Goal: Task Accomplishment & Management: Manage account settings

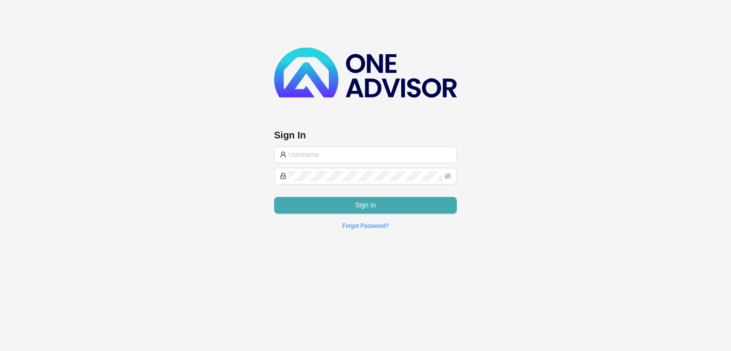
type input "[EMAIL_ADDRESS][DOMAIN_NAME]"
click at [374, 204] on span "Sign In" at bounding box center [365, 205] width 21 height 10
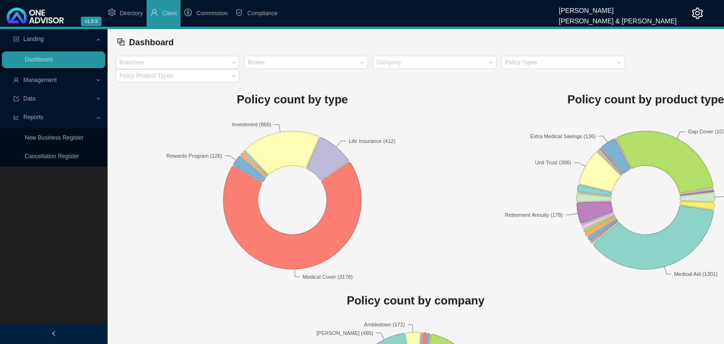
click at [61, 80] on span "Management" at bounding box center [54, 80] width 82 height 17
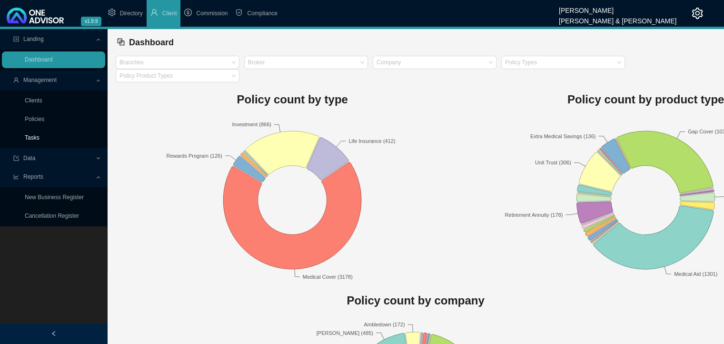
click at [36, 141] on link "Tasks" at bounding box center [32, 137] width 15 height 7
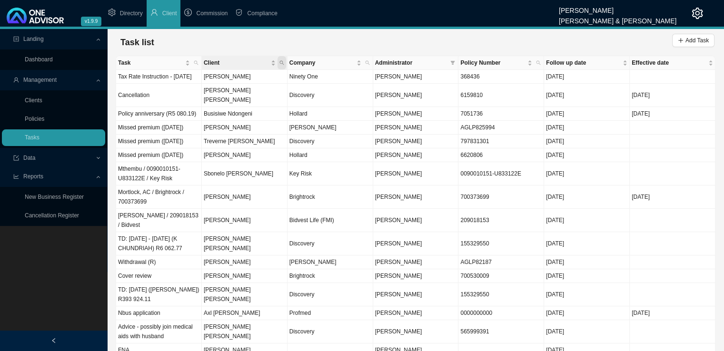
click at [281, 61] on icon "search" at bounding box center [281, 62] width 5 height 5
type input "armour"
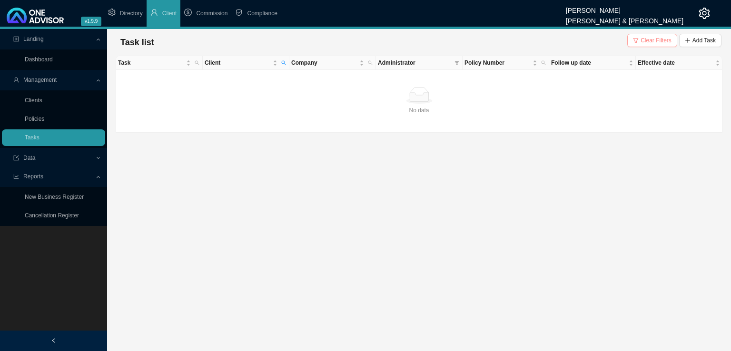
click at [650, 38] on span "Clear Filters" at bounding box center [656, 41] width 31 height 10
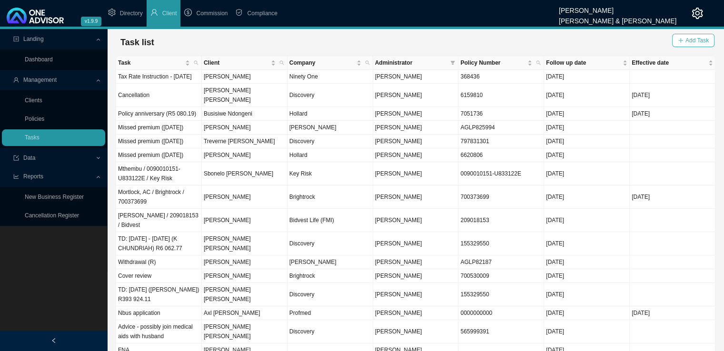
click at [703, 38] on span "Add Task" at bounding box center [696, 41] width 23 height 10
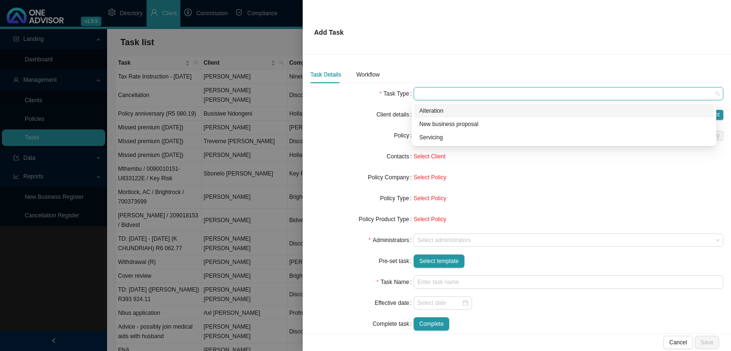
click at [452, 98] on span at bounding box center [568, 94] width 302 height 12
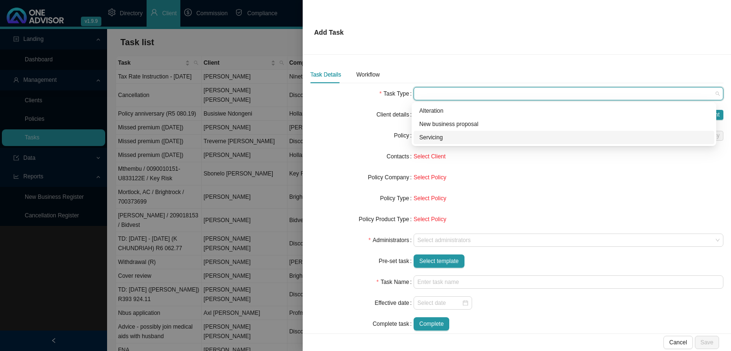
click at [446, 136] on div "Servicing" at bounding box center [563, 138] width 289 height 10
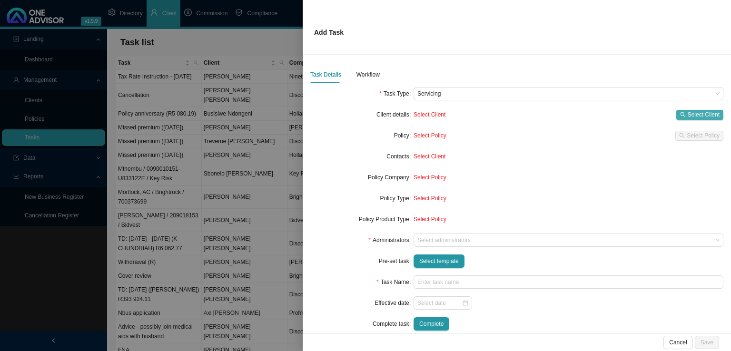
click at [699, 115] on span "Select Client" at bounding box center [704, 115] width 32 height 10
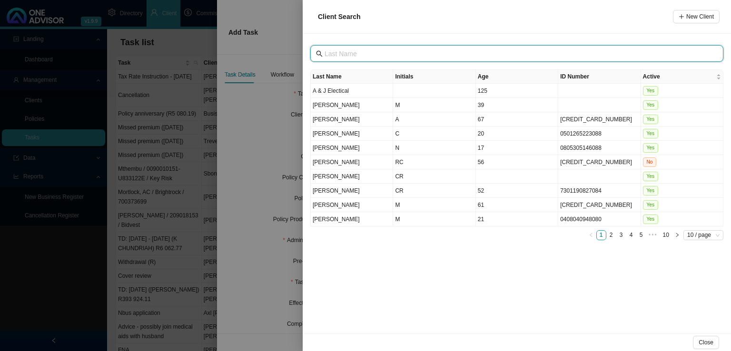
click at [385, 56] on input "text" at bounding box center [518, 54] width 387 height 10
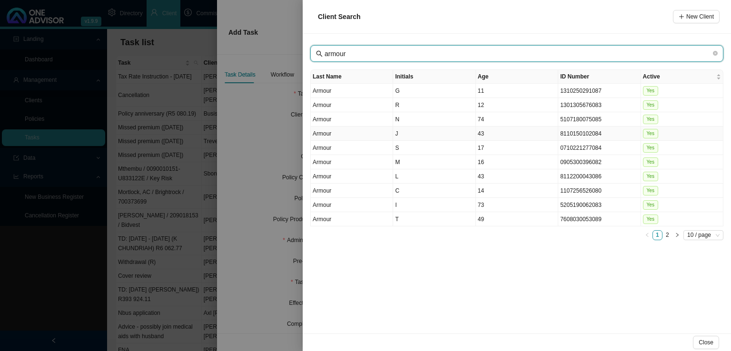
type input "armour"
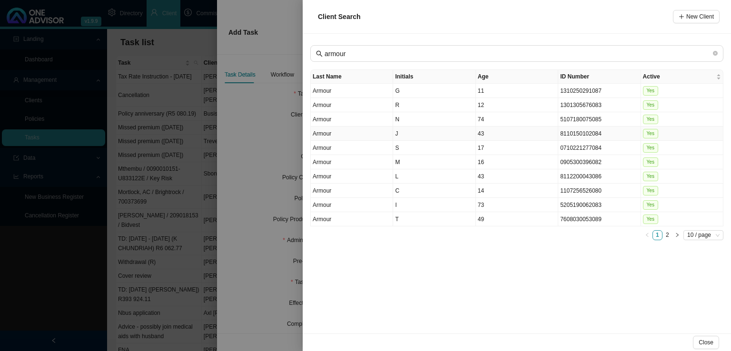
click at [360, 132] on td "Armour" at bounding box center [352, 134] width 82 height 14
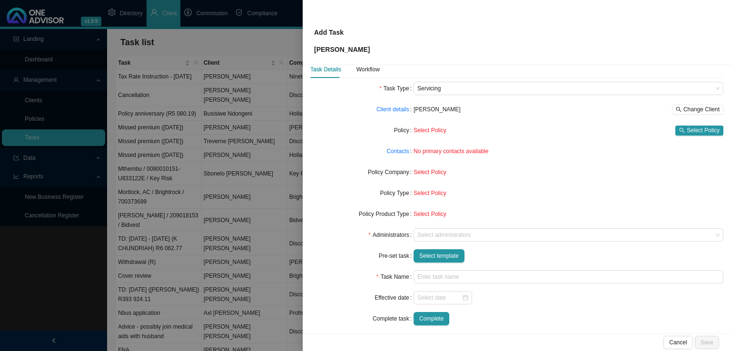
scroll to position [23, 0]
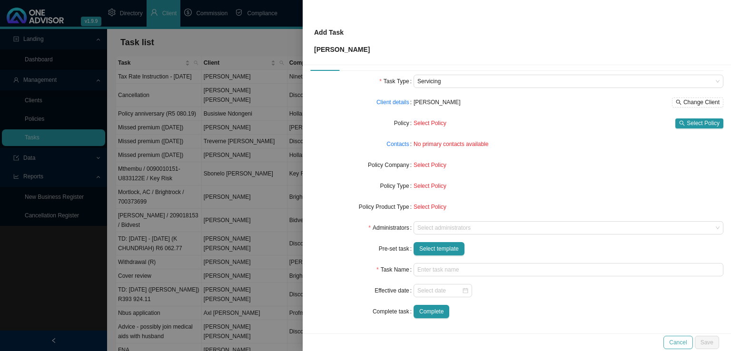
click at [679, 343] on span "Cancel" at bounding box center [678, 343] width 18 height 10
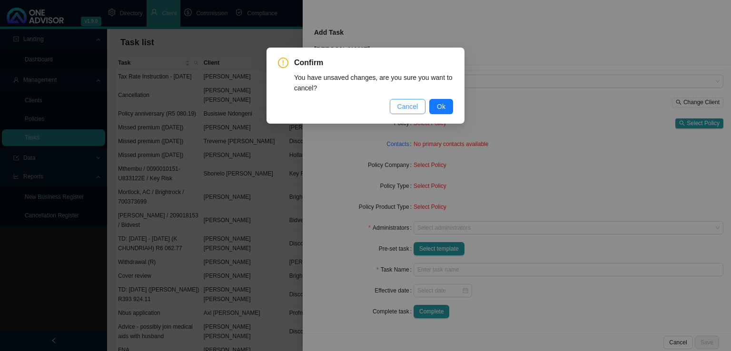
click at [414, 106] on span "Cancel" at bounding box center [407, 106] width 21 height 10
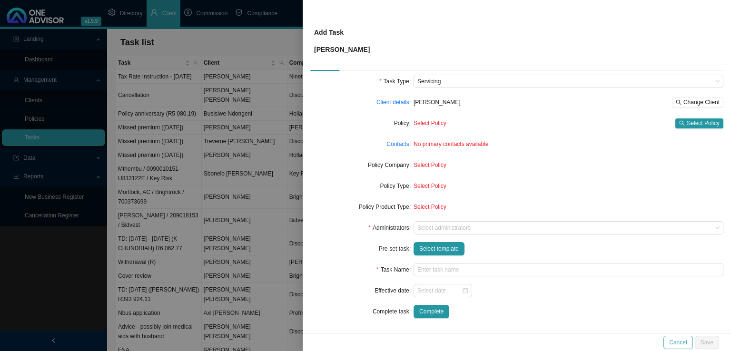
click at [677, 340] on span "Cancel" at bounding box center [678, 343] width 18 height 10
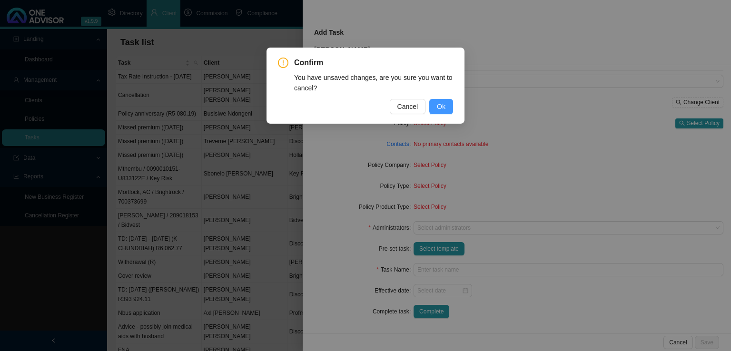
click at [448, 110] on button "Ok" at bounding box center [441, 106] width 24 height 15
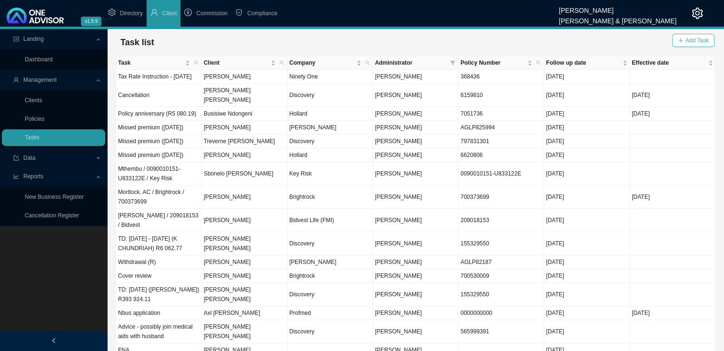
click at [695, 35] on button "Add Task" at bounding box center [693, 40] width 42 height 13
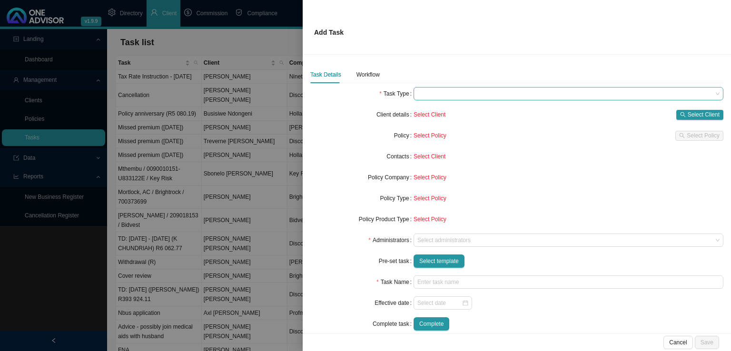
click at [456, 93] on span at bounding box center [568, 94] width 302 height 12
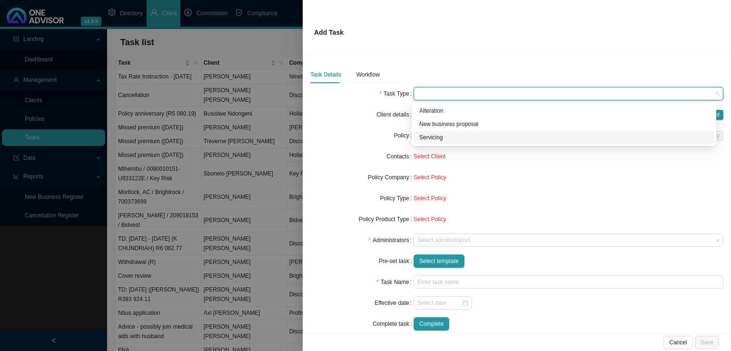
click at [446, 141] on div "Servicing" at bounding box center [563, 138] width 289 height 10
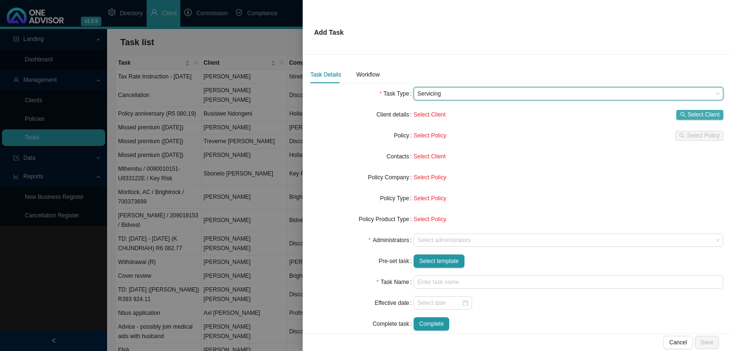
click at [699, 114] on span "Select Client" at bounding box center [704, 115] width 32 height 10
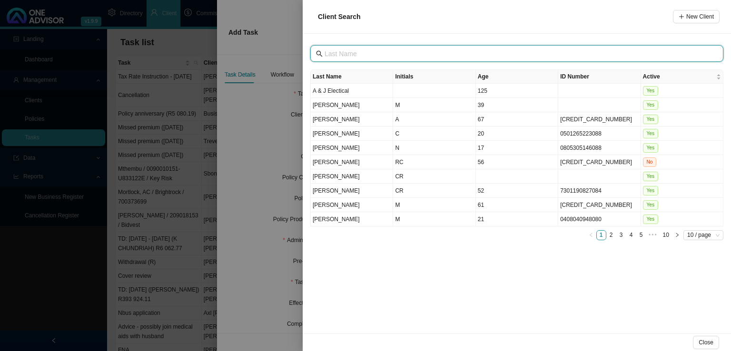
click at [379, 57] on input "text" at bounding box center [518, 54] width 387 height 10
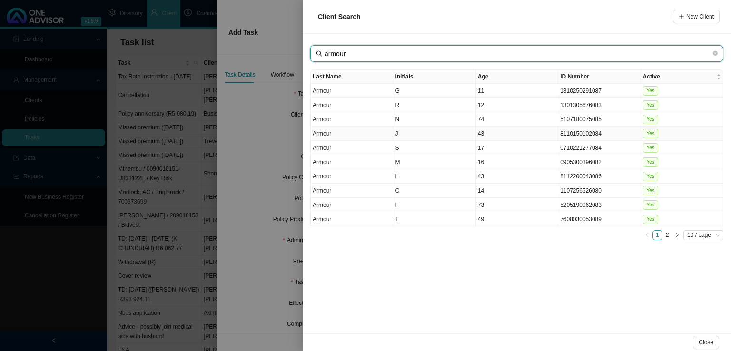
type input "armour"
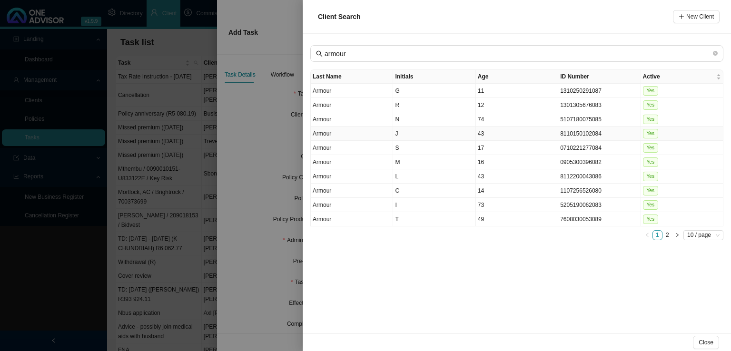
click at [406, 132] on td "J" at bounding box center [434, 134] width 82 height 14
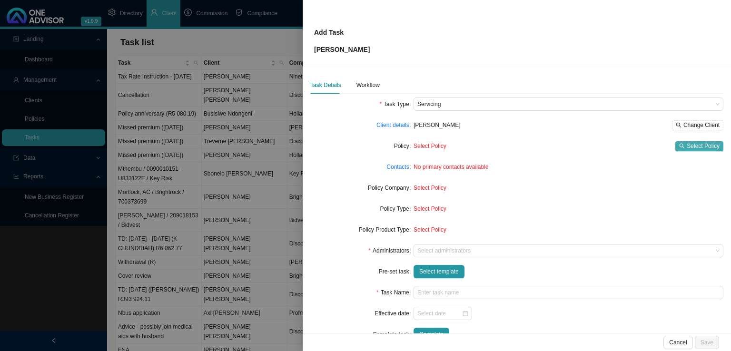
click at [705, 144] on span "Select Policy" at bounding box center [703, 146] width 33 height 10
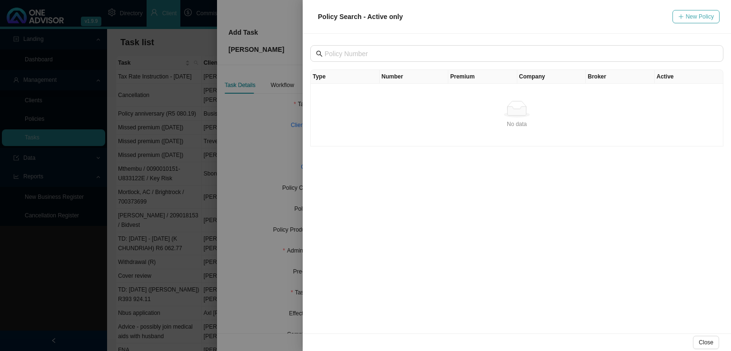
click at [699, 13] on span "New Policy" at bounding box center [700, 17] width 28 height 10
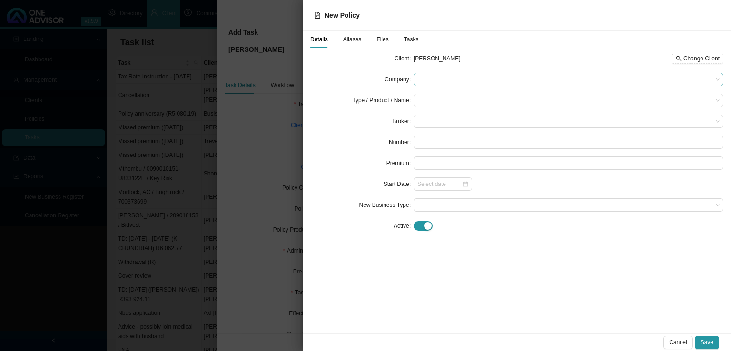
click at [429, 80] on span at bounding box center [568, 79] width 302 height 12
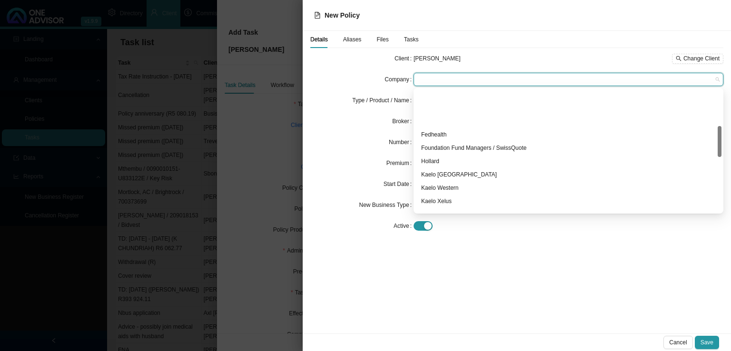
scroll to position [143, 0]
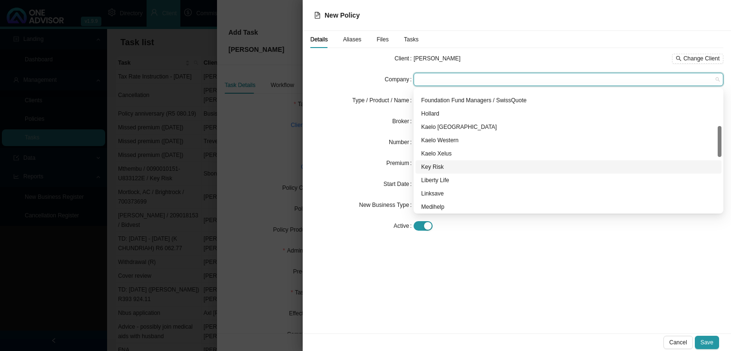
click at [438, 168] on div "Key Risk" at bounding box center [568, 167] width 295 height 10
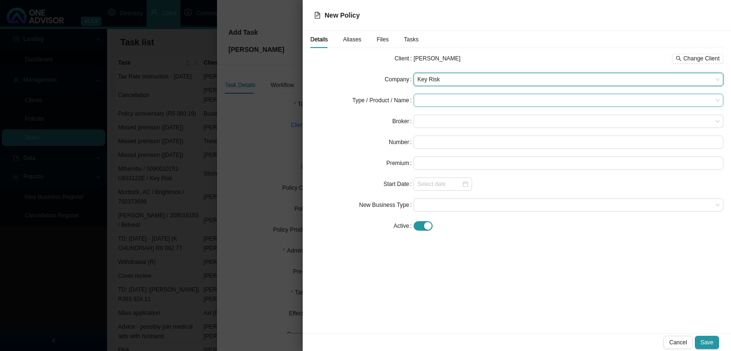
click at [431, 99] on input "search" at bounding box center [564, 100] width 295 height 12
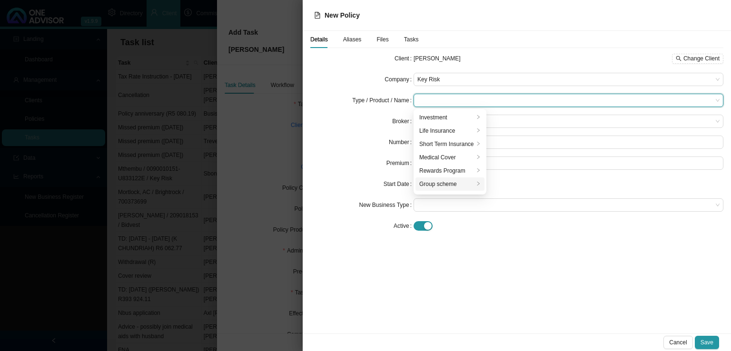
click at [436, 184] on div "Group scheme" at bounding box center [446, 184] width 55 height 10
click at [509, 133] on div "Group Risk" at bounding box center [524, 131] width 63 height 10
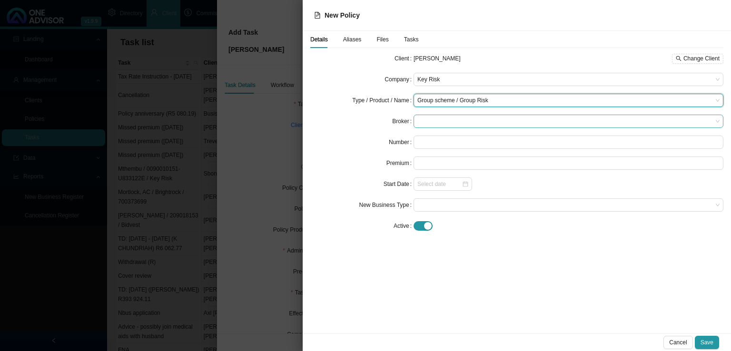
click at [440, 122] on span at bounding box center [568, 121] width 302 height 12
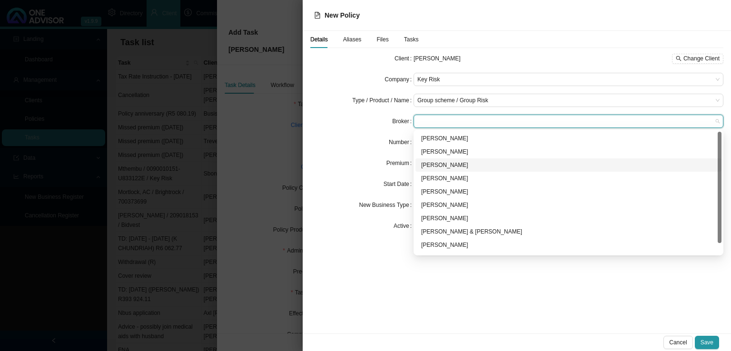
click at [440, 164] on div "Marc Bormann" at bounding box center [568, 165] width 295 height 10
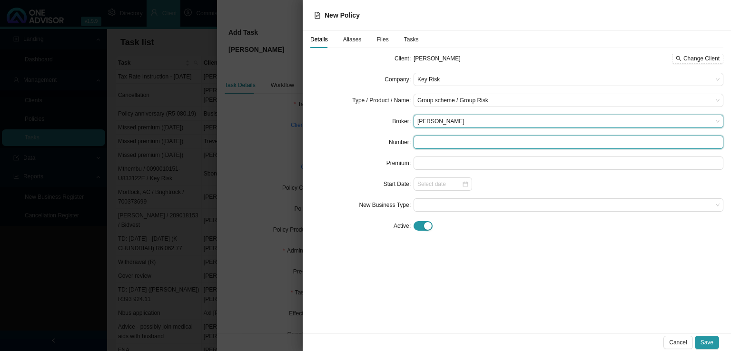
click at [436, 137] on input "text" at bounding box center [569, 142] width 310 height 13
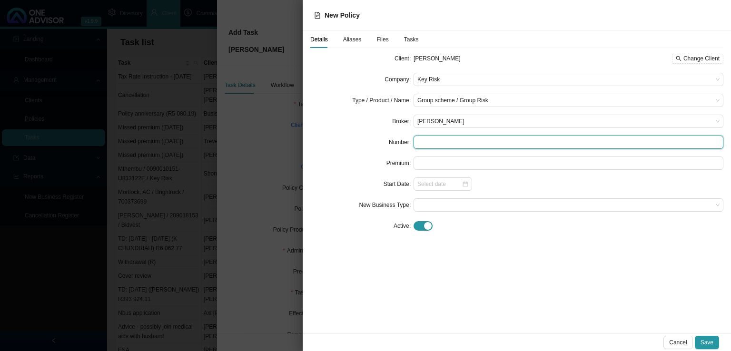
click at [428, 146] on input "text" at bounding box center [569, 142] width 310 height 13
drag, startPoint x: 423, startPoint y: 141, endPoint x: 406, endPoint y: 145, distance: 17.6
click at [406, 145] on div "Number 0090010151" at bounding box center [516, 142] width 413 height 13
click at [473, 140] on input "0090010151" at bounding box center [569, 142] width 310 height 13
type input "0090010151/147524"
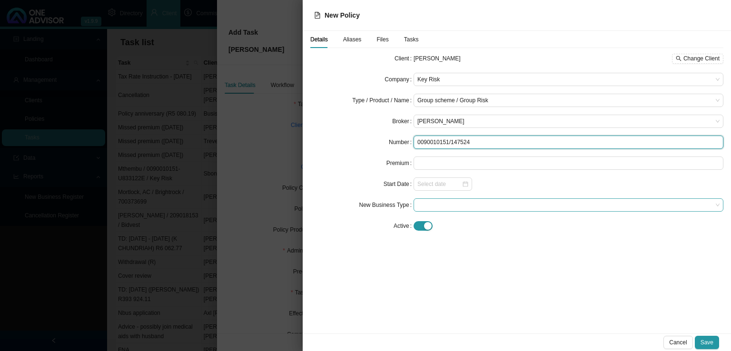
click at [429, 203] on span at bounding box center [568, 205] width 302 height 12
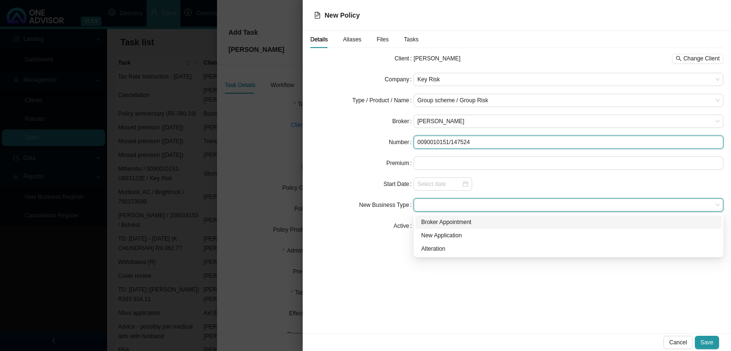
click at [487, 141] on input "0090010151/147524" at bounding box center [569, 142] width 310 height 13
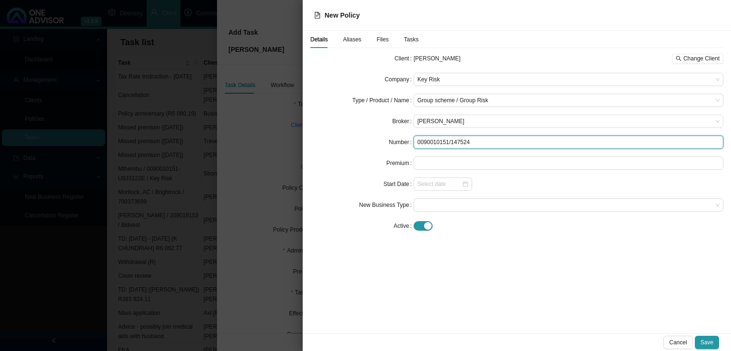
drag, startPoint x: 487, startPoint y: 141, endPoint x: 370, endPoint y: 149, distance: 116.8
click at [370, 149] on div "Number 0090010151/147524" at bounding box center [516, 142] width 413 height 13
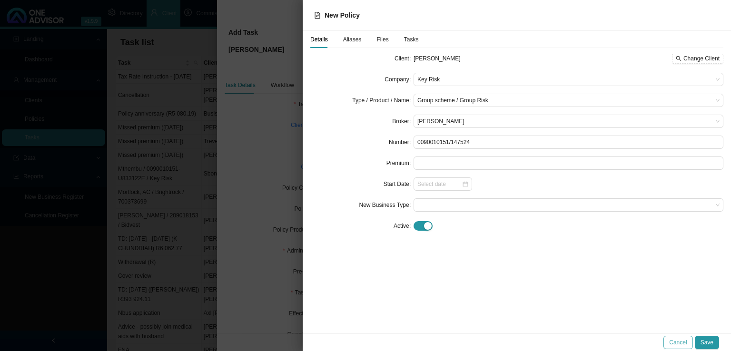
click at [683, 344] on span "Cancel" at bounding box center [678, 343] width 18 height 10
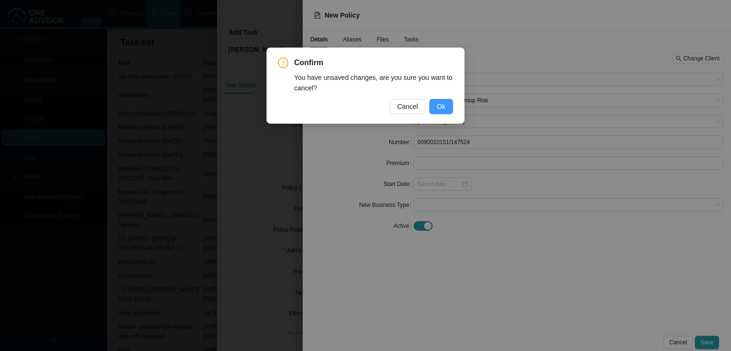
click at [436, 109] on button "Ok" at bounding box center [441, 106] width 24 height 15
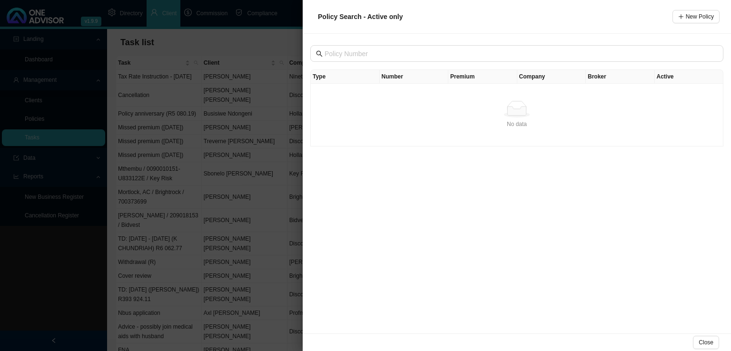
click at [699, 345] on button "Close" at bounding box center [706, 342] width 26 height 13
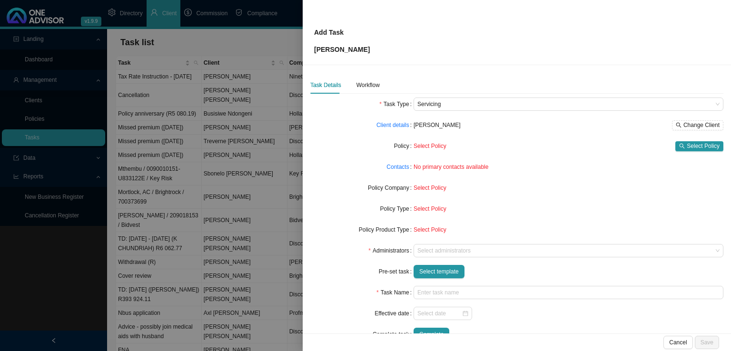
click at [159, 275] on div at bounding box center [365, 175] width 731 height 351
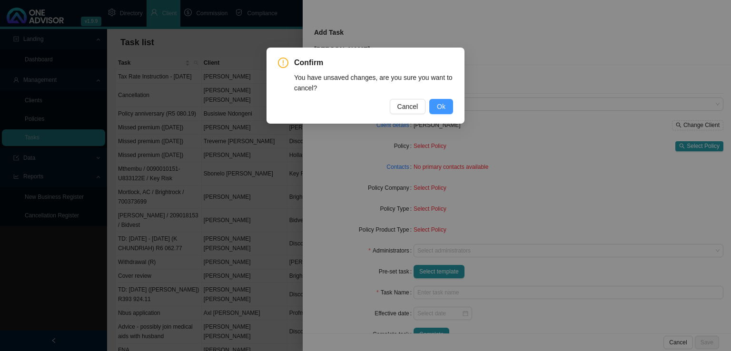
click at [447, 102] on button "Ok" at bounding box center [441, 106] width 24 height 15
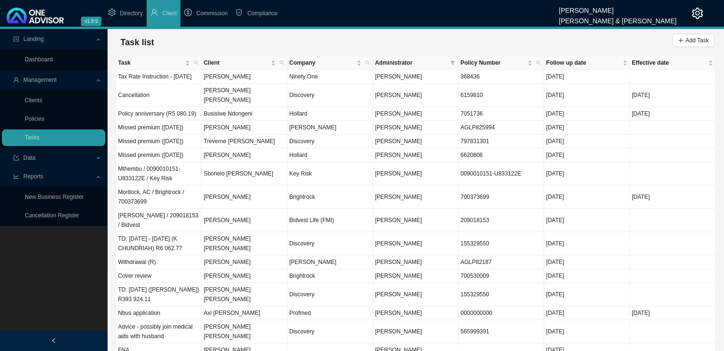
drag, startPoint x: 33, startPoint y: 95, endPoint x: 44, endPoint y: 95, distance: 10.5
click at [33, 97] on link "Clients" at bounding box center [34, 100] width 18 height 7
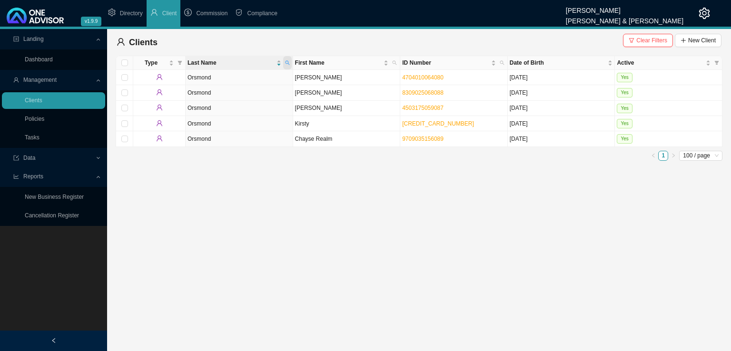
click at [287, 61] on icon "search" at bounding box center [287, 62] width 5 height 5
type input "armour"
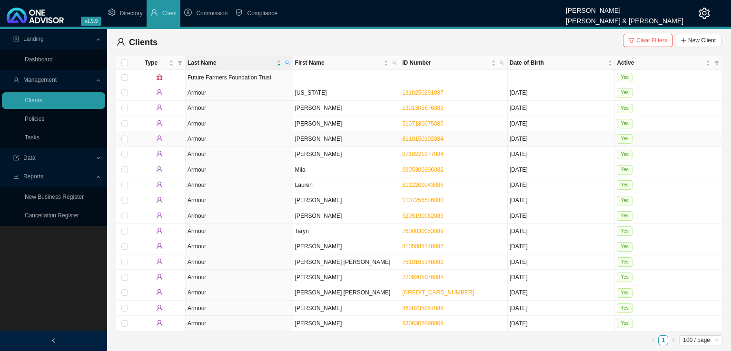
click at [327, 142] on td "Jayne" at bounding box center [347, 138] width 108 height 15
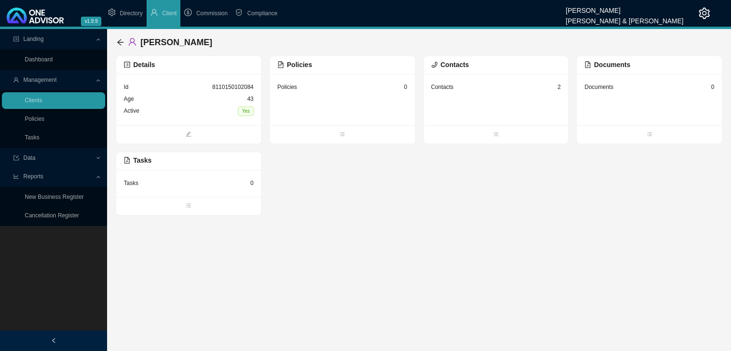
click at [317, 88] on div "Policies 0" at bounding box center [343, 87] width 130 height 12
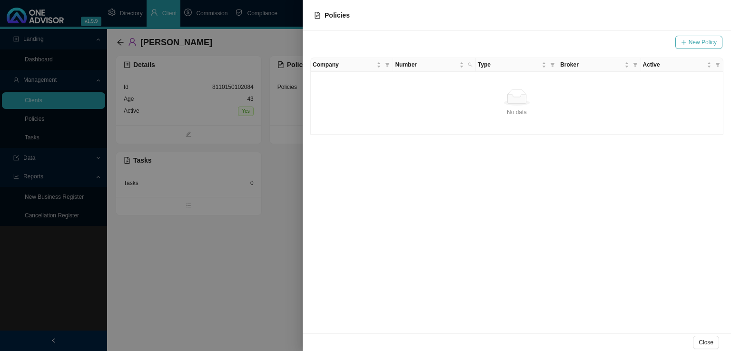
click at [699, 40] on span "New Policy" at bounding box center [703, 43] width 28 height 10
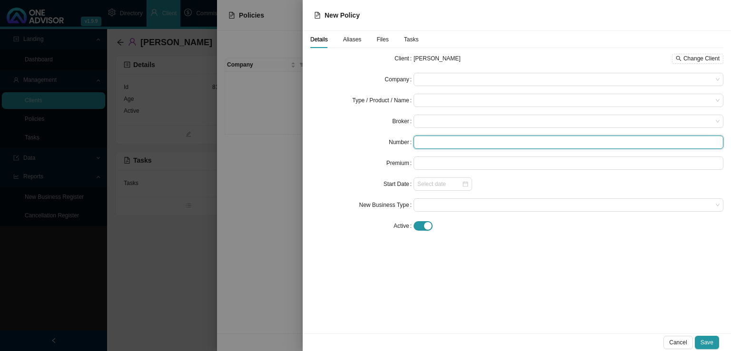
click at [430, 143] on input "text" at bounding box center [569, 142] width 310 height 13
paste input "0090010151/147524"
click at [457, 84] on span at bounding box center [568, 79] width 302 height 12
type input "0090010151/147524"
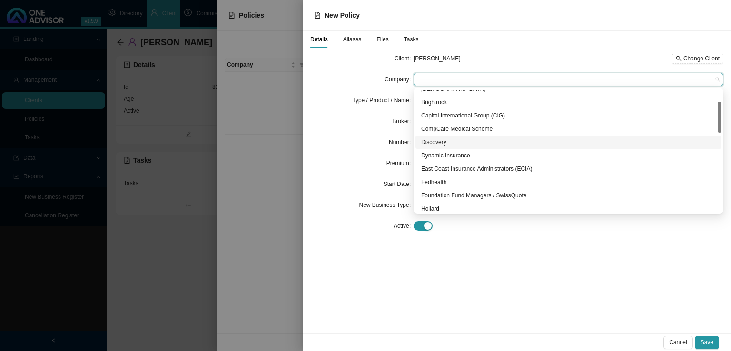
scroll to position [143, 0]
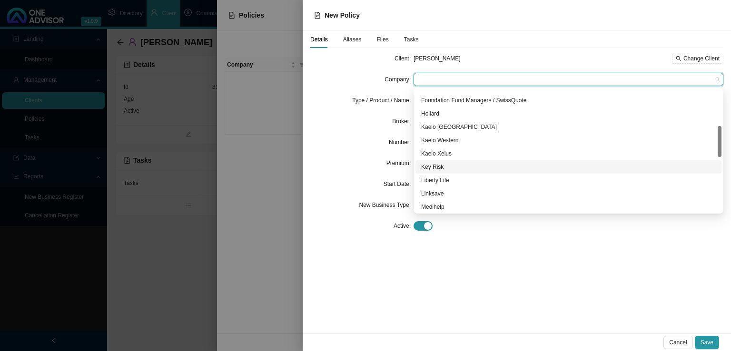
click at [439, 170] on div "Key Risk" at bounding box center [568, 167] width 295 height 10
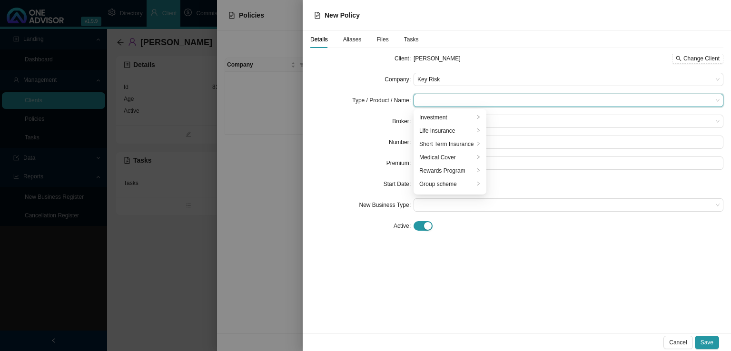
click at [455, 99] on input "search" at bounding box center [564, 100] width 295 height 12
click at [448, 181] on div "Group scheme" at bounding box center [446, 184] width 55 height 10
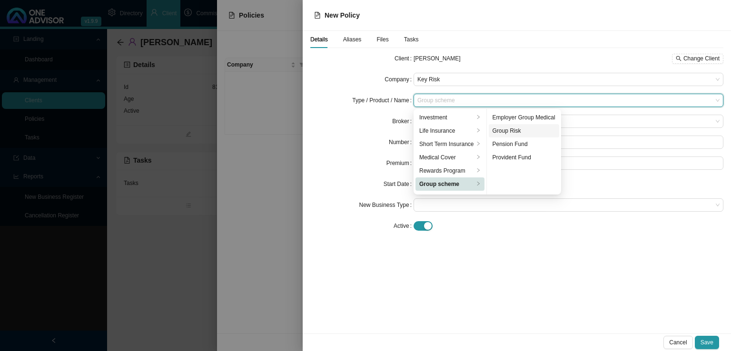
click at [519, 129] on div "Group Risk" at bounding box center [524, 131] width 63 height 10
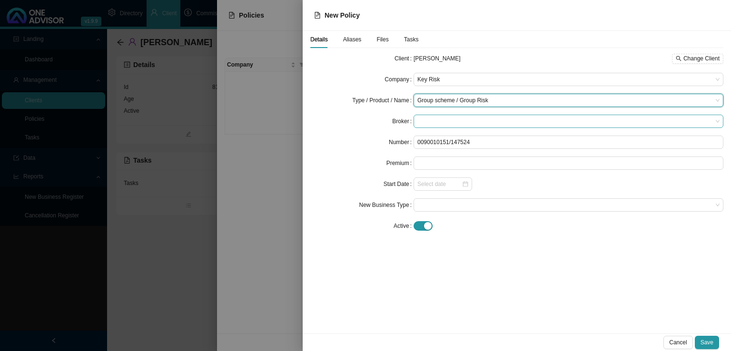
click at [445, 121] on span at bounding box center [568, 121] width 302 height 12
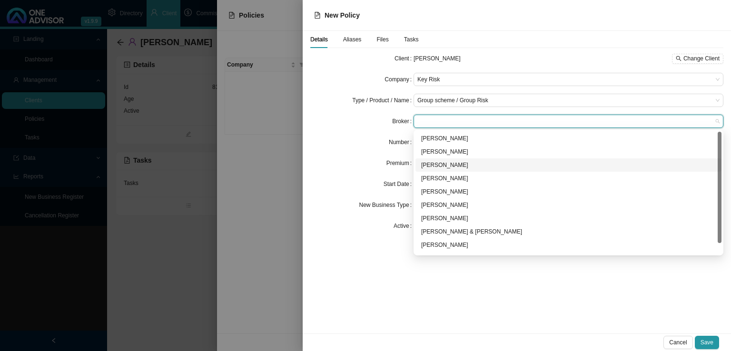
click at [438, 166] on div "Marc Bormann" at bounding box center [568, 165] width 295 height 10
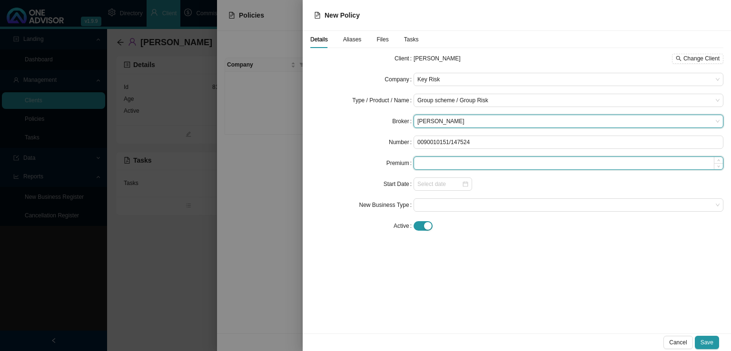
drag, startPoint x: 432, startPoint y: 167, endPoint x: 440, endPoint y: 163, distance: 9.4
click at [439, 163] on input at bounding box center [568, 163] width 309 height 12
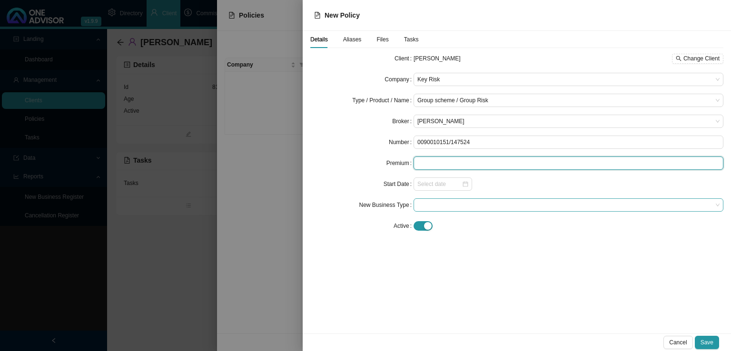
click at [434, 206] on span at bounding box center [568, 205] width 302 height 12
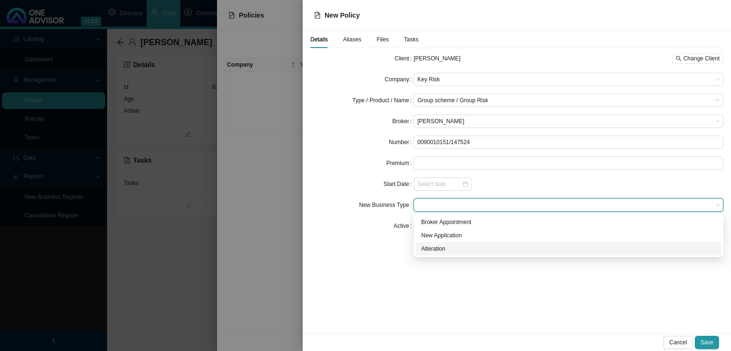
click at [437, 250] on div "Alteration" at bounding box center [568, 249] width 295 height 10
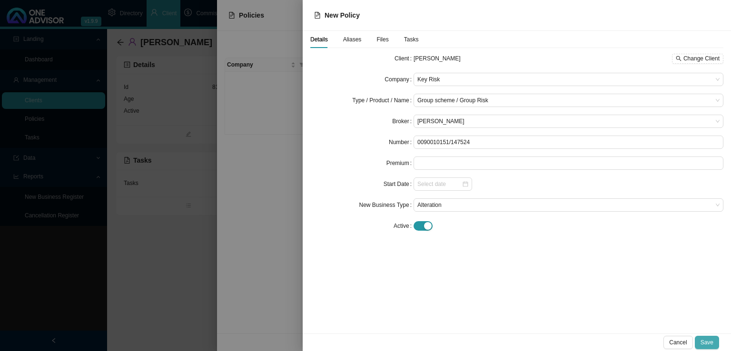
click at [714, 338] on button "Save" at bounding box center [707, 342] width 24 height 13
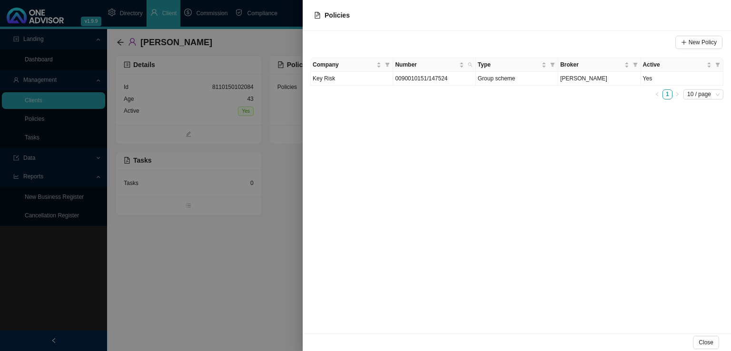
click at [418, 208] on div "New Policy Company Number Type Broker Active Key Risk 0090010151/147524 Group s…" at bounding box center [517, 182] width 428 height 303
click at [464, 80] on td "0090010151/147524" at bounding box center [434, 79] width 82 height 14
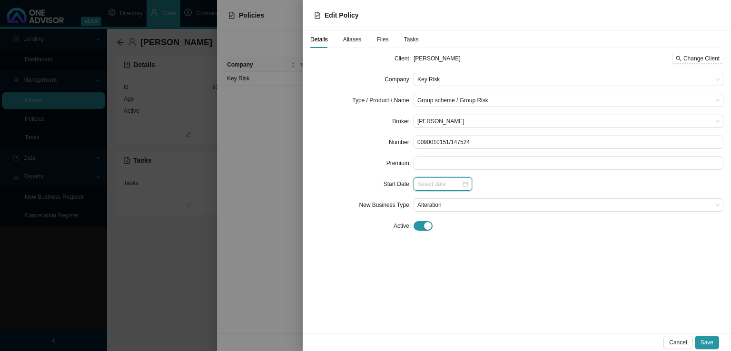
click at [427, 185] on input at bounding box center [439, 184] width 44 height 10
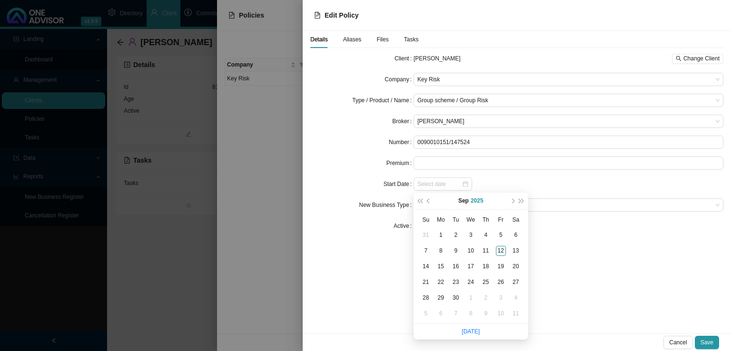
click at [474, 198] on button "2025" at bounding box center [477, 201] width 13 height 17
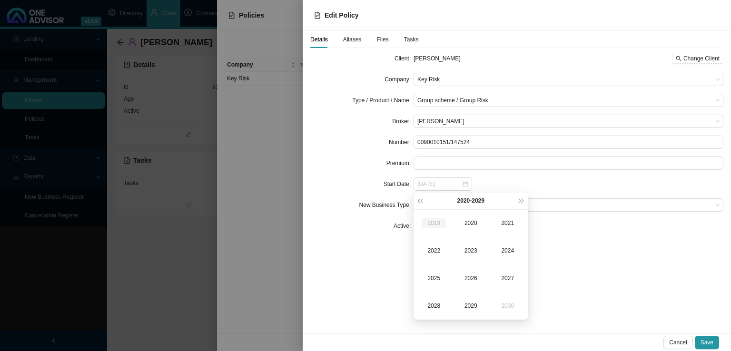
click at [433, 222] on div "2019" at bounding box center [434, 223] width 25 height 10
click at [469, 303] on div "Nov" at bounding box center [470, 306] width 25 height 10
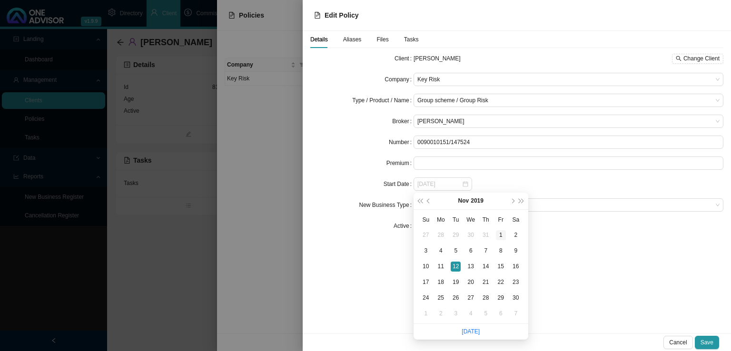
type input "2019-11-01"
click at [498, 236] on div "1" at bounding box center [501, 235] width 10 height 10
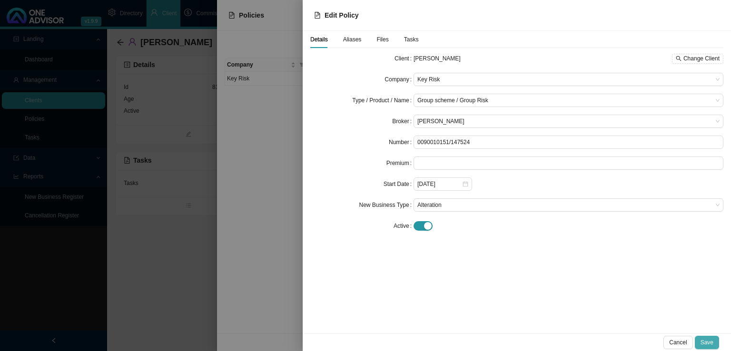
click at [714, 342] on button "Save" at bounding box center [707, 342] width 24 height 13
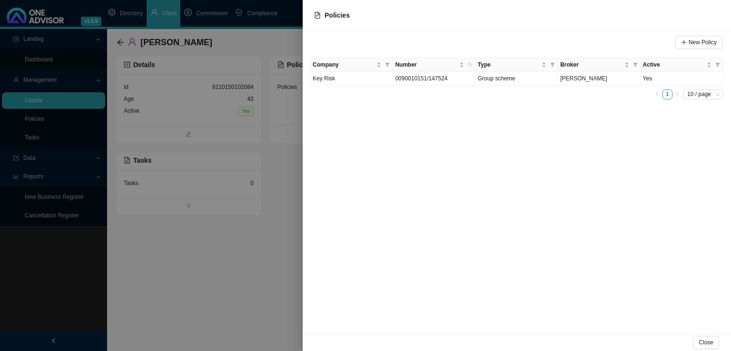
click at [209, 308] on div at bounding box center [365, 175] width 731 height 351
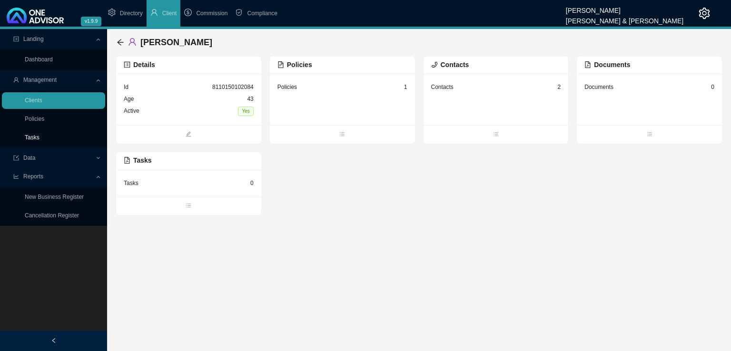
click at [31, 139] on link "Tasks" at bounding box center [32, 137] width 15 height 7
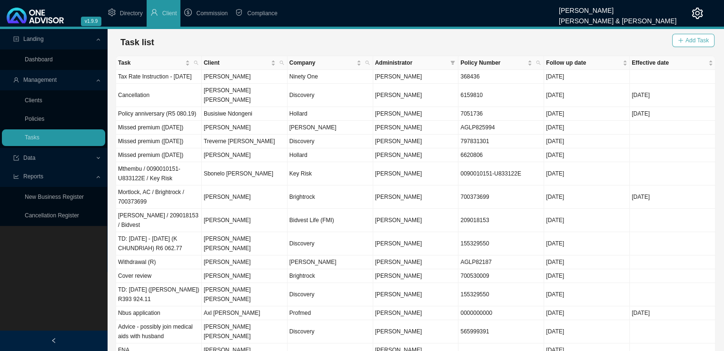
click at [707, 40] on span "Add Task" at bounding box center [696, 41] width 23 height 10
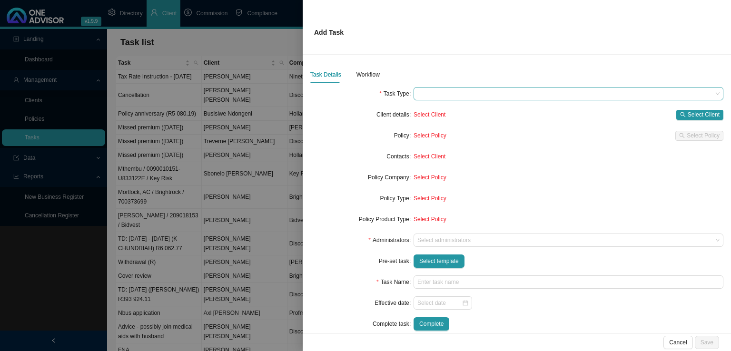
click at [430, 89] on span at bounding box center [568, 94] width 302 height 12
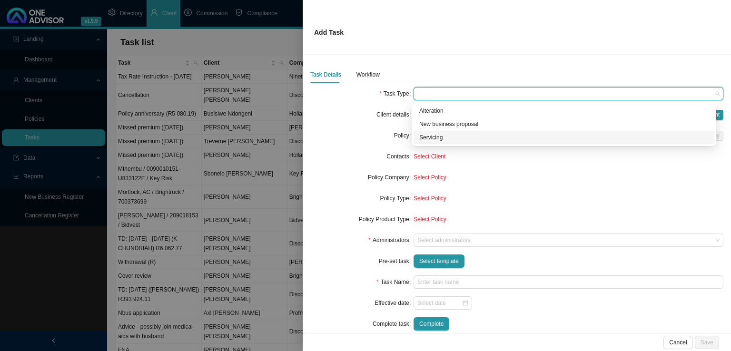
click at [434, 138] on div "Servicing" at bounding box center [563, 138] width 289 height 10
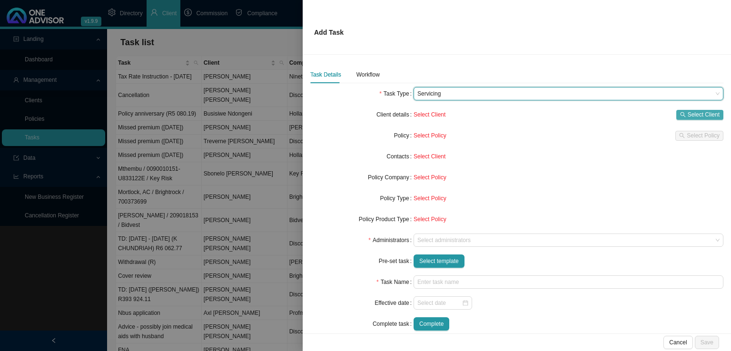
click at [695, 113] on span "Select Client" at bounding box center [704, 115] width 32 height 10
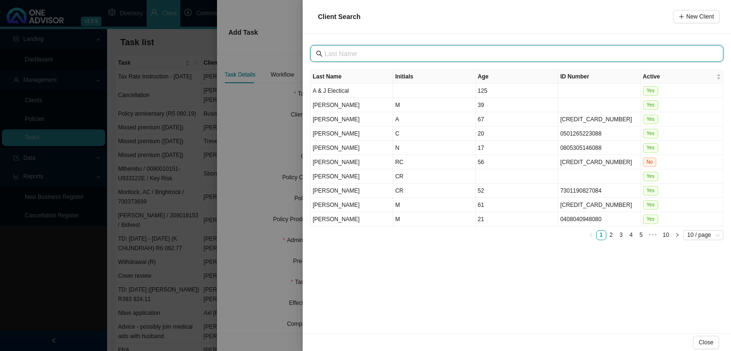
click at [336, 55] on input "text" at bounding box center [518, 54] width 387 height 10
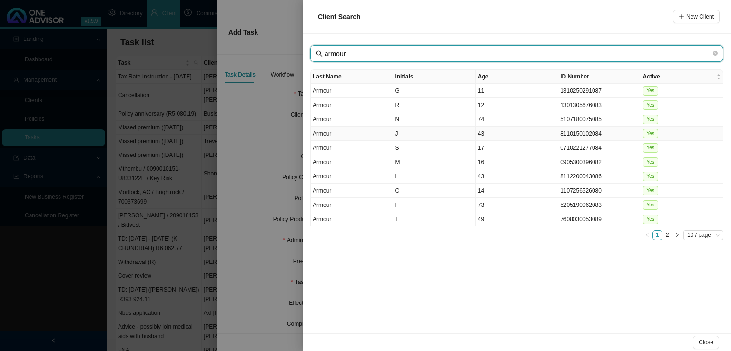
type input "armour"
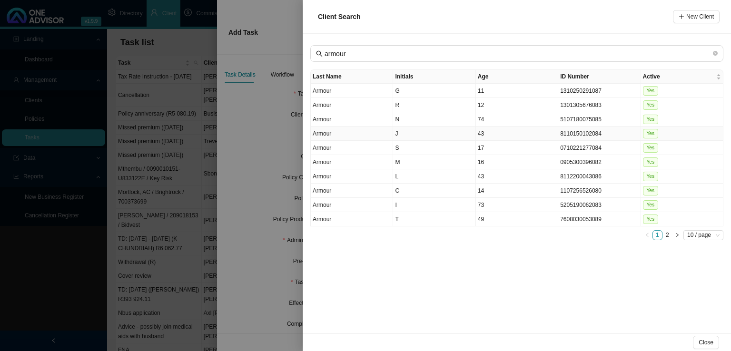
click at [417, 131] on td "J" at bounding box center [434, 134] width 82 height 14
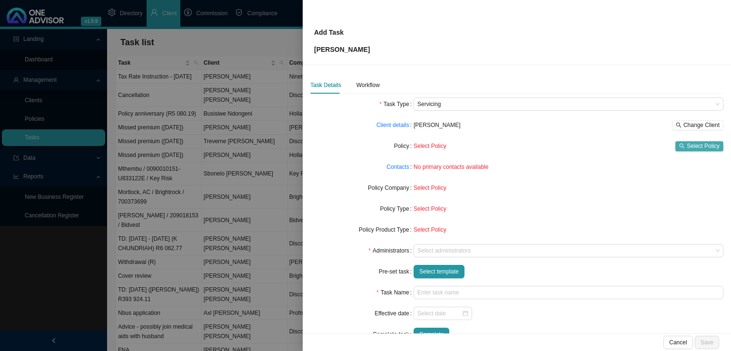
click at [696, 142] on span "Select Policy" at bounding box center [703, 146] width 33 height 10
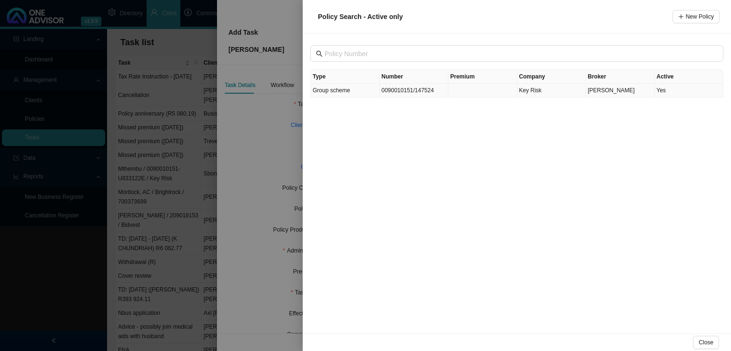
click at [349, 90] on td "Group scheme" at bounding box center [345, 91] width 69 height 14
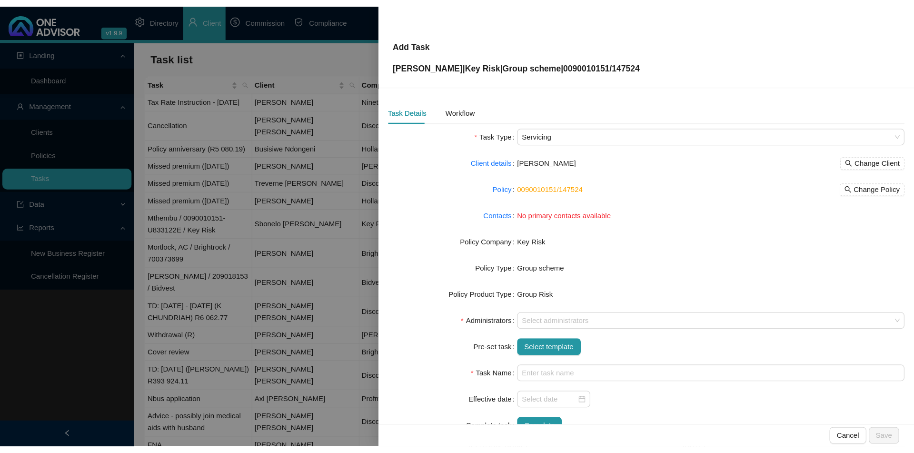
scroll to position [23, 0]
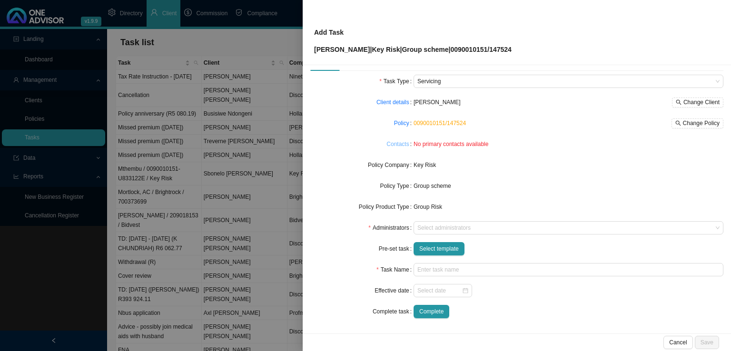
click at [402, 142] on link "Contacts" at bounding box center [398, 144] width 22 height 10
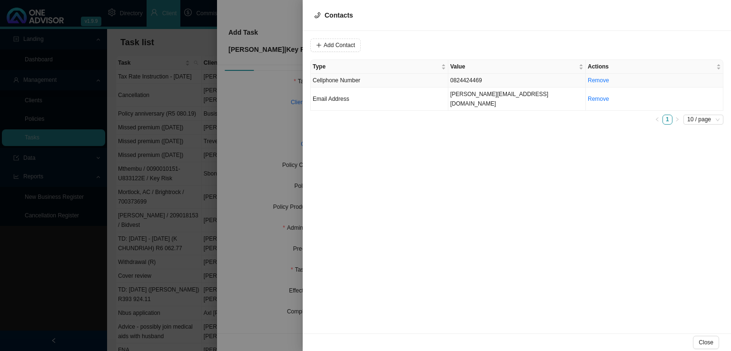
click at [465, 80] on td "0824424469" at bounding box center [517, 81] width 138 height 14
click at [454, 48] on span "Cellphone Number" at bounding box center [465, 45] width 64 height 12
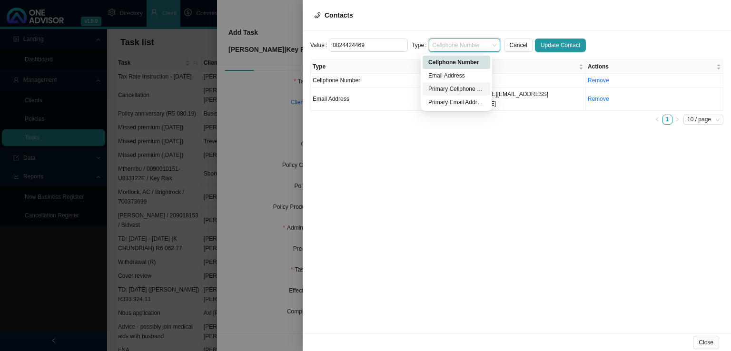
click at [453, 86] on div "Primary Cellphone Number" at bounding box center [456, 89] width 56 height 10
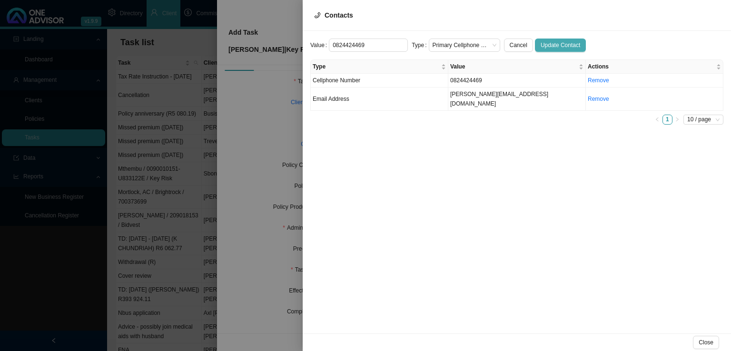
click at [553, 43] on span "Update Contact" at bounding box center [561, 45] width 40 height 10
click at [459, 95] on td "jayne@rbgroup.co.za" at bounding box center [517, 99] width 138 height 23
click at [457, 43] on span "Email Address" at bounding box center [465, 45] width 64 height 12
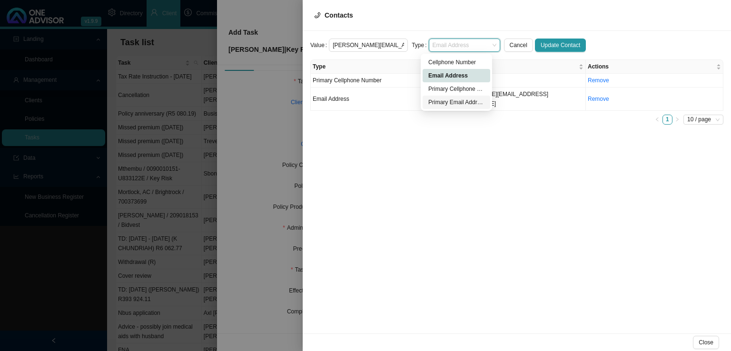
click at [444, 102] on div "Primary Email Address" at bounding box center [456, 103] width 56 height 10
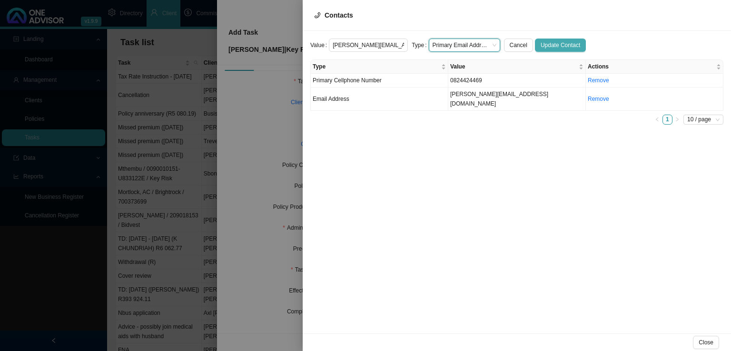
click at [556, 43] on span "Update Contact" at bounding box center [561, 45] width 40 height 10
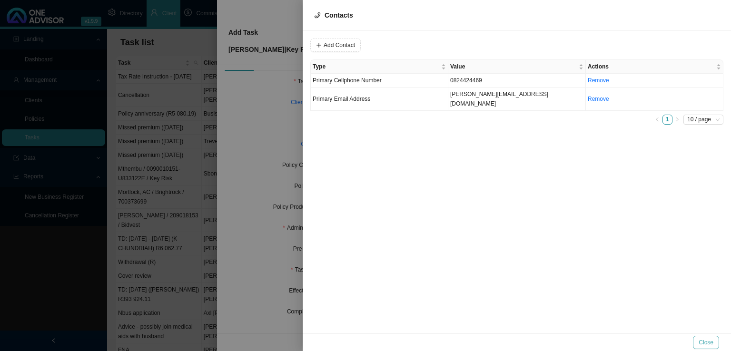
click at [714, 343] on button "Close" at bounding box center [706, 342] width 26 height 13
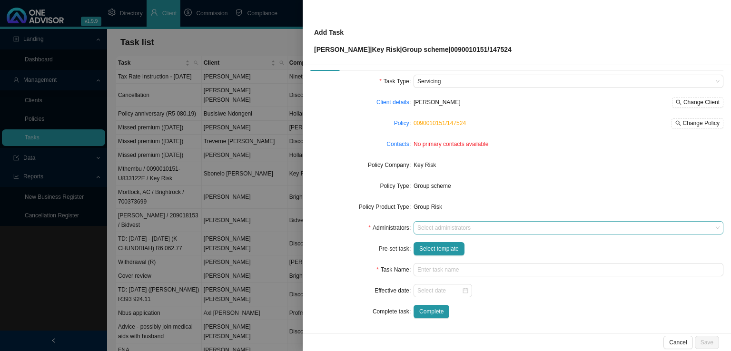
click at [429, 226] on div at bounding box center [564, 228] width 297 height 7
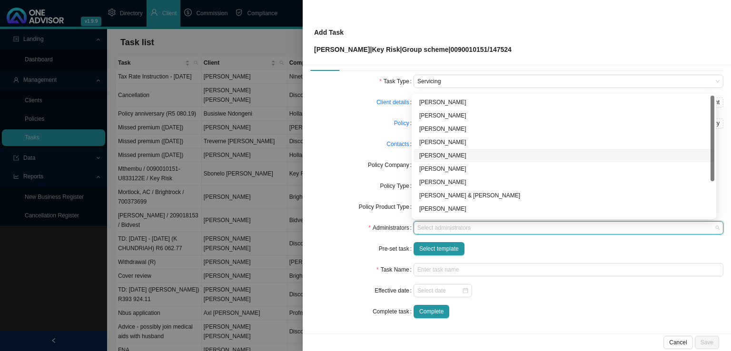
click at [450, 157] on div "Adrianna Carvalho" at bounding box center [563, 156] width 289 height 10
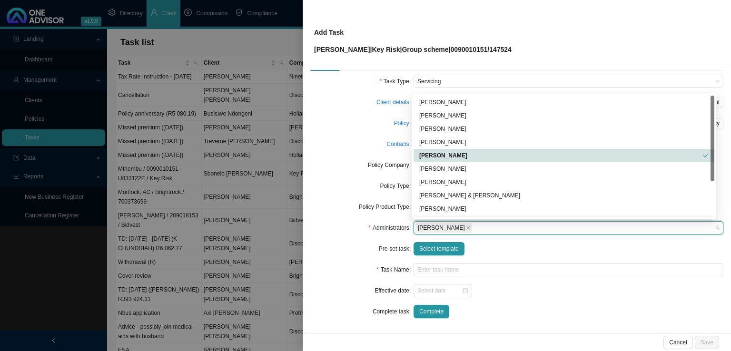
click at [533, 317] on div "Complete" at bounding box center [569, 311] width 310 height 13
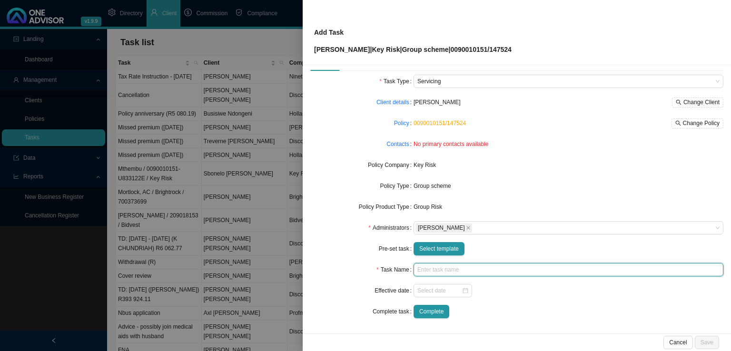
click at [425, 269] on input "text" at bounding box center [569, 269] width 310 height 13
click at [427, 271] on input "text" at bounding box center [569, 269] width 310 height 13
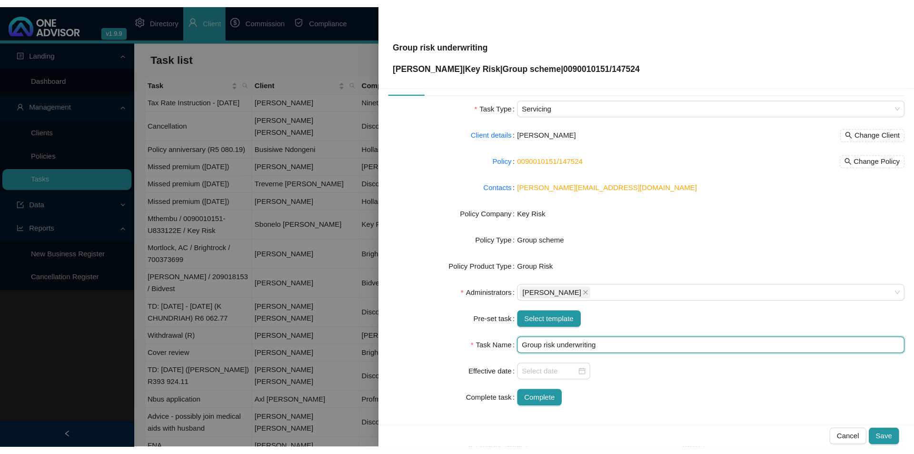
scroll to position [0, 0]
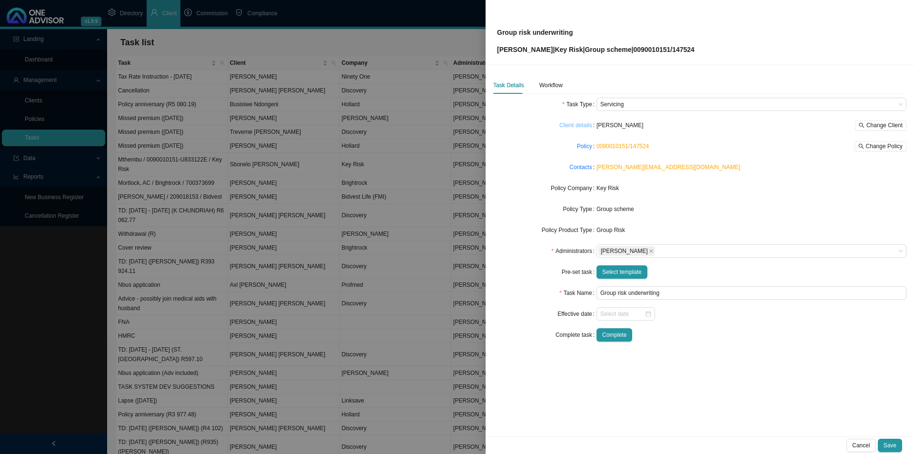
click at [579, 126] on link "Client details" at bounding box center [575, 125] width 33 height 10
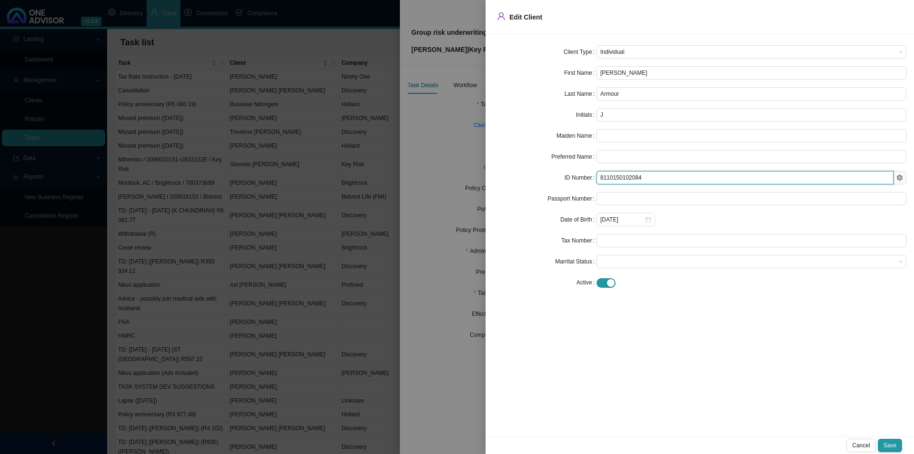
drag, startPoint x: 670, startPoint y: 179, endPoint x: 568, endPoint y: 187, distance: 102.2
click at [568, 187] on form "Client Type Individual First Name Jayne Last Name Armour Initials J Maiden Name…" at bounding box center [699, 167] width 413 height 244
drag, startPoint x: 860, startPoint y: 446, endPoint x: 784, endPoint y: 433, distance: 76.7
click at [731, 351] on span "Cancel" at bounding box center [861, 445] width 18 height 10
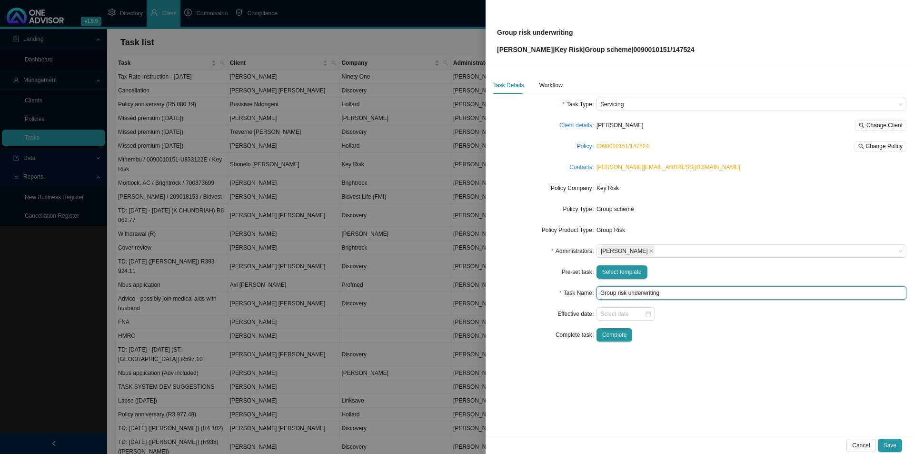
click at [666, 294] on input "Group risk underwriting" at bounding box center [751, 292] width 310 height 13
type input "Group risk underwriting (Death)"
click at [540, 85] on div "Workflow" at bounding box center [550, 85] width 23 height 10
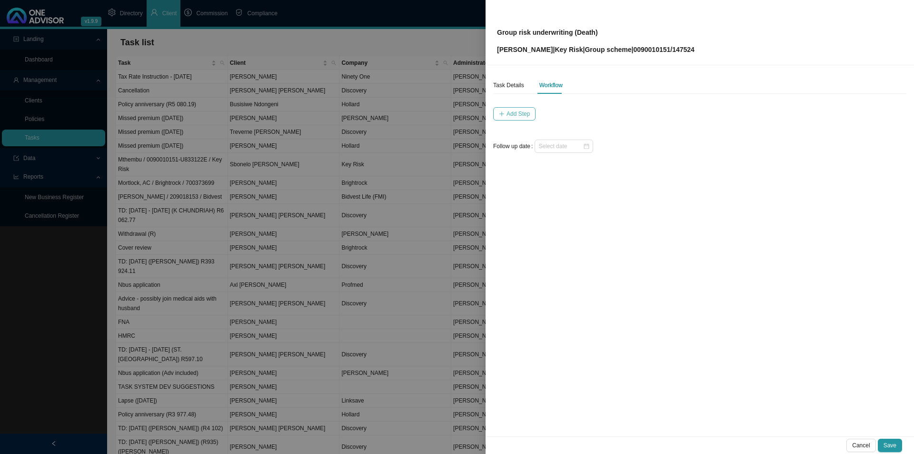
click at [511, 114] on span "Add Step" at bounding box center [517, 114] width 23 height 10
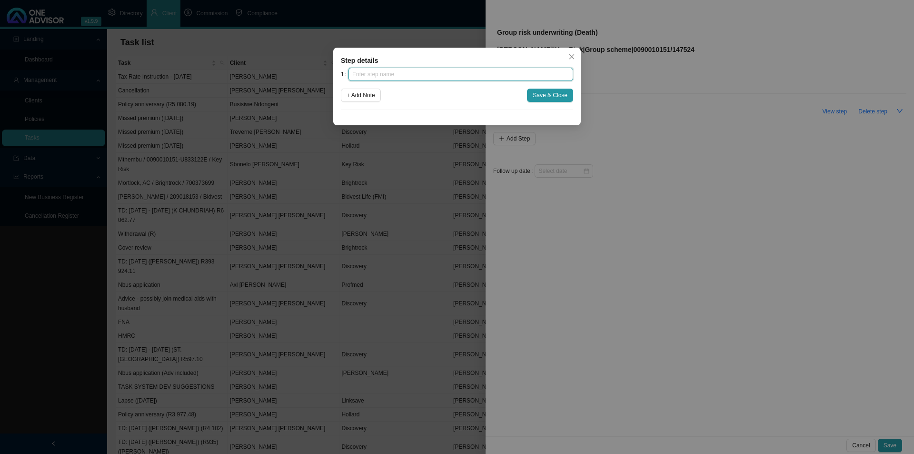
click at [439, 72] on input "text" at bounding box center [460, 74] width 225 height 13
type input "Insurer notification"
click at [553, 101] on button "Save & Close" at bounding box center [550, 95] width 46 height 13
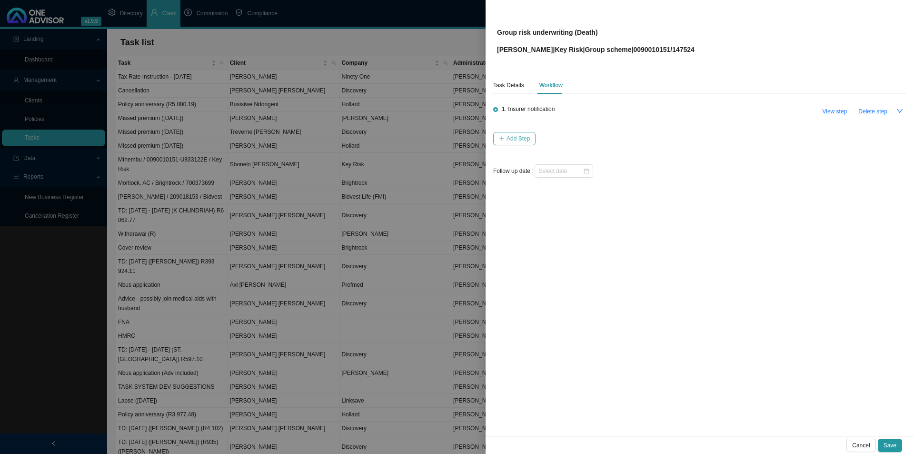
click at [507, 141] on span "Add Step" at bounding box center [517, 139] width 23 height 10
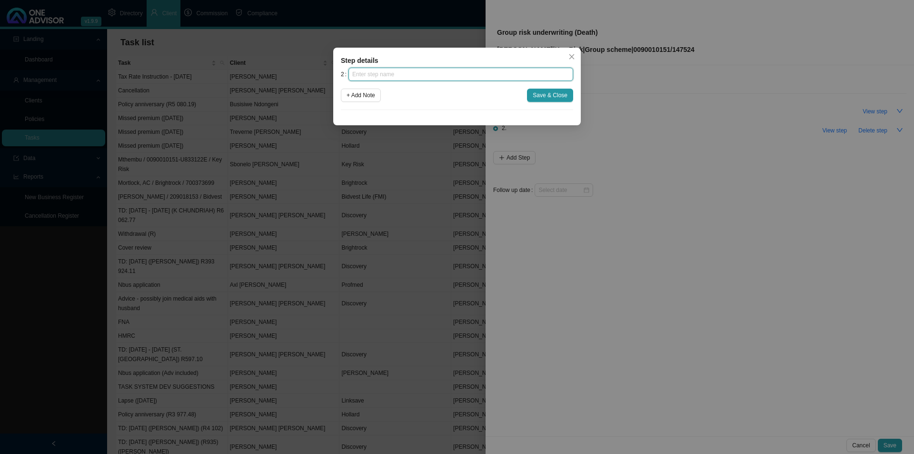
click at [416, 72] on input "text" at bounding box center [460, 74] width 225 height 13
type input "Investigation"
click button "Save & Close" at bounding box center [550, 95] width 46 height 13
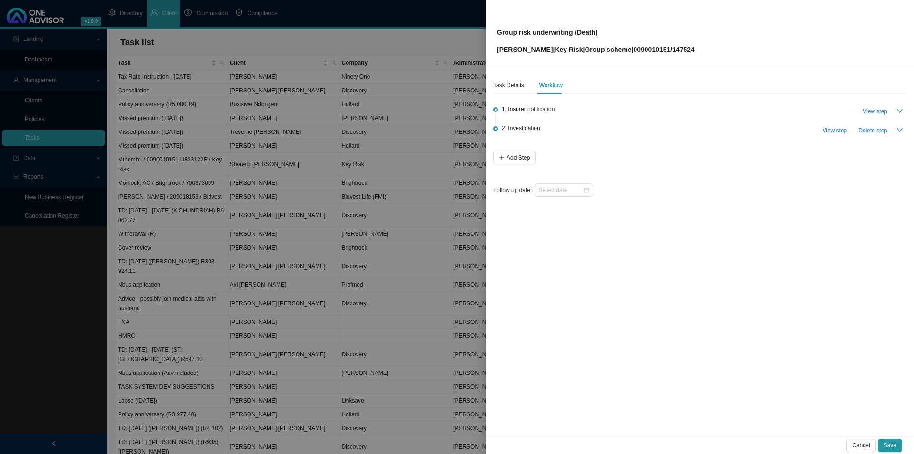
click at [537, 157] on div "1. Insurer notification View step 2. Investigation View step Delete step Add St…" at bounding box center [699, 147] width 413 height 99
click at [520, 158] on span "Add Step" at bounding box center [517, 158] width 23 height 10
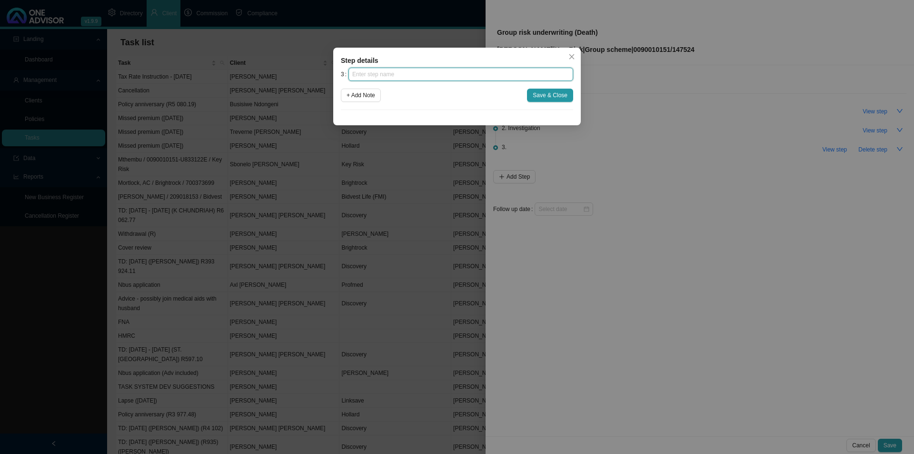
click at [424, 80] on input "text" at bounding box center [460, 74] width 225 height 13
type input "Paperwork"
click button "Save & Close" at bounding box center [550, 95] width 46 height 13
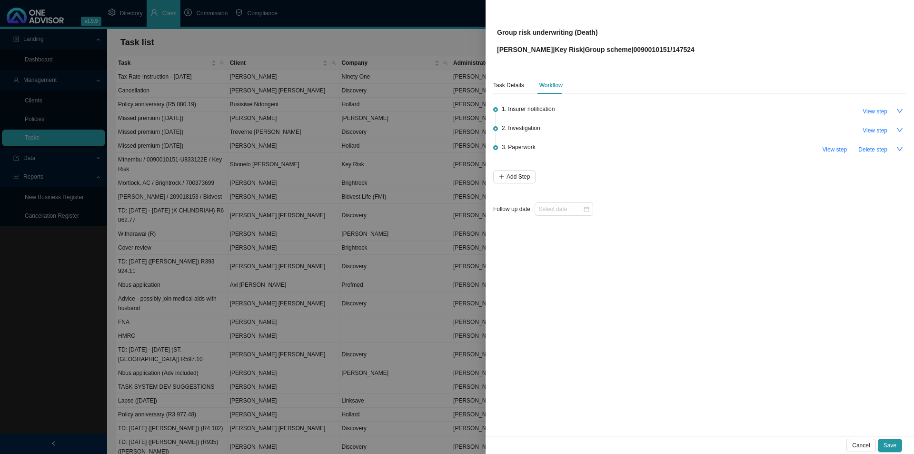
click at [497, 169] on li "3. Paperwork View step Delete step" at bounding box center [699, 157] width 413 height 25
click at [501, 177] on icon "plus" at bounding box center [502, 177] width 6 height 6
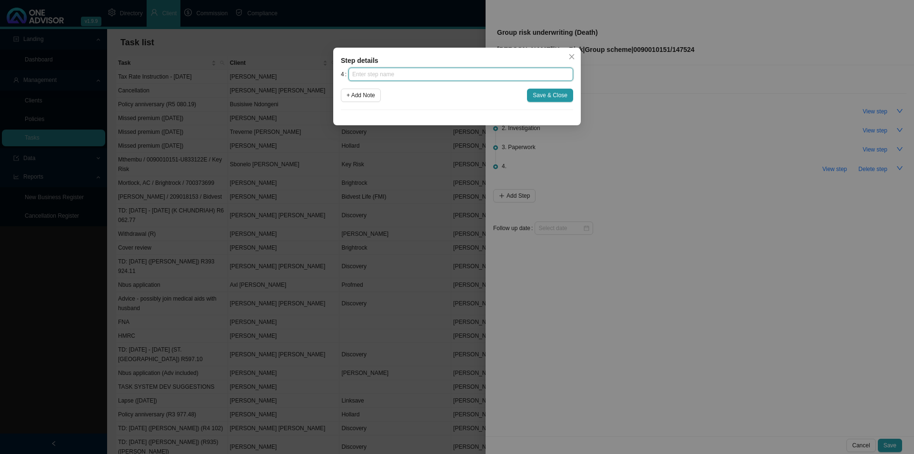
click at [397, 74] on input "text" at bounding box center [460, 74] width 225 height 13
type input "Submission"
drag, startPoint x: 540, startPoint y: 96, endPoint x: 534, endPoint y: 129, distance: 34.4
click at [540, 96] on span "Save & Close" at bounding box center [550, 95] width 35 height 10
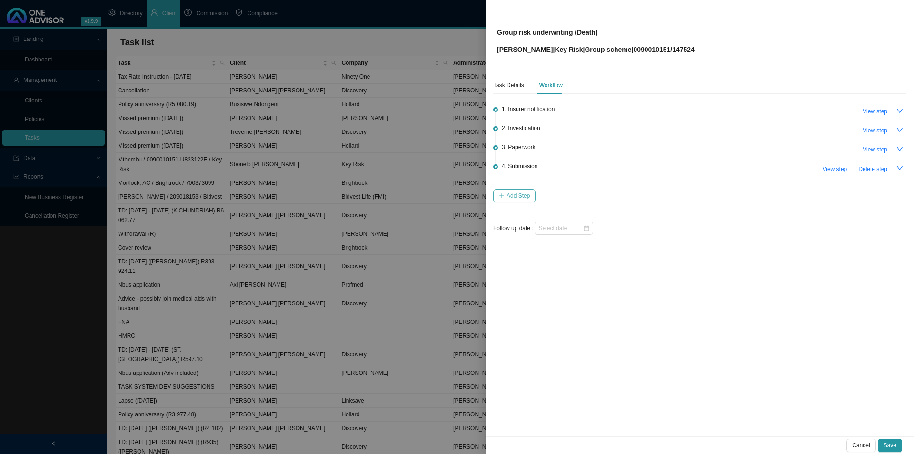
click at [505, 199] on button "Add Step" at bounding box center [514, 195] width 42 height 13
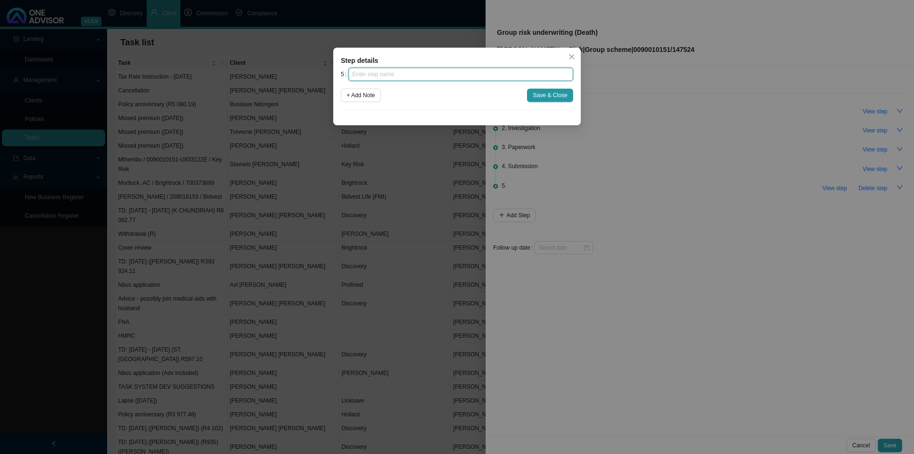
click at [443, 73] on input "text" at bounding box center [460, 74] width 225 height 13
type input "Group Scheme notification"
click button "Save & Close" at bounding box center [550, 95] width 46 height 13
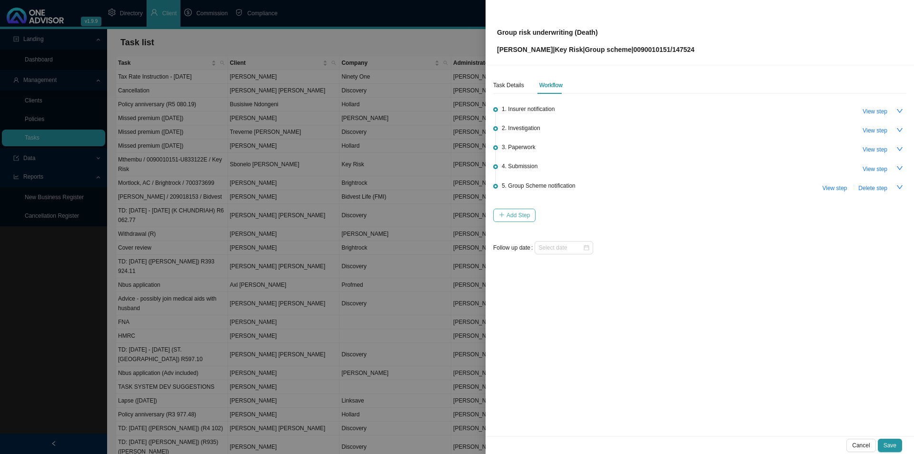
click at [501, 218] on button "Add Step" at bounding box center [514, 214] width 42 height 13
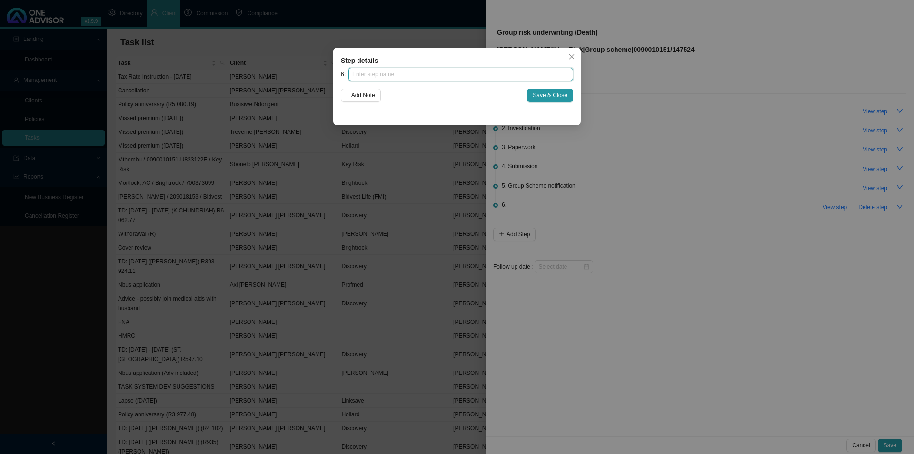
click at [407, 75] on input "text" at bounding box center [460, 74] width 225 height 13
type input "Confirmation of works done"
click button "Save & Close" at bounding box center [550, 95] width 46 height 13
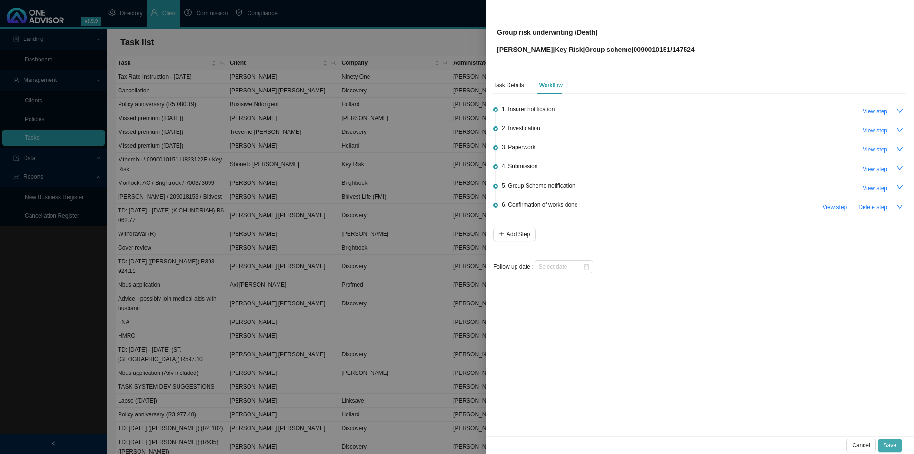
click at [731, 351] on button "Save" at bounding box center [890, 444] width 24 height 13
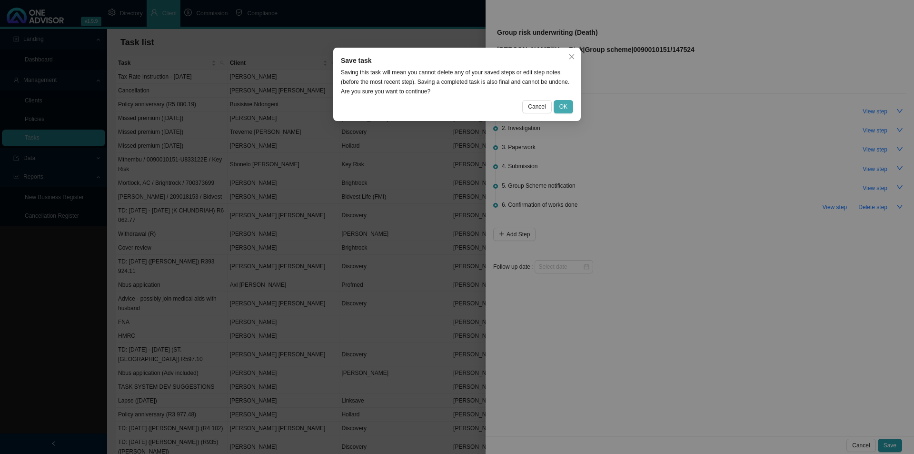
click at [572, 108] on button "OK" at bounding box center [564, 106] width 20 height 13
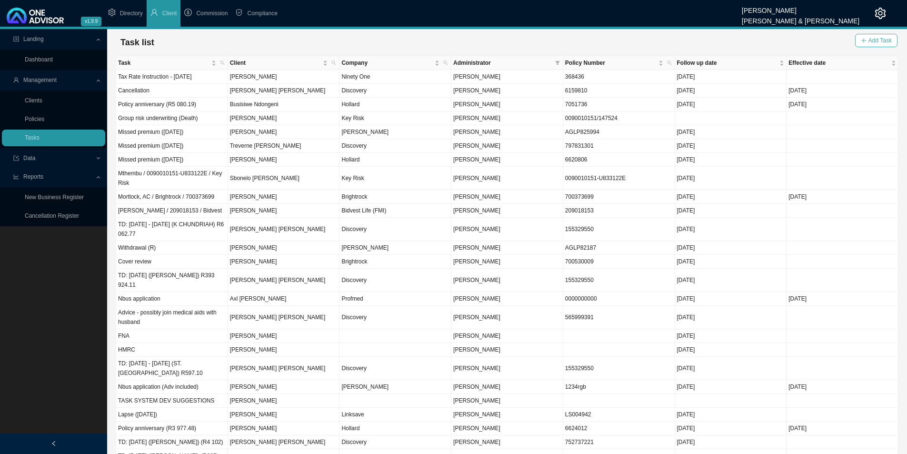
click at [731, 44] on span "Add Task" at bounding box center [879, 41] width 23 height 10
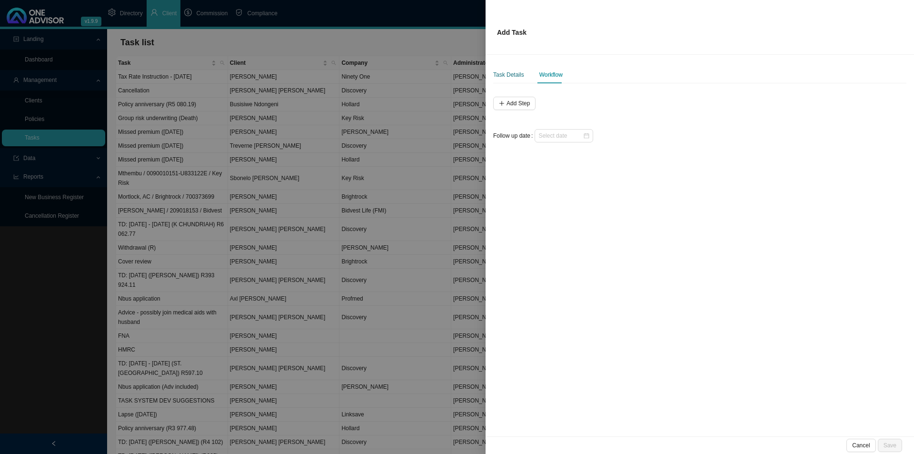
click at [507, 76] on div "Task Details" at bounding box center [508, 75] width 31 height 10
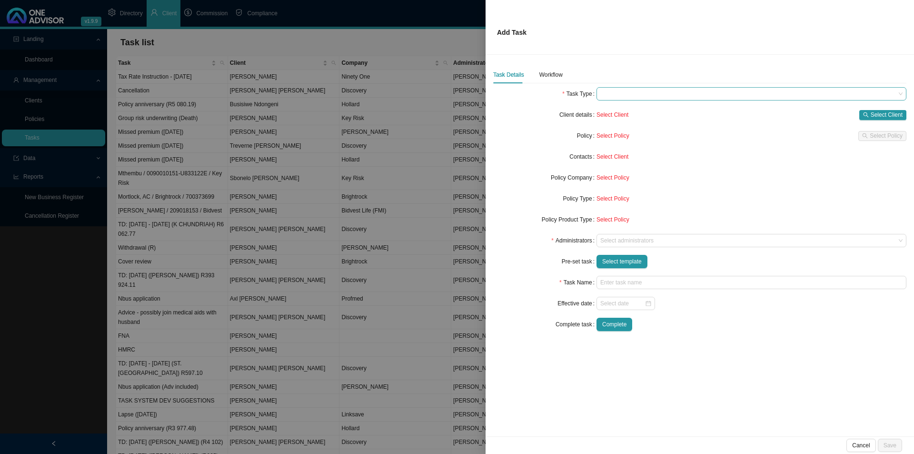
click at [639, 99] on span at bounding box center [751, 94] width 302 height 12
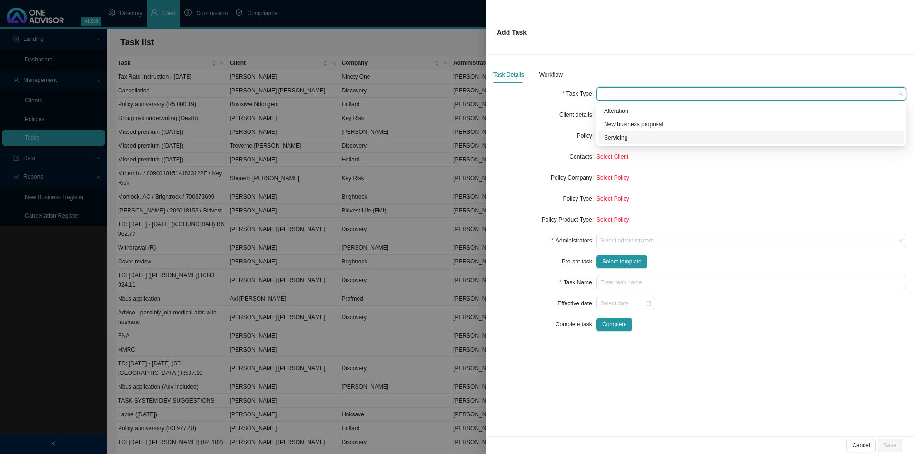
click at [614, 136] on div "Servicing" at bounding box center [751, 138] width 295 height 10
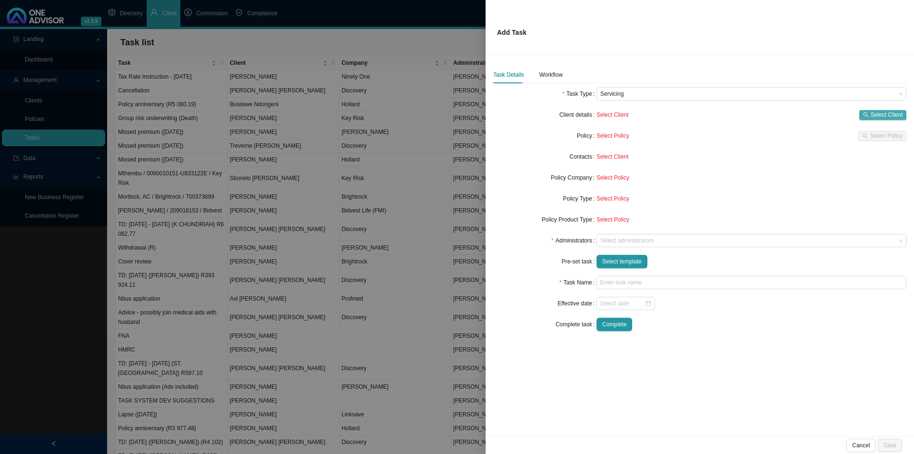
click at [731, 115] on span "Select Client" at bounding box center [887, 115] width 32 height 10
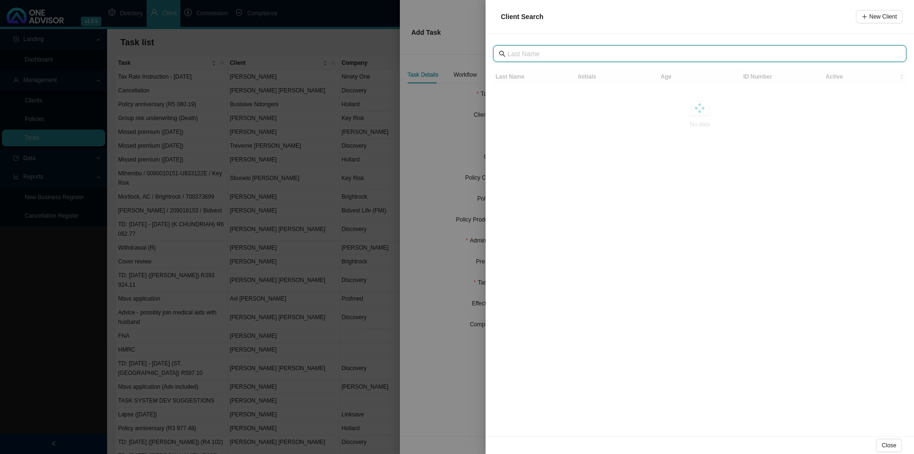
click at [597, 55] on input "text" at bounding box center [700, 54] width 387 height 10
type input "mbanj"
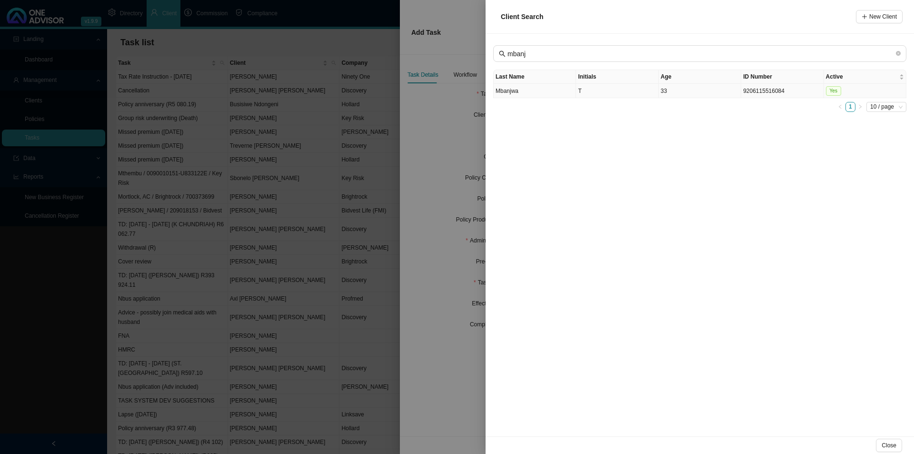
click at [624, 89] on td "T" at bounding box center [617, 91] width 82 height 14
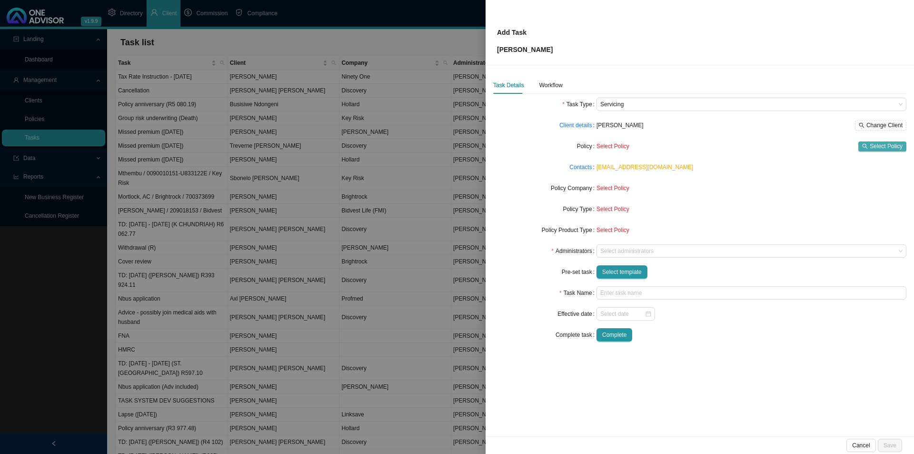
click at [731, 149] on span "Select Policy" at bounding box center [886, 146] width 33 height 10
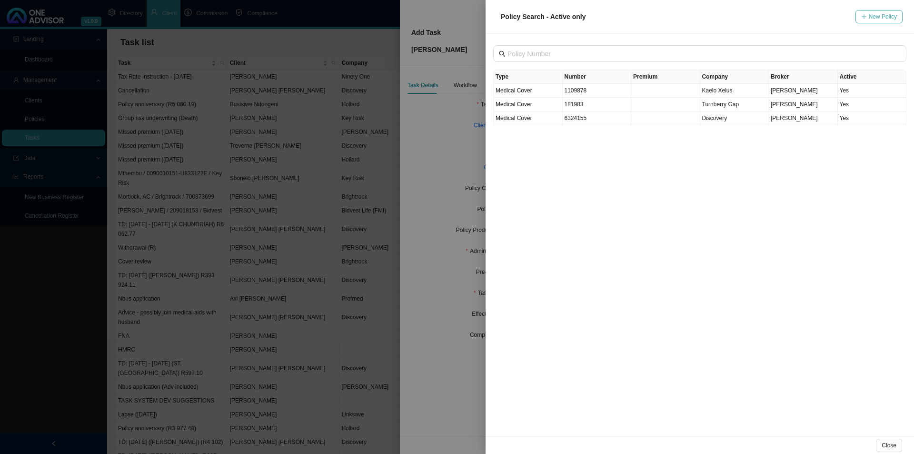
click at [731, 21] on span "New Policy" at bounding box center [883, 17] width 28 height 10
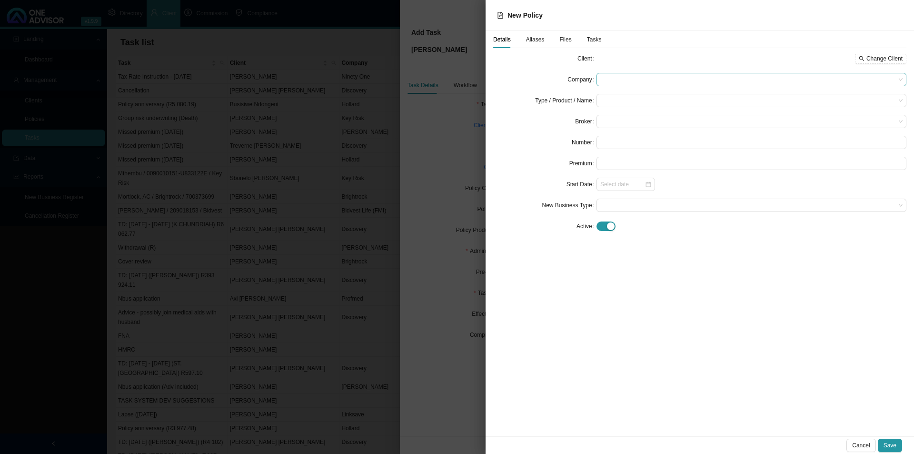
click at [619, 79] on span at bounding box center [751, 79] width 302 height 12
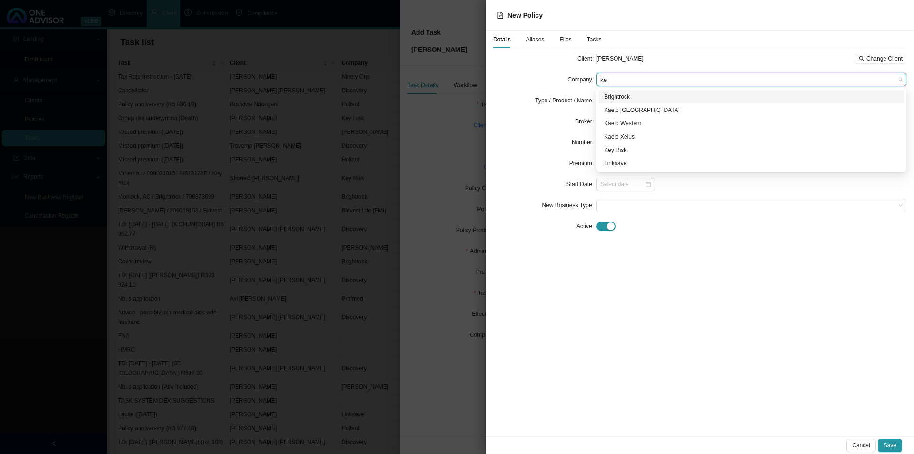
type input "key"
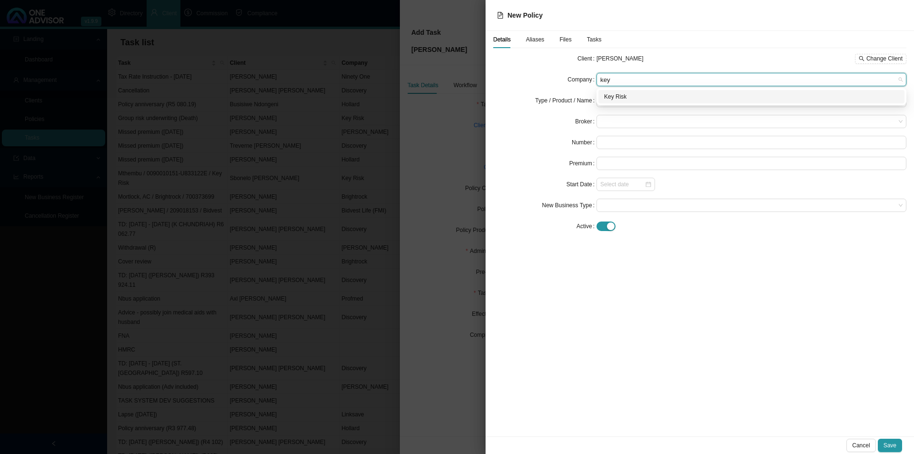
click at [644, 91] on div "Key Risk" at bounding box center [751, 96] width 306 height 13
click at [625, 103] on input "search" at bounding box center [747, 100] width 295 height 12
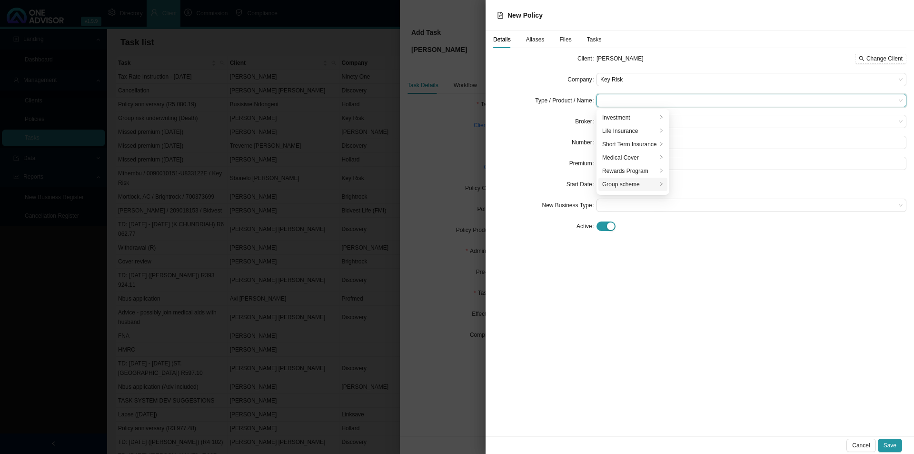
click at [614, 187] on div "Group scheme" at bounding box center [629, 184] width 55 height 10
click at [709, 129] on div "Group Risk" at bounding box center [706, 131] width 63 height 10
click at [615, 122] on span at bounding box center [751, 121] width 302 height 12
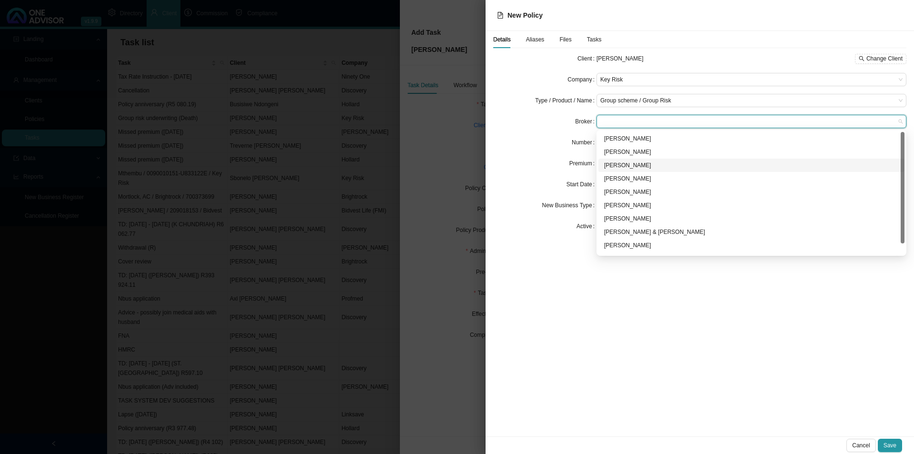
click at [623, 163] on div "Marc Bormann" at bounding box center [751, 165] width 295 height 10
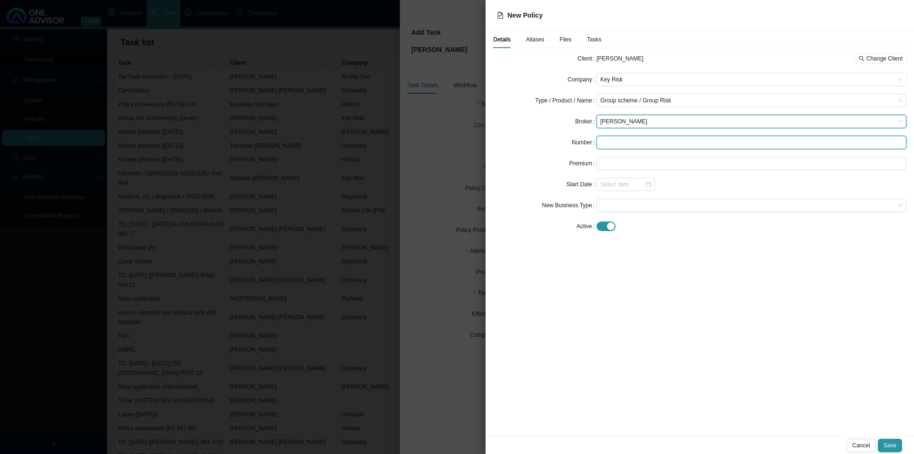
click at [614, 142] on input "text" at bounding box center [751, 142] width 310 height 13
click at [606, 142] on input "text" at bounding box center [751, 142] width 310 height 13
click at [648, 142] on input "0090010151" at bounding box center [751, 142] width 310 height 13
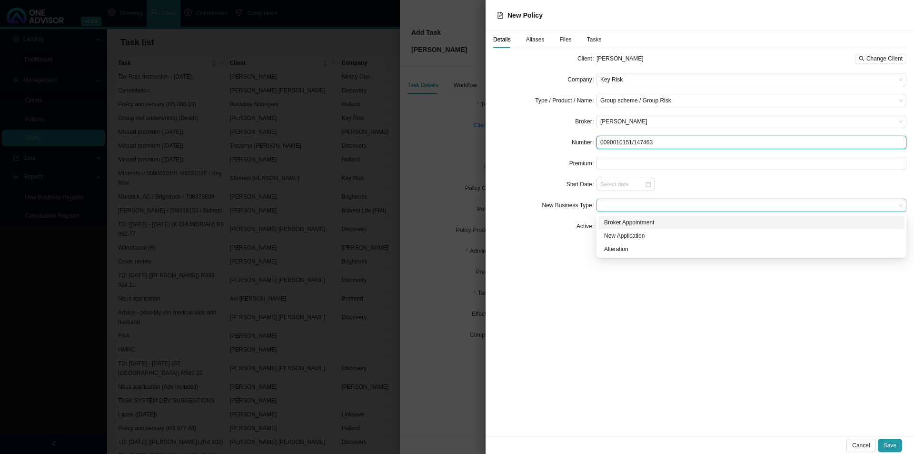
click at [604, 210] on span at bounding box center [751, 205] width 302 height 12
type input "0090010151/147463"
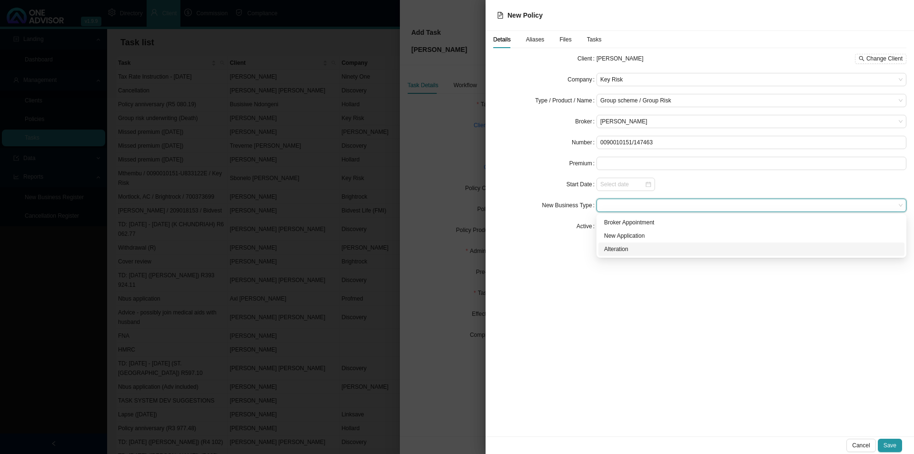
click at [612, 250] on div "Alteration" at bounding box center [751, 249] width 295 height 10
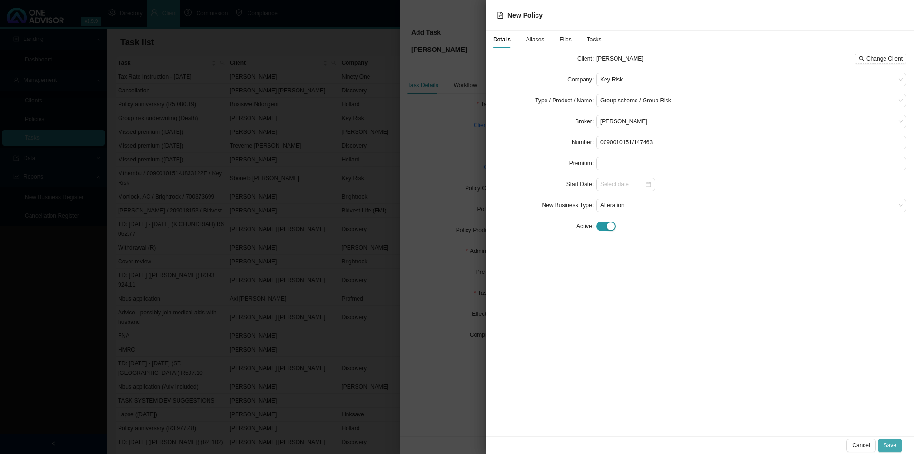
click at [731, 351] on span "Save" at bounding box center [890, 445] width 13 height 10
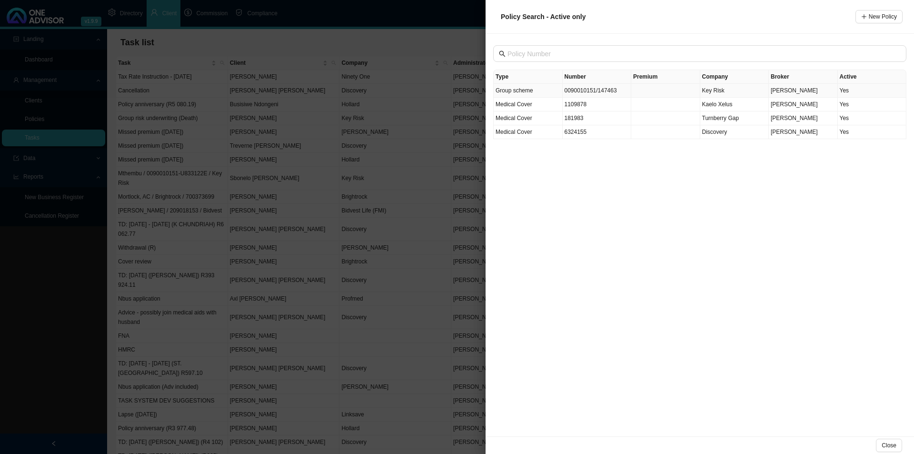
click at [597, 92] on td "0090010151/147463" at bounding box center [597, 91] width 69 height 14
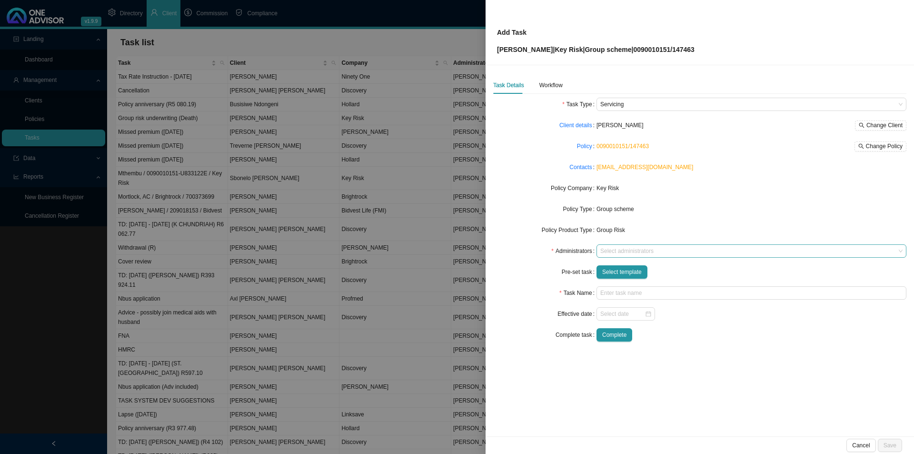
click at [633, 251] on div at bounding box center [746, 251] width 297 height 7
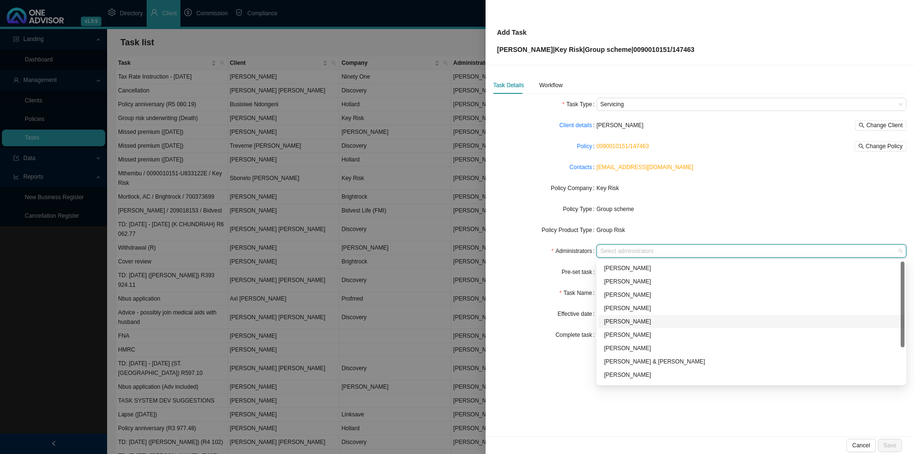
click at [633, 320] on div "Adrianna Carvalho" at bounding box center [751, 322] width 295 height 10
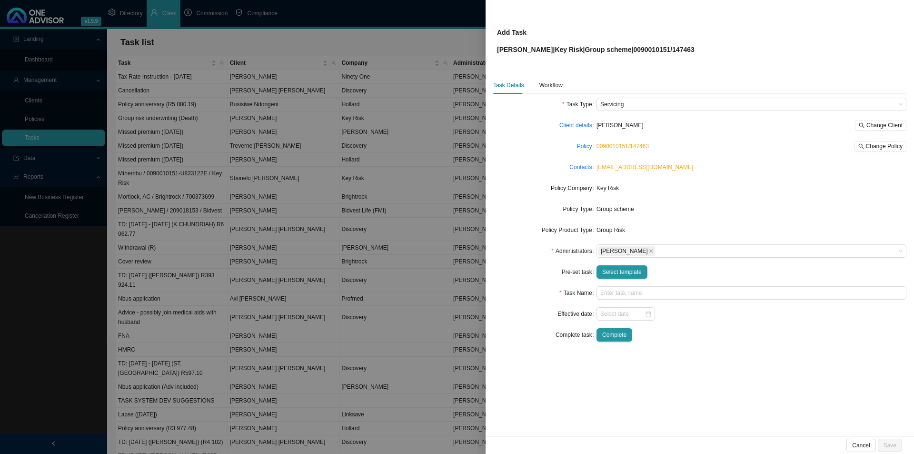
click at [532, 314] on div "Effective date" at bounding box center [544, 313] width 103 height 13
click at [627, 296] on input "text" at bounding box center [751, 292] width 310 height 13
click at [611, 296] on input "text" at bounding box center [751, 292] width 310 height 13
click at [629, 294] on input "text" at bounding box center [751, 292] width 310 height 13
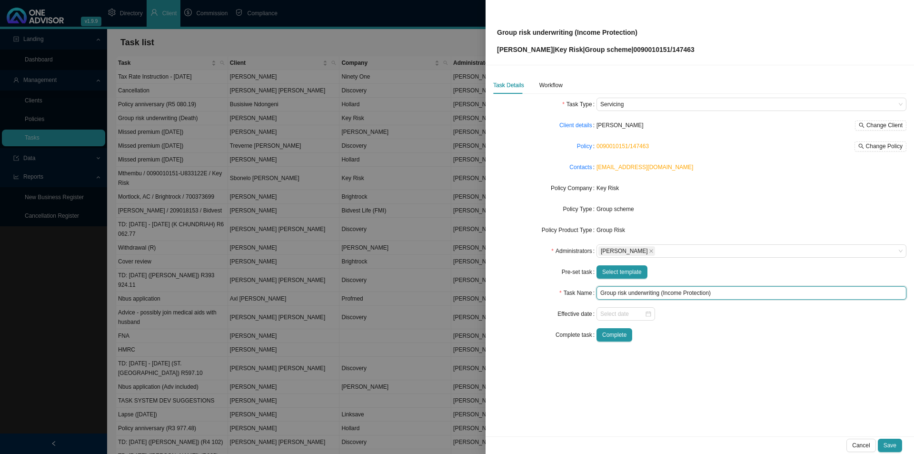
click at [663, 293] on input "Group risk underwriting (Income Protection)" at bounding box center [751, 292] width 310 height 13
drag, startPoint x: 663, startPoint y: 293, endPoint x: 709, endPoint y: 289, distance: 46.3
click at [709, 289] on input "Group risk underwriting (Income Protection)" at bounding box center [751, 292] width 310 height 13
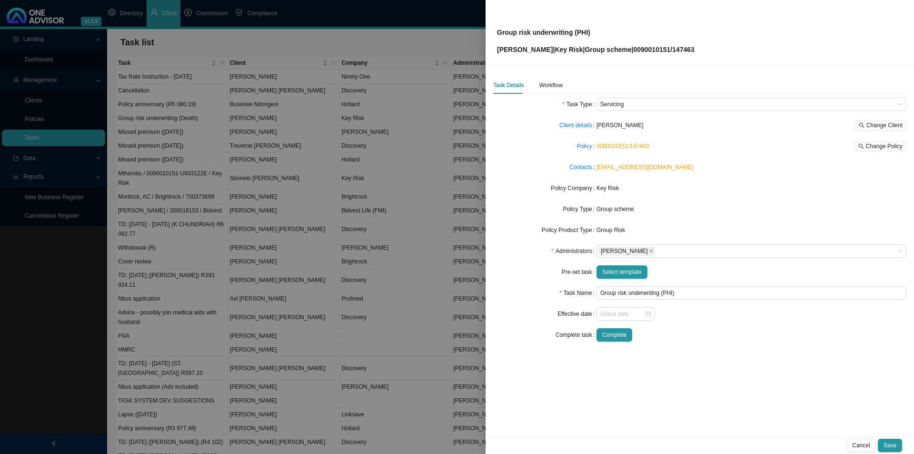
click at [705, 351] on div "Task Details Workflow Task Type Servicing Client details Thokozani Mbanjwa Chan…" at bounding box center [700, 250] width 428 height 371
click at [661, 292] on input "Group risk underwriting (PHI)" at bounding box center [751, 292] width 310 height 13
click at [662, 293] on input "Group risk underwriting (PHI)" at bounding box center [751, 292] width 310 height 13
type input "Group risk underwriting (IRB/PHI)"
click at [731, 351] on div "Task Details Workflow Task Type Servicing Client details Thokozani Mbanjwa Chan…" at bounding box center [700, 250] width 428 height 371
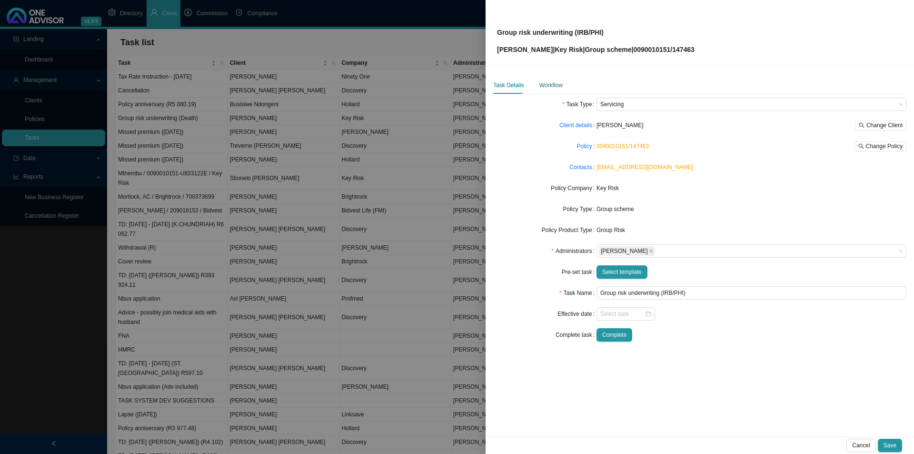
click at [546, 82] on div "Workflow" at bounding box center [550, 85] width 23 height 10
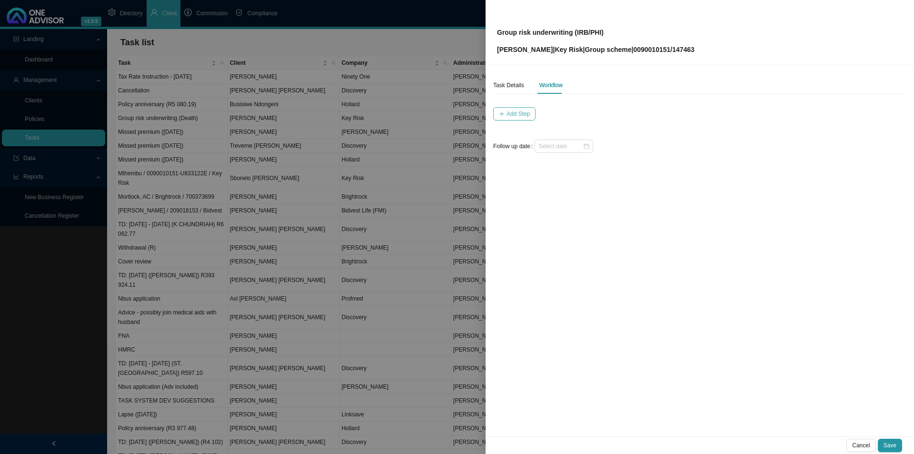
click at [516, 113] on span "Add Step" at bounding box center [517, 114] width 23 height 10
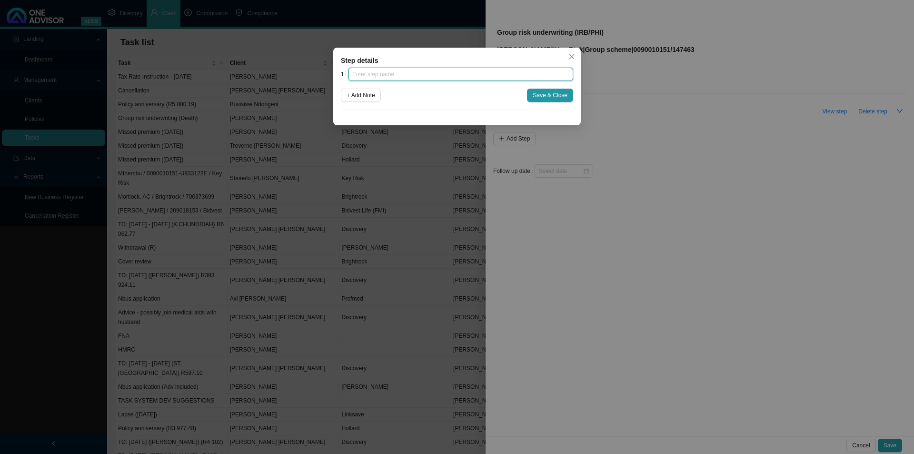
click at [378, 77] on input "text" at bounding box center [460, 74] width 225 height 13
type input "i"
type input "Insurer notification"
click button "Save & Close" at bounding box center [550, 95] width 46 height 13
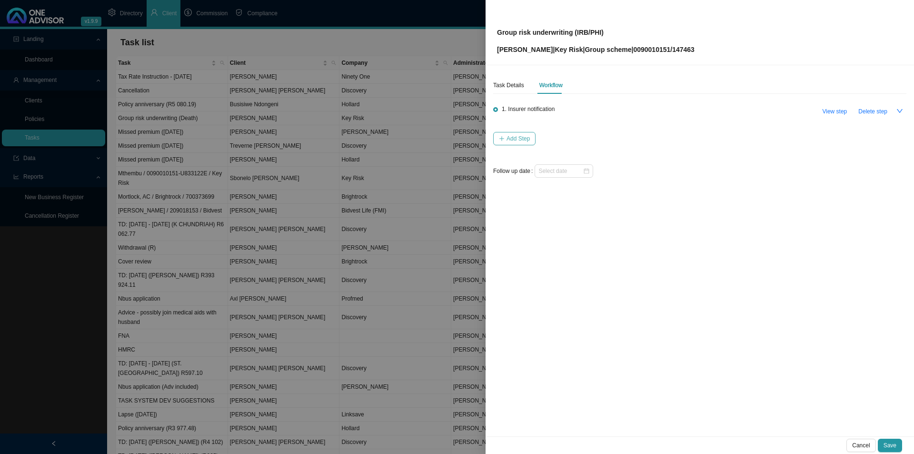
click at [521, 141] on span "Add Step" at bounding box center [517, 139] width 23 height 10
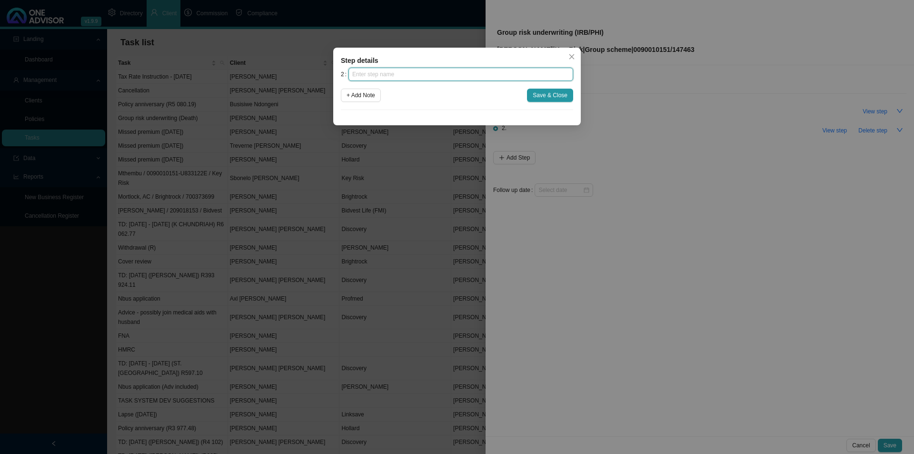
click at [417, 76] on input "text" at bounding box center [460, 74] width 225 height 13
type input "Investigation"
click button "Save & Close" at bounding box center [550, 95] width 46 height 13
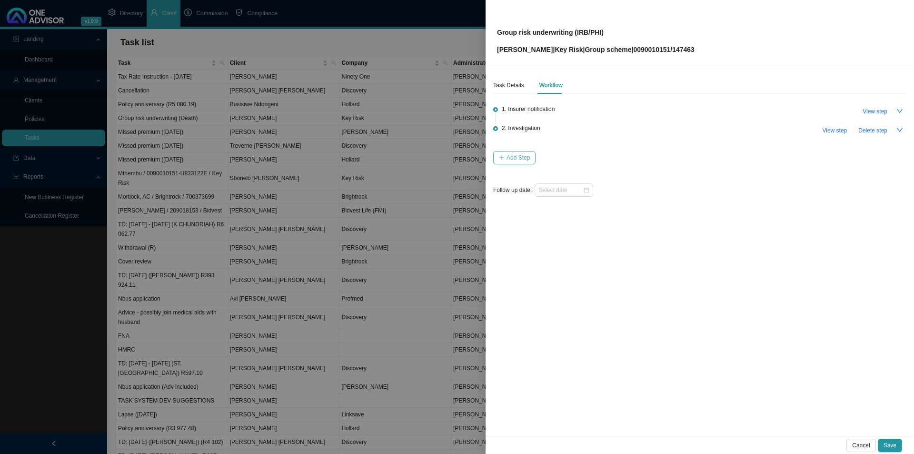
click at [521, 162] on button "Add Step" at bounding box center [514, 157] width 42 height 13
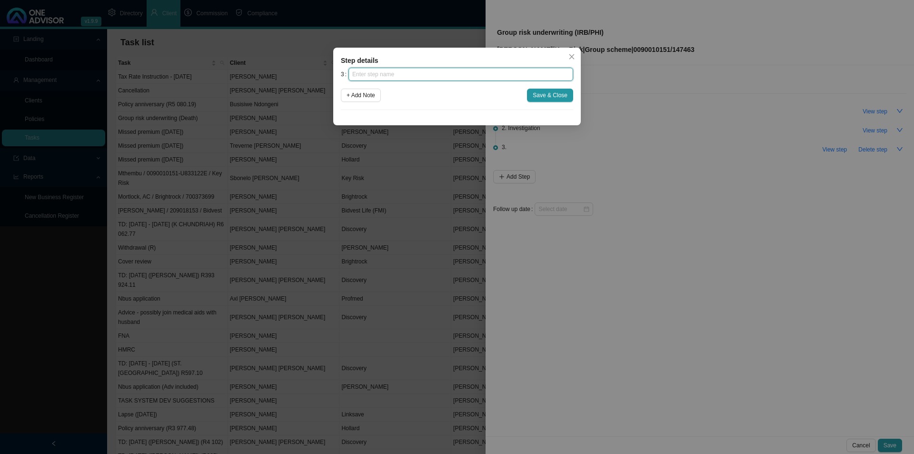
click at [425, 74] on input "text" at bounding box center [460, 74] width 225 height 13
type input "Paperwork"
click button "Save & Close" at bounding box center [550, 95] width 46 height 13
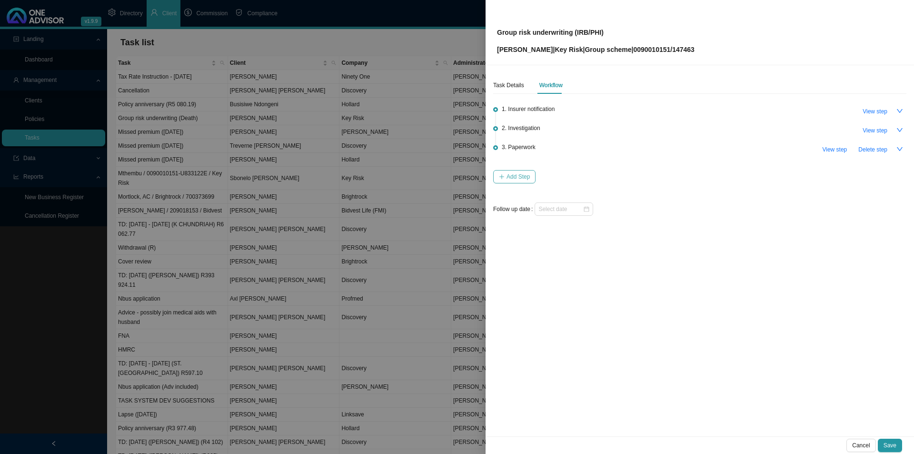
click at [525, 173] on span "Add Step" at bounding box center [517, 177] width 23 height 10
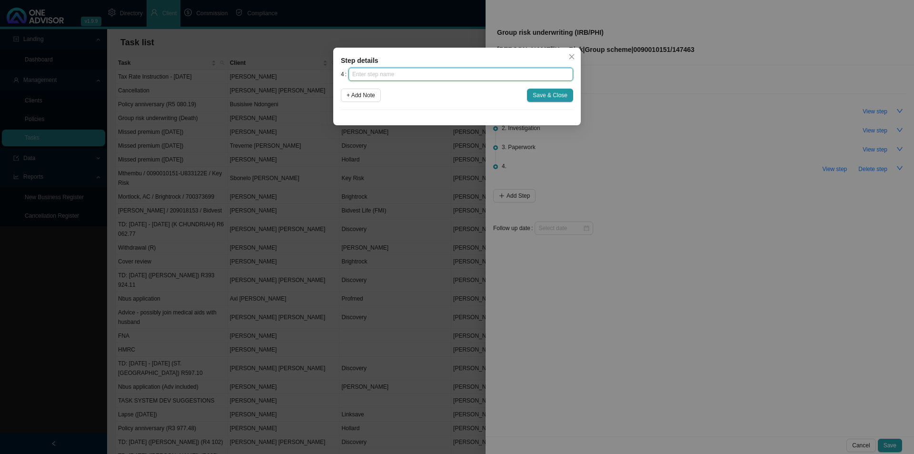
click at [394, 75] on input "text" at bounding box center [460, 74] width 225 height 13
type input "Submission"
click button "Save & Close" at bounding box center [550, 95] width 46 height 13
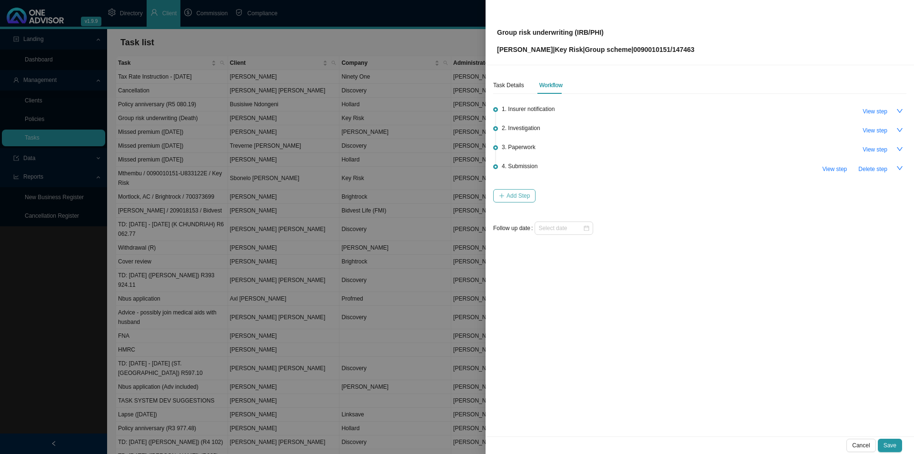
click at [519, 192] on span "Add Step" at bounding box center [517, 196] width 23 height 10
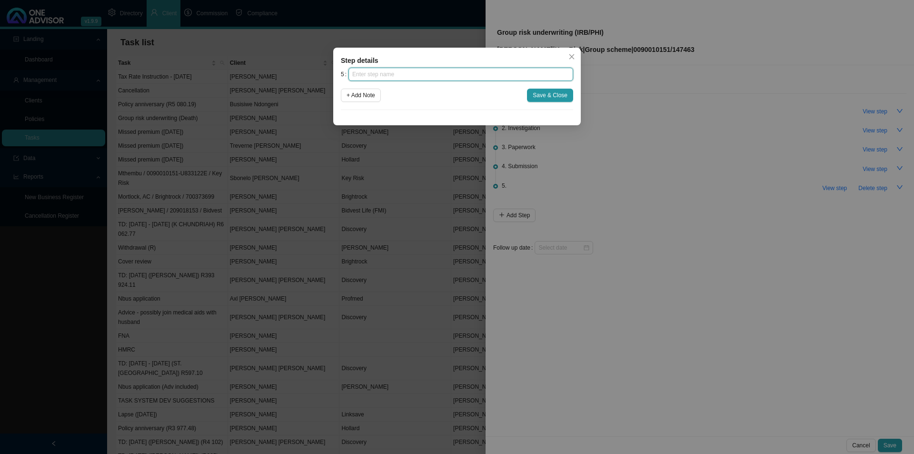
click at [428, 73] on input "text" at bounding box center [460, 74] width 225 height 13
type input "Group Scheme notification"
click button "Save & Close" at bounding box center [550, 95] width 46 height 13
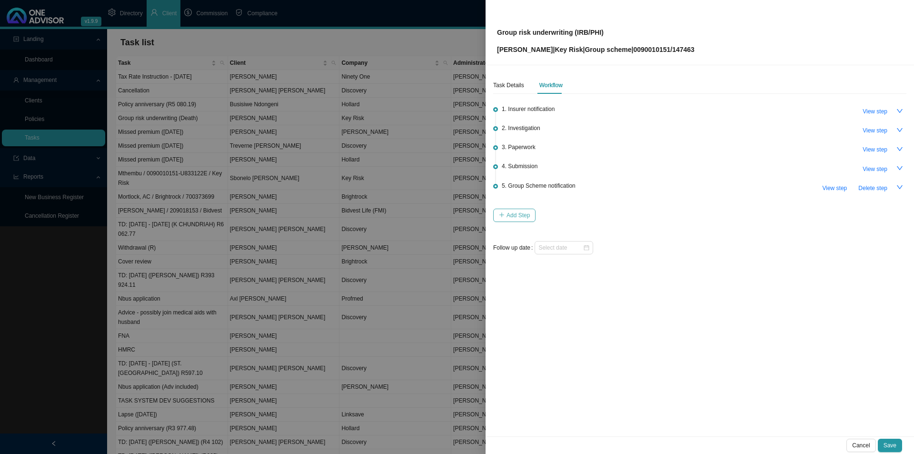
click at [522, 215] on span "Add Step" at bounding box center [517, 215] width 23 height 10
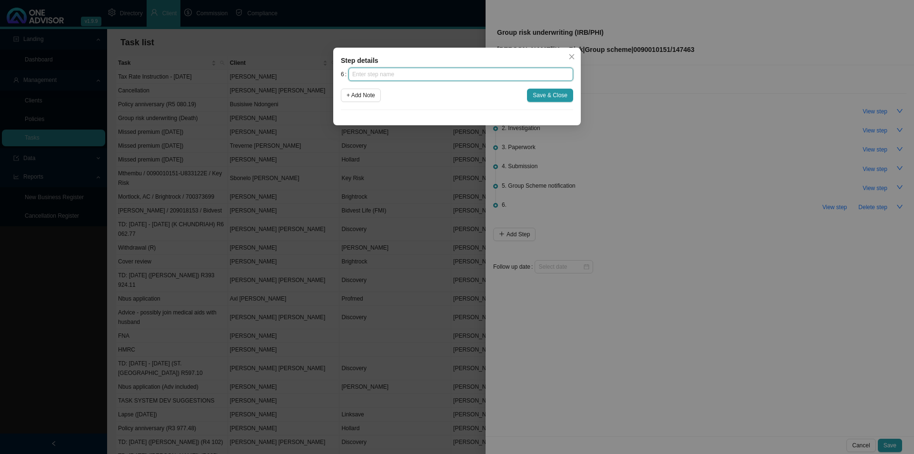
click at [415, 73] on input "text" at bounding box center [460, 74] width 225 height 13
type input "Confirmation of works done"
click button "Save & Close" at bounding box center [550, 95] width 46 height 13
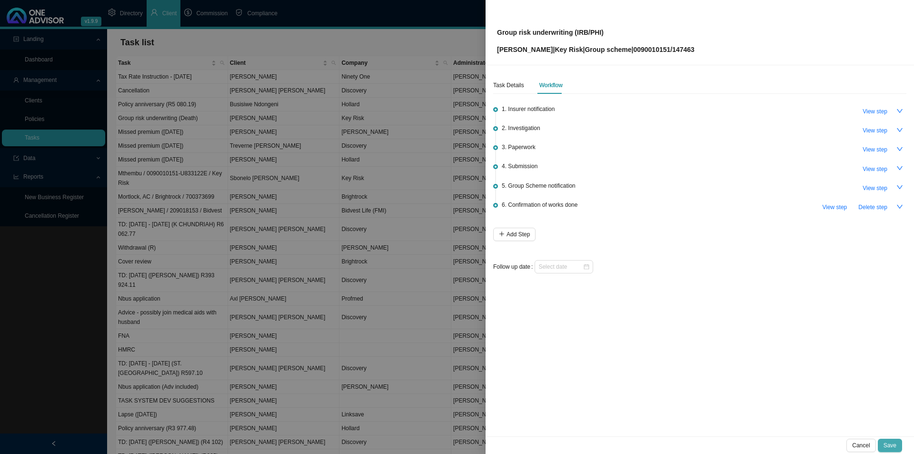
click at [731, 351] on button "Save" at bounding box center [890, 444] width 24 height 13
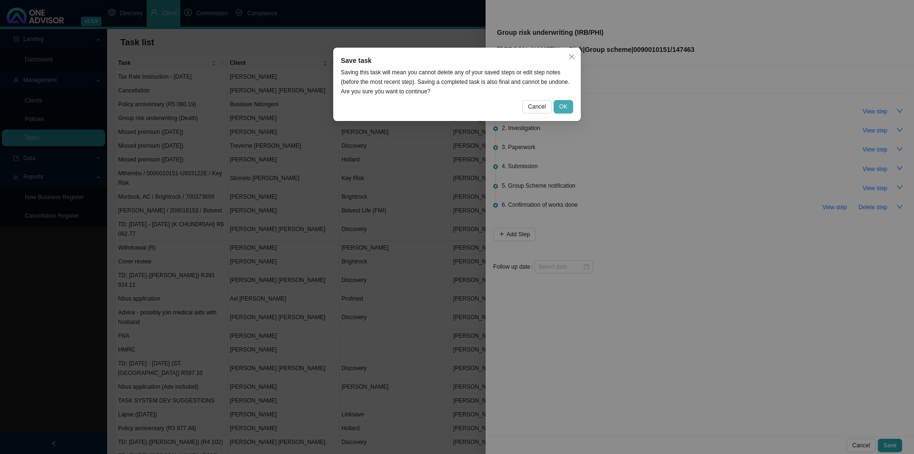
click at [558, 110] on button "OK" at bounding box center [564, 106] width 20 height 13
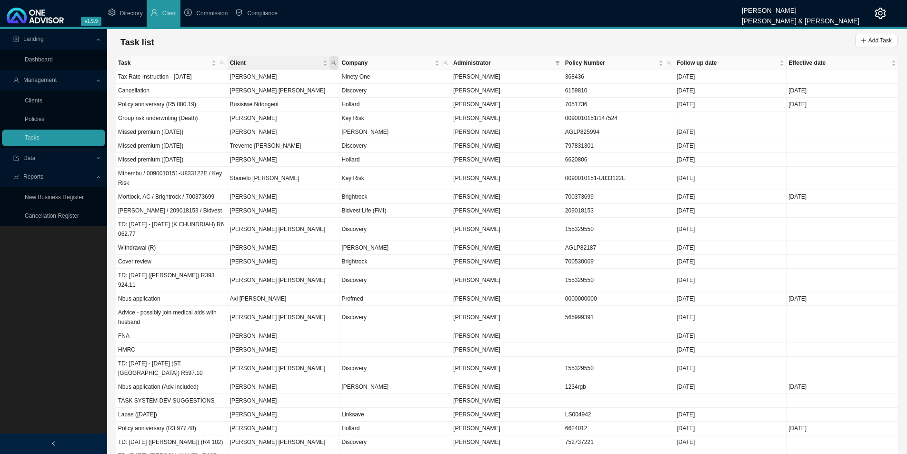
click at [331, 63] on icon "search" at bounding box center [333, 62] width 5 height 5
click at [559, 60] on span at bounding box center [557, 62] width 9 height 13
click at [500, 135] on span "Adrianna Carvalho" at bounding box center [475, 133] width 49 height 7
checkbox input "true"
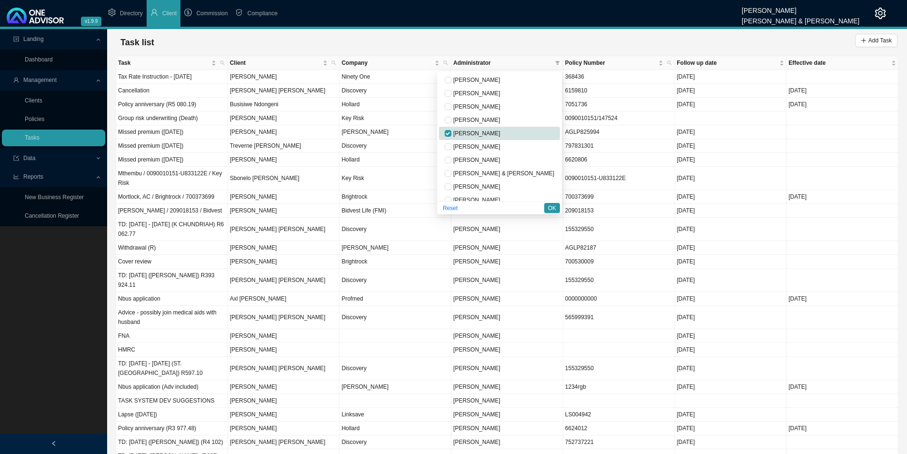
click at [555, 206] on span "OK" at bounding box center [552, 208] width 8 height 10
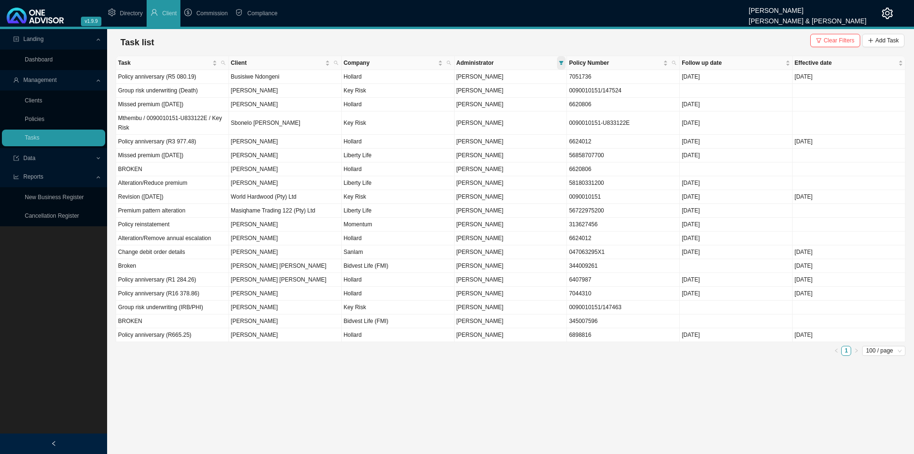
click at [558, 60] on span at bounding box center [561, 62] width 9 height 13
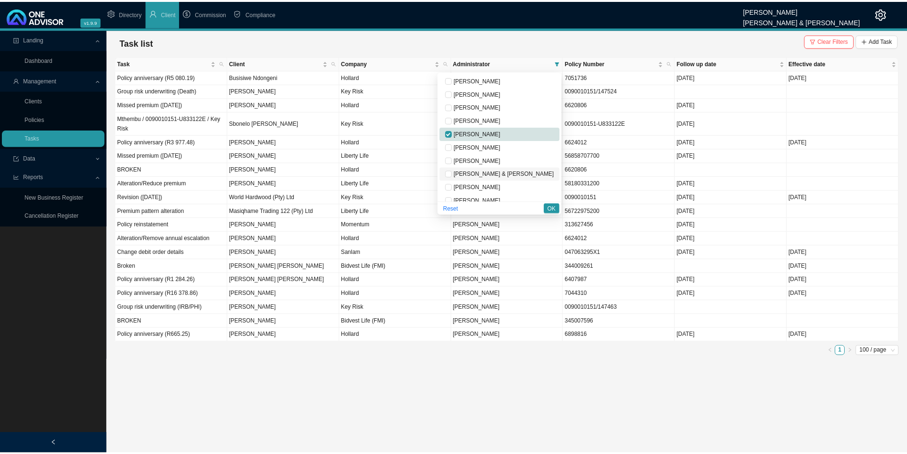
scroll to position [48, 0]
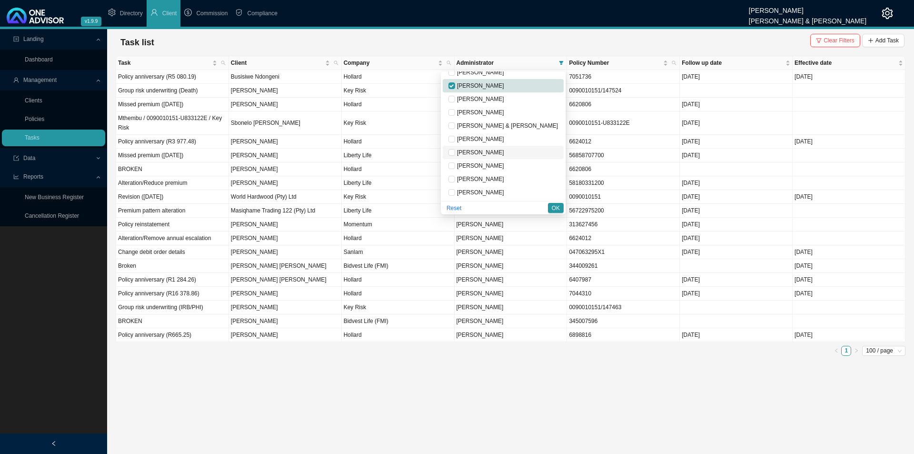
drag, startPoint x: 513, startPoint y: 152, endPoint x: 518, endPoint y: 151, distance: 5.3
click at [504, 152] on span "Lynn van der Merwe" at bounding box center [479, 152] width 49 height 7
checkbox input "true"
click at [553, 206] on span "OK" at bounding box center [556, 208] width 8 height 10
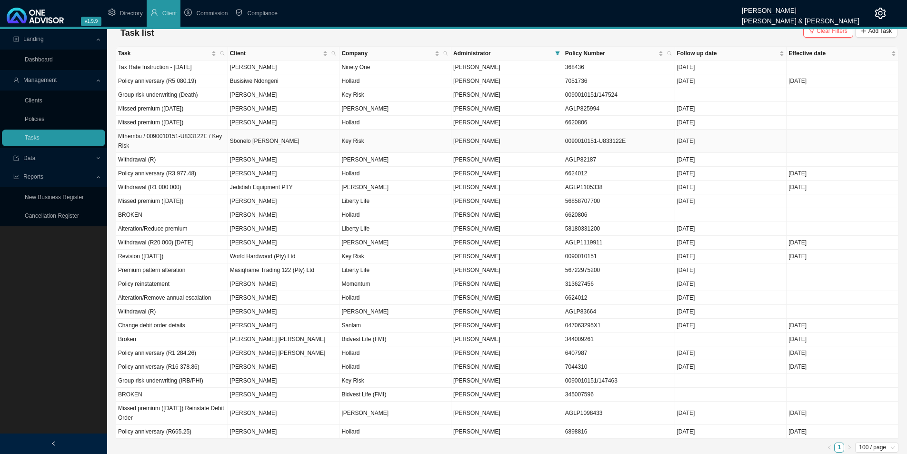
scroll to position [12, 0]
click at [189, 351] on td "Missed premium (September 2025) Reinstate Debit Order" at bounding box center [172, 410] width 112 height 23
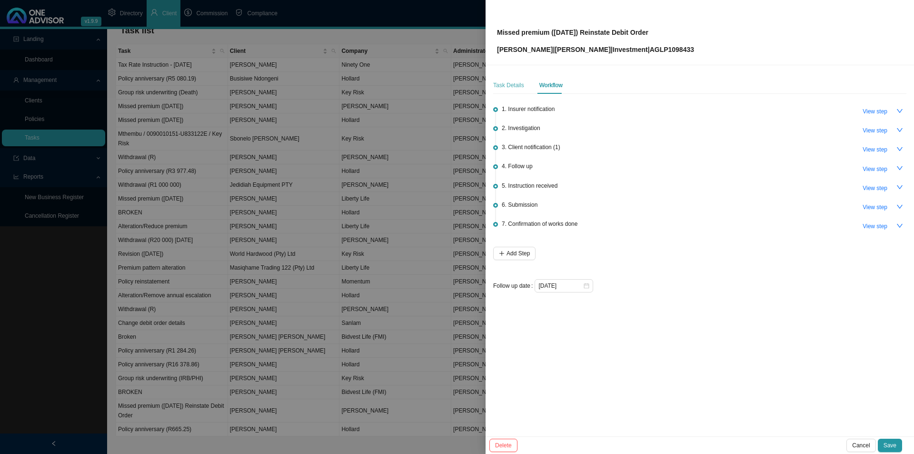
click at [505, 79] on div "Task Details" at bounding box center [508, 85] width 31 height 17
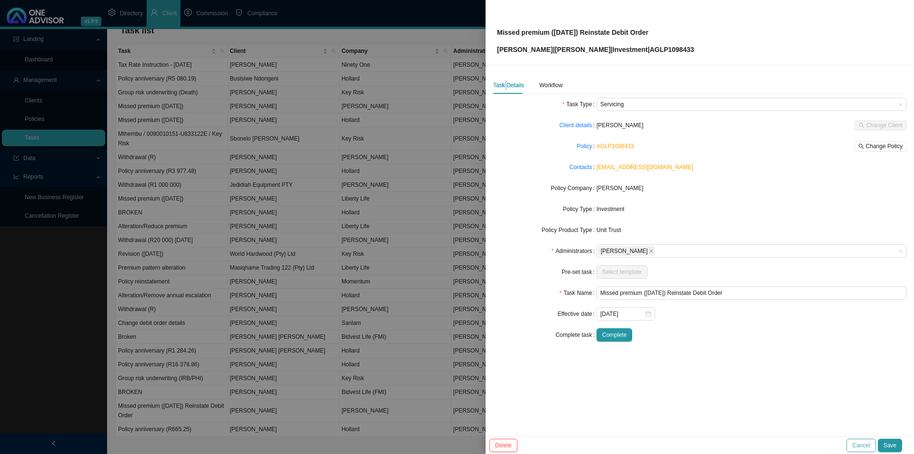
click at [731, 351] on button "Cancel" at bounding box center [860, 444] width 29 height 13
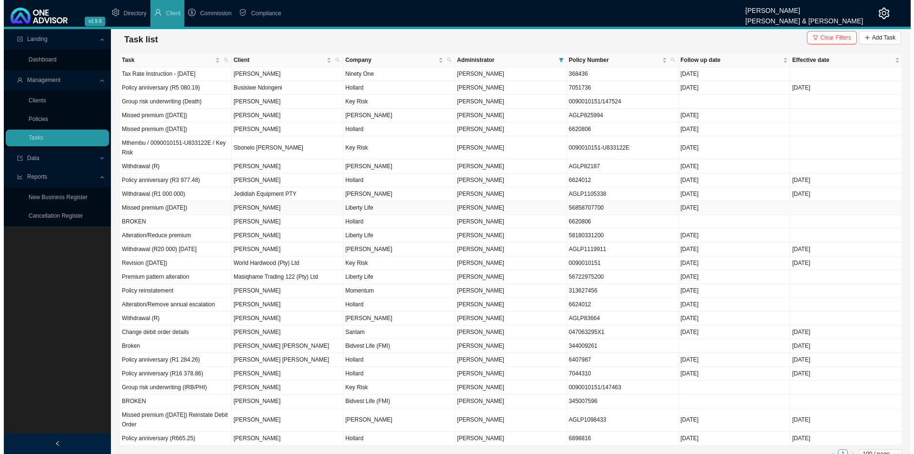
scroll to position [0, 0]
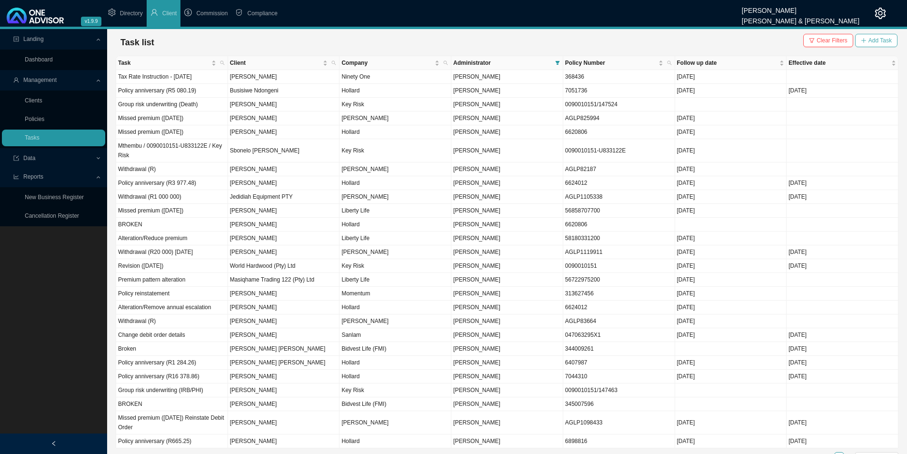
click at [731, 37] on span "Add Task" at bounding box center [879, 41] width 23 height 10
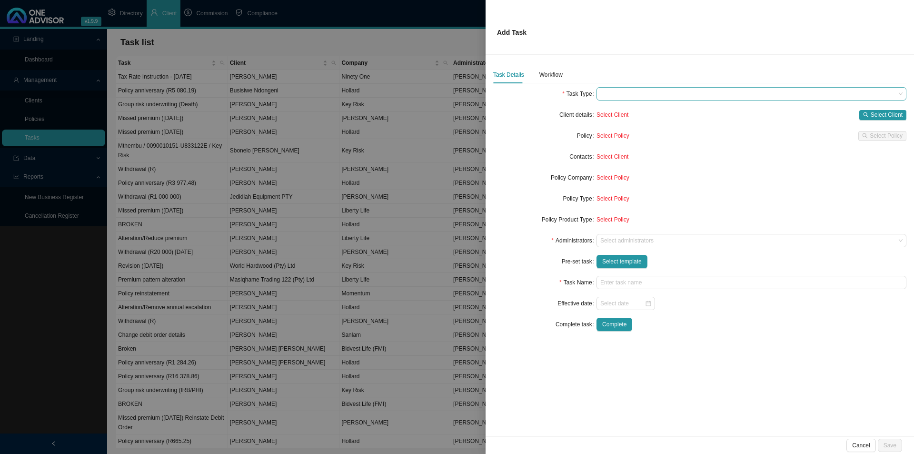
click at [656, 92] on span at bounding box center [751, 94] width 302 height 12
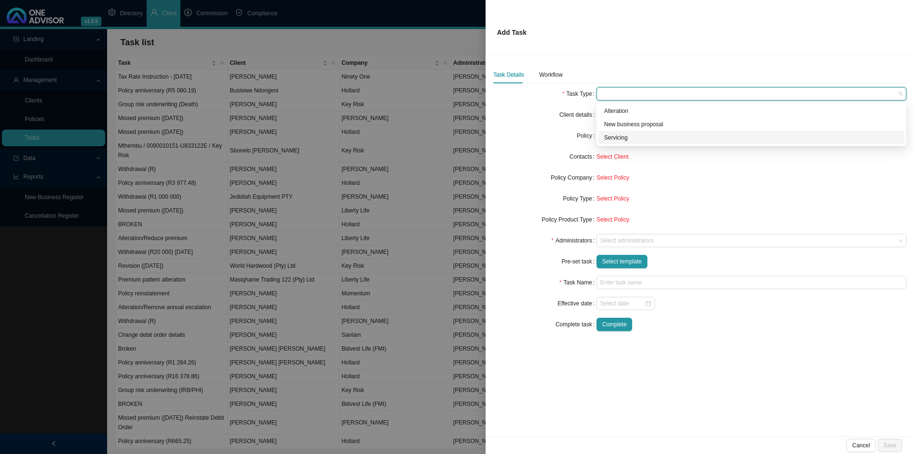
click at [621, 136] on div "Servicing" at bounding box center [751, 138] width 295 height 10
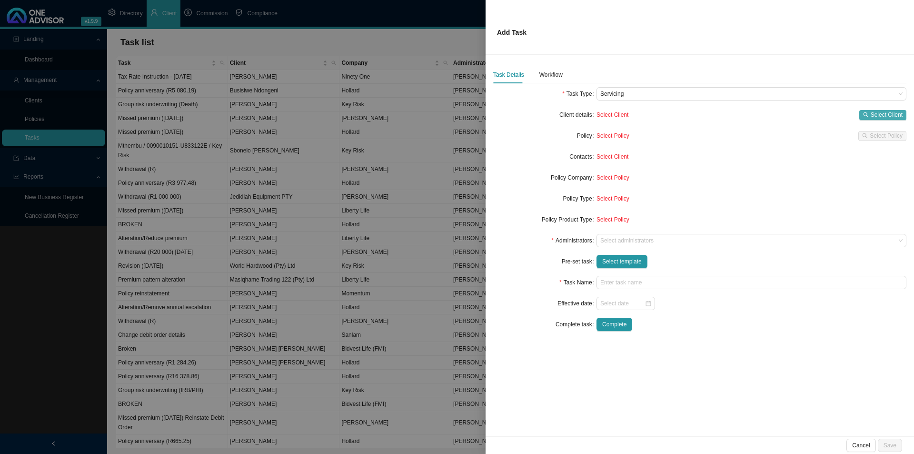
click at [731, 112] on span "Select Client" at bounding box center [887, 115] width 32 height 10
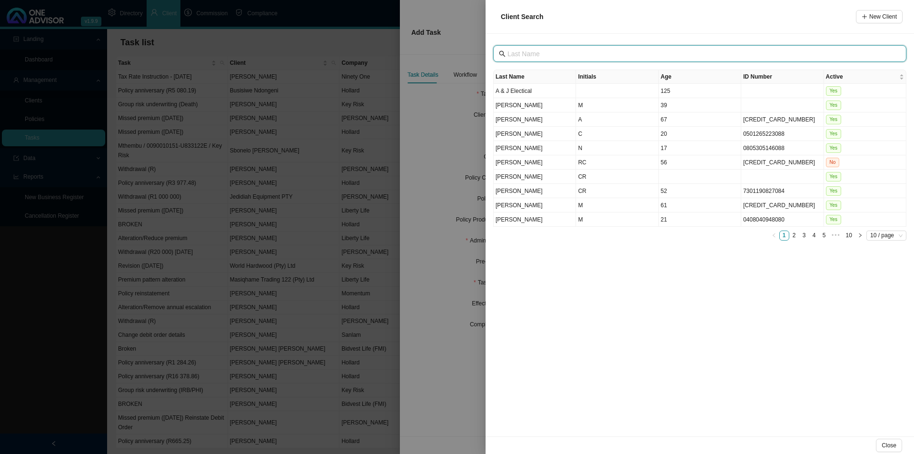
click at [541, 55] on input "text" at bounding box center [700, 54] width 387 height 10
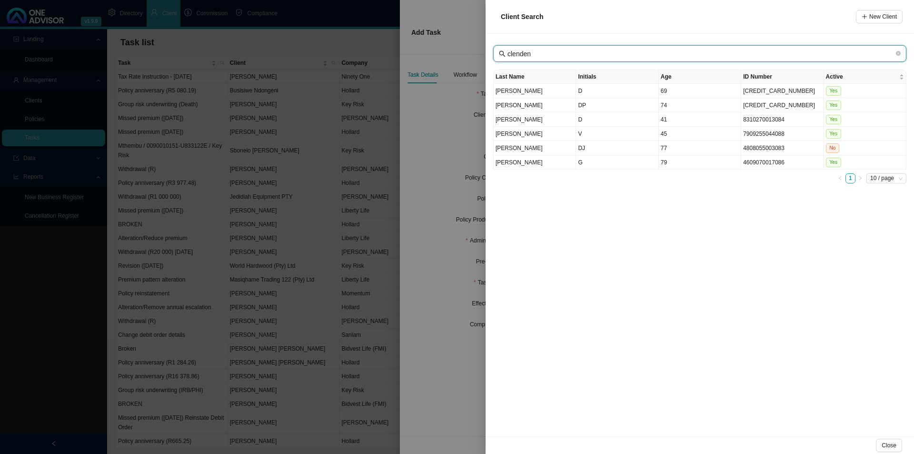
type input "clenden"
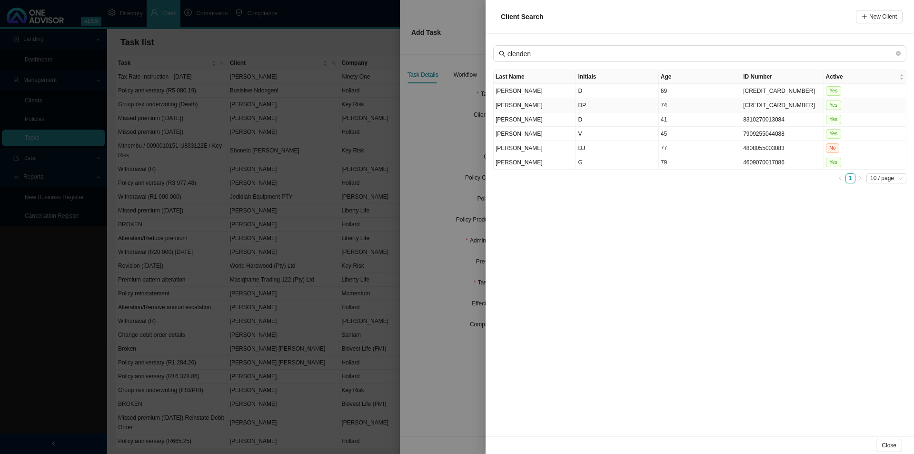
click at [567, 107] on td "Clendennen" at bounding box center [535, 105] width 82 height 14
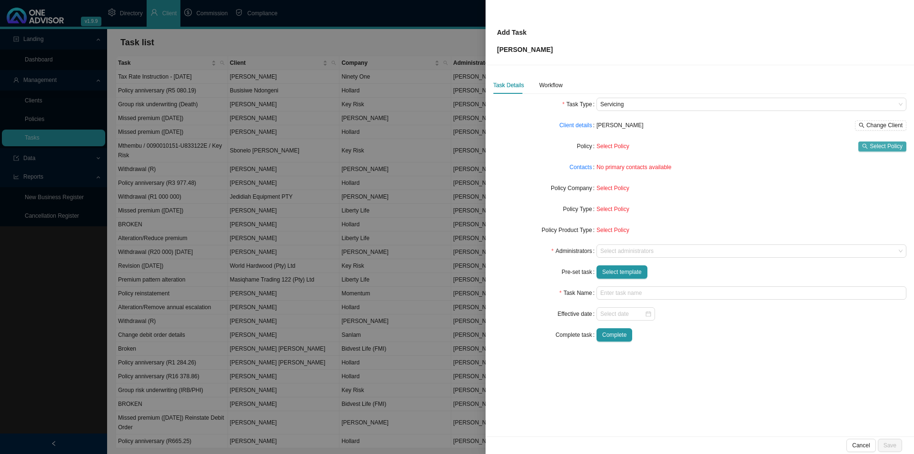
click at [731, 142] on span "Select Policy" at bounding box center [886, 146] width 33 height 10
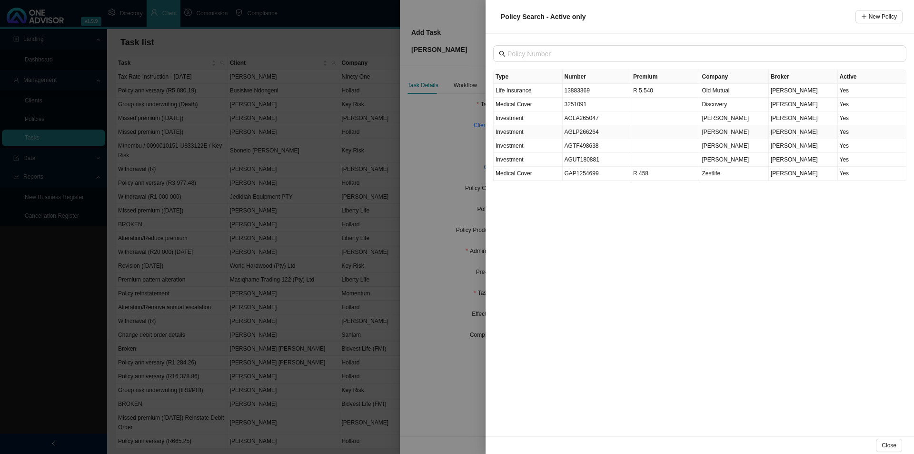
click at [608, 135] on td "AGLP266264" at bounding box center [597, 132] width 69 height 14
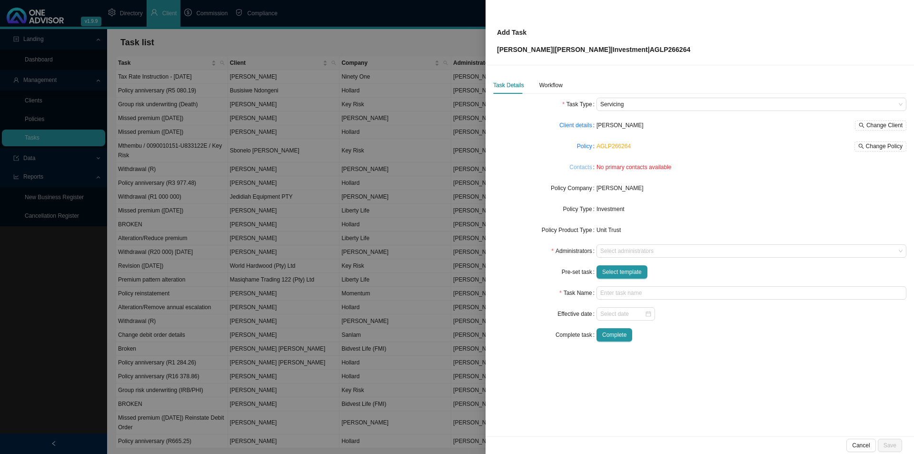
click at [586, 169] on link "Contacts" at bounding box center [580, 167] width 22 height 10
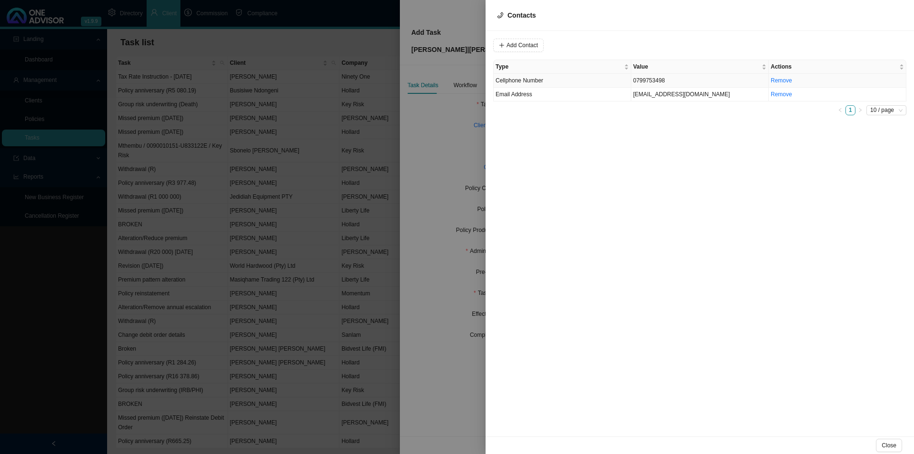
click at [670, 82] on td "0799753498" at bounding box center [700, 81] width 138 height 14
click at [657, 43] on span "Cellphone Number" at bounding box center [648, 45] width 64 height 12
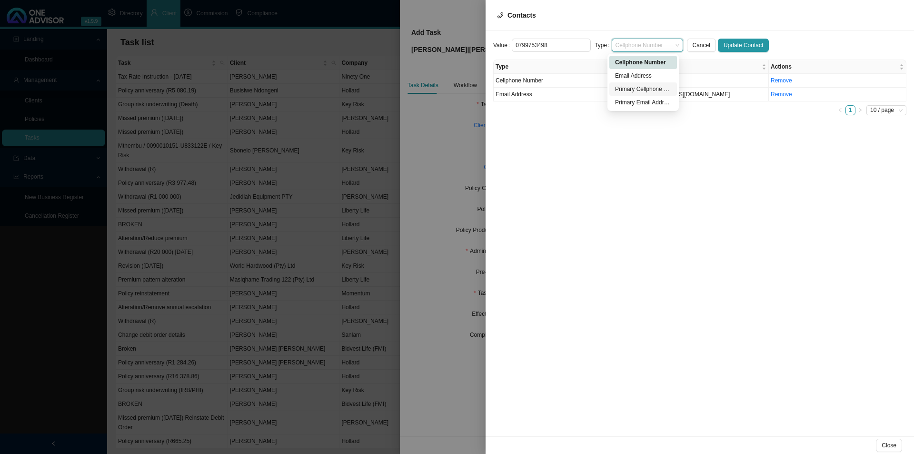
click at [625, 88] on div "Primary Cellphone Number" at bounding box center [643, 89] width 56 height 10
click at [731, 44] on span "Update Contact" at bounding box center [744, 45] width 40 height 10
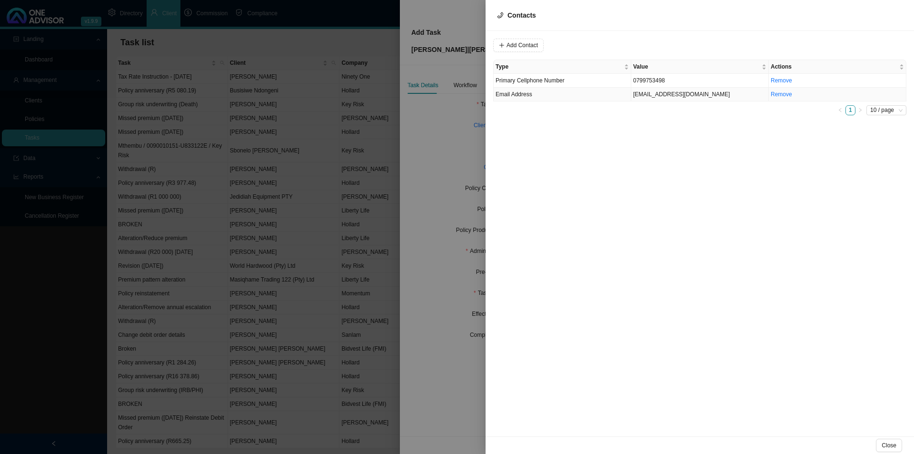
click at [664, 96] on td "dclendennen@mweb.co.za" at bounding box center [700, 95] width 138 height 14
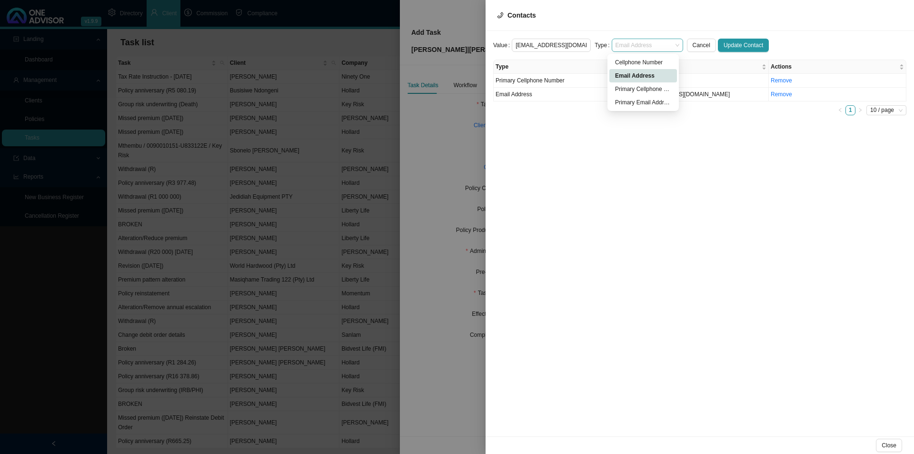
click at [623, 43] on span "Email Address" at bounding box center [648, 45] width 64 height 12
drag, startPoint x: 638, startPoint y: 99, endPoint x: 646, endPoint y: 98, distance: 8.2
click at [642, 98] on div "Primary Email Address" at bounding box center [643, 103] width 56 height 10
click at [731, 41] on span "Update Contact" at bounding box center [744, 45] width 40 height 10
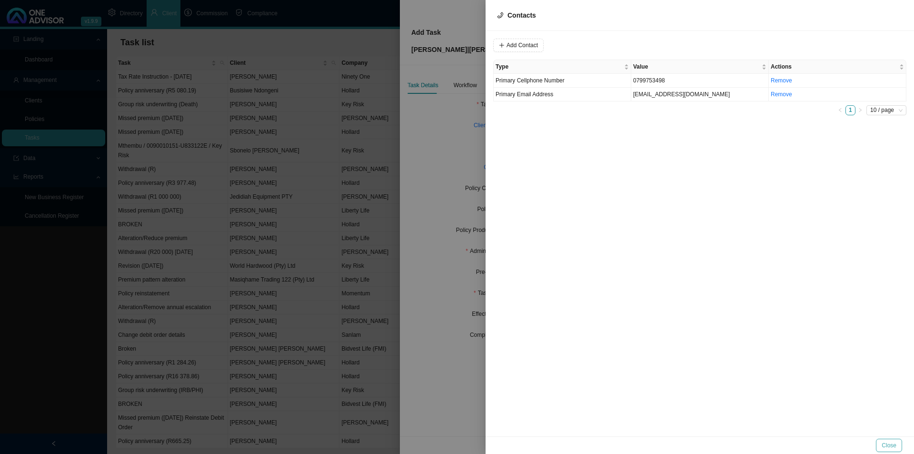
click at [731, 351] on span "Close" at bounding box center [889, 445] width 15 height 10
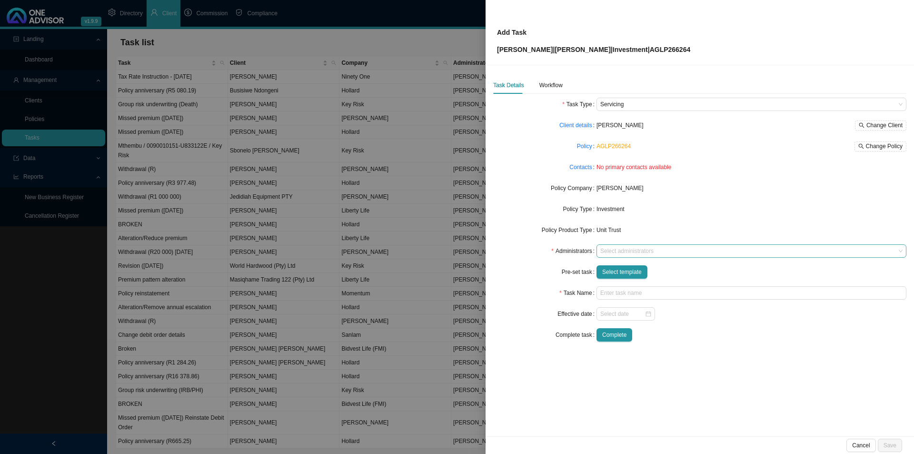
click at [619, 246] on div "Select administrators" at bounding box center [751, 250] width 310 height 13
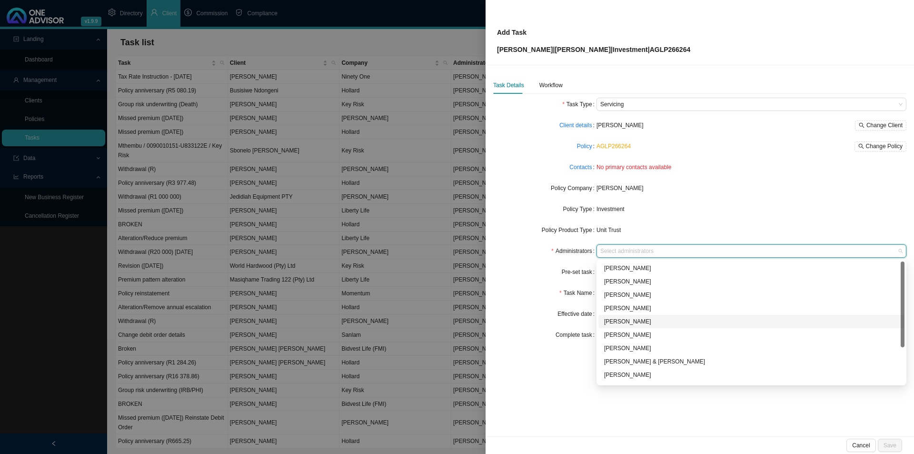
scroll to position [51, 0]
click at [654, 333] on div "Lynn van der Merwe" at bounding box center [751, 337] width 295 height 10
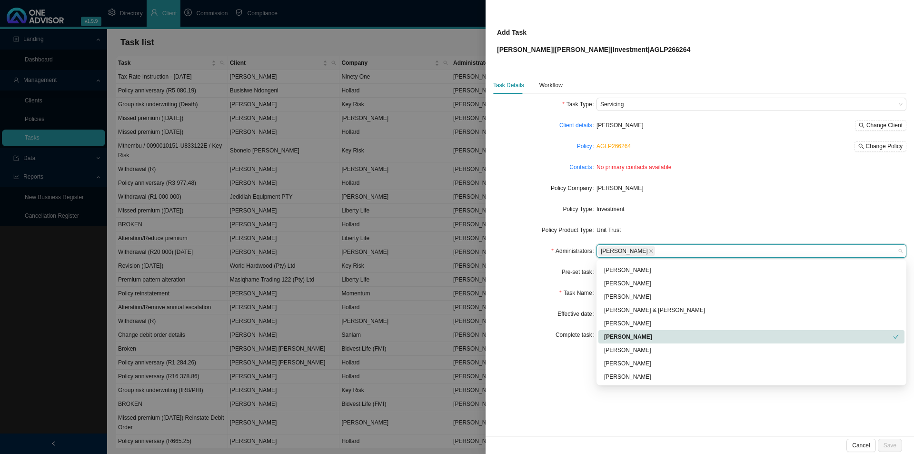
click at [538, 302] on form "Task Type Servicing Client details David Patrick Clendennen Change Client Polic…" at bounding box center [699, 220] width 413 height 244
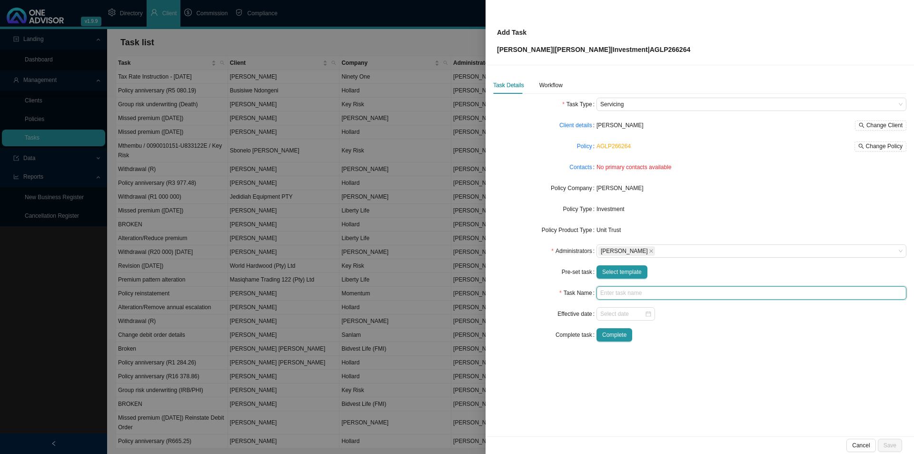
click at [627, 293] on input "text" at bounding box center [751, 292] width 310 height 13
type input "Regular withdrawal (R5000 p.m)"
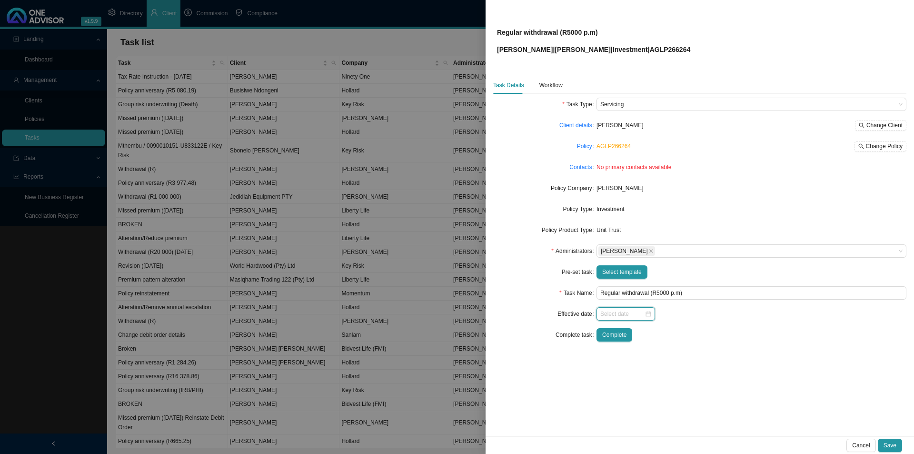
click at [628, 313] on input at bounding box center [622, 314] width 44 height 10
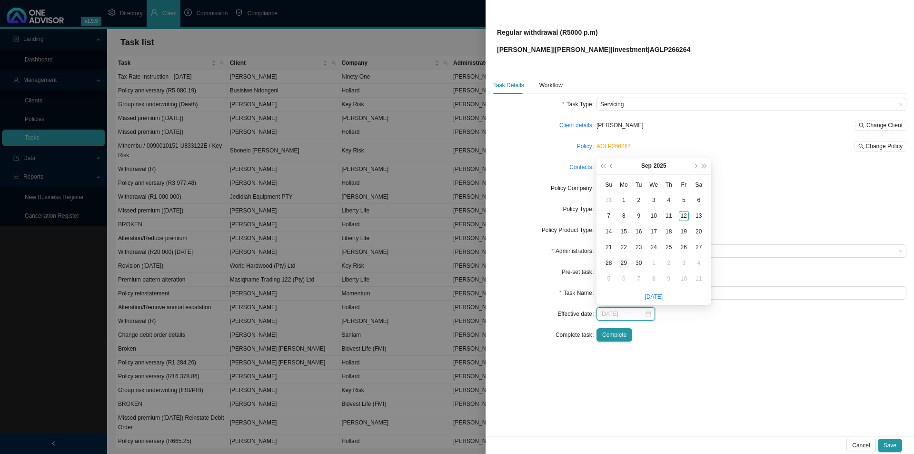
type input "2025-09-29"
click at [624, 263] on div "29" at bounding box center [624, 263] width 10 height 10
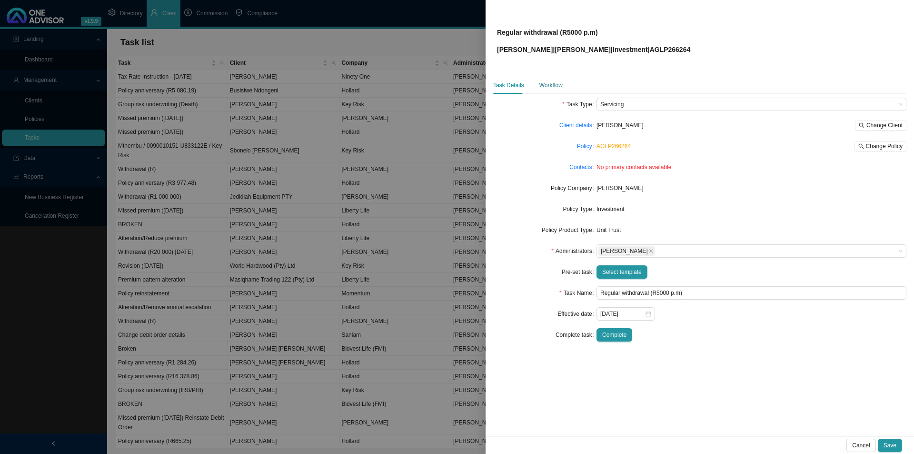
click at [558, 85] on div "Workflow" at bounding box center [550, 85] width 23 height 10
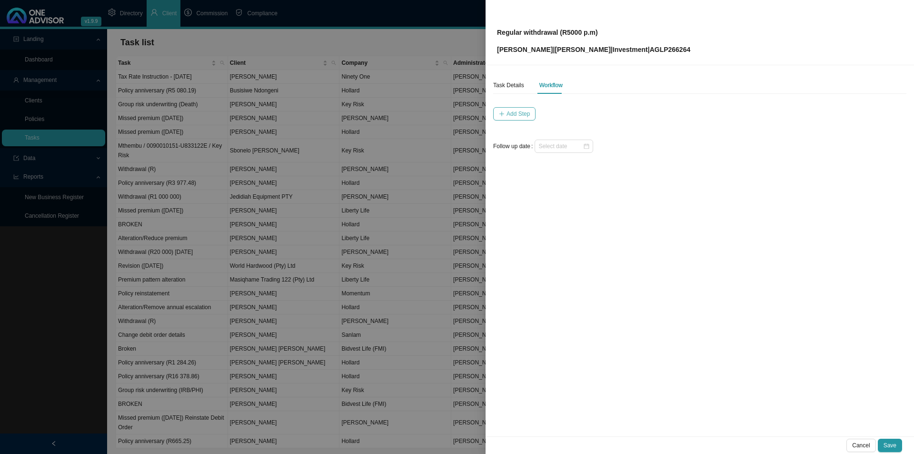
click at [512, 108] on button "Add Step" at bounding box center [514, 113] width 42 height 13
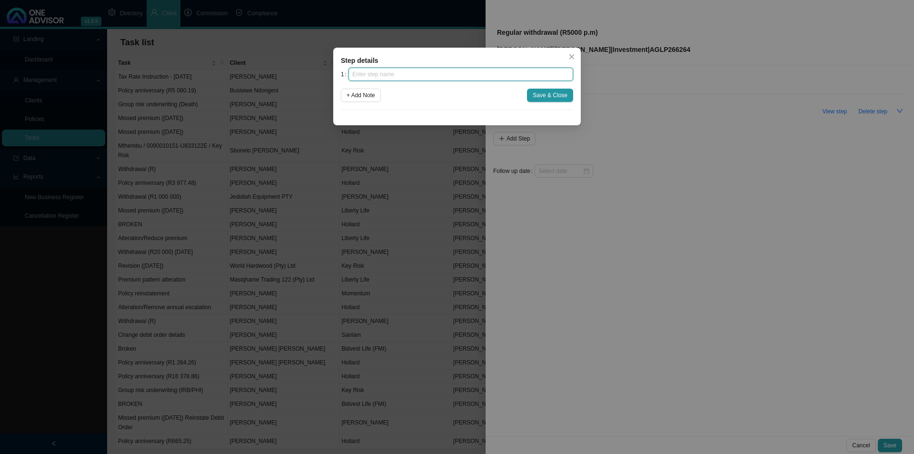
click at [395, 73] on input "text" at bounding box center [460, 74] width 225 height 13
type input "Instruction"
click at [546, 92] on span "Save & Close" at bounding box center [550, 95] width 35 height 10
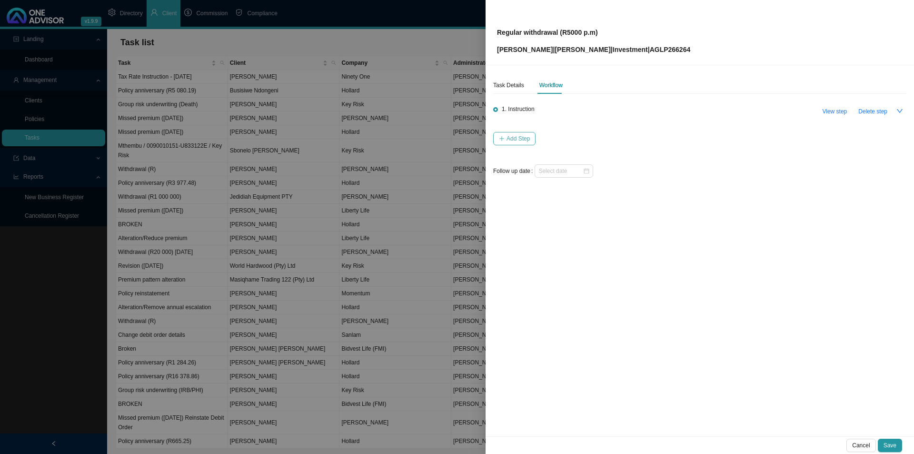
click at [517, 132] on button "Add Step" at bounding box center [514, 138] width 42 height 13
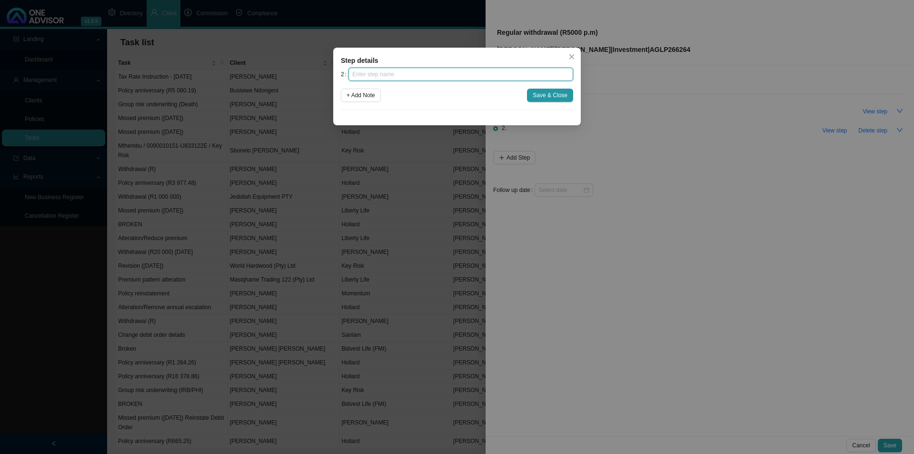
click at [381, 74] on input "text" at bounding box center [460, 74] width 225 height 13
type input "Investigation"
click button "Save & Close" at bounding box center [550, 95] width 46 height 13
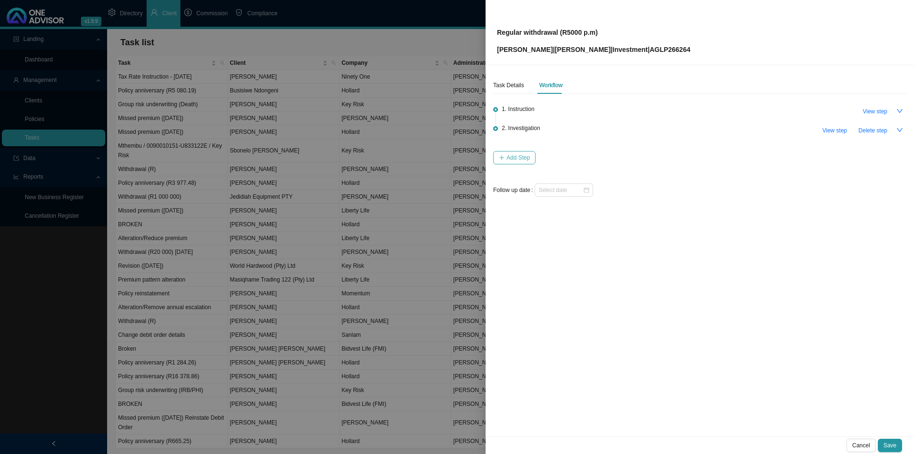
click at [519, 151] on button "Add Step" at bounding box center [514, 157] width 42 height 13
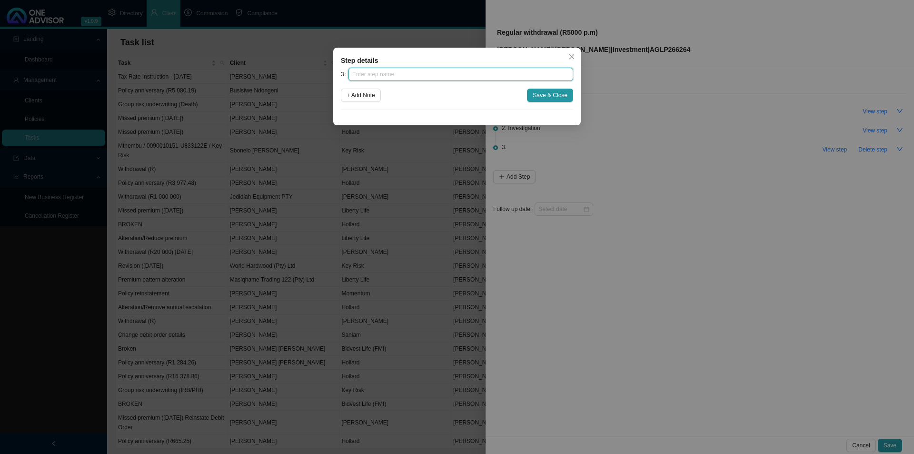
click at [406, 76] on input "text" at bounding box center [460, 74] width 225 height 13
type input "Submission"
click button "Save & Close" at bounding box center [550, 95] width 46 height 13
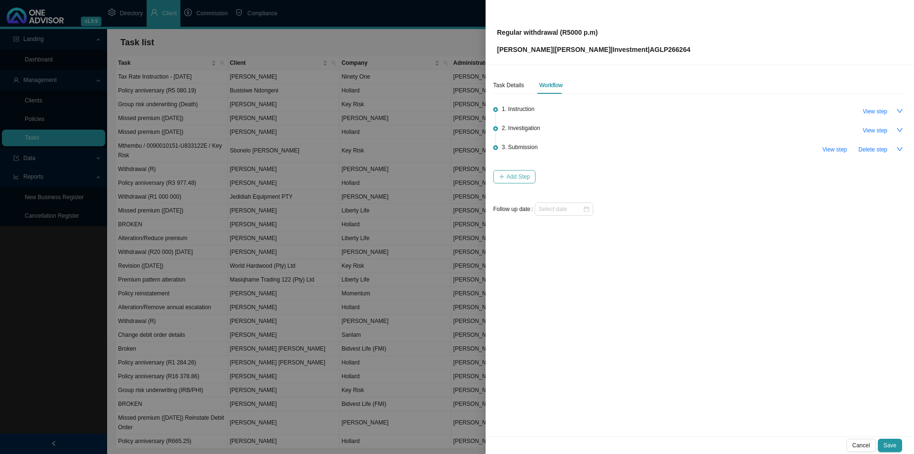
click at [509, 181] on button "Add Step" at bounding box center [514, 176] width 42 height 13
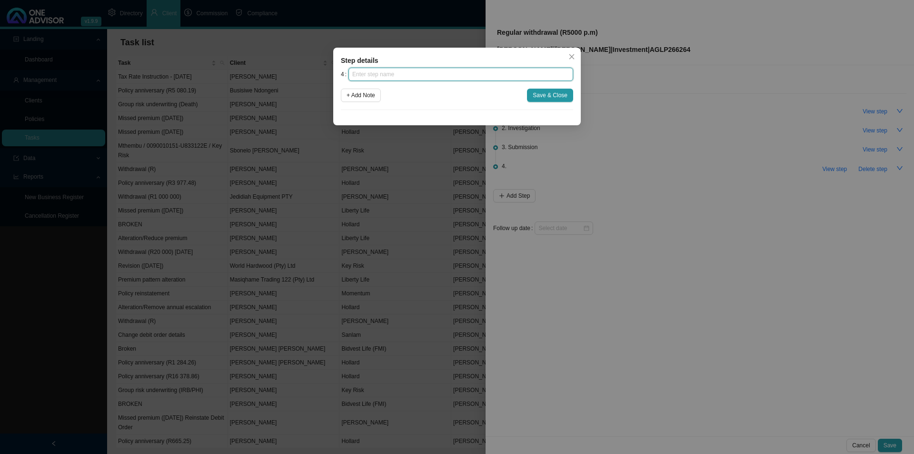
click at [452, 75] on input "text" at bounding box center [460, 74] width 225 height 13
type input "Confirmation of works done"
click button "Save & Close" at bounding box center [550, 95] width 46 height 13
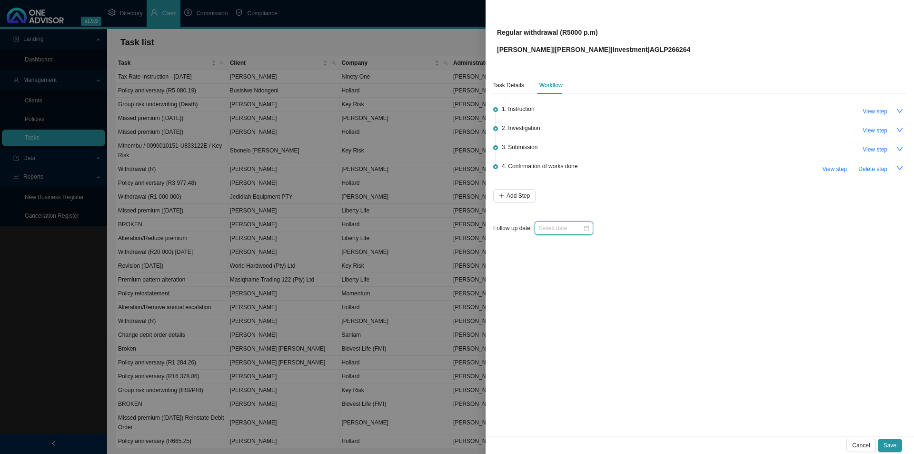
click at [548, 231] on input at bounding box center [560, 228] width 44 height 10
type input "2025-09-14"
type input "2025-10-05"
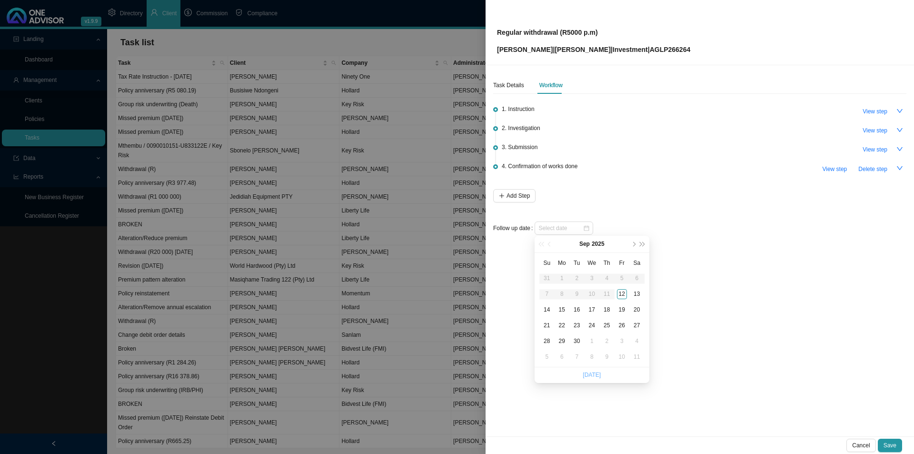
click at [593, 351] on link "Today" at bounding box center [592, 374] width 18 height 7
type input "2025-09-12"
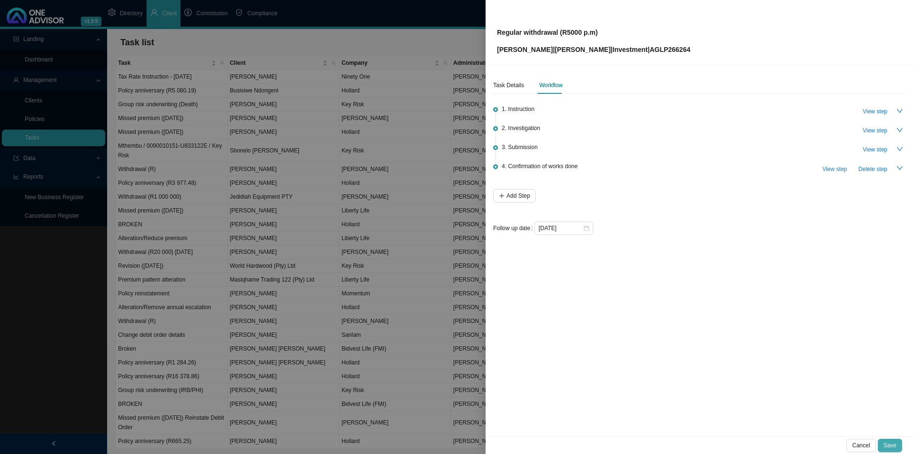
click at [731, 351] on span "Save" at bounding box center [890, 445] width 13 height 10
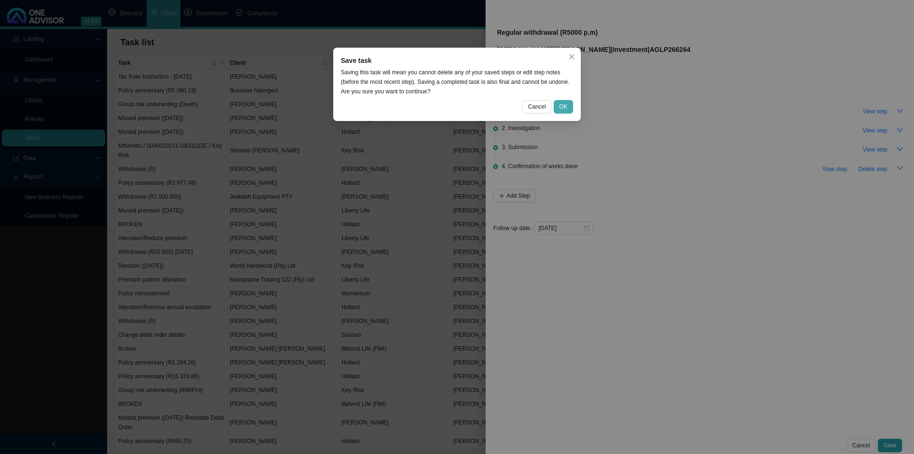
click at [566, 107] on span "OK" at bounding box center [563, 107] width 8 height 10
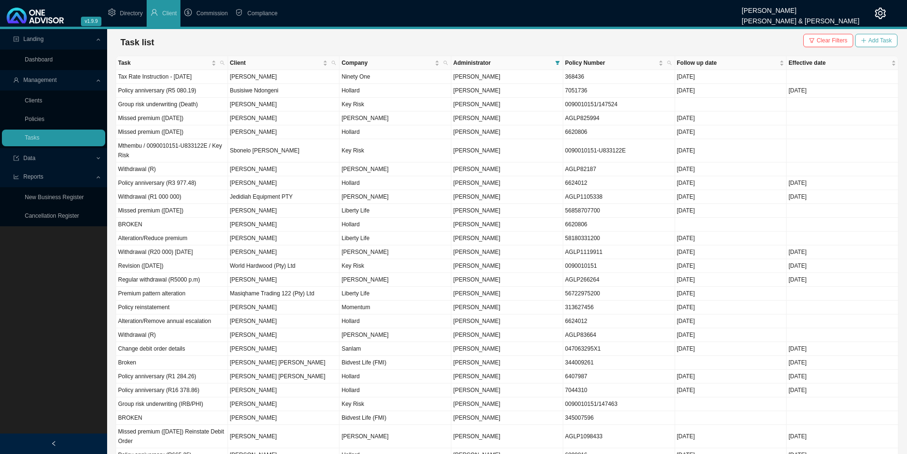
click at [731, 43] on span "Add Task" at bounding box center [879, 41] width 23 height 10
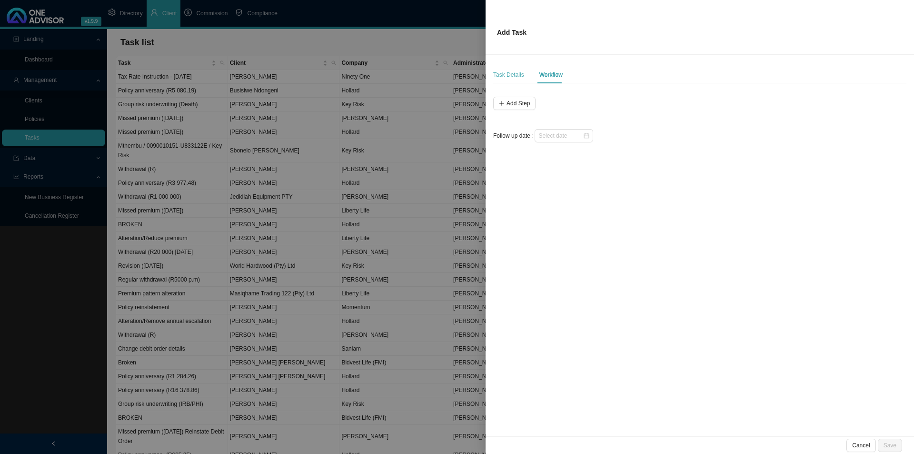
click at [509, 67] on div "Task Details" at bounding box center [508, 74] width 31 height 17
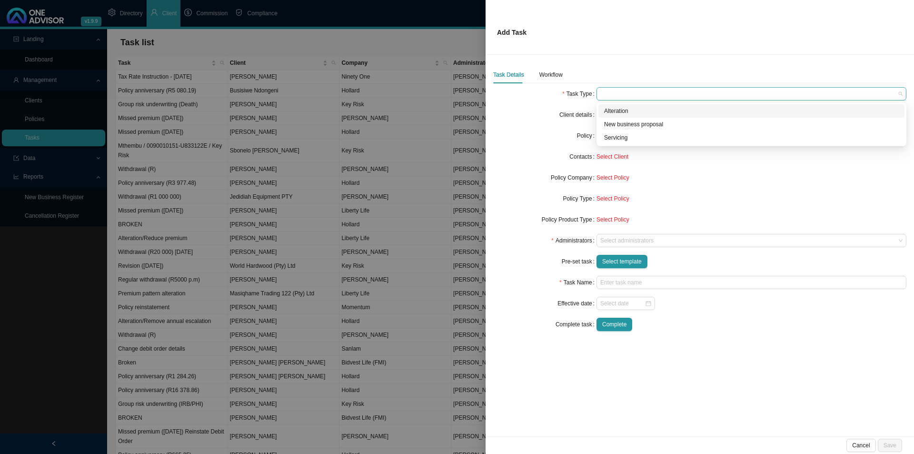
click at [609, 91] on span at bounding box center [751, 94] width 302 height 12
click at [630, 133] on div "Servicing" at bounding box center [751, 138] width 295 height 10
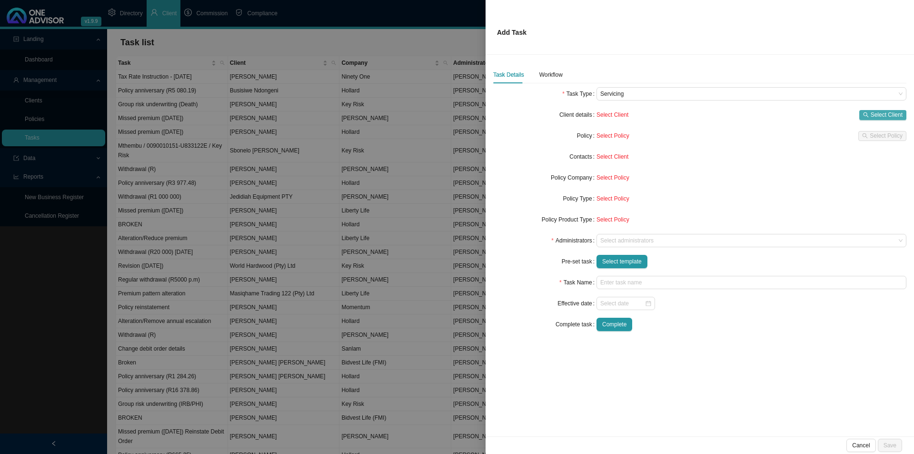
click at [731, 115] on icon "search" at bounding box center [866, 115] width 6 height 6
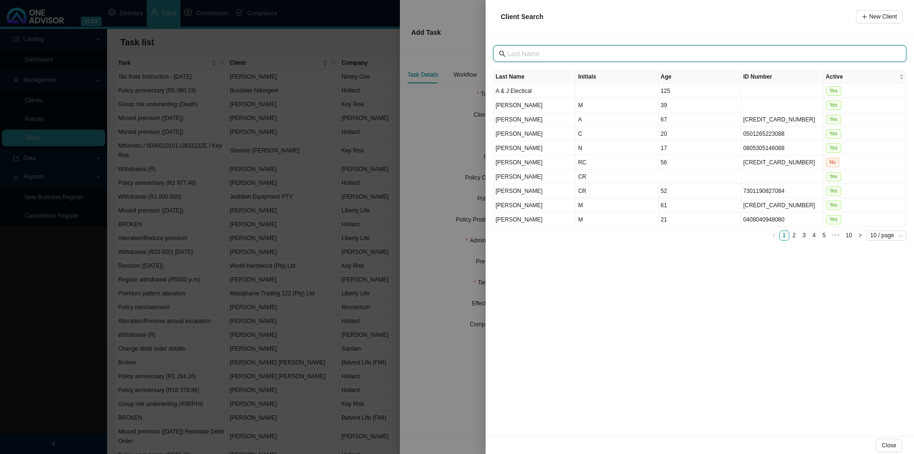
click at [549, 57] on input "text" at bounding box center [700, 54] width 387 height 10
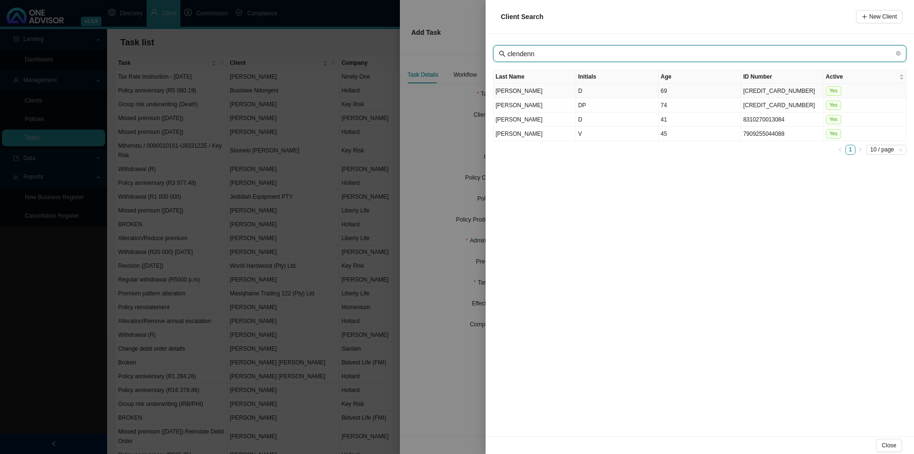
type input "clendenn"
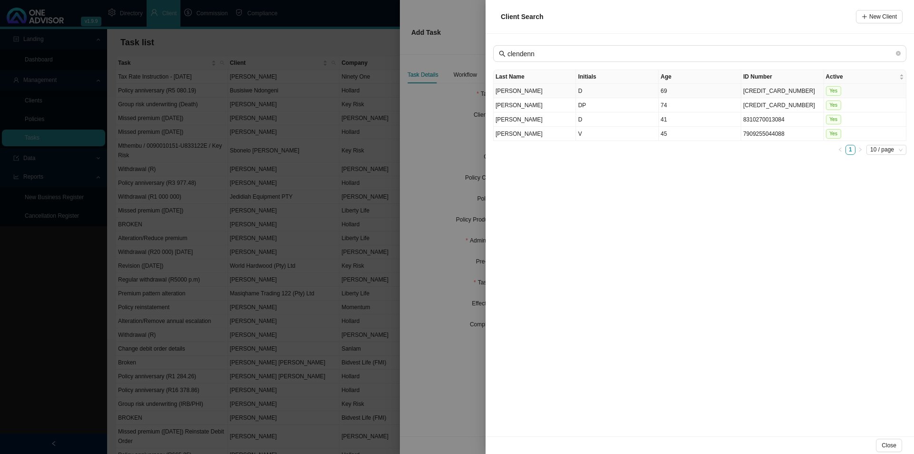
click at [610, 88] on td "D" at bounding box center [617, 91] width 82 height 14
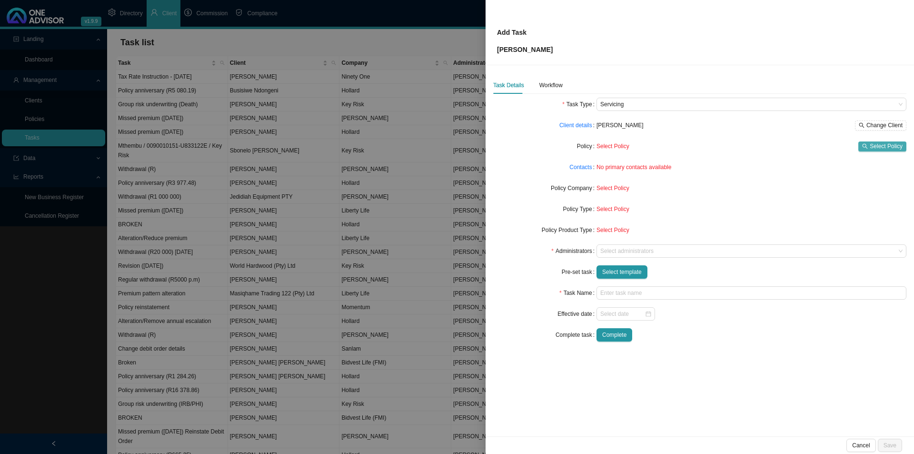
click at [731, 146] on span "Select Policy" at bounding box center [886, 146] width 33 height 10
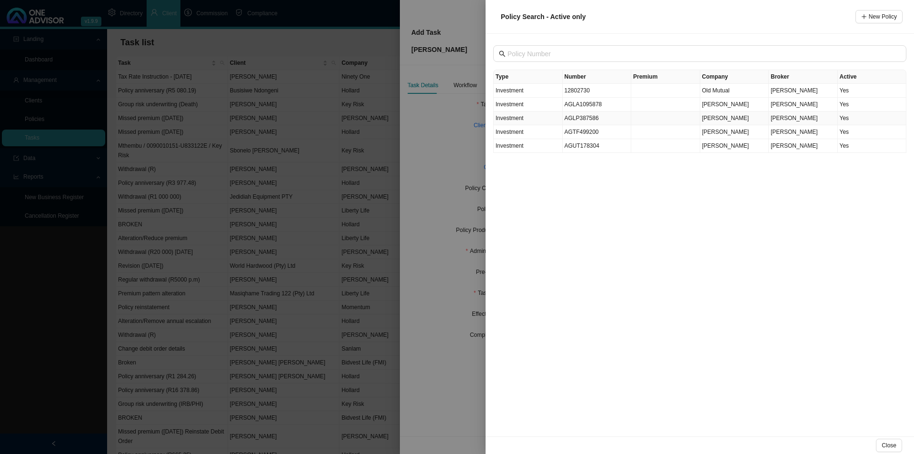
click at [582, 122] on td "AGLP387586" at bounding box center [597, 118] width 69 height 14
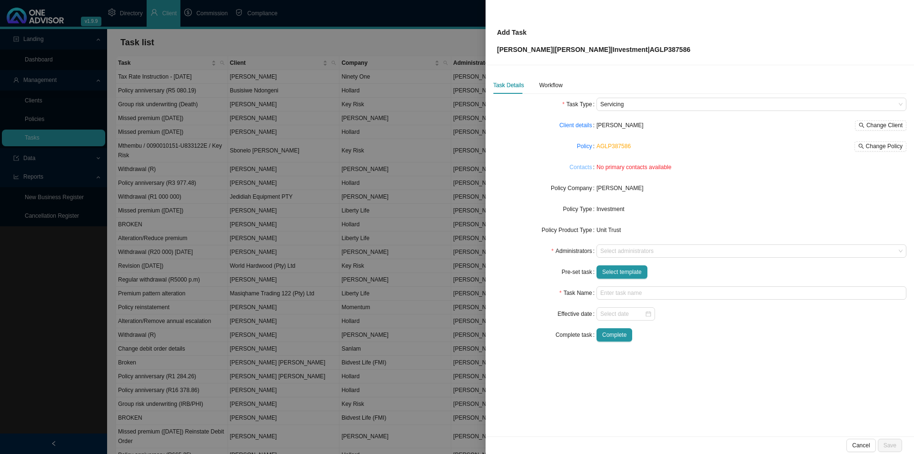
click at [576, 169] on link "Contacts" at bounding box center [580, 167] width 22 height 10
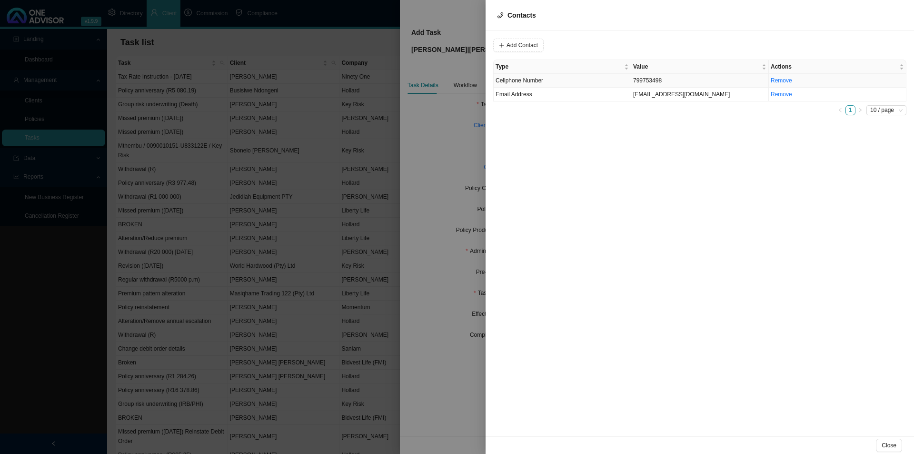
click at [545, 80] on td "Cellphone Number" at bounding box center [563, 81] width 138 height 14
drag, startPoint x: 513, startPoint y: 44, endPoint x: 539, endPoint y: 41, distance: 26.3
click at [515, 42] on input "799753498" at bounding box center [551, 45] width 79 height 13
click at [637, 46] on span "Cellphone Number" at bounding box center [648, 45] width 64 height 12
type input "0799753498"
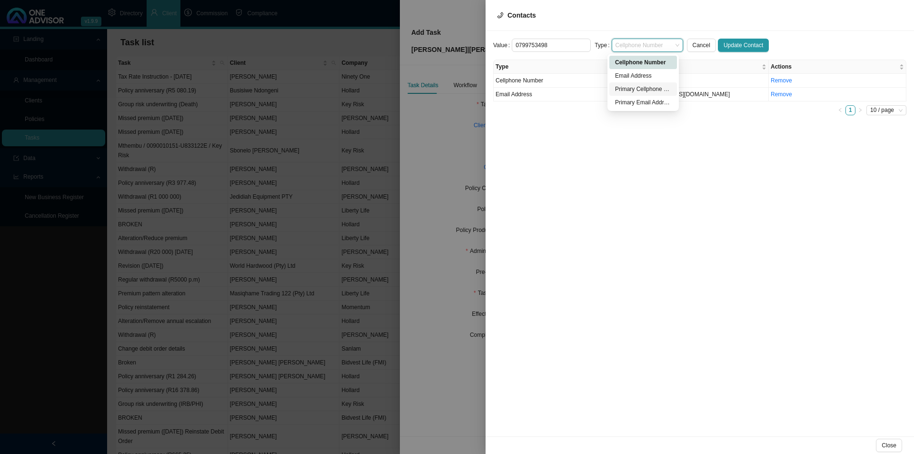
drag, startPoint x: 629, startPoint y: 90, endPoint x: 672, endPoint y: 80, distance: 43.9
click at [630, 89] on div "Primary Cellphone Number" at bounding box center [643, 89] width 56 height 10
click at [731, 40] on button "Update Contact" at bounding box center [743, 45] width 51 height 13
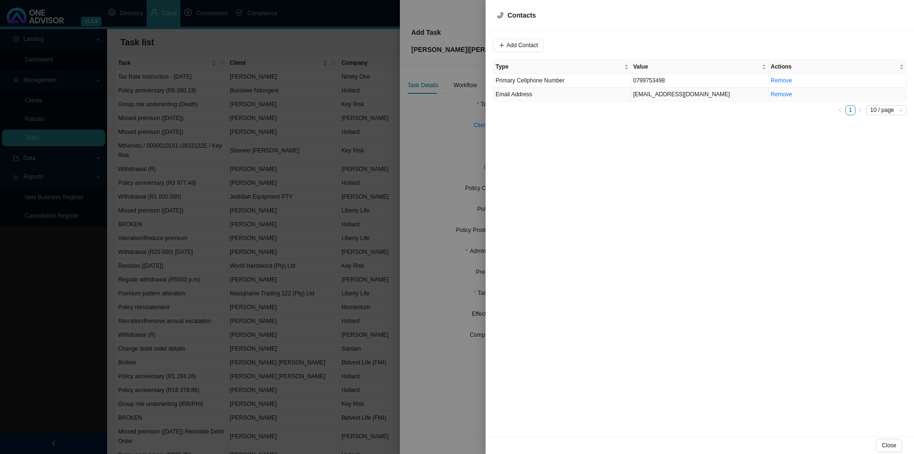
drag, startPoint x: 606, startPoint y: 98, endPoint x: 610, endPoint y: 91, distance: 7.9
click at [606, 97] on td "Email Address" at bounding box center [563, 95] width 138 height 14
drag, startPoint x: 631, startPoint y: 41, endPoint x: 640, endPoint y: 39, distance: 9.2
click at [633, 39] on span "Email Address" at bounding box center [648, 45] width 64 height 12
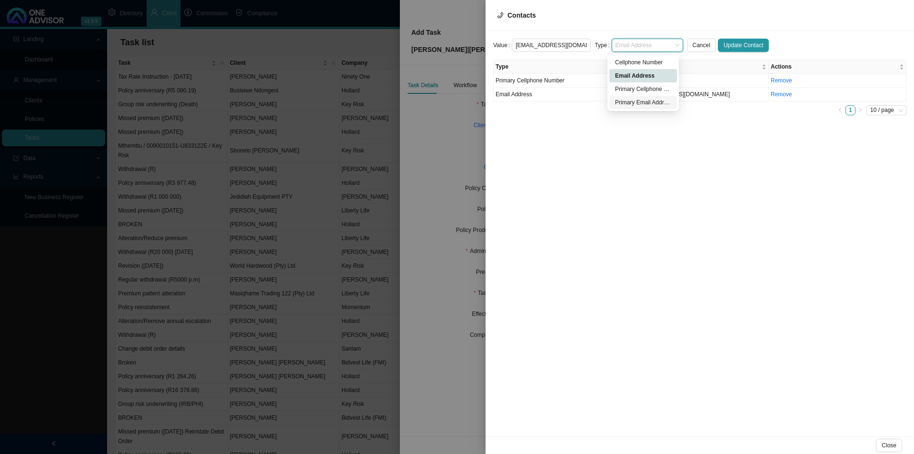
drag, startPoint x: 629, startPoint y: 101, endPoint x: 652, endPoint y: 97, distance: 22.7
click at [631, 100] on div "Primary Email Address" at bounding box center [643, 103] width 56 height 10
click at [731, 44] on span "Update Contact" at bounding box center [744, 45] width 40 height 10
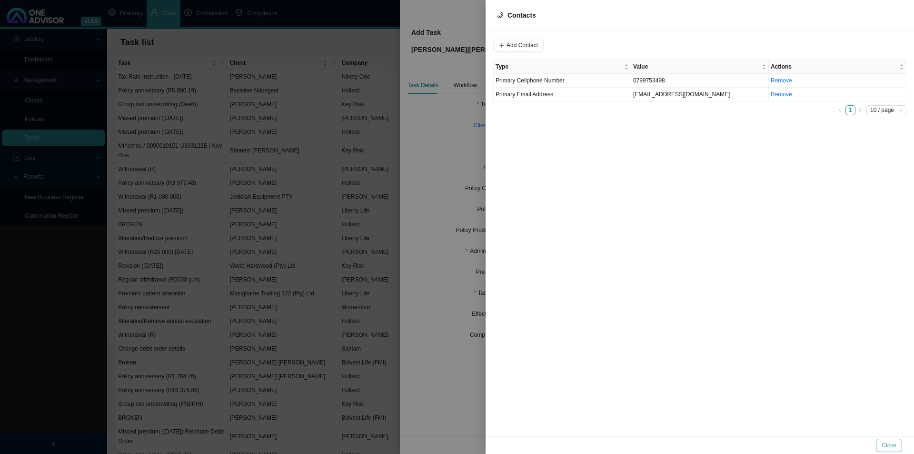
click at [731, 351] on span "Close" at bounding box center [889, 445] width 15 height 10
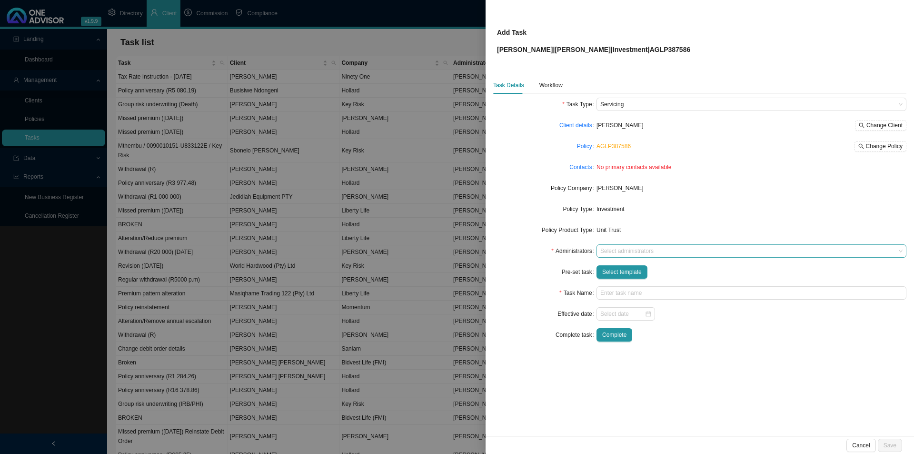
click at [615, 253] on div at bounding box center [746, 251] width 297 height 7
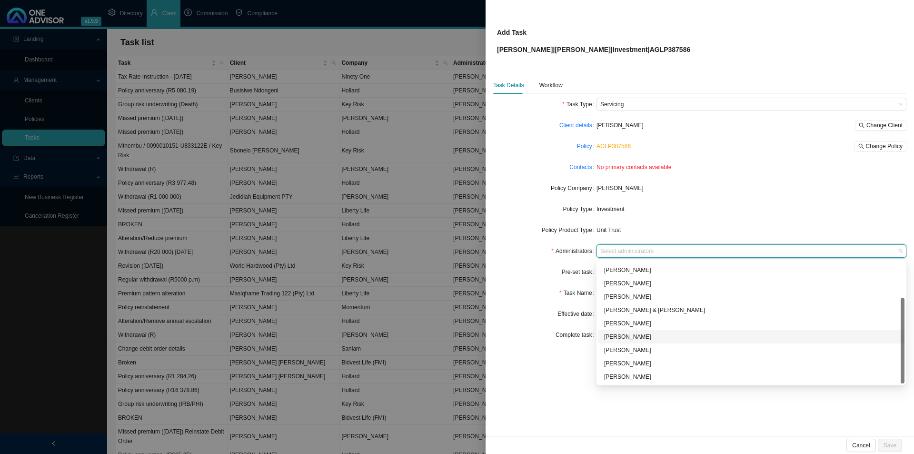
click at [626, 333] on div "Lynn van der Merwe" at bounding box center [751, 337] width 295 height 10
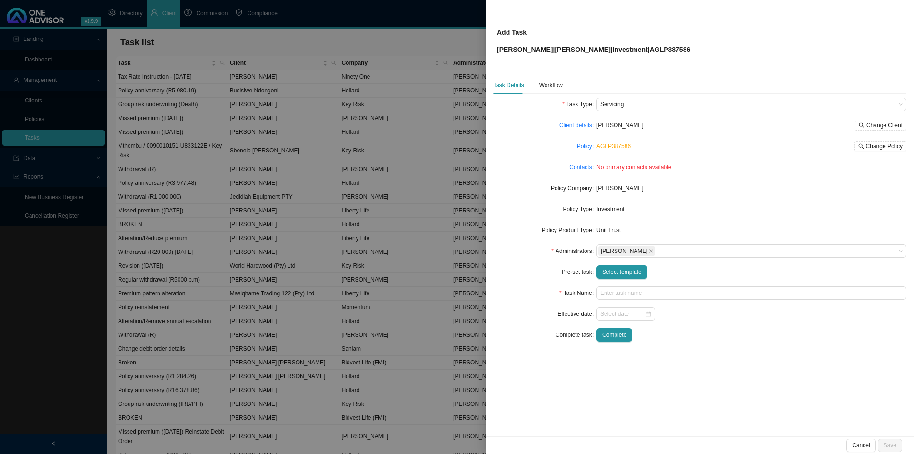
click at [541, 319] on div "Effective date" at bounding box center [544, 313] width 103 height 13
click at [617, 294] on input "text" at bounding box center [751, 292] width 310 height 13
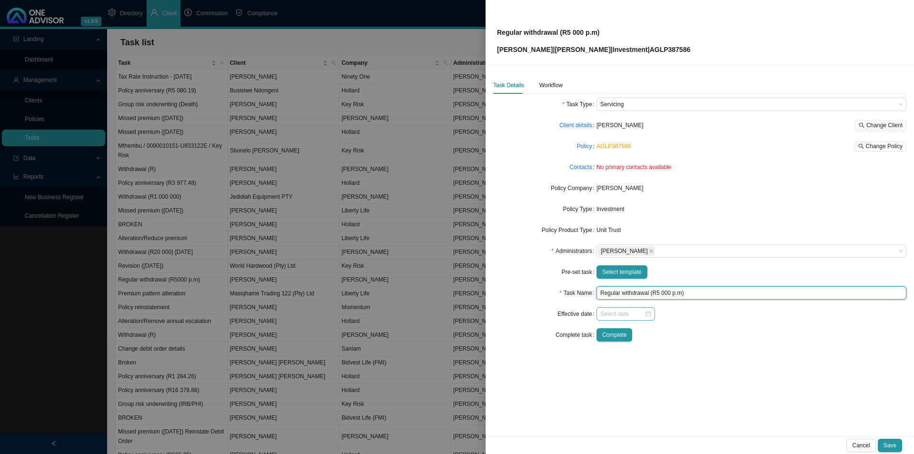
type input "Regular withdrawal (R5 000 p.m)"
click at [630, 311] on input at bounding box center [622, 314] width 44 height 10
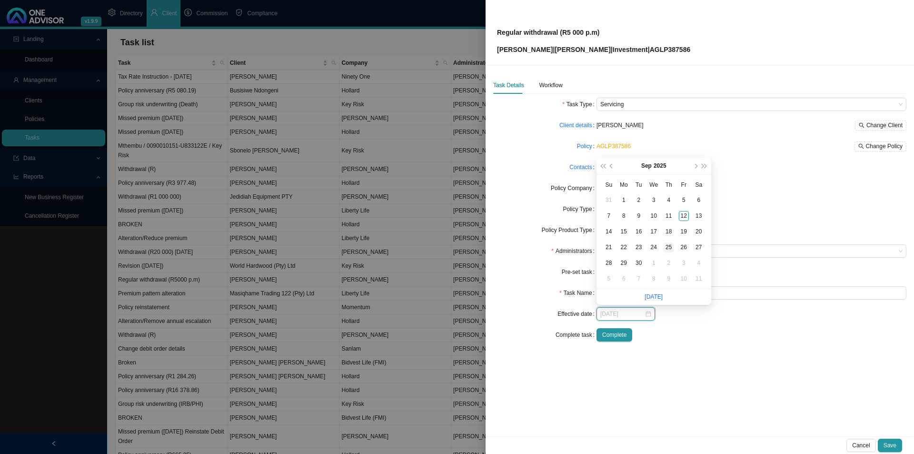
type input "2025-09-25"
click at [667, 247] on div "25" at bounding box center [669, 247] width 10 height 10
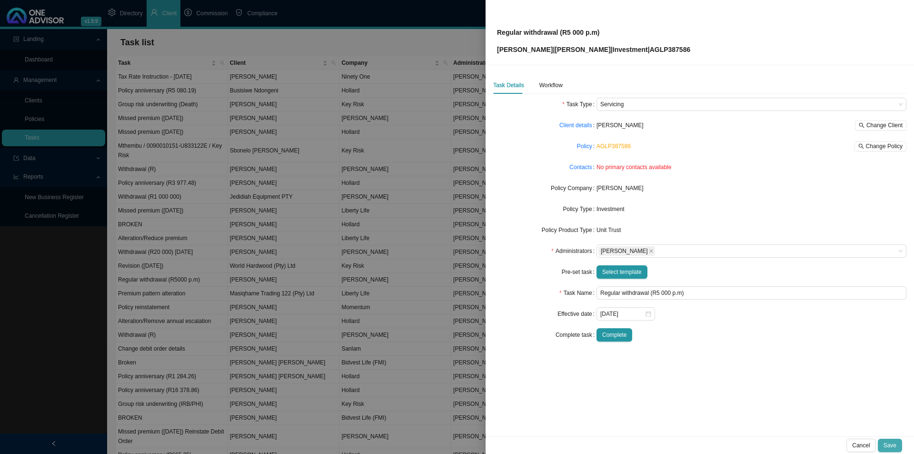
click at [731, 351] on button "Save" at bounding box center [890, 444] width 24 height 13
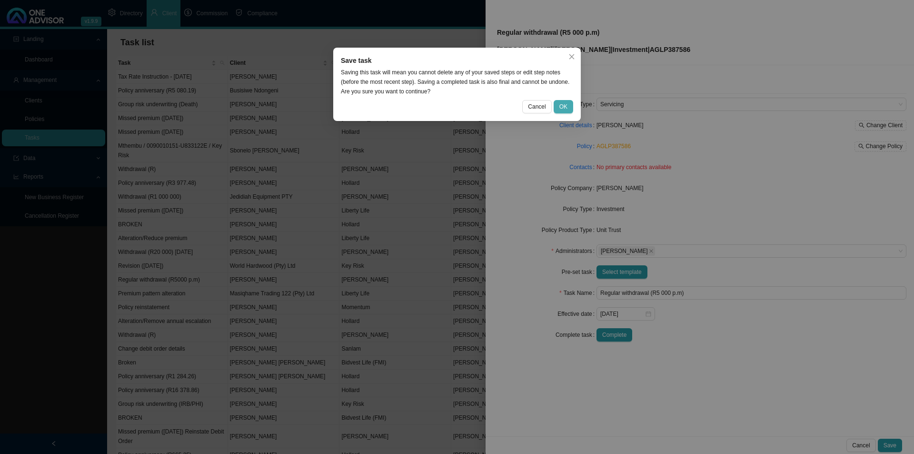
click at [561, 101] on button "OK" at bounding box center [564, 106] width 20 height 13
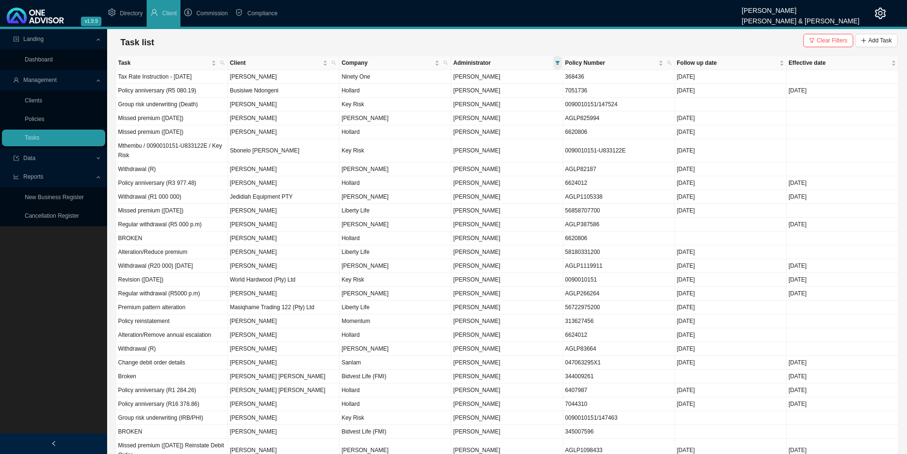
click at [556, 63] on icon "filter" at bounding box center [557, 62] width 5 height 5
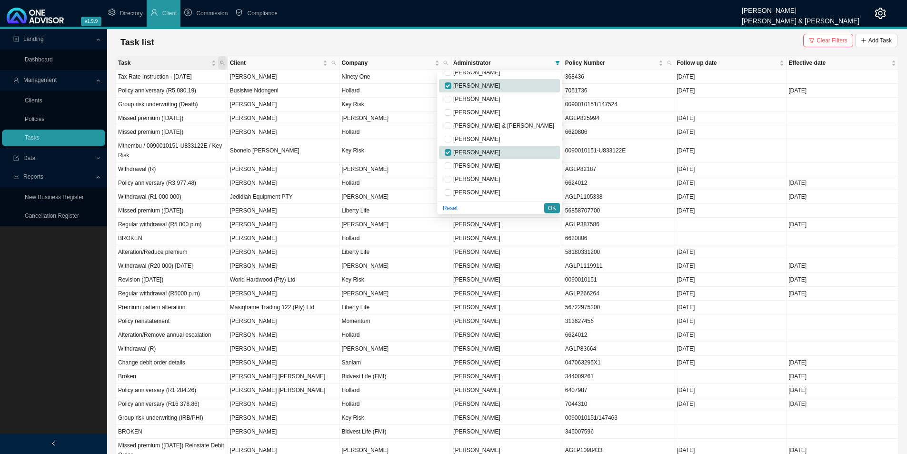
click at [223, 63] on icon "search" at bounding box center [222, 62] width 5 height 5
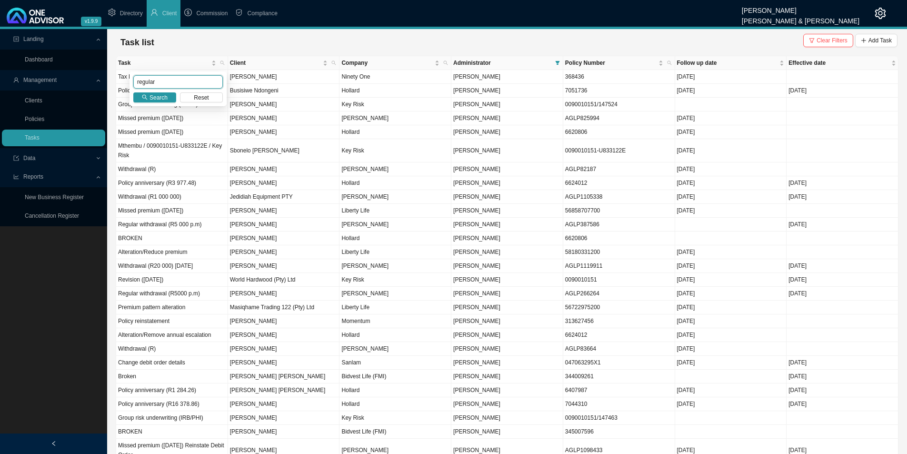
type input "regular"
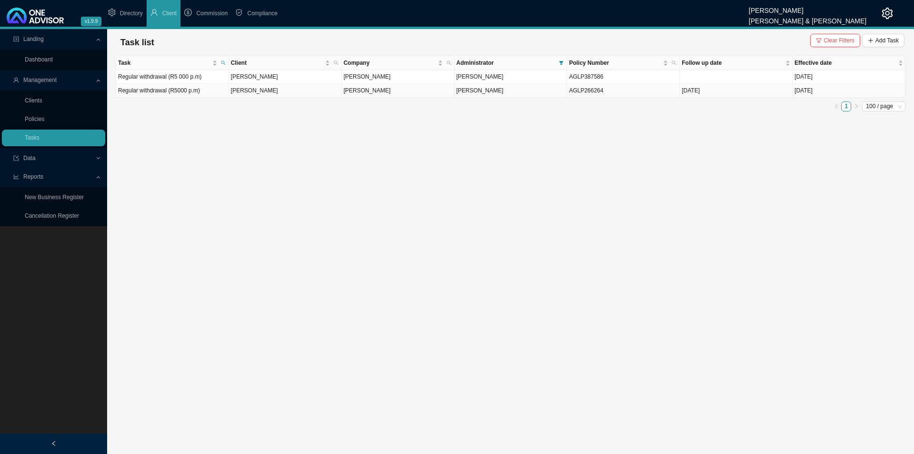
click at [197, 96] on td "Regular withdrawal (R5000 p.m)" at bounding box center [172, 91] width 113 height 14
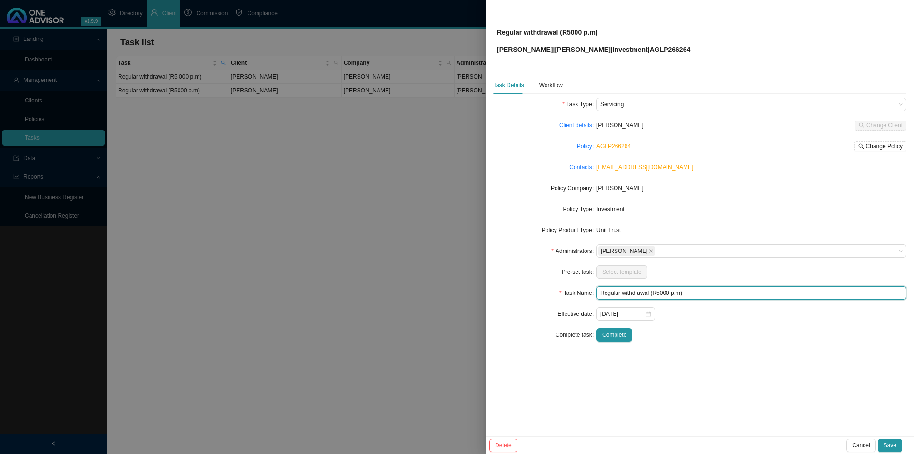
click at [658, 292] on input "Regular withdrawal (R5000 p.m)" at bounding box center [751, 292] width 310 height 13
type input "Regular withdrawal (R5 000 p.m)"
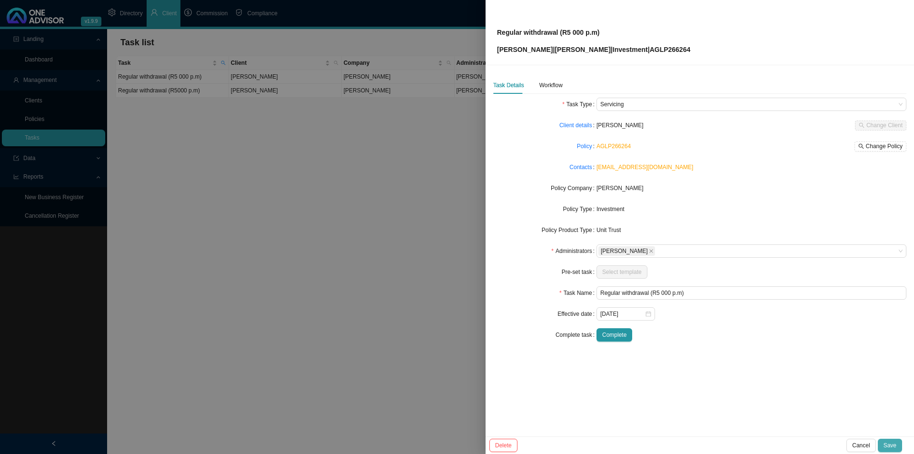
click at [731, 351] on span "Save" at bounding box center [890, 445] width 13 height 10
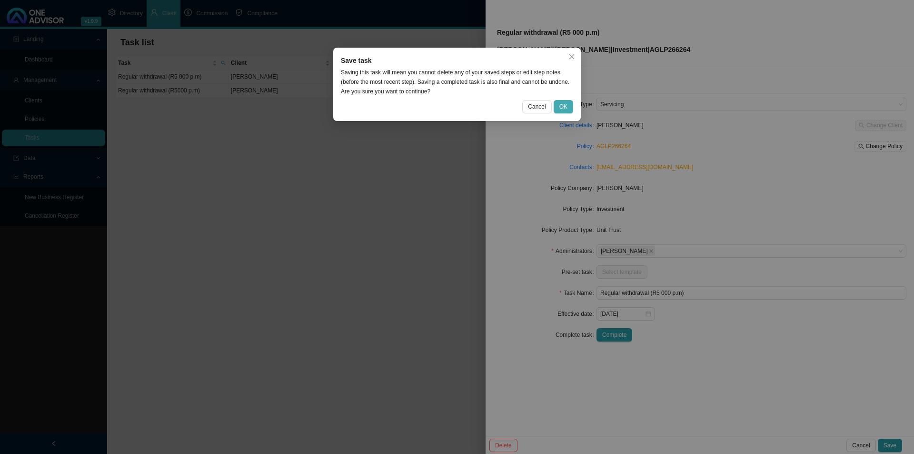
click at [568, 109] on button "OK" at bounding box center [564, 106] width 20 height 13
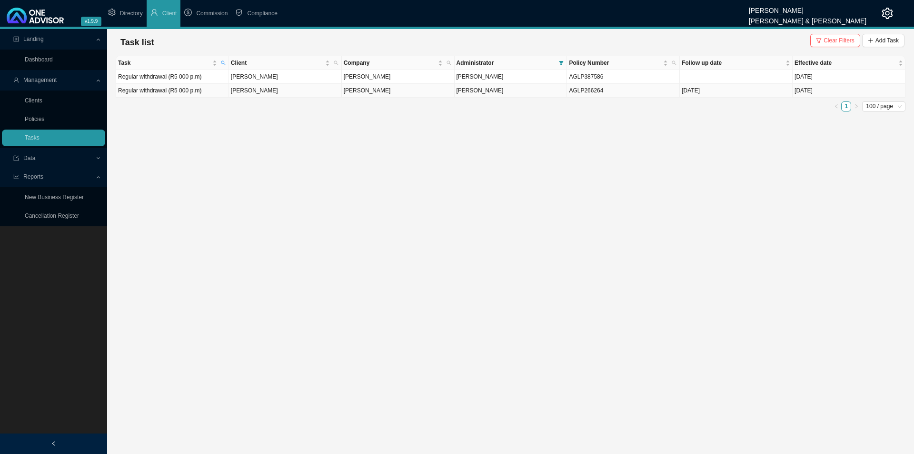
click at [731, 88] on td "Sep 29, 2025" at bounding box center [849, 91] width 113 height 14
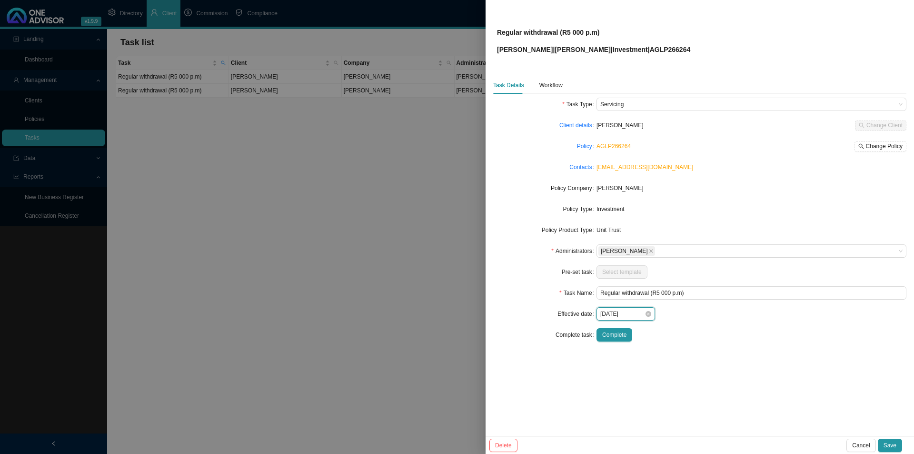
click at [623, 316] on input "2025-09-29" at bounding box center [622, 314] width 44 height 10
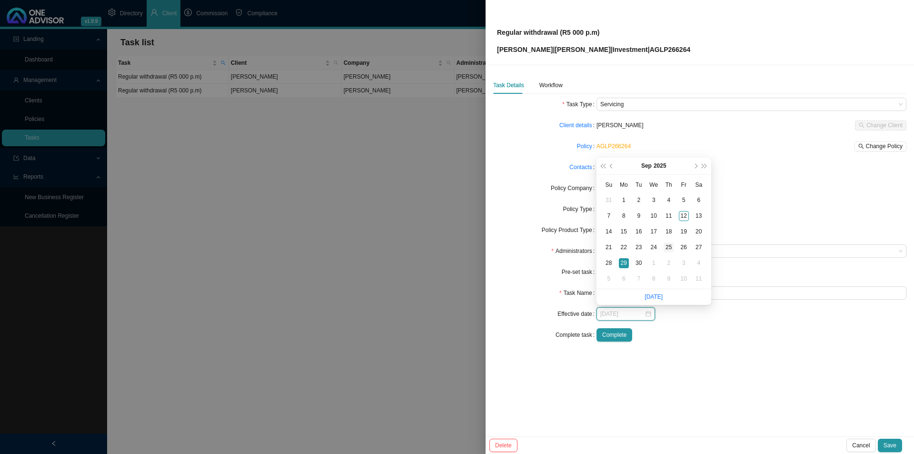
type input "2025-09-25"
click at [671, 246] on div "25" at bounding box center [669, 247] width 10 height 10
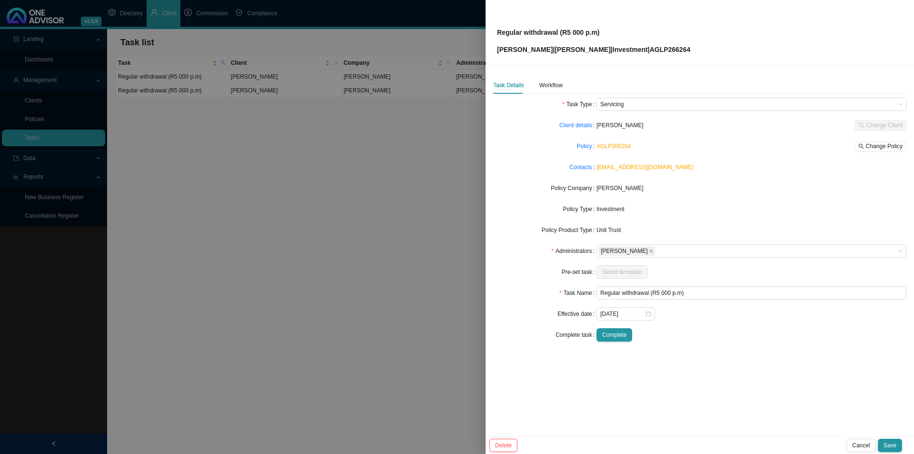
click at [731, 351] on button "Save" at bounding box center [890, 444] width 24 height 13
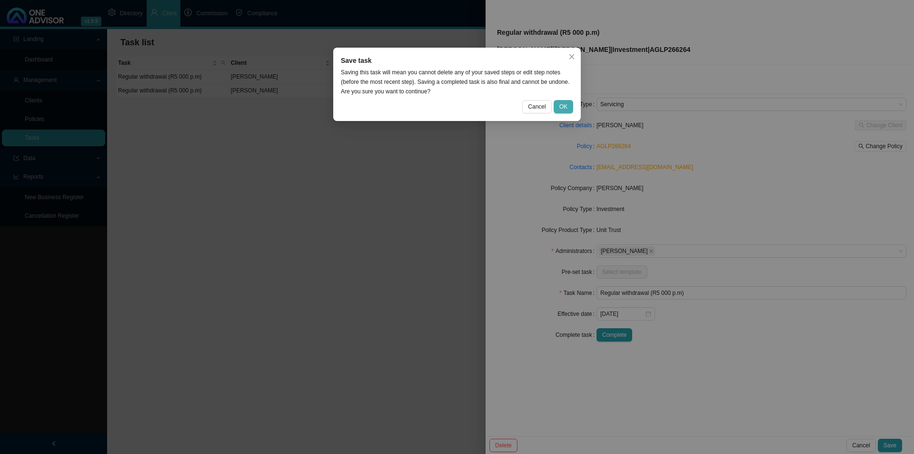
click at [564, 112] on button "OK" at bounding box center [564, 106] width 20 height 13
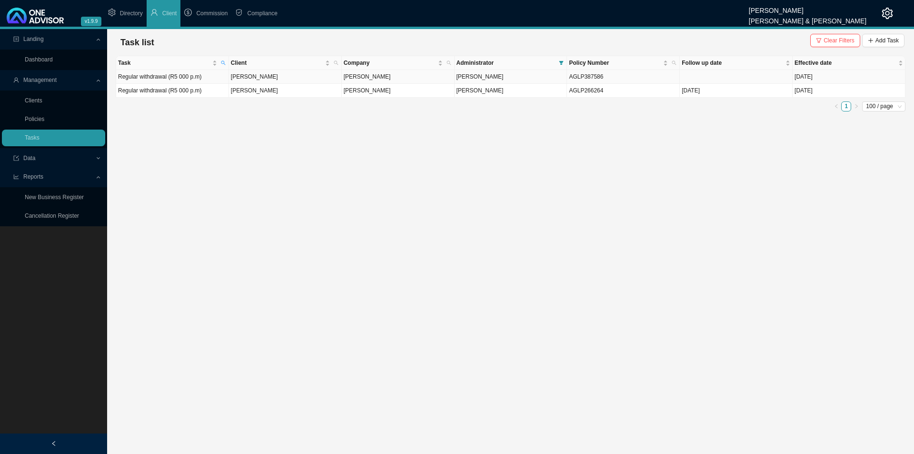
click at [680, 72] on td at bounding box center [736, 77] width 113 height 14
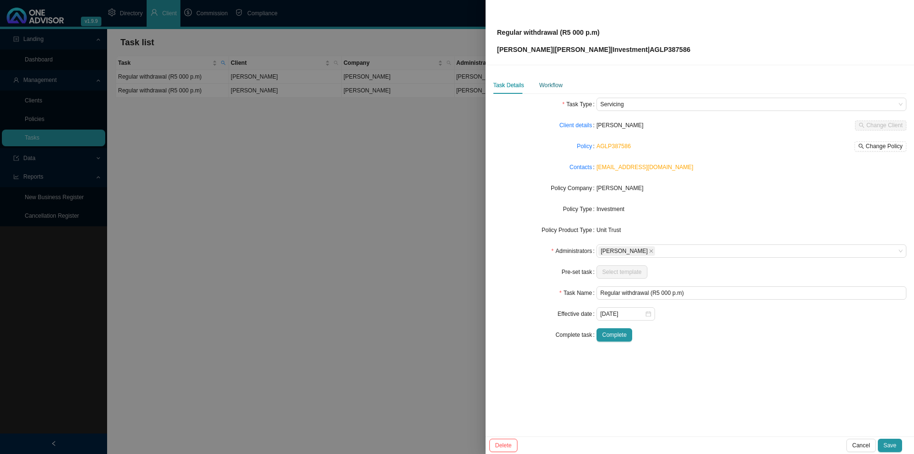
click at [548, 84] on div "Workflow" at bounding box center [550, 85] width 23 height 10
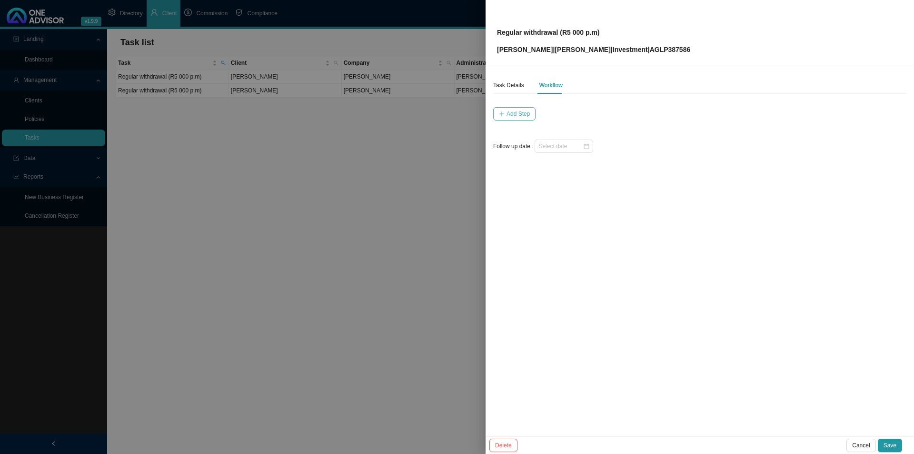
click at [519, 115] on span "Add Step" at bounding box center [517, 114] width 23 height 10
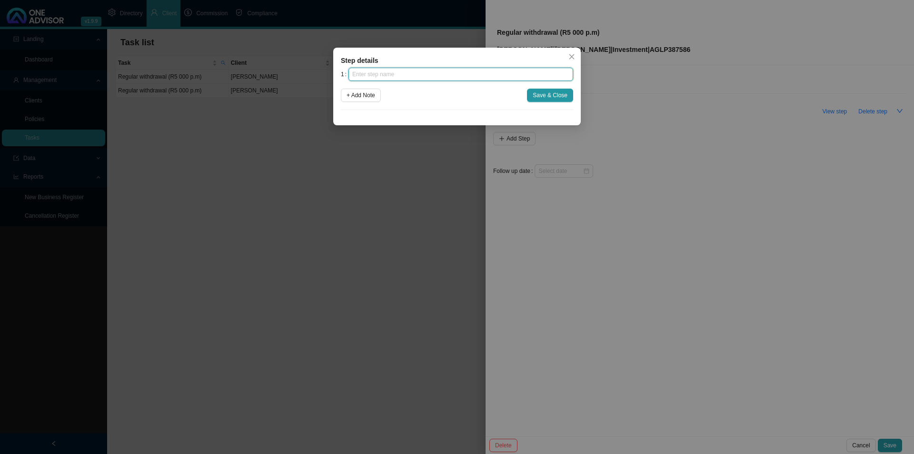
click at [404, 80] on input "text" at bounding box center [460, 74] width 225 height 13
type input "Instruction"
click button "Save & Close" at bounding box center [550, 95] width 46 height 13
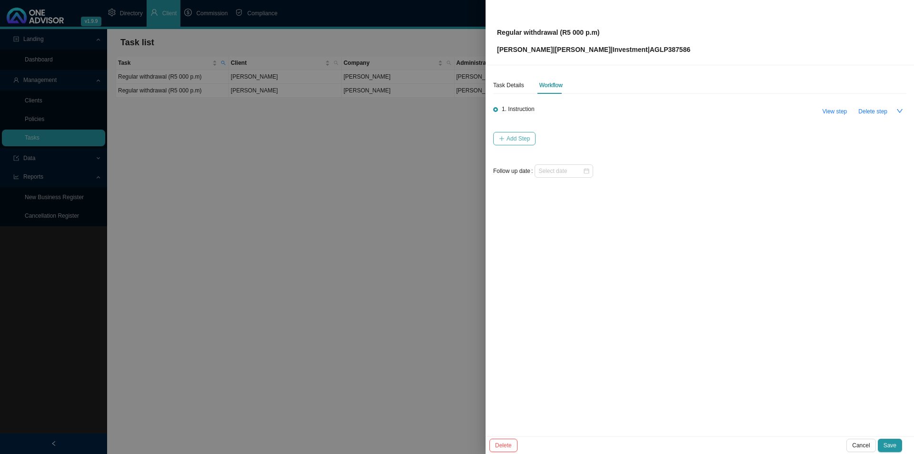
click at [503, 136] on icon "plus" at bounding box center [502, 139] width 6 height 6
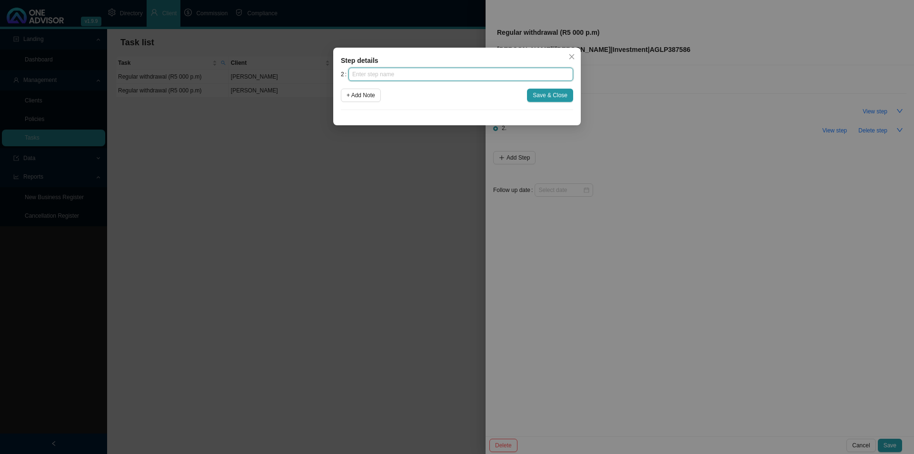
click at [440, 77] on input "text" at bounding box center [460, 74] width 225 height 13
type input "Investigation"
click button "Save & Close" at bounding box center [550, 95] width 46 height 13
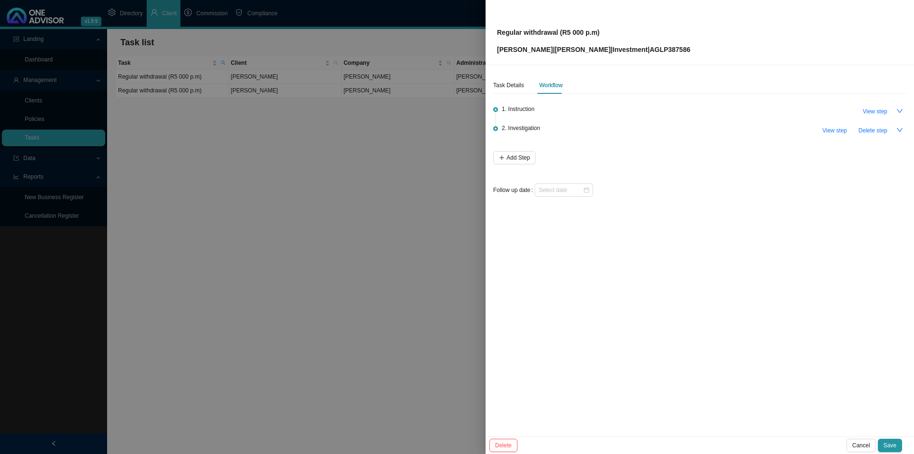
click at [492, 163] on div "Task Details Workflow 1. Instruction View step 2. Investigation View step Delet…" at bounding box center [700, 250] width 428 height 371
click at [531, 158] on button "Add Step" at bounding box center [514, 157] width 42 height 13
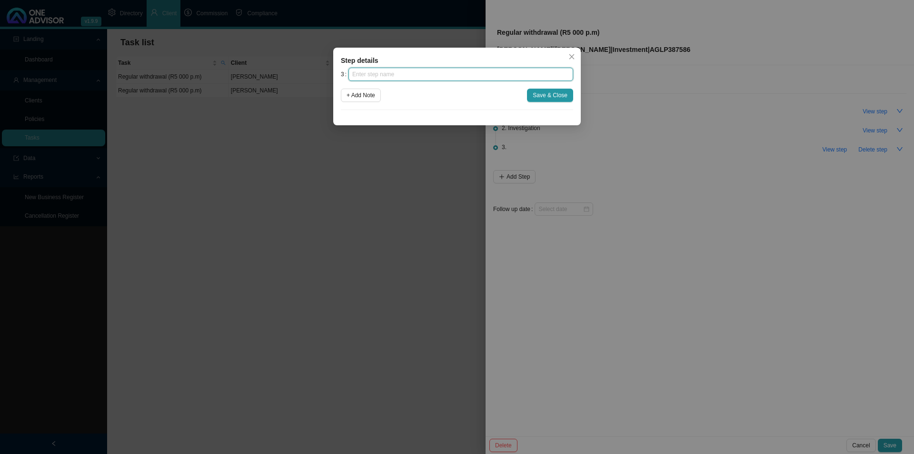
click at [413, 70] on input "text" at bounding box center [460, 74] width 225 height 13
type input "Submission"
click button "Save & Close" at bounding box center [550, 95] width 46 height 13
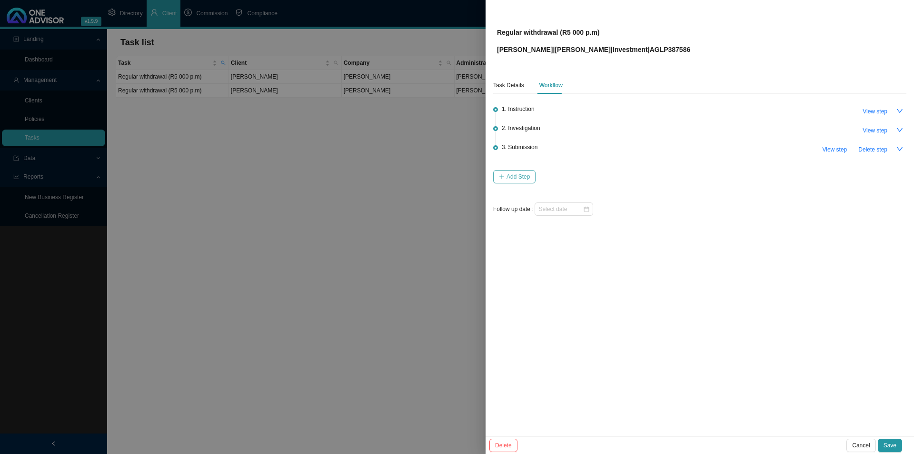
click at [504, 181] on button "Add Step" at bounding box center [514, 176] width 42 height 13
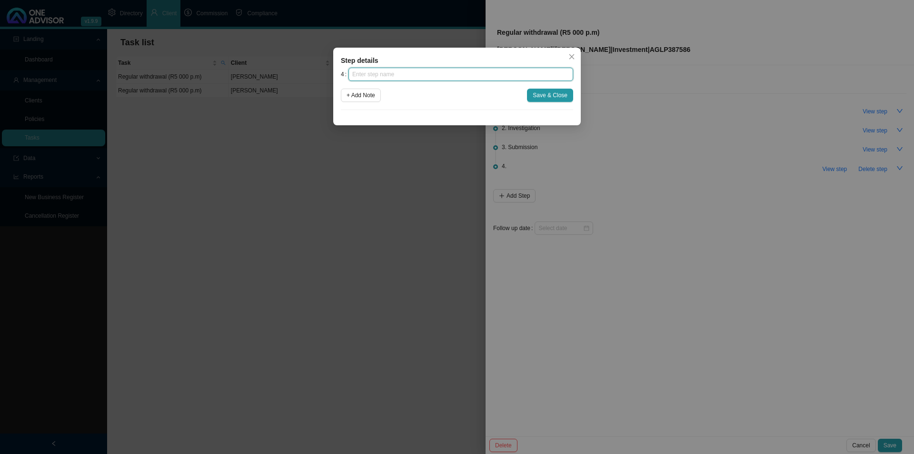
click at [410, 76] on input "text" at bounding box center [460, 74] width 225 height 13
type input "Confirmation of works done"
click button "Save & Close" at bounding box center [550, 95] width 46 height 13
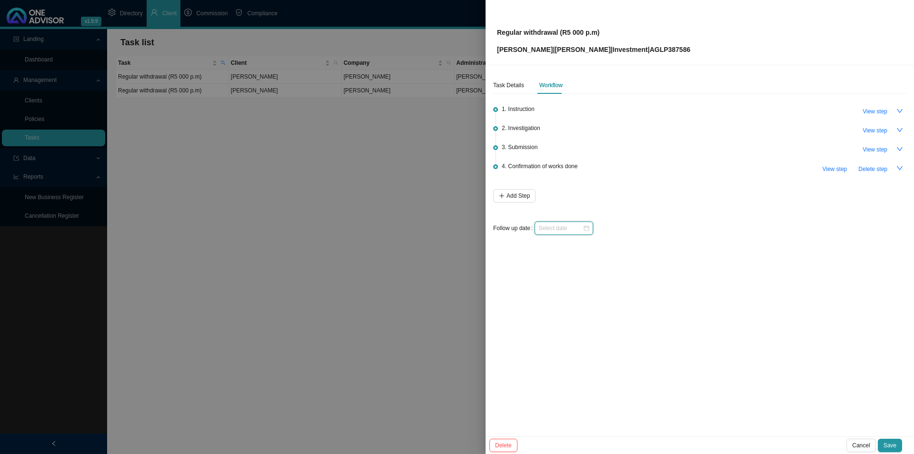
click at [568, 228] on input at bounding box center [560, 228] width 44 height 10
type input "2025-10-08"
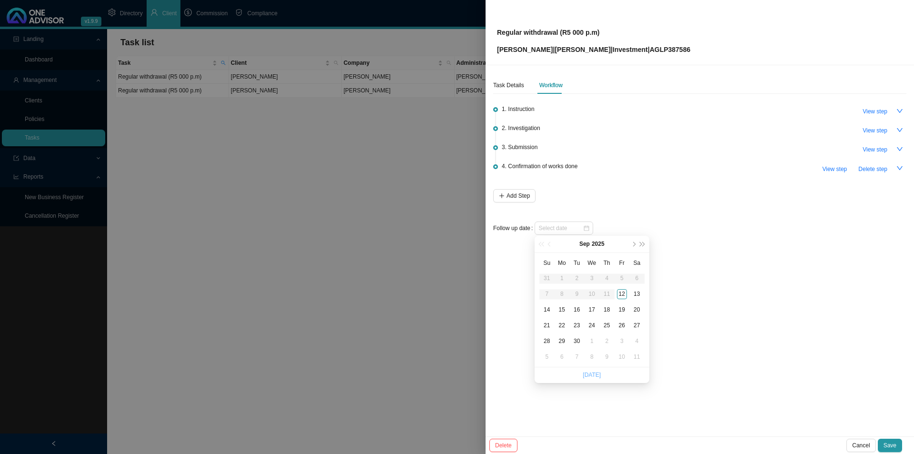
click at [596, 351] on link "Today" at bounding box center [592, 374] width 18 height 7
type input "2025-09-12"
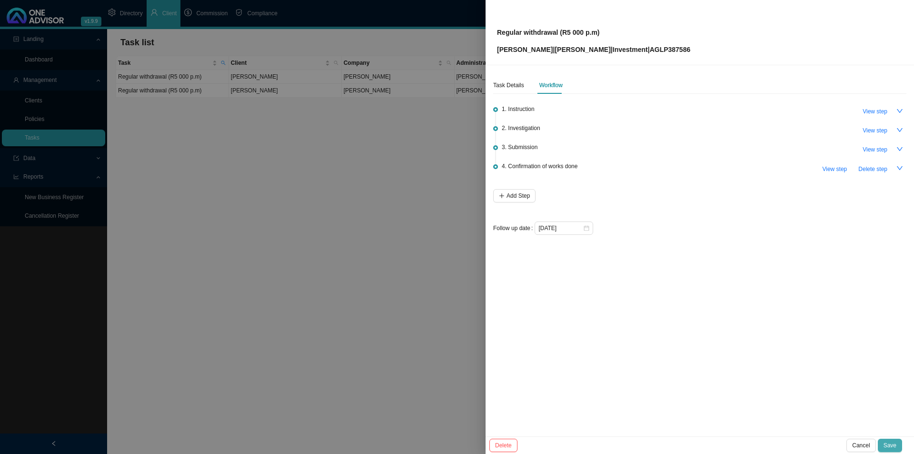
click at [731, 351] on button "Save" at bounding box center [890, 444] width 24 height 13
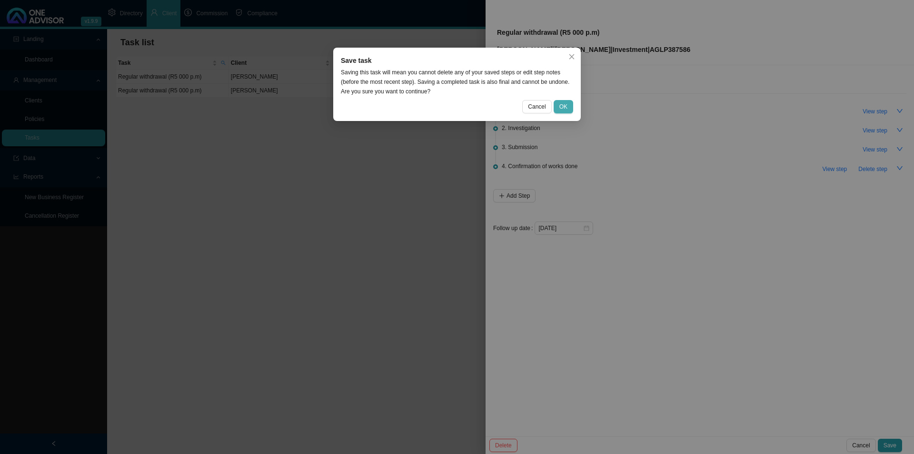
click at [565, 108] on span "OK" at bounding box center [563, 107] width 8 height 10
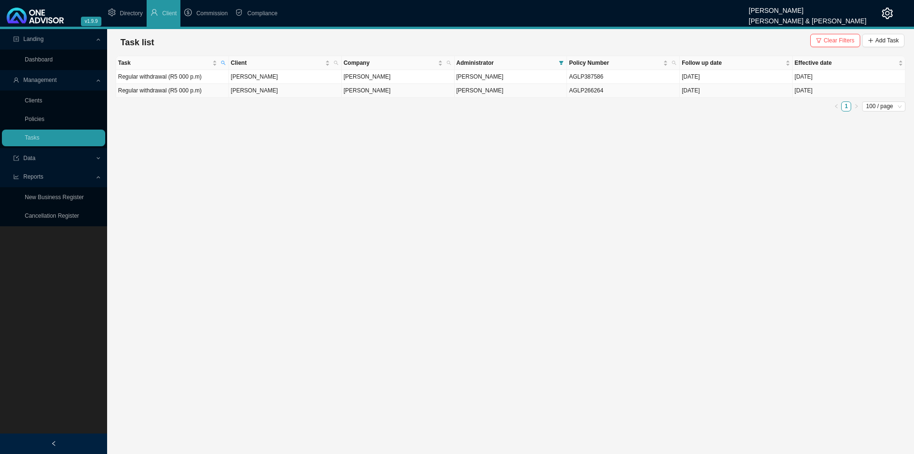
click at [246, 91] on td "David Patrick Clendennen" at bounding box center [285, 91] width 113 height 14
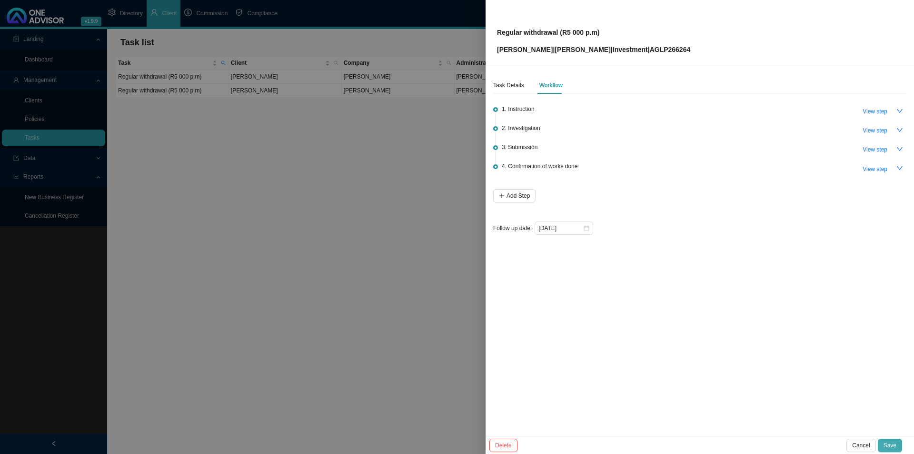
click at [731, 351] on span "Save" at bounding box center [890, 445] width 13 height 10
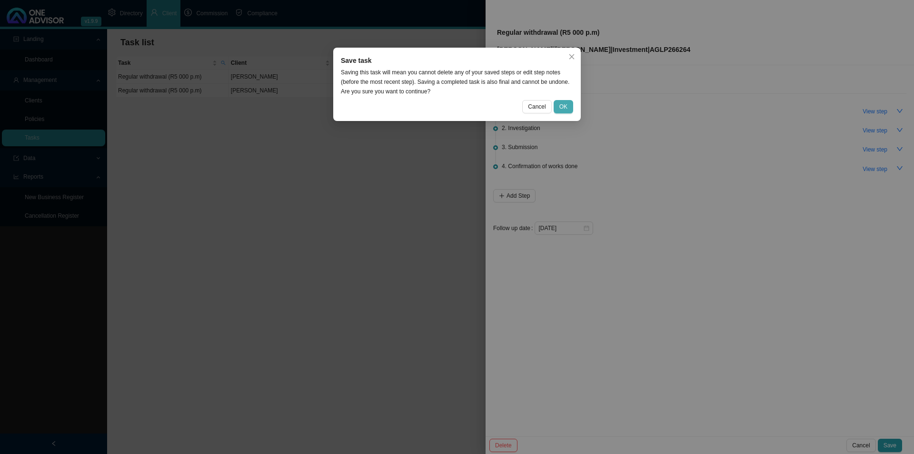
click at [569, 106] on button "OK" at bounding box center [564, 106] width 20 height 13
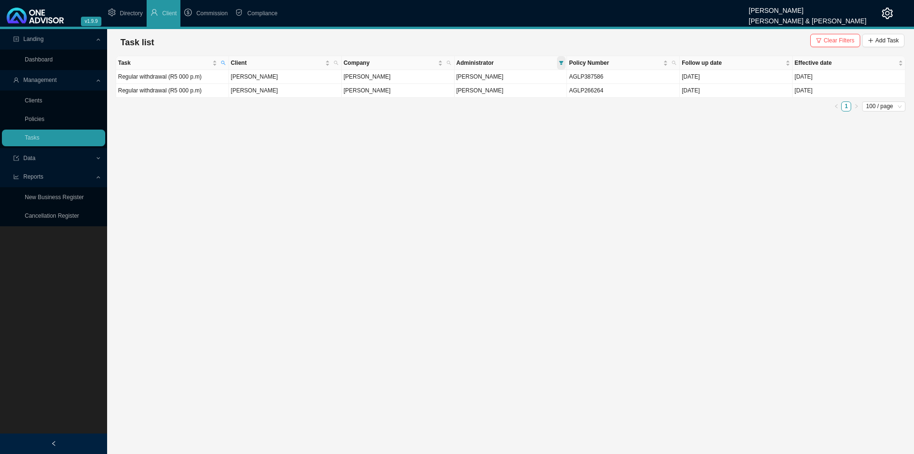
click at [563, 57] on span at bounding box center [561, 62] width 9 height 13
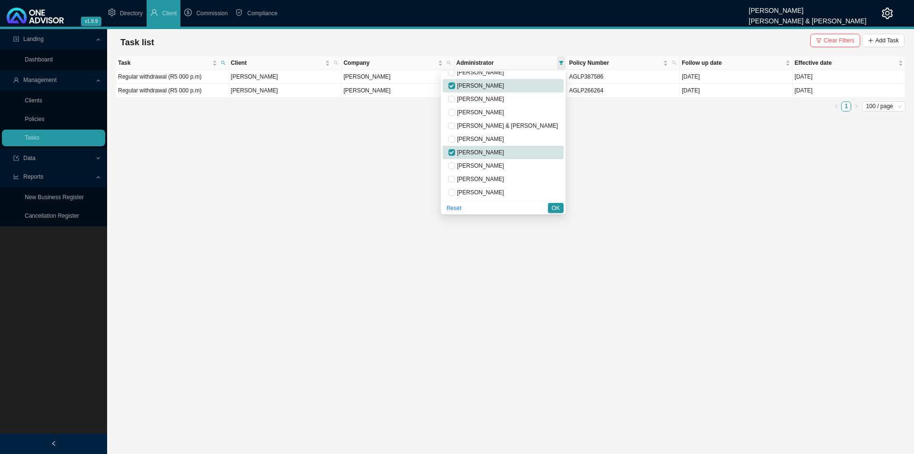
click at [563, 57] on span at bounding box center [561, 62] width 9 height 13
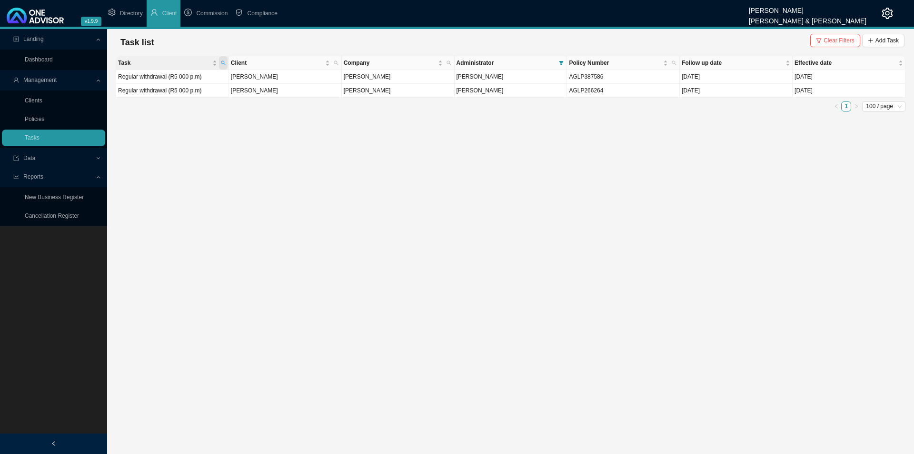
click at [225, 61] on icon "search" at bounding box center [223, 62] width 5 height 5
drag, startPoint x: 171, startPoint y: 84, endPoint x: 114, endPoint y: 84, distance: 56.6
click at [114, 84] on body "v1.9.9 Joanne Bormann Smith & Bormann Directory Client Commission Compliance La…" at bounding box center [457, 227] width 914 height 454
type input "="
click at [204, 98] on span "Reset" at bounding box center [202, 98] width 15 height 10
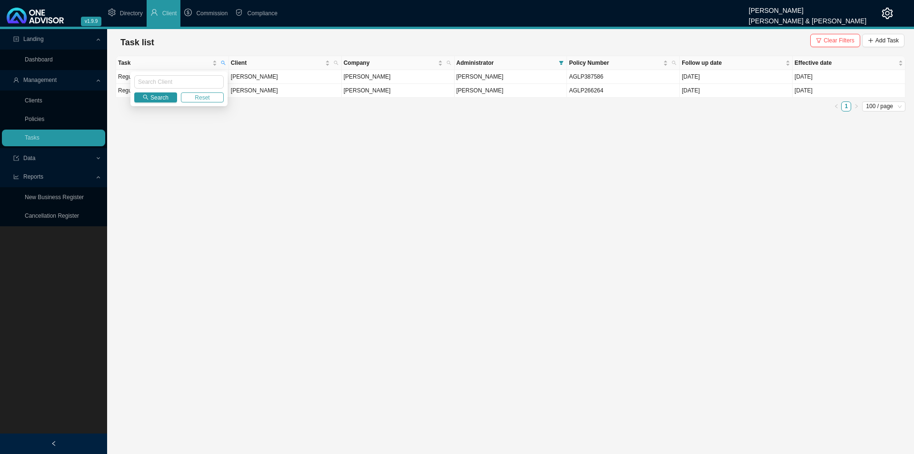
click at [207, 95] on span "Reset" at bounding box center [202, 98] width 15 height 10
drag, startPoint x: 301, startPoint y: 212, endPoint x: 373, endPoint y: 213, distance: 71.4
click at [301, 213] on main "Landing Dashboard Management Clients Policies Tasks Data Reports New Business R…" at bounding box center [457, 241] width 914 height 425
click at [731, 36] on span "Clear Filters" at bounding box center [839, 41] width 31 height 10
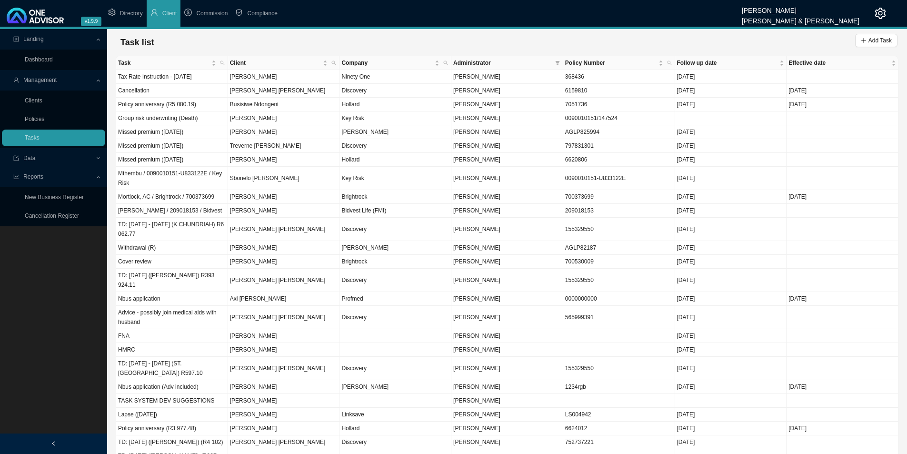
click at [552, 63] on div "Administrator" at bounding box center [507, 63] width 108 height 10
click at [562, 61] on th "Administrator" at bounding box center [507, 63] width 112 height 14
click at [560, 62] on span at bounding box center [557, 62] width 9 height 13
click at [500, 152] on span "Lynn van der Merwe" at bounding box center [475, 152] width 49 height 7
checkbox input "true"
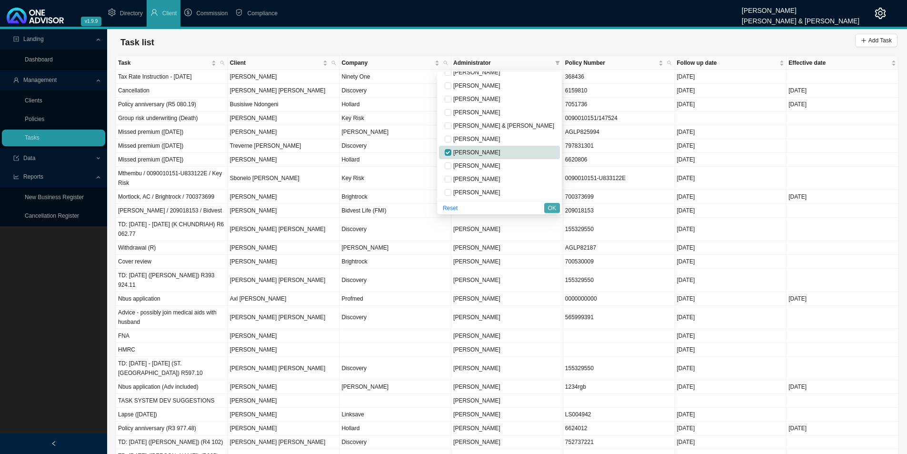
click at [549, 207] on span "OK" at bounding box center [552, 208] width 8 height 10
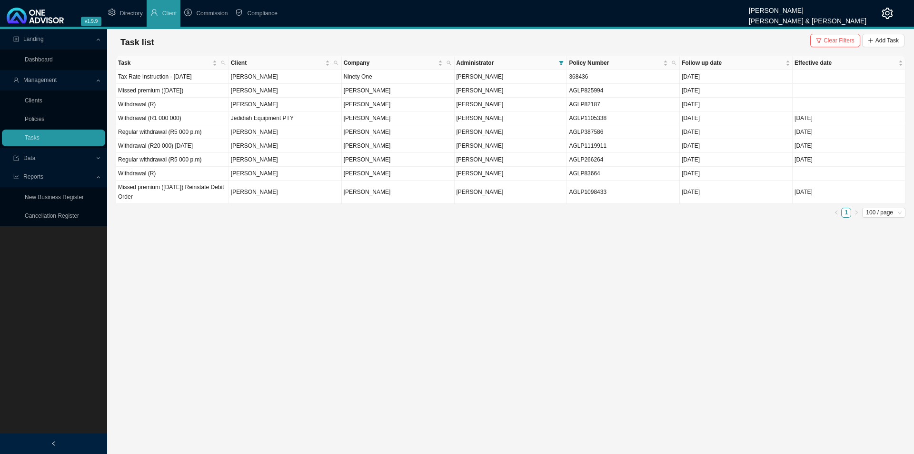
click at [167, 205] on div "Task Client Company Administrator Policy Number Follow up date Effective date T…" at bounding box center [511, 137] width 790 height 162
click at [180, 198] on td "Missed premium (September 2025) Reinstate Debit Order" at bounding box center [172, 191] width 113 height 23
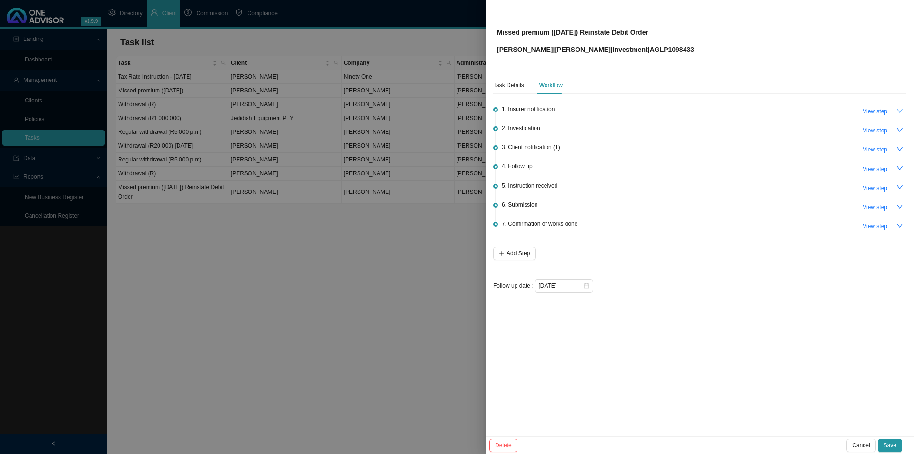
click at [731, 109] on icon "down" at bounding box center [899, 111] width 7 height 7
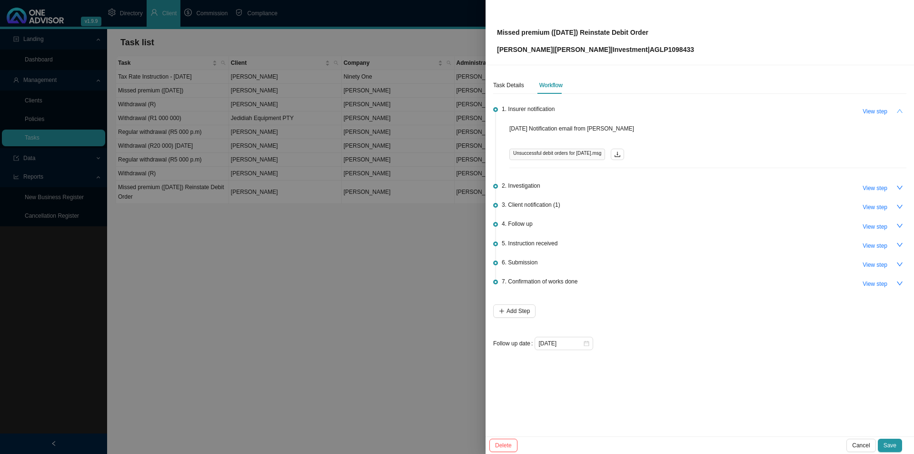
click at [731, 109] on icon "up" at bounding box center [899, 111] width 7 height 7
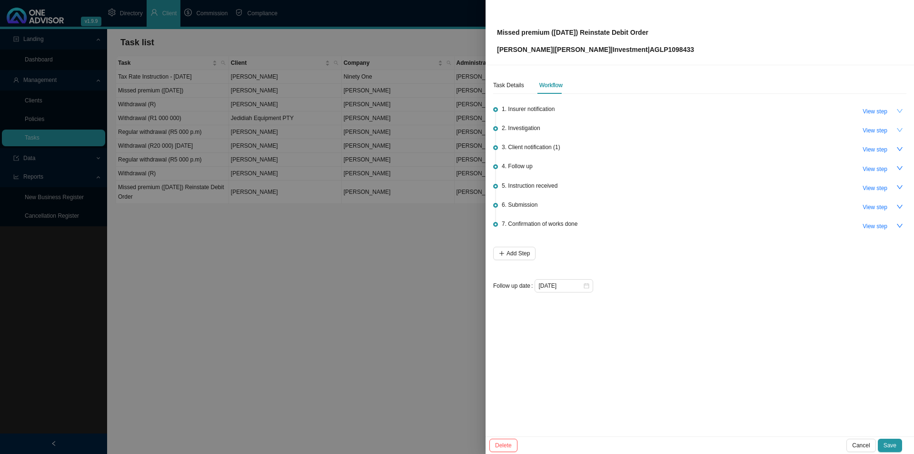
click at [731, 130] on icon "down" at bounding box center [899, 130] width 7 height 7
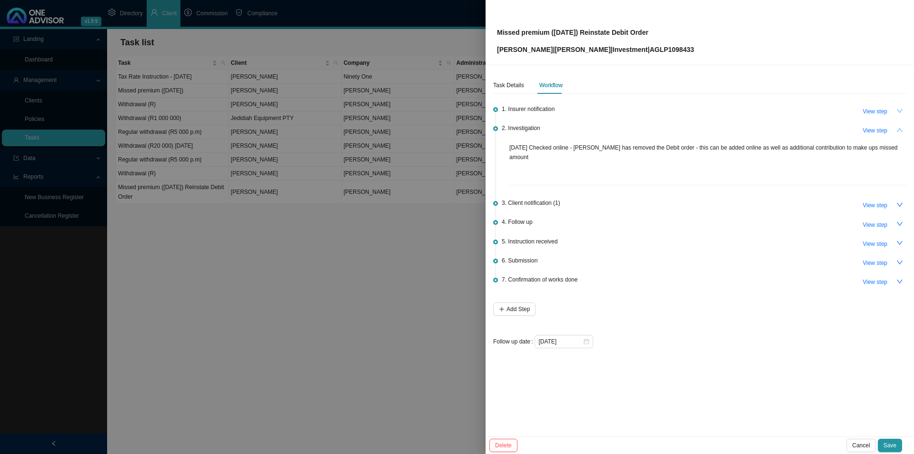
click at [731, 130] on icon "up" at bounding box center [899, 130] width 7 height 7
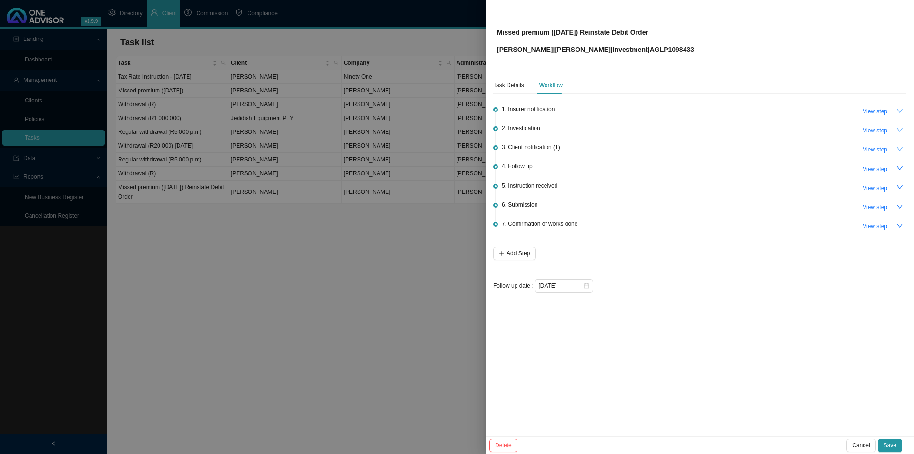
click at [731, 148] on icon "down" at bounding box center [899, 149] width 7 height 7
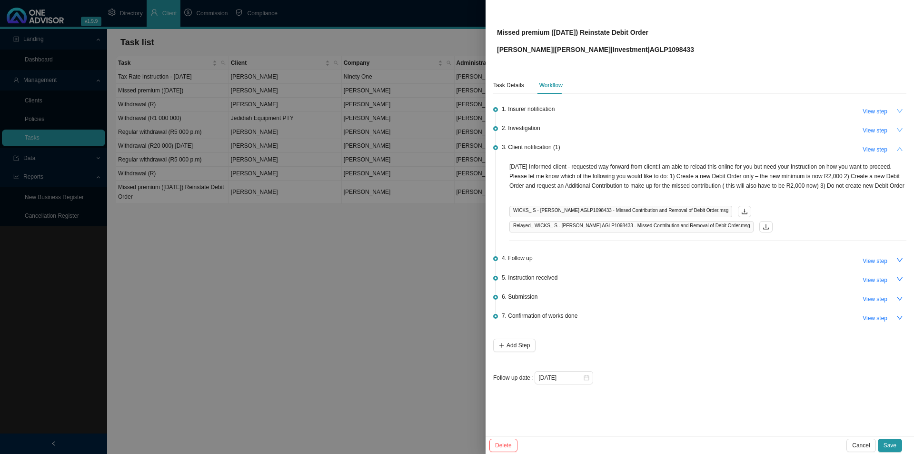
click at [731, 148] on icon "up" at bounding box center [899, 149] width 7 height 7
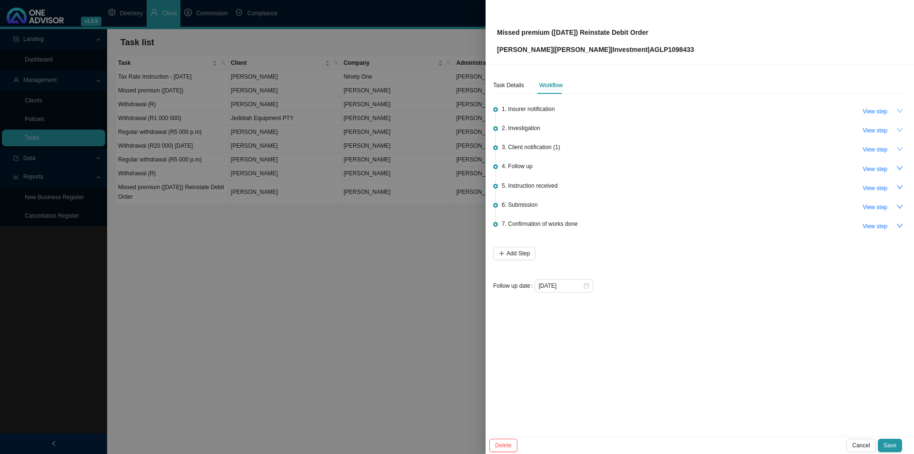
click at [731, 148] on icon "down" at bounding box center [899, 149] width 7 height 7
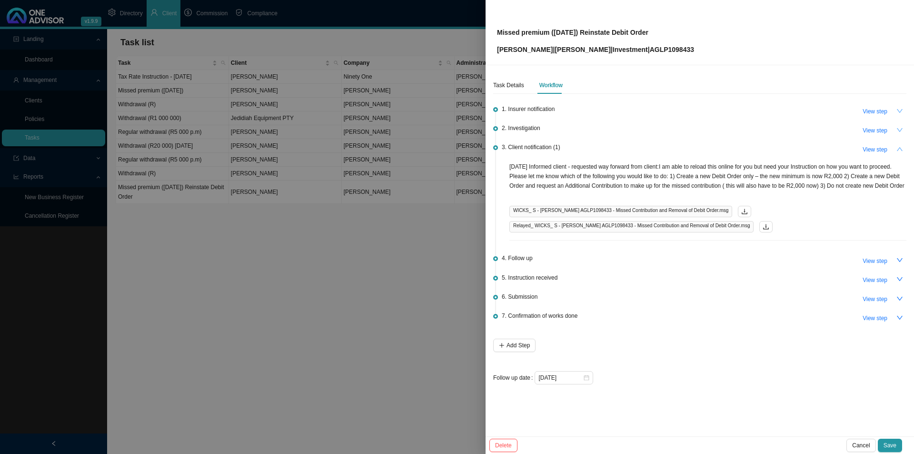
click at [731, 148] on icon "up" at bounding box center [900, 149] width 6 height 4
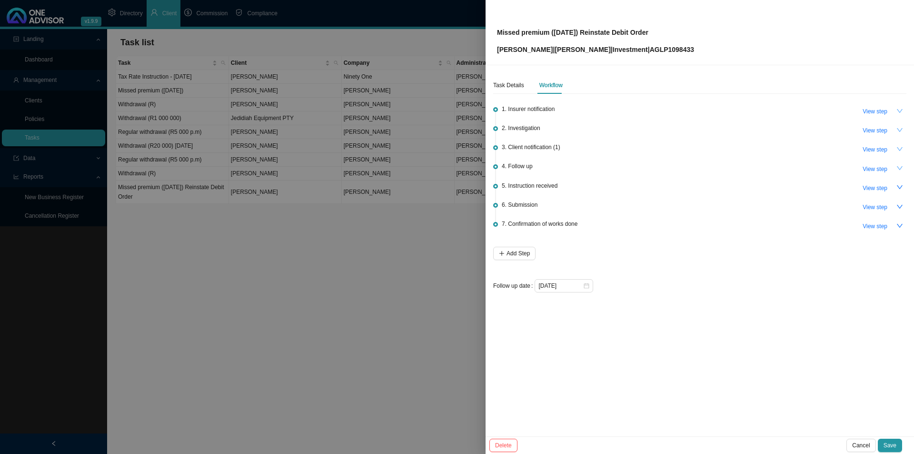
click at [731, 168] on icon "down" at bounding box center [899, 168] width 7 height 7
click at [731, 168] on icon "up" at bounding box center [899, 168] width 7 height 7
click at [731, 168] on icon "down" at bounding box center [899, 168] width 7 height 7
click at [731, 146] on icon "down" at bounding box center [899, 149] width 7 height 7
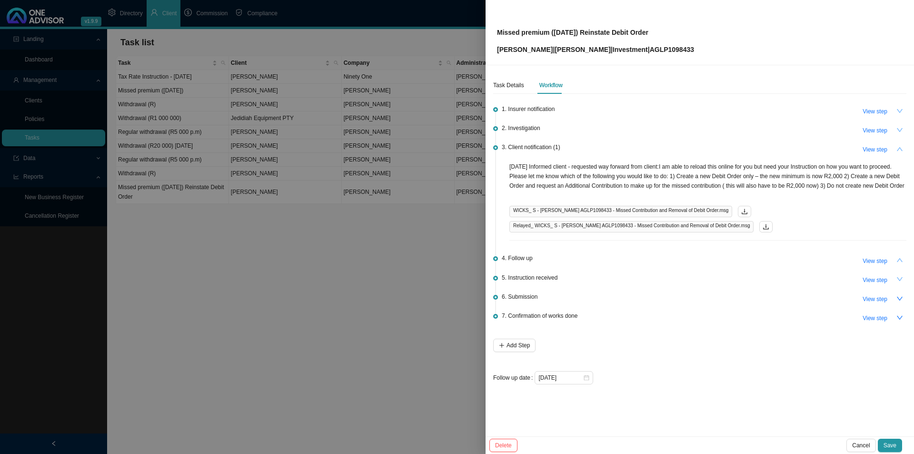
click at [731, 281] on icon "down" at bounding box center [900, 279] width 6 height 4
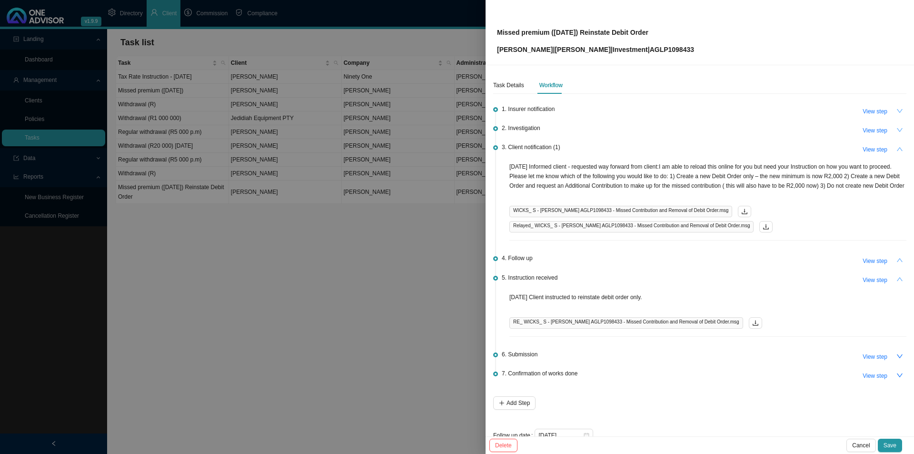
drag, startPoint x: 862, startPoint y: 442, endPoint x: 845, endPoint y: 453, distance: 19.3
click at [731, 351] on span "Cancel" at bounding box center [861, 445] width 18 height 10
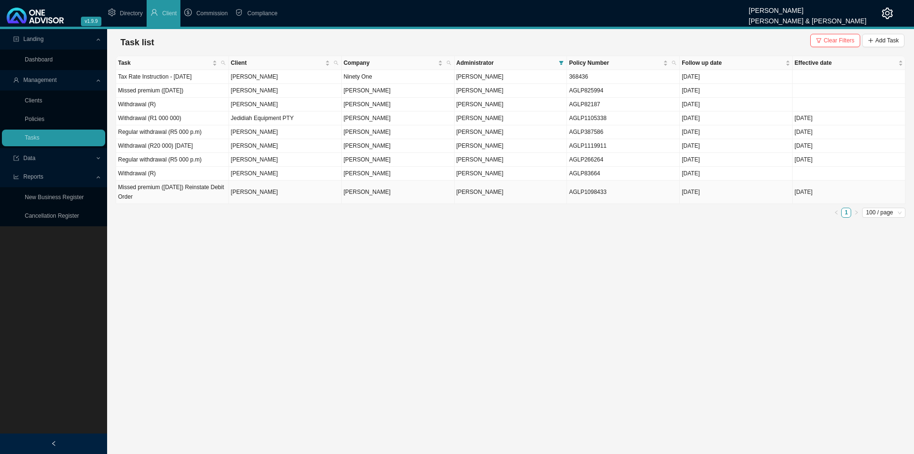
click at [175, 195] on td "Missed premium (September 2025) Reinstate Debit Order" at bounding box center [172, 191] width 113 height 23
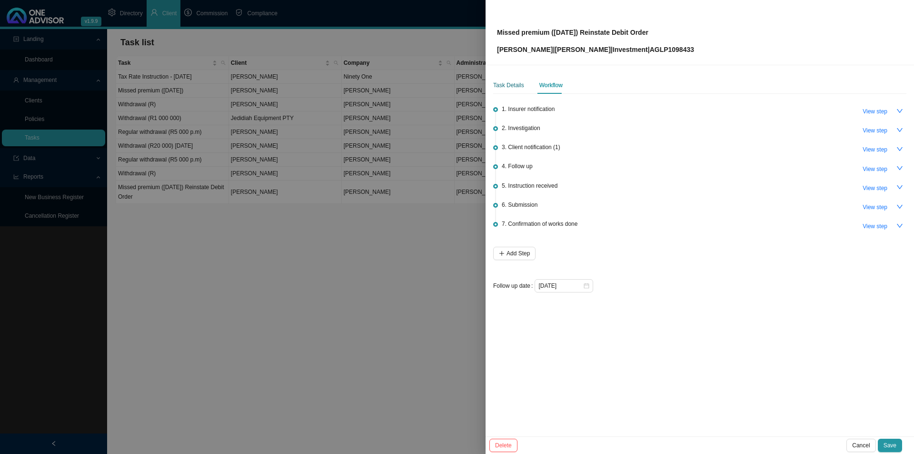
click at [513, 87] on div "Task Details" at bounding box center [508, 85] width 31 height 10
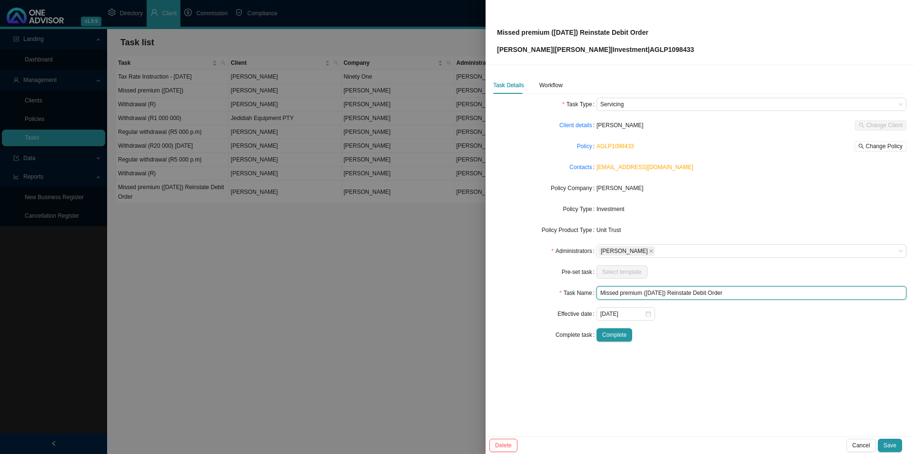
drag, startPoint x: 692, startPoint y: 292, endPoint x: 745, endPoint y: 293, distance: 53.3
click at [731, 293] on input "Missed premium (September 2025) Reinstate Debit Order" at bounding box center [751, 292] width 310 height 13
type input "Missed premium (September 2025)"
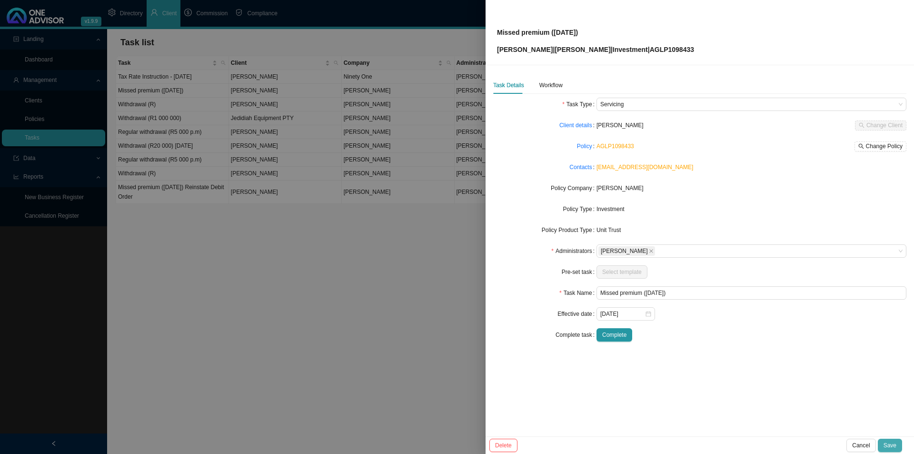
click at [731, 351] on button "Save" at bounding box center [890, 444] width 24 height 13
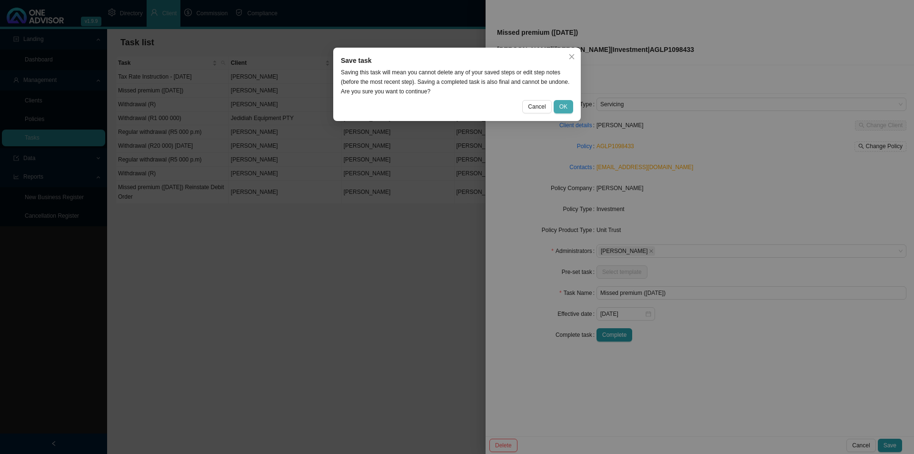
click at [566, 105] on span "OK" at bounding box center [563, 107] width 8 height 10
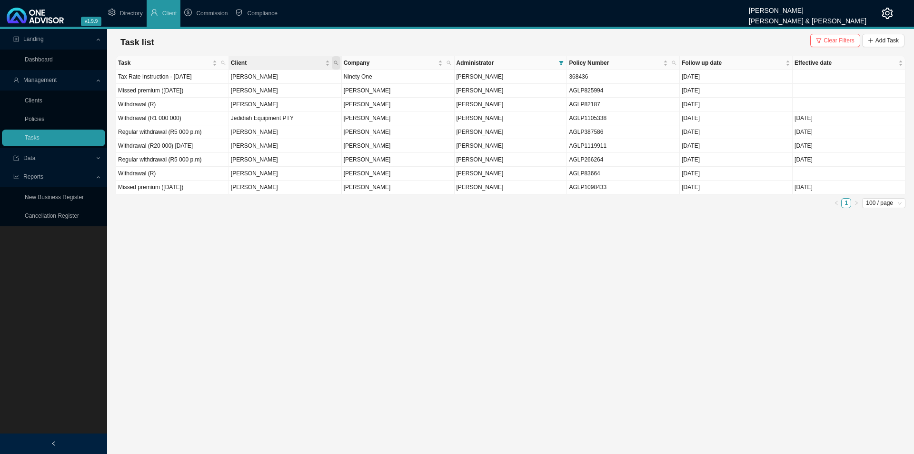
click at [339, 61] on span "Client" at bounding box center [336, 62] width 9 height 13
click at [731, 35] on button "Clear Filters" at bounding box center [835, 40] width 50 height 13
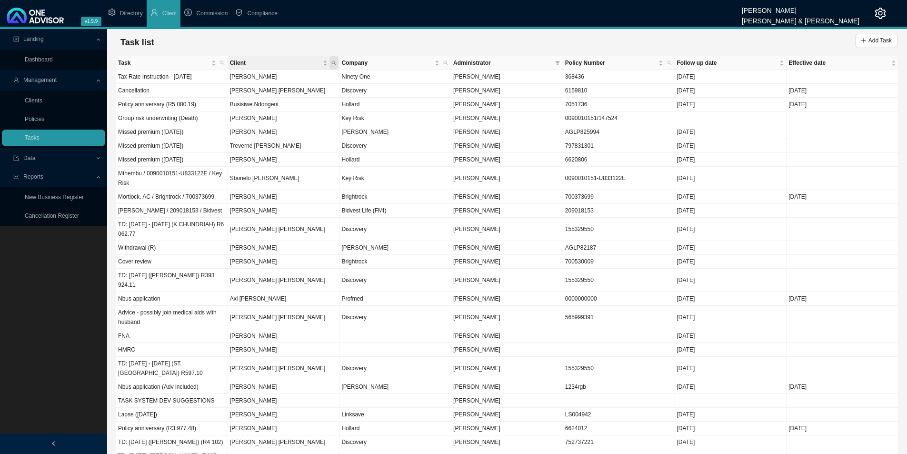
click at [337, 62] on span "Client" at bounding box center [333, 62] width 9 height 13
click at [290, 85] on input "text" at bounding box center [289, 81] width 89 height 13
type input "o"
type input "mower"
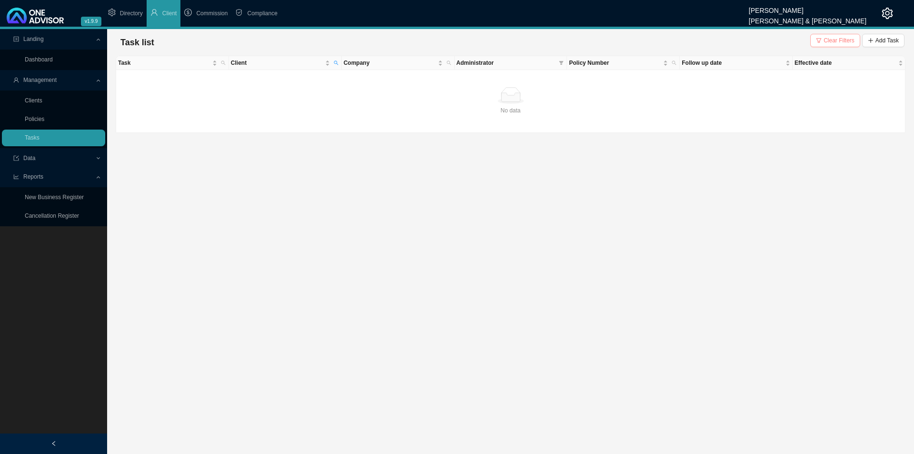
click at [731, 39] on button "Clear Filters" at bounding box center [835, 40] width 50 height 13
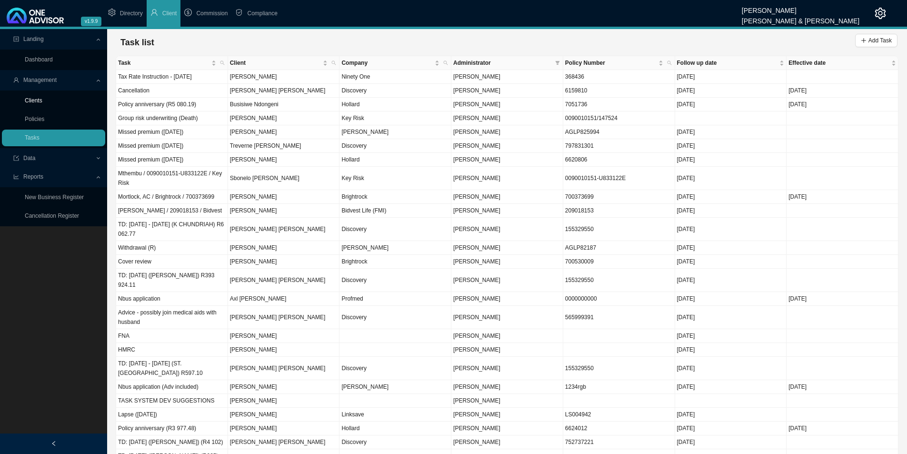
click at [28, 99] on link "Clients" at bounding box center [34, 100] width 18 height 7
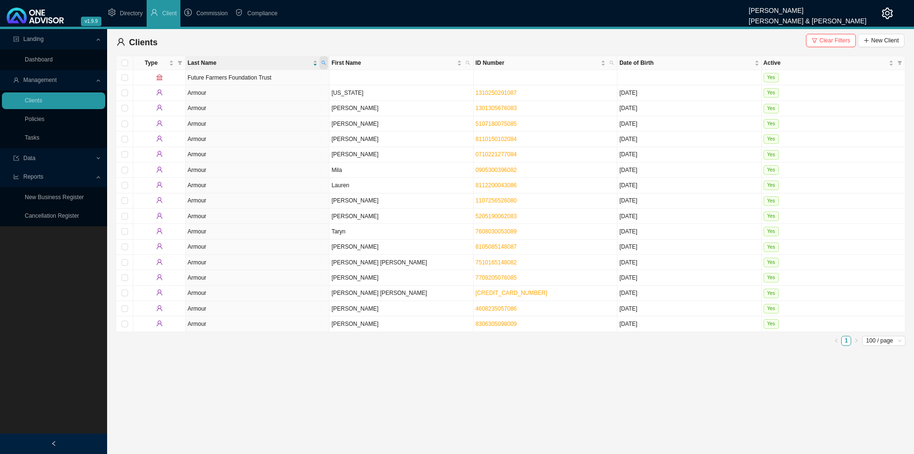
click at [326, 62] on icon "search" at bounding box center [323, 62] width 5 height 5
type input "mower"
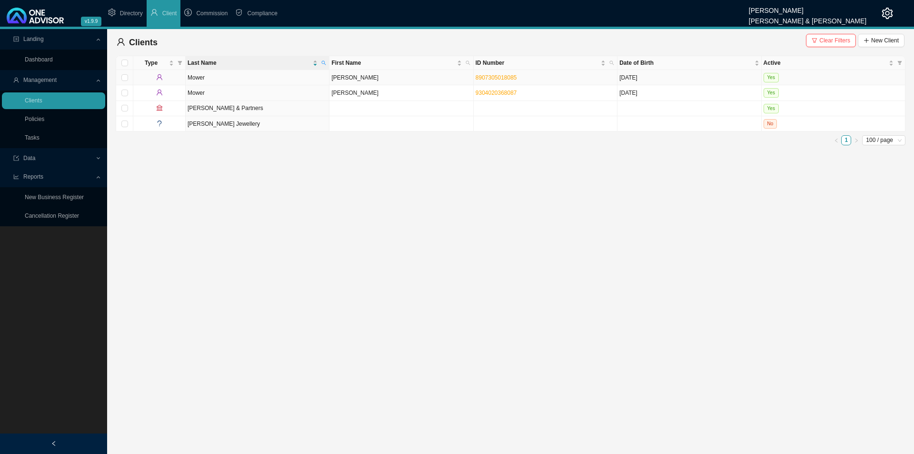
click at [359, 78] on td "Stephen John" at bounding box center [401, 77] width 144 height 15
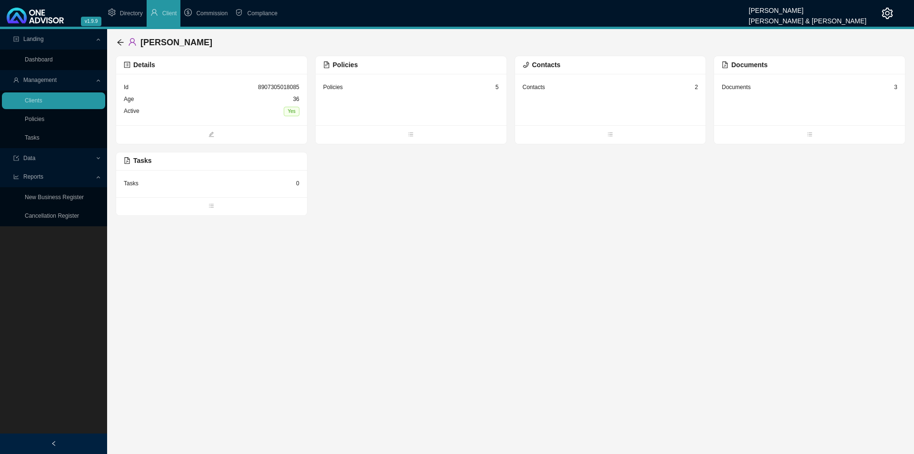
click at [356, 89] on div "Policies 5" at bounding box center [411, 87] width 176 height 12
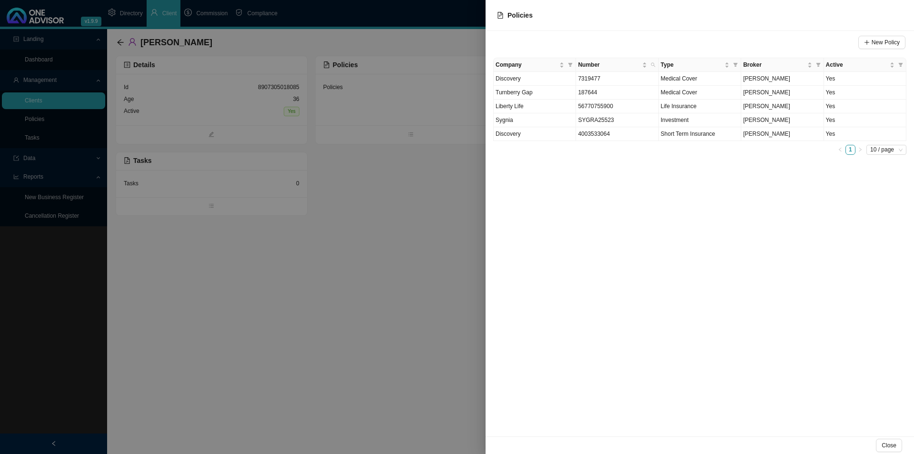
click at [322, 351] on div at bounding box center [457, 227] width 914 height 454
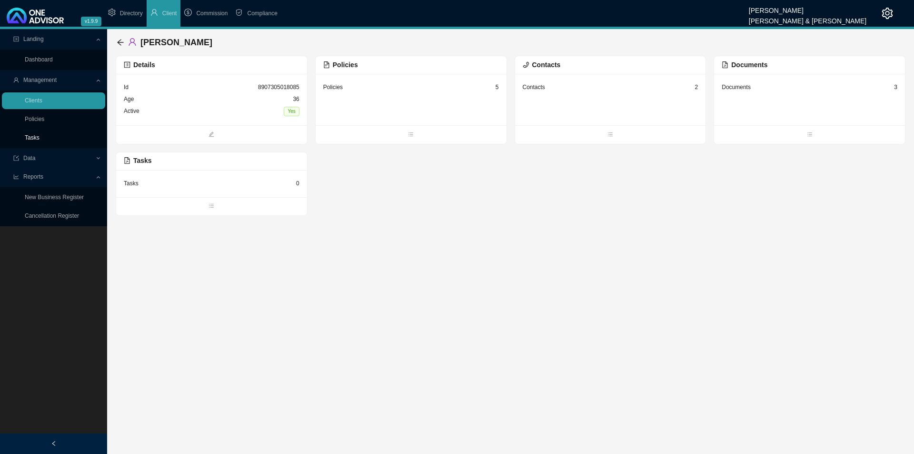
click at [40, 137] on link "Tasks" at bounding box center [32, 137] width 15 height 7
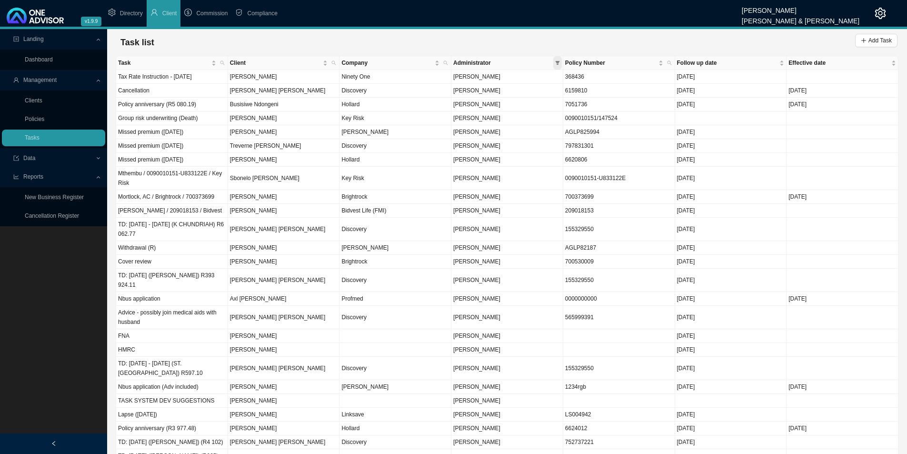
click at [556, 63] on icon "filter" at bounding box center [557, 62] width 5 height 5
click at [495, 149] on span "Lynn van der Merwe" at bounding box center [475, 152] width 49 height 7
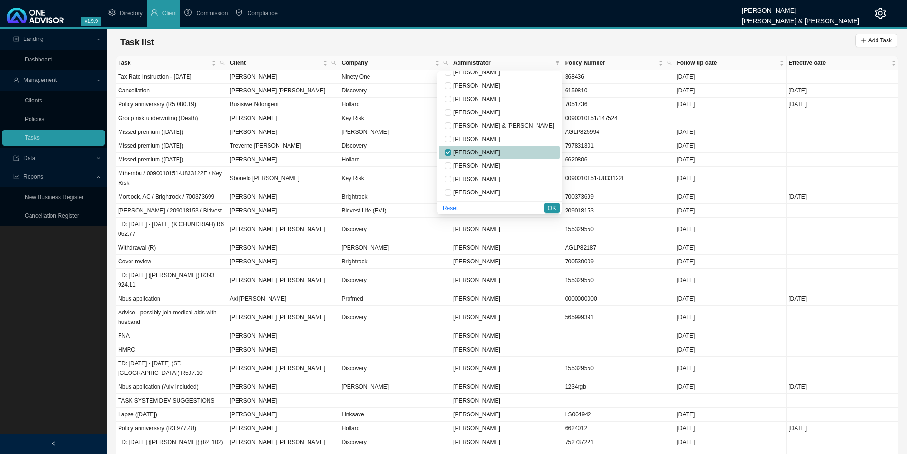
checkbox input "true"
click at [500, 85] on span "Adrianna Carvalho" at bounding box center [475, 85] width 49 height 7
checkbox input "true"
click at [551, 209] on span "OK" at bounding box center [552, 208] width 8 height 10
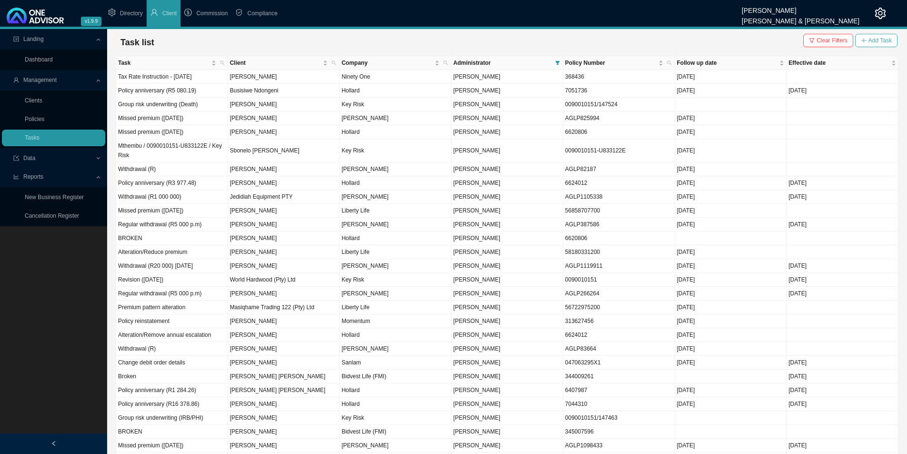
click at [731, 42] on span "Add Task" at bounding box center [879, 41] width 23 height 10
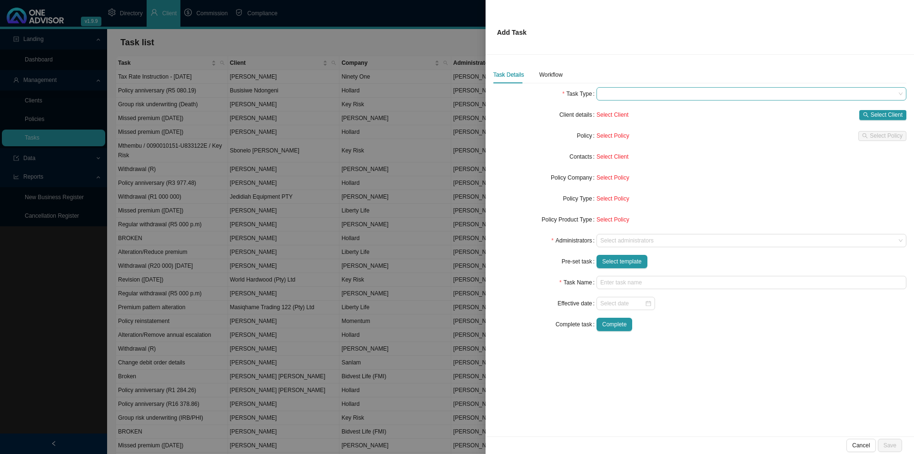
click at [617, 92] on span at bounding box center [751, 94] width 302 height 12
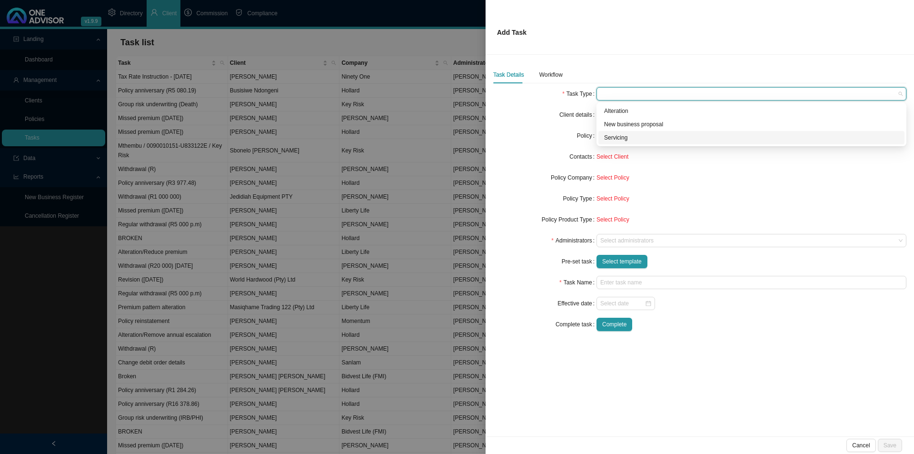
click at [617, 140] on div "Servicing" at bounding box center [751, 138] width 295 height 10
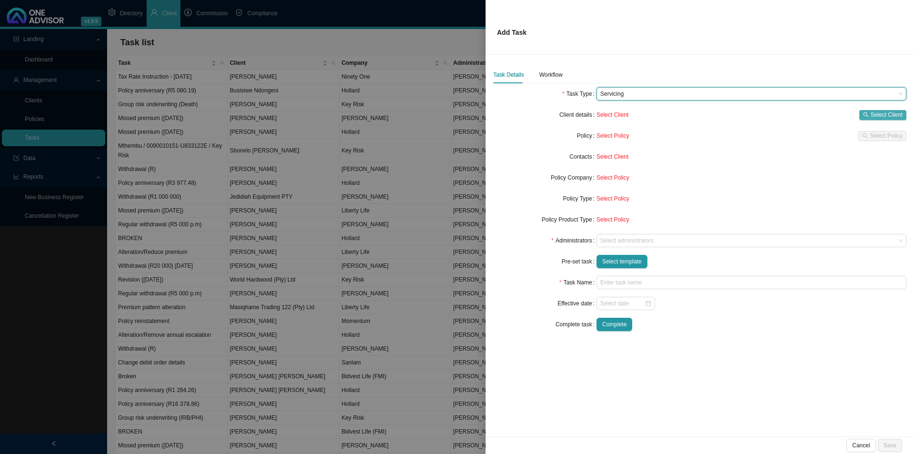
click at [731, 116] on span "Select Client" at bounding box center [887, 115] width 32 height 10
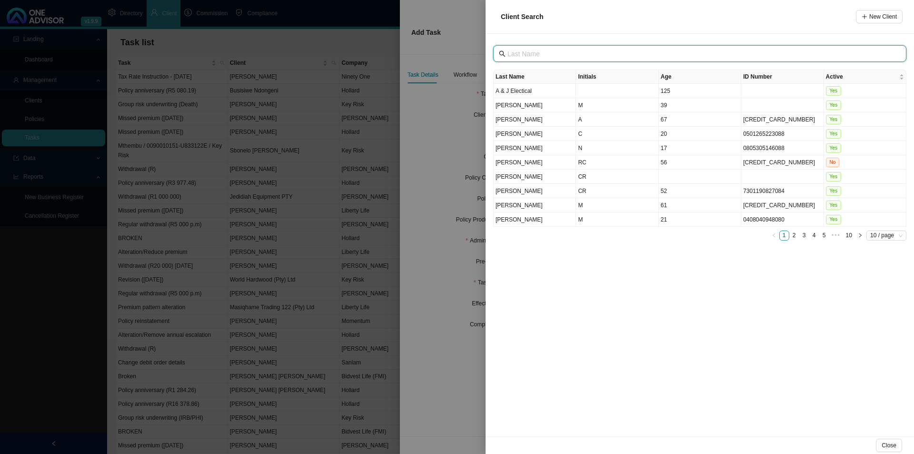
click at [566, 50] on input "text" at bounding box center [700, 54] width 387 height 10
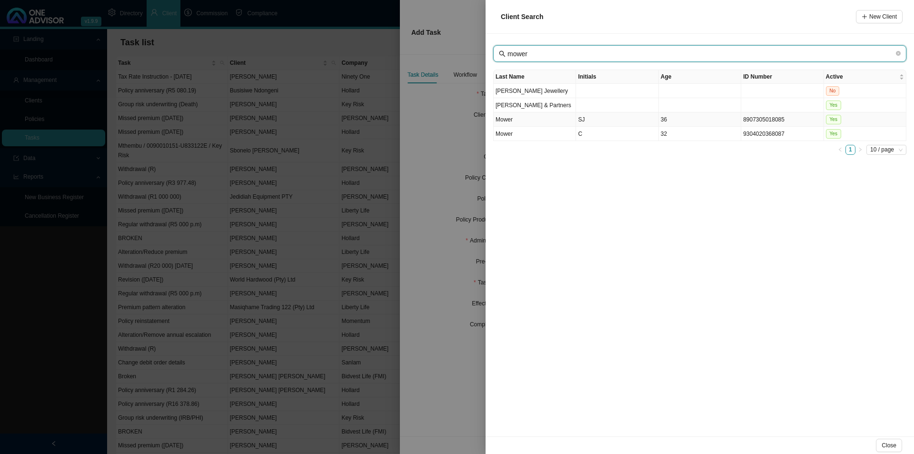
type input "mower"
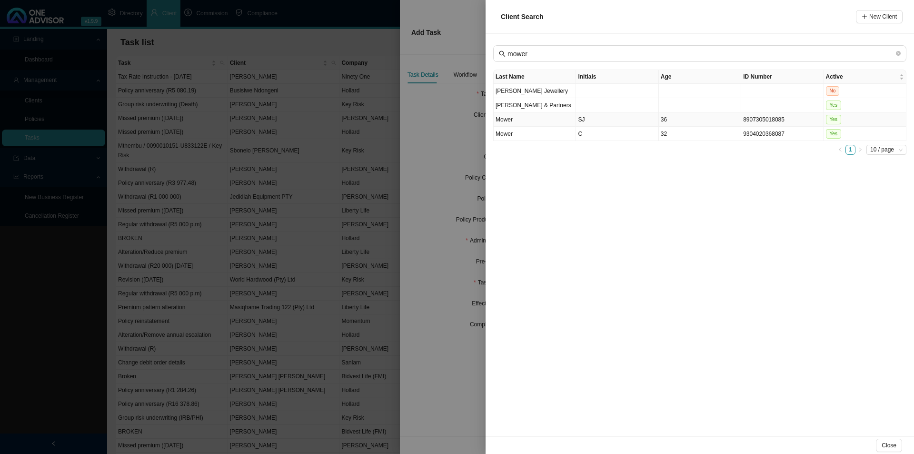
click at [592, 123] on td "SJ" at bounding box center [617, 119] width 82 height 14
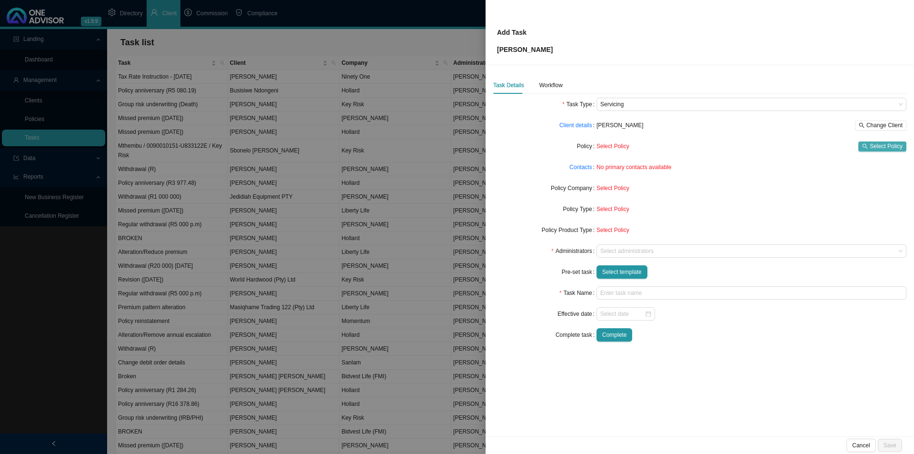
click at [731, 145] on span "Select Policy" at bounding box center [886, 146] width 33 height 10
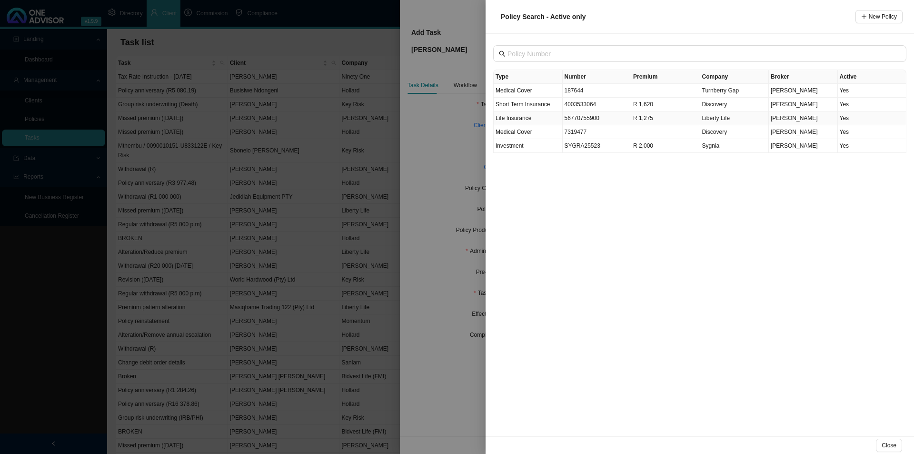
click at [606, 120] on td "56770755900" at bounding box center [597, 118] width 69 height 14
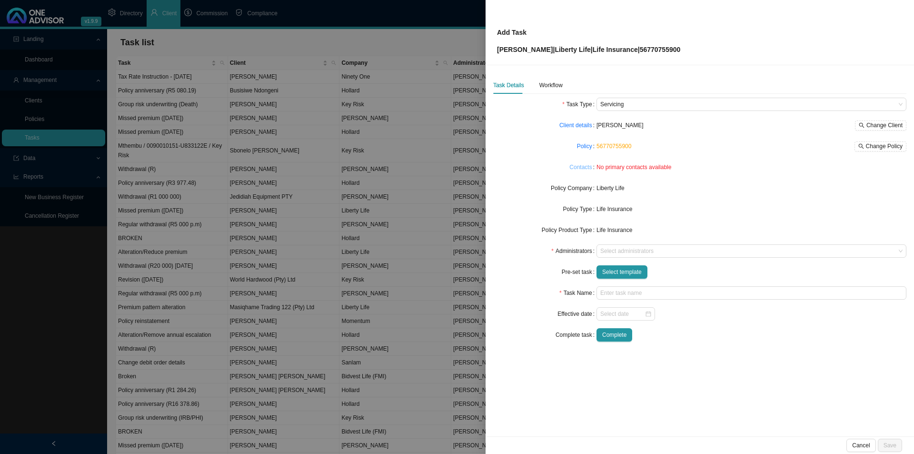
click at [583, 169] on link "Contacts" at bounding box center [580, 167] width 22 height 10
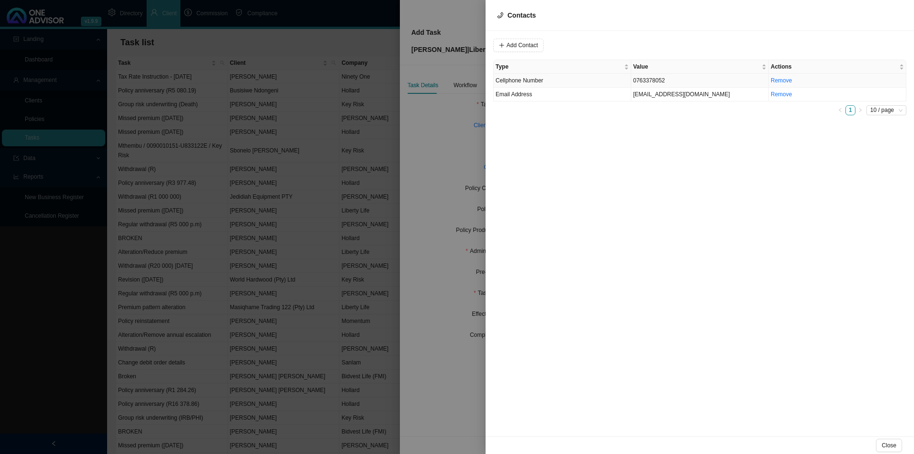
click at [555, 81] on td "Cellphone Number" at bounding box center [563, 81] width 138 height 14
click at [625, 42] on span "Cellphone Number" at bounding box center [648, 45] width 64 height 12
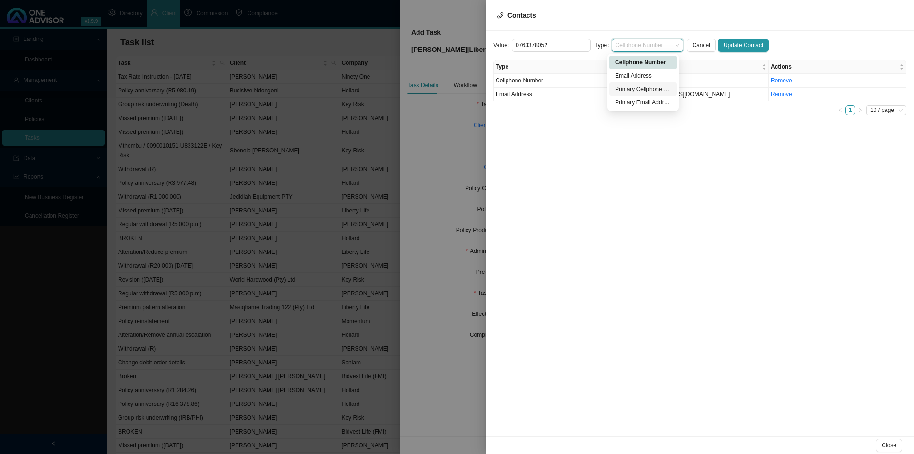
click at [638, 91] on div "Primary Cellphone Number" at bounding box center [643, 89] width 56 height 10
click at [731, 44] on span "Update Contact" at bounding box center [744, 45] width 40 height 10
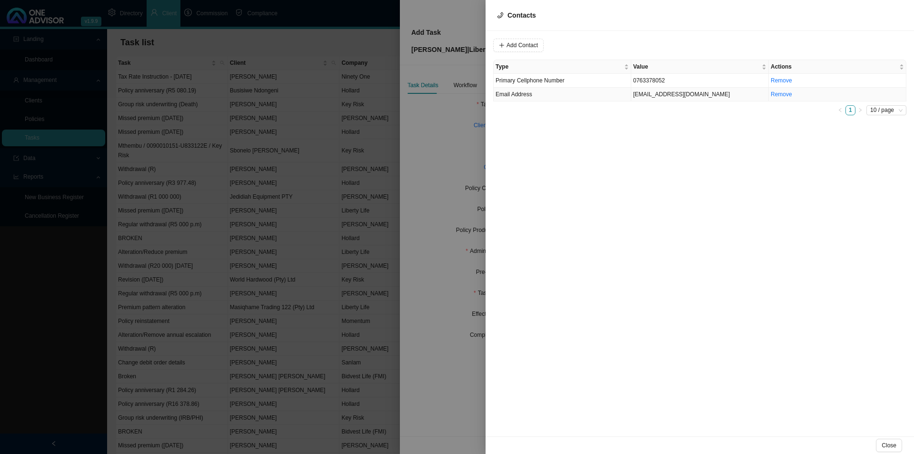
drag, startPoint x: 596, startPoint y: 97, endPoint x: 606, endPoint y: 95, distance: 10.2
click at [596, 97] on td "Email Address" at bounding box center [563, 95] width 138 height 14
drag, startPoint x: 619, startPoint y: 44, endPoint x: 655, endPoint y: 41, distance: 35.8
click at [620, 43] on span "Email Address" at bounding box center [648, 45] width 64 height 12
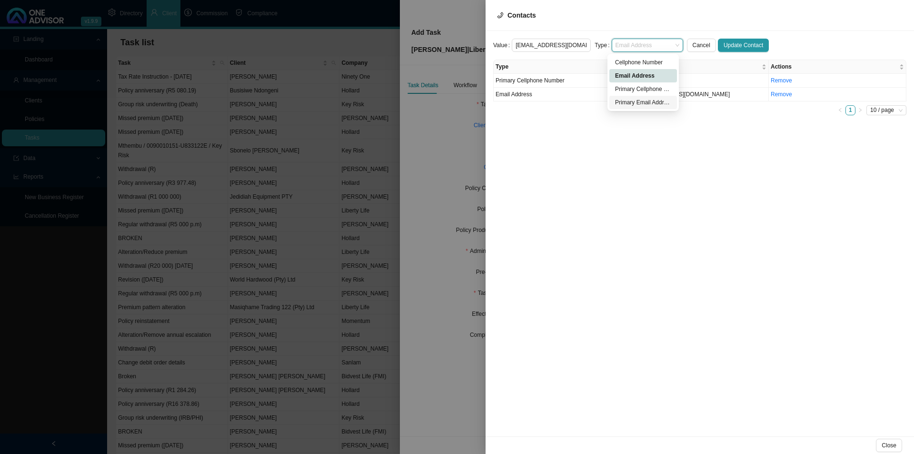
drag, startPoint x: 624, startPoint y: 102, endPoint x: 697, endPoint y: 93, distance: 73.9
click at [629, 101] on div "Primary Email Address" at bounding box center [643, 103] width 56 height 10
click at [731, 40] on button "Update Contact" at bounding box center [743, 45] width 51 height 13
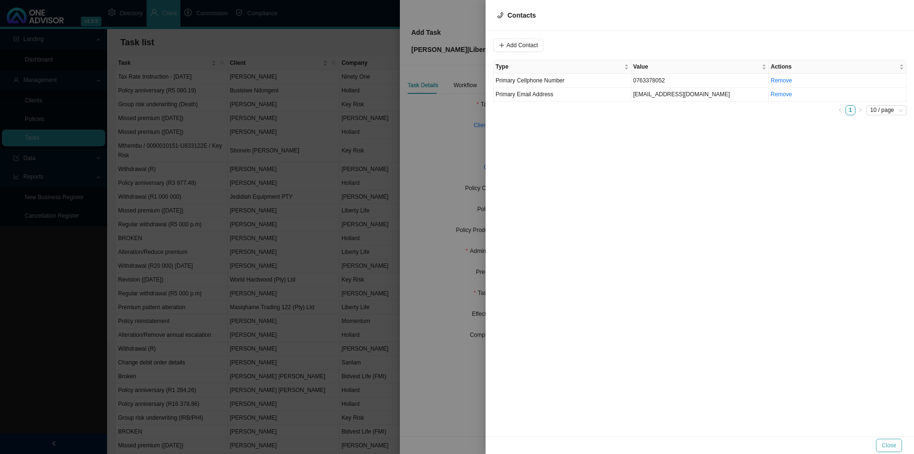
click at [731, 351] on button "Close" at bounding box center [889, 444] width 26 height 13
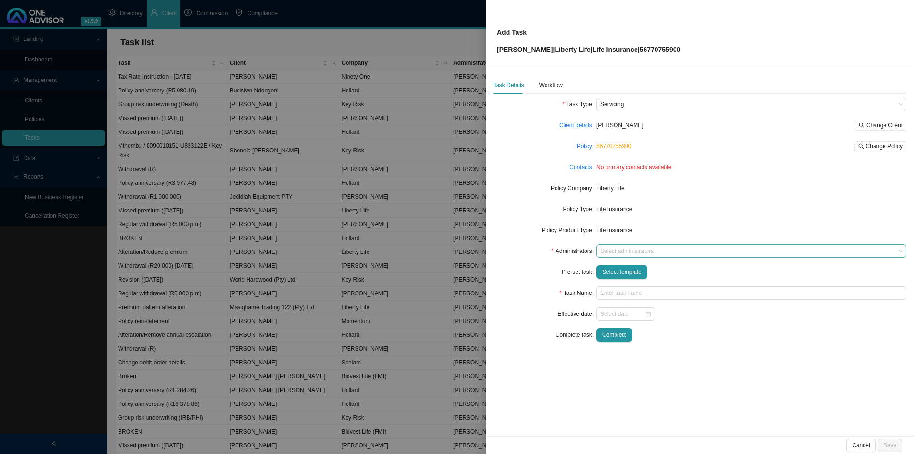
click at [611, 249] on div at bounding box center [746, 251] width 297 height 7
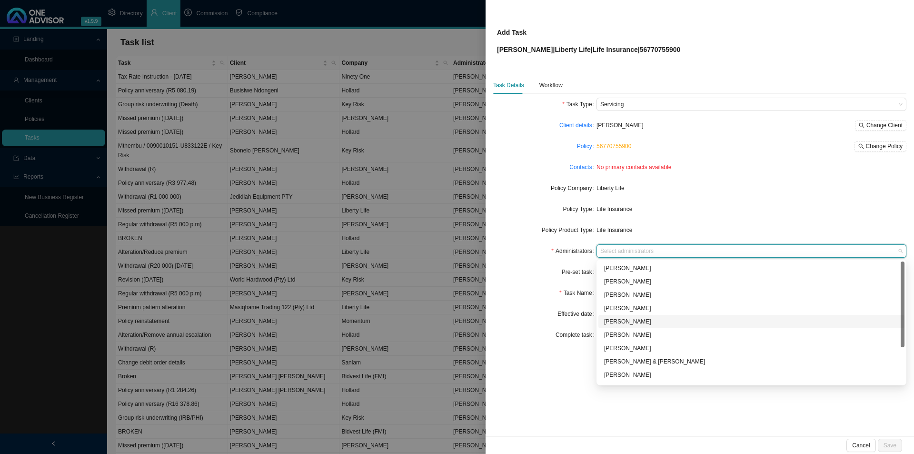
click at [630, 321] on div "Adrianna Carvalho" at bounding box center [751, 322] width 295 height 10
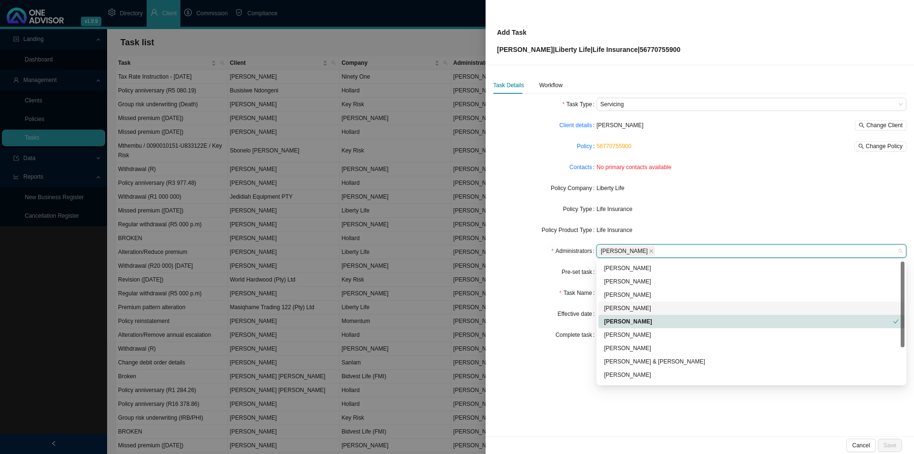
click at [546, 286] on div "Task Name" at bounding box center [544, 292] width 103 height 13
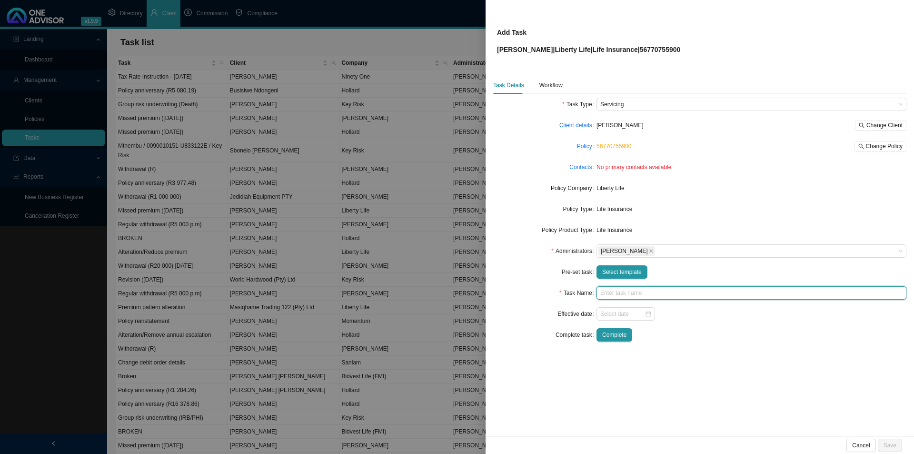
click at [609, 290] on input "text" at bounding box center [751, 292] width 310 height 13
type input "Change debit order details"
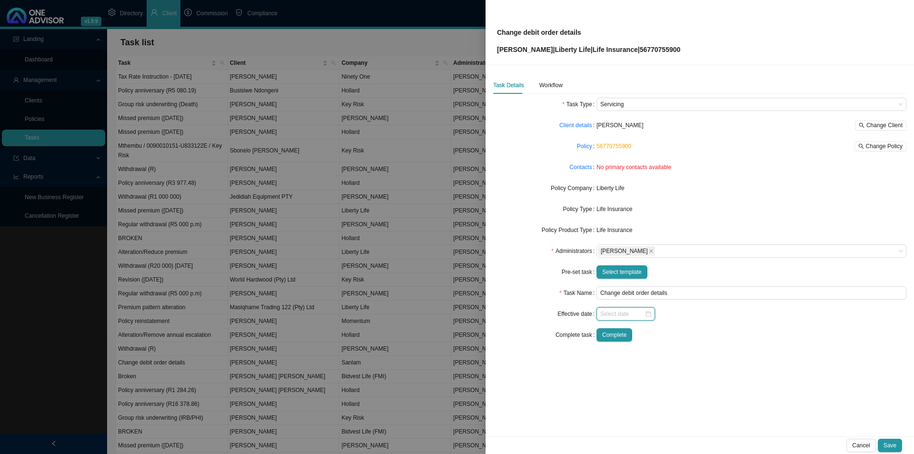
click at [611, 312] on input at bounding box center [622, 314] width 44 height 10
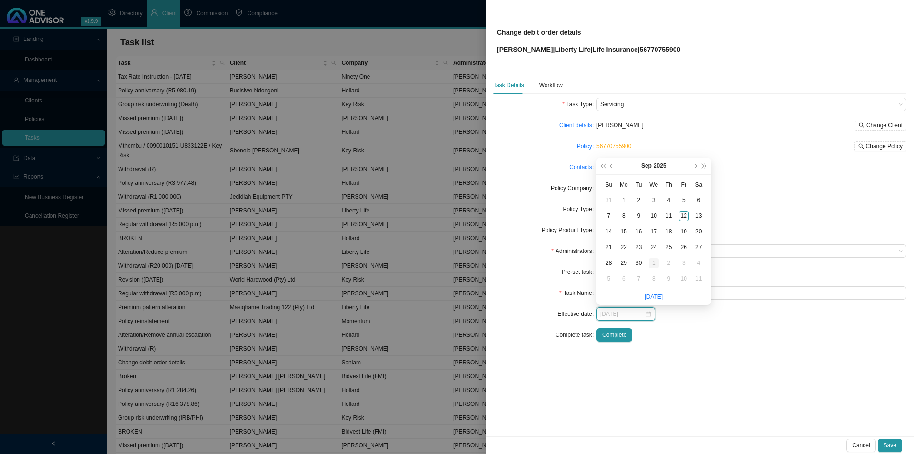
type input "2025-10-01"
click at [655, 261] on div "1" at bounding box center [654, 263] width 10 height 10
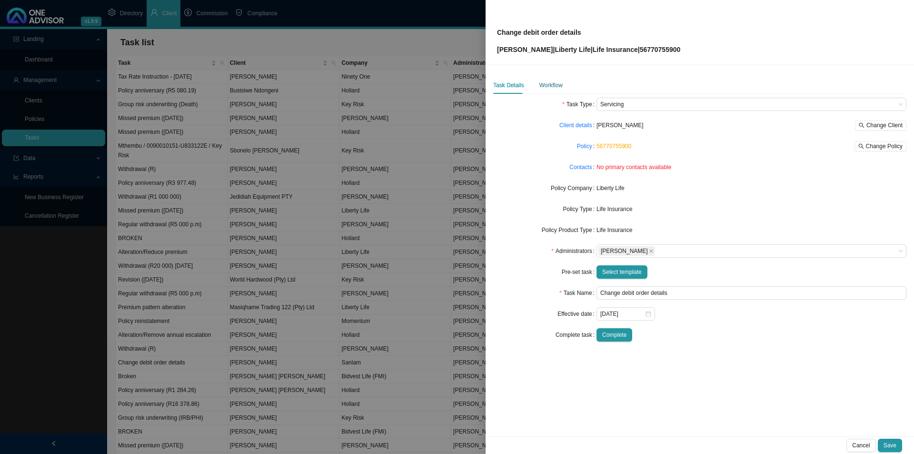
click at [553, 85] on div "Workflow" at bounding box center [550, 85] width 23 height 10
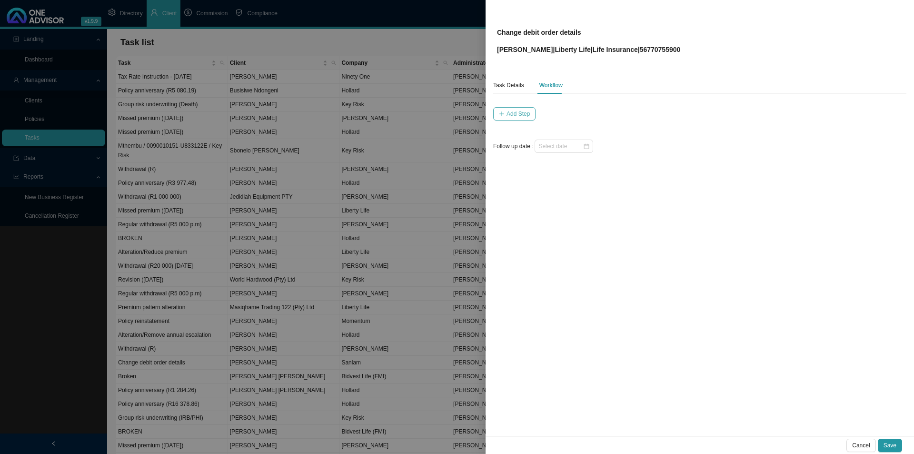
click at [512, 115] on span "Add Step" at bounding box center [517, 114] width 23 height 10
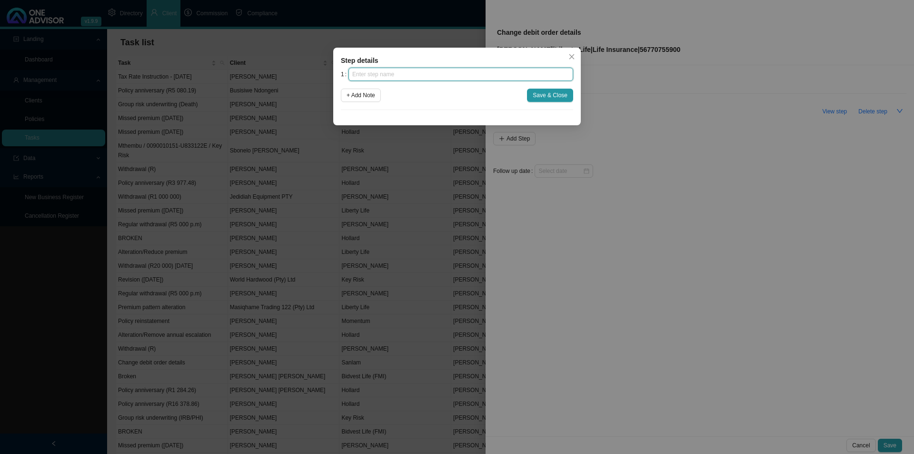
click at [393, 76] on input "text" at bounding box center [460, 74] width 225 height 13
click at [571, 55] on icon "close" at bounding box center [571, 56] width 7 height 7
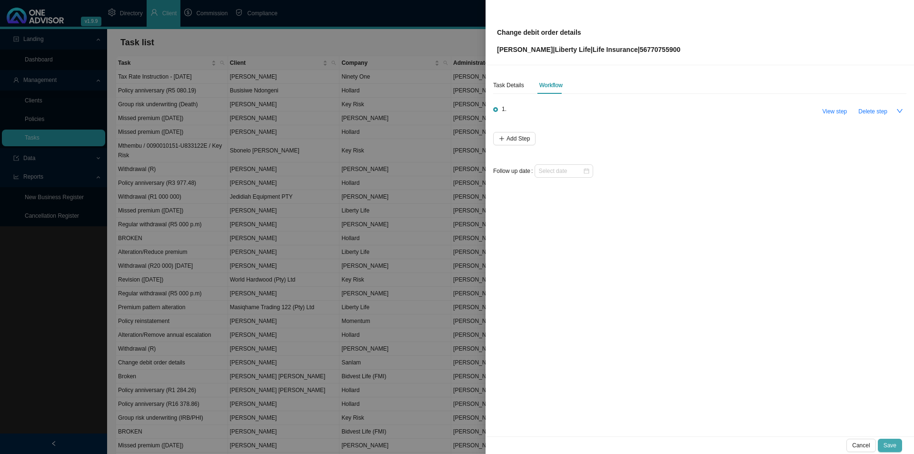
click at [731, 351] on span "Save" at bounding box center [890, 445] width 13 height 10
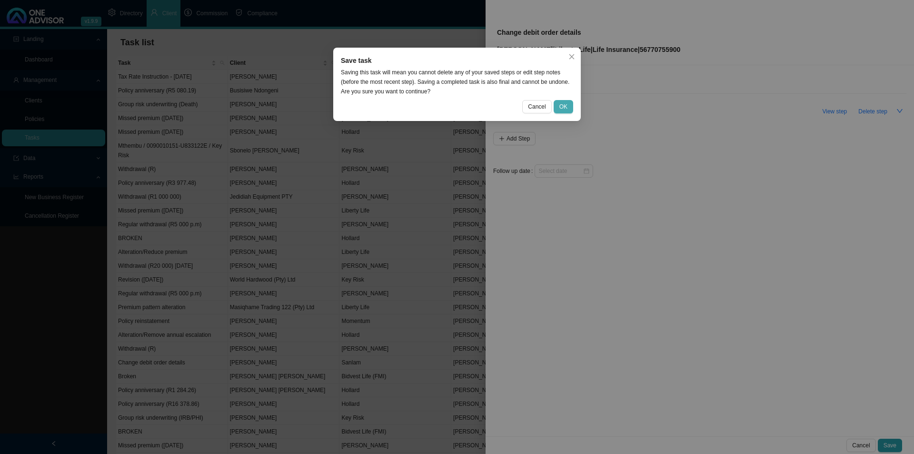
click at [566, 109] on span "OK" at bounding box center [563, 107] width 8 height 10
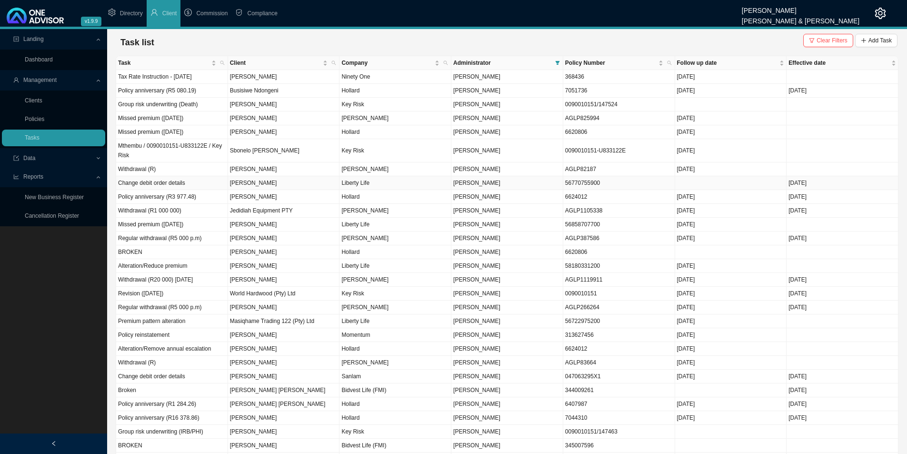
click at [150, 186] on td "Change debit order details" at bounding box center [172, 183] width 112 height 14
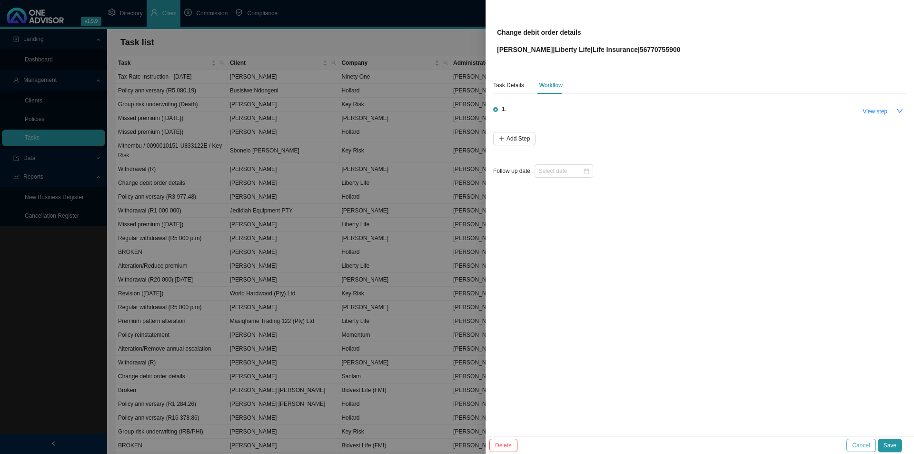
click at [731, 351] on button "Cancel" at bounding box center [860, 444] width 29 height 13
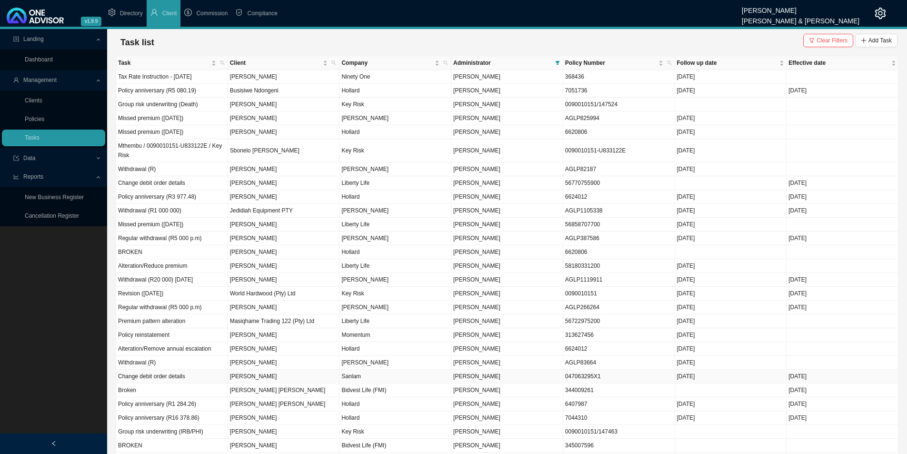
click at [143, 351] on td "Change debit order details" at bounding box center [172, 376] width 112 height 14
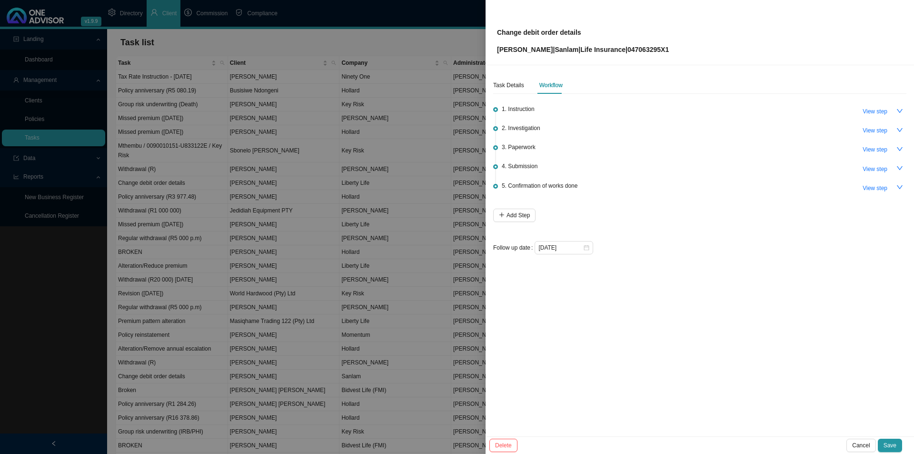
click at [139, 184] on div at bounding box center [457, 227] width 914 height 454
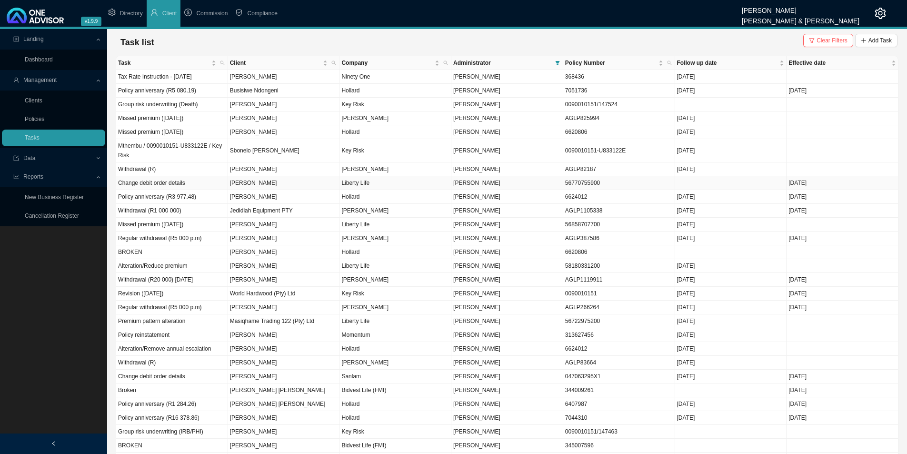
click at [270, 183] on td "Stephen John Mower" at bounding box center [284, 183] width 112 height 14
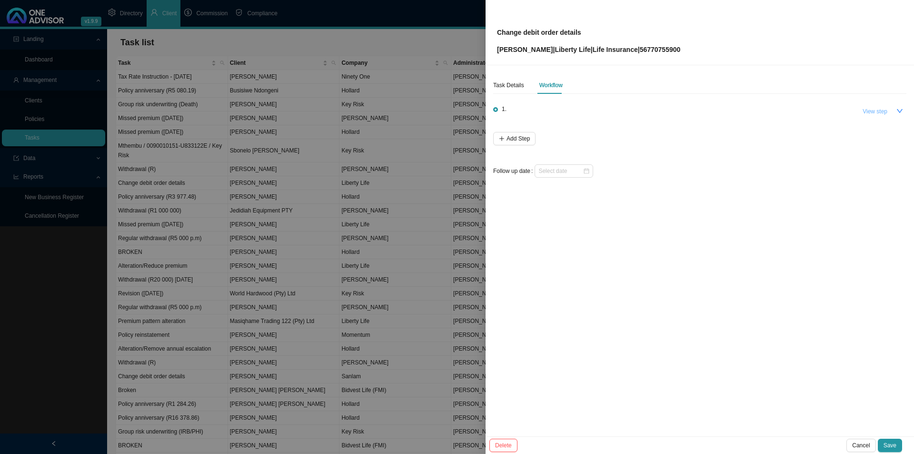
click at [731, 111] on span "View step" at bounding box center [875, 112] width 25 height 10
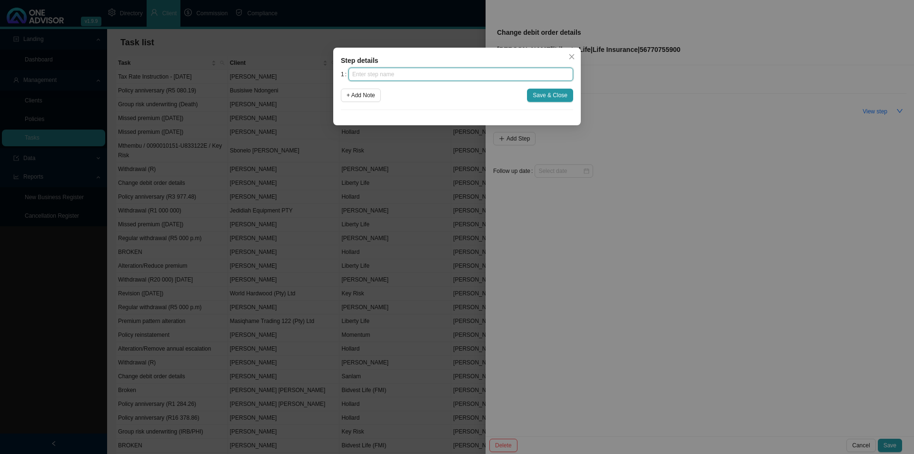
click at [424, 75] on input "text" at bounding box center [460, 74] width 225 height 13
type input "Instruction"
click button "Save & Close" at bounding box center [550, 95] width 46 height 13
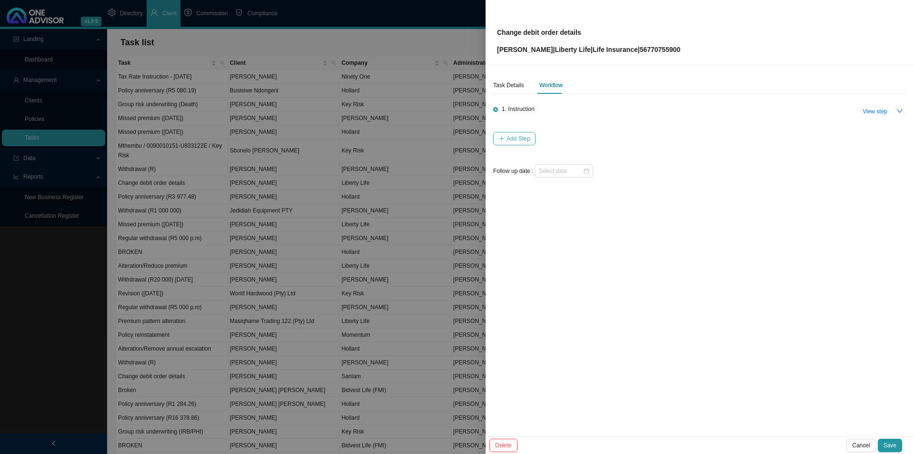
click at [519, 141] on span "Add Step" at bounding box center [517, 139] width 23 height 10
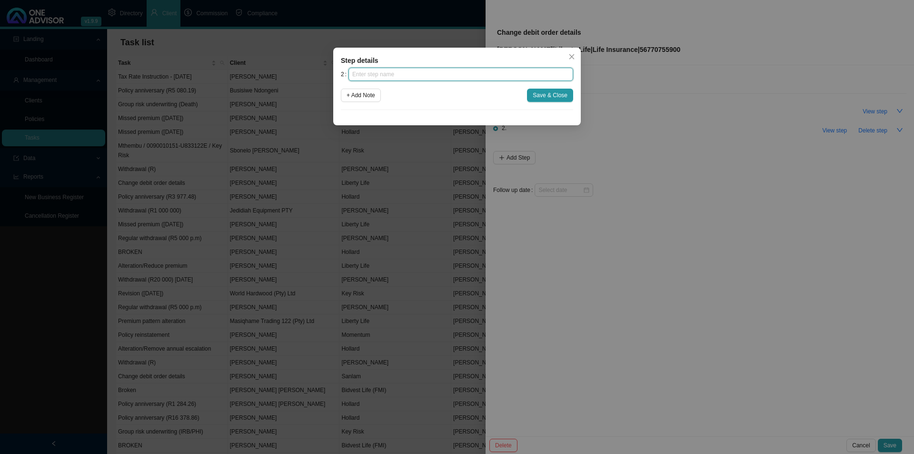
click at [447, 74] on input "text" at bounding box center [460, 74] width 225 height 13
type input "Investigation"
click button "Save & Close" at bounding box center [550, 95] width 46 height 13
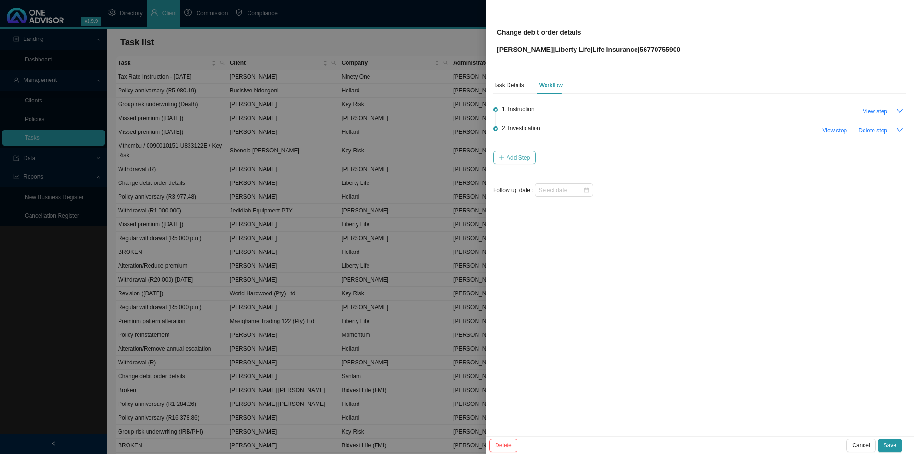
click at [511, 153] on span "Add Step" at bounding box center [517, 158] width 23 height 10
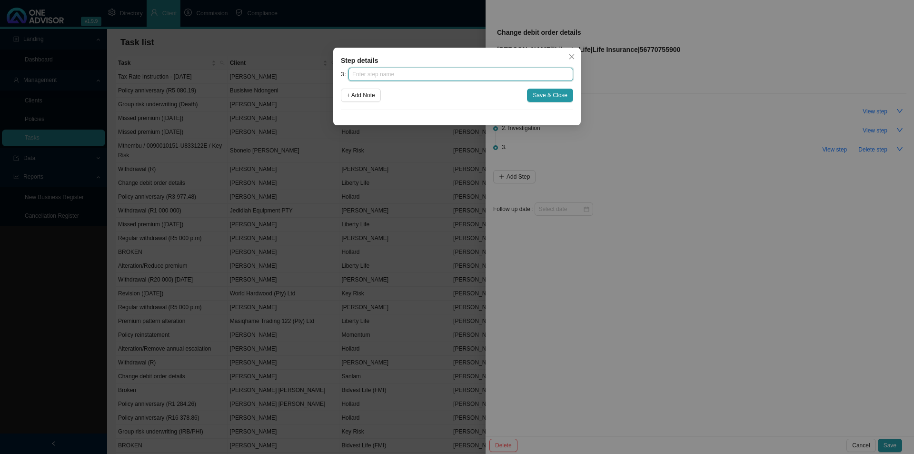
click at [410, 79] on input "text" at bounding box center [460, 74] width 225 height 13
type input "Paperwork"
click button "Save & Close" at bounding box center [550, 95] width 46 height 13
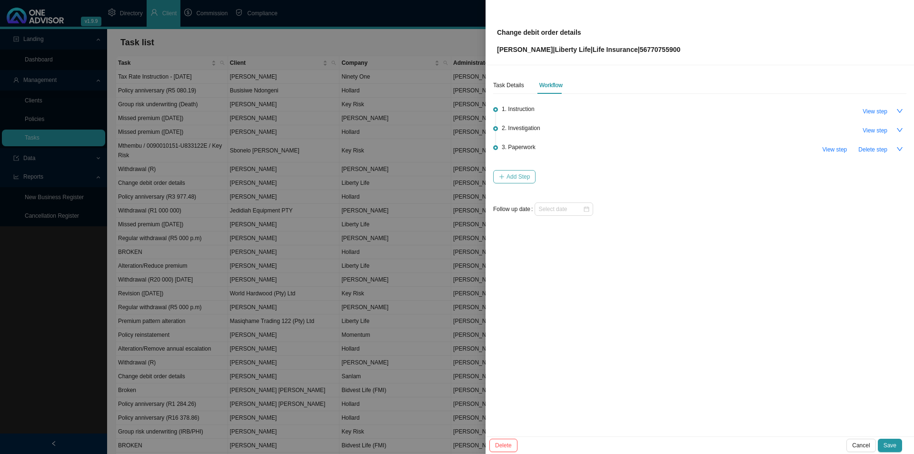
click at [517, 172] on span "Add Step" at bounding box center [517, 177] width 23 height 10
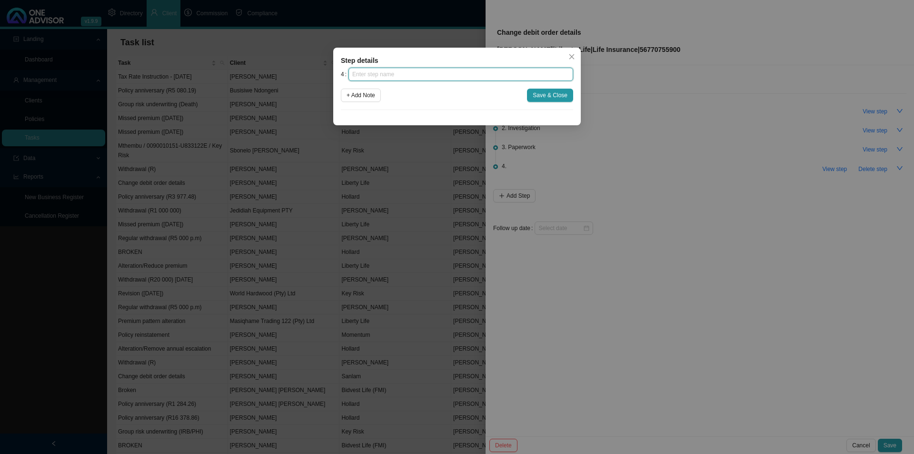
click at [462, 74] on input "text" at bounding box center [460, 74] width 225 height 13
type input "Submission"
click button "Save & Close" at bounding box center [550, 95] width 46 height 13
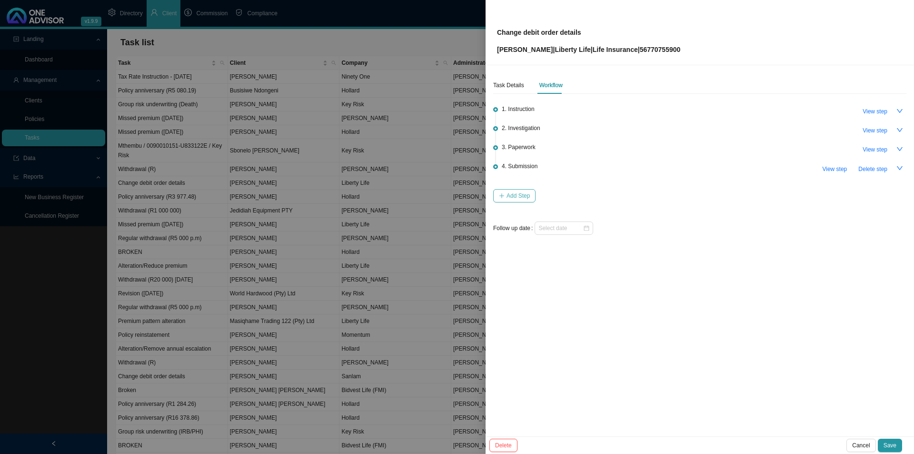
click at [507, 199] on button "Add Step" at bounding box center [514, 195] width 42 height 13
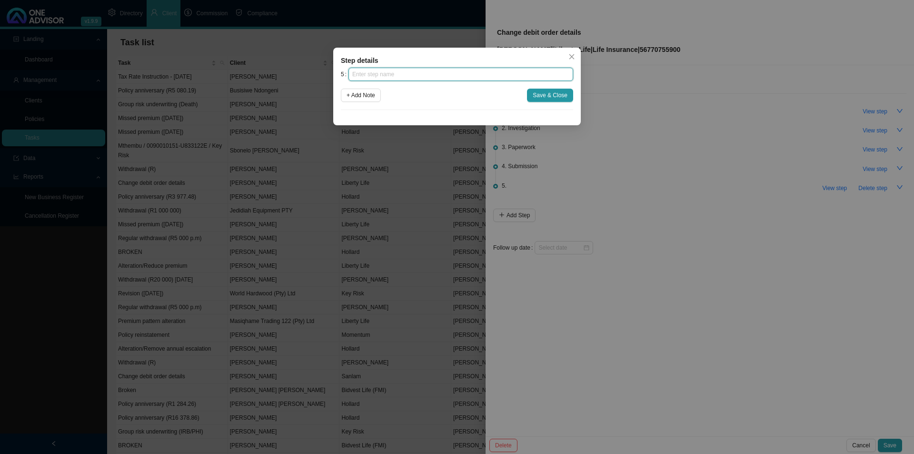
click at [366, 75] on input "text" at bounding box center [460, 74] width 225 height 13
type input "O"
type input "Confirmation of works done"
click button "Save & Close" at bounding box center [550, 95] width 46 height 13
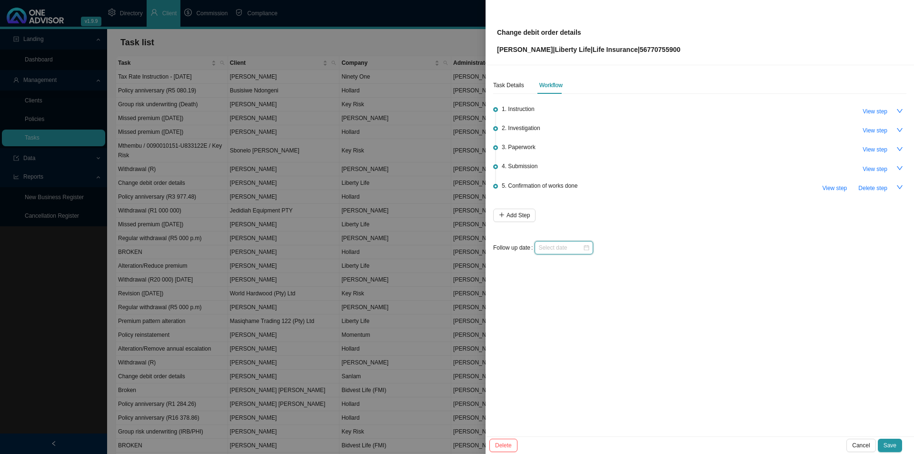
click at [546, 243] on input at bounding box center [560, 248] width 44 height 10
type input "2025-10-07"
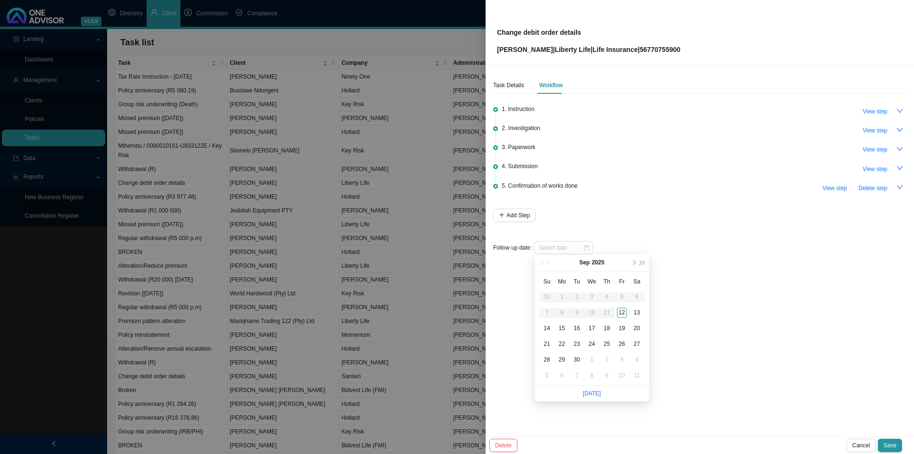
drag, startPoint x: 591, startPoint y: 395, endPoint x: 612, endPoint y: 369, distance: 33.2
click at [593, 351] on link "Today" at bounding box center [592, 393] width 18 height 7
type input "2025-09-12"
click at [507, 84] on div "Task Details" at bounding box center [508, 85] width 31 height 10
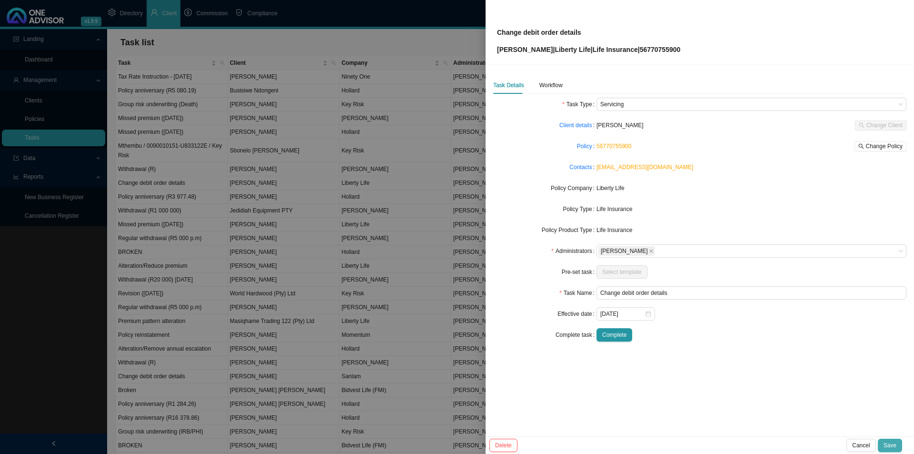
click at [731, 351] on span "Save" at bounding box center [890, 445] width 13 height 10
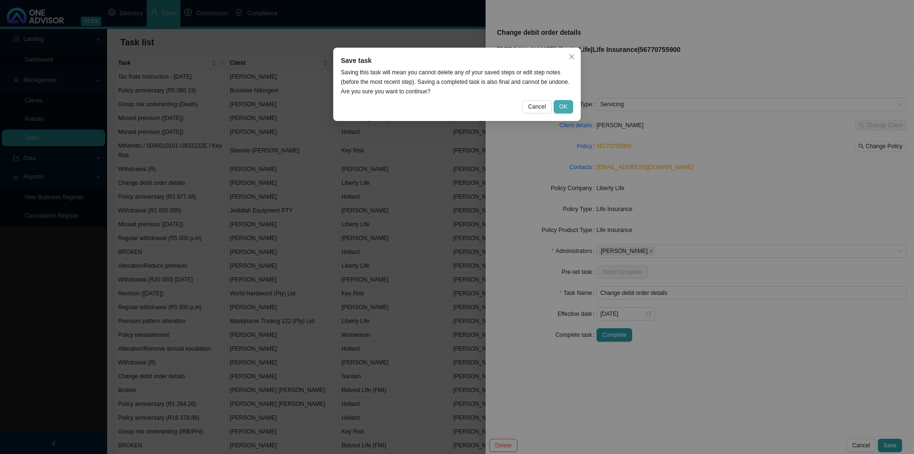
click at [566, 103] on span "OK" at bounding box center [563, 107] width 8 height 10
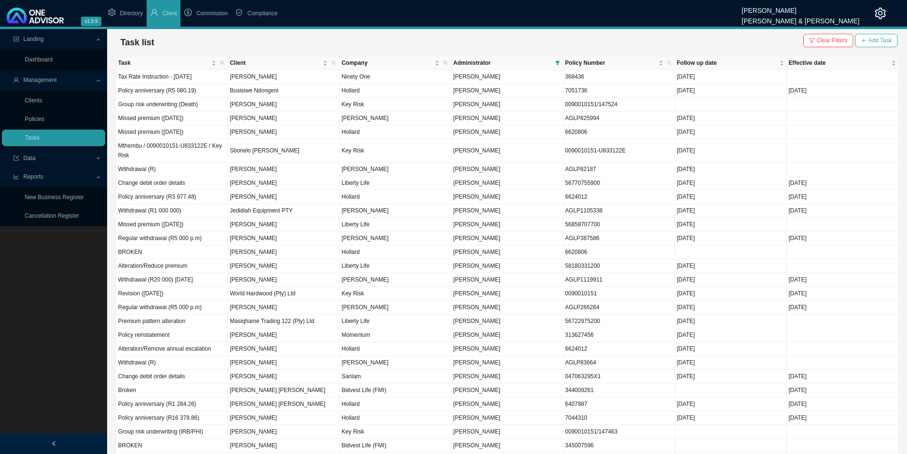
click at [731, 45] on span "Add Task" at bounding box center [879, 41] width 23 height 10
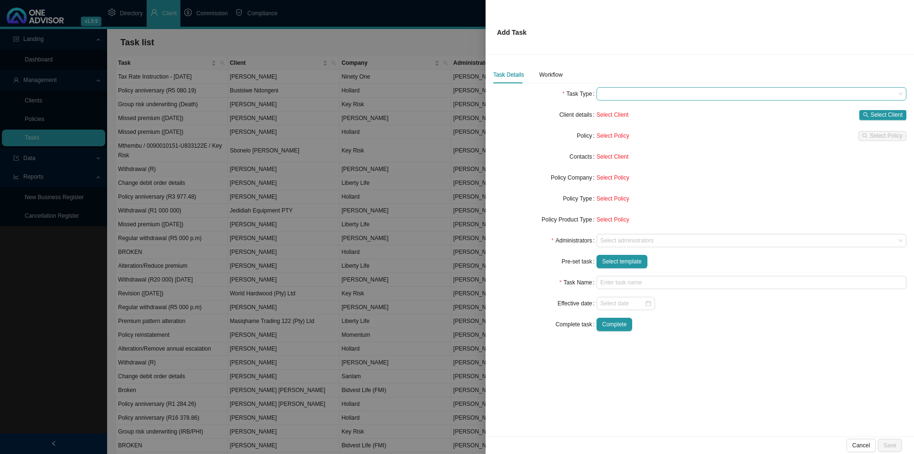
click at [614, 90] on span at bounding box center [751, 94] width 302 height 12
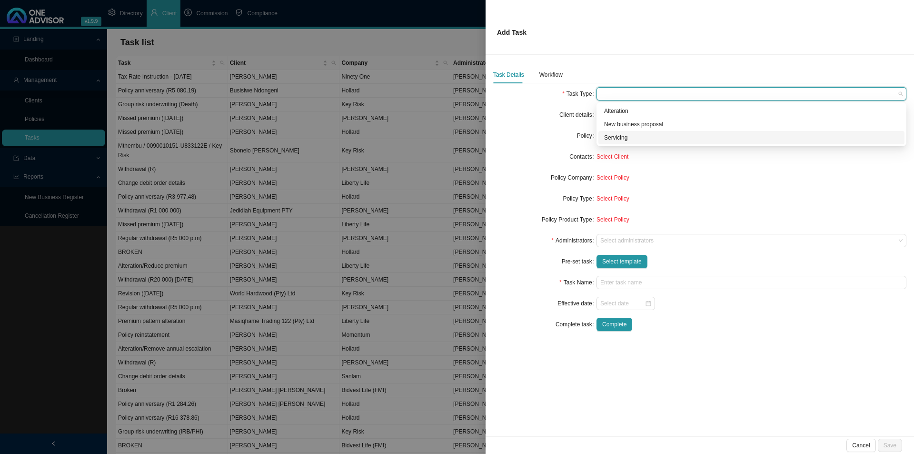
drag, startPoint x: 607, startPoint y: 138, endPoint x: 618, endPoint y: 135, distance: 11.2
click at [608, 137] on div "Servicing" at bounding box center [751, 138] width 295 height 10
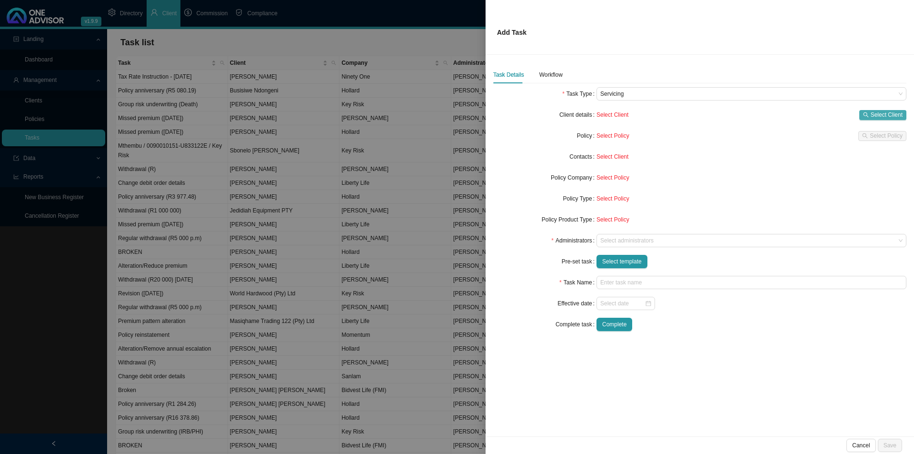
click at [731, 115] on span "Select Client" at bounding box center [887, 115] width 32 height 10
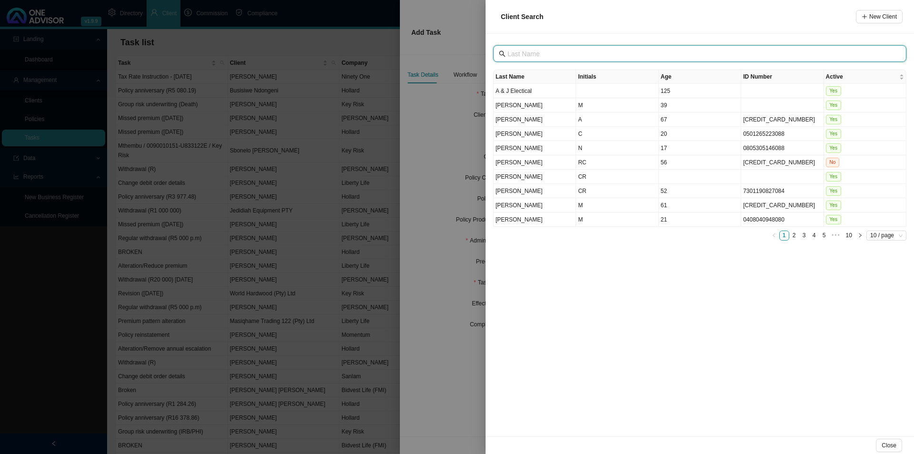
click at [578, 55] on input "text" at bounding box center [700, 54] width 387 height 10
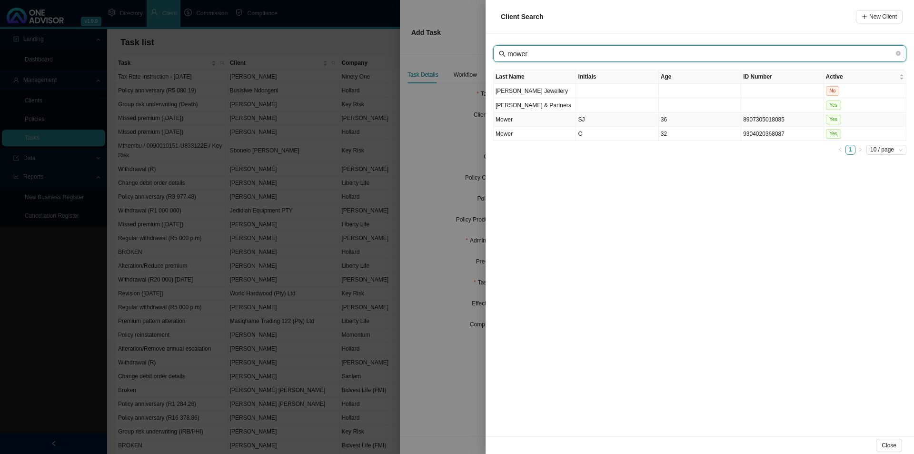
type input "mower"
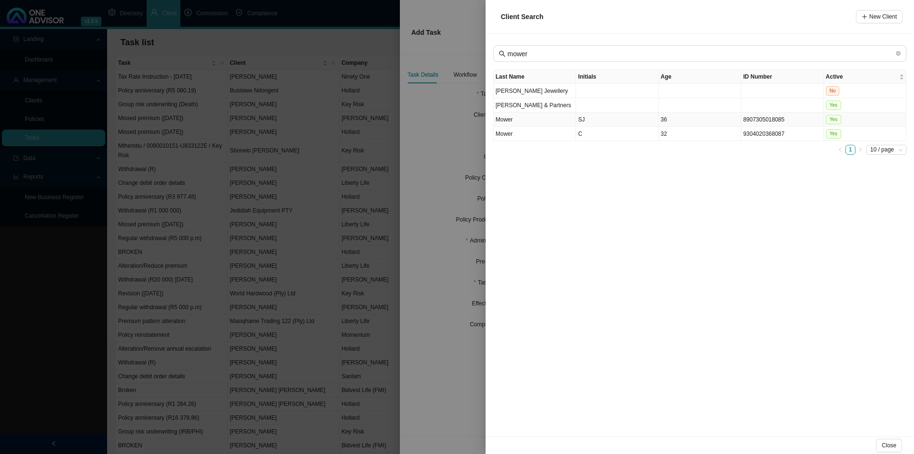
click at [596, 122] on td "SJ" at bounding box center [617, 119] width 82 height 14
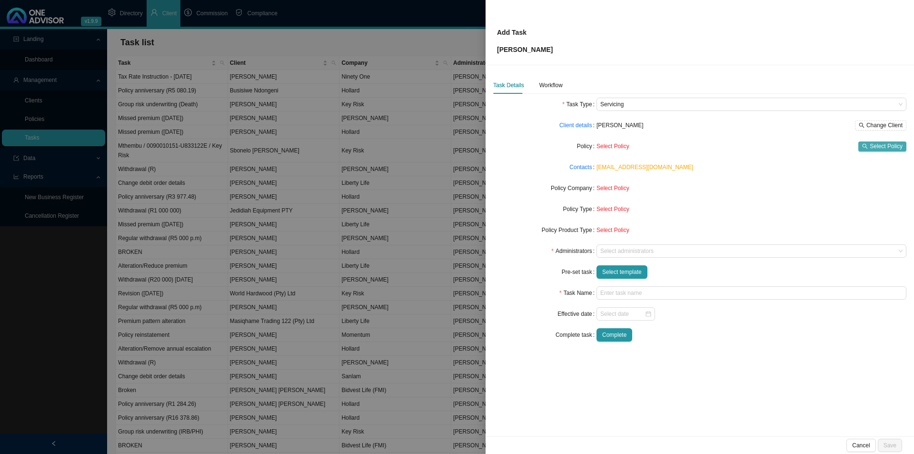
click at [731, 144] on span "Select Policy" at bounding box center [886, 146] width 33 height 10
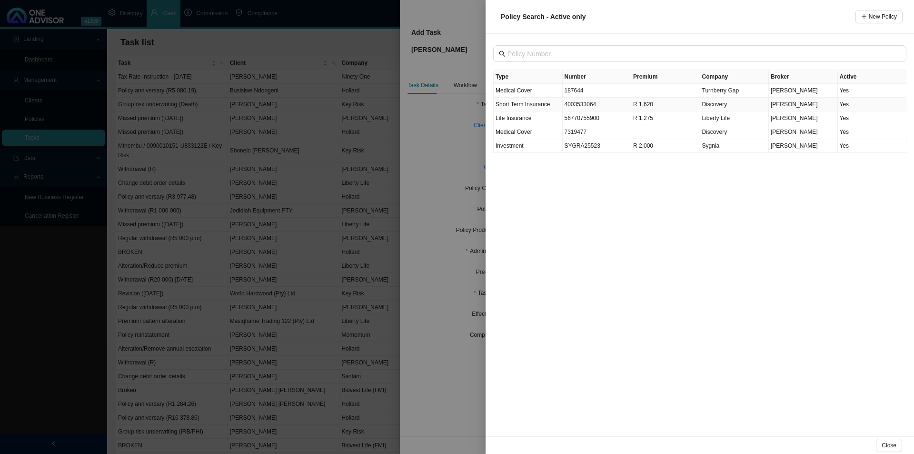
click at [604, 103] on td "4003533064" at bounding box center [597, 105] width 69 height 14
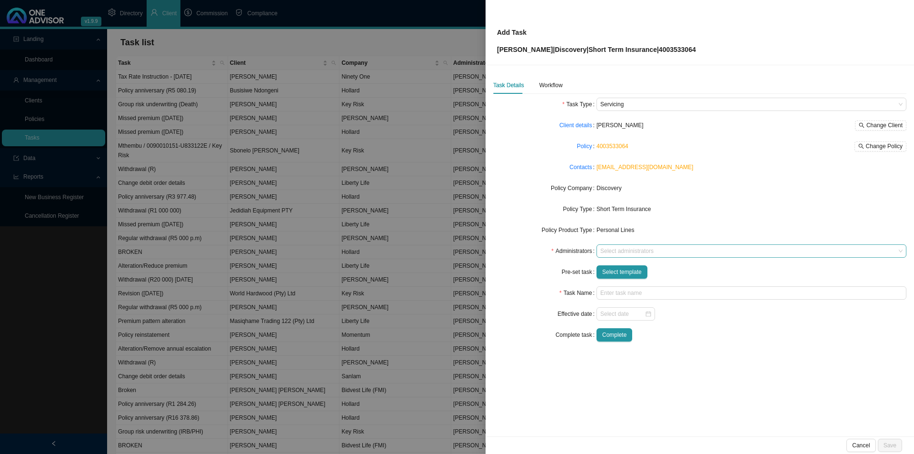
click at [632, 246] on div "Select administrators" at bounding box center [751, 250] width 310 height 13
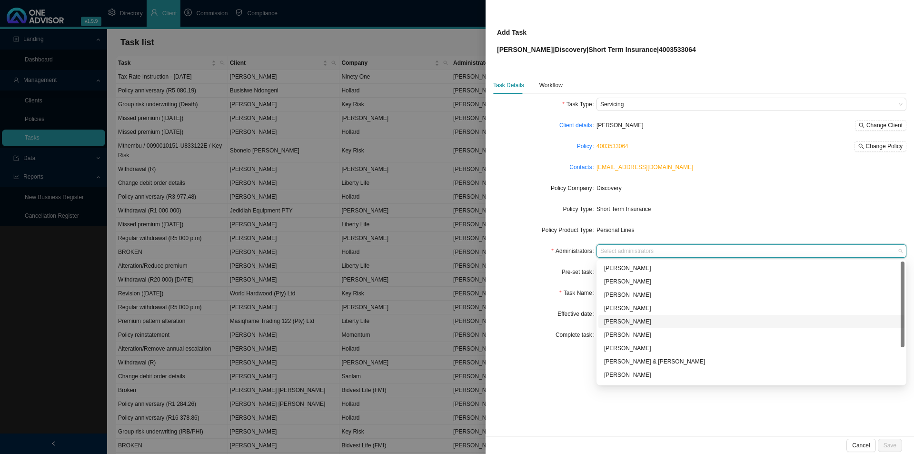
click at [643, 321] on div "Adrianna Carvalho" at bounding box center [751, 322] width 295 height 10
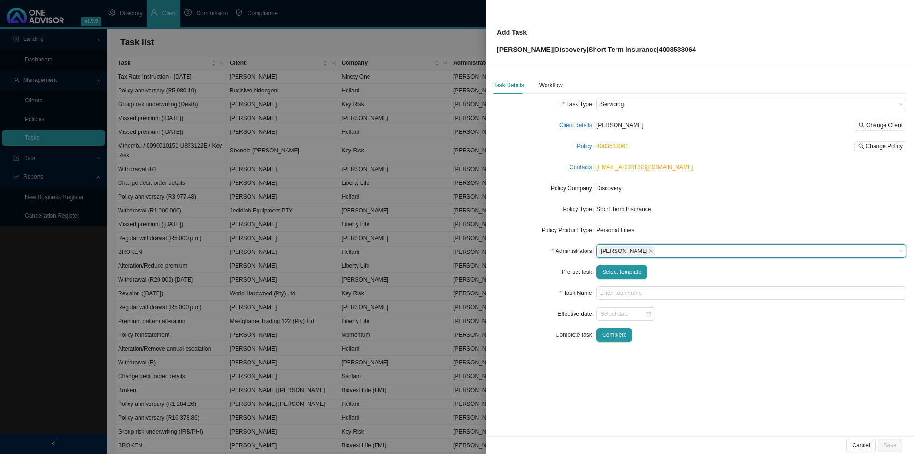
click at [525, 342] on div "Task Type Servicing Client details Stephen John Mower Change Client Policy 4003…" at bounding box center [699, 223] width 413 height 251
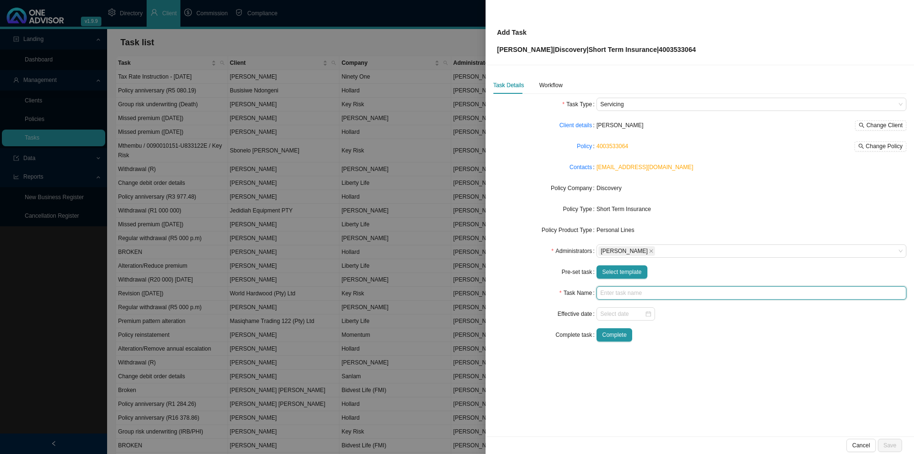
click at [618, 294] on input "text" at bounding box center [751, 292] width 310 height 13
type input "Change debit order details"
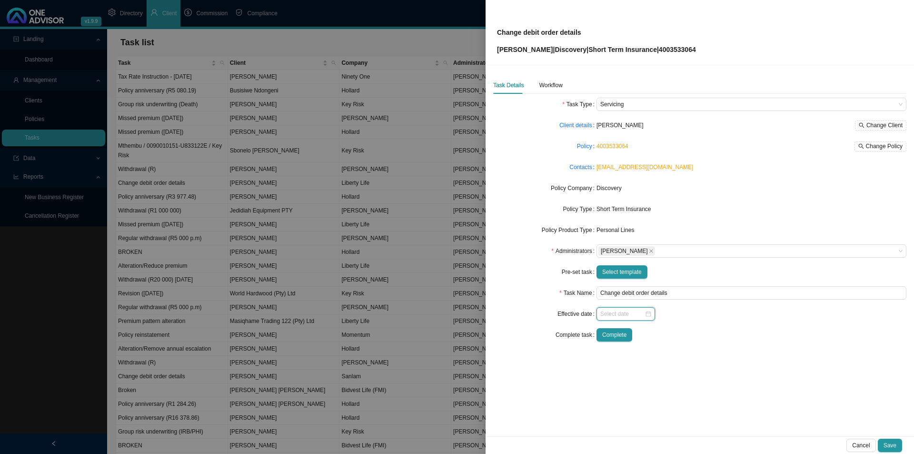
click at [625, 314] on input at bounding box center [622, 314] width 44 height 10
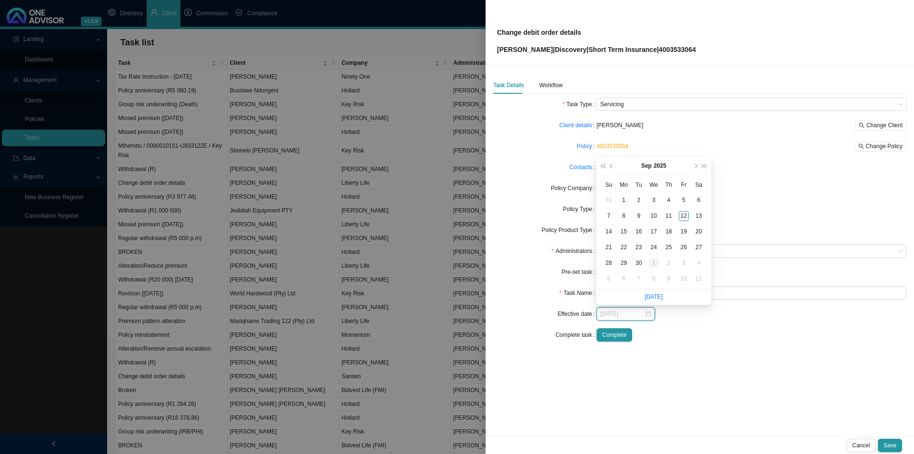
type input "2025-10-01"
click at [653, 262] on div "1" at bounding box center [654, 263] width 10 height 10
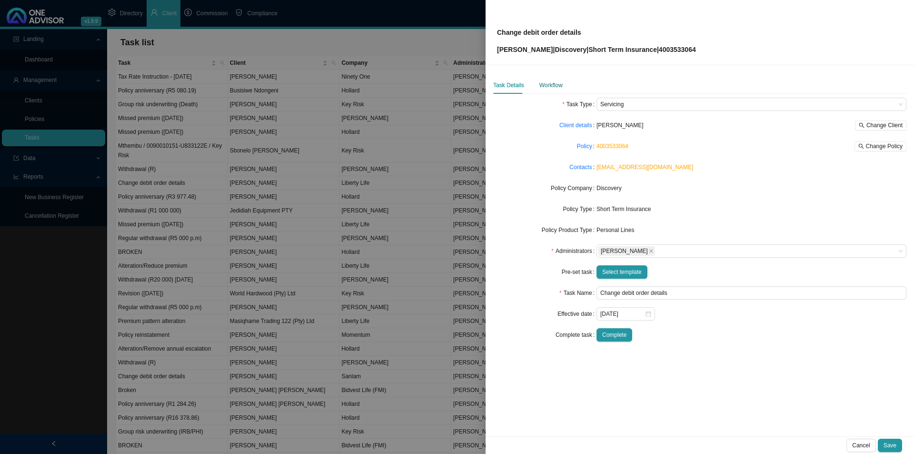
click at [545, 86] on div "Workflow" at bounding box center [550, 85] width 23 height 10
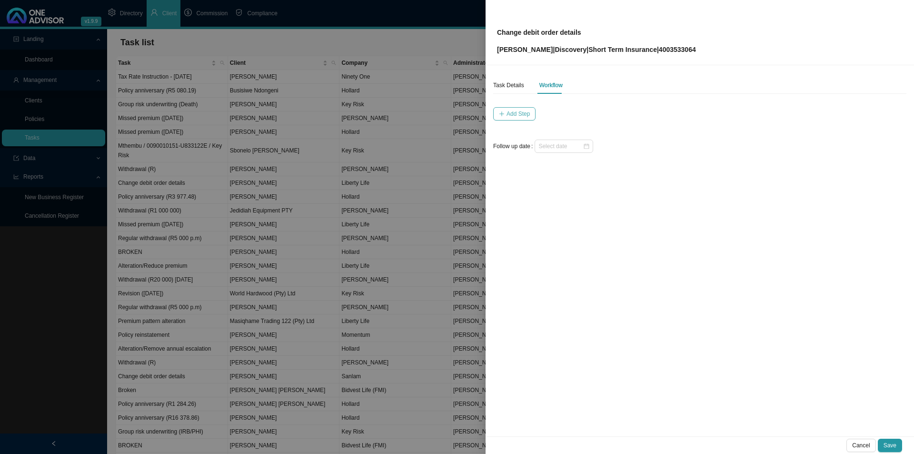
click at [513, 112] on span "Add Step" at bounding box center [517, 114] width 23 height 10
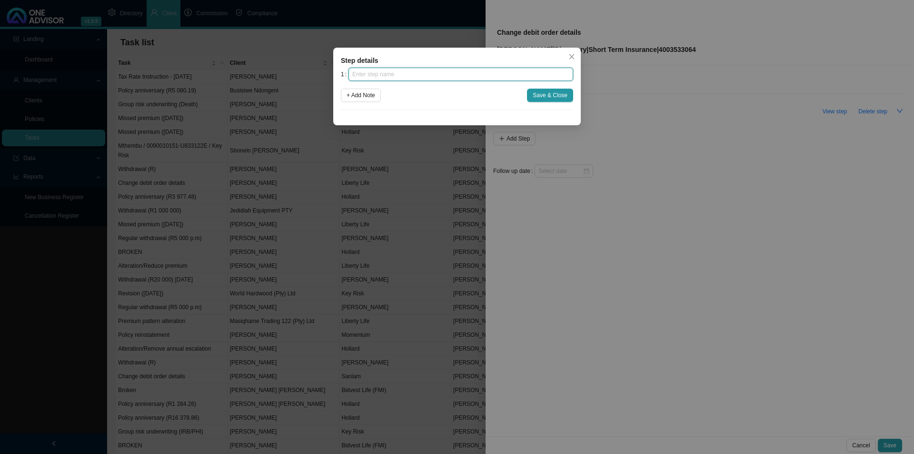
click at [449, 73] on input "text" at bounding box center [460, 74] width 225 height 13
drag, startPoint x: 375, startPoint y: 69, endPoint x: 367, endPoint y: 71, distance: 9.0
click at [375, 69] on input "text" at bounding box center [460, 74] width 225 height 13
type input "Instruction"
click button "Save & Close" at bounding box center [550, 95] width 46 height 13
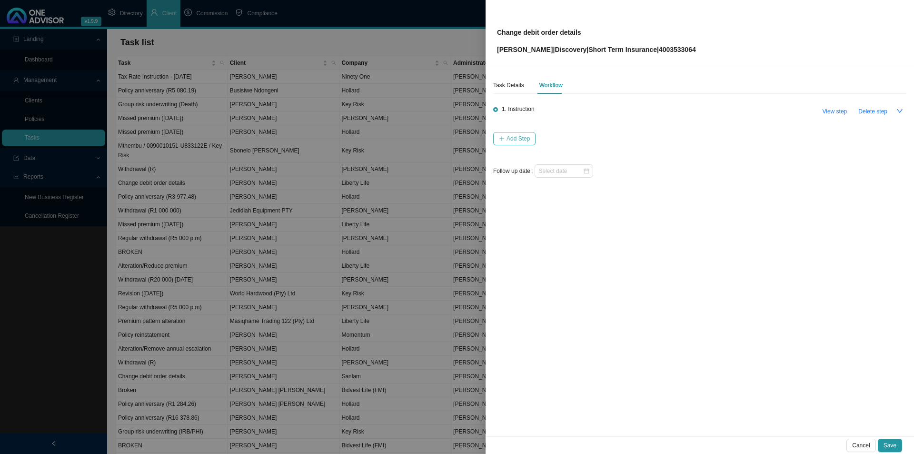
click at [523, 135] on span "Add Step" at bounding box center [517, 139] width 23 height 10
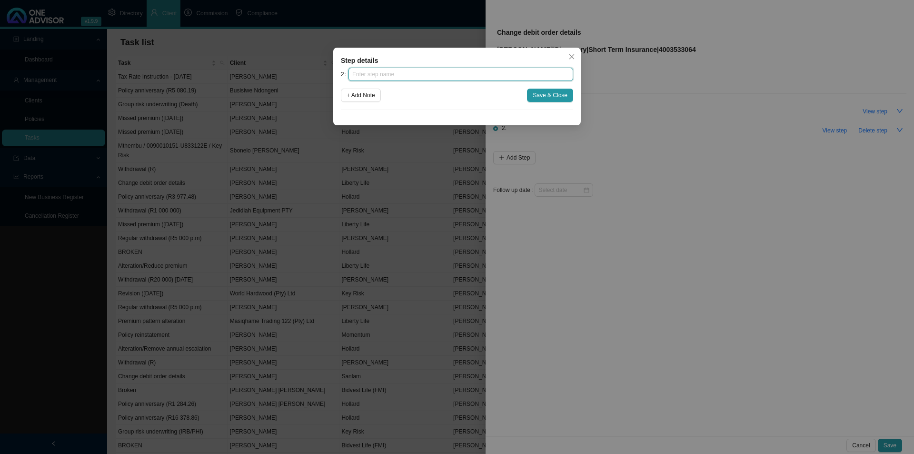
click at [476, 76] on input "text" at bounding box center [460, 74] width 225 height 13
type input "Investigation"
click button "Save & Close" at bounding box center [550, 95] width 46 height 13
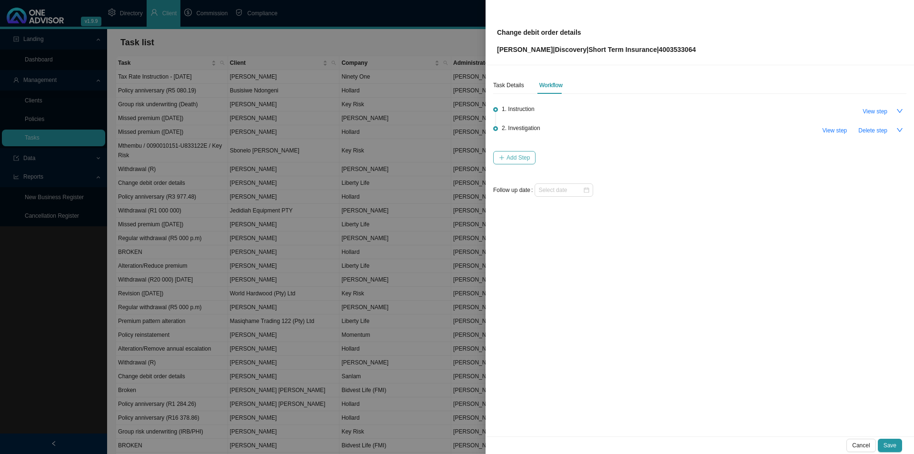
click at [515, 162] on span "Add Step" at bounding box center [517, 158] width 23 height 10
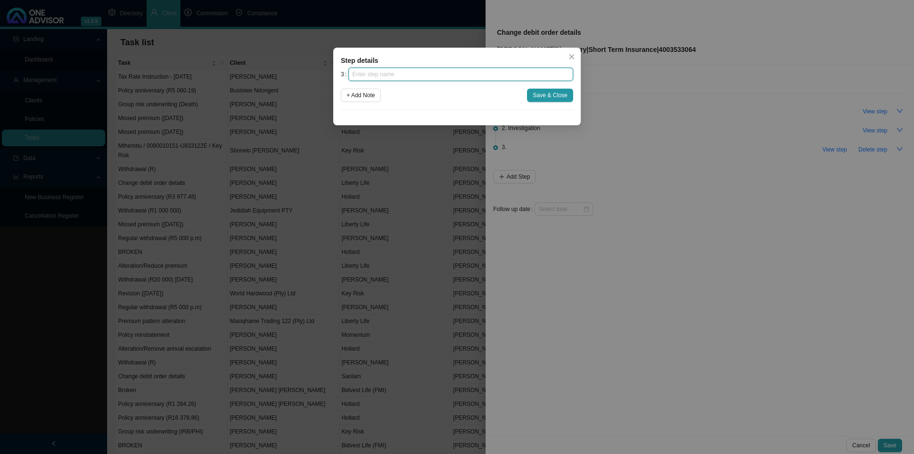
click at [429, 79] on input "text" at bounding box center [460, 74] width 225 height 13
type input "S"
type input "Paperwork"
click button "Save & Close" at bounding box center [550, 95] width 46 height 13
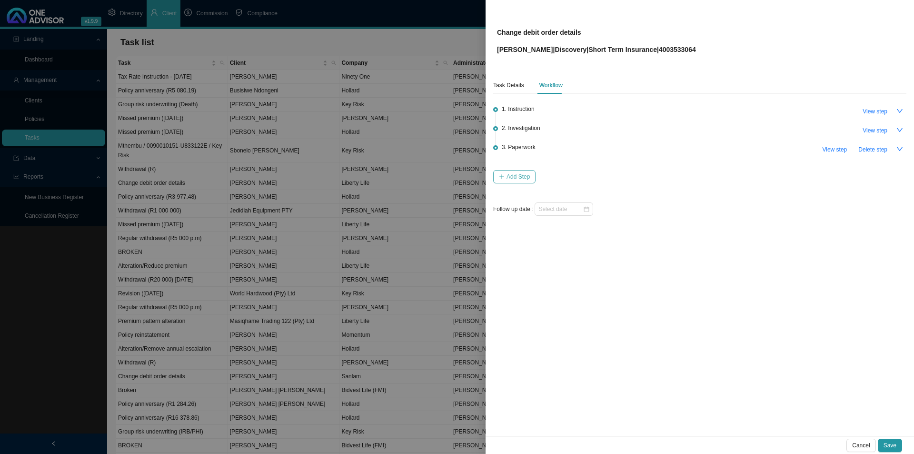
click at [516, 180] on span "Add Step" at bounding box center [517, 177] width 23 height 10
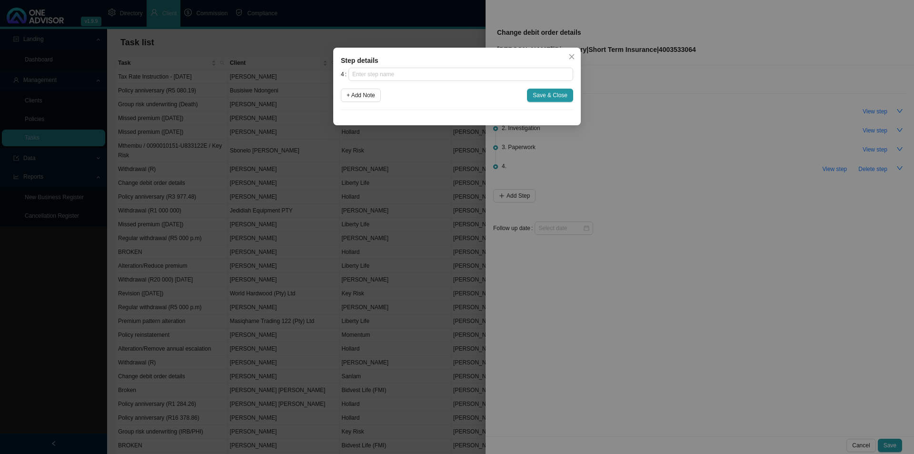
click at [403, 65] on div "Step details" at bounding box center [457, 60] width 232 height 10
click at [397, 72] on input "text" at bounding box center [460, 74] width 225 height 13
type input "Submission"
click button "Save & Close" at bounding box center [550, 95] width 46 height 13
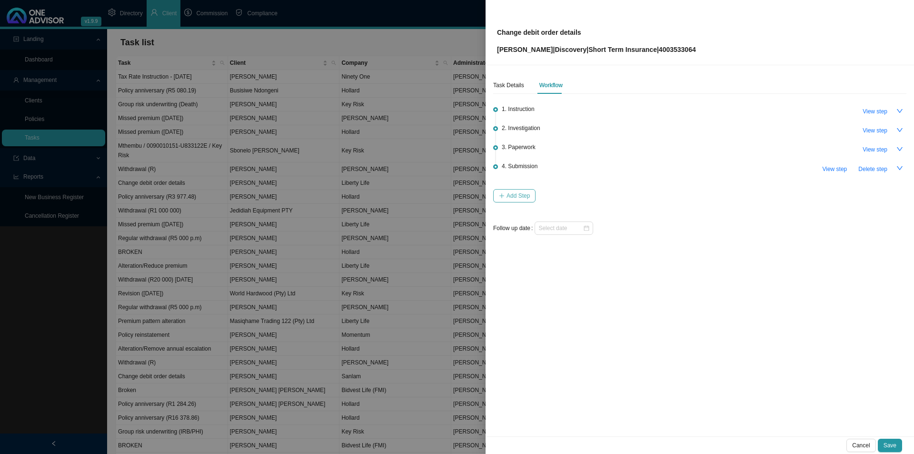
click at [508, 198] on span "Add Step" at bounding box center [517, 196] width 23 height 10
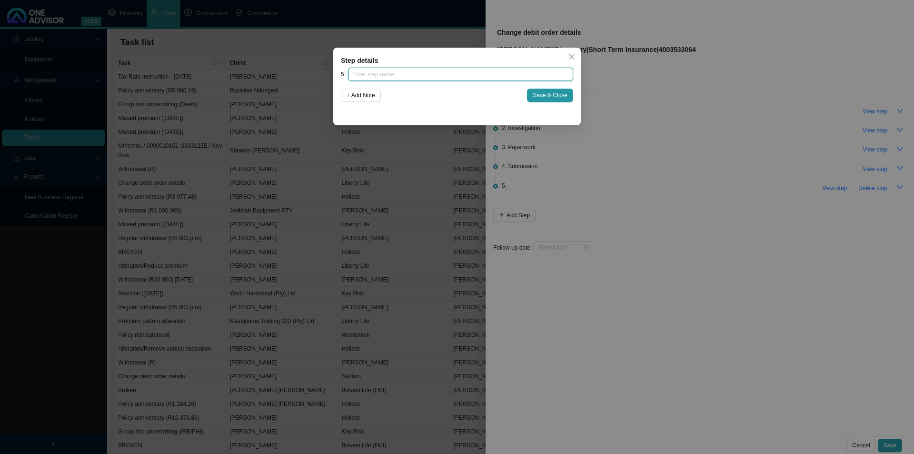
click at [415, 76] on input "text" at bounding box center [460, 74] width 225 height 13
type input "Confirmation of works done"
click button "Save & Close" at bounding box center [550, 95] width 46 height 13
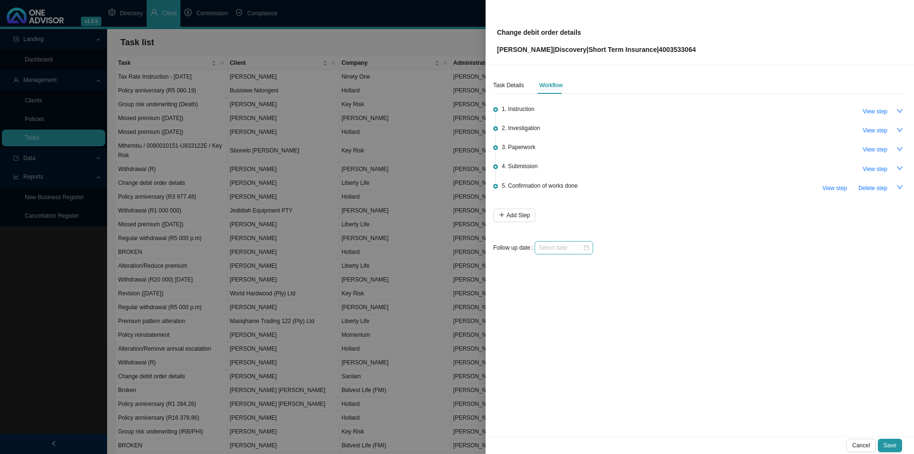
click at [544, 251] on div at bounding box center [564, 247] width 59 height 13
type input "2025-10-01"
click at [592, 351] on div "1" at bounding box center [592, 360] width 10 height 10
drag, startPoint x: 891, startPoint y: 445, endPoint x: 897, endPoint y: 446, distance: 6.3
click at [731, 351] on span "Save" at bounding box center [890, 445] width 13 height 10
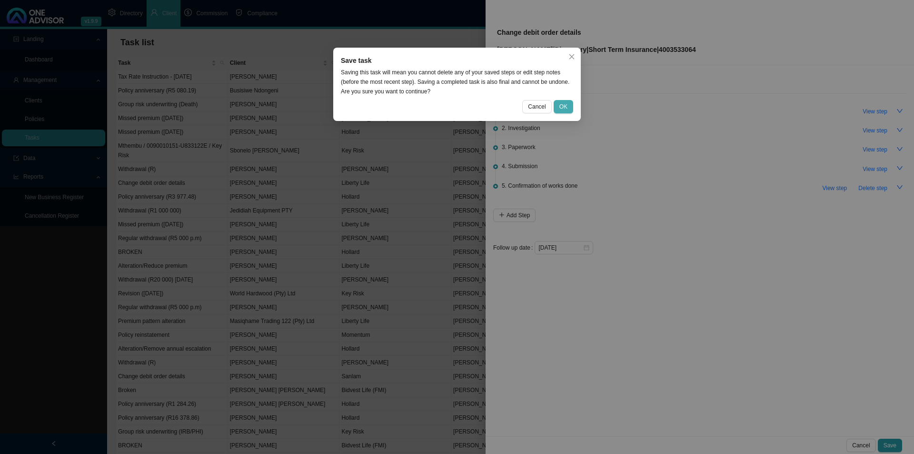
click at [566, 108] on span "OK" at bounding box center [563, 107] width 8 height 10
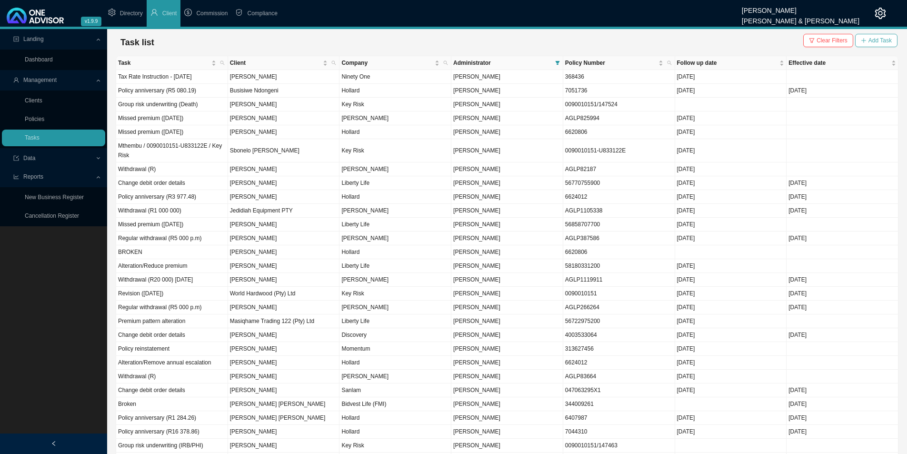
click at [731, 37] on span "Add Task" at bounding box center [879, 41] width 23 height 10
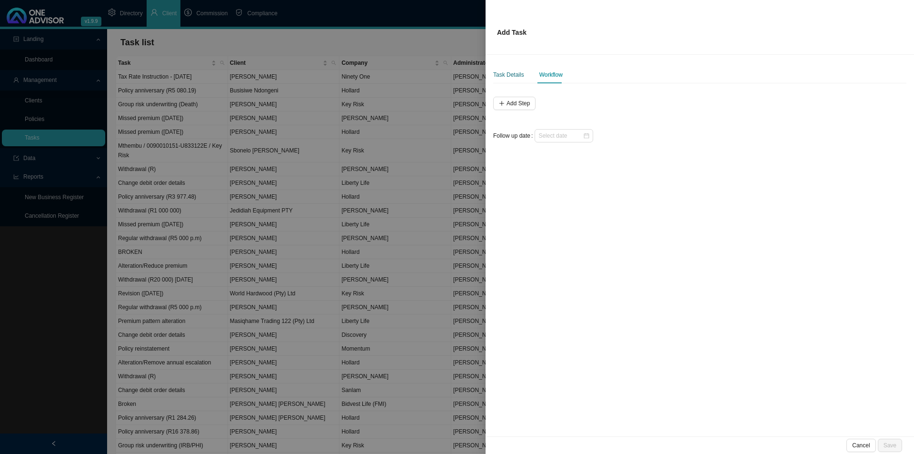
drag, startPoint x: 510, startPoint y: 74, endPoint x: 536, endPoint y: 75, distance: 25.2
click at [512, 73] on div "Task Details" at bounding box center [508, 75] width 31 height 10
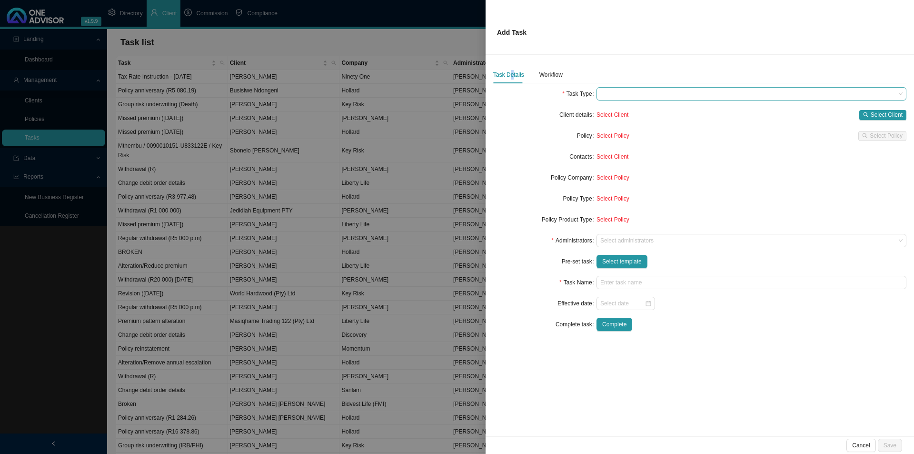
click at [626, 96] on span at bounding box center [751, 94] width 302 height 12
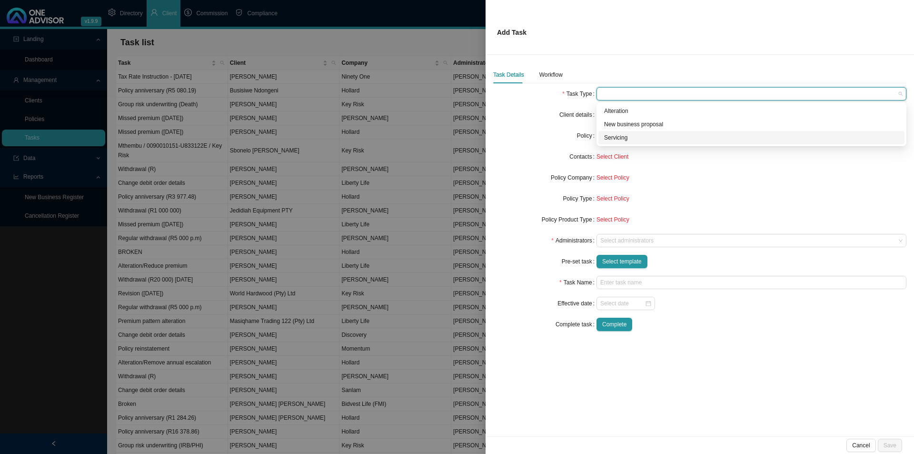
click at [629, 138] on div "Servicing" at bounding box center [751, 138] width 295 height 10
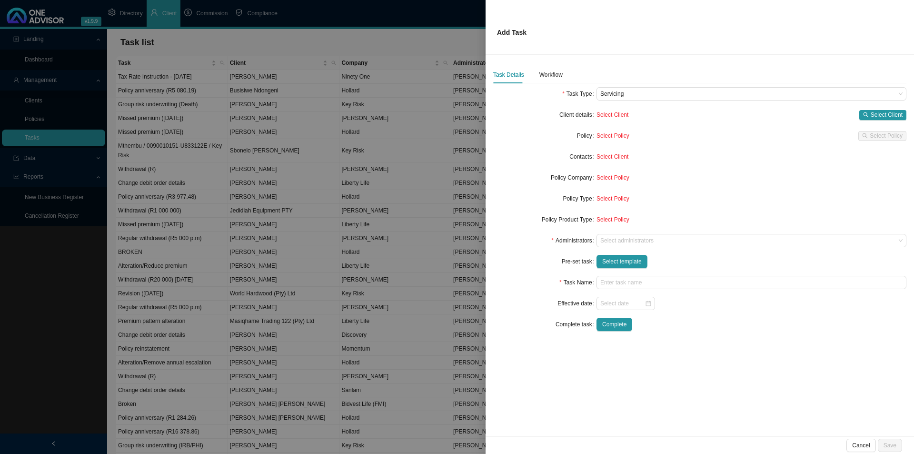
drag, startPoint x: 526, startPoint y: 131, endPoint x: 691, endPoint y: 189, distance: 174.8
click at [526, 132] on div "Policy" at bounding box center [544, 135] width 103 height 13
click at [731, 117] on span "Select Client" at bounding box center [887, 115] width 32 height 10
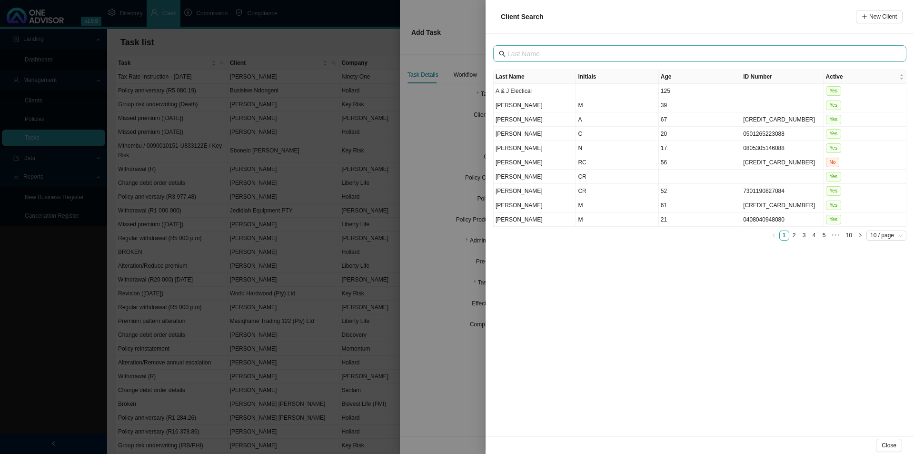
click at [554, 61] on span at bounding box center [699, 53] width 413 height 17
click at [558, 50] on input "text" at bounding box center [700, 54] width 387 height 10
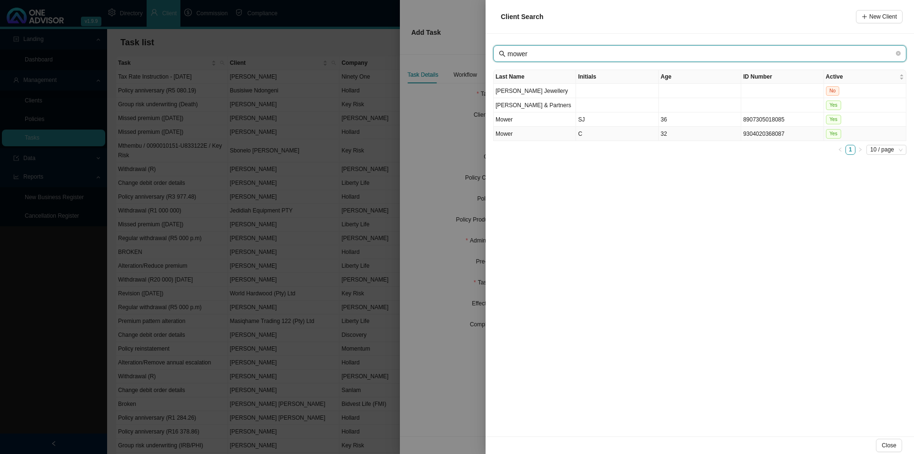
type input "mower"
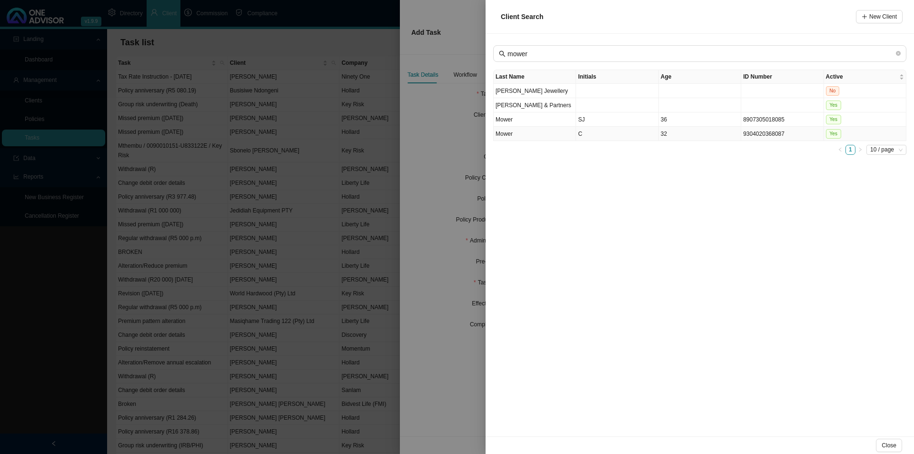
click at [604, 136] on td "C" at bounding box center [617, 134] width 82 height 14
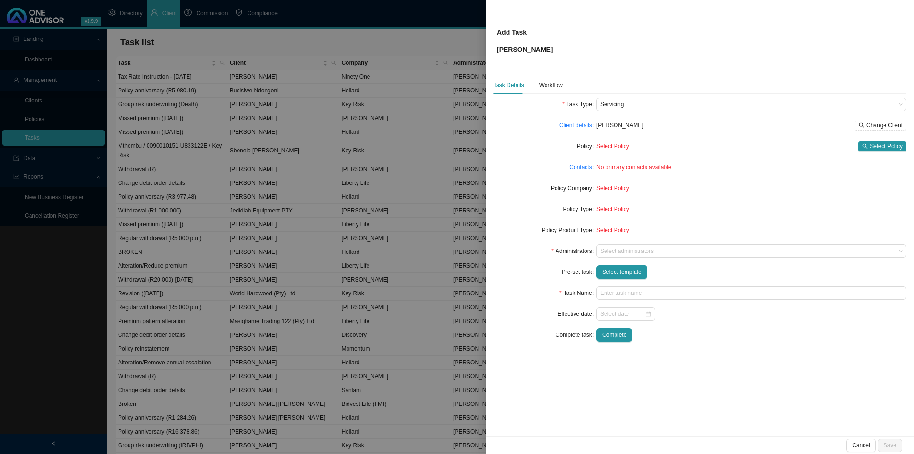
click at [710, 158] on form "Task Type Servicing Client details Chantal Mower Change Client Policy Select Po…" at bounding box center [699, 220] width 413 height 244
click at [626, 170] on span "No primary contacts available" at bounding box center [633, 167] width 75 height 7
click at [589, 167] on link "Contacts" at bounding box center [580, 167] width 22 height 10
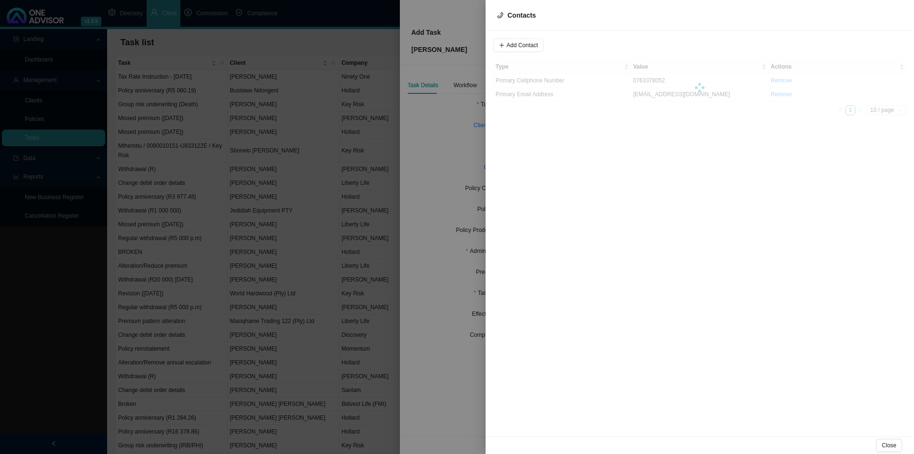
click at [525, 79] on div at bounding box center [699, 88] width 413 height 56
drag, startPoint x: 661, startPoint y: 84, endPoint x: 696, endPoint y: 61, distance: 42.0
click at [662, 87] on td "0670057027" at bounding box center [700, 81] width 138 height 14
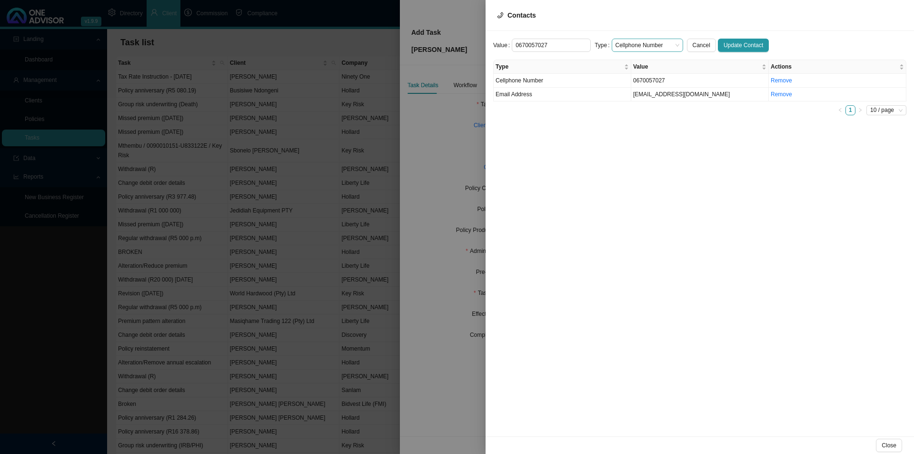
click at [647, 44] on span "Cellphone Number" at bounding box center [648, 45] width 64 height 12
drag, startPoint x: 635, startPoint y: 89, endPoint x: 646, endPoint y: 86, distance: 11.2
click at [635, 88] on div "Primary Cellphone Number" at bounding box center [643, 89] width 56 height 10
drag, startPoint x: 738, startPoint y: 45, endPoint x: 654, endPoint y: 95, distance: 98.1
click at [731, 45] on span "Update Contact" at bounding box center [744, 45] width 40 height 10
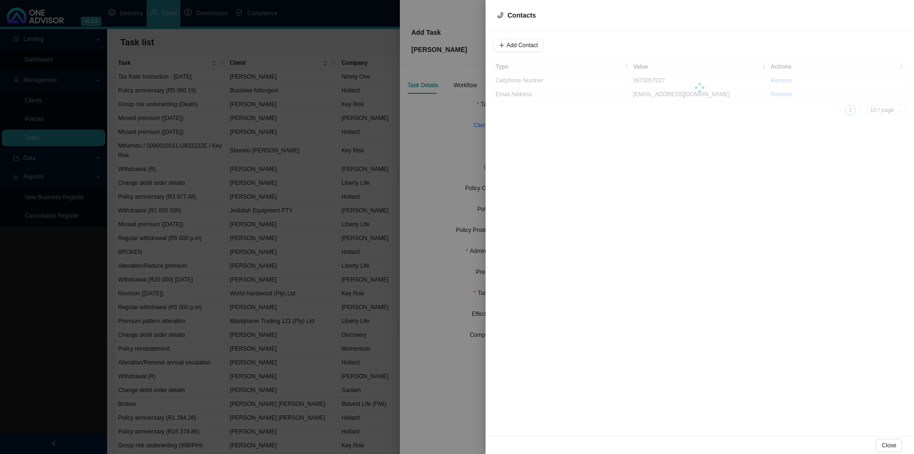
click at [653, 95] on div "Type Value Actions Cellphone Number 0670057027 Remove Email Address chantalmowe…" at bounding box center [699, 88] width 413 height 56
click at [658, 96] on td "chantalmower@gmail.com" at bounding box center [700, 95] width 138 height 14
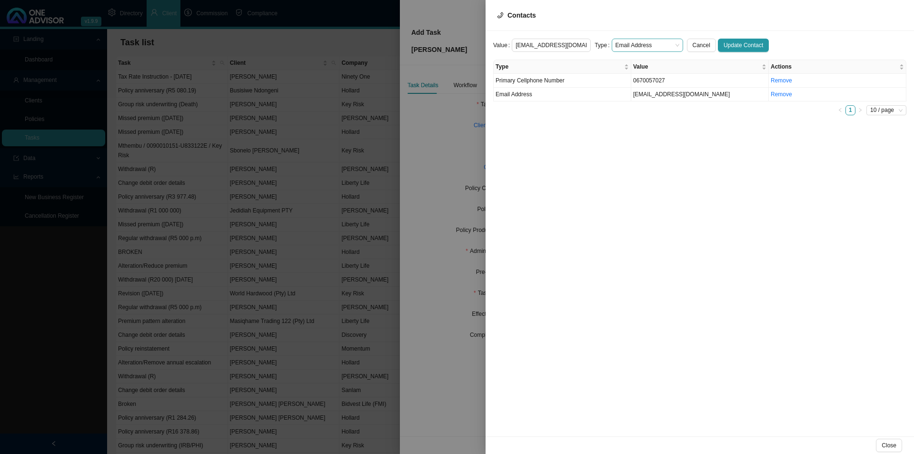
click at [628, 44] on span "Email Address" at bounding box center [648, 45] width 64 height 12
drag, startPoint x: 641, startPoint y: 102, endPoint x: 700, endPoint y: 88, distance: 60.6
click at [643, 101] on div "Primary Email Address" at bounding box center [643, 103] width 56 height 10
click at [731, 39] on button "Update Contact" at bounding box center [743, 45] width 51 height 13
click at [731, 351] on span "Close" at bounding box center [889, 445] width 15 height 10
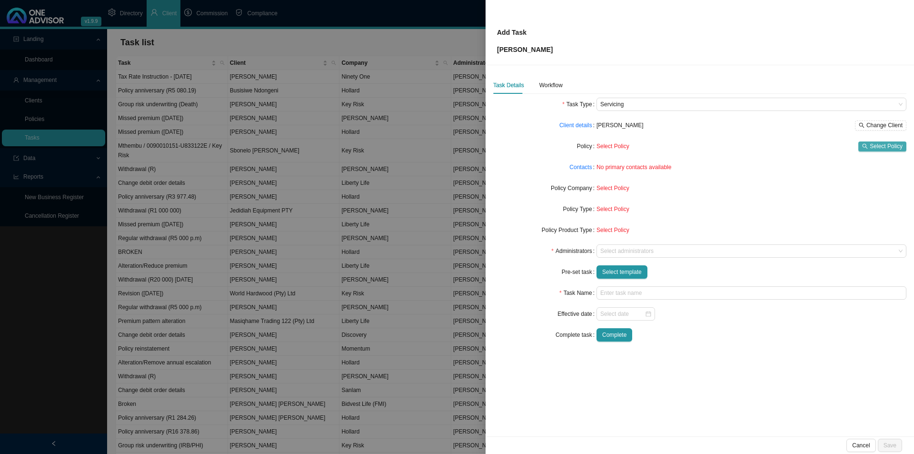
click at [731, 149] on span "Select Policy" at bounding box center [886, 146] width 33 height 10
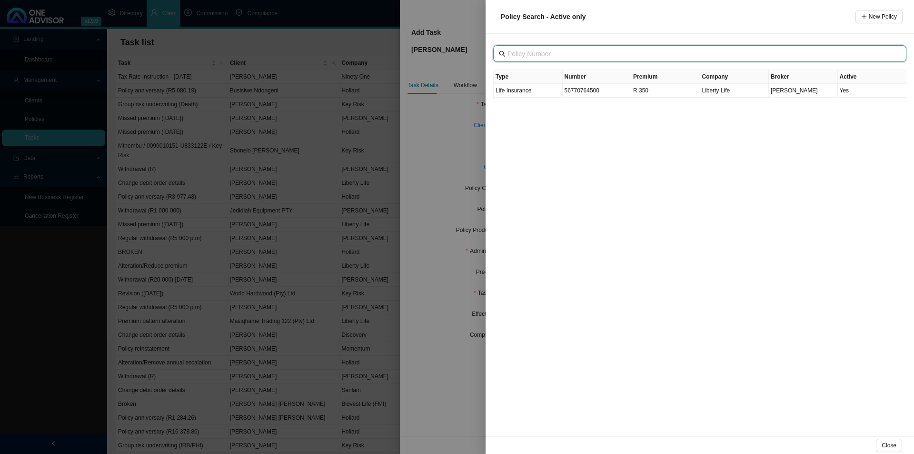
click at [527, 53] on input "text" at bounding box center [700, 54] width 387 height 10
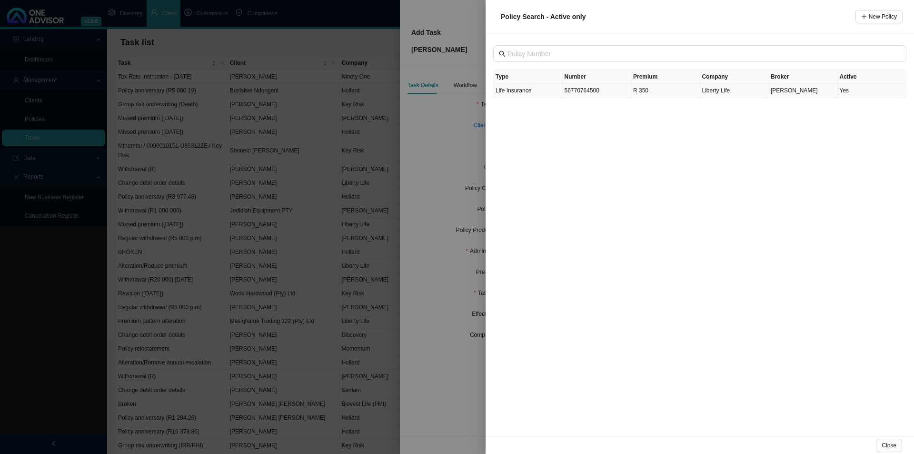
click at [620, 86] on td "56770764500" at bounding box center [597, 91] width 69 height 14
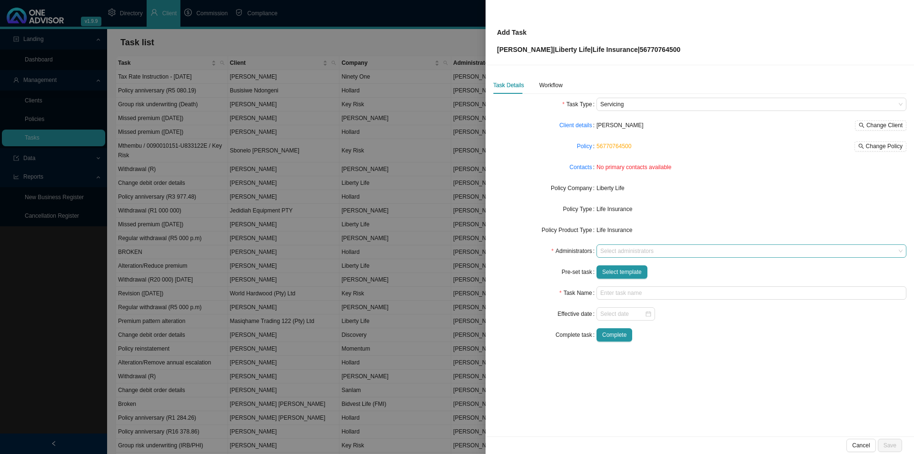
drag, startPoint x: 614, startPoint y: 255, endPoint x: 619, endPoint y: 254, distance: 5.3
click at [615, 254] on div at bounding box center [746, 251] width 297 height 7
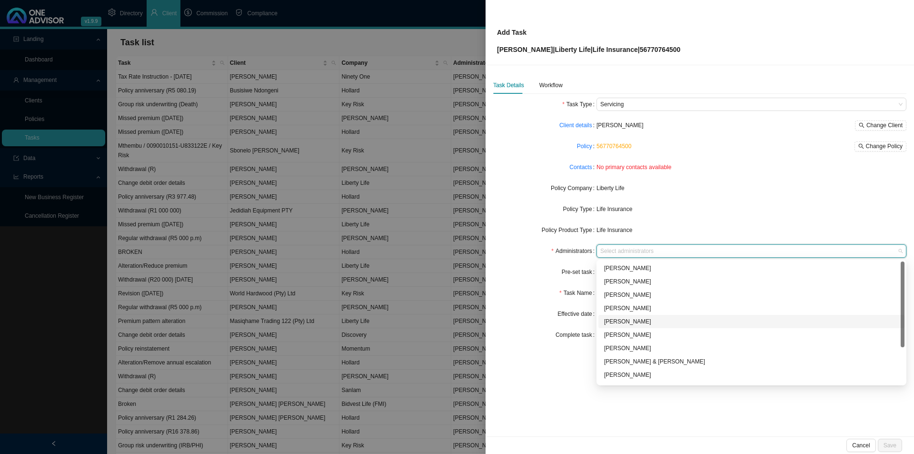
drag, startPoint x: 636, startPoint y: 320, endPoint x: 623, endPoint y: 321, distance: 12.9
click at [635, 320] on div "Adrianna Carvalho" at bounding box center [751, 322] width 295 height 10
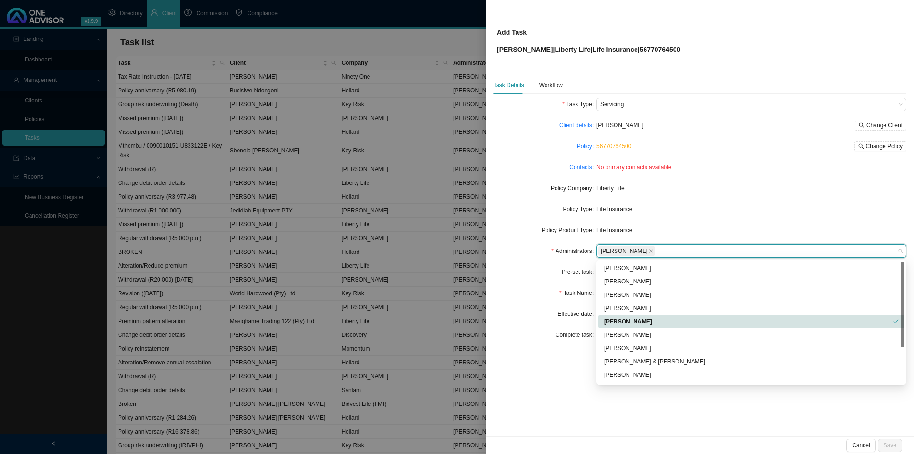
click at [548, 351] on div "Task Details Workflow Task Type Servicing Client details Chantal Mower Change C…" at bounding box center [700, 250] width 428 height 371
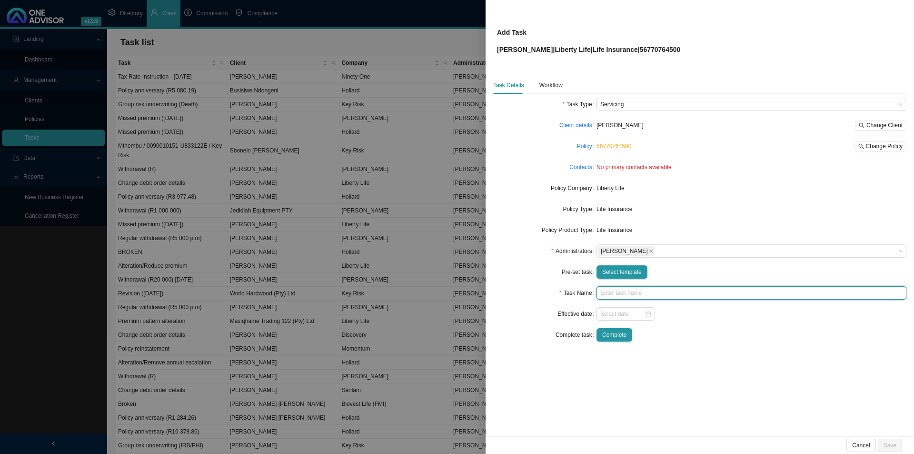
drag, startPoint x: 614, startPoint y: 294, endPoint x: 632, endPoint y: 292, distance: 18.7
click at [622, 293] on input "text" at bounding box center [751, 292] width 310 height 13
type input "Change debit order details"
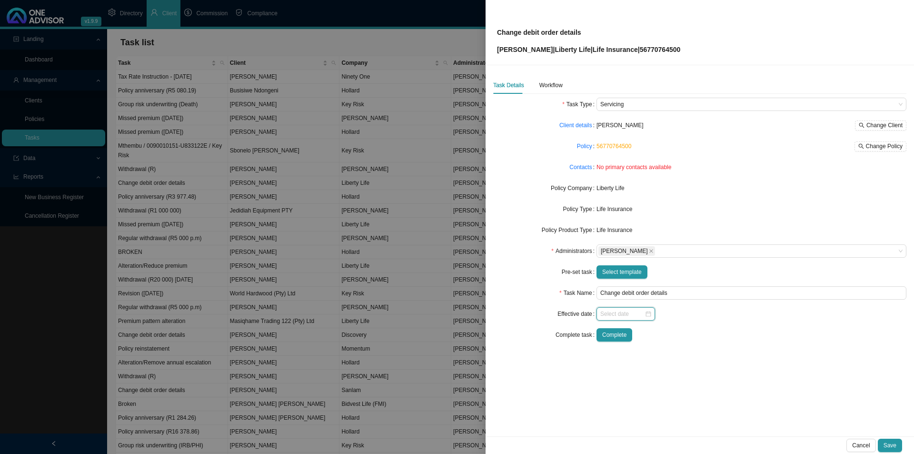
click at [625, 311] on input at bounding box center [622, 314] width 44 height 10
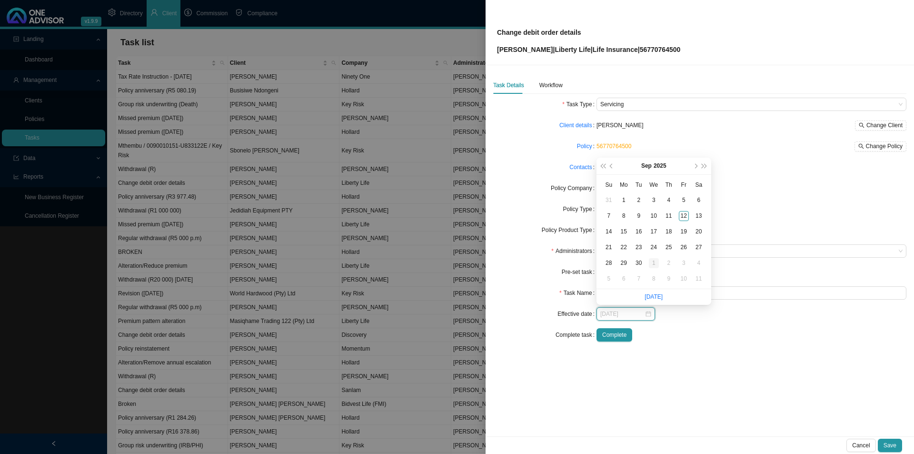
type input "2025-10-01"
drag, startPoint x: 652, startPoint y: 264, endPoint x: 663, endPoint y: 306, distance: 43.4
click at [651, 265] on div "1" at bounding box center [654, 263] width 10 height 10
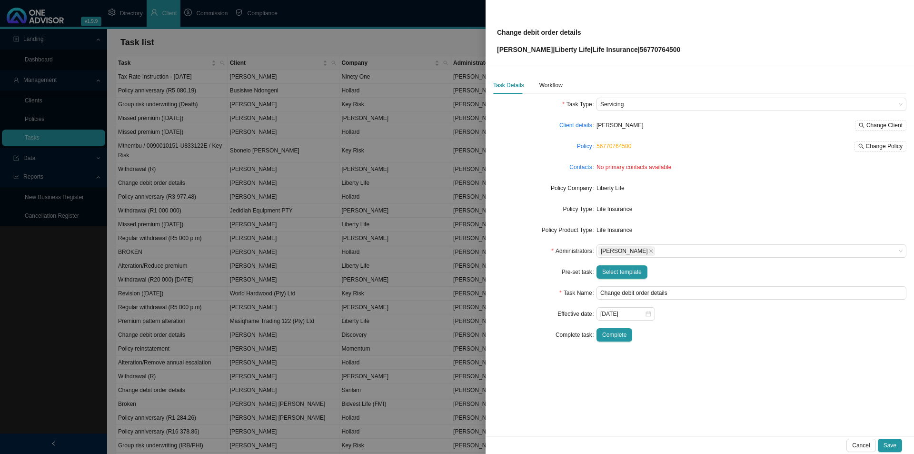
click at [553, 75] on div "Task Details Workflow Task Type Servicing Client details Chantal Mower Change C…" at bounding box center [700, 250] width 428 height 371
click at [561, 89] on div "Workflow" at bounding box center [550, 85] width 23 height 10
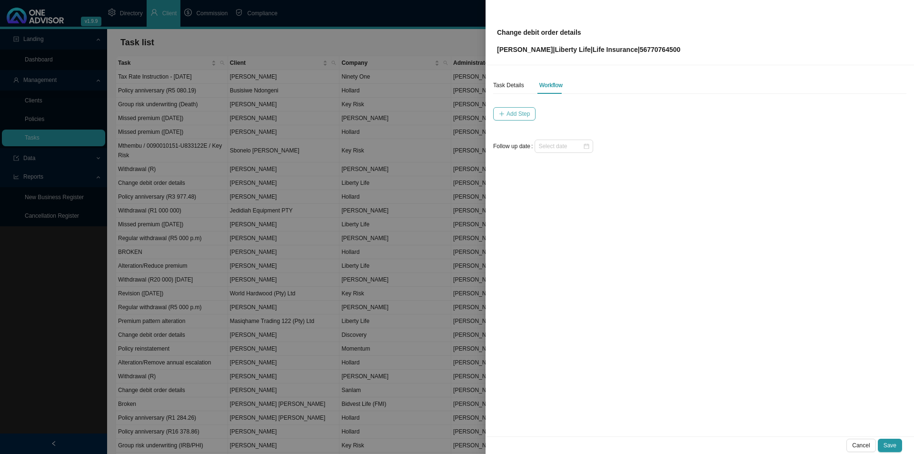
click at [520, 108] on button "Add Step" at bounding box center [514, 113] width 42 height 13
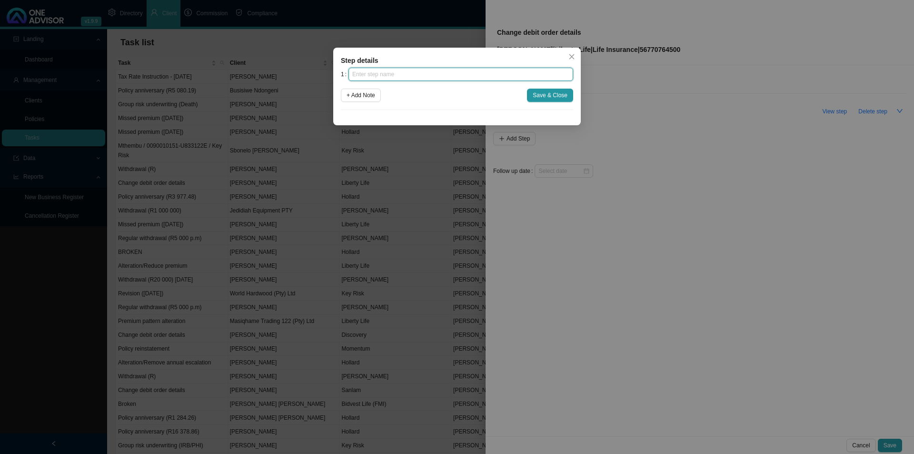
click at [431, 68] on input "text" at bounding box center [460, 74] width 225 height 13
type input "Instruction"
click button "Save & Close" at bounding box center [550, 95] width 46 height 13
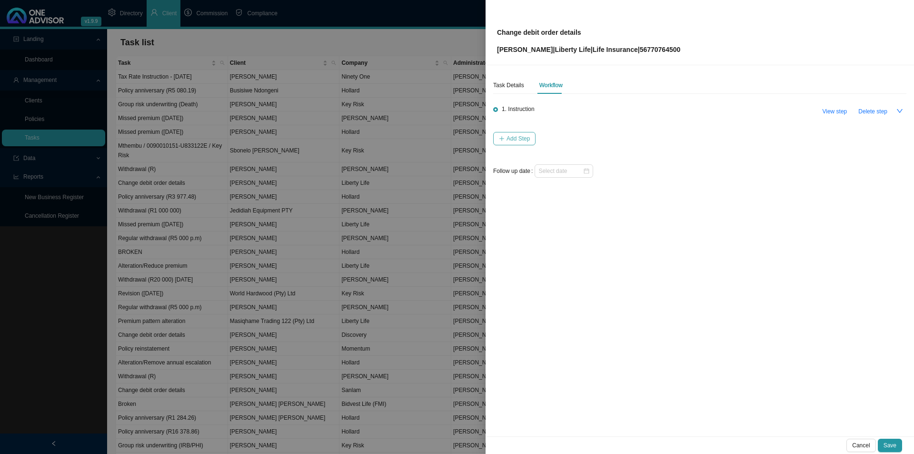
click at [520, 137] on span "Add Step" at bounding box center [517, 139] width 23 height 10
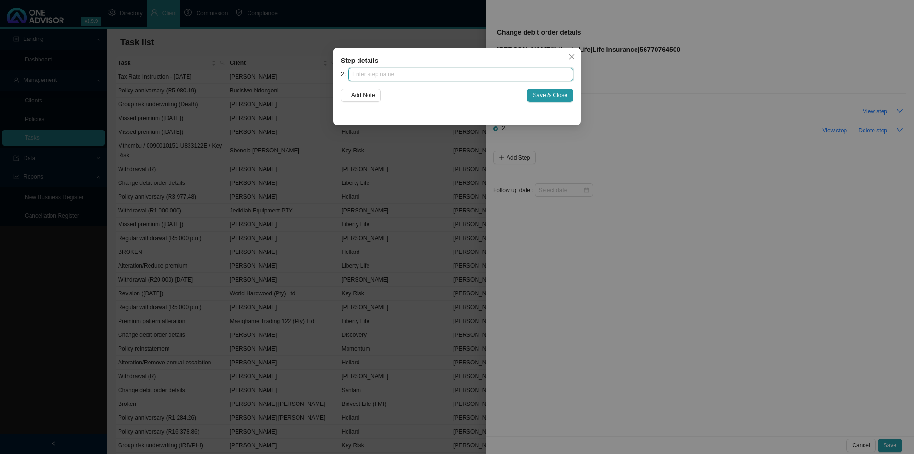
click at [384, 78] on input "text" at bounding box center [460, 74] width 225 height 13
type input "Investigation"
click button "Save & Close" at bounding box center [550, 95] width 46 height 13
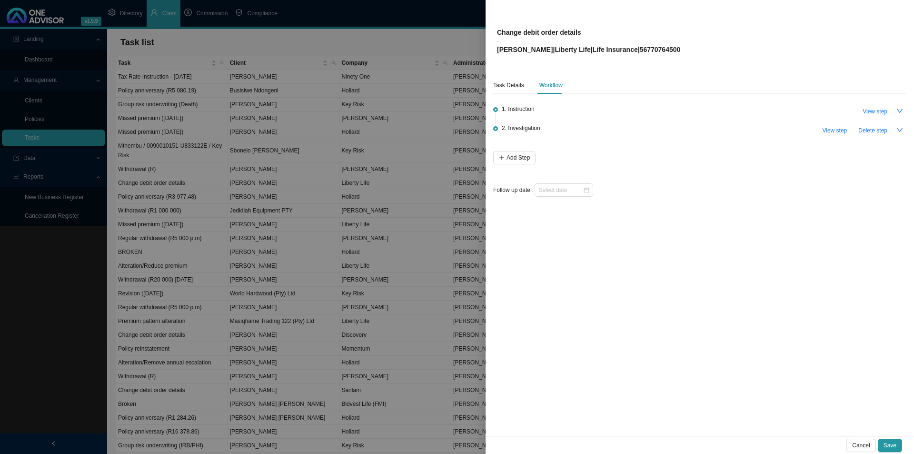
click at [514, 150] on li "2. Investigation View step Delete step" at bounding box center [699, 138] width 413 height 25
click at [504, 154] on button "Add Step" at bounding box center [514, 157] width 42 height 13
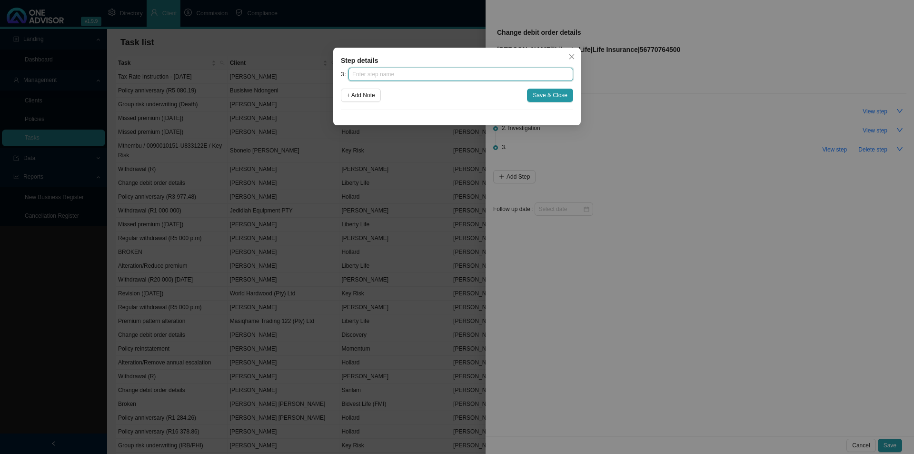
click at [429, 79] on input "text" at bounding box center [460, 74] width 225 height 13
type input "Paperwork"
click button "Save & Close" at bounding box center [550, 95] width 46 height 13
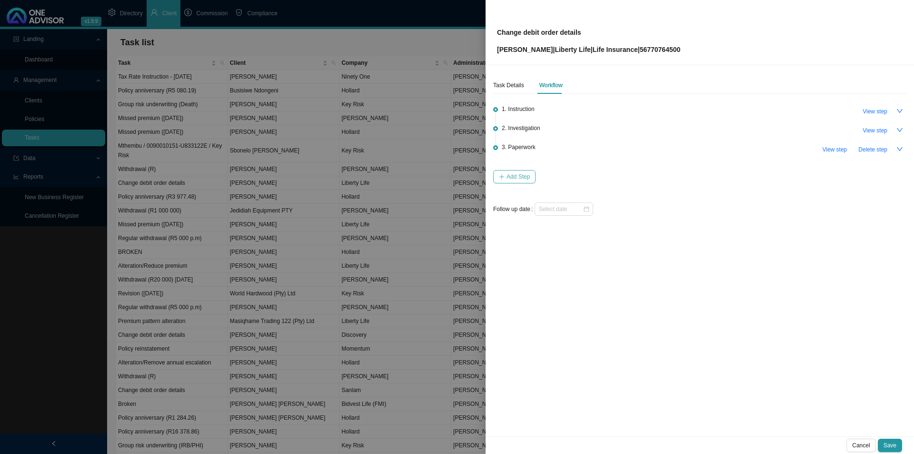
click at [515, 170] on button "Add Step" at bounding box center [514, 176] width 42 height 13
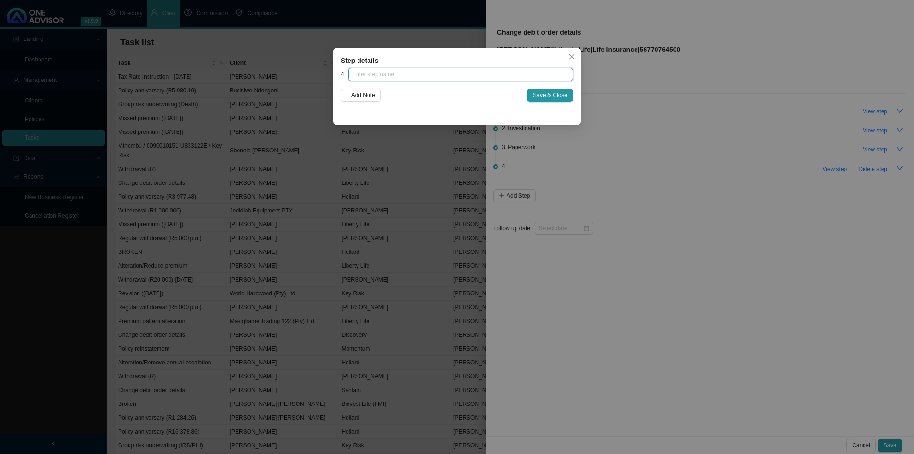
click at [395, 78] on input "text" at bounding box center [460, 74] width 225 height 13
type input "Submission"
click button "Save & Close" at bounding box center [550, 95] width 46 height 13
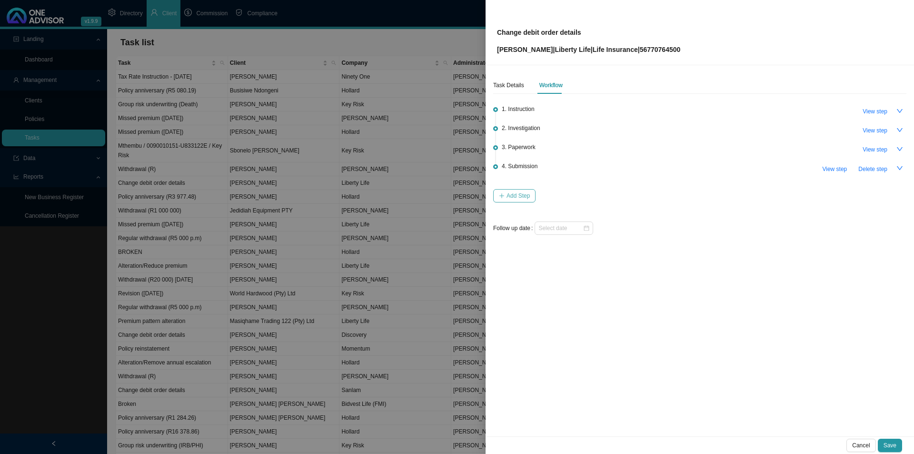
click at [520, 196] on span "Add Step" at bounding box center [517, 196] width 23 height 10
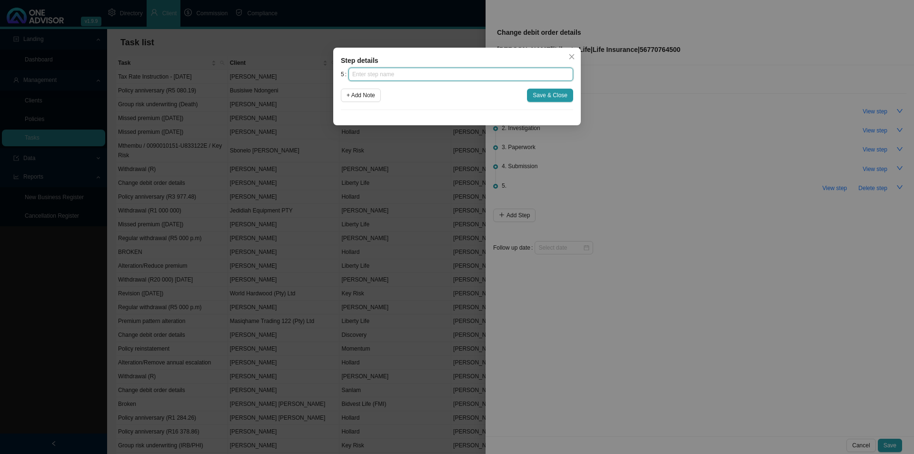
click at [443, 70] on input "text" at bounding box center [460, 74] width 225 height 13
type input "Confirmation of works done"
click button "Save & Close" at bounding box center [550, 95] width 46 height 13
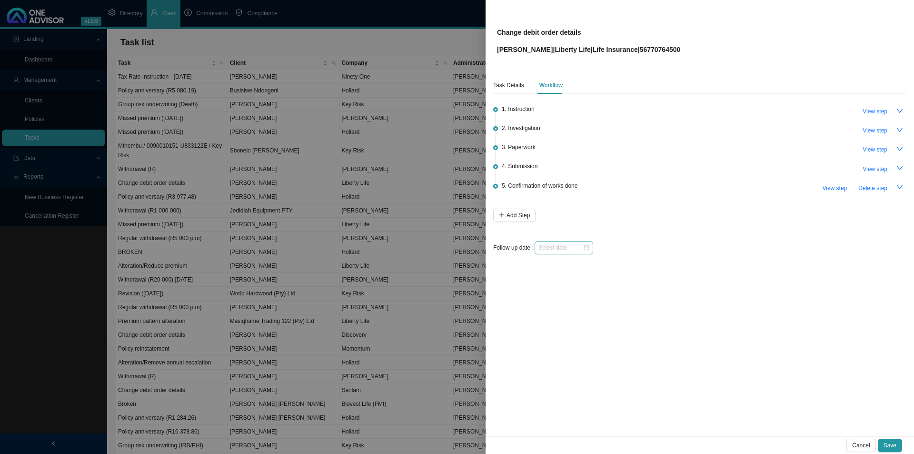
click at [540, 251] on div at bounding box center [564, 247] width 59 height 13
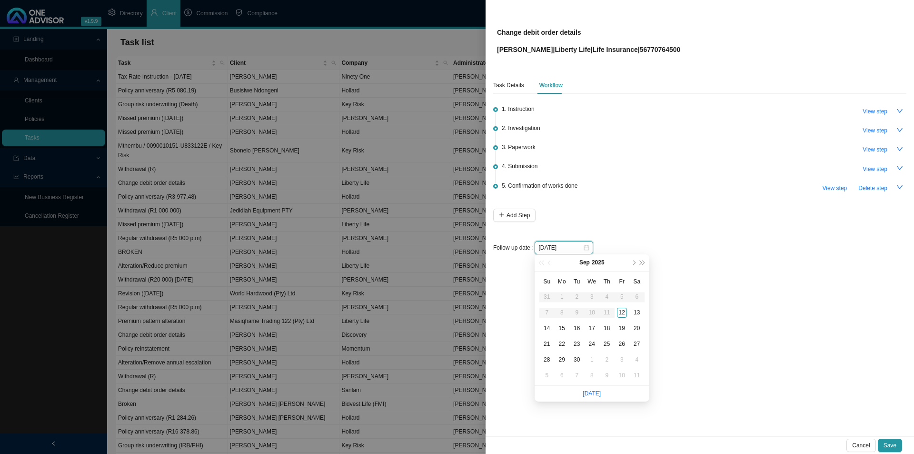
type input "2025-10-09"
click at [593, 351] on link "Today" at bounding box center [592, 393] width 18 height 7
type input "2025-09-12"
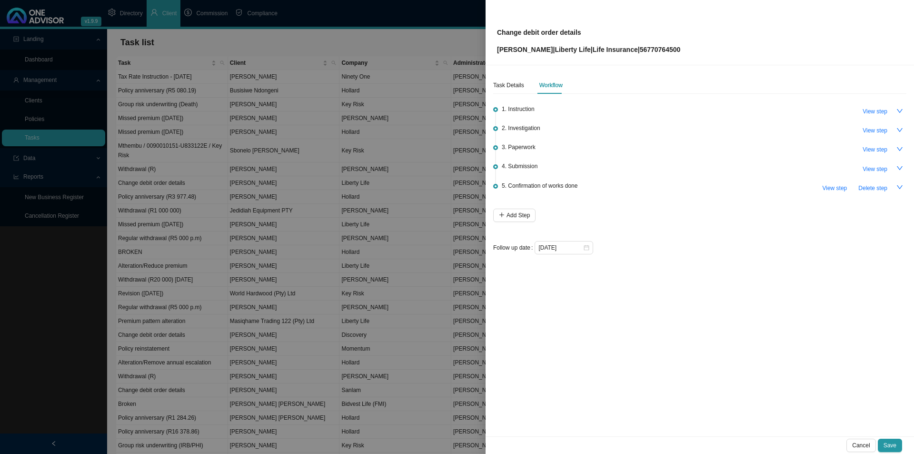
click at [731, 351] on span "Save" at bounding box center [890, 445] width 13 height 10
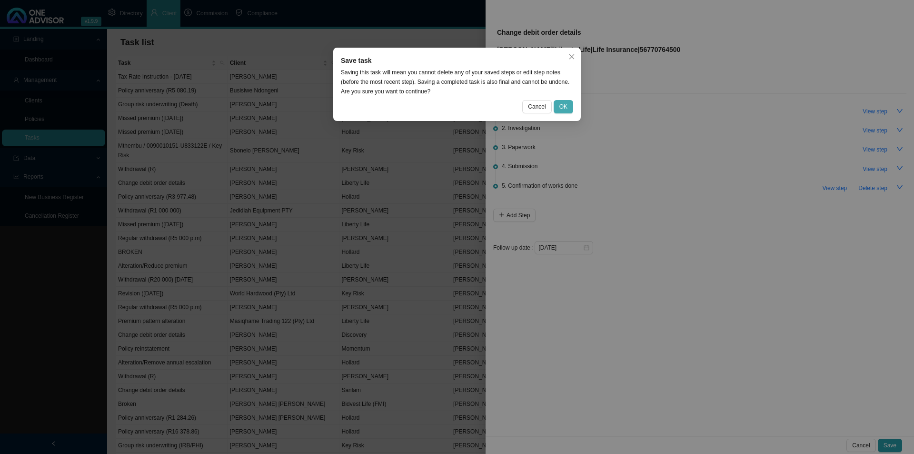
click at [566, 107] on span "OK" at bounding box center [563, 107] width 8 height 10
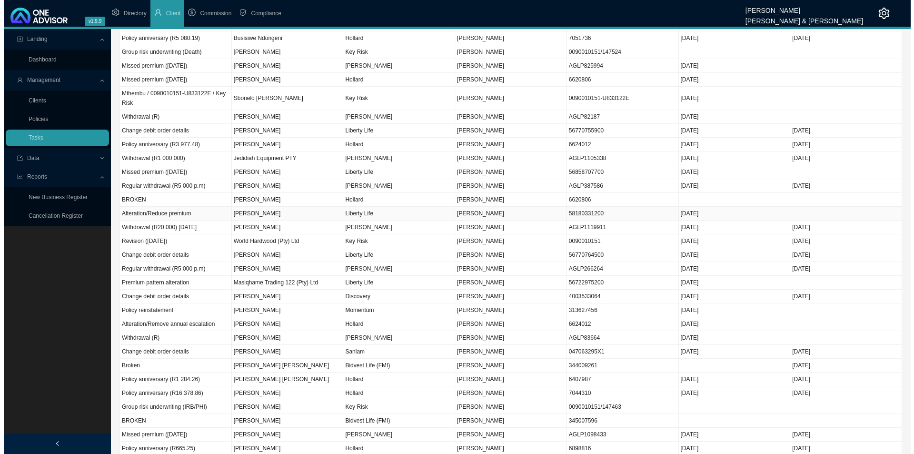
scroll to position [0, 0]
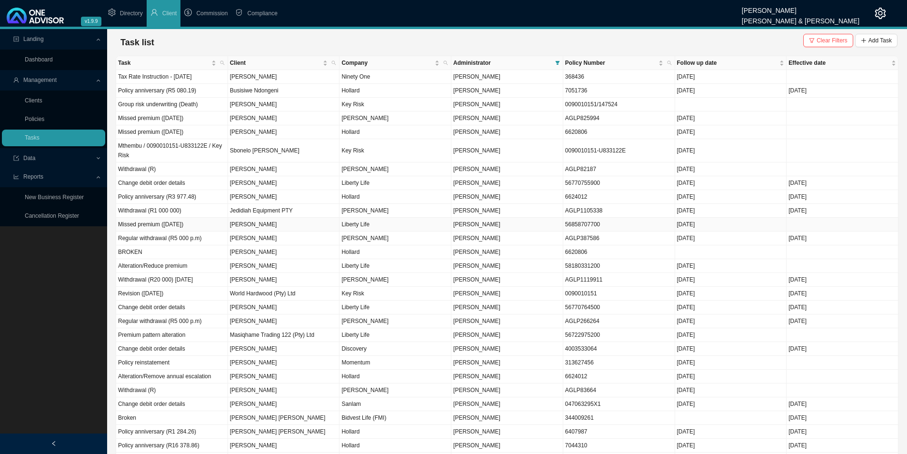
drag, startPoint x: 161, startPoint y: 226, endPoint x: 203, endPoint y: 236, distance: 43.5
click at [161, 226] on td "Missed premium (25 August 2025)" at bounding box center [172, 225] width 112 height 14
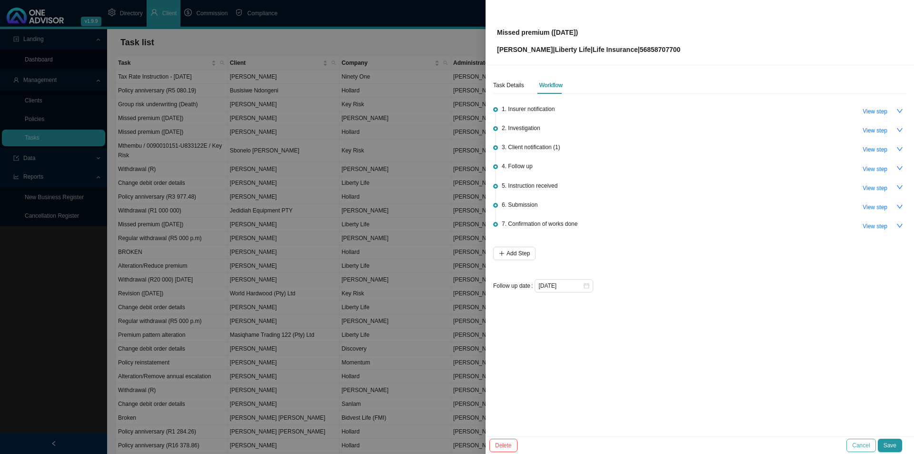
click at [731, 351] on button "Cancel" at bounding box center [860, 444] width 29 height 13
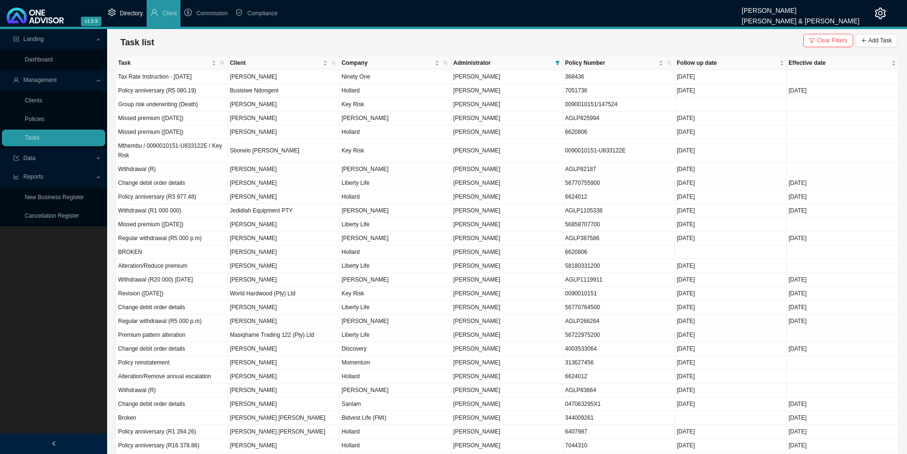
click at [132, 4] on li "Directory" at bounding box center [125, 13] width 42 height 27
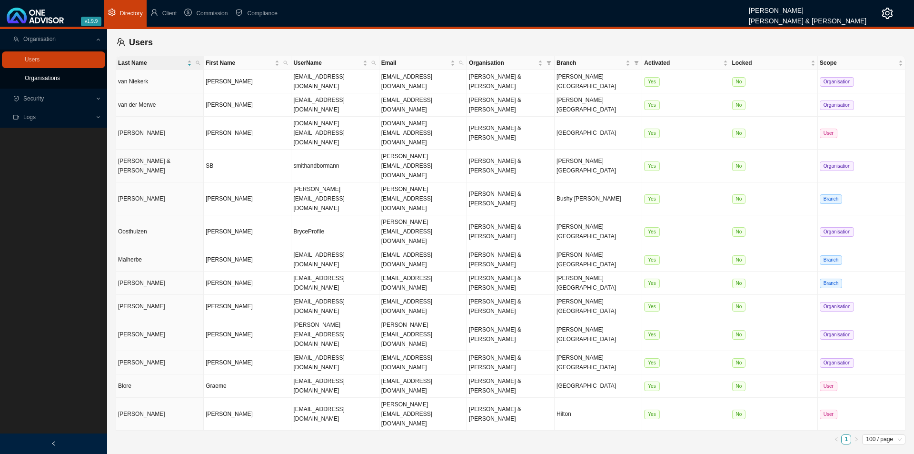
click at [49, 79] on link "Organisations" at bounding box center [42, 78] width 35 height 7
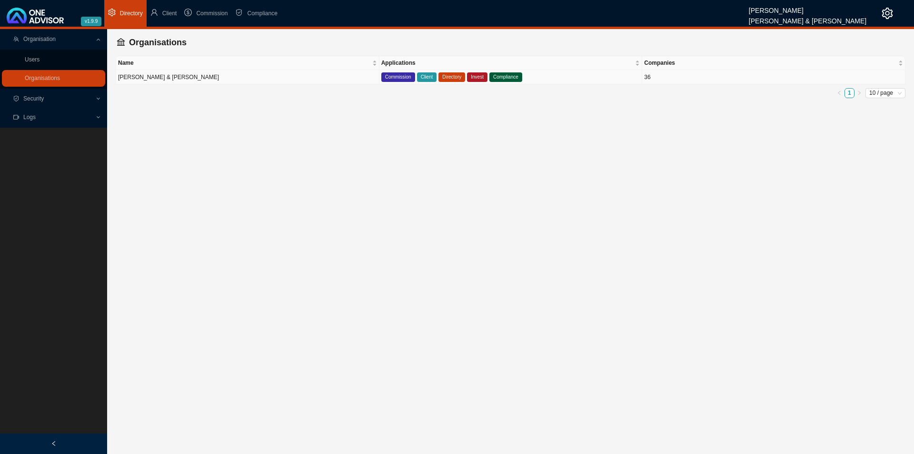
click at [205, 74] on td "Smith & Bormann" at bounding box center [247, 77] width 263 height 14
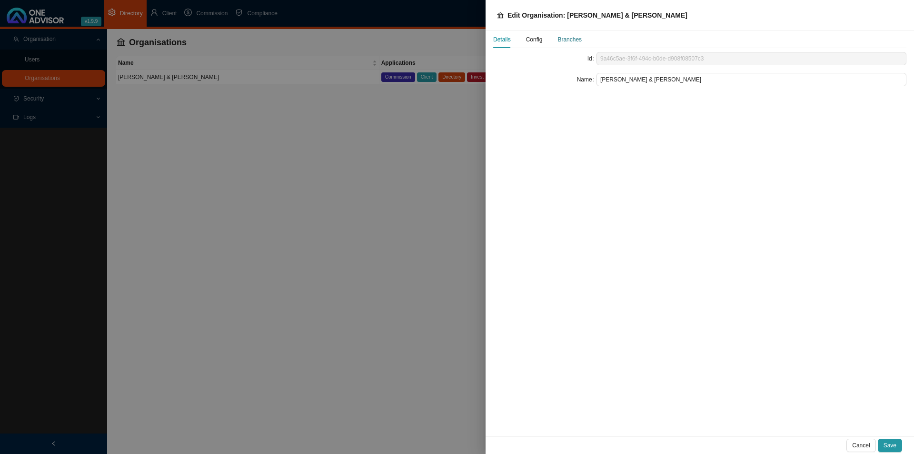
click at [577, 37] on div "Branches" at bounding box center [569, 40] width 24 height 10
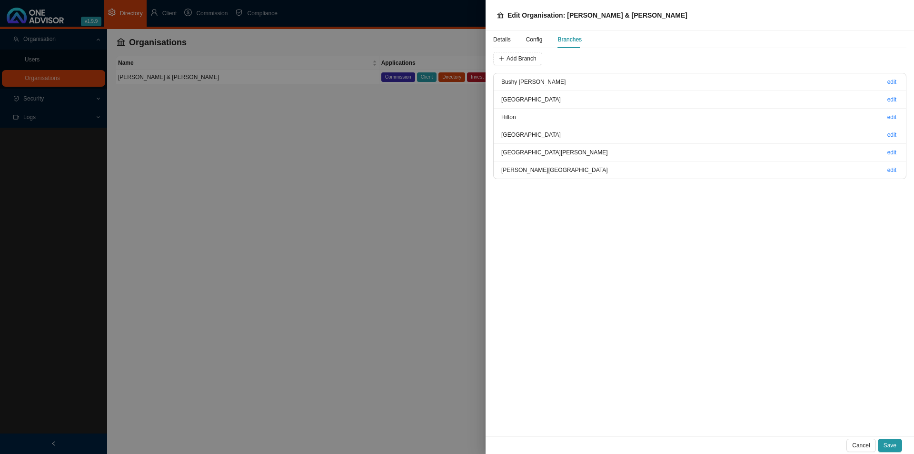
click at [530, 41] on span "Config" at bounding box center [534, 40] width 17 height 6
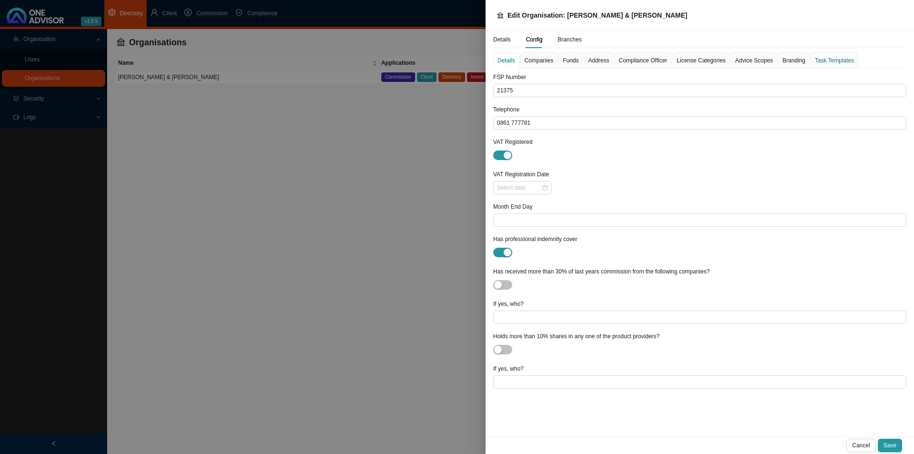
click at [731, 58] on div "Task Templates" at bounding box center [834, 61] width 39 height 10
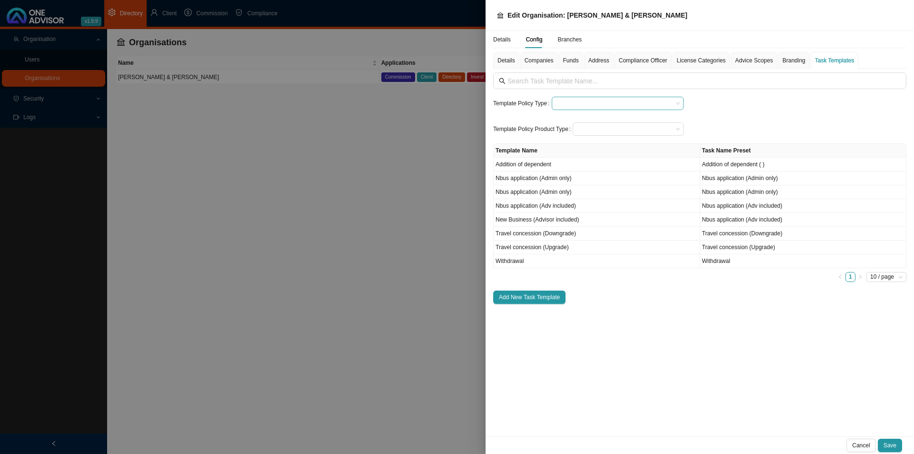
click at [591, 98] on input "search" at bounding box center [614, 103] width 117 height 12
click at [592, 159] on div "Medical Cover" at bounding box center [616, 161] width 119 height 10
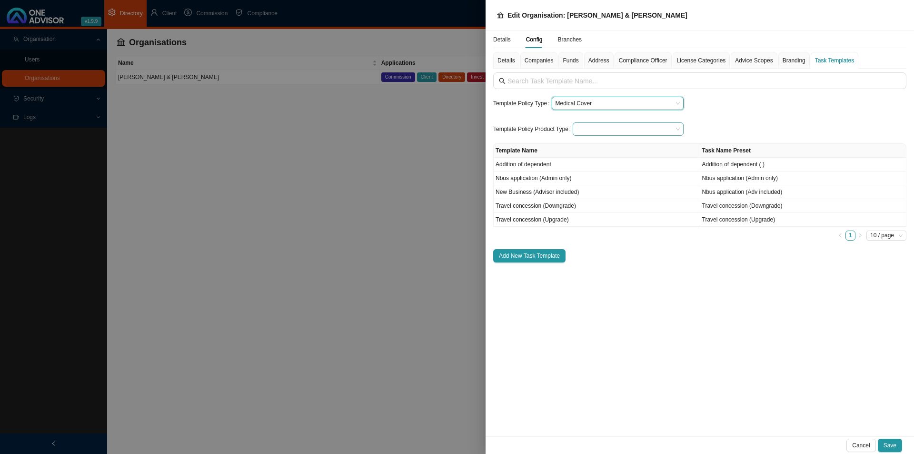
click at [597, 129] on input "search" at bounding box center [624, 129] width 96 height 12
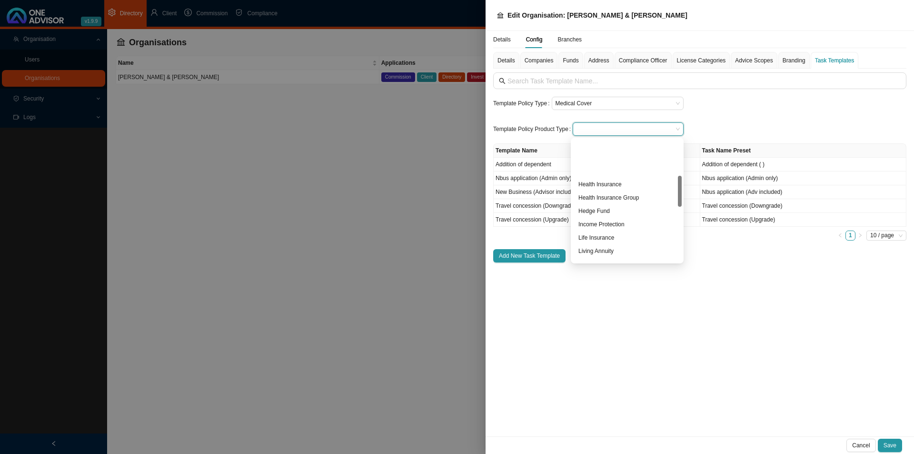
scroll to position [143, 0]
click at [614, 228] on div "Medical Aid" at bounding box center [627, 230] width 98 height 10
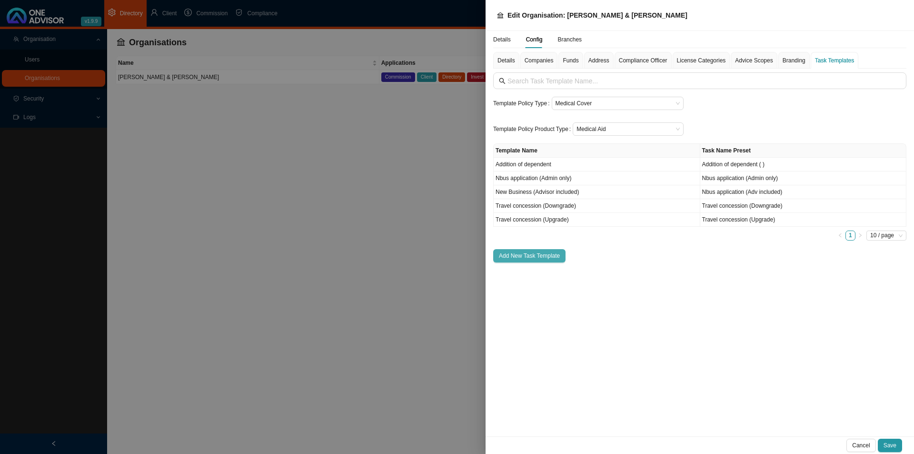
click at [543, 256] on span "Add New Task Template" at bounding box center [529, 256] width 61 height 10
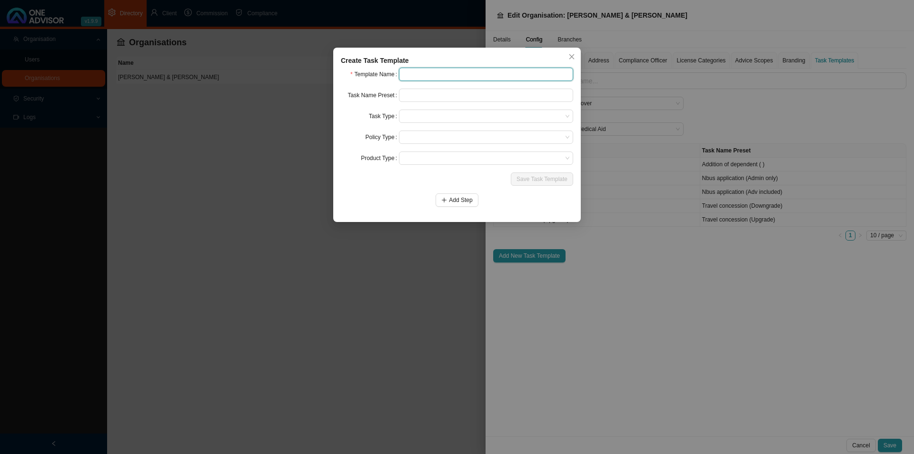
click at [422, 73] on input "text" at bounding box center [486, 74] width 174 height 13
type input "Missed premium"
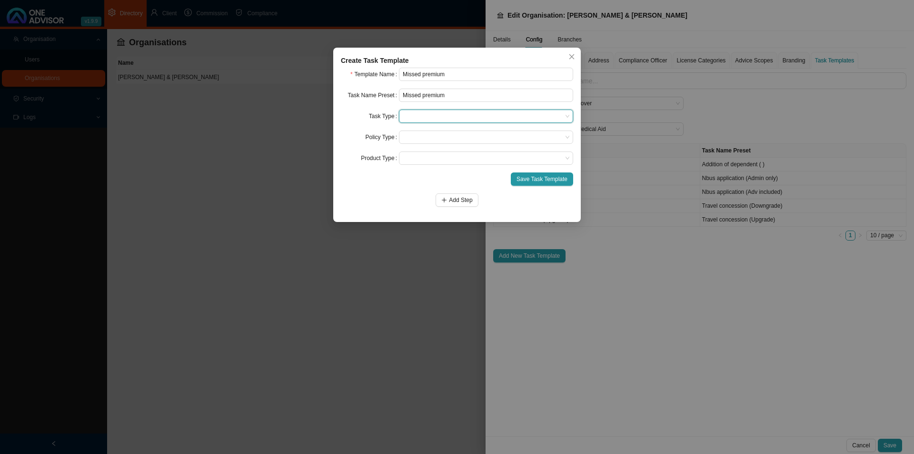
click at [437, 112] on span at bounding box center [486, 116] width 167 height 12
click at [434, 160] on div "Servicing" at bounding box center [486, 160] width 159 height 10
click at [416, 137] on span at bounding box center [486, 137] width 167 height 12
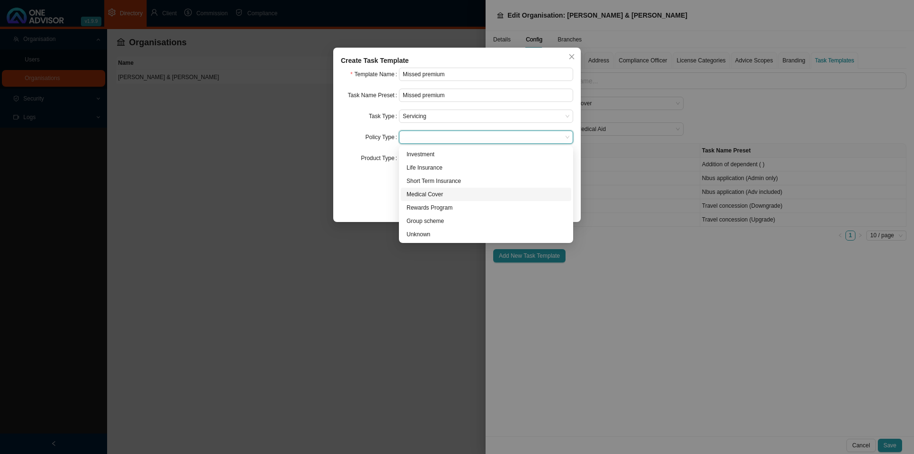
click at [416, 192] on div "Medical Cover" at bounding box center [486, 194] width 159 height 10
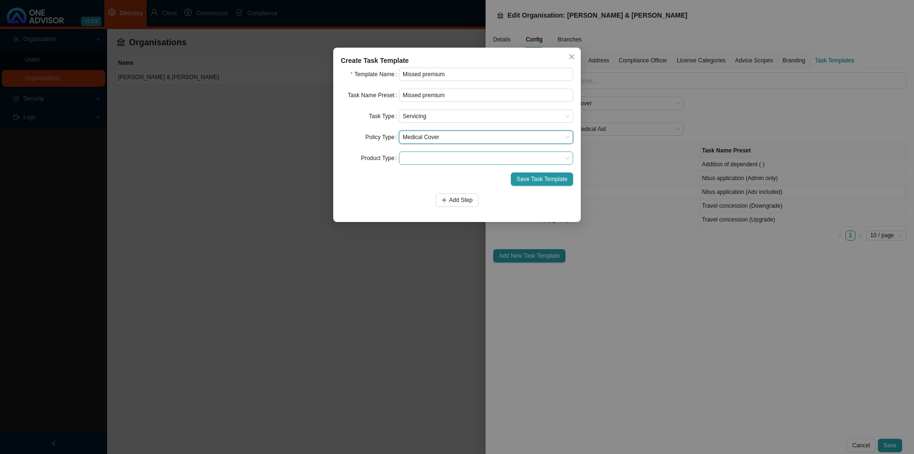
click at [427, 162] on span at bounding box center [486, 158] width 167 height 12
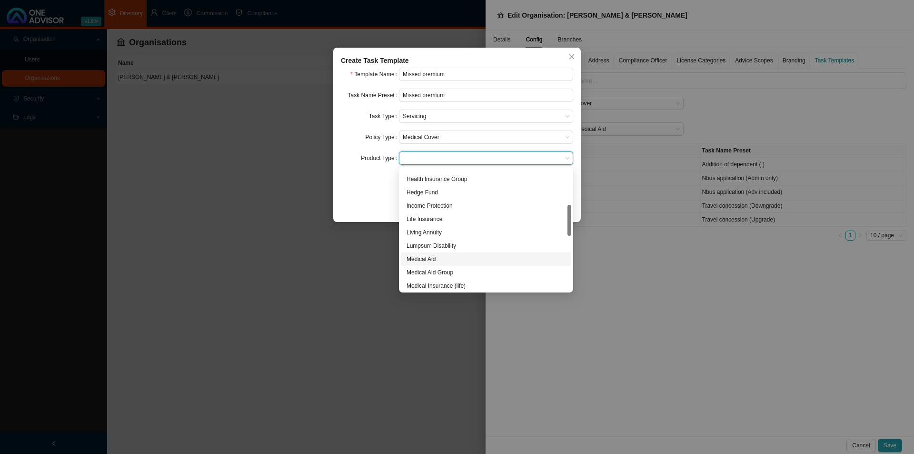
click at [443, 258] on div "Medical Aid" at bounding box center [486, 259] width 159 height 10
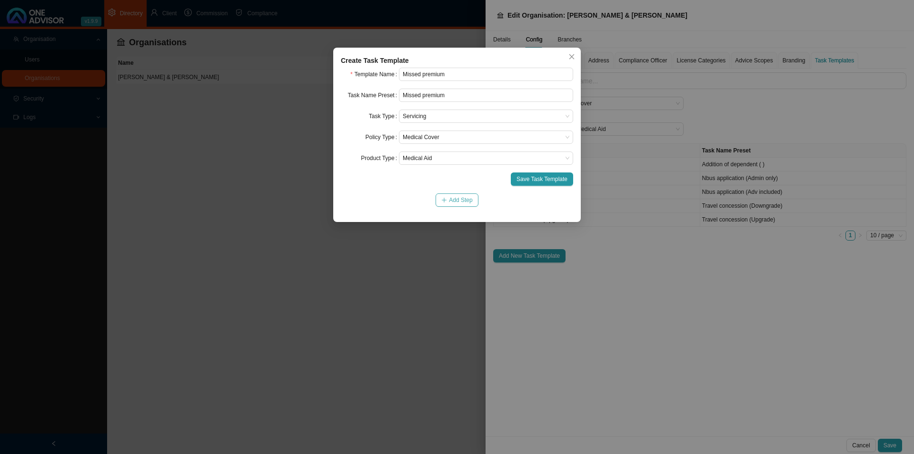
click at [443, 202] on icon "plus" at bounding box center [444, 200] width 6 height 6
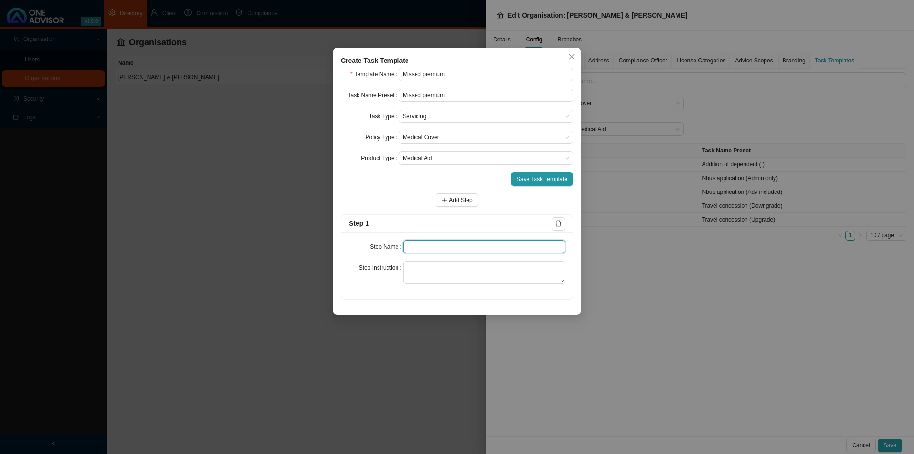
click at [419, 251] on input "text" at bounding box center [484, 246] width 162 height 13
click at [453, 247] on input "text" at bounding box center [484, 246] width 162 height 13
type input "Insurer notification"
click at [430, 269] on textarea at bounding box center [484, 272] width 162 height 23
paste textarea "Save the notification of the missed premium that we received or save a copy of …"
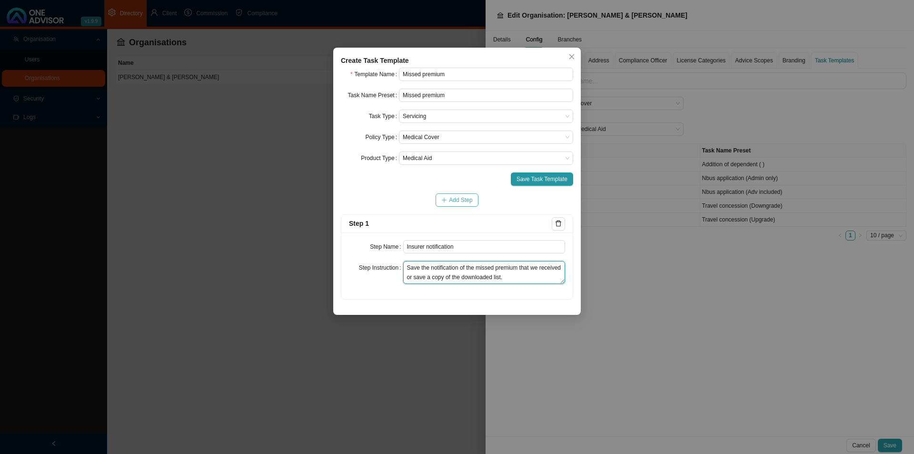
type textarea "Save the notification of the missed premium that we received or save a copy of …"
click at [467, 201] on span "Add Step" at bounding box center [460, 200] width 23 height 10
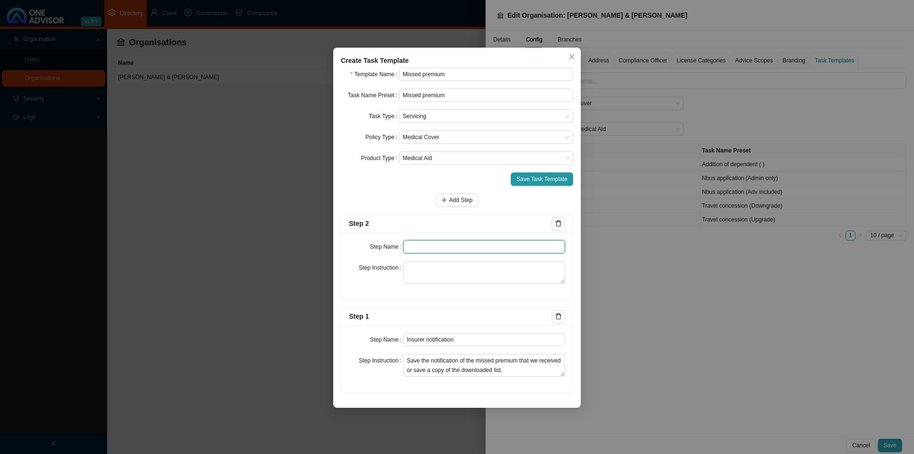
click at [427, 249] on input "text" at bounding box center [484, 246] width 162 height 13
type input "Investigation"
click at [450, 277] on textarea at bounding box center [484, 272] width 162 height 23
paste textarea "Record all phone calls and or information gathering to confirm the missed premi…"
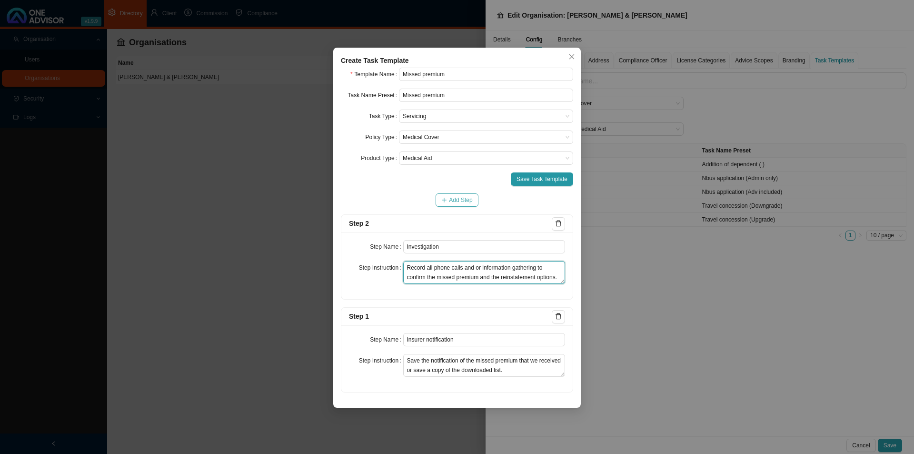
type textarea "Record all phone calls and or information gathering to confirm the missed premi…"
click at [457, 198] on span "Add Step" at bounding box center [460, 200] width 23 height 10
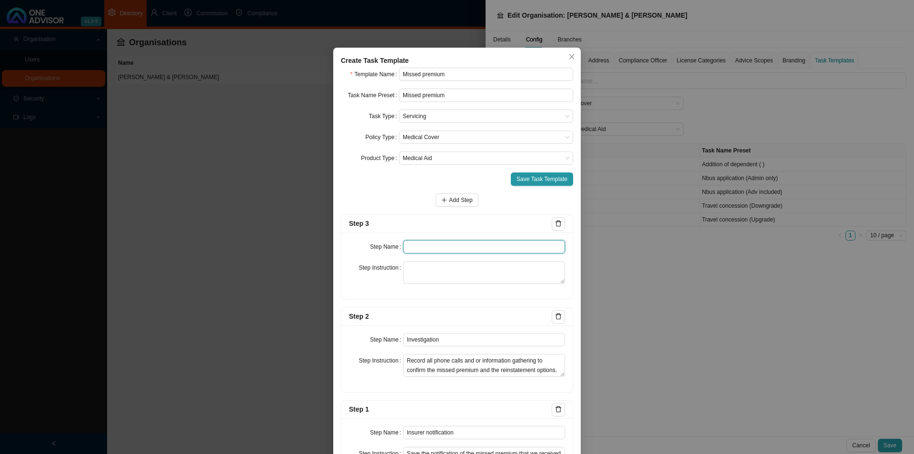
click at [417, 244] on input "text" at bounding box center [484, 246] width 162 height 13
click at [457, 247] on input "Client notification" at bounding box center [484, 246] width 162 height 13
type input "Client notification (1)"
click at [414, 271] on textarea at bounding box center [484, 272] width 162 height 23
paste textarea "Record the email and or whatsapp that was sent to the client notifying them of …"
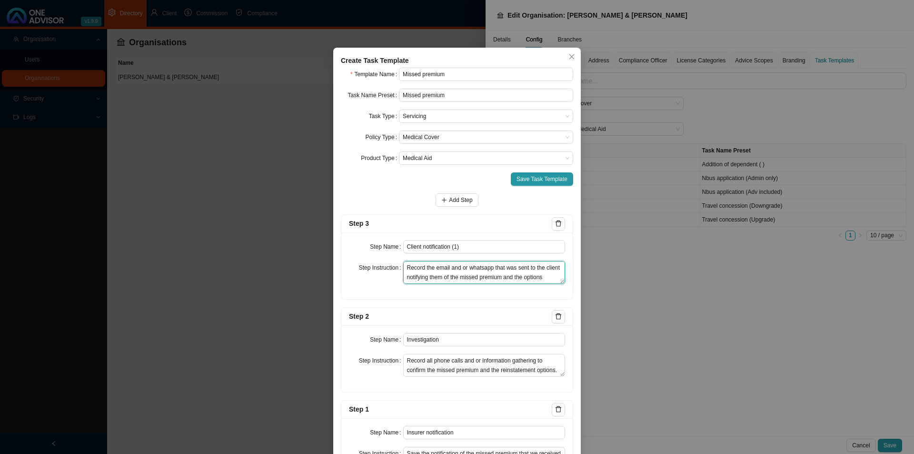
scroll to position [7, 0]
type textarea "Record the email and or whatsapp that was sent to the client notifying them of …"
click at [442, 194] on button "Add Step" at bounding box center [457, 199] width 42 height 13
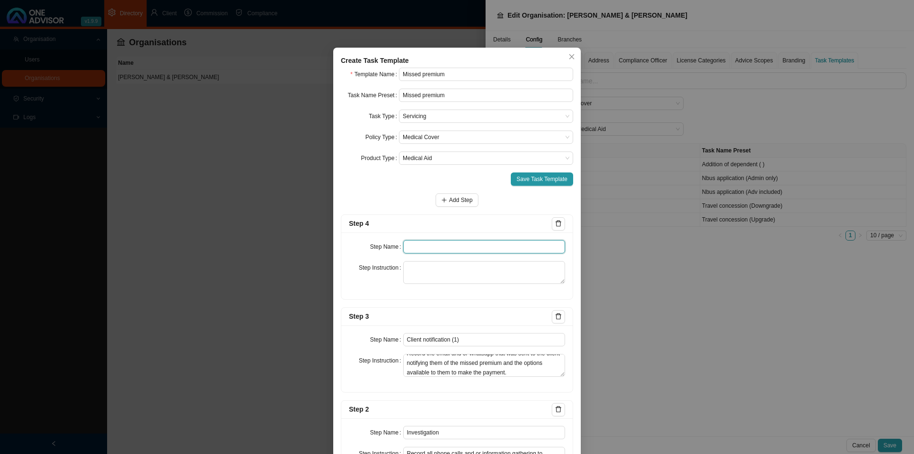
click at [415, 248] on input "text" at bounding box center [484, 246] width 162 height 13
type input "Follow up"
click at [449, 278] on textarea at bounding box center [484, 272] width 162 height 23
click at [425, 266] on textarea at bounding box center [484, 272] width 162 height 23
paste textarea "Make one follow up phone call/ whatsapp to the client confirming that they have…"
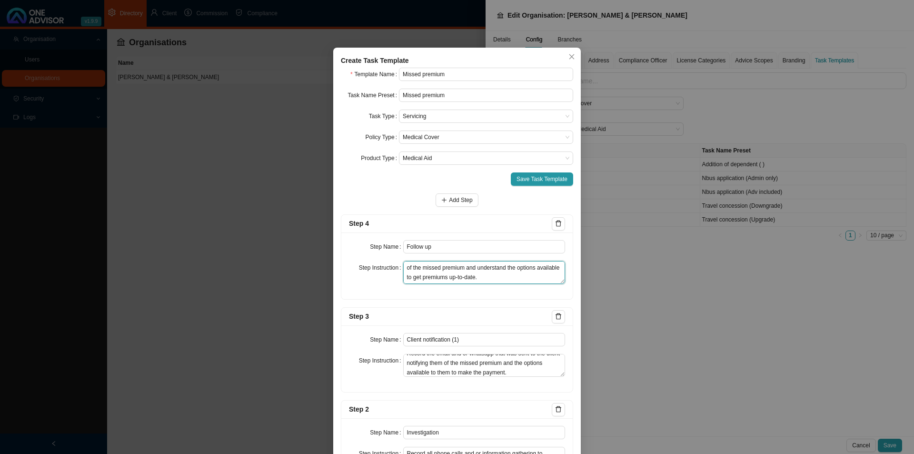
scroll to position [0, 0]
drag, startPoint x: 431, startPoint y: 268, endPoint x: 395, endPoint y: 268, distance: 36.7
click at [395, 268] on div "Step Instruction Make one follow up phone call/ whatsapp to the client confirmi…" at bounding box center [457, 272] width 216 height 23
click at [456, 268] on textarea "Follow up phone call/ whatsapp to the client confirming that they have received…" at bounding box center [484, 272] width 162 height 23
click at [485, 269] on textarea "Follow up phone calls/ whatsapp to the client confirming that they have receive…" at bounding box center [484, 272] width 162 height 23
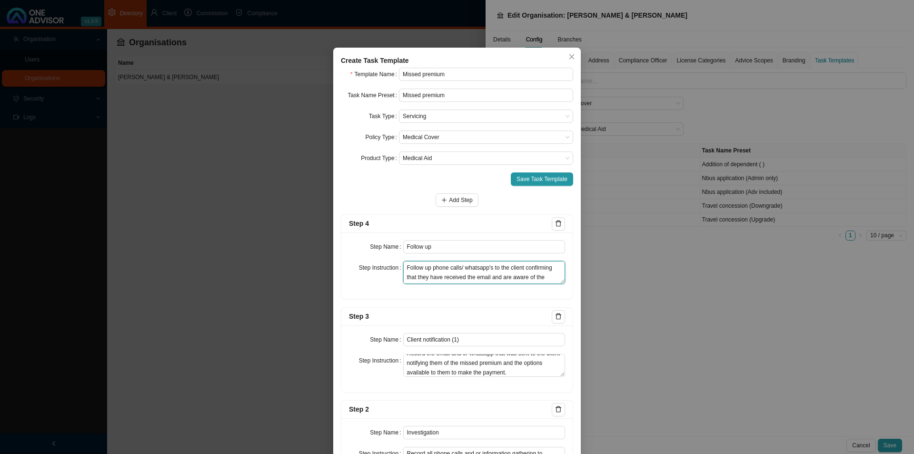
scroll to position [19, 0]
click at [486, 281] on textarea "Follow up phone calls/ whatsapp's to the client confirming that they have recei…" at bounding box center [484, 272] width 162 height 23
drag, startPoint x: 483, startPoint y: 279, endPoint x: 369, endPoint y: 258, distance: 115.7
click at [369, 258] on div "Step Name Follow up Step Instruction Follow up phone calls/ whatsapp's to the c…" at bounding box center [456, 265] width 231 height 67
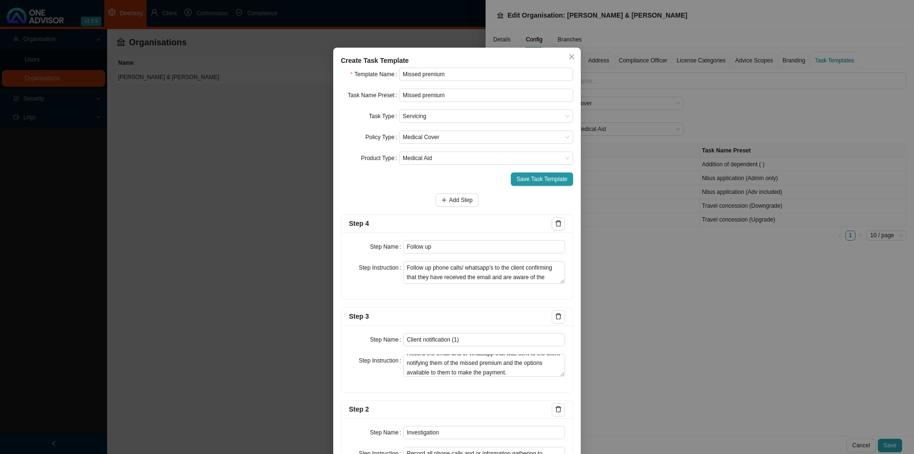
drag, startPoint x: 350, startPoint y: 297, endPoint x: 374, endPoint y: 298, distance: 23.4
click at [350, 297] on div "Step Name Follow up Step Instruction Follow up phone calls/ whatsapp's to the c…" at bounding box center [456, 265] width 231 height 67
click at [506, 279] on textarea "Follow up phone calls/ whatsapp's to the client confirming that they have recei…" at bounding box center [484, 272] width 162 height 23
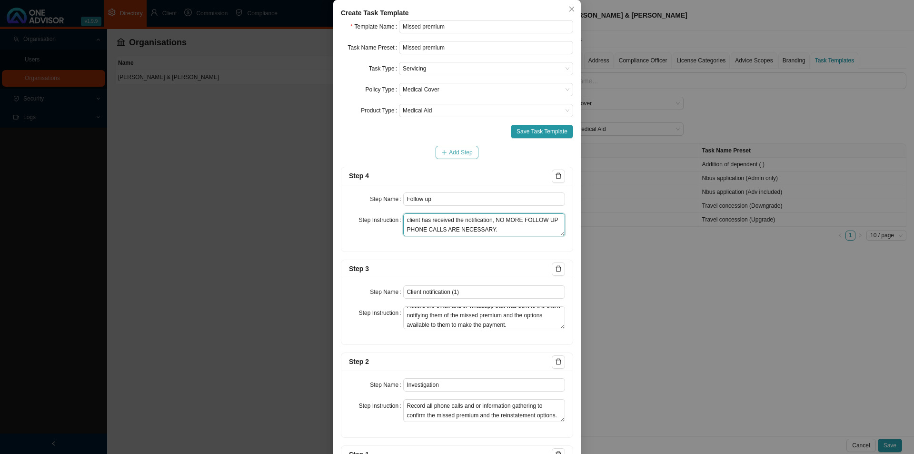
type textarea "Follow up phone calls/ whatsapp's to the client confirming that they have recei…"
click at [455, 153] on span "Add Step" at bounding box center [460, 153] width 23 height 10
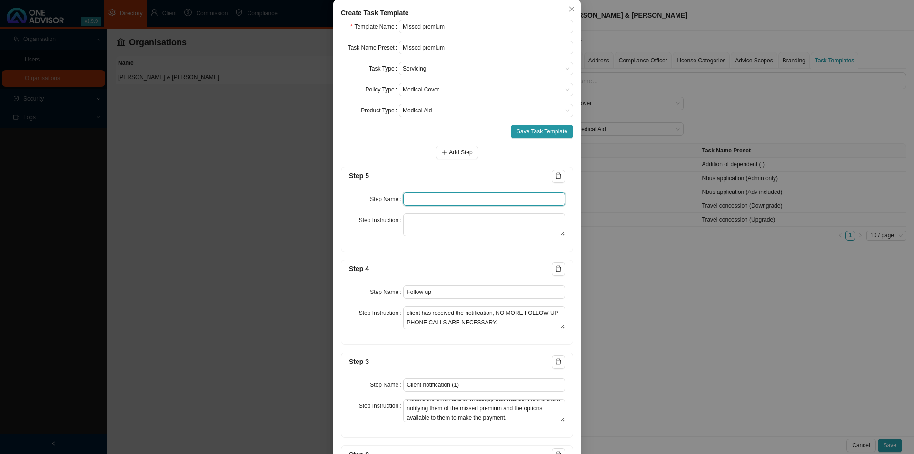
click at [422, 196] on input "text" at bounding box center [484, 198] width 162 height 13
type input "Instruction received"
click at [420, 226] on textarea at bounding box center [484, 224] width 162 height 23
paste textarea "Save the clients response to us as to how they would like to proceed with getti…"
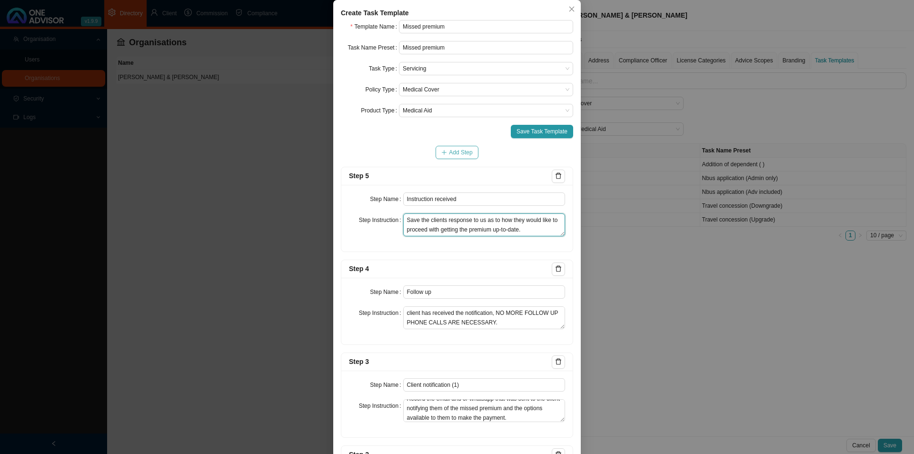
type textarea "Save the clients response to us as to how they would like to proceed with getti…"
click at [449, 157] on button "Add Step" at bounding box center [457, 152] width 42 height 13
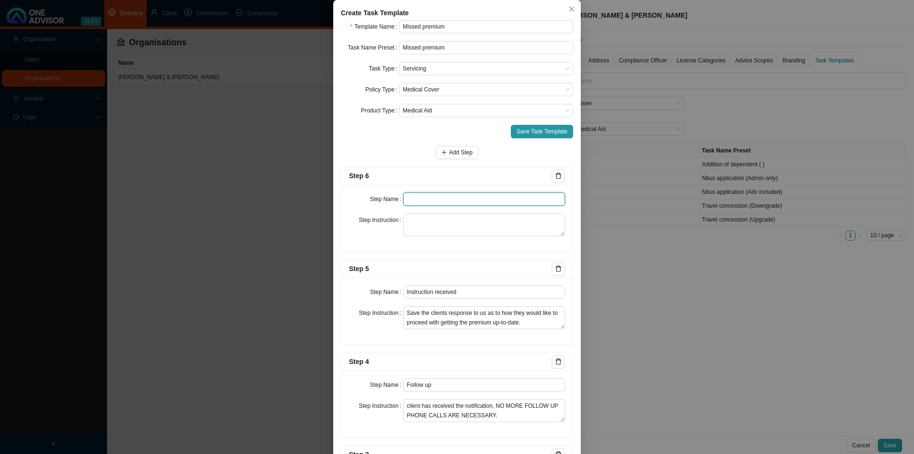
click at [417, 200] on input "text" at bounding box center [484, 198] width 162 height 13
type input "Submission"
drag, startPoint x: 443, startPoint y: 225, endPoint x: 628, endPoint y: 208, distance: 186.4
click at [443, 224] on textarea at bounding box center [484, 224] width 162 height 23
paste textarea "Save the sending of the POP/giving the insurer the instruction for a forced deb…"
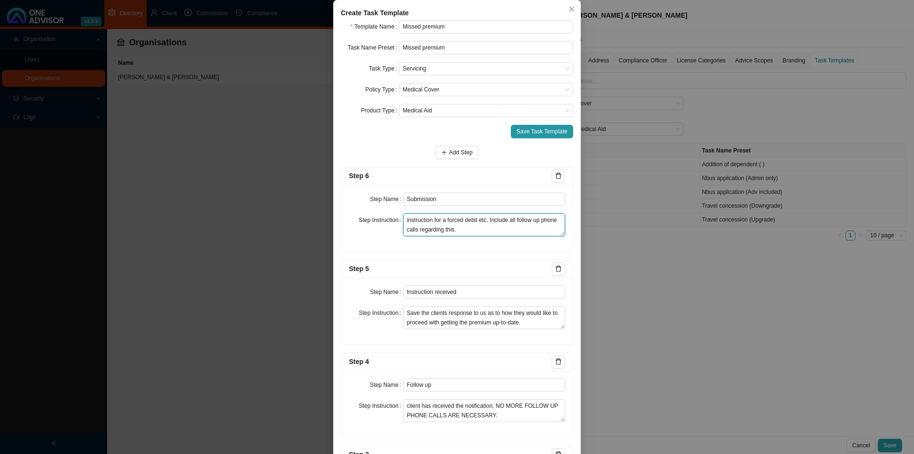
type textarea "Save the sending of the POP/giving the insurer the instruction for a forced deb…"
click at [486, 180] on div "Step 6" at bounding box center [450, 175] width 203 height 11
click at [438, 160] on form "Template Name Missed premium Task Name Preset Missed premium Task Type Servicin…" at bounding box center [457, 368] width 232 height 696
click at [449, 156] on span "Add Step" at bounding box center [460, 153] width 23 height 10
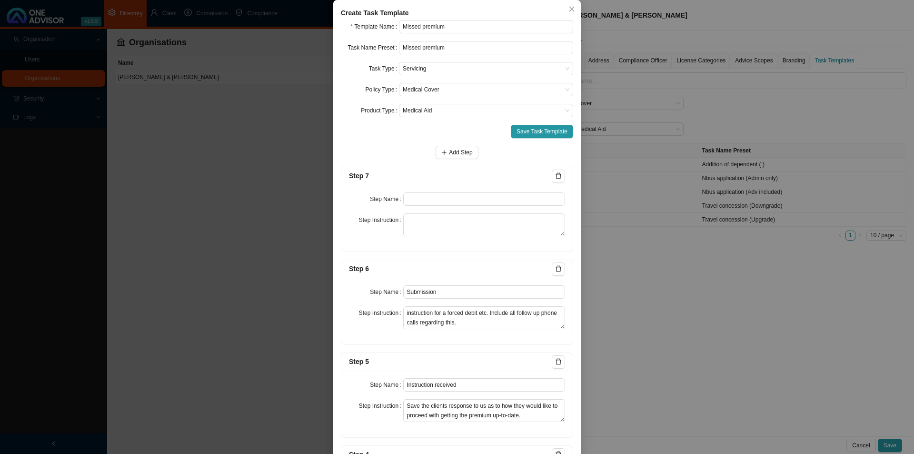
click at [437, 190] on div "Step Name Step Instruction" at bounding box center [456, 218] width 231 height 67
click at [428, 199] on input "text" at bounding box center [484, 198] width 162 height 13
type input "Confirmation of works done"
drag, startPoint x: 411, startPoint y: 217, endPoint x: 484, endPoint y: 209, distance: 73.8
click at [411, 217] on textarea at bounding box center [484, 224] width 162 height 23
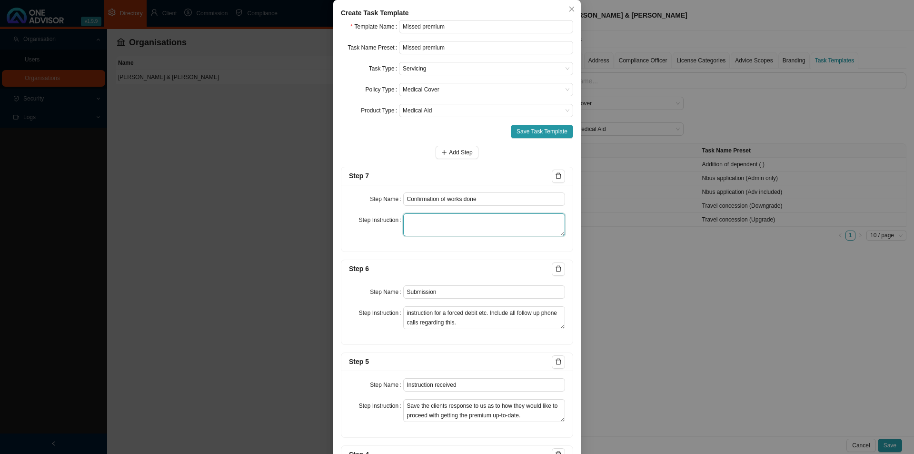
paste textarea "Send an email confirming that either: :We did not hear back from the client as …"
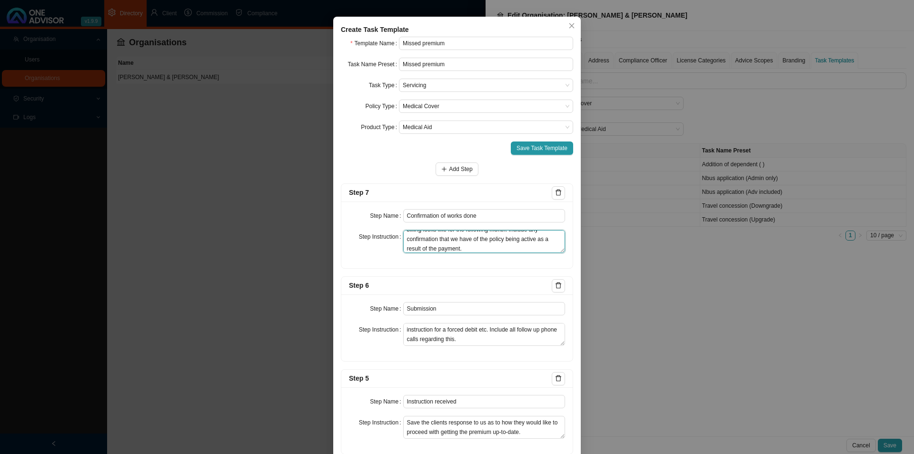
scroll to position [0, 0]
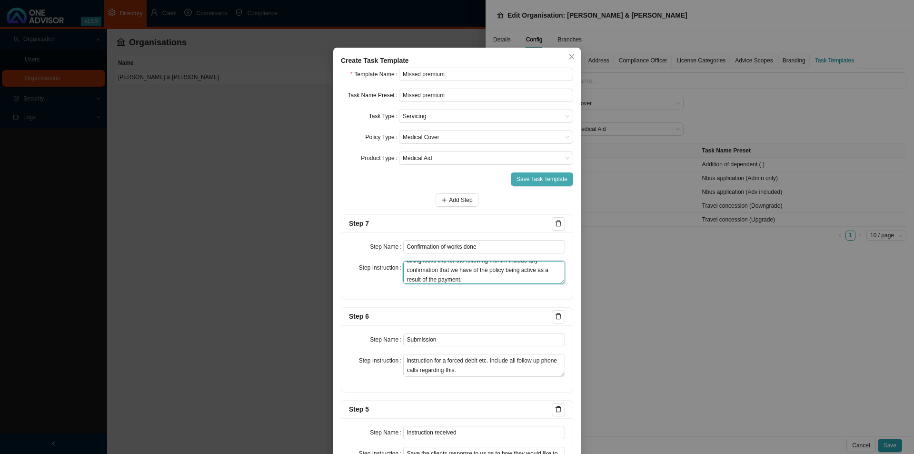
type textarea "Send an email confirming that either: :We did not hear back from the client as …"
click at [541, 177] on span "Save Task Template" at bounding box center [541, 179] width 51 height 10
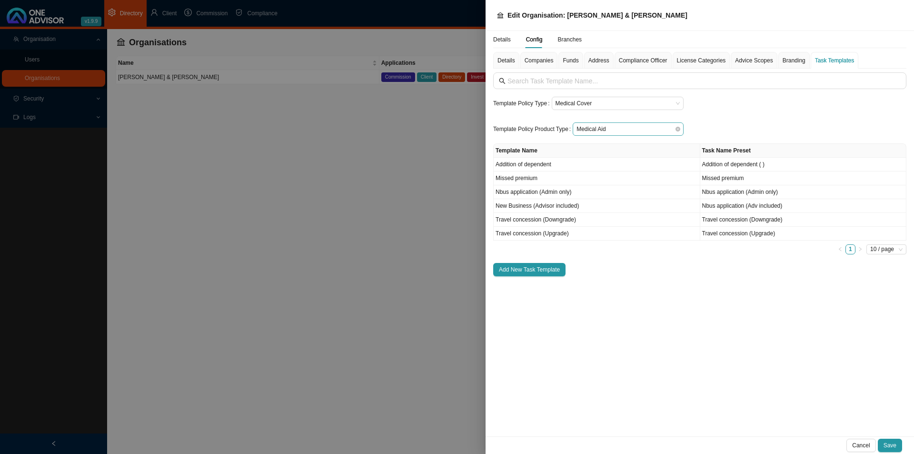
click at [596, 127] on span "Medical Aid" at bounding box center [627, 129] width 103 height 12
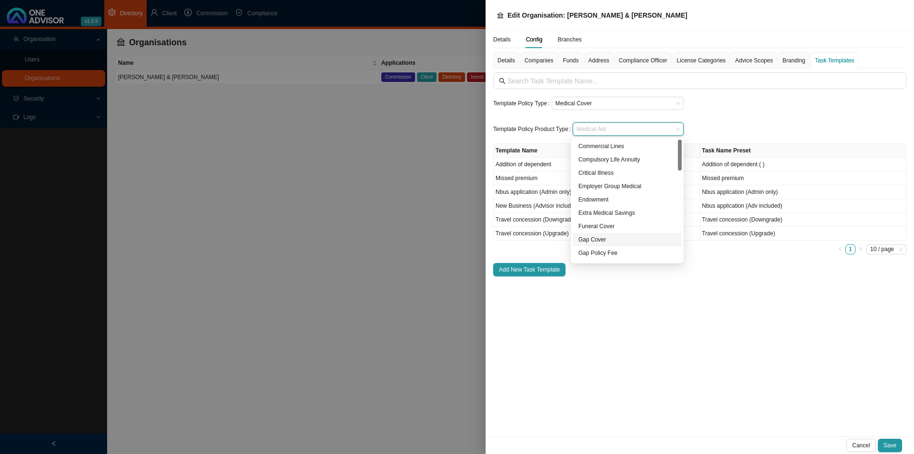
click at [599, 239] on div "Gap Cover" at bounding box center [627, 240] width 98 height 10
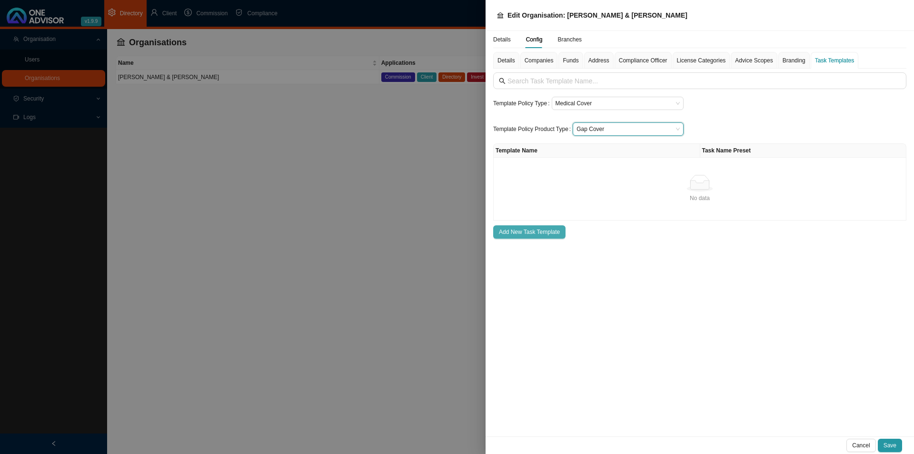
click at [522, 235] on span "Add New Task Template" at bounding box center [529, 232] width 61 height 10
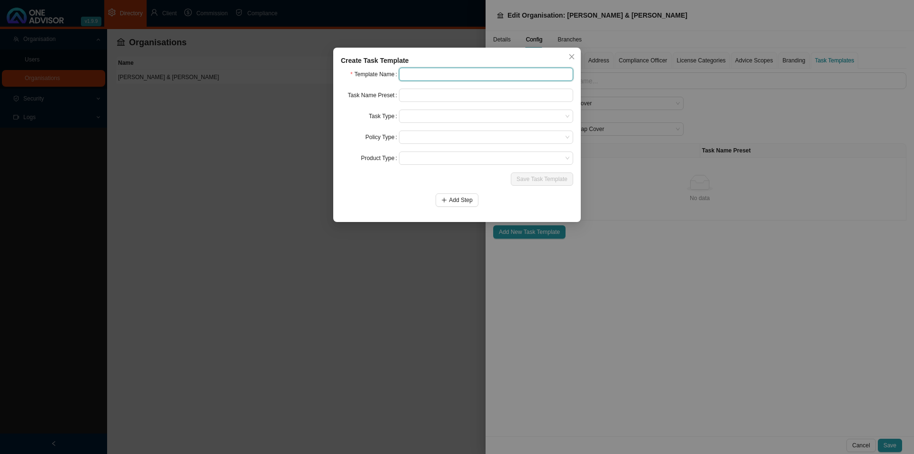
click at [437, 74] on input "text" at bounding box center [486, 74] width 174 height 13
type input "Missed premium"
drag, startPoint x: 452, startPoint y: 76, endPoint x: 280, endPoint y: 77, distance: 172.3
click at [283, 75] on div "Create Task Template Template Name Missed premium Task Name Preset Task Type Po…" at bounding box center [457, 227] width 914 height 454
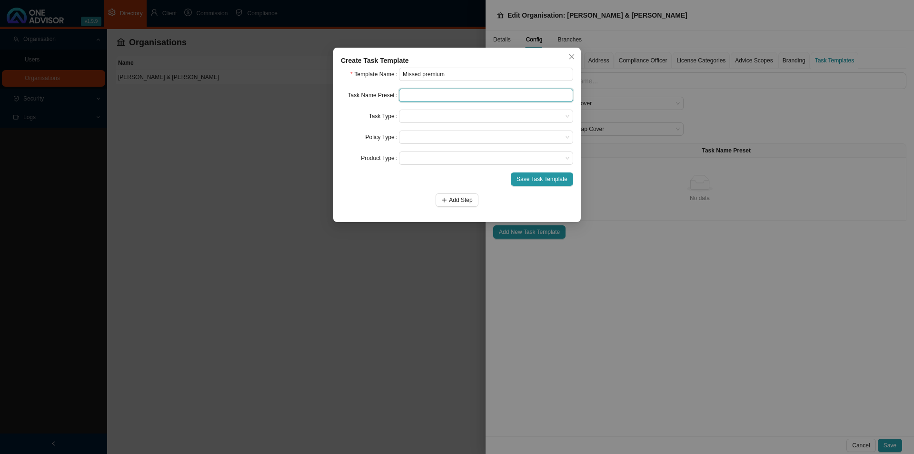
click at [447, 97] on input "text" at bounding box center [486, 95] width 174 height 13
paste input "Missed premium"
click at [414, 114] on span at bounding box center [486, 116] width 167 height 12
type input "Missed premium"
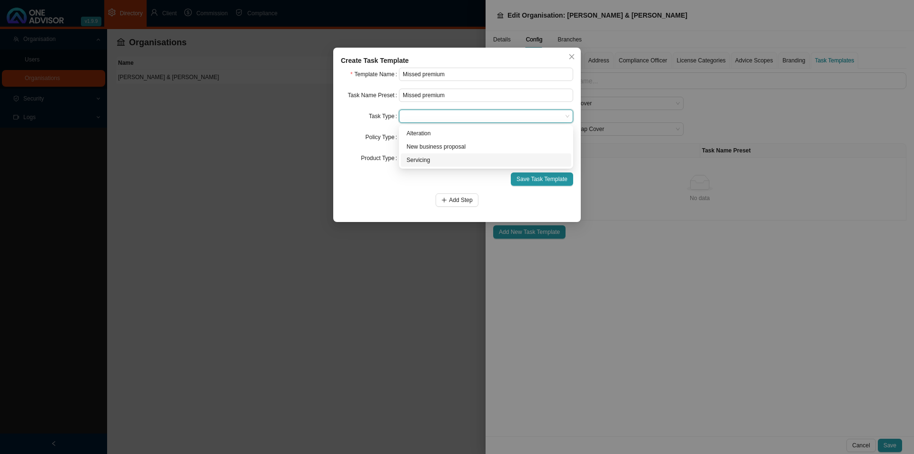
click at [420, 160] on div "Servicing" at bounding box center [486, 160] width 159 height 10
click at [424, 141] on span at bounding box center [486, 137] width 167 height 12
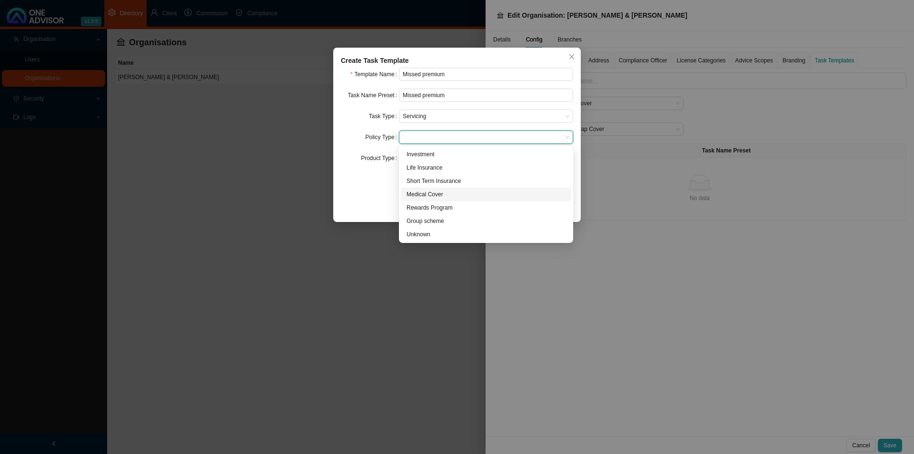
drag, startPoint x: 428, startPoint y: 194, endPoint x: 423, endPoint y: 195, distance: 5.3
click at [428, 194] on div "Medical Cover" at bounding box center [486, 194] width 159 height 10
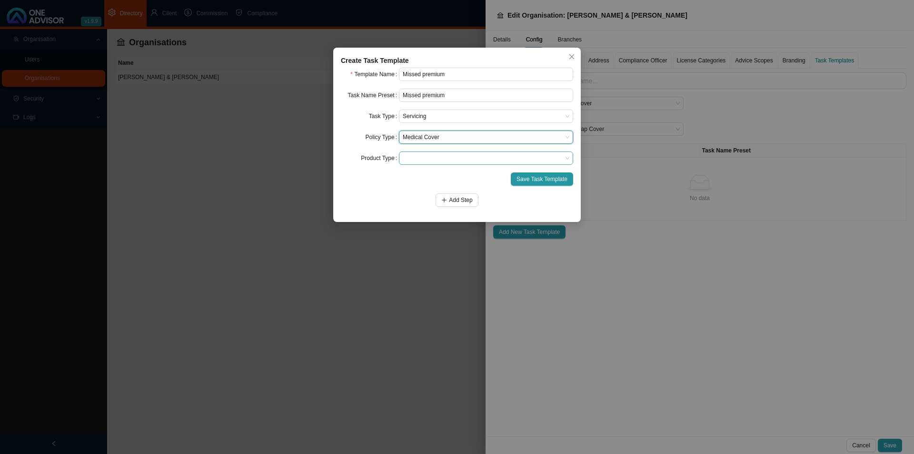
click at [434, 154] on span at bounding box center [486, 158] width 167 height 12
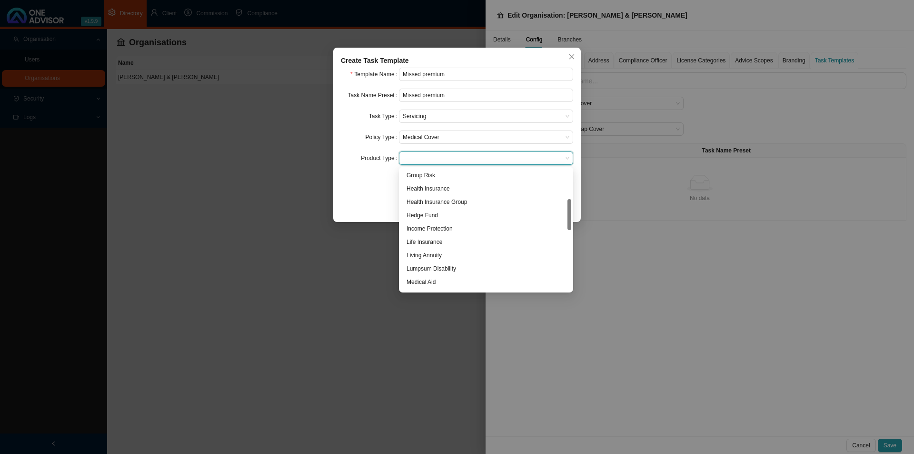
scroll to position [25, 0]
click at [446, 245] on div "Gap Cover" at bounding box center [486, 244] width 159 height 10
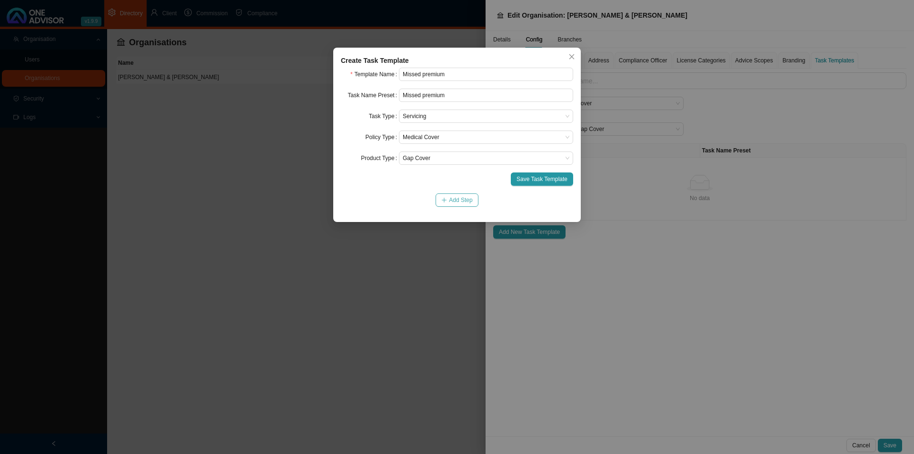
click at [457, 202] on span "Add Step" at bounding box center [460, 200] width 23 height 10
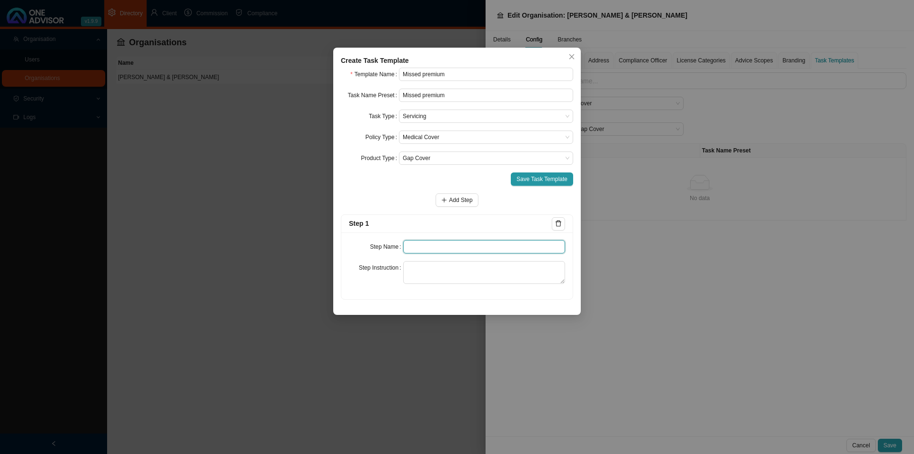
click at [421, 250] on input "text" at bounding box center [484, 246] width 162 height 13
type input "Insurer notification"
click at [425, 268] on textarea at bounding box center [484, 272] width 162 height 23
paste textarea "Save the notification of the missed premium that we received or save a copy of …"
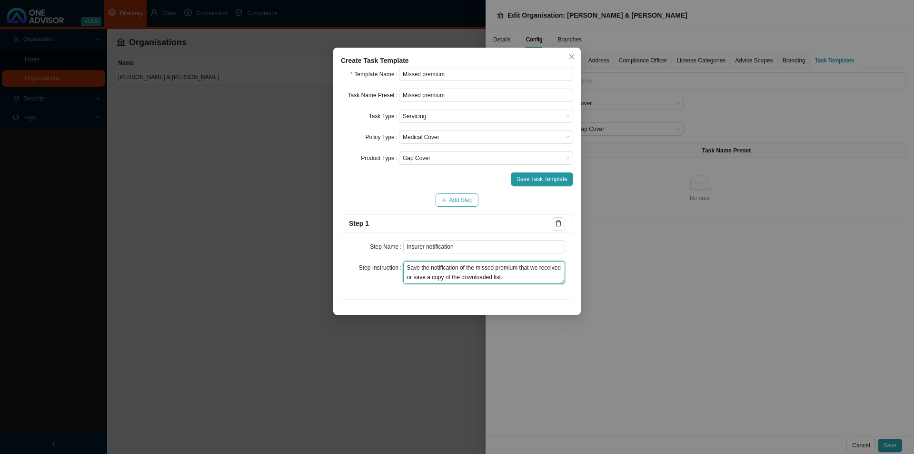
type textarea "Save the notification of the missed premium that we received or save a copy of …"
click at [453, 195] on span "Add Step" at bounding box center [460, 200] width 23 height 10
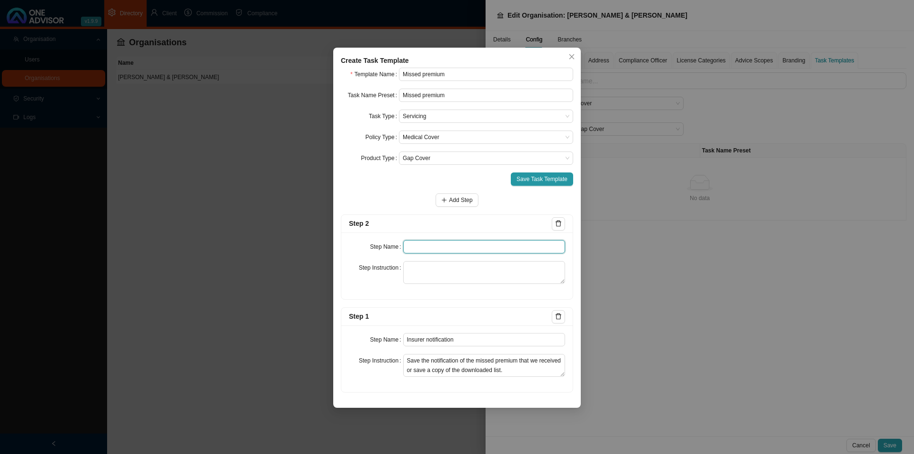
click at [417, 248] on input "text" at bounding box center [484, 246] width 162 height 13
paste input "Investigation"
type input "Investigation"
drag, startPoint x: 441, startPoint y: 276, endPoint x: 648, endPoint y: 258, distance: 208.4
click at [441, 276] on textarea at bounding box center [484, 272] width 162 height 23
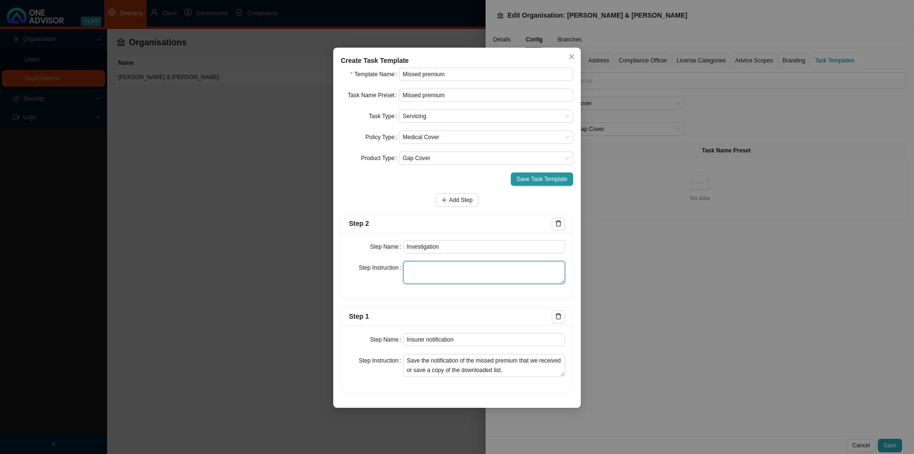
click at [424, 269] on textarea at bounding box center [484, 272] width 162 height 23
paste textarea "Record all phone calls and or information gathering to confirm the missed premi…"
click at [461, 200] on span "Add Step" at bounding box center [460, 200] width 23 height 10
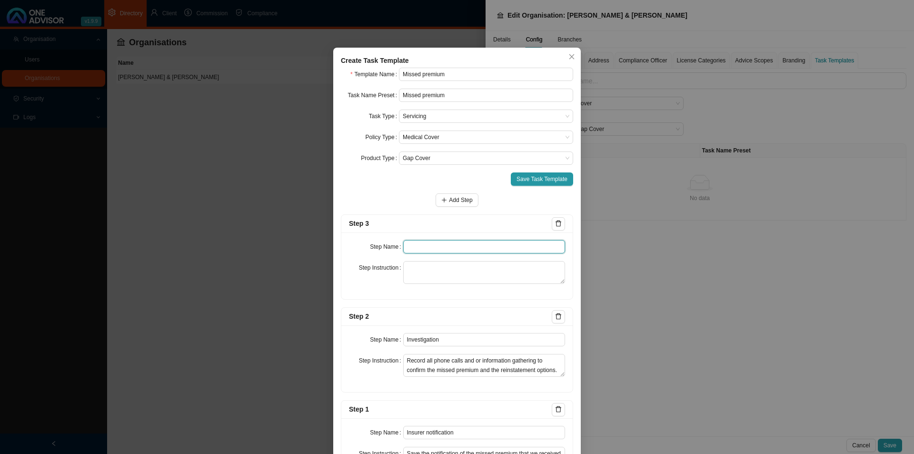
click at [466, 251] on input "text" at bounding box center [484, 246] width 162 height 13
paste input "Client notification (1)"
click at [436, 285] on div "Step Name Client notification (1) Step Instruction" at bounding box center [456, 265] width 231 height 67
click at [447, 275] on textarea at bounding box center [484, 272] width 162 height 23
click at [454, 262] on textarea at bounding box center [484, 272] width 162 height 23
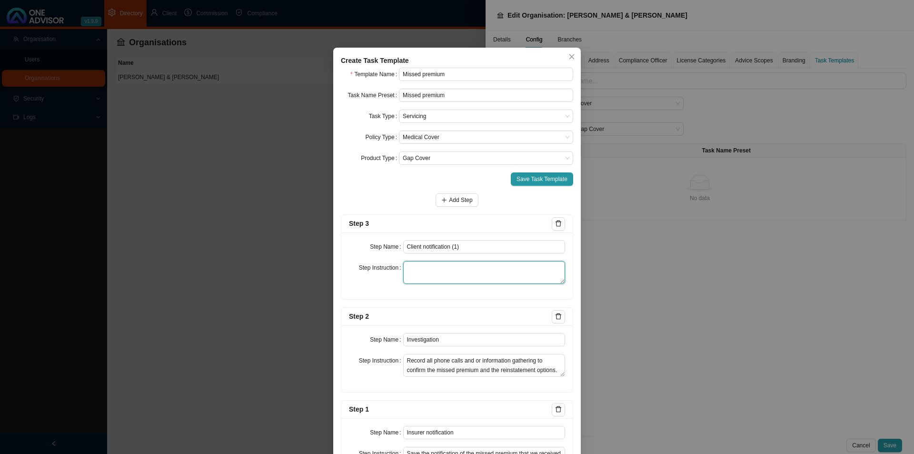
paste textarea "Record the email and or whatsapp that was sent to the client notifying them of …"
click at [529, 178] on span "Save Task Template" at bounding box center [541, 179] width 51 height 10
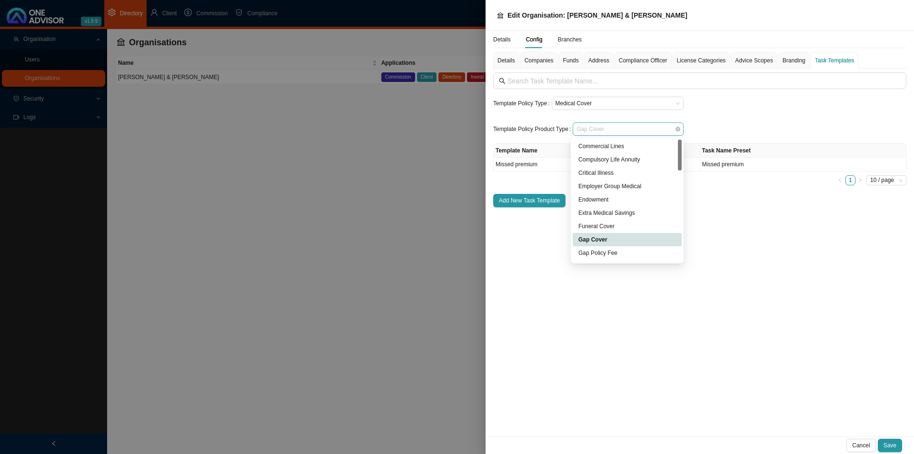
click at [593, 125] on span "Gap Cover" at bounding box center [627, 129] width 103 height 12
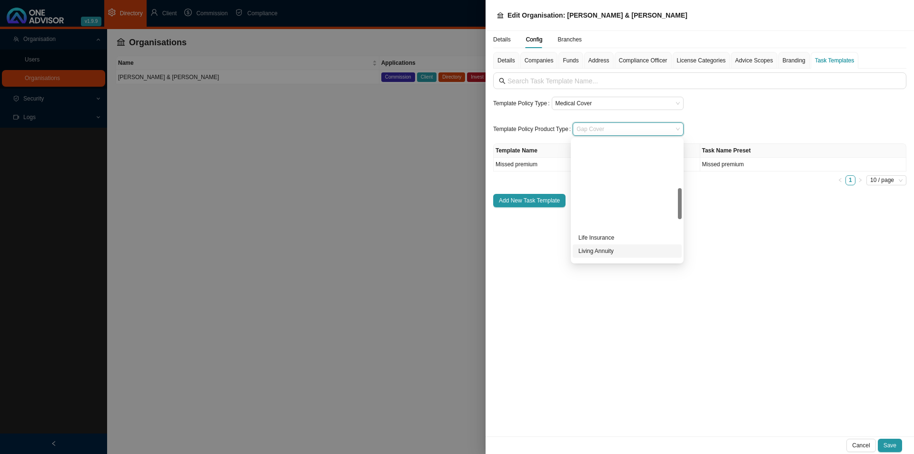
scroll to position [190, 0]
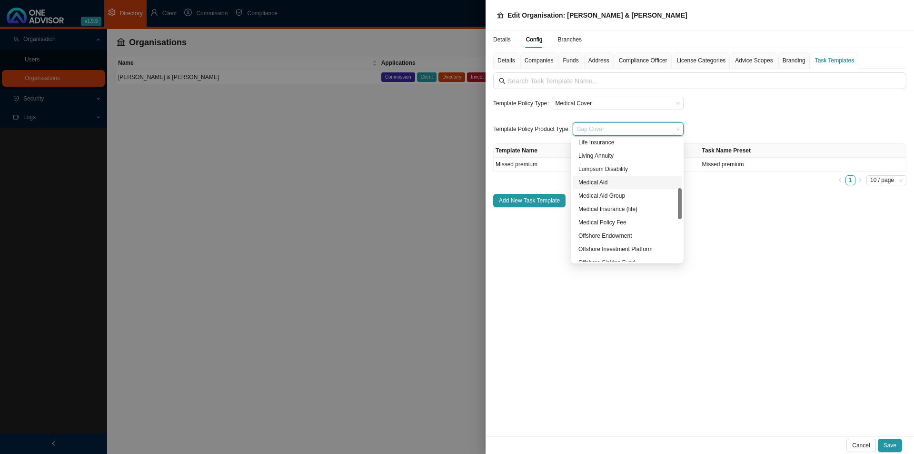
click at [603, 183] on div "Medical Aid" at bounding box center [627, 183] width 98 height 10
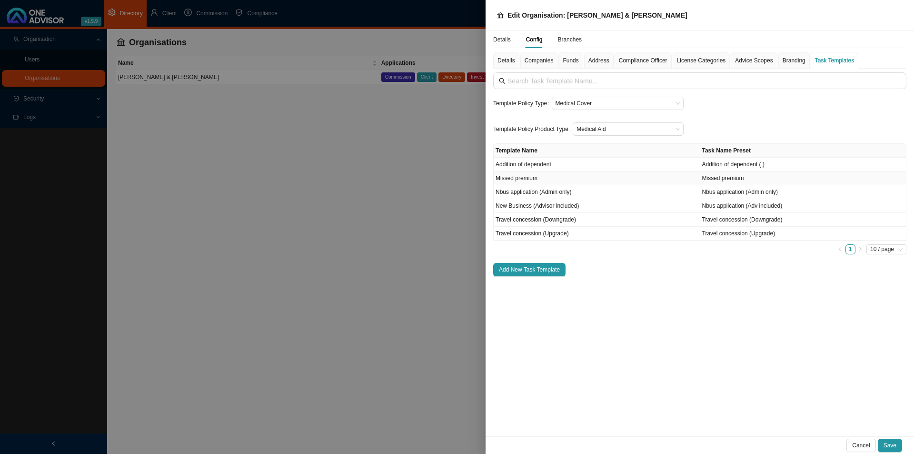
click at [515, 179] on td "Missed premium" at bounding box center [597, 178] width 207 height 14
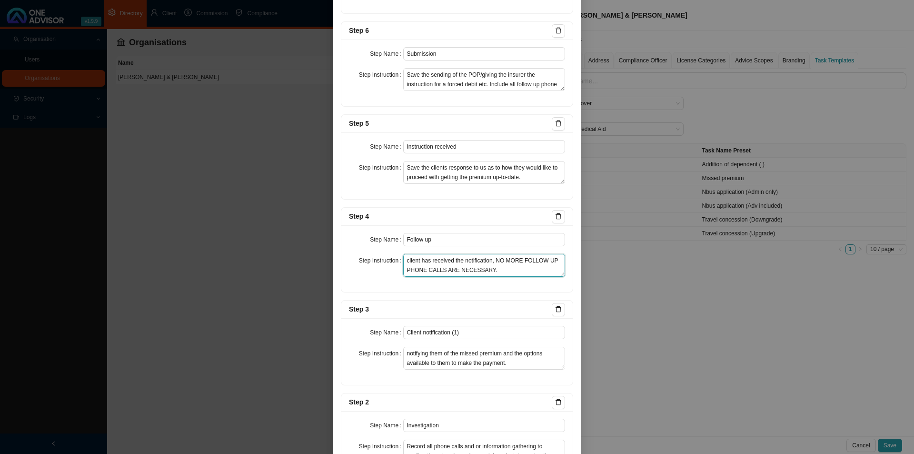
scroll to position [0, 0]
drag, startPoint x: 528, startPoint y: 272, endPoint x: 379, endPoint y: 239, distance: 152.6
click at [379, 239] on div "Step Name Follow up Step Instruction Follow up phone calls/ whatsapp's to the c…" at bounding box center [456, 258] width 231 height 67
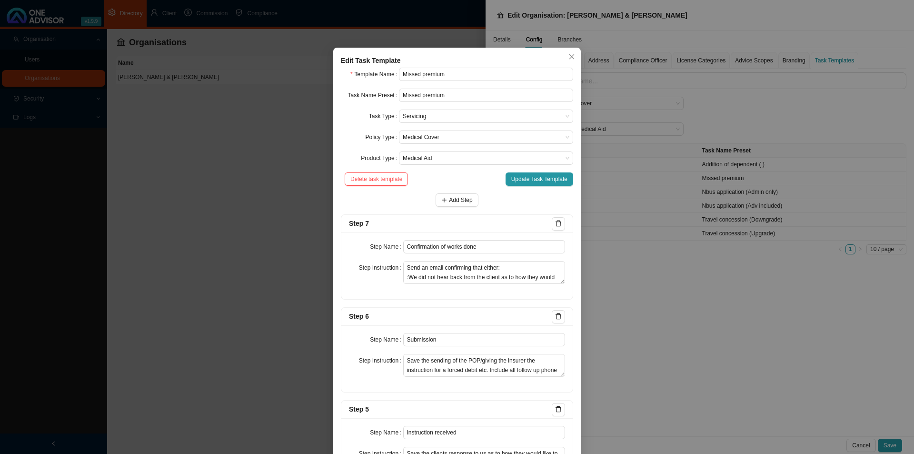
click at [571, 58] on icon "close" at bounding box center [571, 56] width 7 height 7
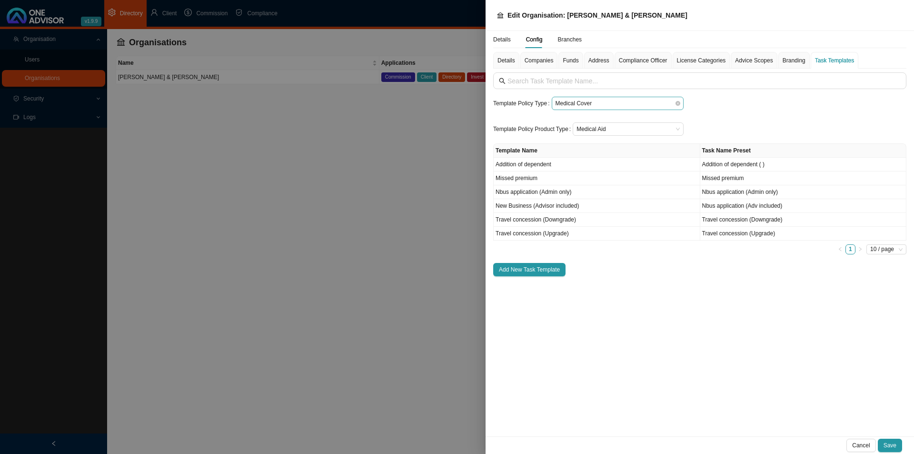
click at [579, 105] on span "Medical Cover" at bounding box center [618, 103] width 124 height 12
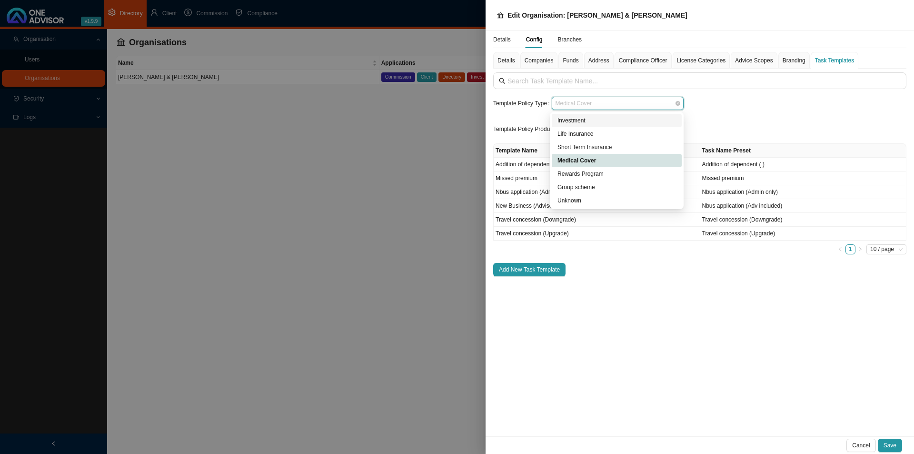
click at [586, 99] on span "Medical Cover" at bounding box center [618, 103] width 124 height 12
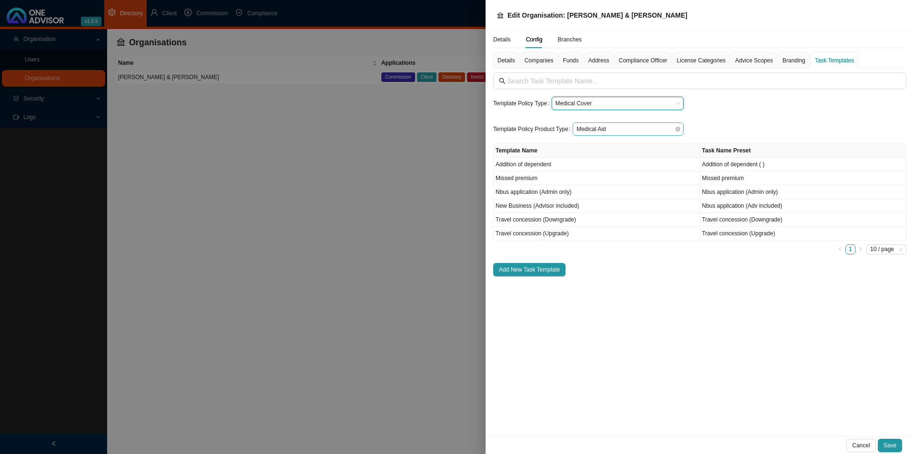
click at [603, 130] on span "Medical Aid" at bounding box center [627, 129] width 103 height 12
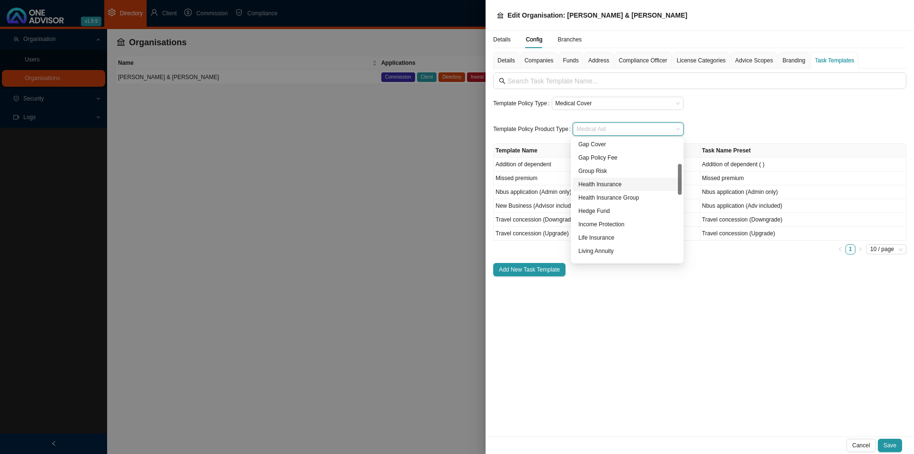
scroll to position [48, 0]
click at [600, 193] on div "Gap Cover" at bounding box center [627, 192] width 98 height 10
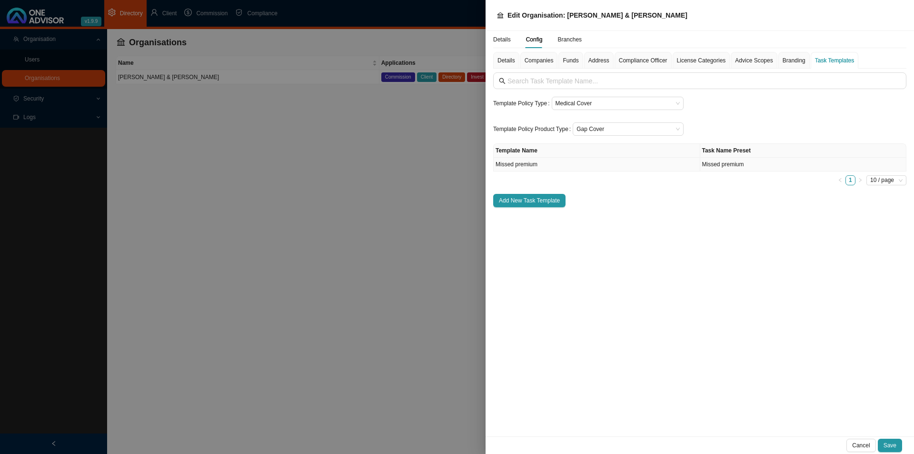
click at [652, 169] on td "Missed premium" at bounding box center [597, 165] width 207 height 14
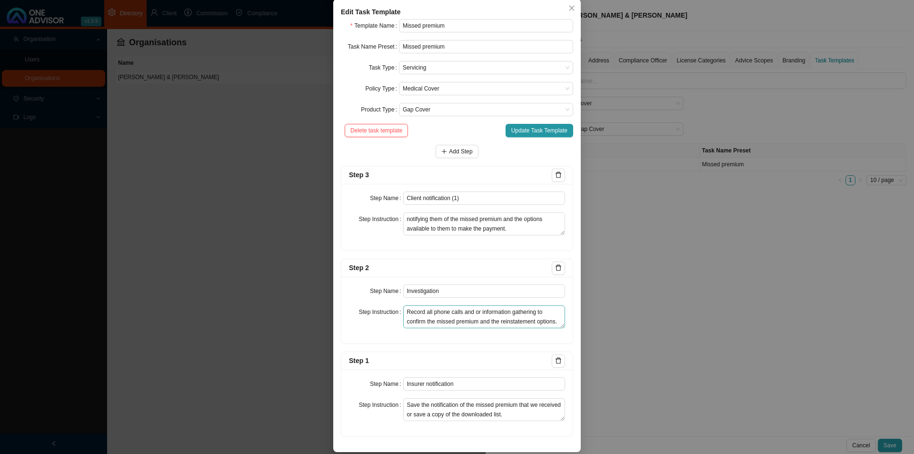
scroll to position [54, 0]
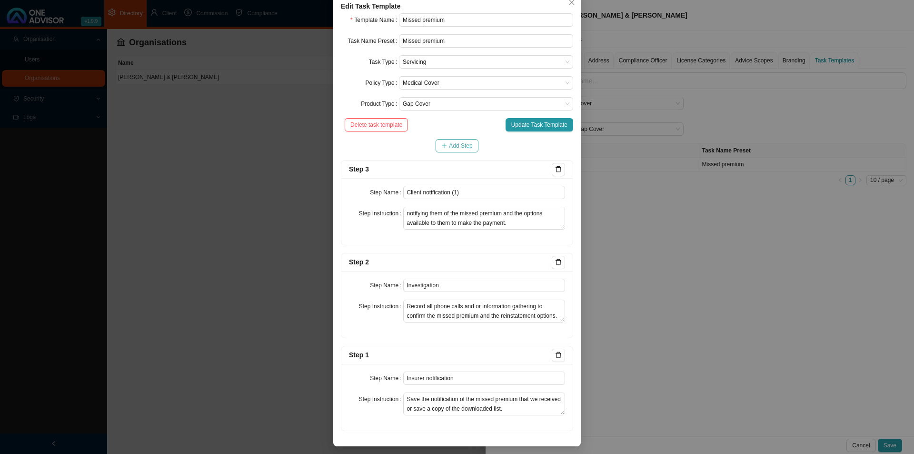
click at [455, 146] on span "Add Step" at bounding box center [460, 146] width 23 height 10
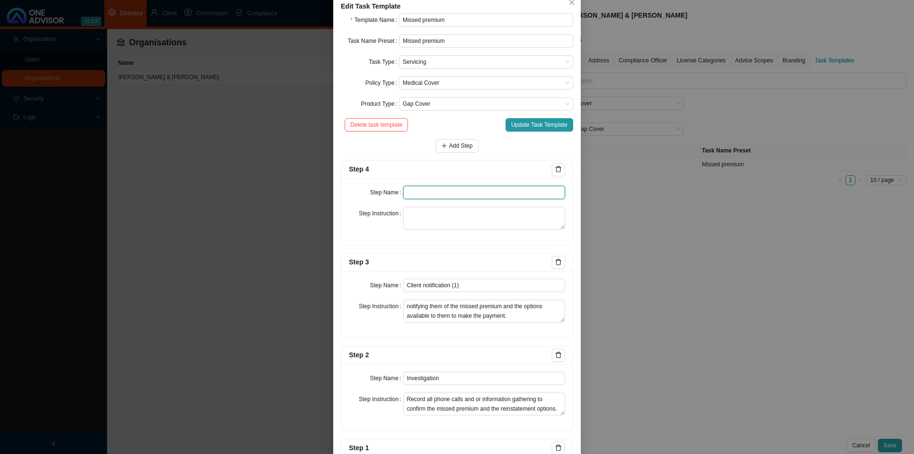
click at [410, 190] on input "text" at bounding box center [484, 192] width 162 height 13
click at [445, 214] on textarea at bounding box center [484, 218] width 162 height 23
click at [440, 213] on textarea at bounding box center [484, 218] width 162 height 23
paste textarea "Follow up phone calls/ whatsapp's to the client confirming that they have recei…"
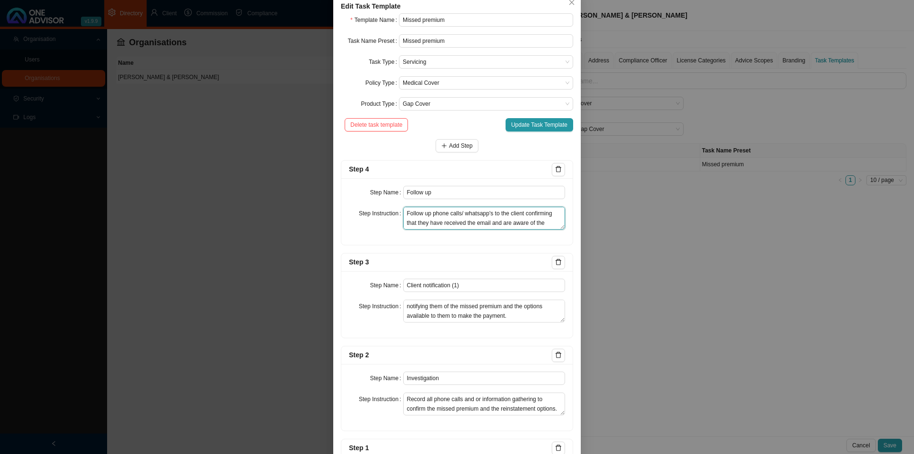
scroll to position [36, 0]
click at [453, 145] on span "Add Step" at bounding box center [460, 146] width 23 height 10
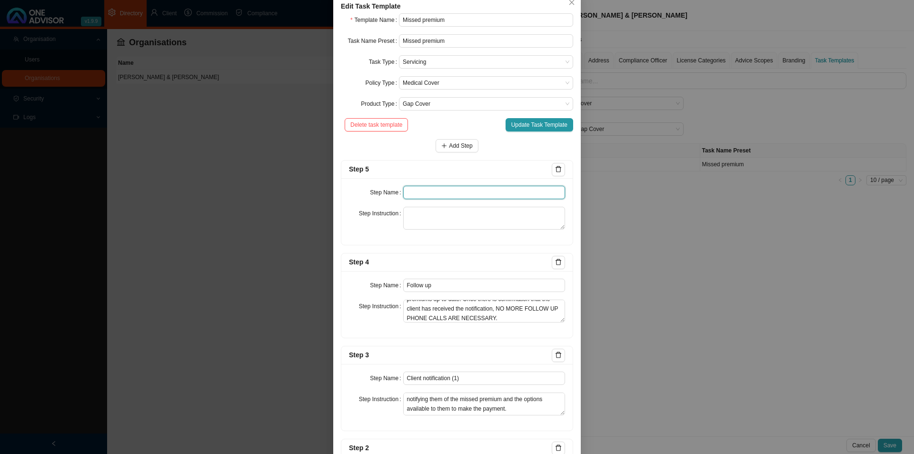
click at [411, 191] on input "text" at bounding box center [484, 192] width 162 height 13
paste input "Instruction received"
click at [473, 218] on textarea at bounding box center [484, 218] width 162 height 23
paste textarea "Save the clients response to us as to how they would like to proceed with getti…"
click at [452, 139] on button "Add Step" at bounding box center [457, 145] width 42 height 13
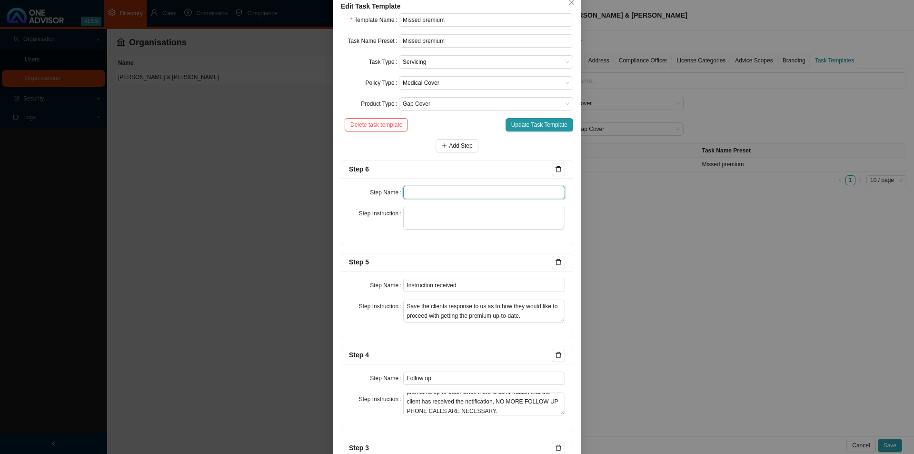
click at [429, 189] on input "text" at bounding box center [484, 192] width 162 height 13
paste input "Submission"
click at [419, 207] on textarea at bounding box center [484, 218] width 162 height 23
paste textarea "Save the sending of the POP/giving the insurer the instruction for a forced deb…"
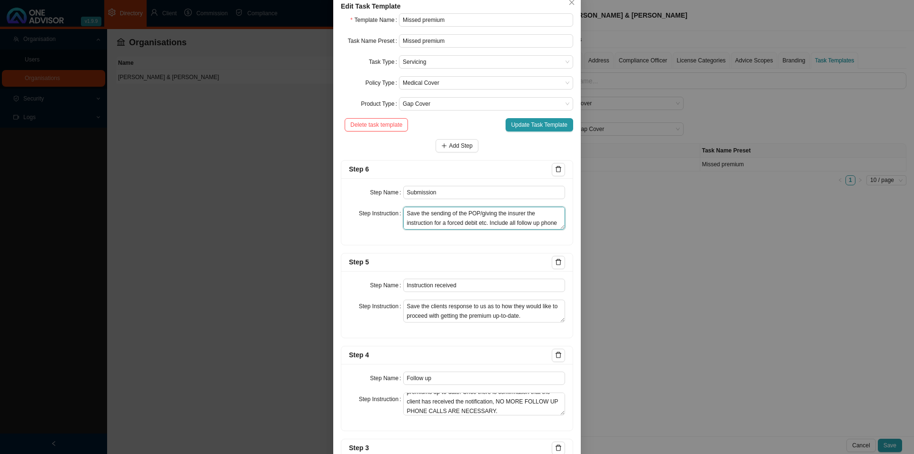
scroll to position [7, 0]
click at [449, 142] on span "Add Step" at bounding box center [460, 146] width 23 height 10
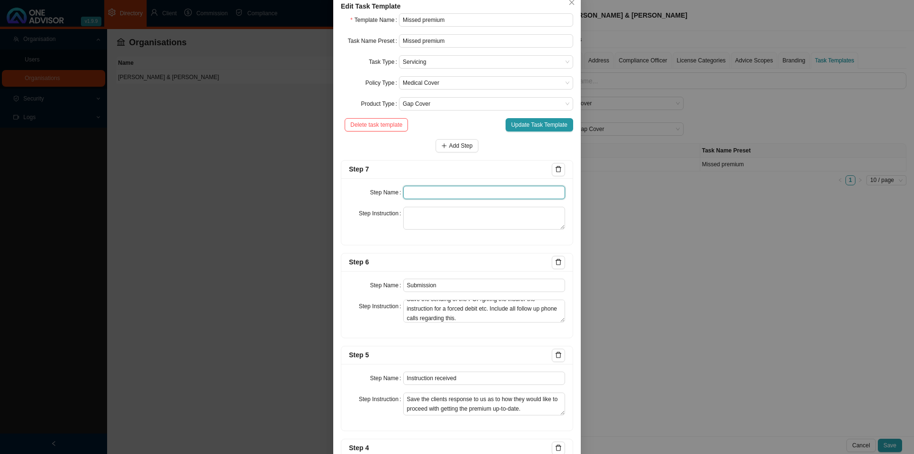
click at [417, 189] on input "text" at bounding box center [484, 192] width 162 height 13
paste input "Confirmation of works done"
drag, startPoint x: 439, startPoint y: 227, endPoint x: 494, endPoint y: 221, distance: 55.0
click at [451, 226] on textarea at bounding box center [484, 218] width 162 height 23
click at [446, 217] on textarea at bounding box center [484, 218] width 162 height 23
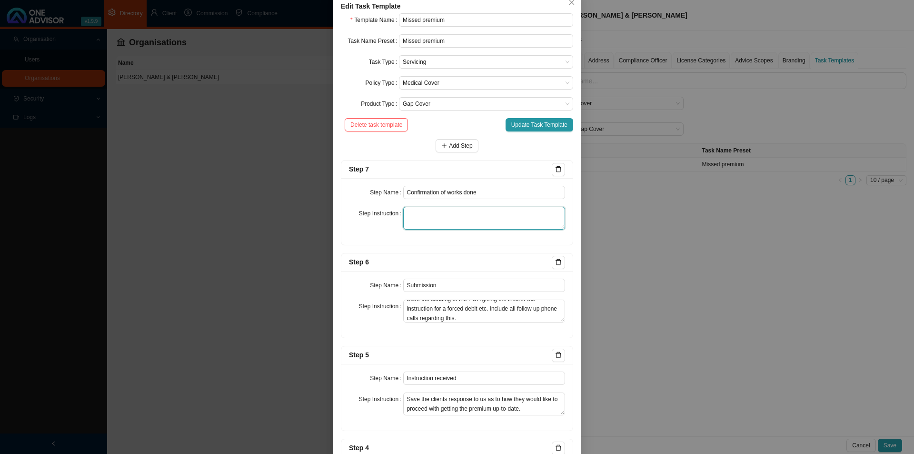
paste textarea "Send an email confirming that either: :We did not hear back from the client as …"
click at [536, 127] on span "Update Task Template" at bounding box center [539, 125] width 56 height 10
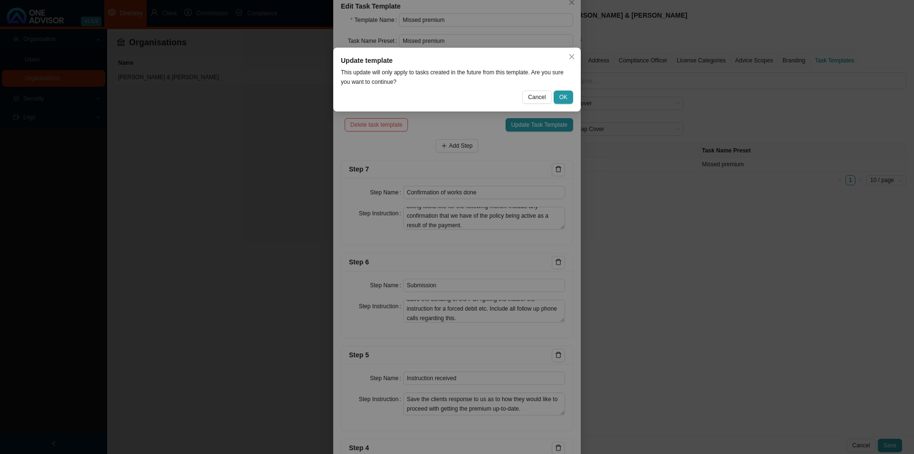
click at [536, 98] on span "Cancel" at bounding box center [537, 97] width 18 height 10
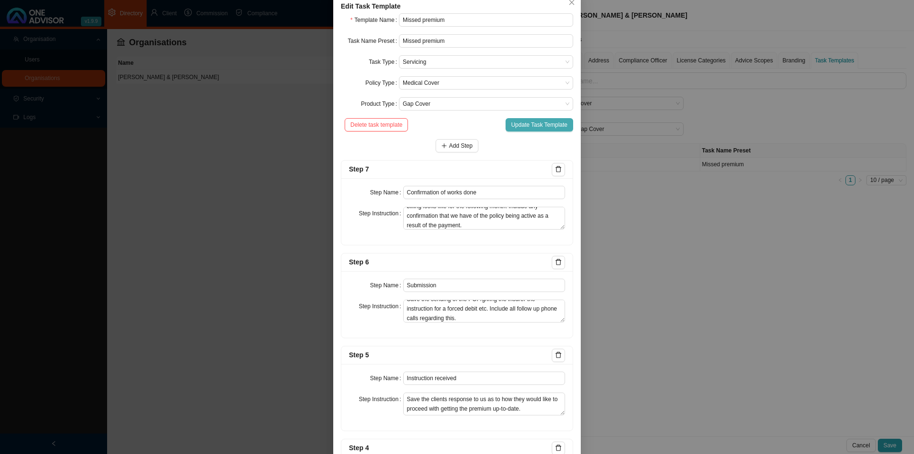
click at [525, 123] on span "Update Task Template" at bounding box center [539, 125] width 56 height 10
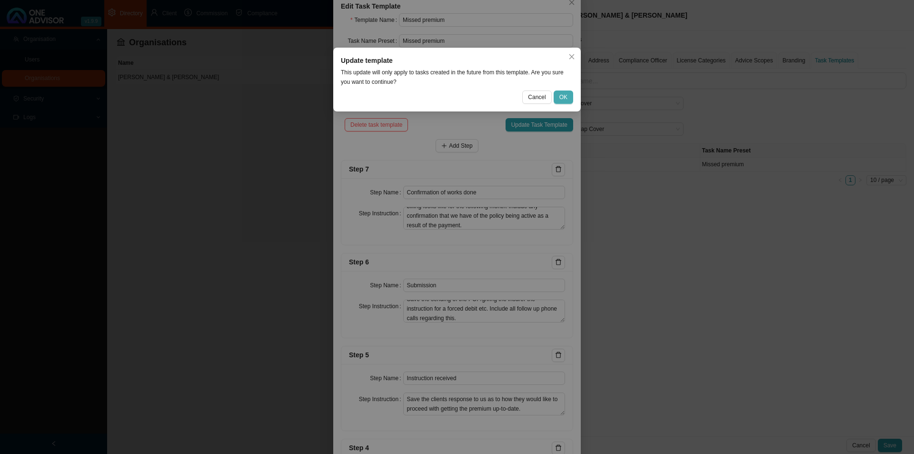
click at [568, 97] on button "OK" at bounding box center [564, 96] width 20 height 13
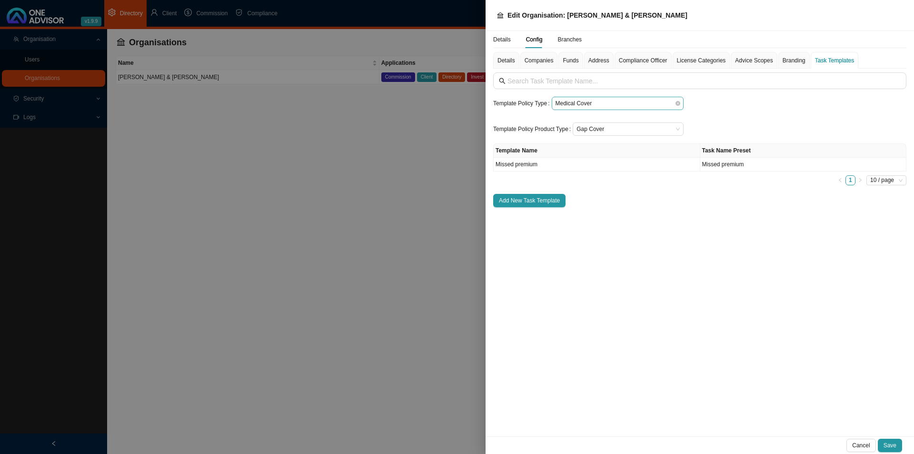
click at [575, 108] on span "Medical Cover" at bounding box center [618, 103] width 124 height 12
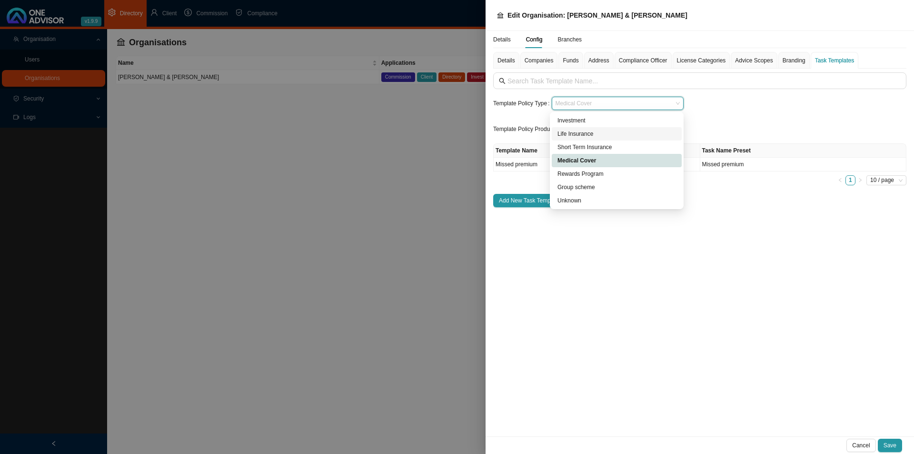
click at [582, 132] on div "Life Insurance" at bounding box center [616, 134] width 119 height 10
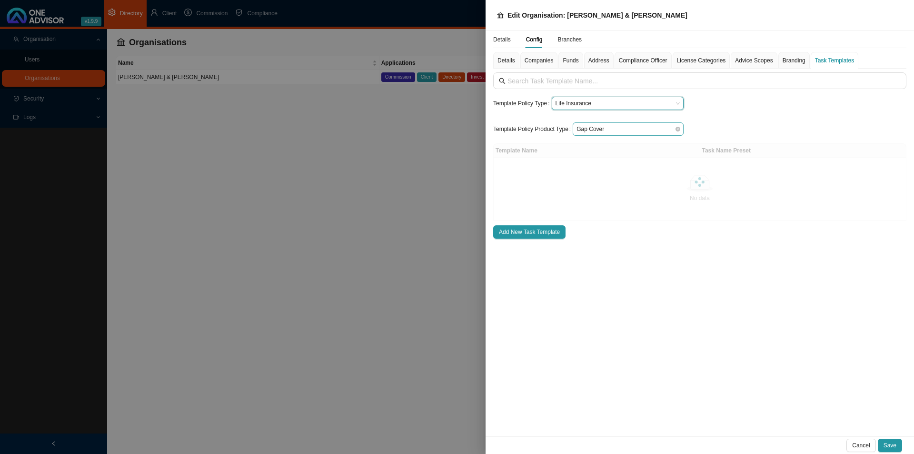
click at [594, 127] on span "Gap Cover" at bounding box center [627, 129] width 103 height 12
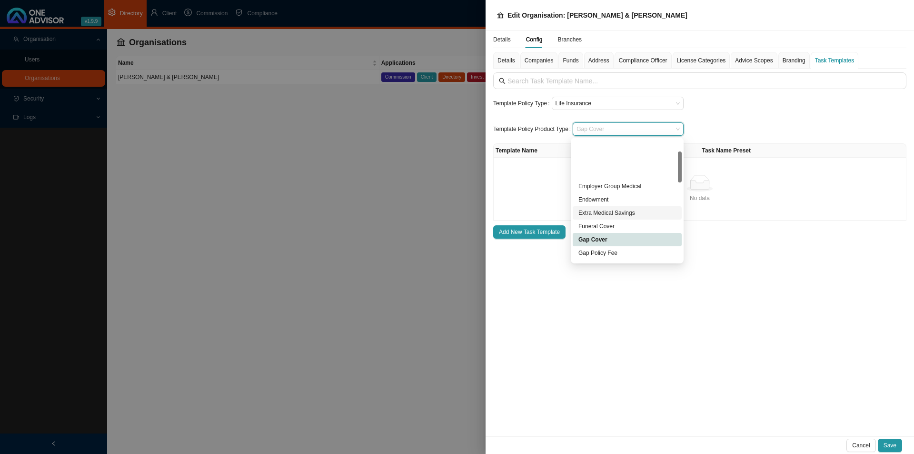
scroll to position [143, 0]
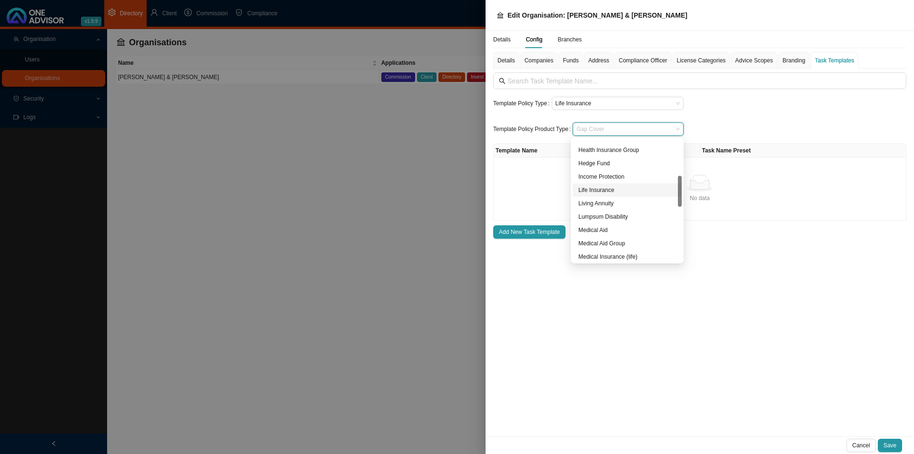
click at [593, 189] on div "Life Insurance" at bounding box center [627, 190] width 98 height 10
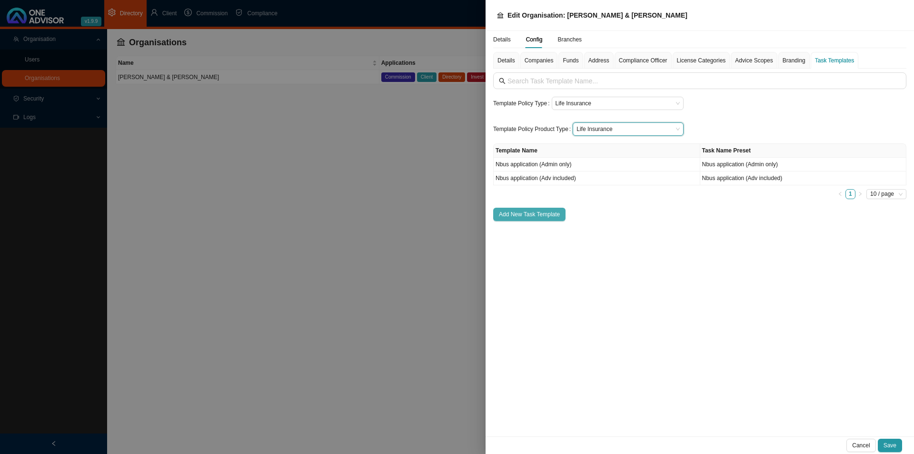
click at [539, 209] on span "Add New Task Template" at bounding box center [529, 214] width 61 height 10
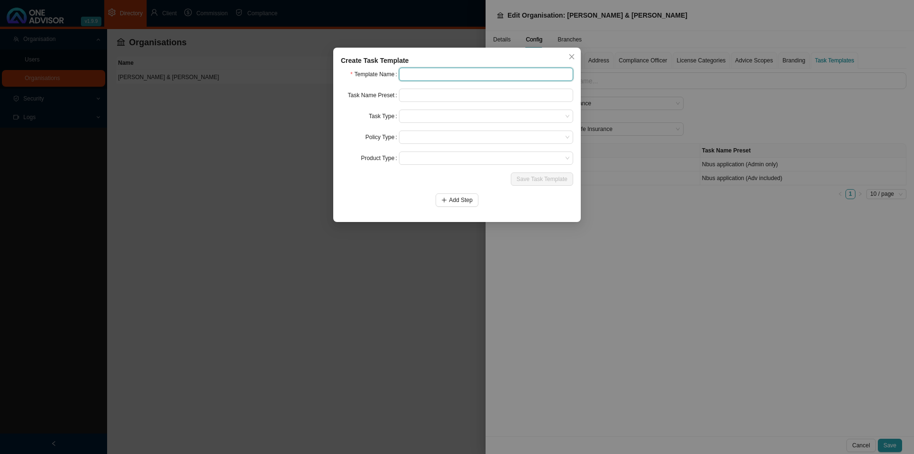
click at [405, 77] on input "text" at bounding box center [486, 74] width 174 height 13
click at [572, 56] on icon "close" at bounding box center [571, 56] width 7 height 7
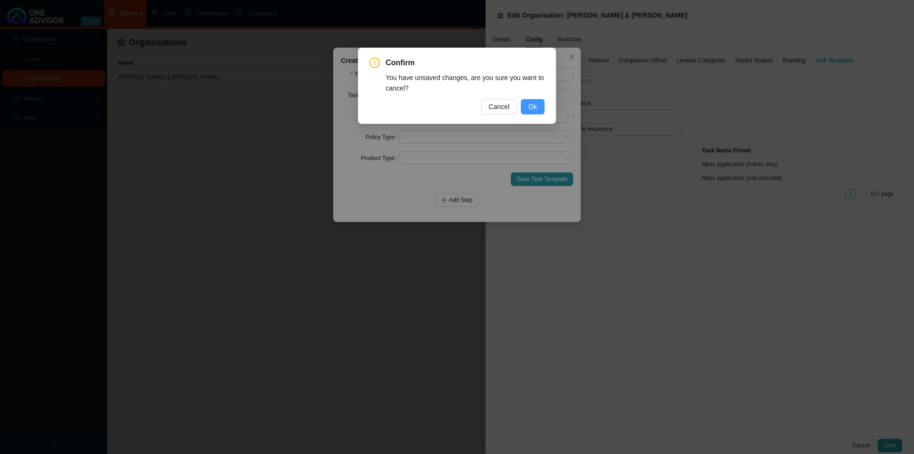
click at [526, 105] on button "Ok" at bounding box center [533, 106] width 24 height 15
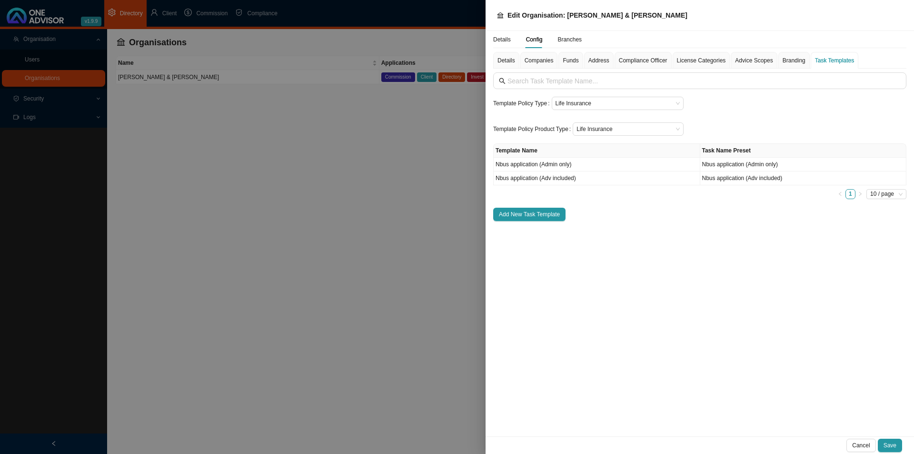
click at [368, 315] on div at bounding box center [457, 227] width 914 height 454
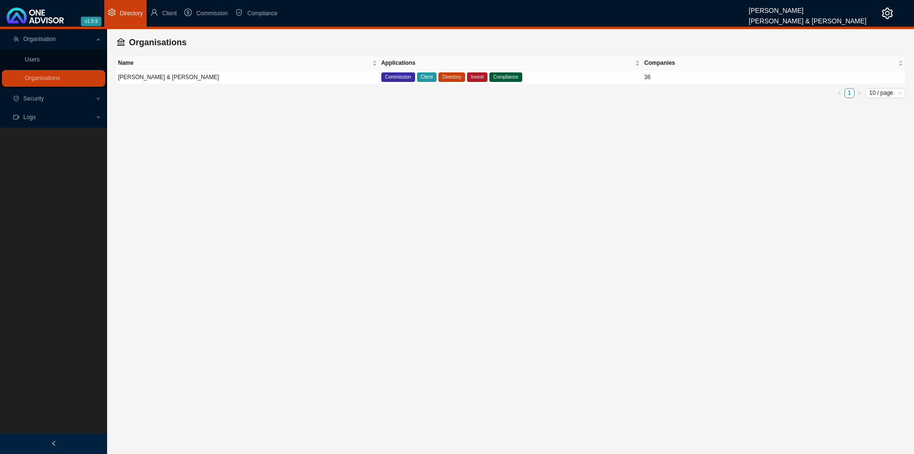
click at [45, 39] on span "Organisation" at bounding box center [39, 39] width 32 height 7
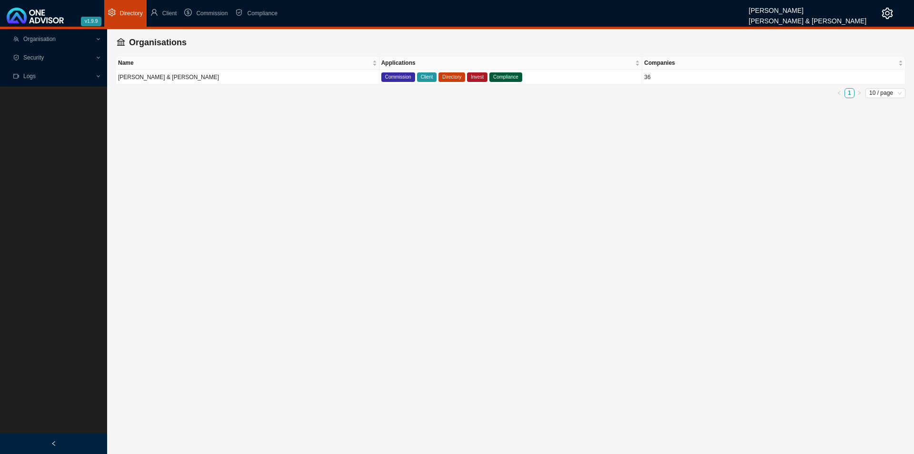
click at [45, 39] on span "Organisation" at bounding box center [39, 39] width 32 height 7
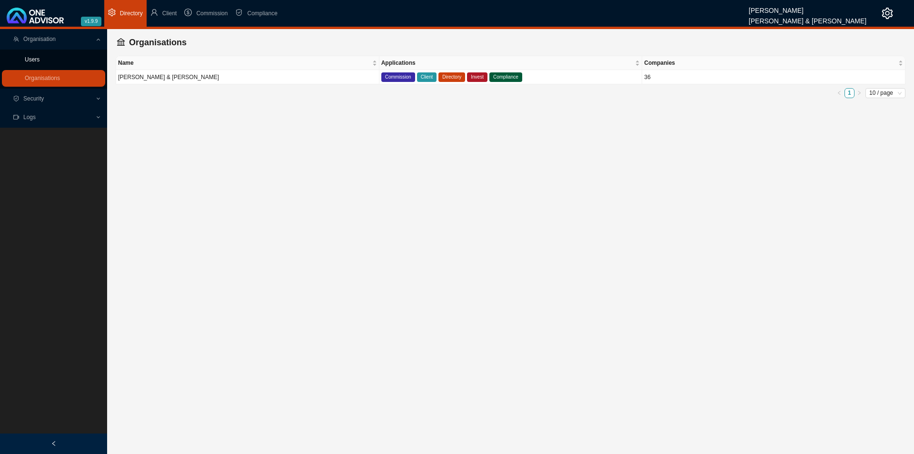
click at [40, 56] on link "Users" at bounding box center [32, 59] width 15 height 7
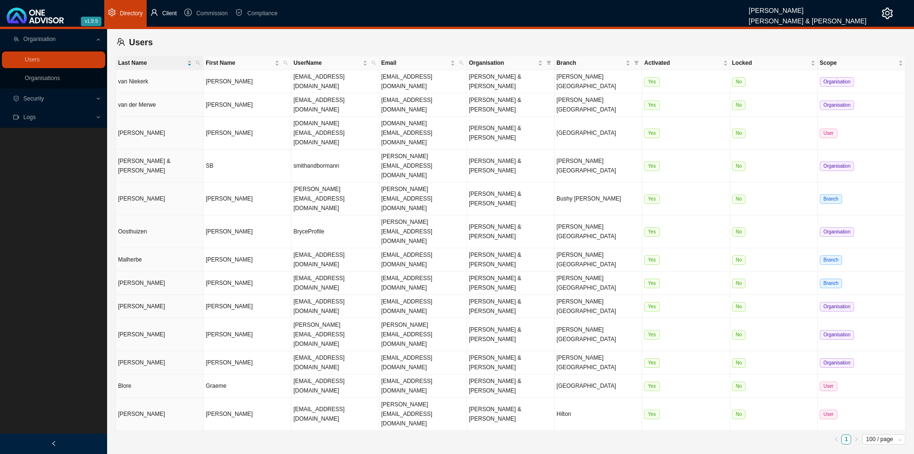
click at [153, 19] on li "Client" at bounding box center [164, 13] width 34 height 27
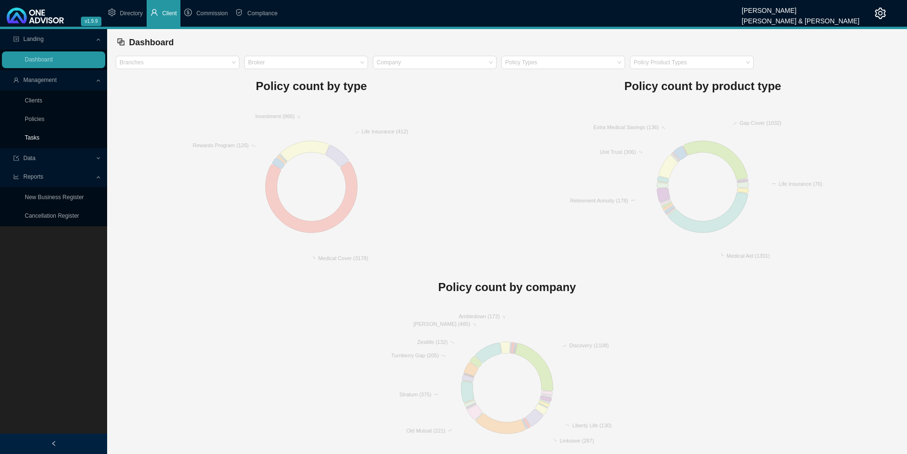
click at [40, 138] on link "Tasks" at bounding box center [32, 137] width 15 height 7
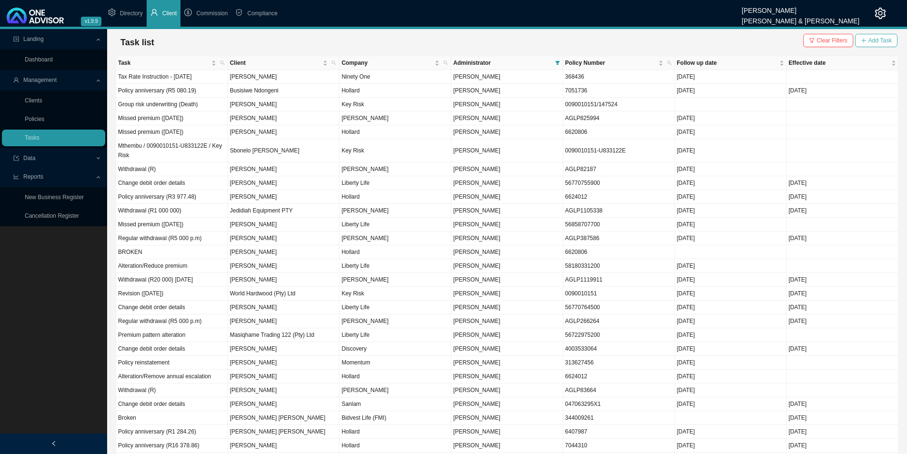
click at [731, 37] on button "Add Task" at bounding box center [876, 40] width 42 height 13
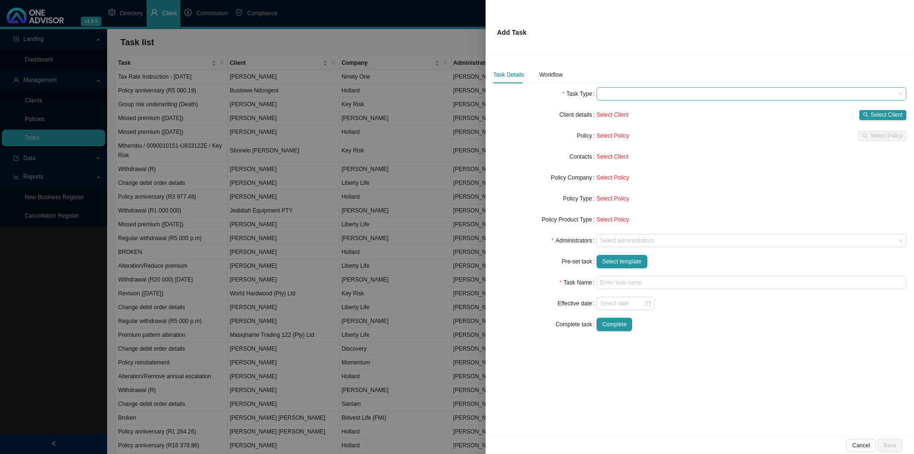
click at [625, 95] on span at bounding box center [751, 94] width 302 height 12
click at [634, 97] on span at bounding box center [751, 94] width 302 height 12
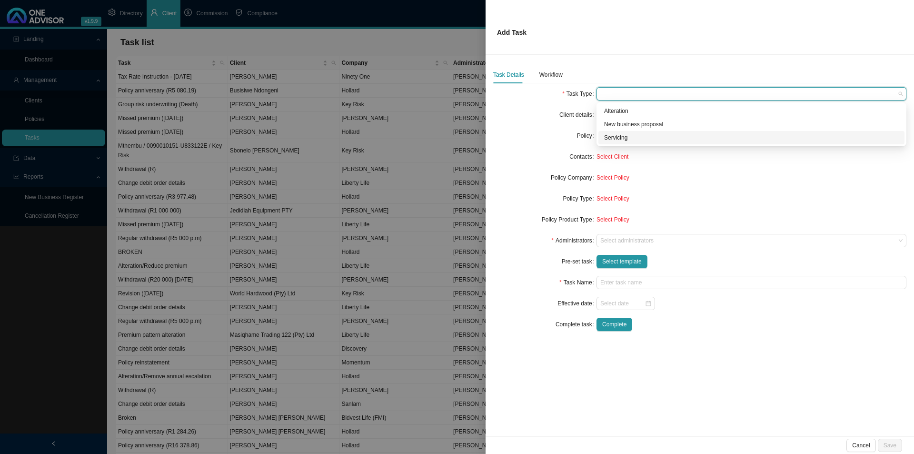
click at [620, 136] on div "Servicing" at bounding box center [751, 138] width 295 height 10
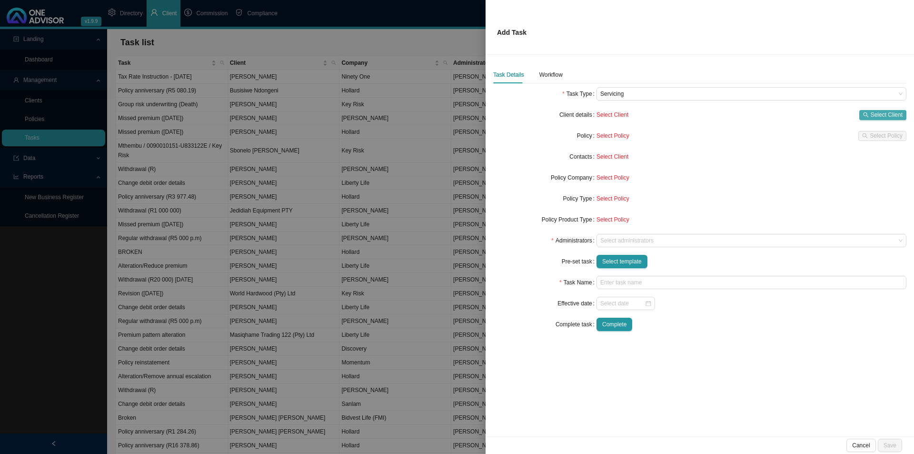
click at [731, 113] on span "Select Client" at bounding box center [887, 115] width 32 height 10
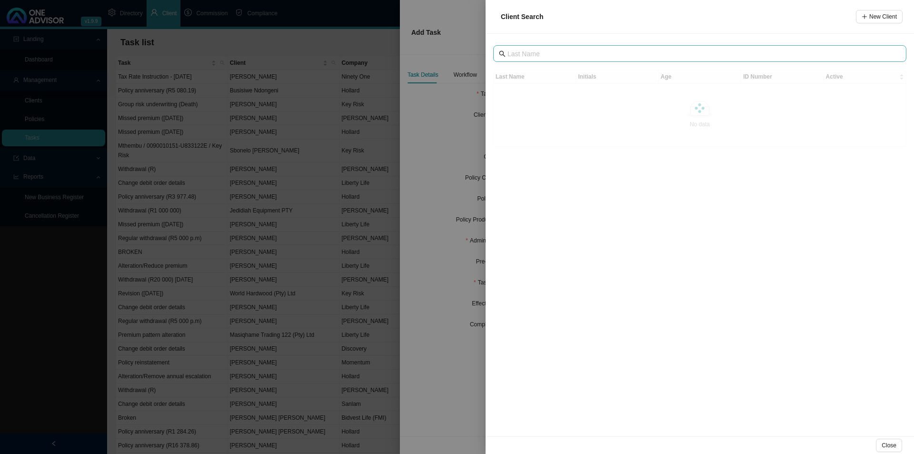
click at [574, 59] on span at bounding box center [699, 53] width 413 height 17
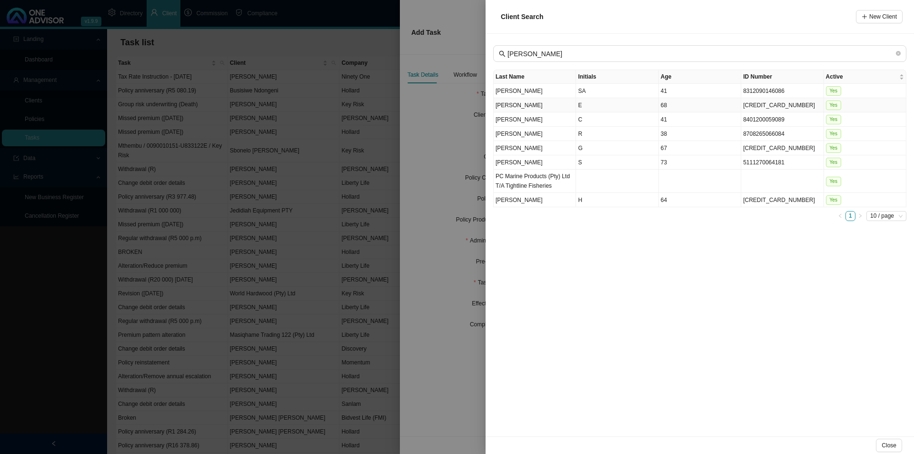
click at [597, 109] on td "E" at bounding box center [617, 105] width 82 height 14
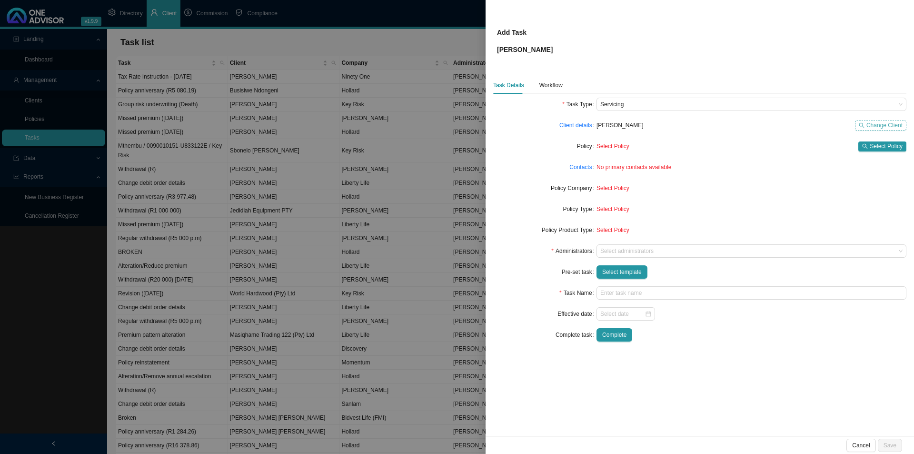
click at [731, 127] on span "Change Client" at bounding box center [884, 125] width 36 height 10
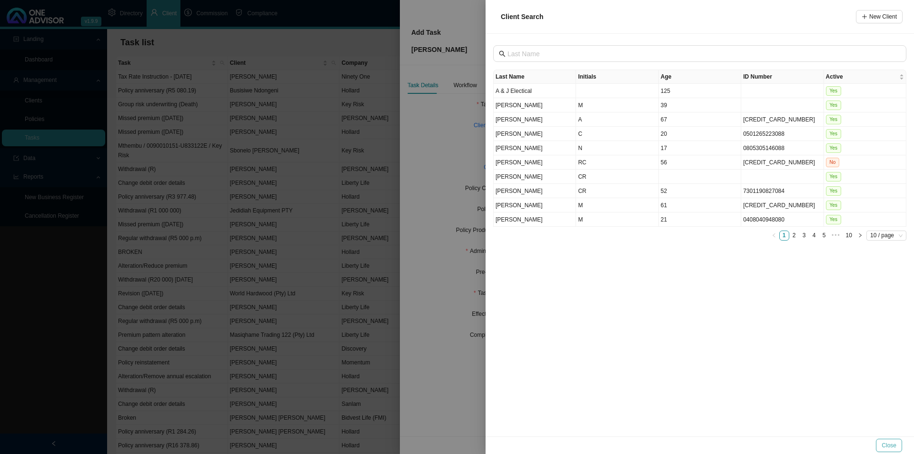
click at [731, 351] on button "Close" at bounding box center [889, 444] width 26 height 13
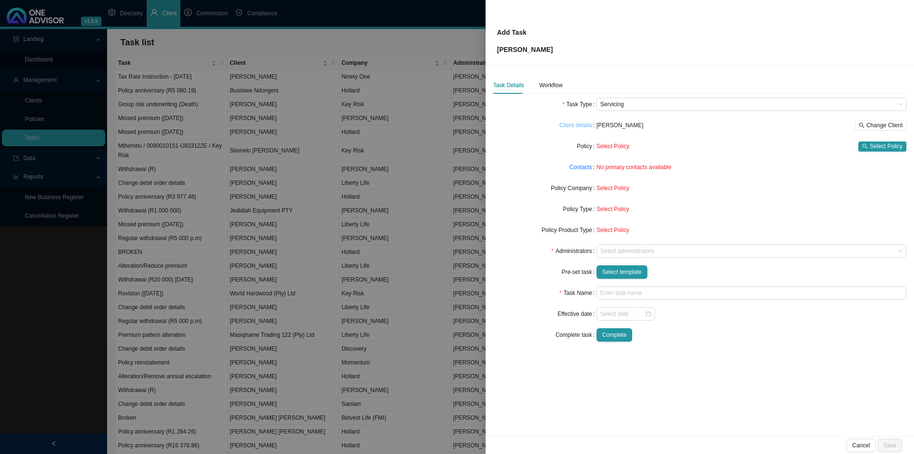
click at [583, 127] on link "Client details" at bounding box center [575, 125] width 33 height 10
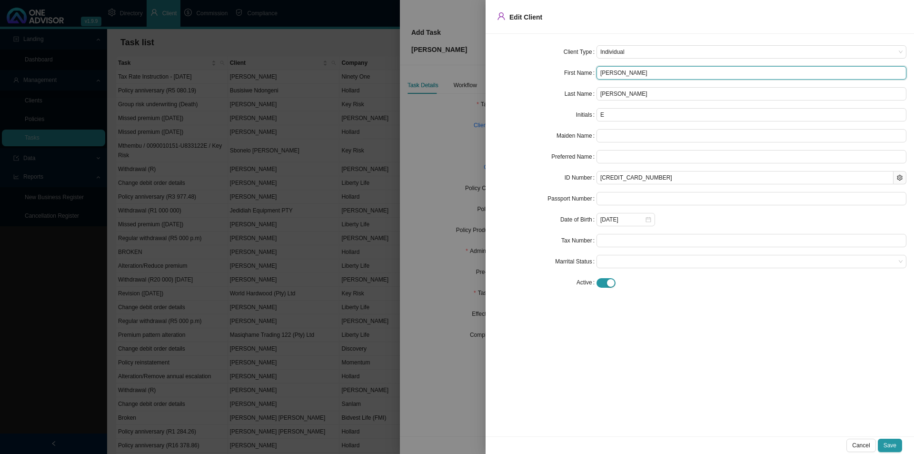
click at [617, 70] on input "Eric" at bounding box center [751, 72] width 310 height 13
click at [612, 262] on span at bounding box center [751, 261] width 302 height 12
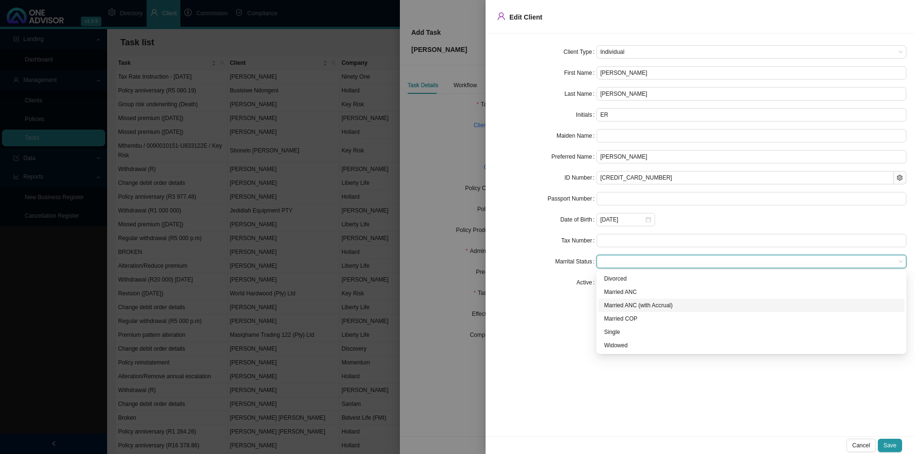
click at [632, 306] on div "Married ANC (with Accrual)" at bounding box center [751, 305] width 295 height 10
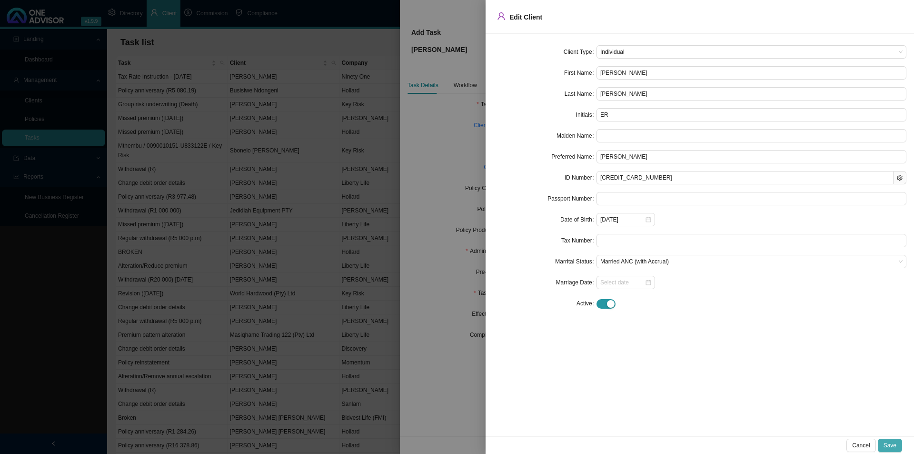
click at [731, 351] on span "Save" at bounding box center [890, 445] width 13 height 10
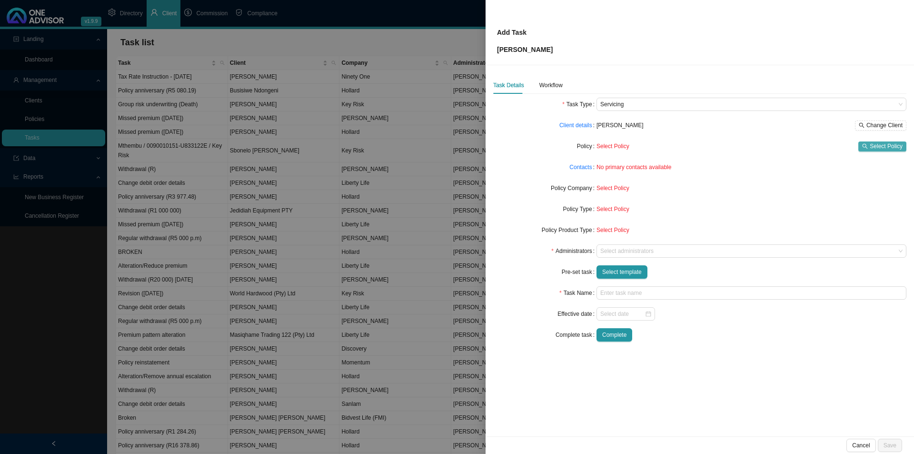
click at [731, 148] on span "Select Policy" at bounding box center [886, 146] width 33 height 10
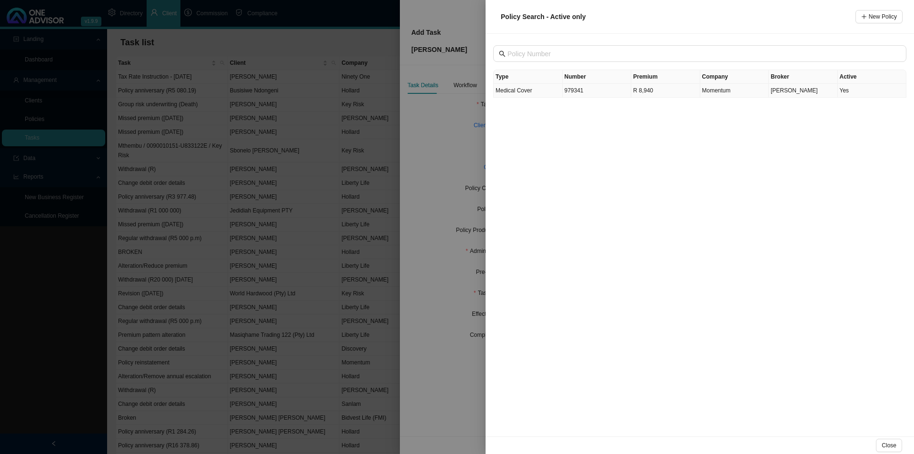
click at [526, 95] on td "Medical Cover" at bounding box center [528, 91] width 69 height 14
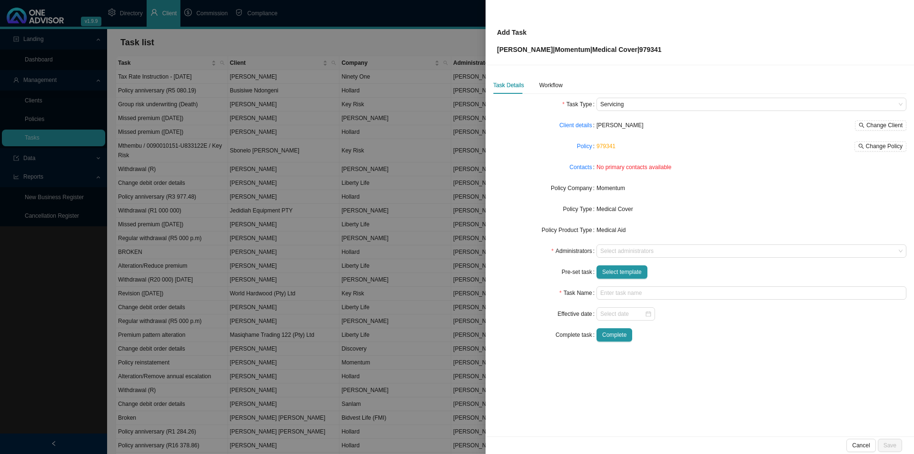
click at [569, 163] on div "Contacts" at bounding box center [544, 166] width 103 height 13
click at [577, 168] on link "Contacts" at bounding box center [580, 167] width 22 height 10
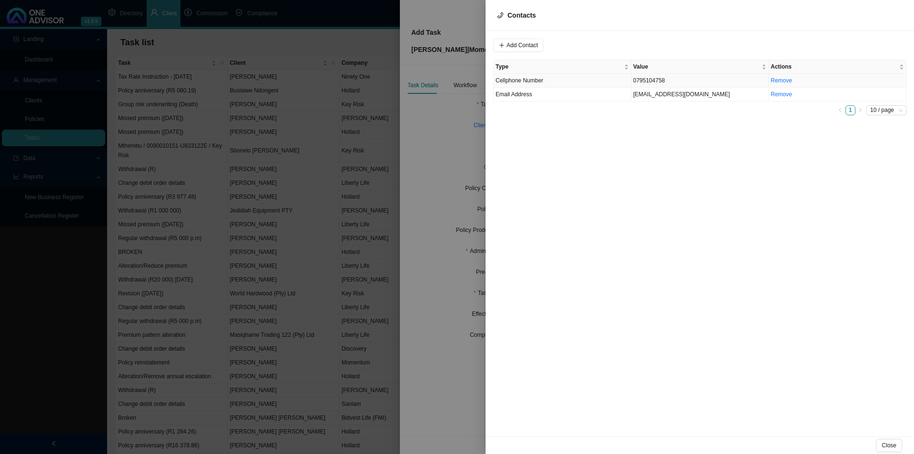
click at [546, 80] on td "Cellphone Number" at bounding box center [563, 81] width 138 height 14
click at [625, 48] on span "Cellphone Number" at bounding box center [648, 45] width 64 height 12
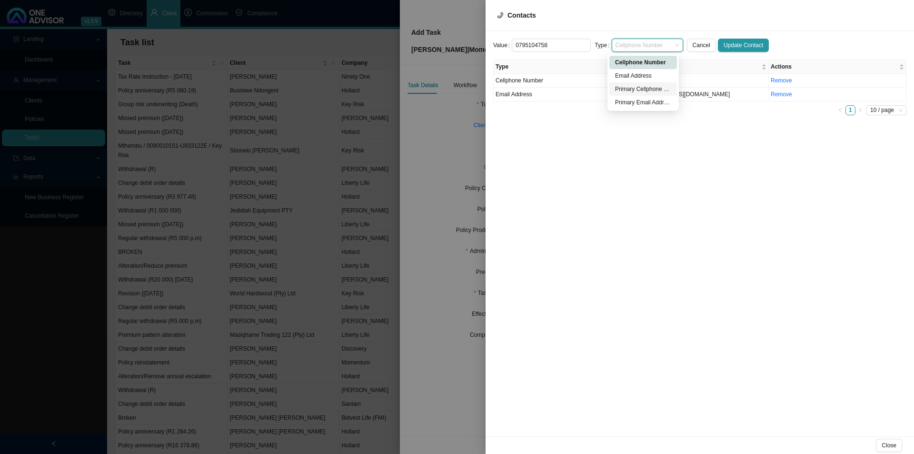
click at [631, 91] on div "Primary Cellphone Number" at bounding box center [643, 89] width 56 height 10
click at [728, 42] on span "Update Contact" at bounding box center [744, 45] width 40 height 10
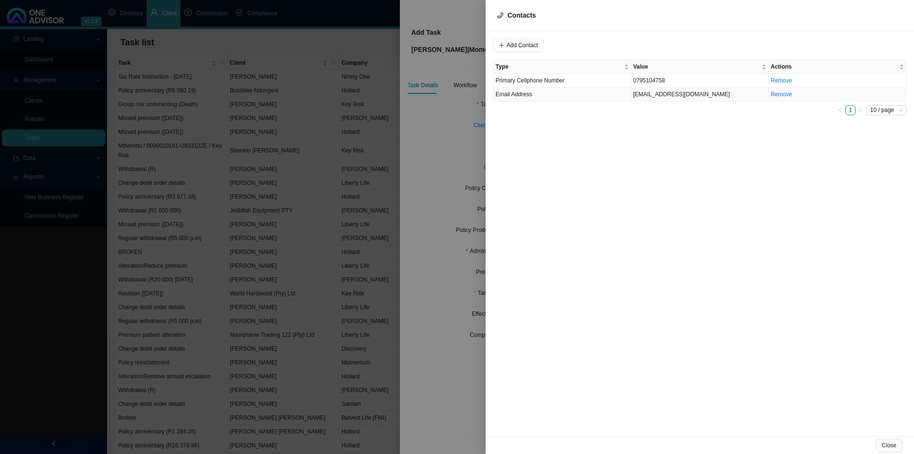
drag, startPoint x: 526, startPoint y: 97, endPoint x: 558, endPoint y: 91, distance: 32.4
click at [526, 97] on span "Email Address" at bounding box center [514, 94] width 37 height 7
click at [637, 40] on span "Email Address" at bounding box center [648, 45] width 64 height 12
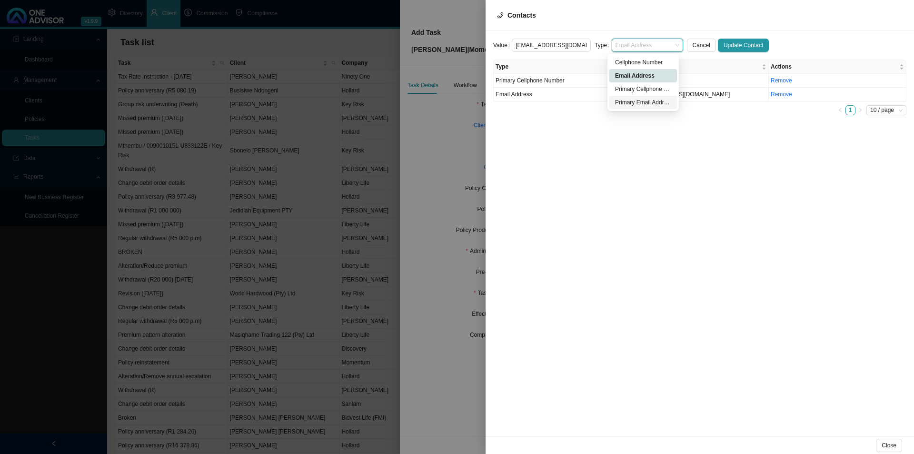
drag, startPoint x: 631, startPoint y: 101, endPoint x: 641, endPoint y: 101, distance: 10.0
click at [638, 101] on div "Primary Email Address" at bounding box center [643, 103] width 56 height 10
click at [731, 40] on span "Update Contact" at bounding box center [744, 45] width 40 height 10
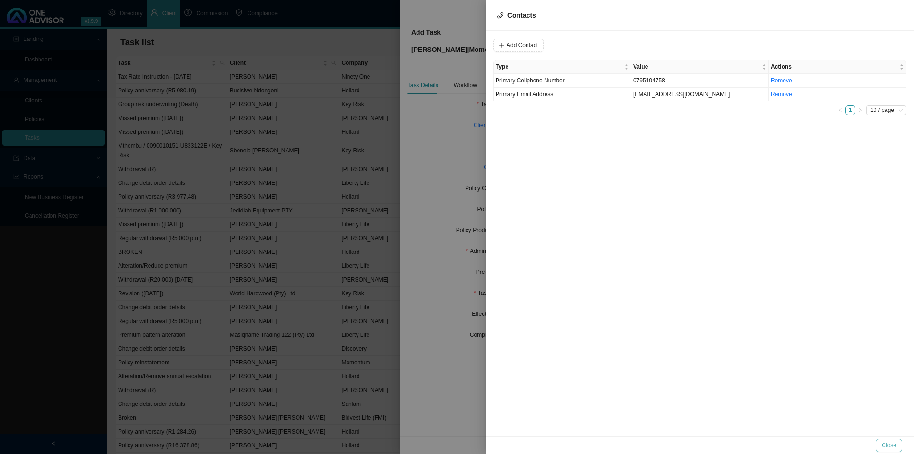
click at [731, 351] on span "Close" at bounding box center [889, 445] width 15 height 10
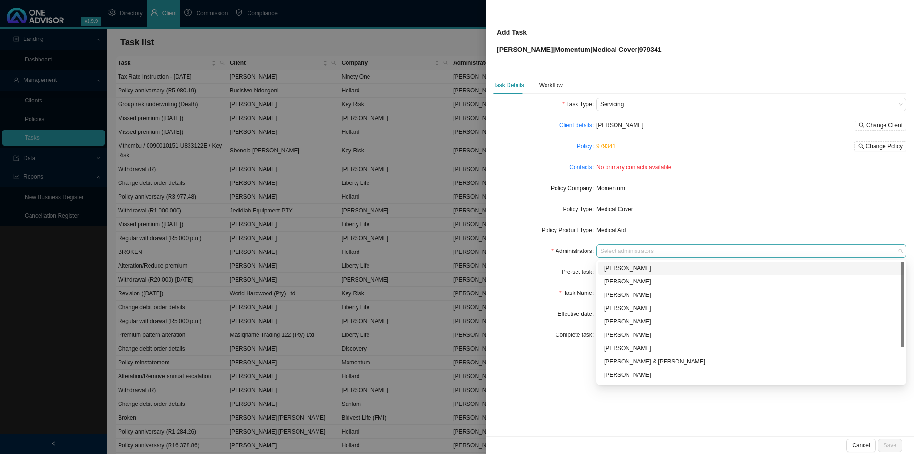
click at [636, 248] on div at bounding box center [746, 251] width 297 height 7
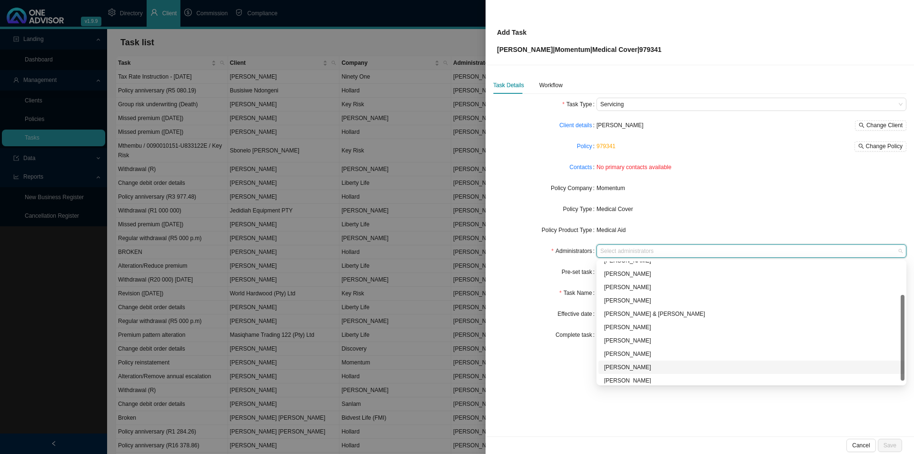
scroll to position [51, 0]
click at [633, 349] on div "Sarah-Lee Clements" at bounding box center [751, 350] width 295 height 10
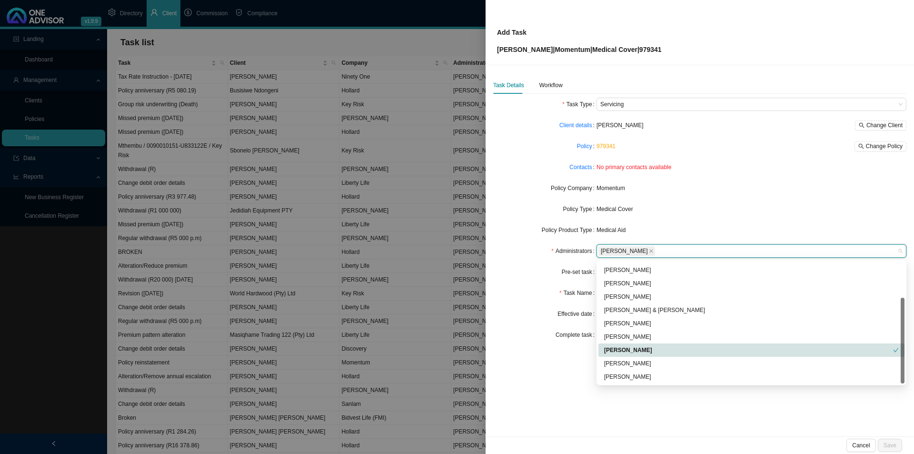
click at [536, 351] on div "Task Details Workflow Task Type Servicing Client details Eric Ogle Change Clien…" at bounding box center [700, 250] width 428 height 371
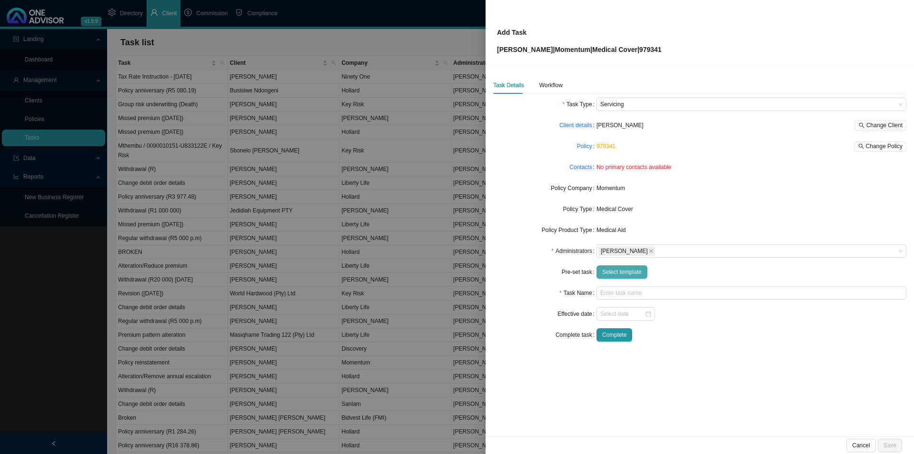
click at [625, 277] on button "Select template" at bounding box center [621, 271] width 51 height 13
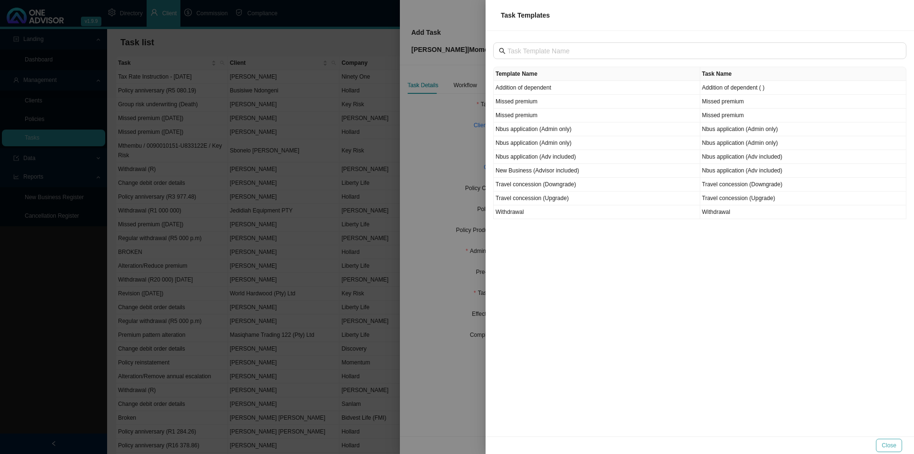
click at [731, 351] on span "Close" at bounding box center [889, 445] width 15 height 10
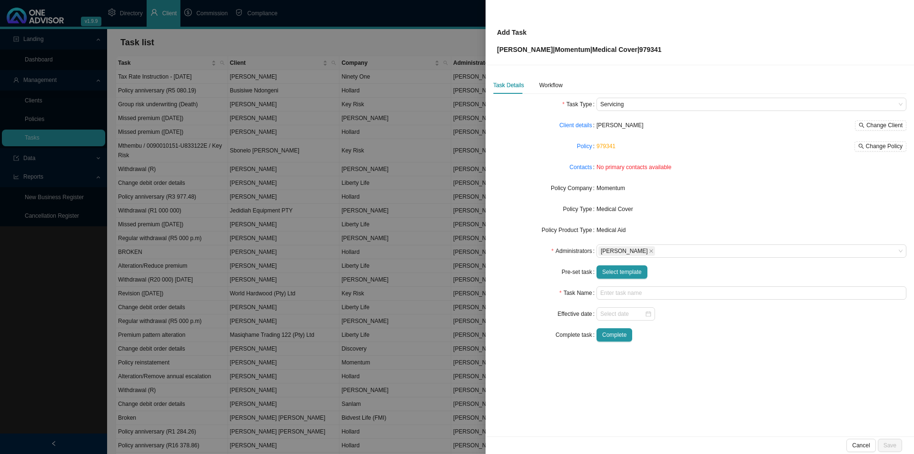
click at [209, 7] on div at bounding box center [457, 227] width 914 height 454
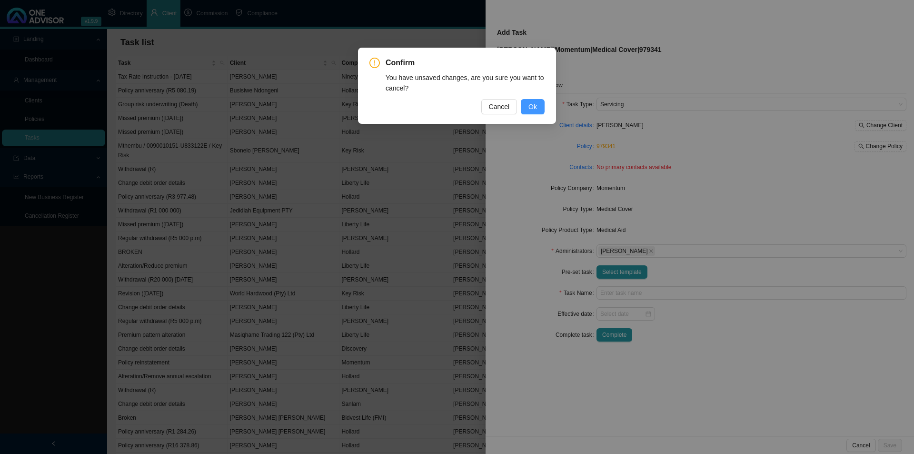
click at [528, 104] on button "Ok" at bounding box center [533, 106] width 24 height 15
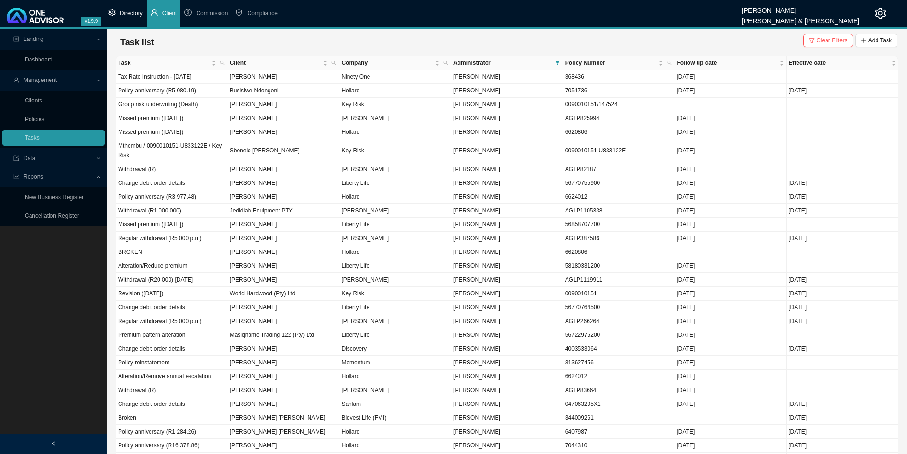
click at [139, 14] on span "Directory" at bounding box center [131, 13] width 23 height 7
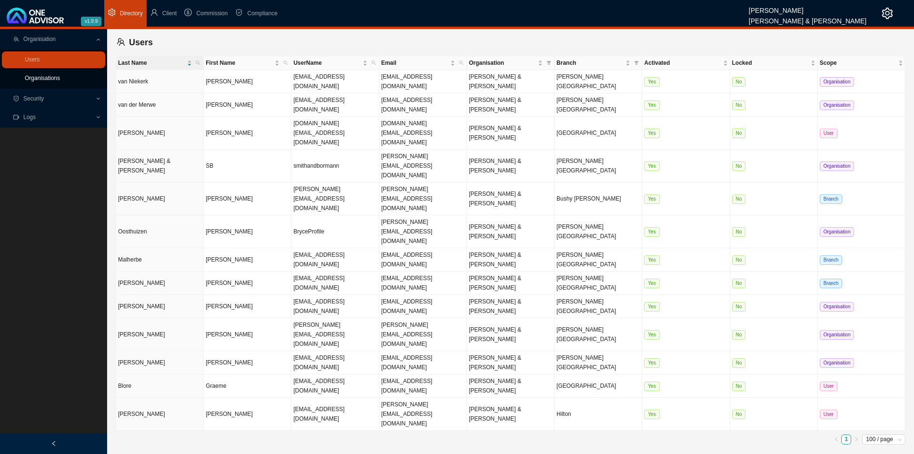
drag, startPoint x: 46, startPoint y: 79, endPoint x: 66, endPoint y: 81, distance: 20.1
click at [46, 79] on link "Organisations" at bounding box center [42, 78] width 35 height 7
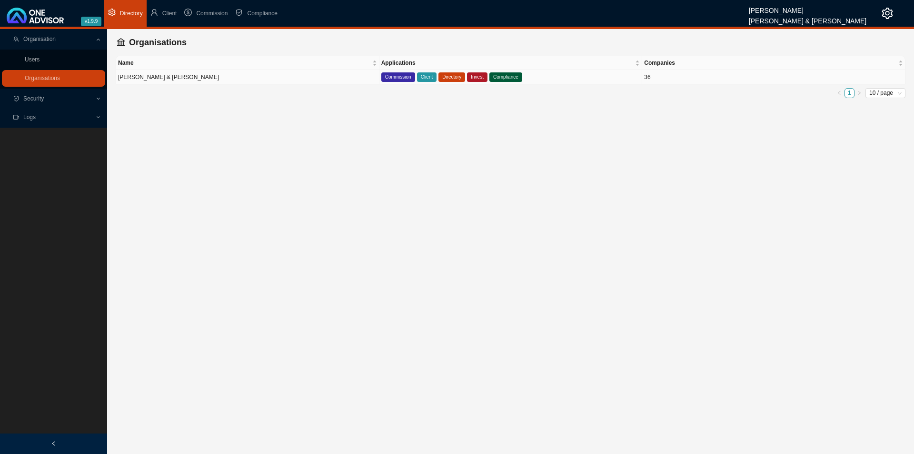
click at [205, 75] on td "Smith & Bormann" at bounding box center [247, 77] width 263 height 14
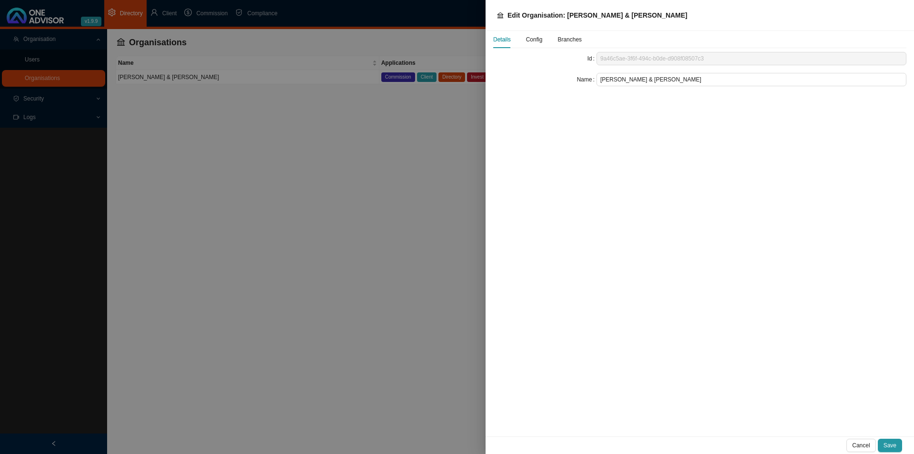
click at [538, 42] on span "Config" at bounding box center [534, 40] width 17 height 6
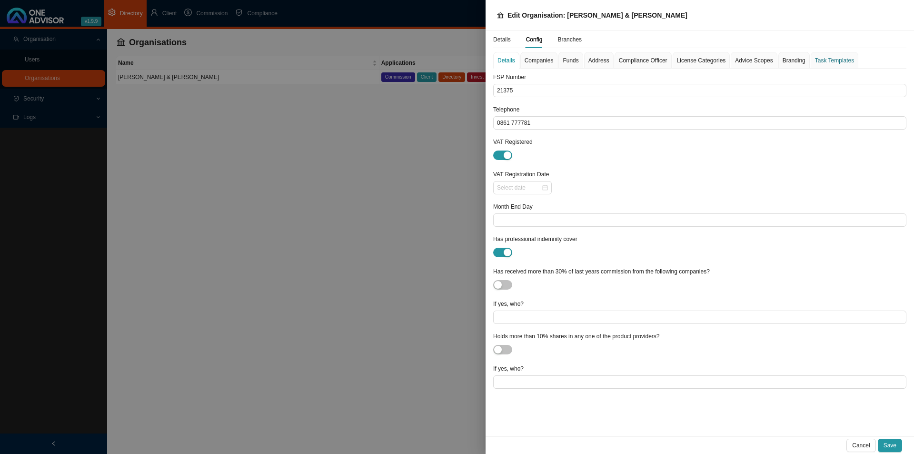
click at [731, 60] on div "Task Templates" at bounding box center [834, 61] width 39 height 10
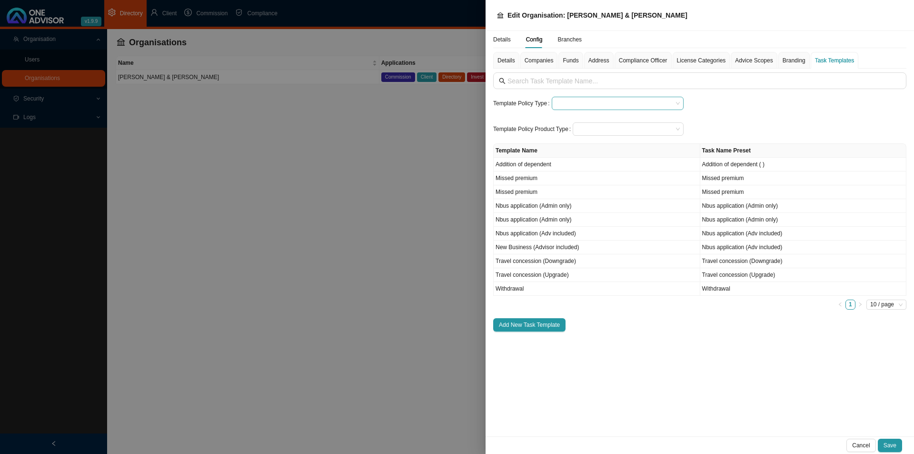
drag, startPoint x: 579, startPoint y: 103, endPoint x: 585, endPoint y: 100, distance: 6.4
click at [585, 100] on input "search" at bounding box center [614, 103] width 117 height 12
click at [583, 165] on div "Medical Cover" at bounding box center [617, 160] width 130 height 13
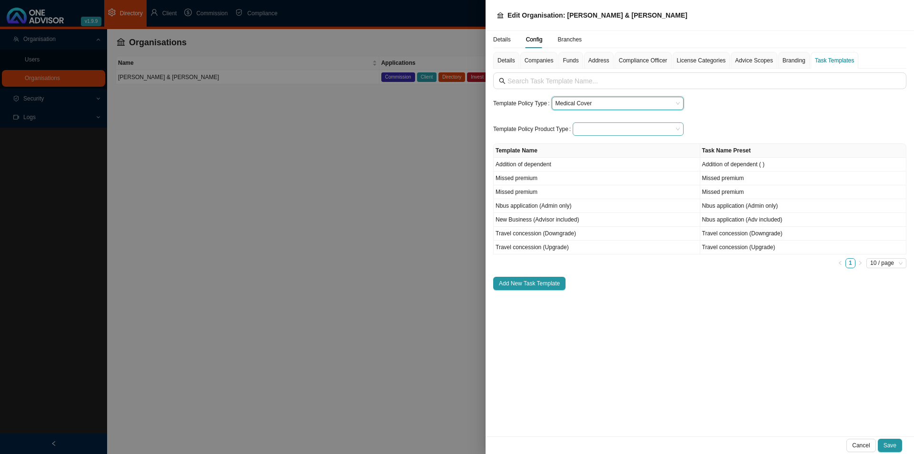
click at [593, 128] on input "search" at bounding box center [624, 129] width 96 height 12
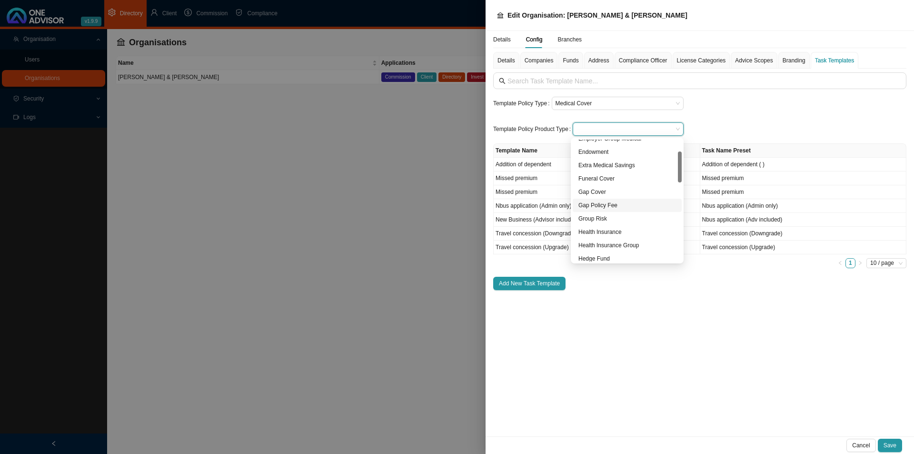
scroll to position [190, 0]
click at [605, 178] on div "Medical Aid" at bounding box center [627, 183] width 98 height 10
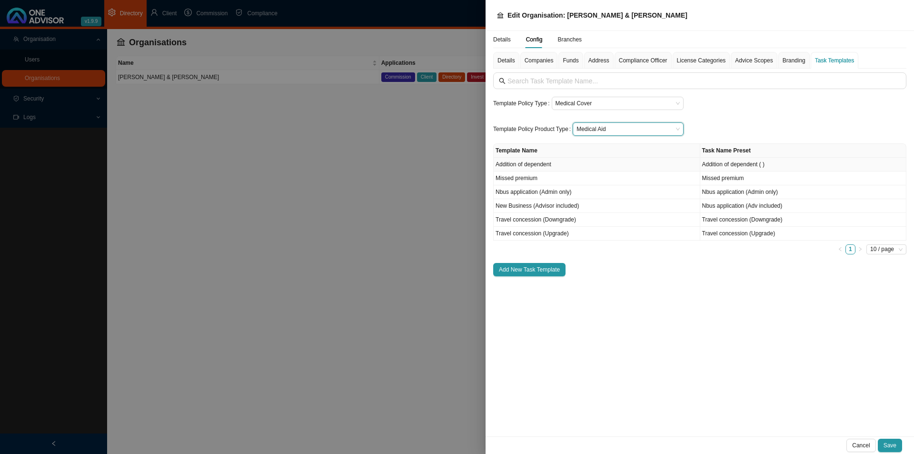
click at [578, 168] on td "Addition of dependent" at bounding box center [597, 165] width 207 height 14
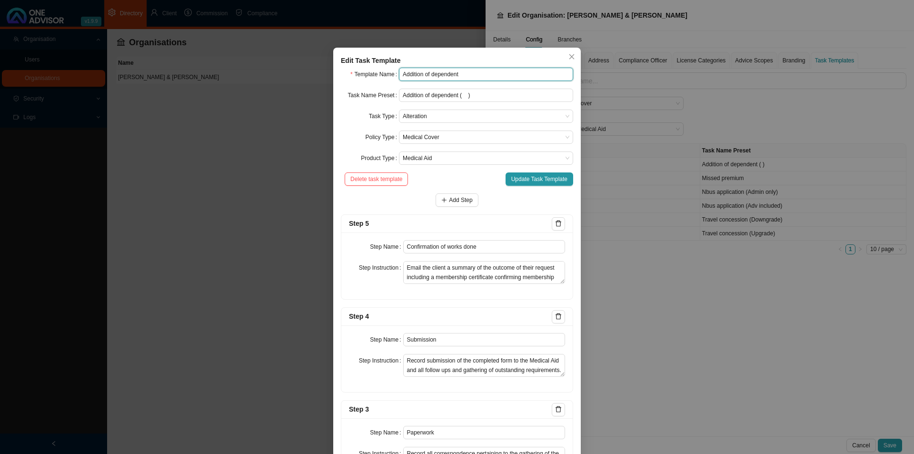
click at [465, 73] on input "Addition of dependent" at bounding box center [486, 74] width 174 height 13
click at [536, 177] on span "Update Task Template" at bounding box center [539, 179] width 56 height 10
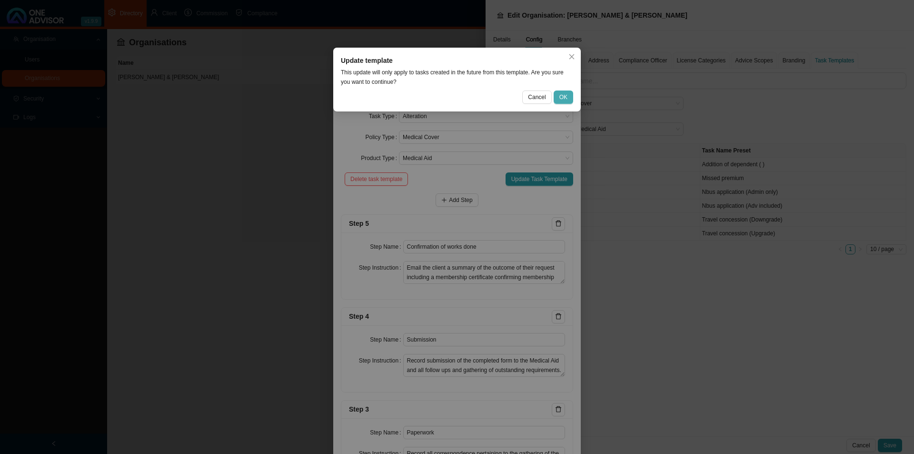
click at [566, 96] on span "OK" at bounding box center [563, 97] width 8 height 10
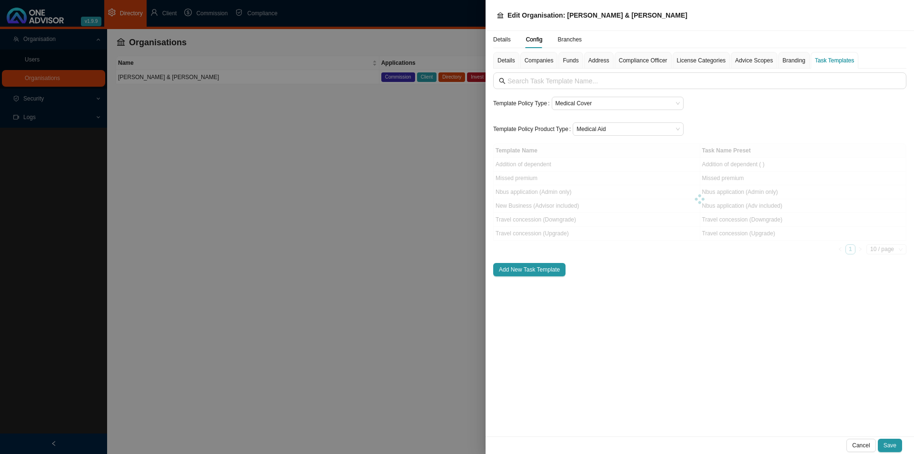
click at [256, 175] on div at bounding box center [457, 227] width 914 height 454
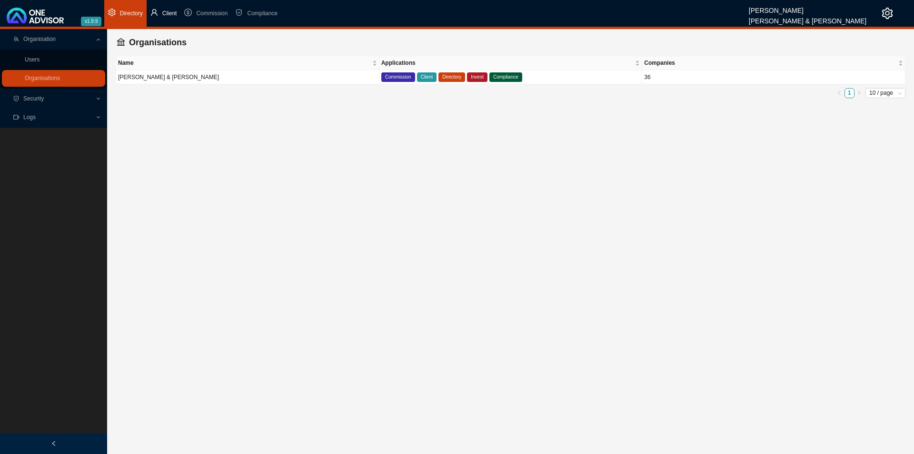
drag, startPoint x: 159, startPoint y: 9, endPoint x: 162, endPoint y: 23, distance: 14.6
click at [159, 9] on li "Client" at bounding box center [164, 13] width 34 height 27
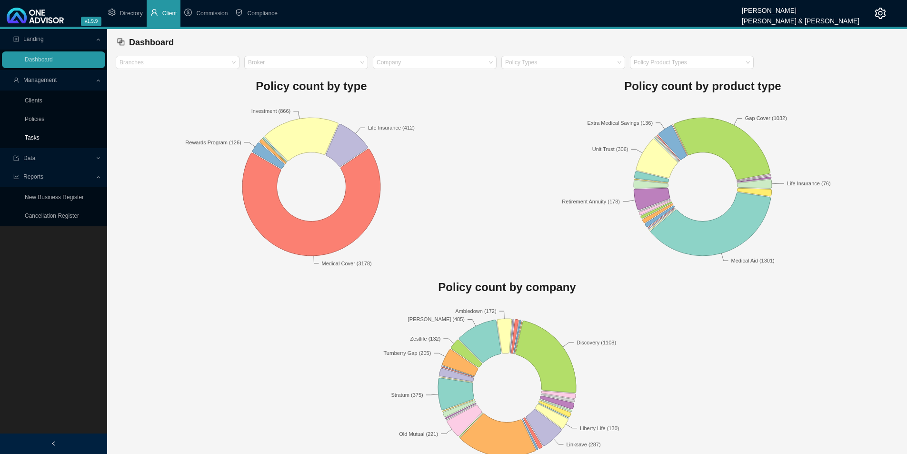
click at [32, 139] on link "Tasks" at bounding box center [32, 137] width 15 height 7
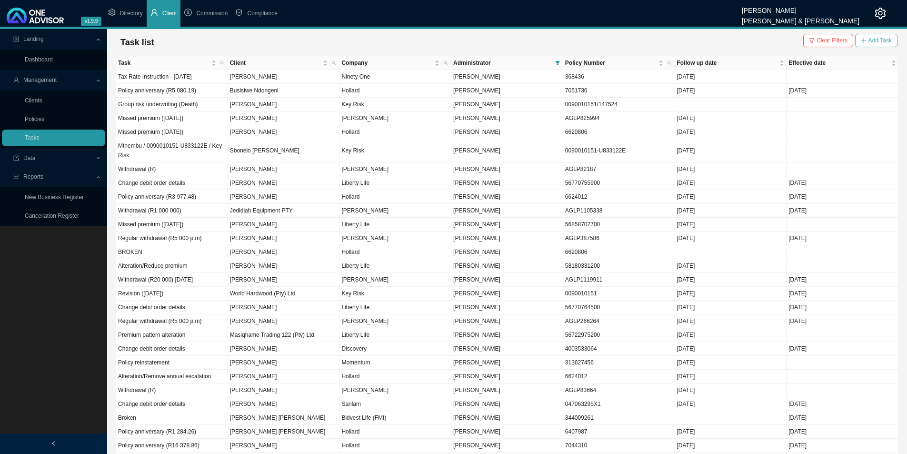
click at [731, 40] on span "Add Task" at bounding box center [879, 41] width 23 height 10
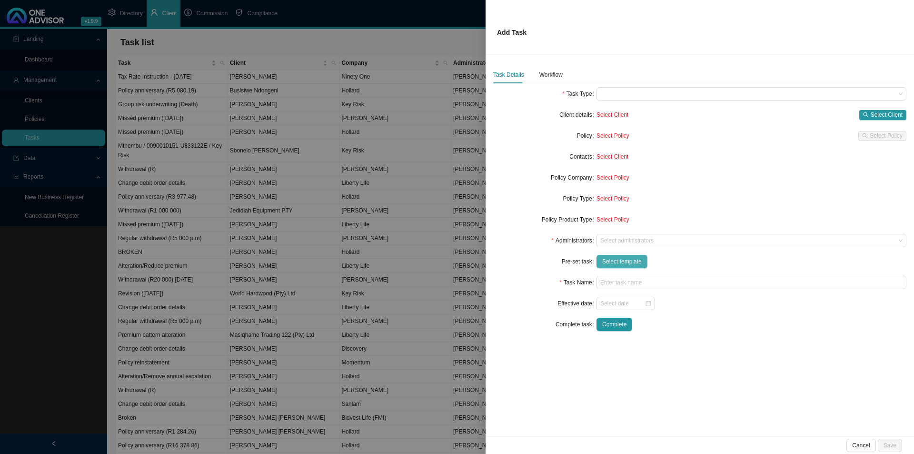
click at [624, 262] on span "Select template" at bounding box center [622, 262] width 40 height 10
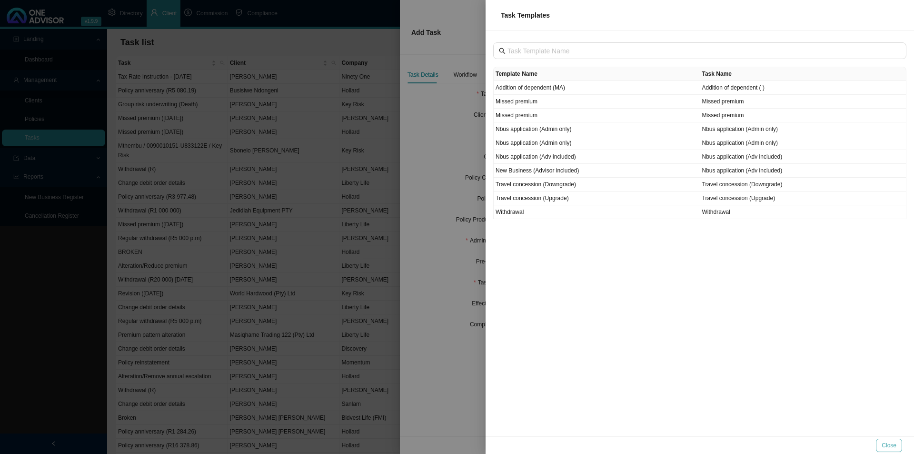
click at [731, 351] on span "Close" at bounding box center [889, 445] width 15 height 10
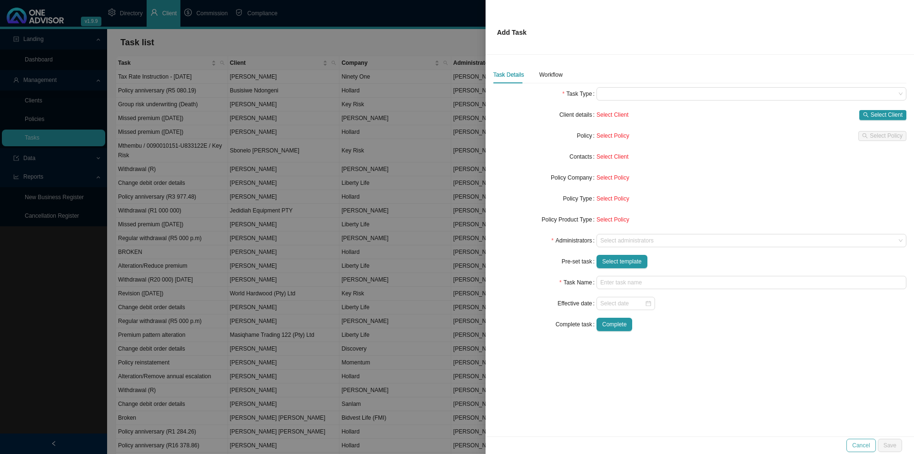
click at [731, 351] on span "Cancel" at bounding box center [861, 445] width 18 height 10
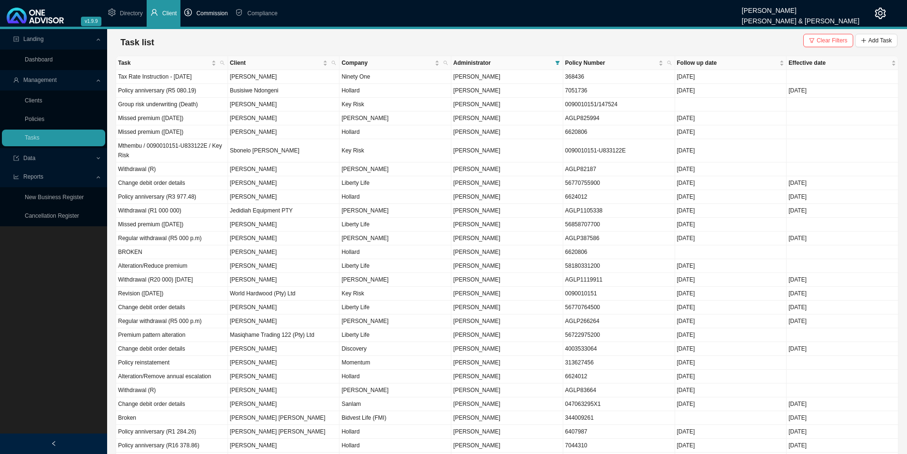
click at [193, 15] on li "Commission" at bounding box center [205, 13] width 51 height 27
click at [44, 59] on link "Dashboard" at bounding box center [39, 59] width 28 height 7
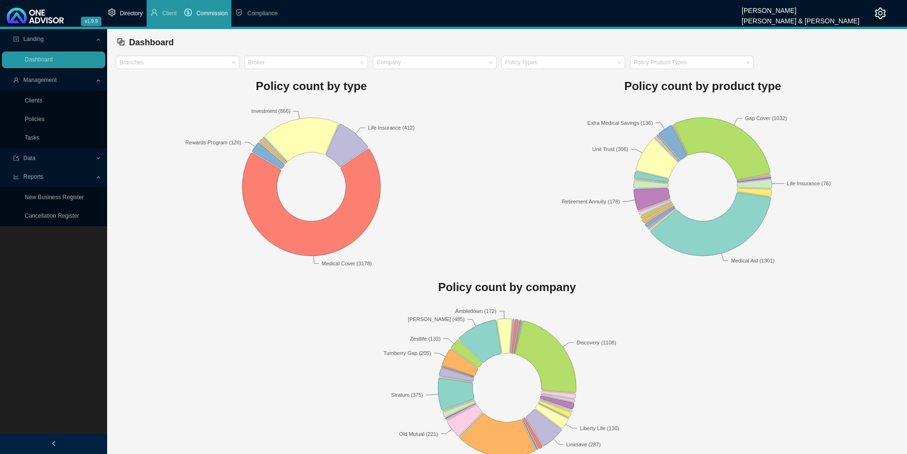
click at [130, 14] on span "Directory" at bounding box center [131, 13] width 23 height 7
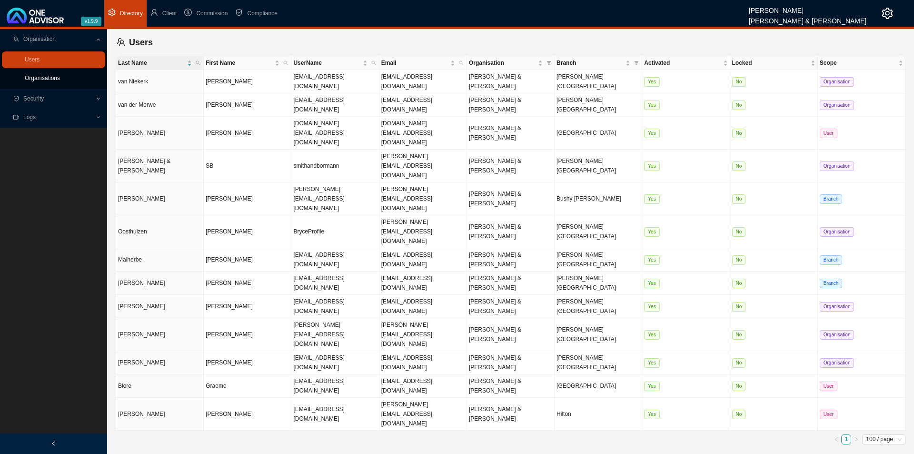
click at [25, 79] on link "Organisations" at bounding box center [42, 78] width 35 height 7
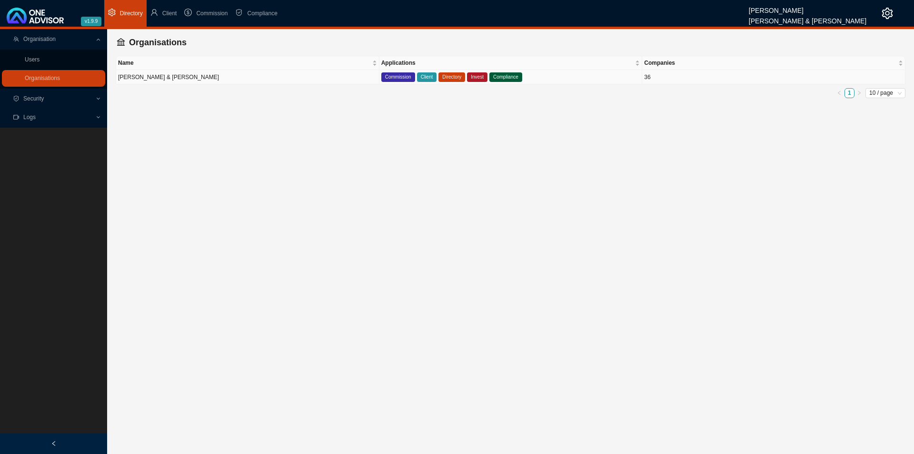
click at [538, 77] on td "Commission Client Directory Invest Compliance" at bounding box center [510, 77] width 263 height 14
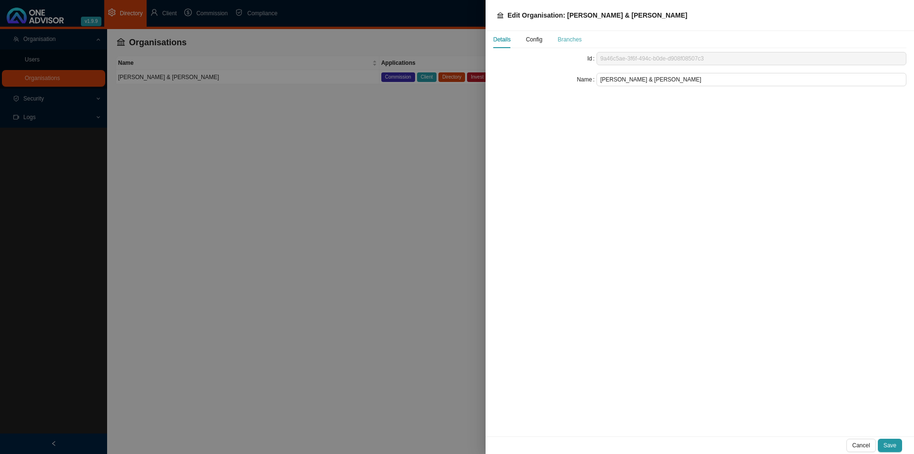
click at [572, 47] on div "Branches" at bounding box center [569, 39] width 24 height 17
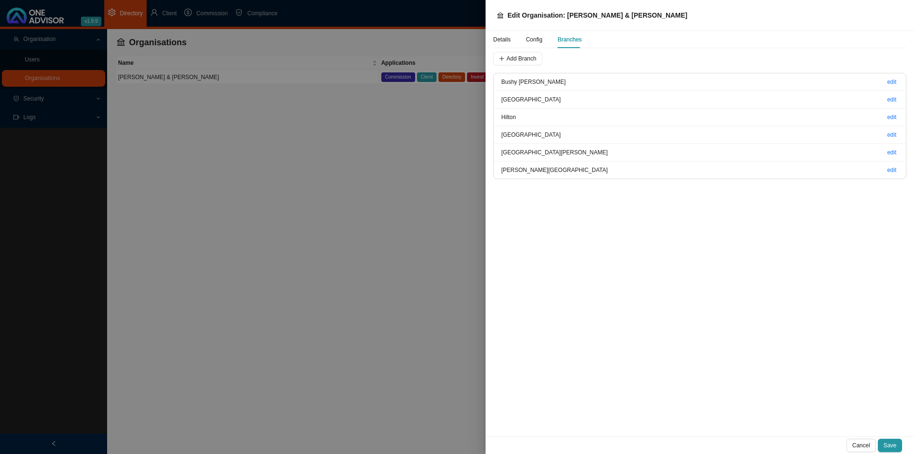
click at [531, 44] on div "Config" at bounding box center [534, 40] width 17 height 10
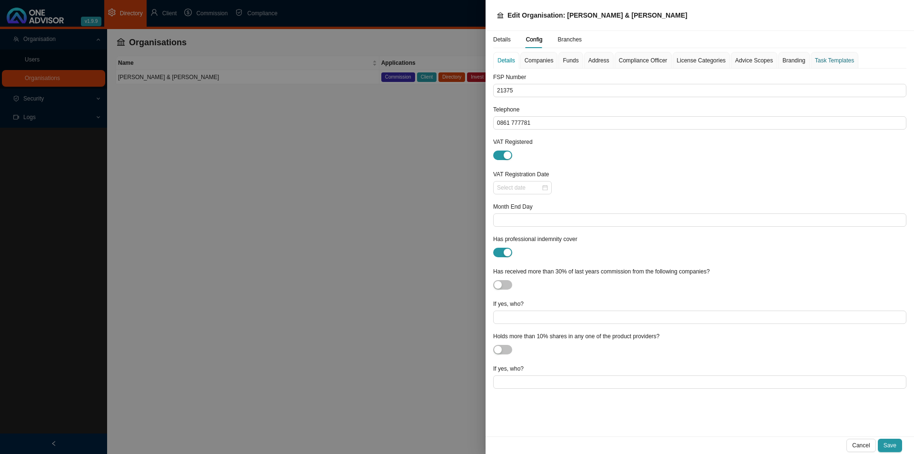
click at [731, 62] on div "Task Templates" at bounding box center [834, 61] width 39 height 10
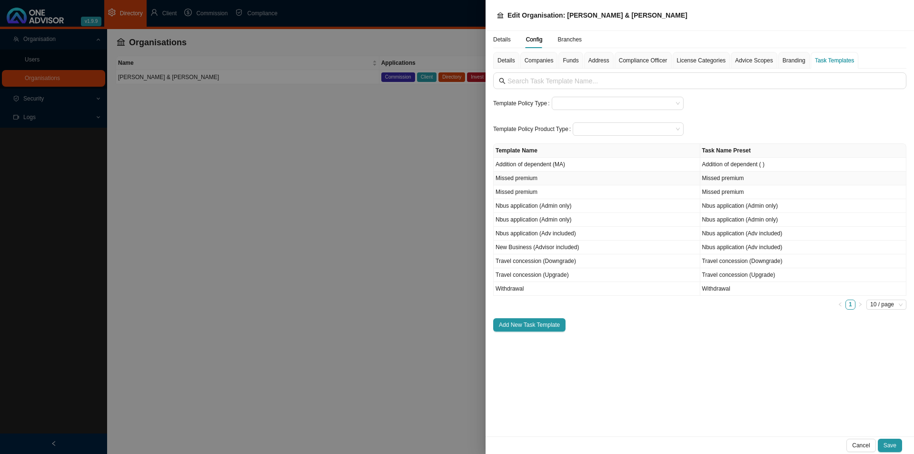
click at [551, 178] on td "Missed premium" at bounding box center [597, 178] width 207 height 14
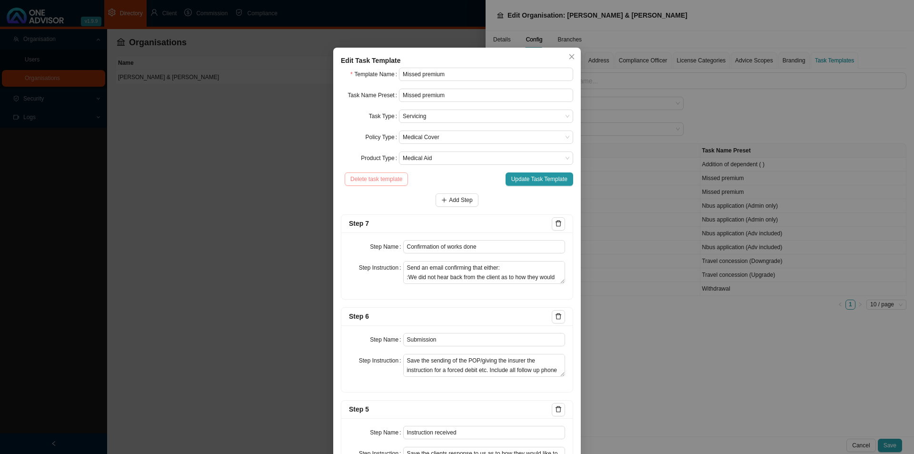
click at [373, 179] on span "Delete task template" at bounding box center [376, 179] width 52 height 10
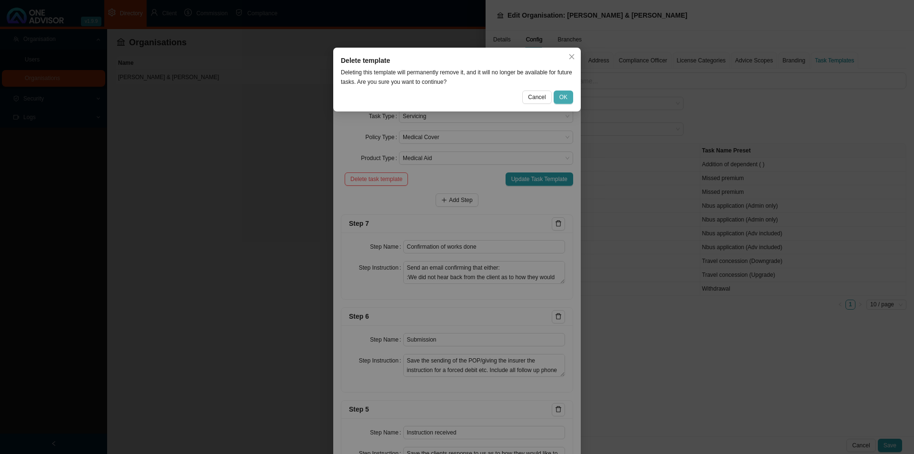
click at [565, 96] on span "OK" at bounding box center [563, 97] width 8 height 10
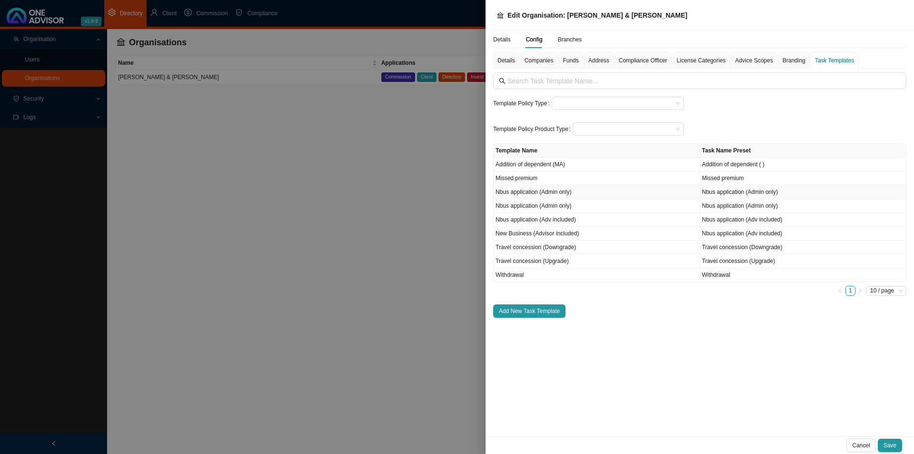
click at [596, 193] on td "Nbus application (Admin only)" at bounding box center [597, 192] width 207 height 14
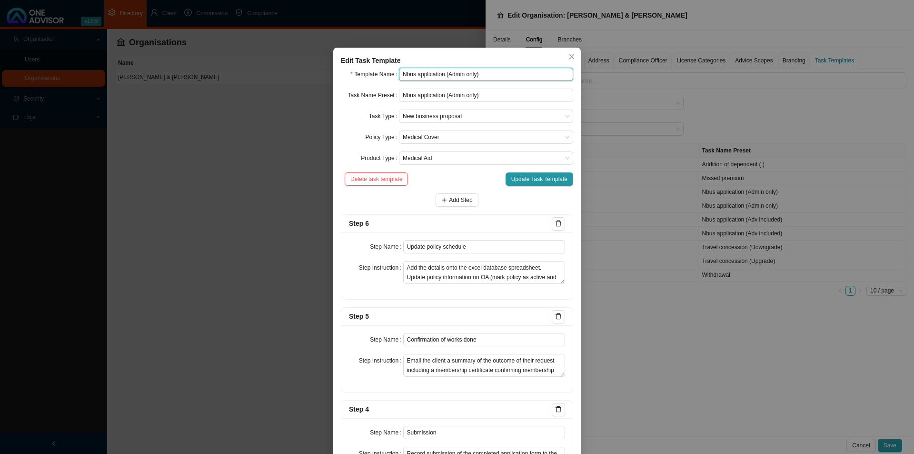
click at [500, 73] on input "Nbus application (Admin only)" at bounding box center [486, 74] width 174 height 13
click at [532, 178] on span "Update Task Template" at bounding box center [539, 179] width 56 height 10
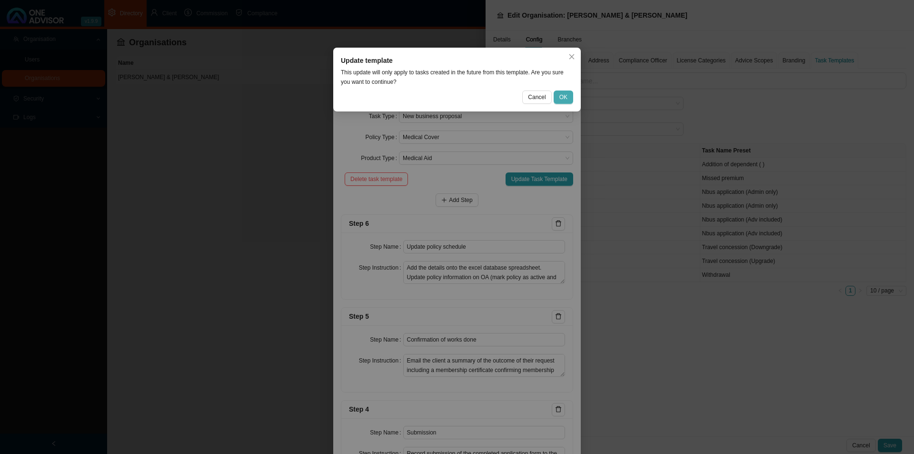
click at [566, 98] on span "OK" at bounding box center [563, 97] width 8 height 10
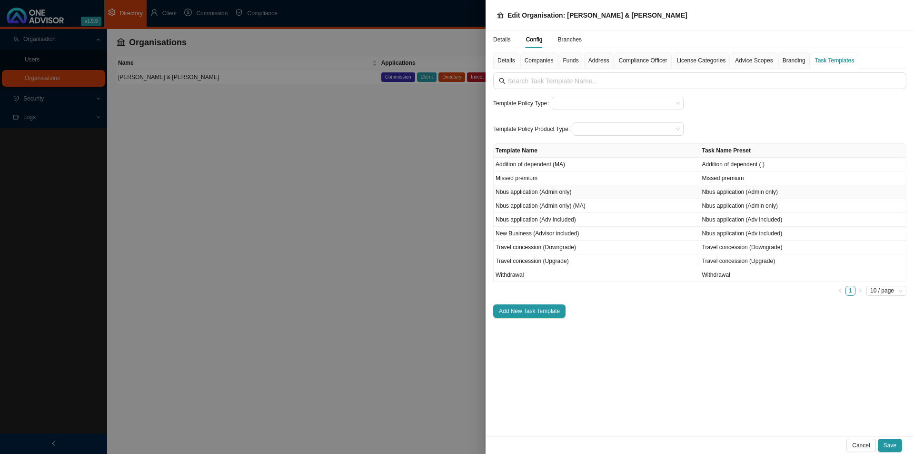
click at [590, 193] on td "Nbus application (Admin only)" at bounding box center [597, 192] width 207 height 14
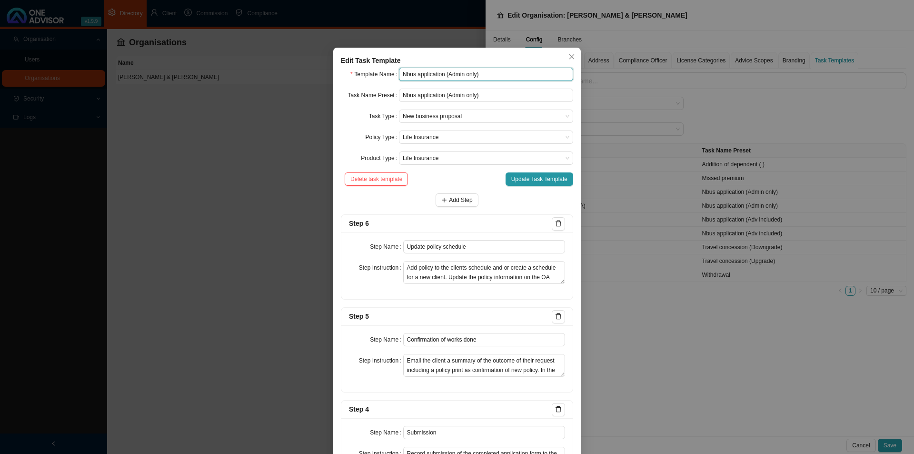
click at [481, 74] on input "Nbus application (Admin only)" at bounding box center [486, 74] width 174 height 13
click at [535, 172] on button "Update Task Template" at bounding box center [540, 178] width 68 height 13
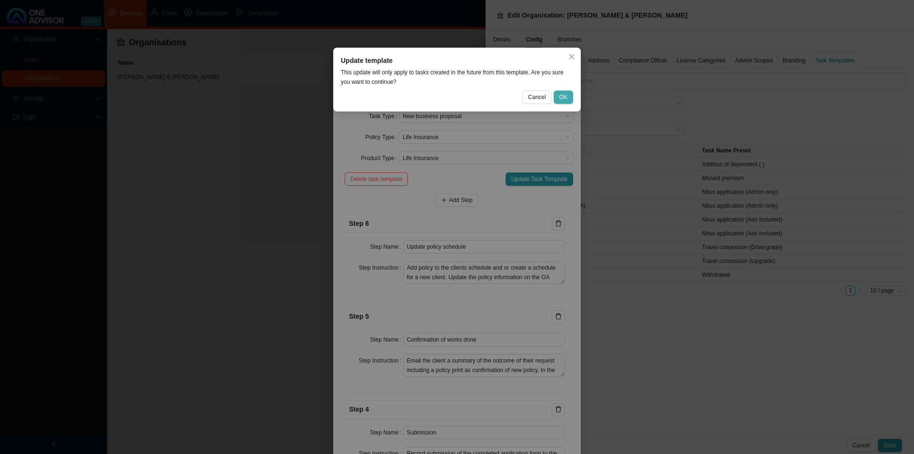
click at [562, 97] on span "OK" at bounding box center [563, 97] width 8 height 10
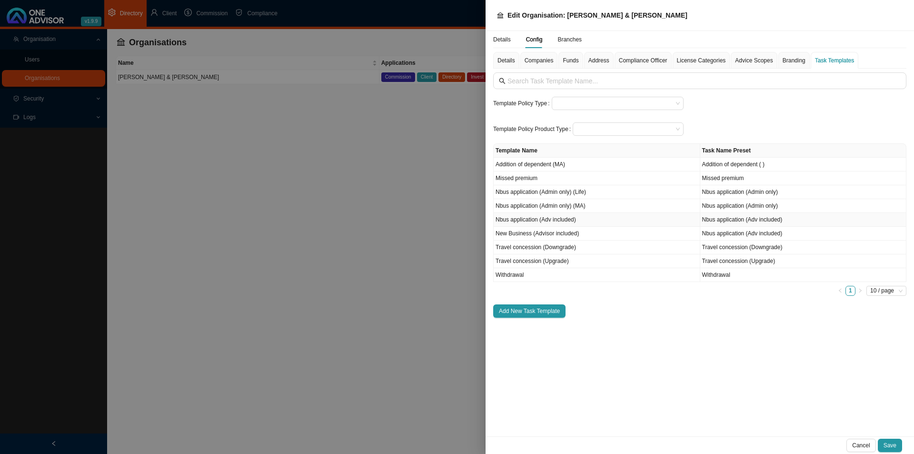
click at [584, 219] on td "Nbus application (Adv included)" at bounding box center [597, 220] width 207 height 14
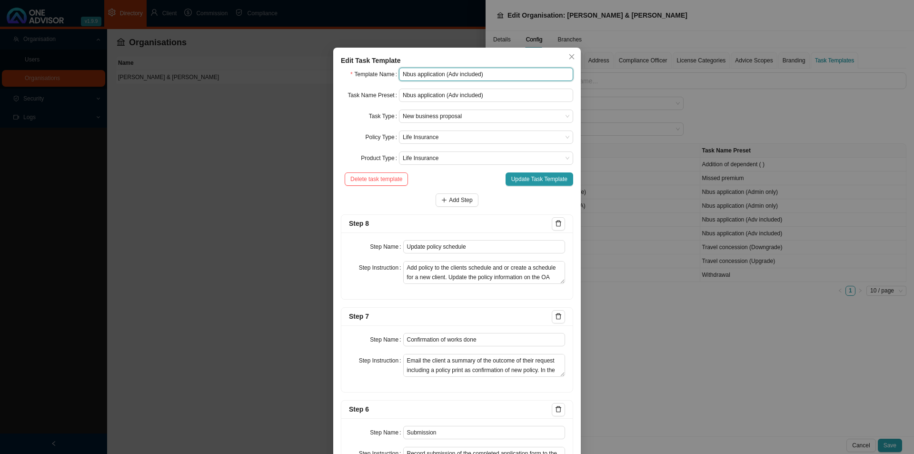
click at [496, 69] on input "Nbus application (Adv included)" at bounding box center [486, 74] width 174 height 13
click at [537, 179] on span "Update Task Template" at bounding box center [539, 179] width 56 height 10
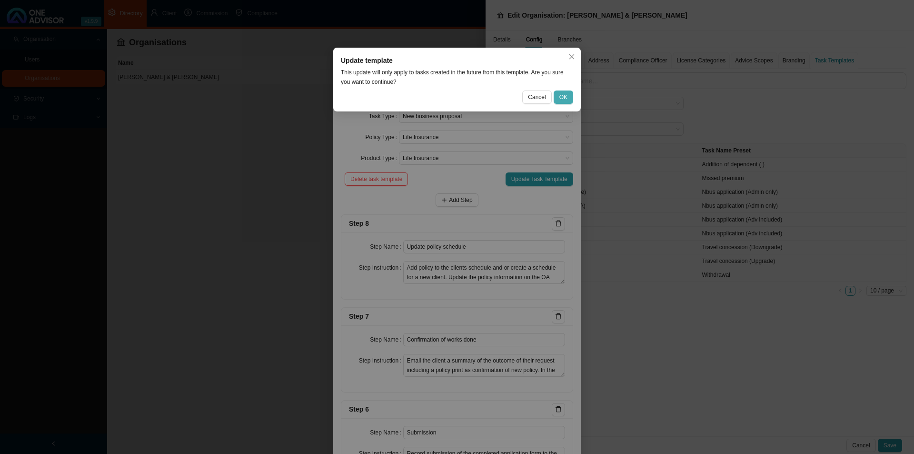
click at [569, 99] on button "OK" at bounding box center [564, 96] width 20 height 13
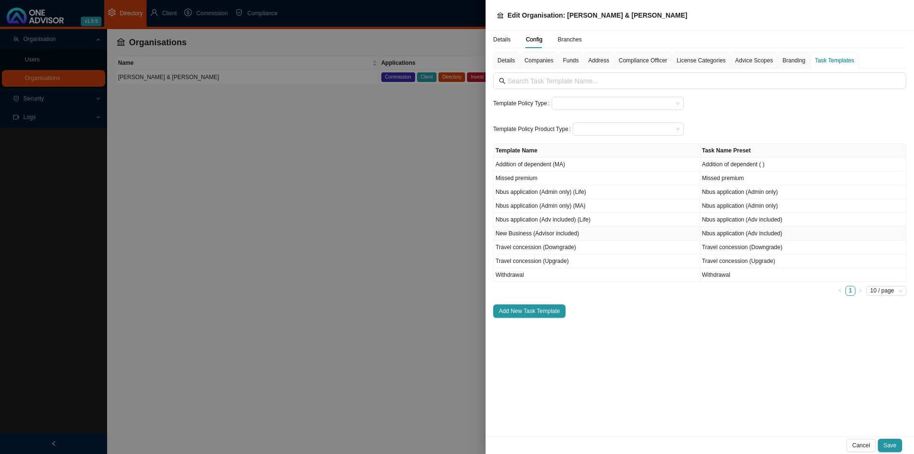
click at [582, 233] on td "New Business (Advisor included)" at bounding box center [597, 234] width 207 height 14
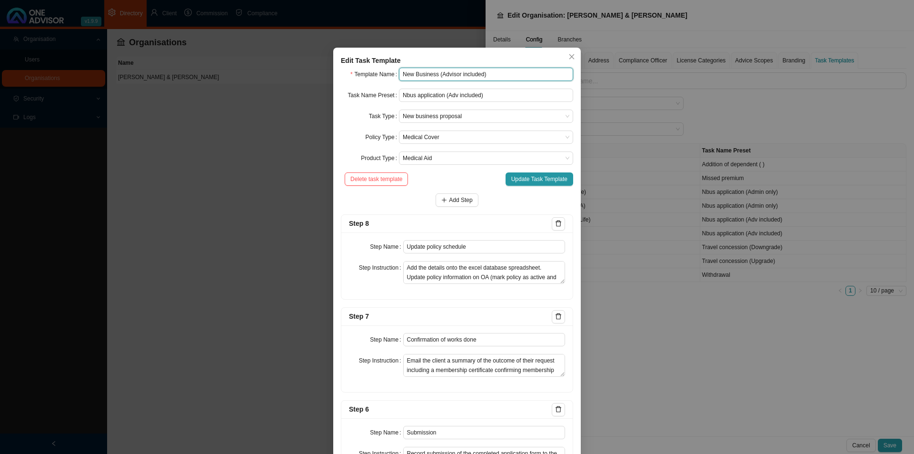
click at [501, 76] on input "New Business (Advisor included)" at bounding box center [486, 74] width 174 height 13
click at [548, 180] on span "Update Task Template" at bounding box center [539, 179] width 56 height 10
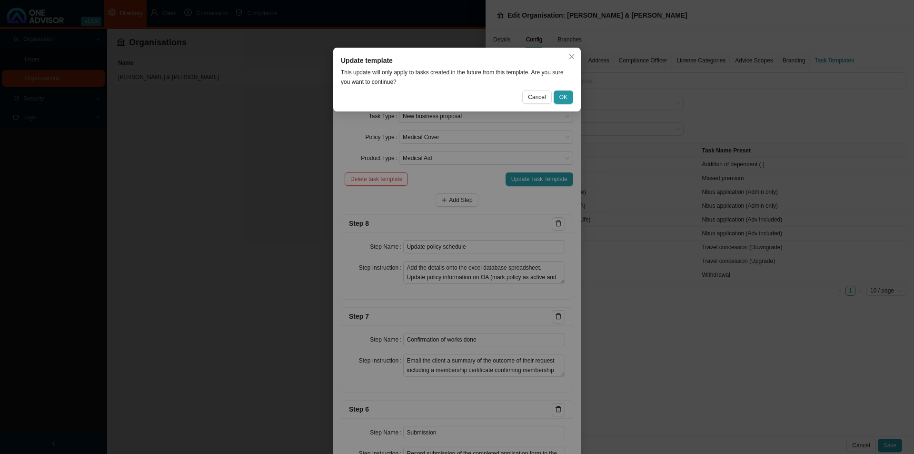
click at [570, 89] on div "Update template This update will only apply to tasks created in the future from…" at bounding box center [457, 80] width 248 height 64
click at [570, 94] on button "OK" at bounding box center [564, 96] width 20 height 13
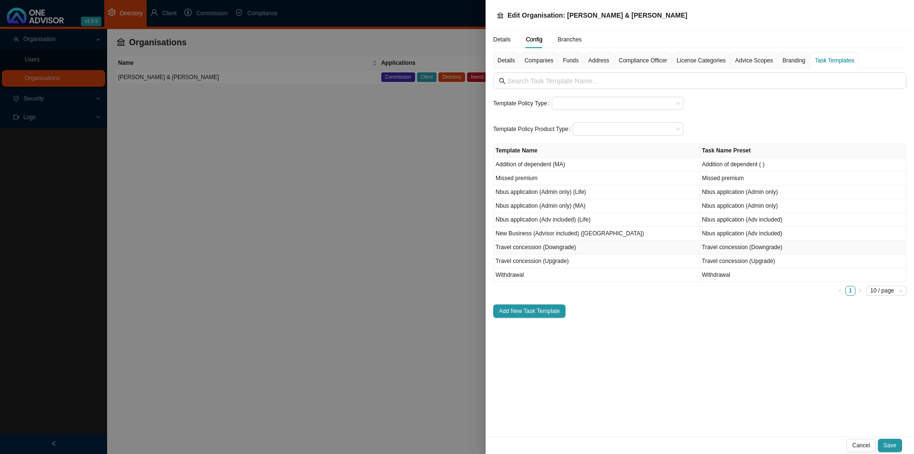
click at [582, 248] on td "Travel concession (Downgrade)" at bounding box center [597, 247] width 207 height 14
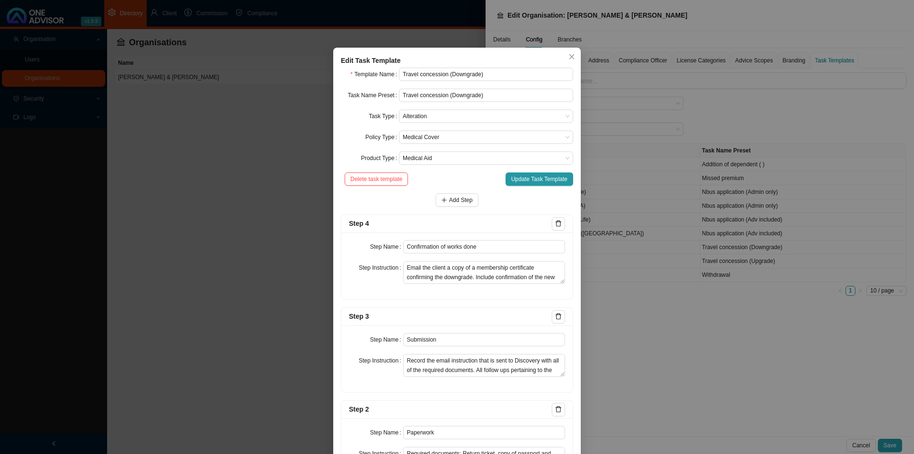
drag, startPoint x: 253, startPoint y: 208, endPoint x: 260, endPoint y: 214, distance: 9.4
click at [254, 208] on div "Edit Task Template Template Name Travel concession (Downgrade) Task Name Preset…" at bounding box center [457, 227] width 914 height 454
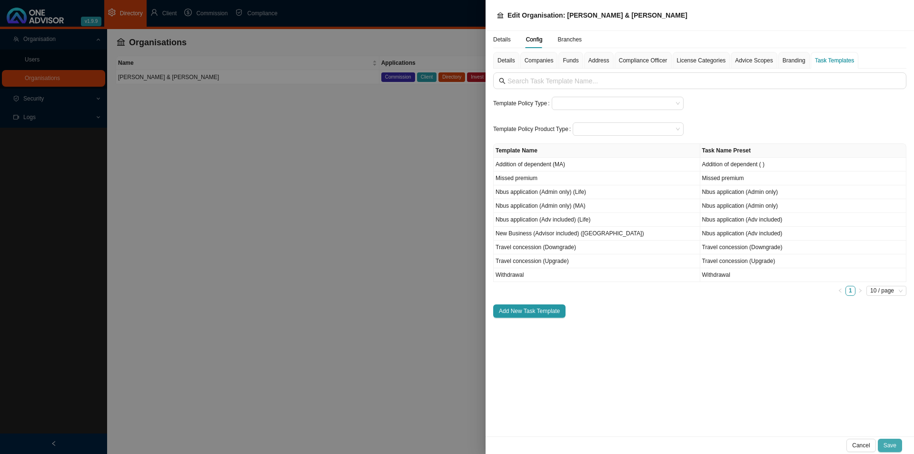
click at [731, 351] on span "Save" at bounding box center [890, 445] width 13 height 10
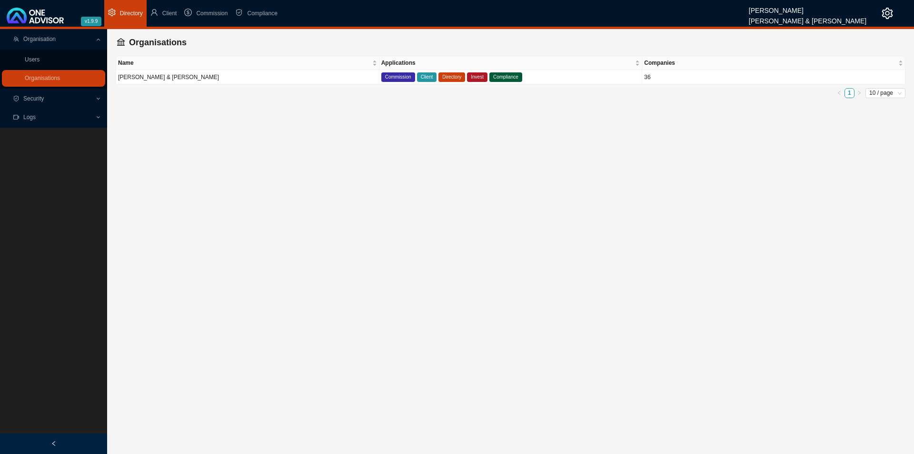
click at [57, 41] on span "Organisation" at bounding box center [54, 39] width 82 height 17
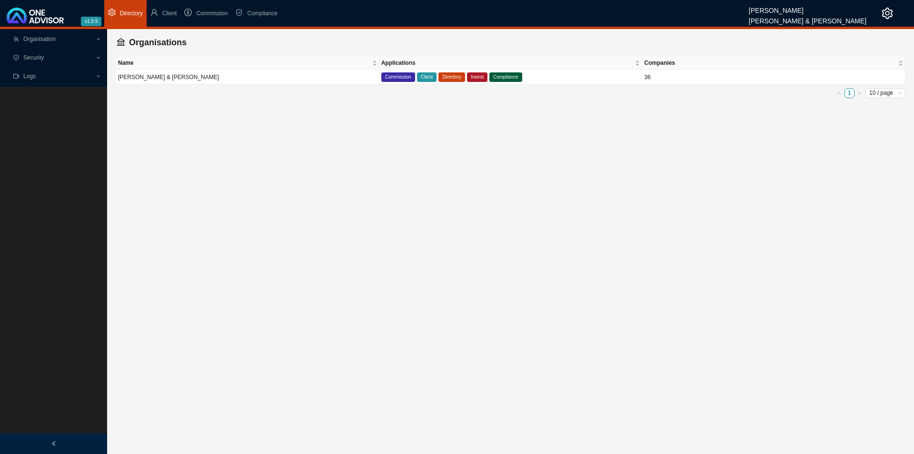
click at [57, 41] on span "Organisation" at bounding box center [54, 39] width 82 height 17
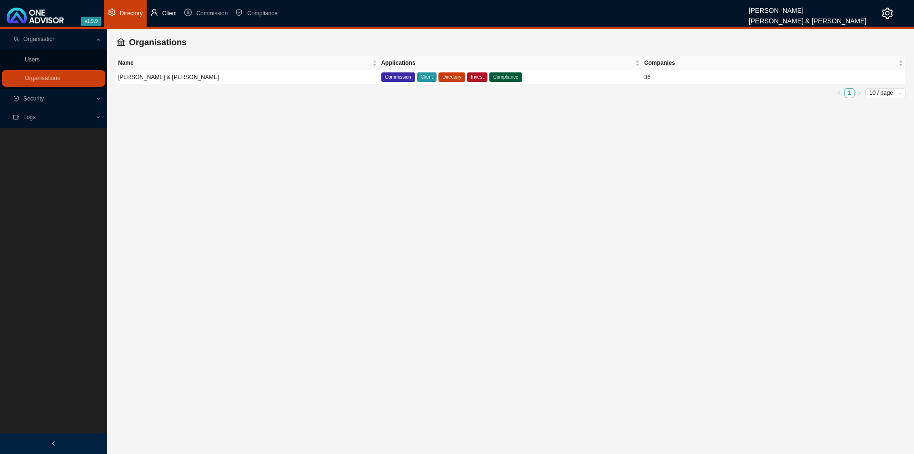
click at [169, 12] on span "Client" at bounding box center [169, 13] width 15 height 7
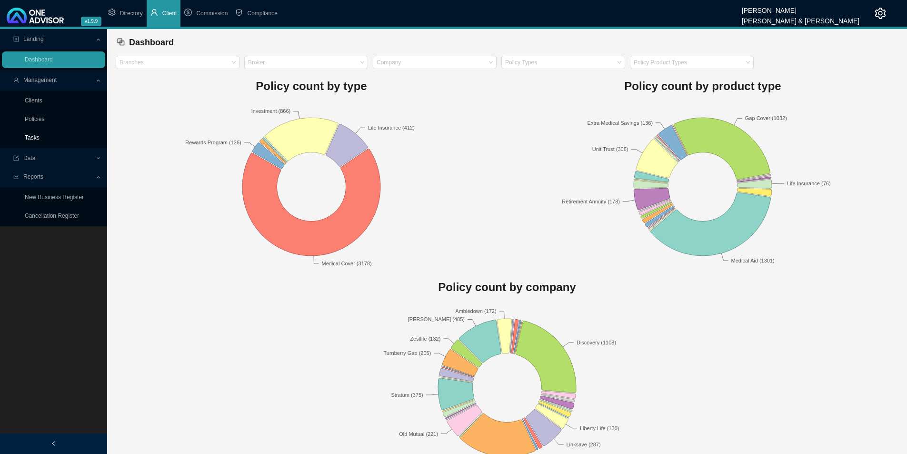
click at [35, 139] on link "Tasks" at bounding box center [32, 137] width 15 height 7
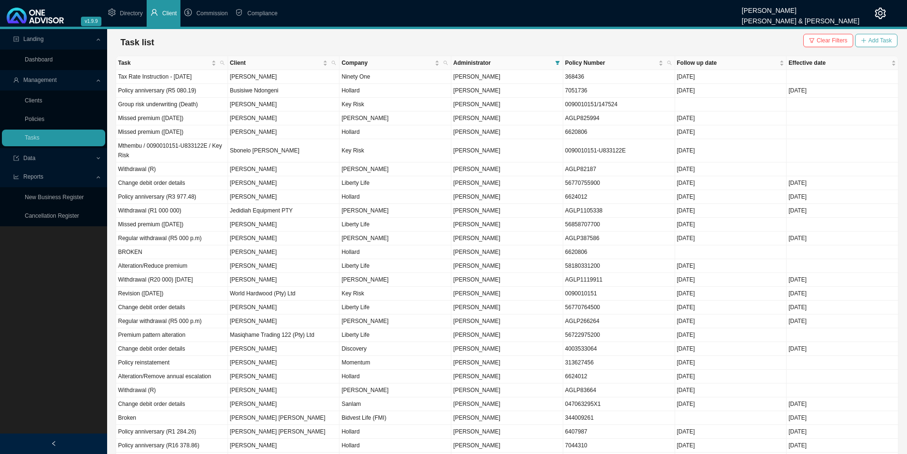
click at [731, 40] on span "Add Task" at bounding box center [879, 41] width 23 height 10
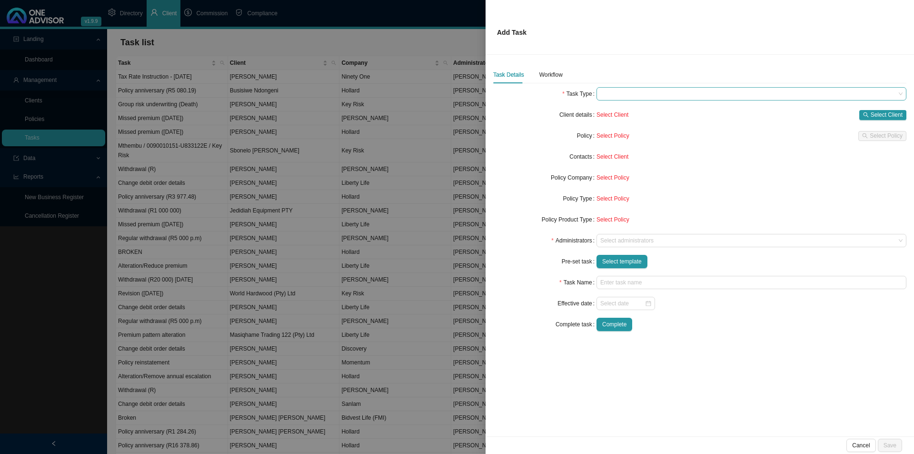
click at [611, 95] on span at bounding box center [751, 94] width 302 height 12
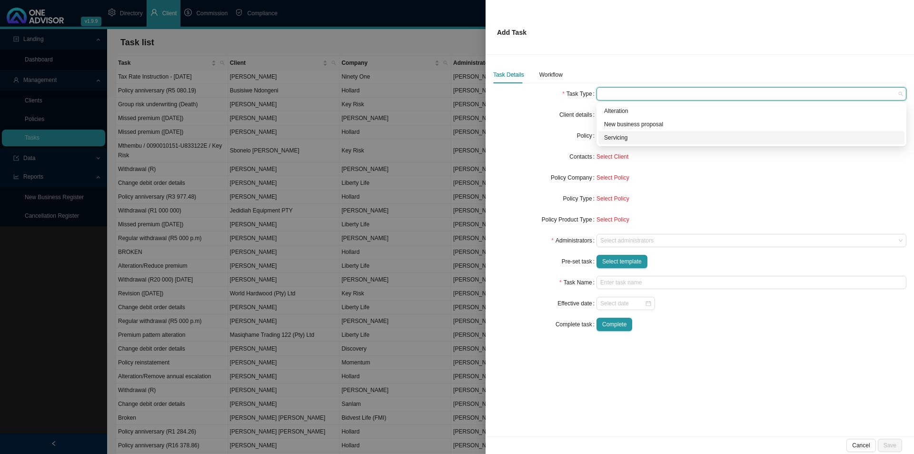
click at [622, 139] on div "Servicing" at bounding box center [751, 138] width 295 height 10
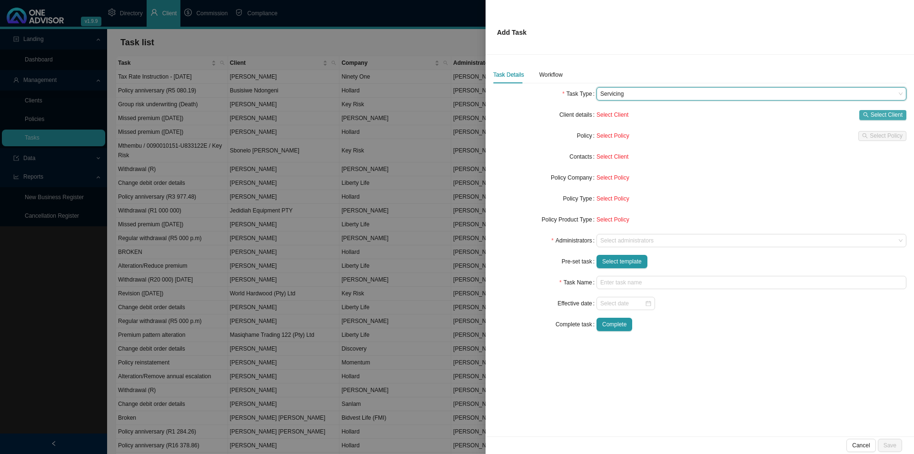
click at [731, 119] on span "Select Client" at bounding box center [887, 115] width 32 height 10
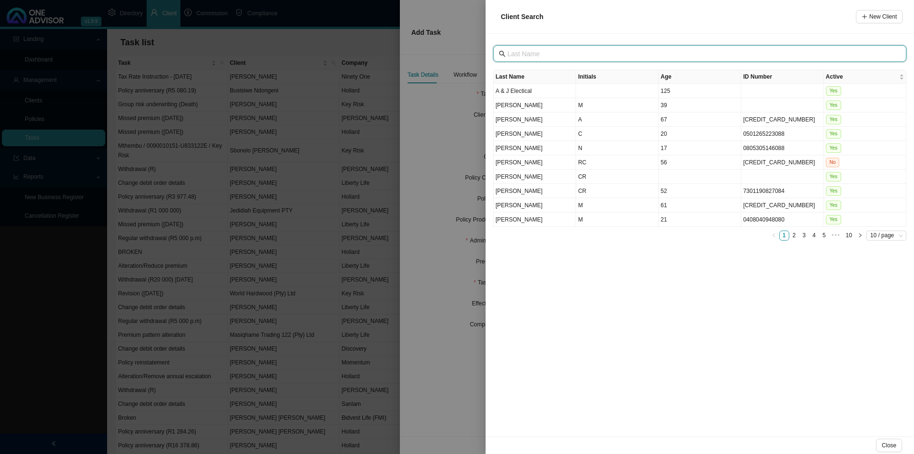
click at [575, 55] on input "text" at bounding box center [700, 54] width 387 height 10
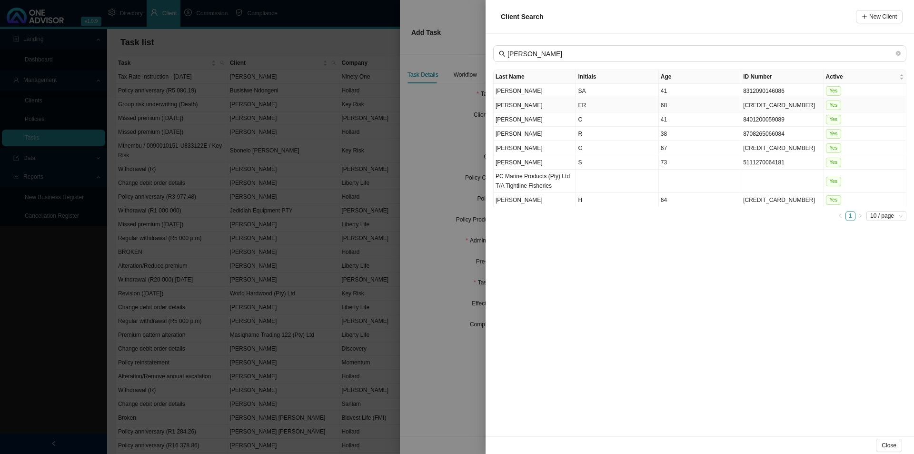
click at [598, 102] on td "ER" at bounding box center [617, 105] width 82 height 14
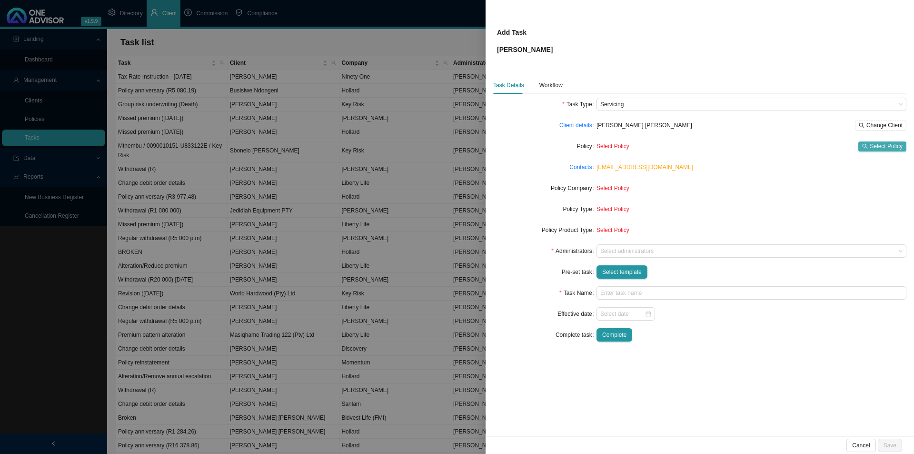
click at [731, 146] on span "Select Policy" at bounding box center [886, 146] width 33 height 10
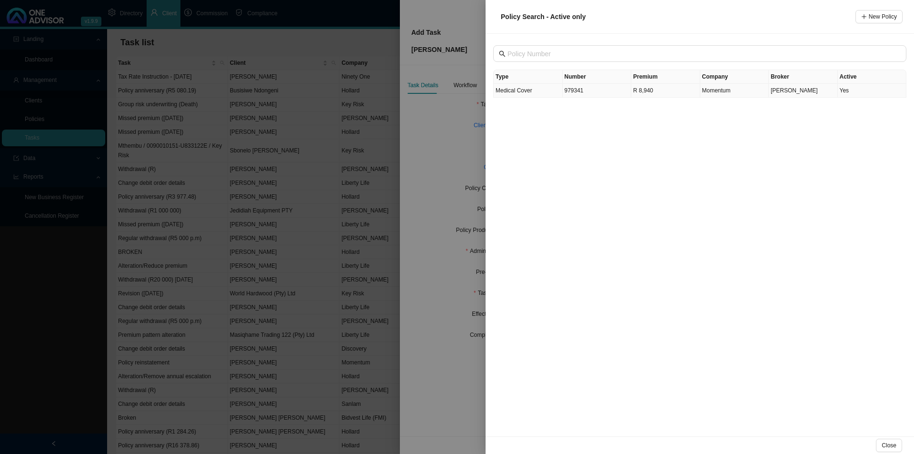
drag, startPoint x: 556, startPoint y: 94, endPoint x: 565, endPoint y: 97, distance: 9.5
click at [557, 94] on td "Medical Cover" at bounding box center [528, 91] width 69 height 14
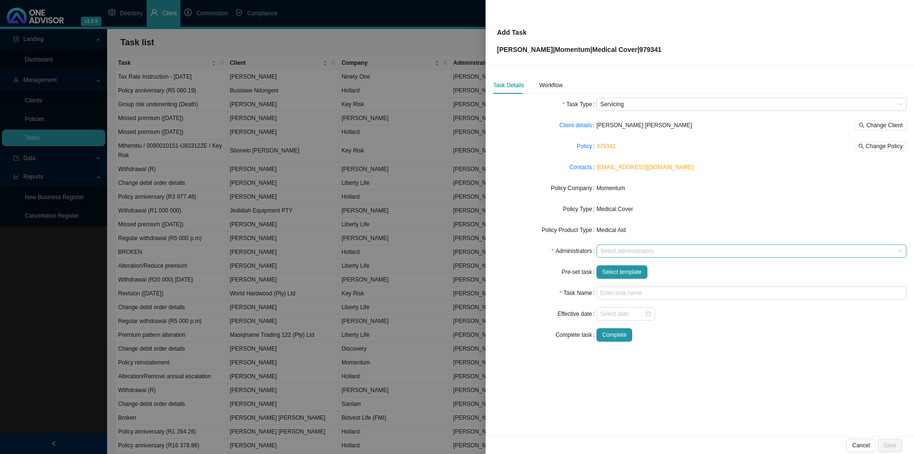
click at [616, 250] on div at bounding box center [746, 251] width 297 height 7
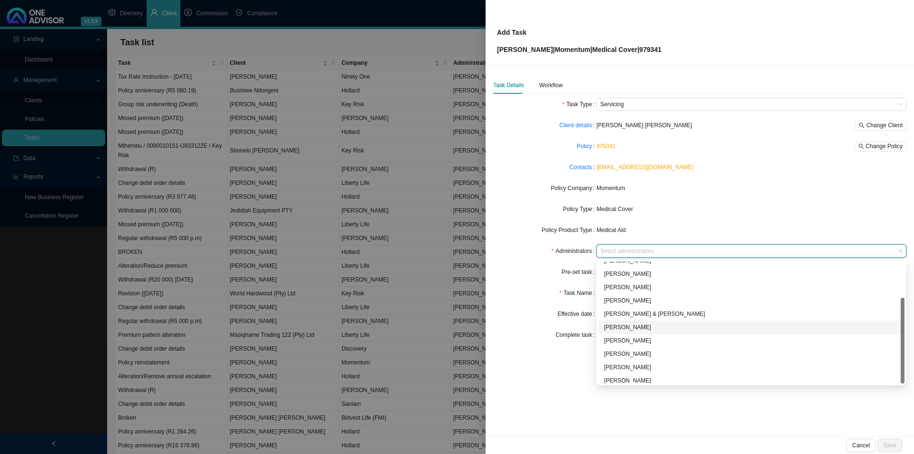
scroll to position [51, 0]
click at [633, 351] on div "Sarah-Lee Clements" at bounding box center [751, 350] width 295 height 10
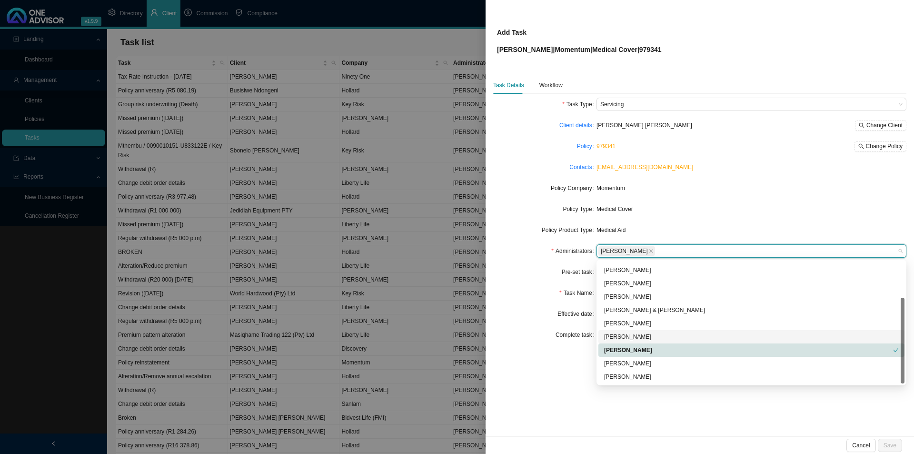
click at [546, 325] on form "Task Type Servicing Client details Eric Roy Ogle Change Client Policy 979341 Ch…" at bounding box center [699, 220] width 413 height 244
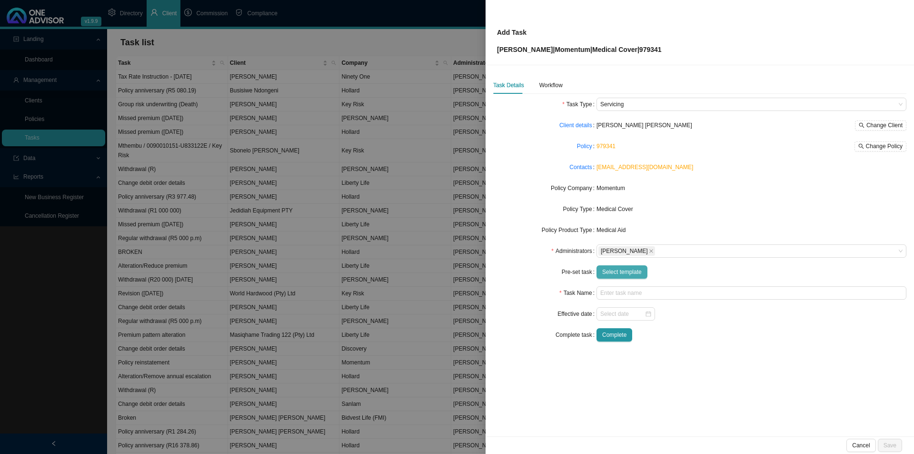
click at [621, 272] on span "Select template" at bounding box center [622, 272] width 40 height 10
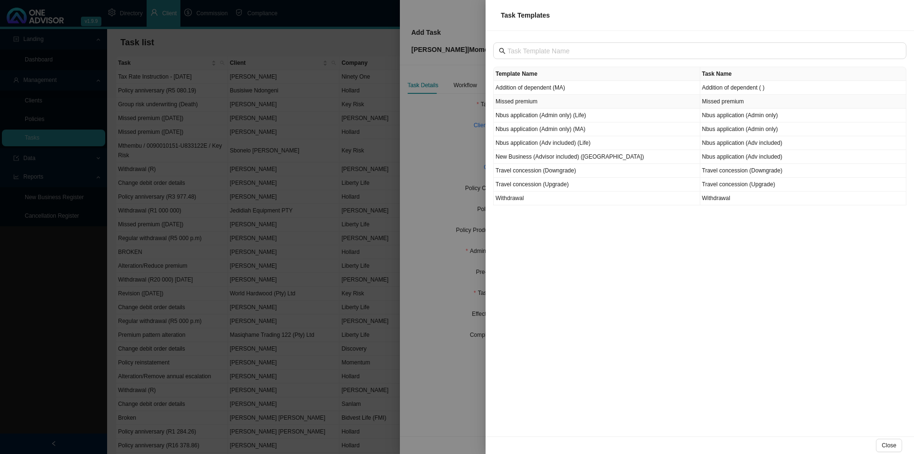
click at [539, 100] on td "Missed premium" at bounding box center [597, 102] width 207 height 14
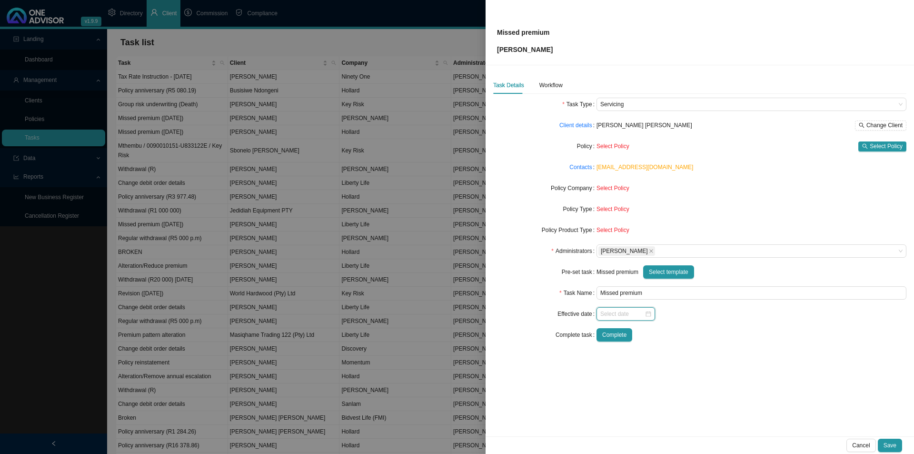
click at [618, 317] on input at bounding box center [622, 314] width 44 height 10
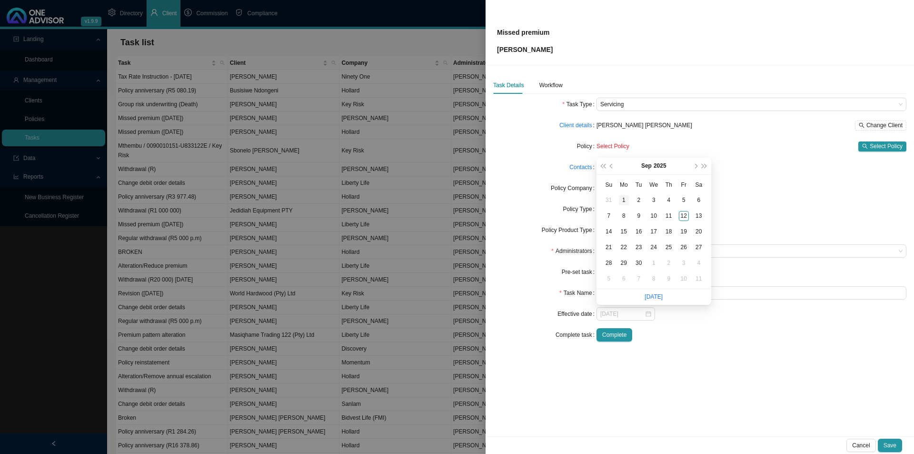
click at [623, 199] on div "1" at bounding box center [624, 200] width 10 height 10
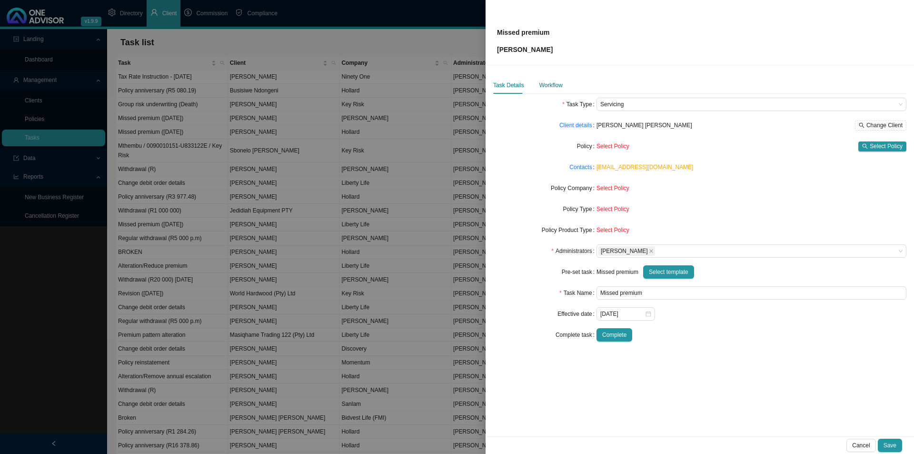
click at [554, 86] on div "Workflow" at bounding box center [550, 85] width 23 height 10
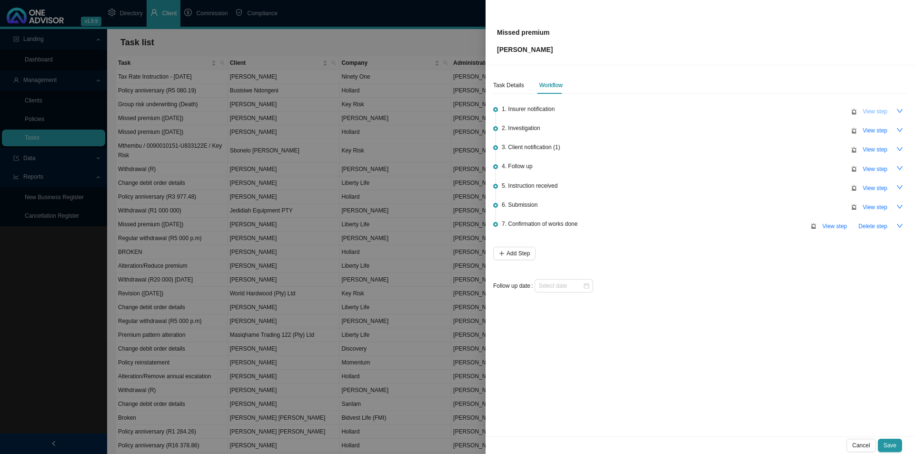
click at [731, 112] on span "View step" at bounding box center [875, 112] width 25 height 10
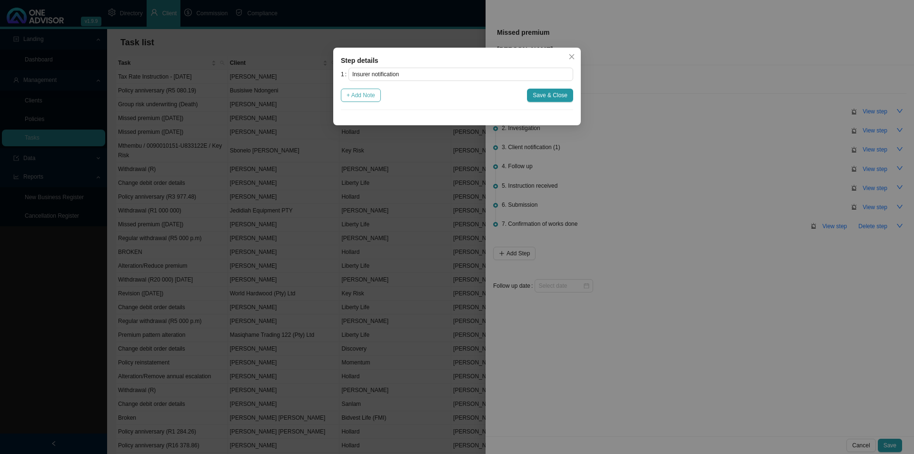
click at [351, 95] on span "+ Add Note" at bounding box center [361, 95] width 29 height 10
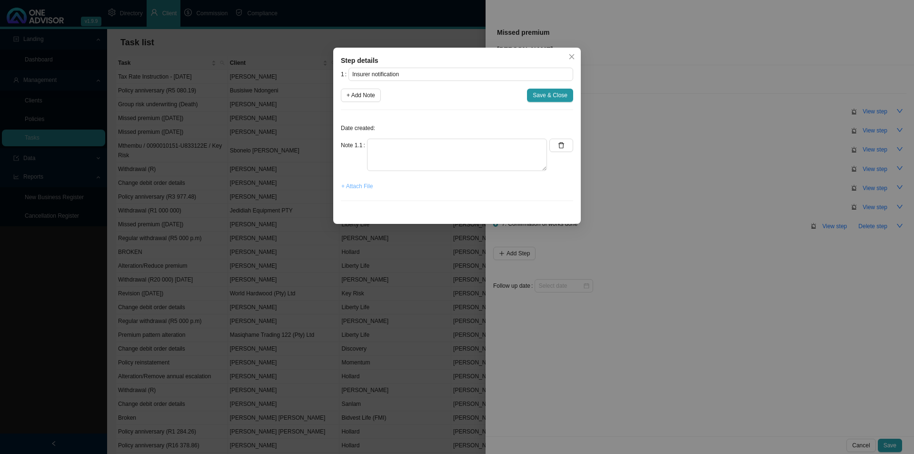
click at [358, 187] on span "+ Attach File" at bounding box center [356, 186] width 31 height 10
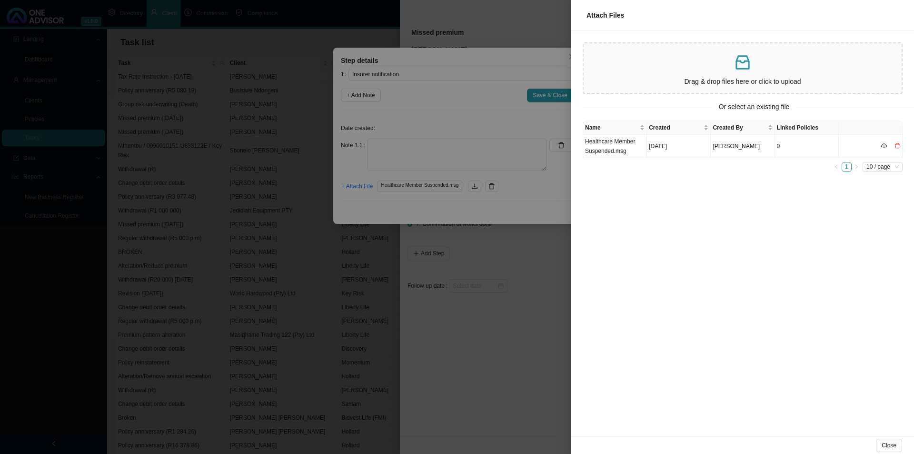
click at [396, 157] on div at bounding box center [457, 227] width 914 height 454
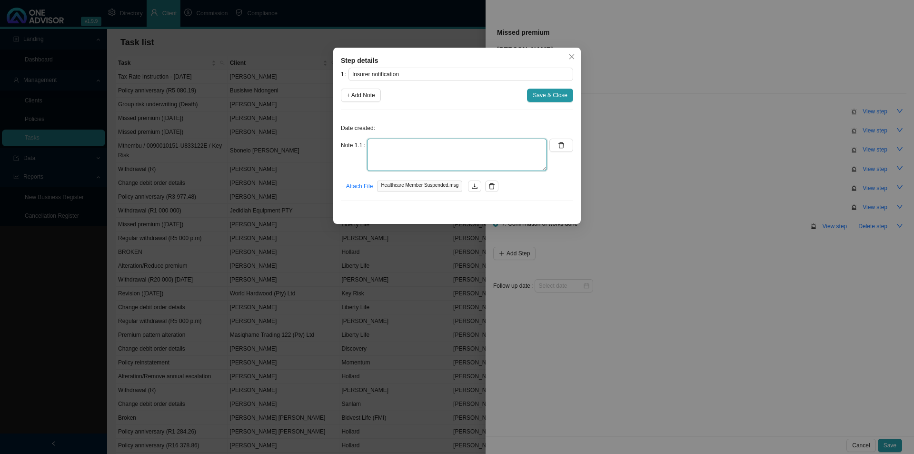
click at [384, 149] on textarea at bounding box center [457, 155] width 180 height 32
paste textarea "Momentum Medical Scheme: Membership suspended effective September 2025 for ERIC…"
click at [548, 97] on span "Save & Close" at bounding box center [550, 95] width 35 height 10
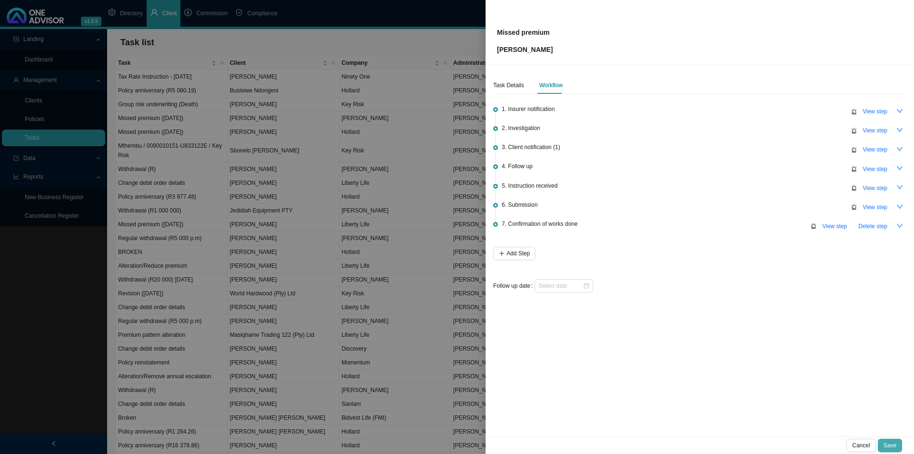
click at [731, 351] on span "Save" at bounding box center [890, 445] width 13 height 10
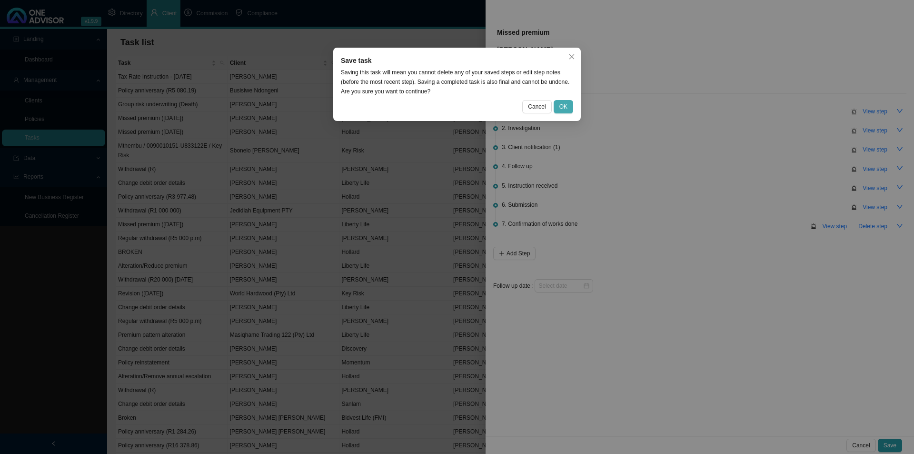
click at [569, 108] on button "OK" at bounding box center [564, 106] width 20 height 13
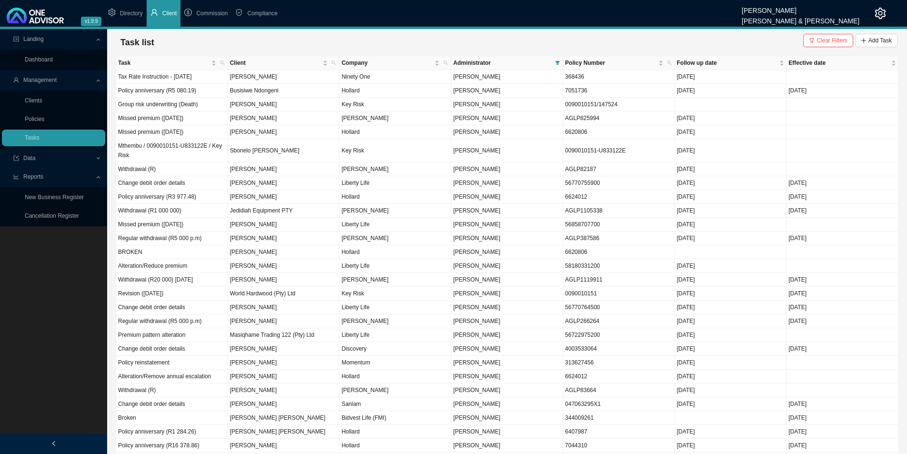
click at [731, 32] on div "Task list Clear Filters Add Task" at bounding box center [507, 42] width 783 height 27
drag, startPoint x: 826, startPoint y: 38, endPoint x: 799, endPoint y: 49, distance: 29.3
click at [731, 39] on span "Clear Filters" at bounding box center [831, 41] width 31 height 10
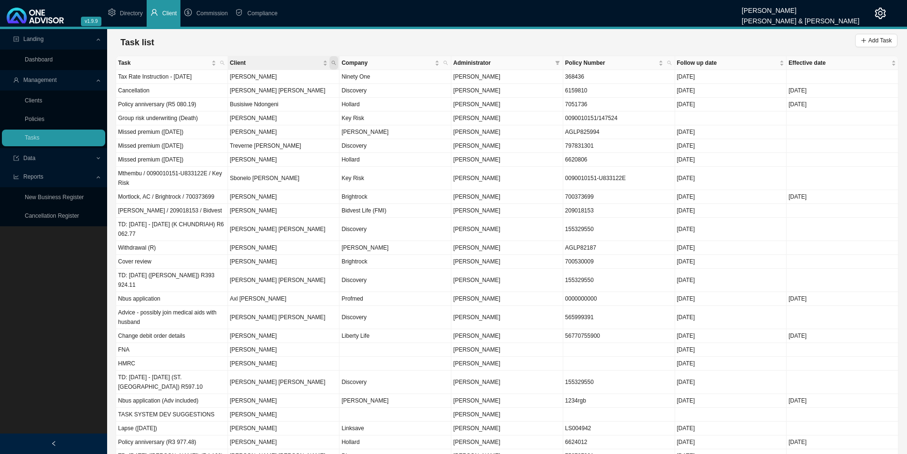
click at [331, 63] on span "Client" at bounding box center [333, 62] width 9 height 13
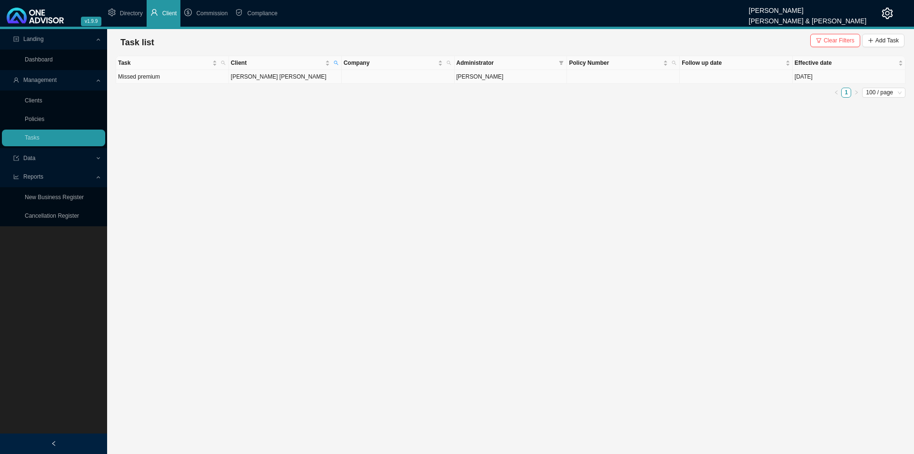
click at [246, 80] on td "Eric Roy Ogle" at bounding box center [285, 77] width 113 height 14
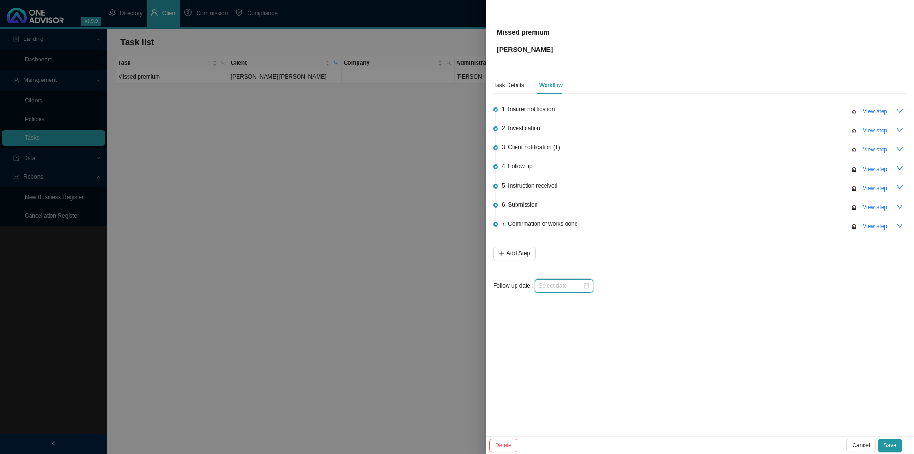
click at [569, 284] on input at bounding box center [560, 286] width 44 height 10
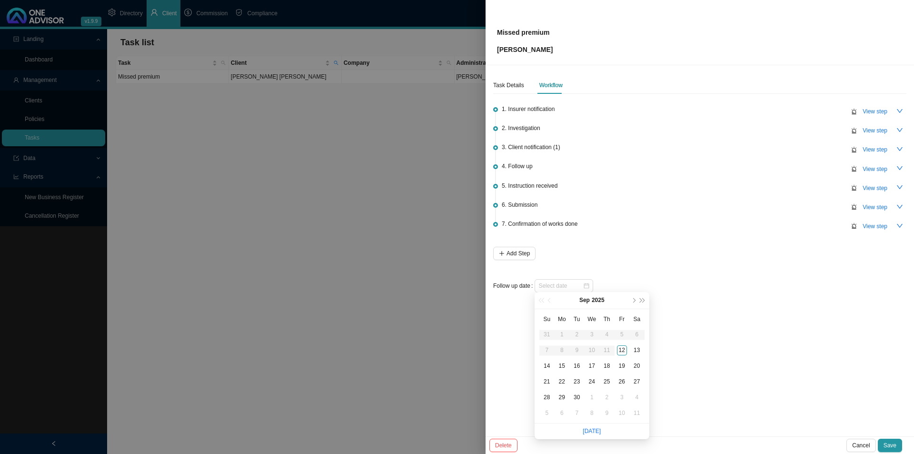
drag, startPoint x: 591, startPoint y: 431, endPoint x: 636, endPoint y: 439, distance: 45.9
click at [596, 351] on link "Today" at bounding box center [592, 430] width 18 height 7
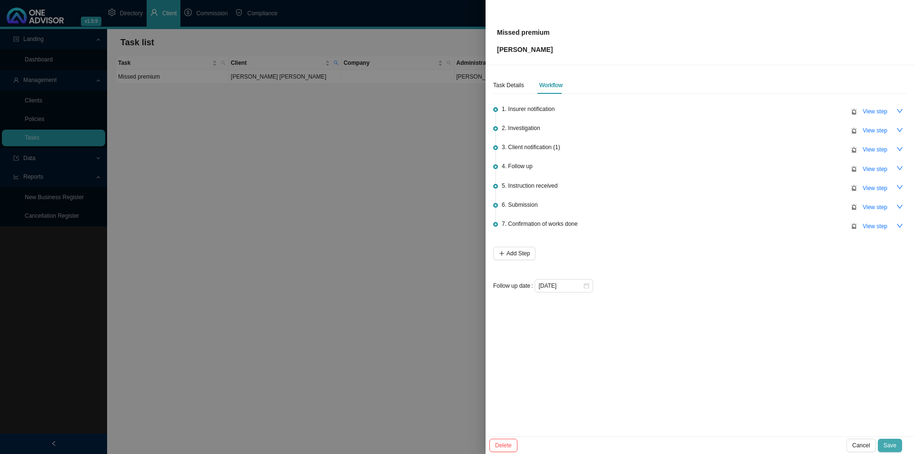
click at [731, 351] on button "Save" at bounding box center [890, 444] width 24 height 13
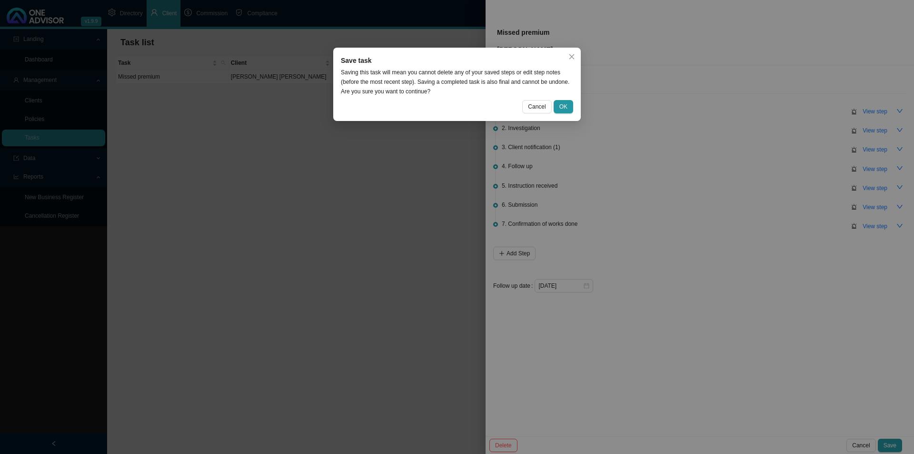
click at [566, 99] on div "Save task Saving this task will mean you cannot delete any of your saved steps …" at bounding box center [457, 84] width 248 height 73
click at [560, 103] on span "OK" at bounding box center [563, 107] width 8 height 10
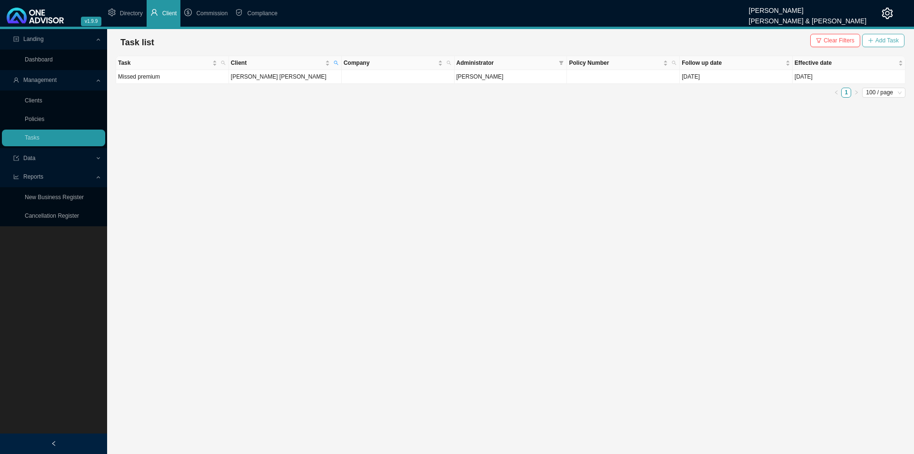
click at [731, 37] on span "Add Task" at bounding box center [886, 41] width 23 height 10
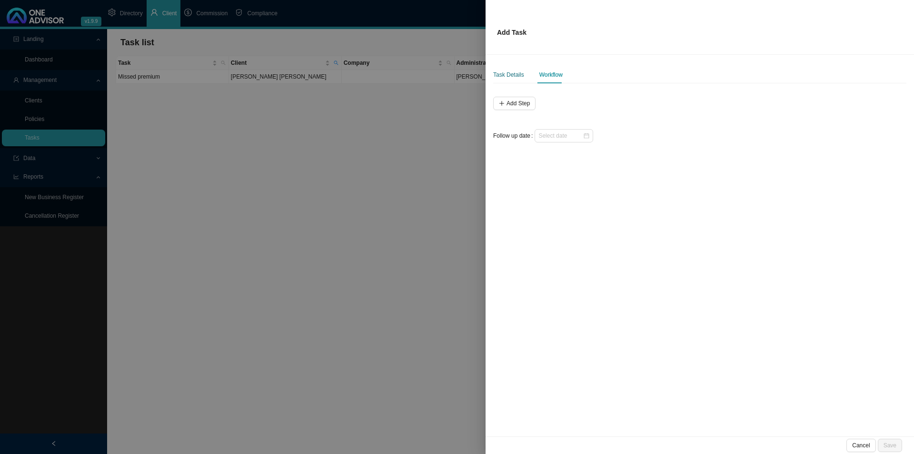
click at [517, 73] on div "Task Details" at bounding box center [508, 75] width 31 height 10
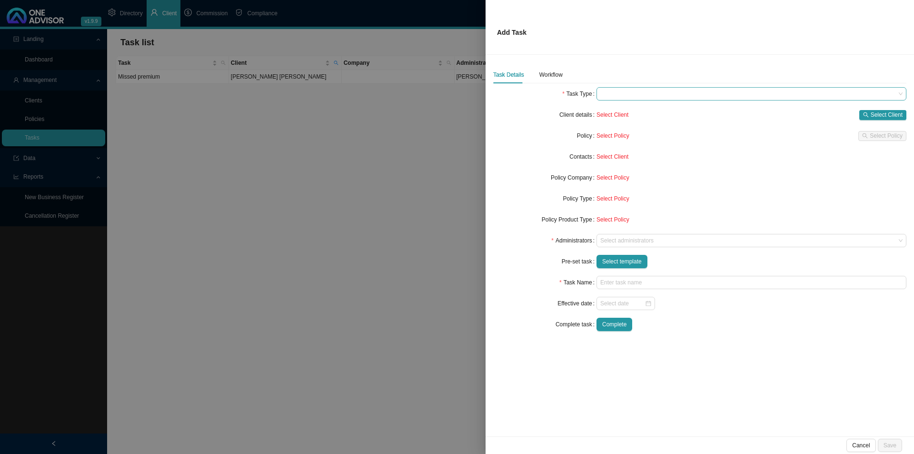
drag, startPoint x: 633, startPoint y: 95, endPoint x: 645, endPoint y: 99, distance: 12.2
click at [633, 96] on span at bounding box center [751, 94] width 302 height 12
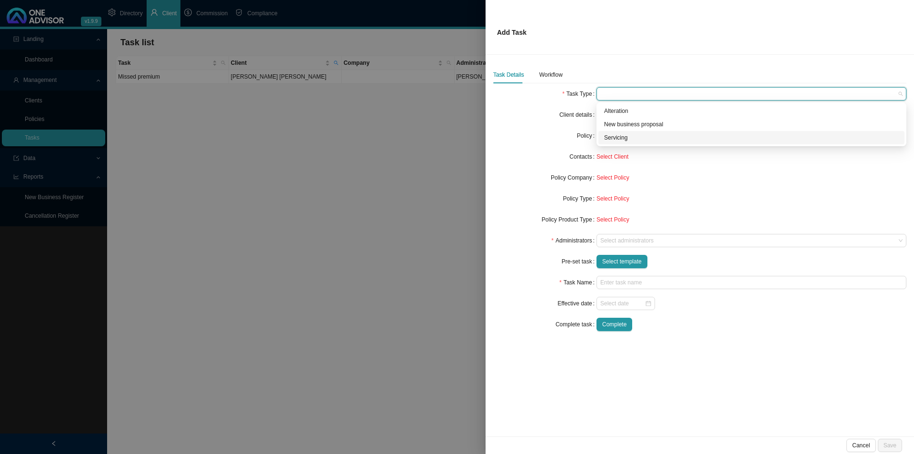
click at [622, 134] on div "Servicing" at bounding box center [751, 138] width 295 height 10
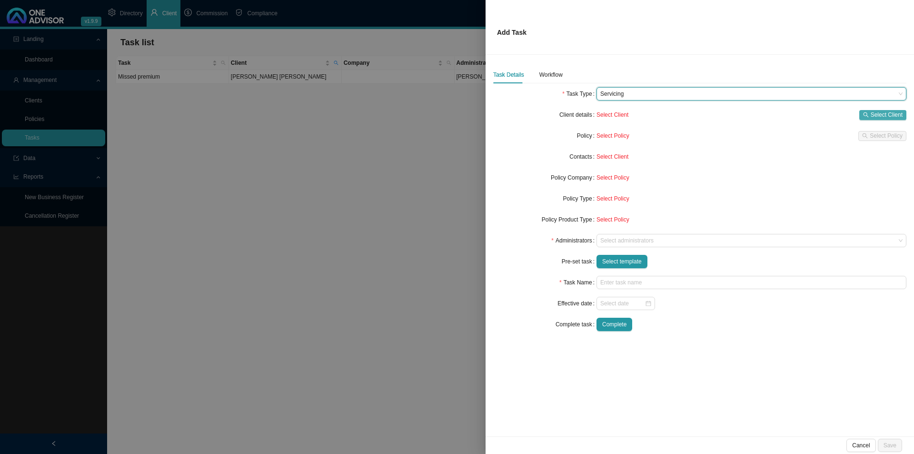
click at [731, 115] on icon "search" at bounding box center [866, 115] width 6 height 6
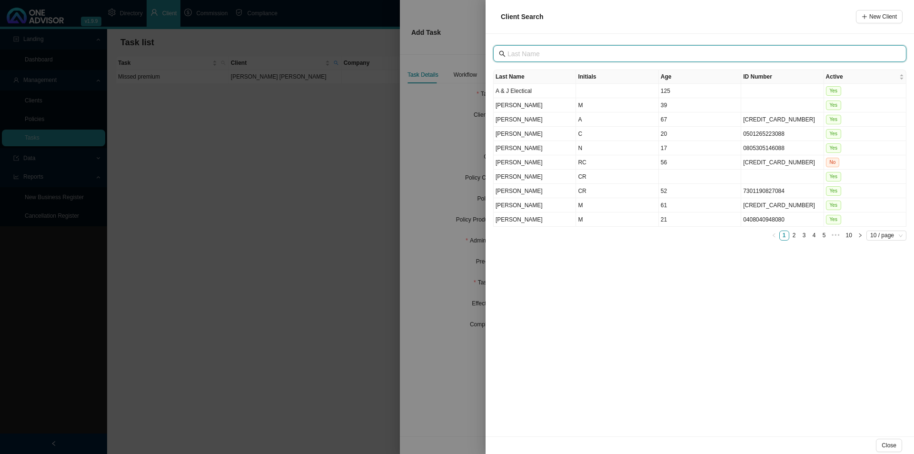
click at [562, 50] on input "text" at bounding box center [700, 54] width 387 height 10
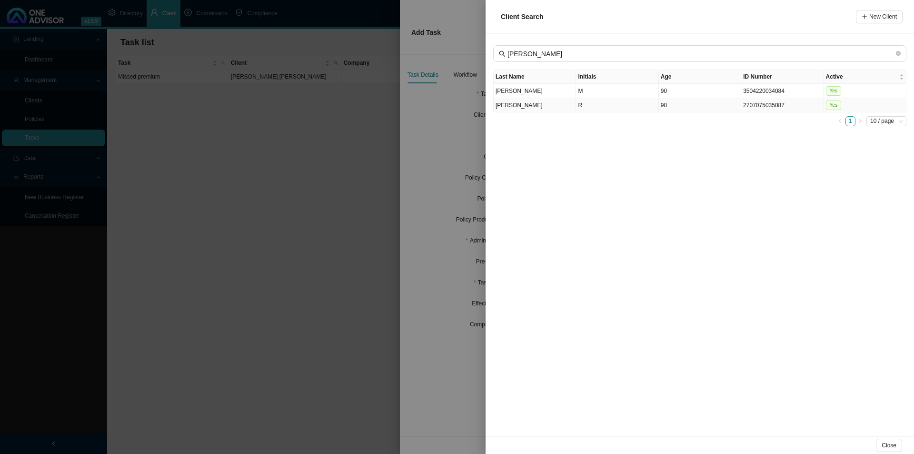
click at [624, 105] on td "R" at bounding box center [617, 105] width 82 height 14
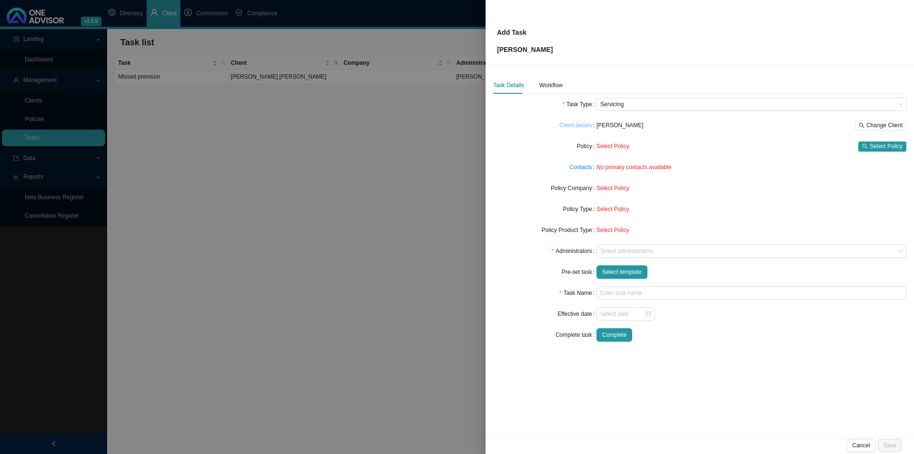
click at [583, 122] on link "Client details" at bounding box center [575, 125] width 33 height 10
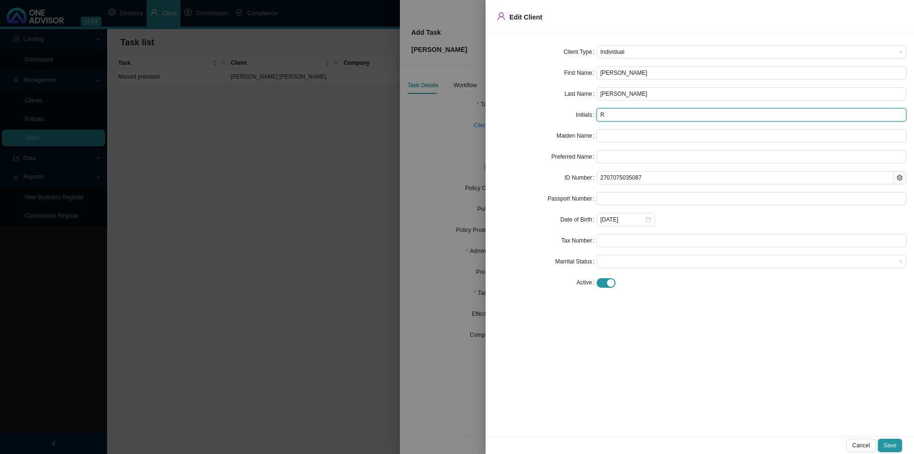
click at [617, 115] on input "R" at bounding box center [751, 114] width 310 height 13
click at [623, 106] on form "Client Type Individual First Name Raymond Last Name Hancock Initials R Maiden N…" at bounding box center [699, 167] width 413 height 244
click at [620, 112] on input "R" at bounding box center [751, 114] width 310 height 13
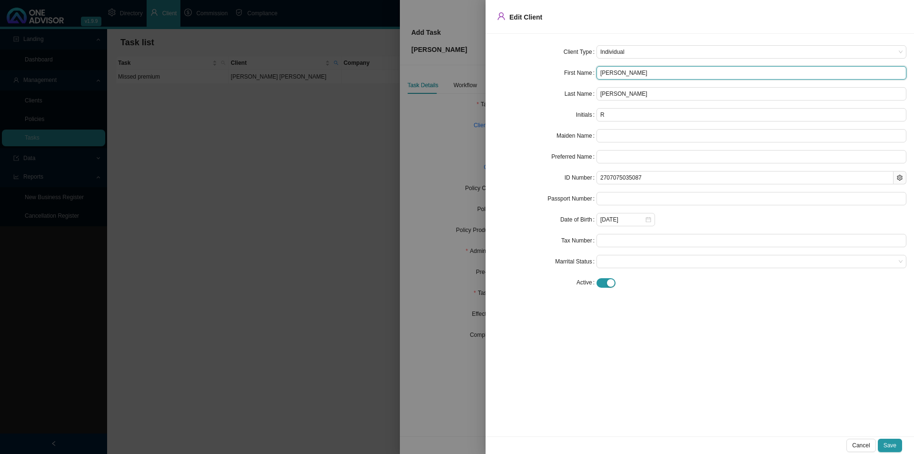
click at [632, 70] on input "Raymond" at bounding box center [751, 72] width 310 height 13
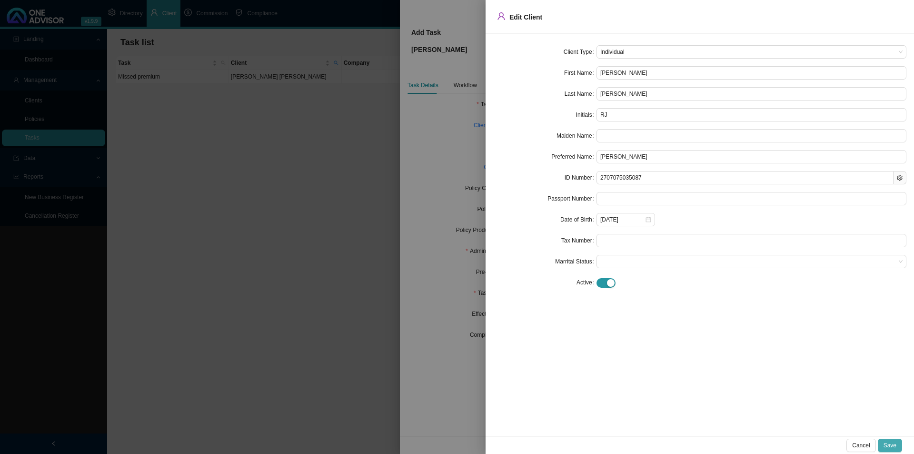
click at [731, 351] on span "Save" at bounding box center [890, 445] width 13 height 10
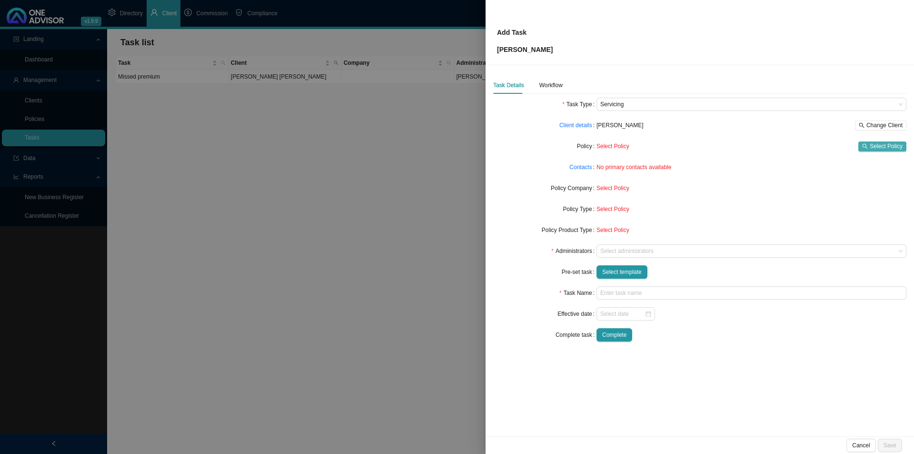
click at [731, 148] on span "Select Policy" at bounding box center [886, 146] width 33 height 10
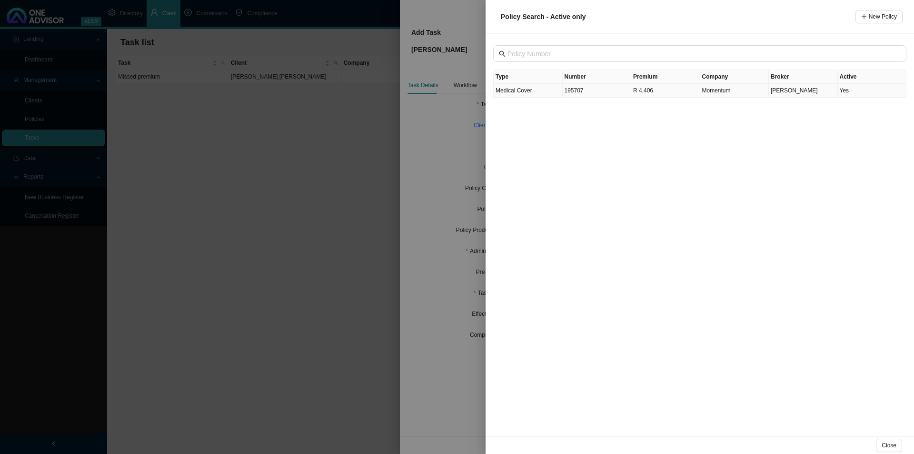
click at [535, 90] on td "Medical Cover" at bounding box center [528, 91] width 69 height 14
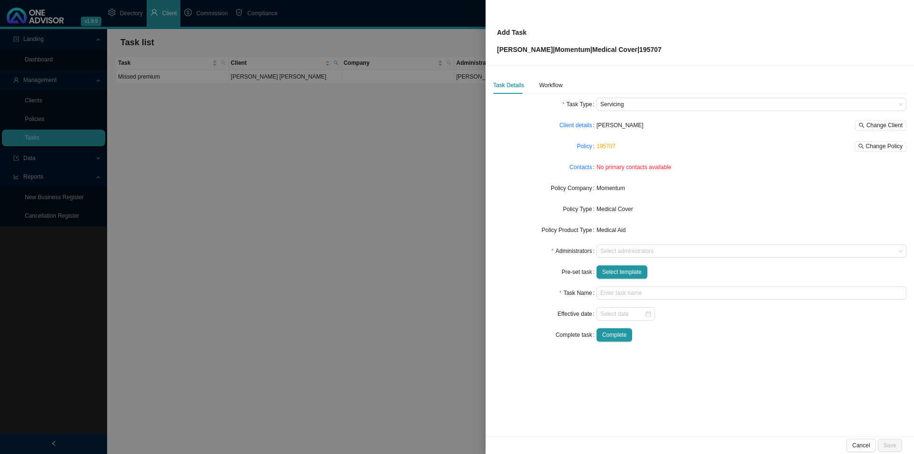
click at [569, 167] on div "Contacts" at bounding box center [544, 166] width 103 height 13
click at [577, 170] on link "Contacts" at bounding box center [580, 167] width 22 height 10
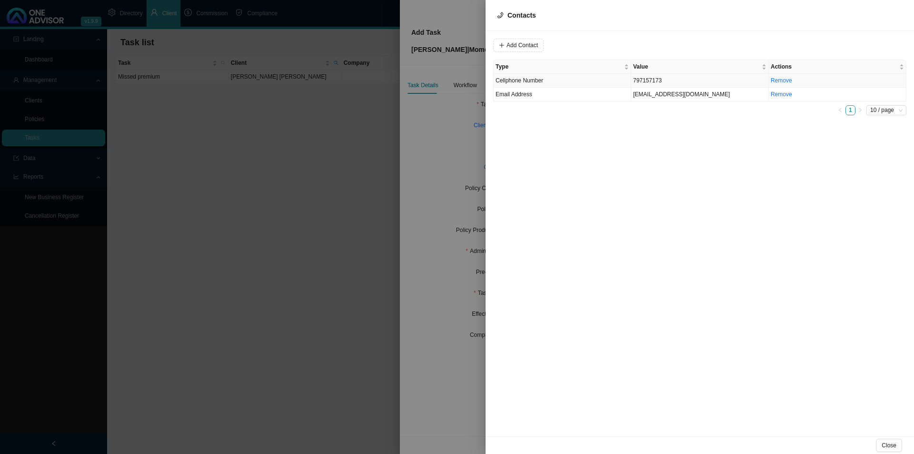
click at [560, 80] on td "Cellphone Number" at bounding box center [563, 81] width 138 height 14
click at [516, 45] on input "797157173" at bounding box center [551, 45] width 79 height 13
click at [632, 46] on span "Cellphone Number" at bounding box center [648, 45] width 64 height 12
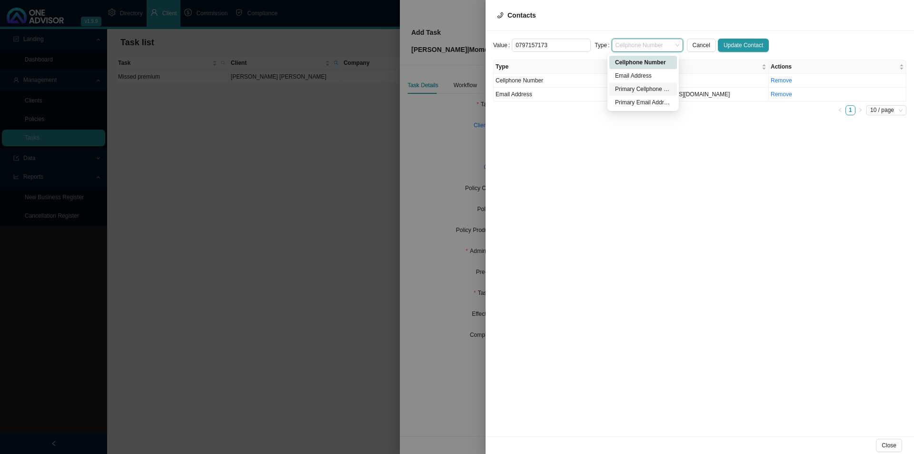
drag, startPoint x: 633, startPoint y: 89, endPoint x: 755, endPoint y: 53, distance: 126.7
click at [634, 89] on div "Primary Cellphone Number" at bounding box center [643, 89] width 56 height 10
click at [731, 44] on span "Update Contact" at bounding box center [744, 45] width 40 height 10
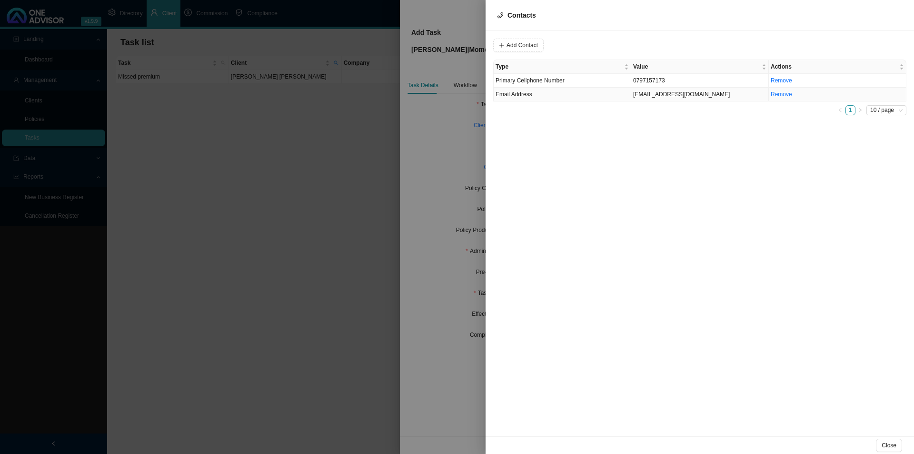
click at [557, 96] on td "Email Address" at bounding box center [563, 95] width 138 height 14
click at [528, 42] on input "pdhancock@futurenet.co.za" at bounding box center [551, 45] width 79 height 13
click at [647, 45] on span "Email Address" at bounding box center [648, 45] width 64 height 12
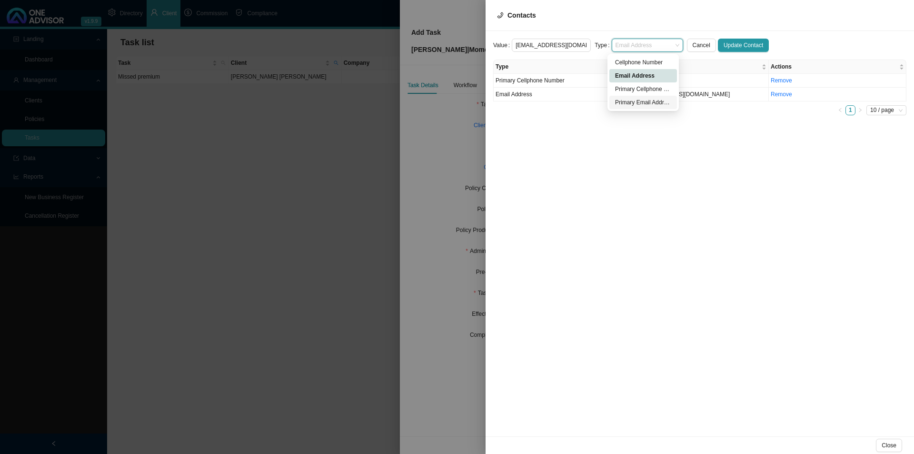
click at [644, 107] on div "Primary Email Address" at bounding box center [643, 103] width 56 height 10
click at [731, 35] on div "Value pdhancock@futurenet.co.za Type Primary Email Address Cancel Update Contac…" at bounding box center [700, 233] width 428 height 405
click at [731, 42] on span "Update Contact" at bounding box center [744, 45] width 40 height 10
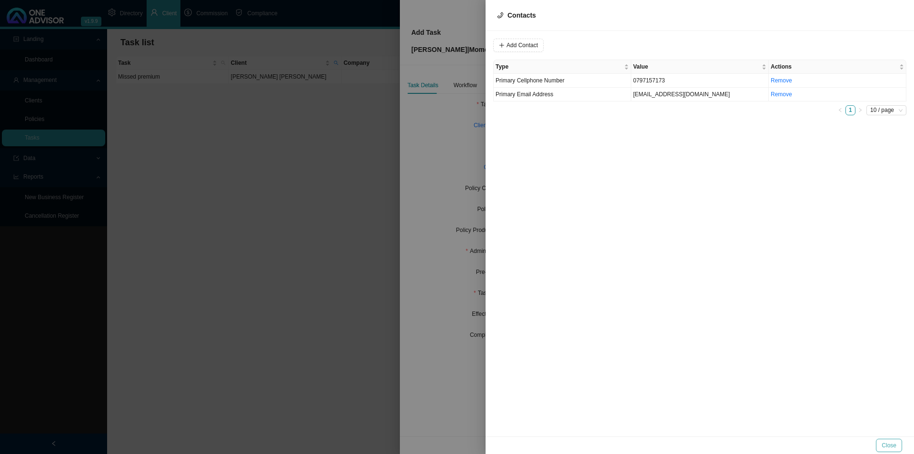
click at [731, 351] on span "Close" at bounding box center [889, 445] width 15 height 10
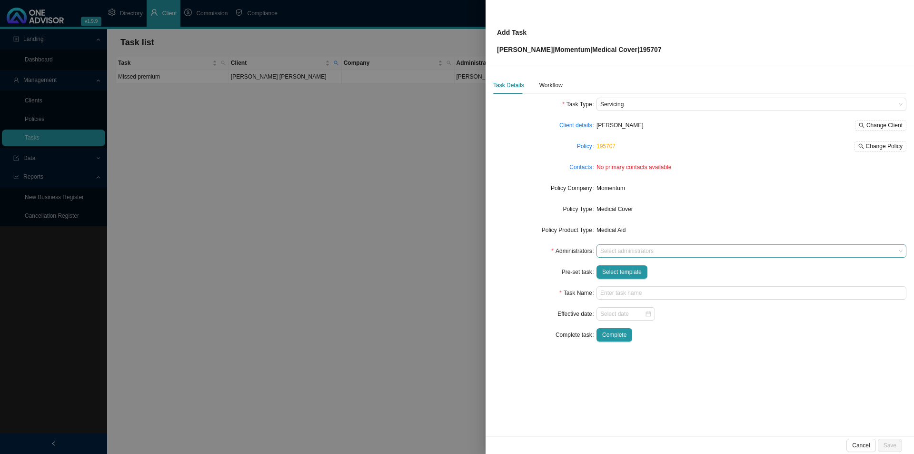
click at [616, 249] on div at bounding box center [746, 251] width 297 height 7
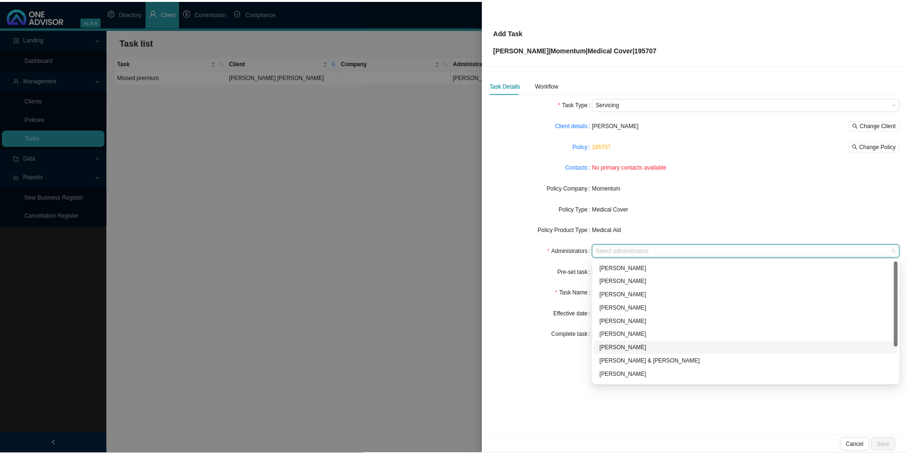
scroll to position [51, 0]
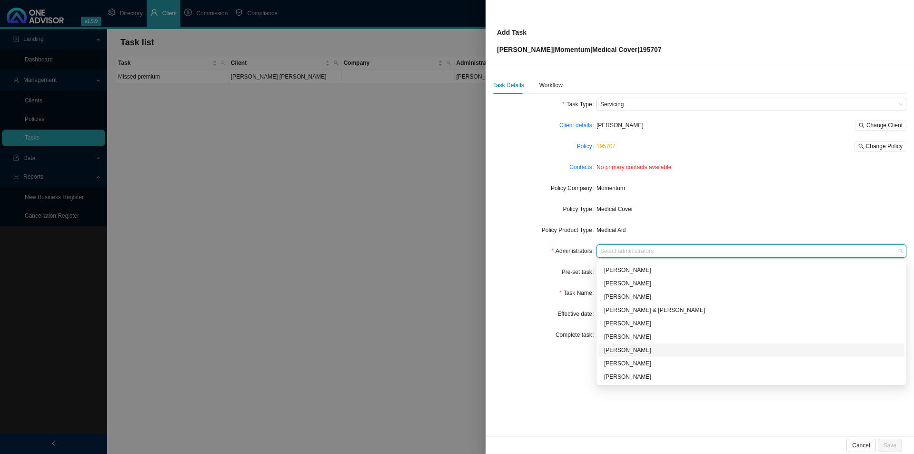
click at [625, 351] on div "Sarah-Lee Clements" at bounding box center [751, 350] width 295 height 10
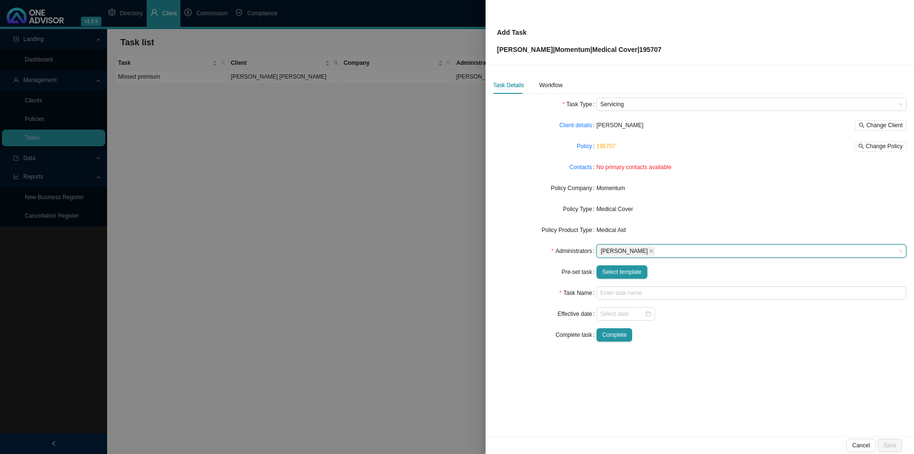
click at [537, 324] on form "Task Type Servicing Client details Raymond Hancock Change Client Policy 195707 …" at bounding box center [699, 220] width 413 height 244
click at [615, 273] on span "Select template" at bounding box center [622, 272] width 40 height 10
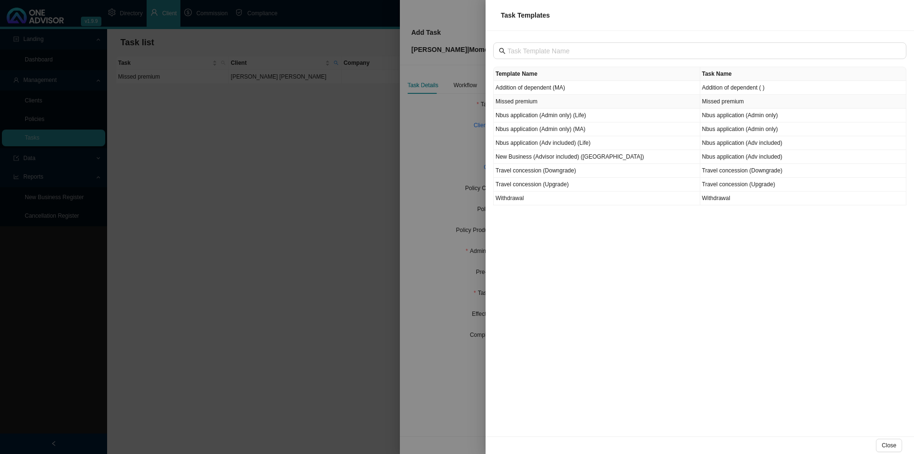
click at [540, 101] on td "Missed premium" at bounding box center [597, 102] width 207 height 14
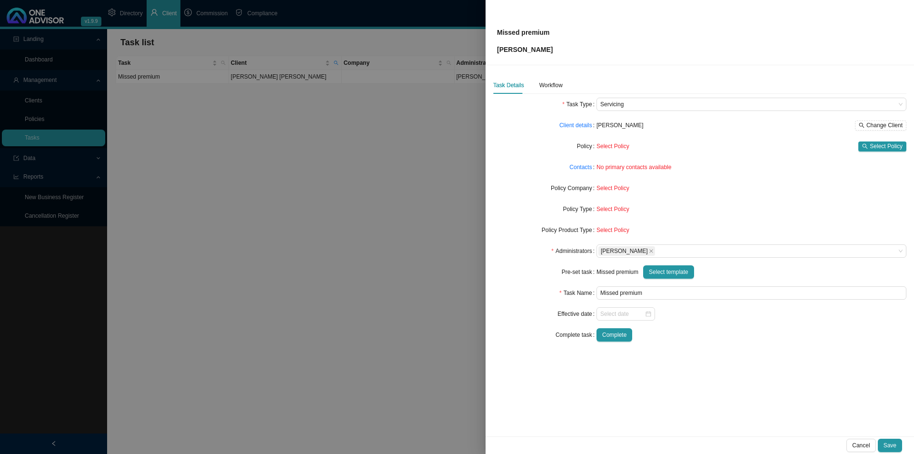
click at [529, 88] on div "Task Details Workflow" at bounding box center [527, 85] width 69 height 17
click at [545, 85] on div "Workflow" at bounding box center [550, 85] width 23 height 10
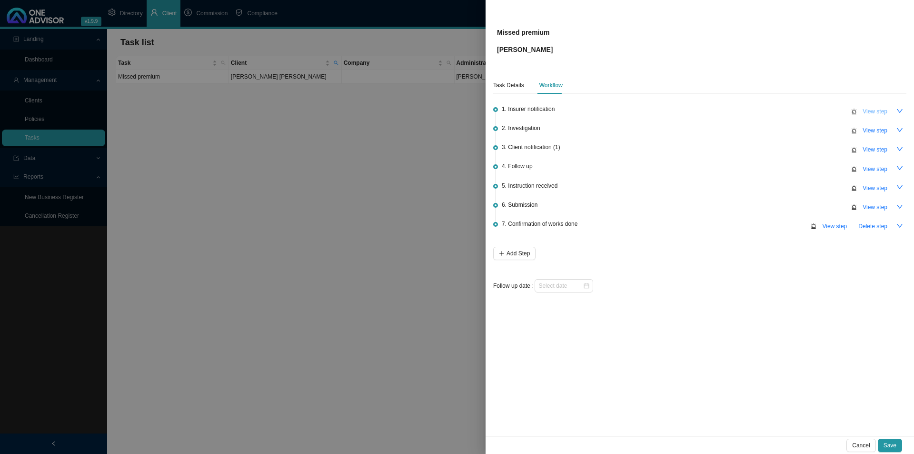
click at [731, 112] on span "View step" at bounding box center [875, 112] width 25 height 10
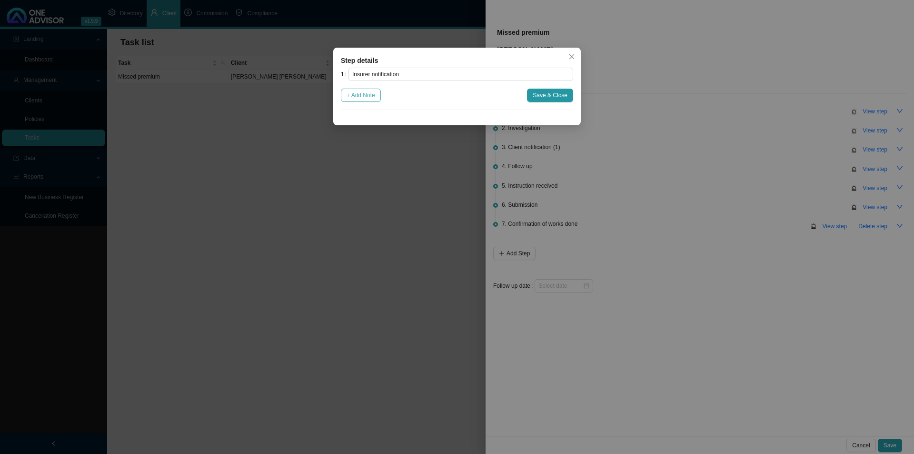
drag, startPoint x: 372, startPoint y: 94, endPoint x: 364, endPoint y: 100, distance: 10.2
click at [372, 94] on span "+ Add Note" at bounding box center [361, 95] width 29 height 10
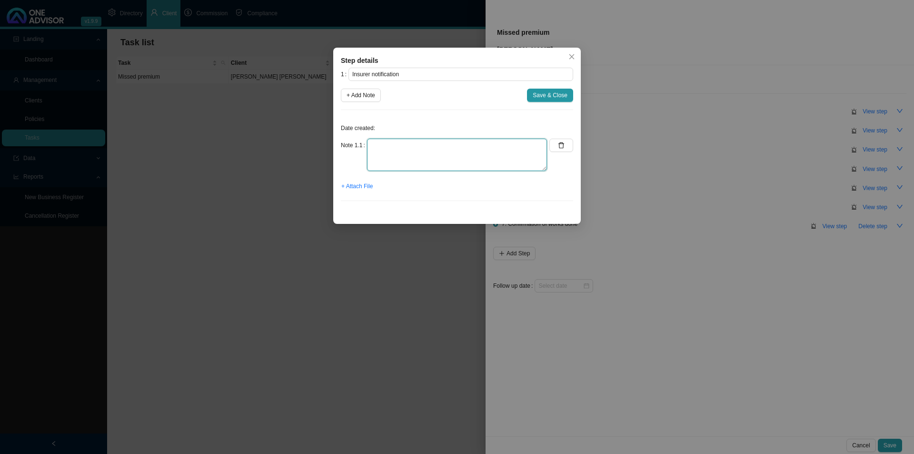
click at [407, 141] on textarea at bounding box center [457, 155] width 180 height 32
paste textarea "Momentum Medical Scheme: Membership suspended effective September 2025 for RAYM…"
click at [358, 184] on span "+ Attach File" at bounding box center [356, 186] width 31 height 10
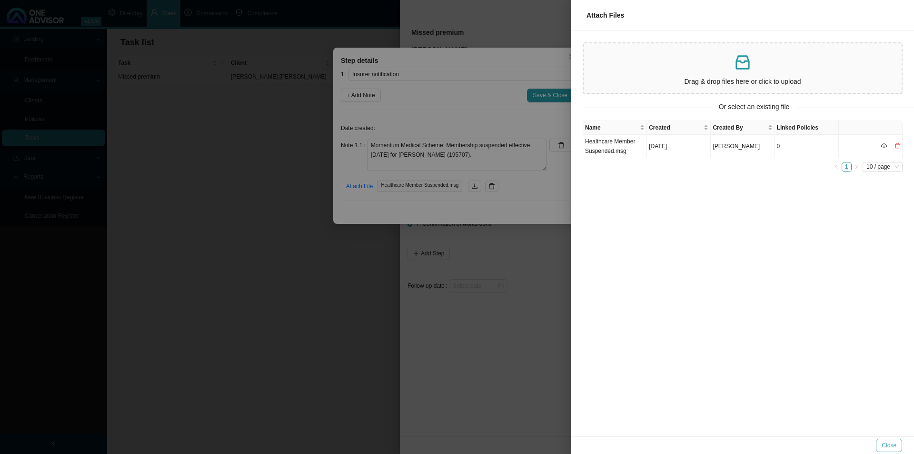
click at [731, 351] on button "Close" at bounding box center [889, 444] width 26 height 13
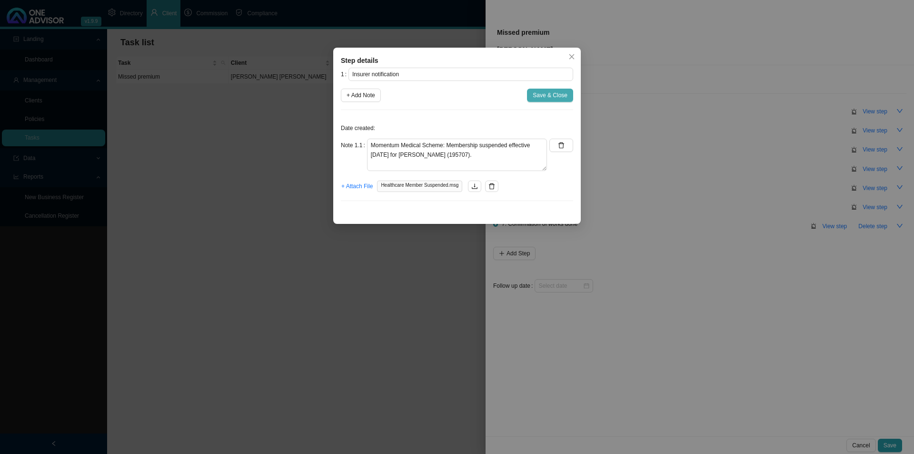
click at [553, 97] on span "Save & Close" at bounding box center [550, 95] width 35 height 10
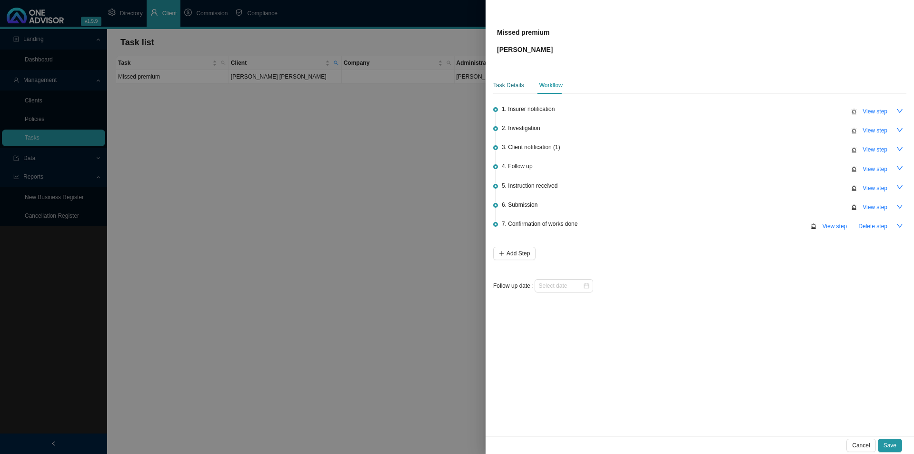
click at [514, 87] on div "Task Details" at bounding box center [508, 85] width 31 height 10
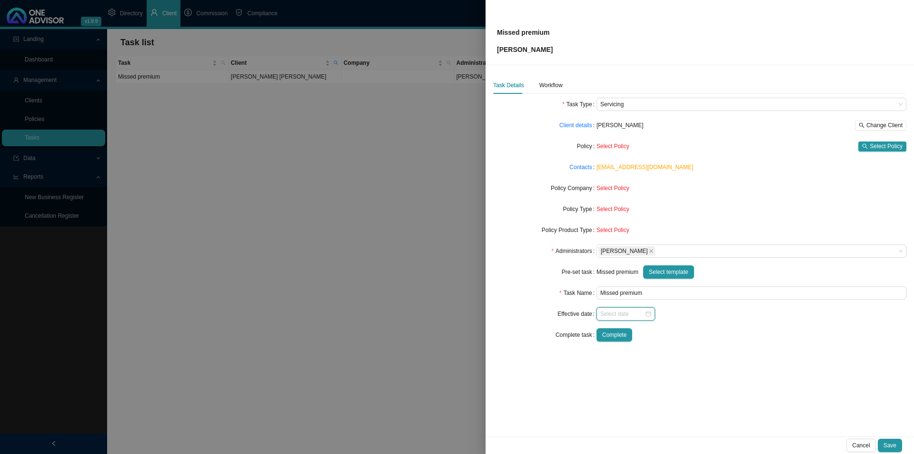
click at [622, 312] on input at bounding box center [622, 314] width 44 height 10
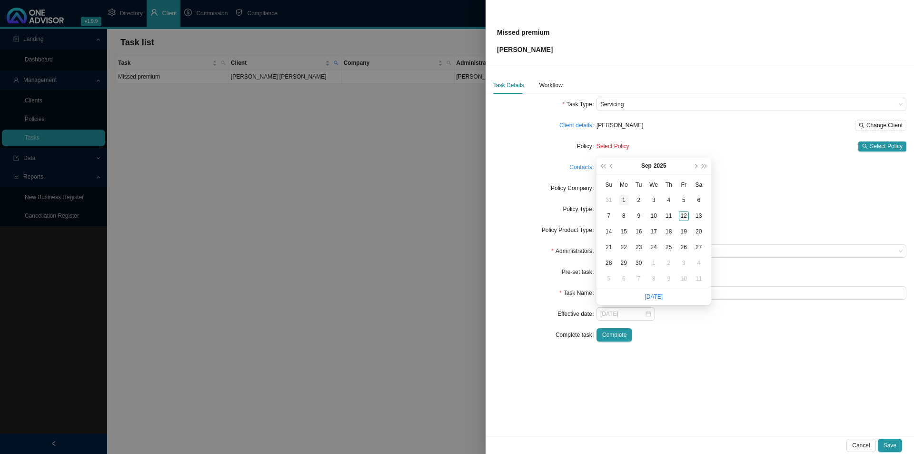
click at [619, 199] on div "1" at bounding box center [624, 200] width 10 height 10
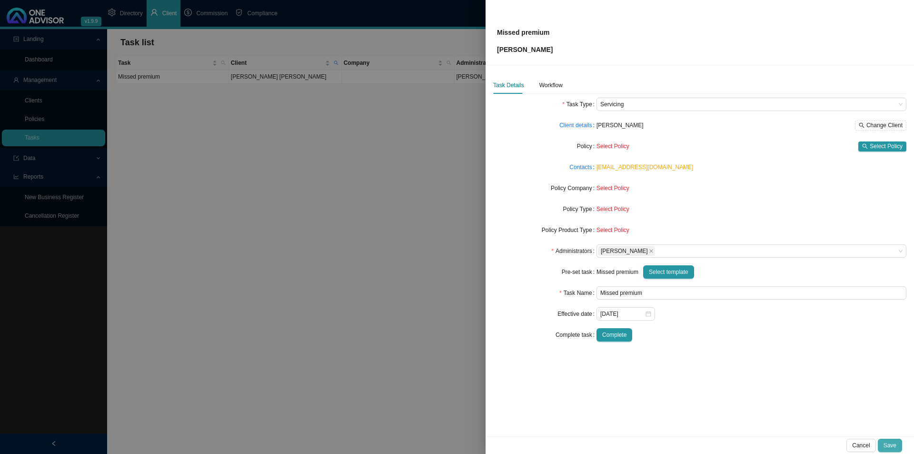
click at [731, 351] on button "Save" at bounding box center [890, 444] width 24 height 13
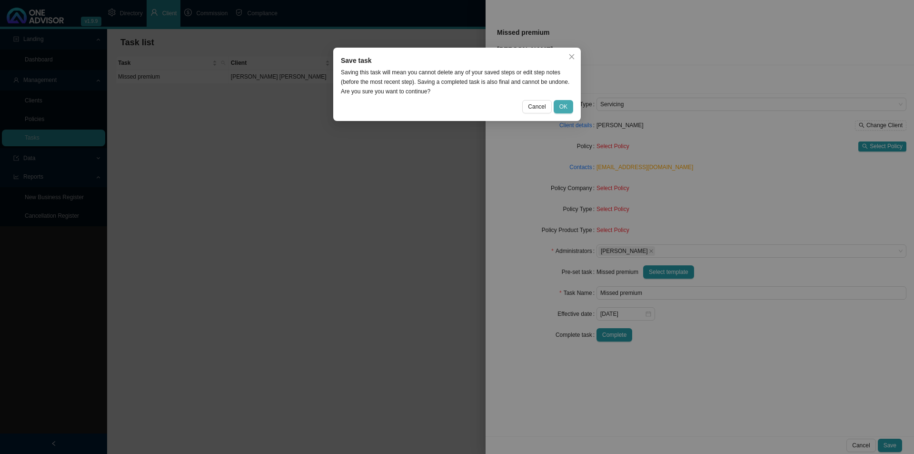
click at [562, 107] on span "OK" at bounding box center [563, 107] width 8 height 10
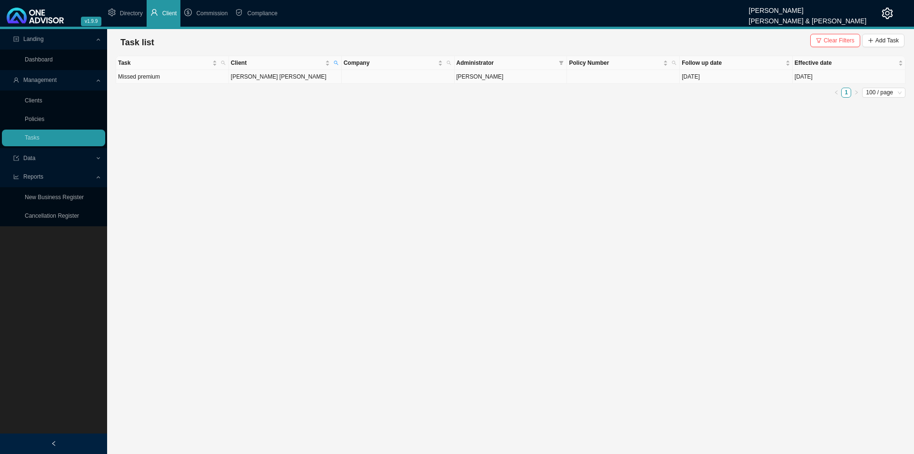
click at [588, 79] on td at bounding box center [623, 77] width 113 height 14
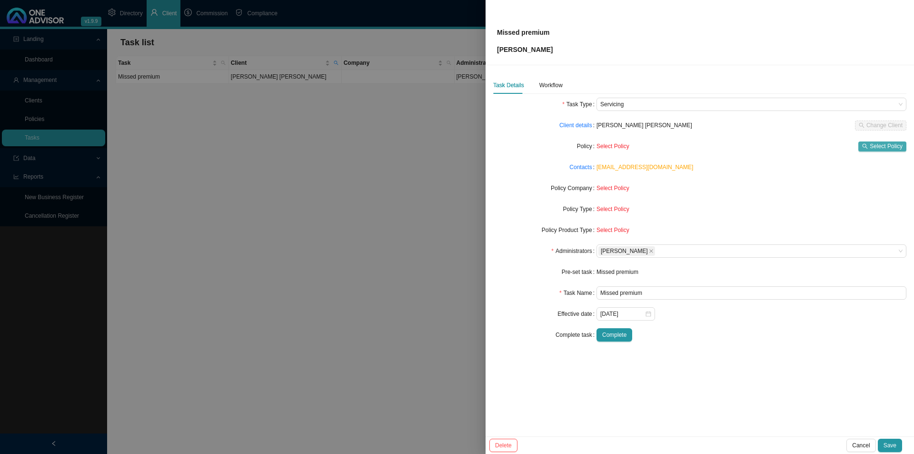
click at [731, 143] on span "Select Policy" at bounding box center [886, 146] width 33 height 10
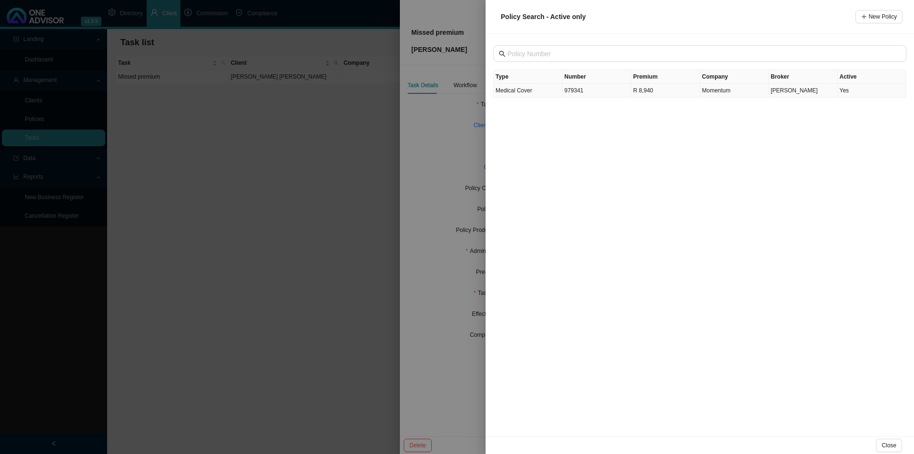
click at [600, 94] on td "979341" at bounding box center [597, 91] width 69 height 14
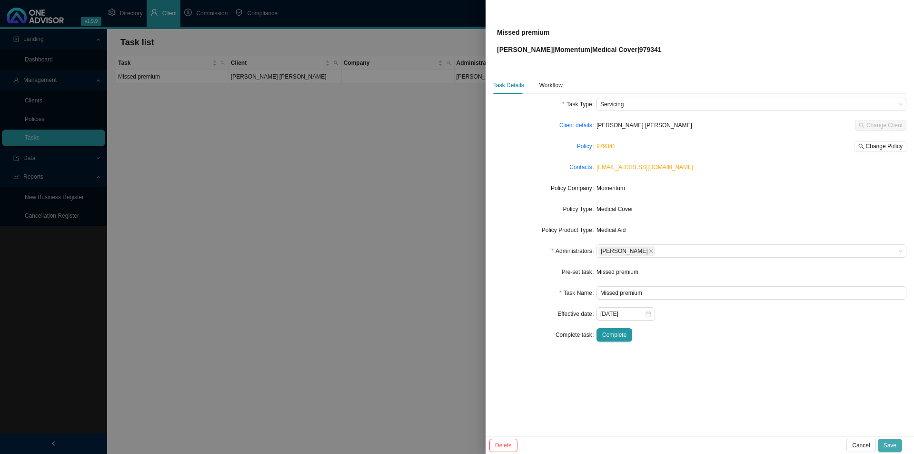
click at [731, 351] on button "Save" at bounding box center [890, 444] width 24 height 13
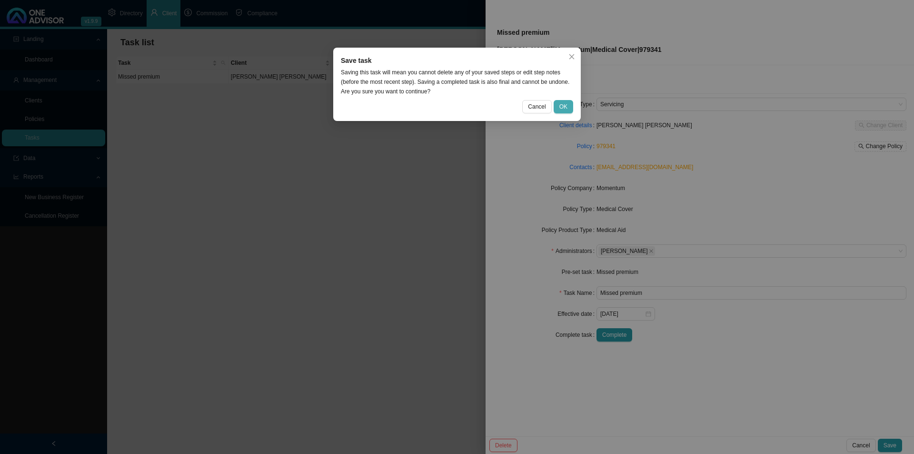
click at [572, 104] on button "OK" at bounding box center [564, 106] width 20 height 13
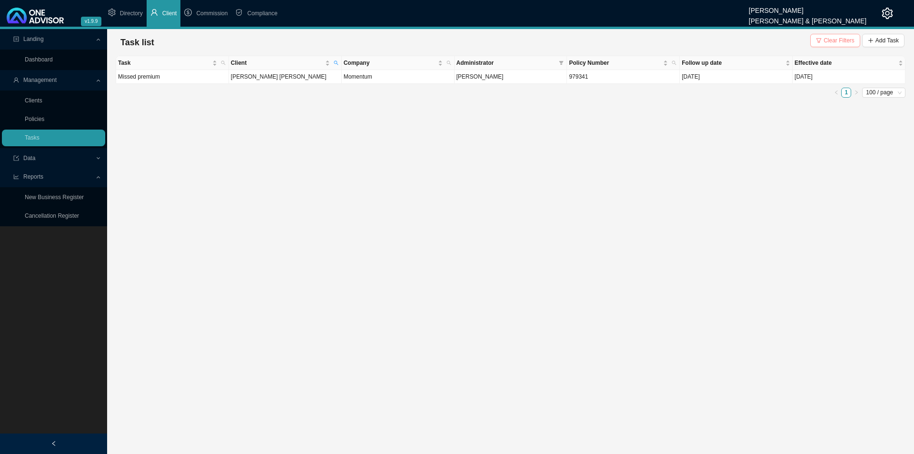
click at [731, 35] on button "Clear Filters" at bounding box center [835, 40] width 50 height 13
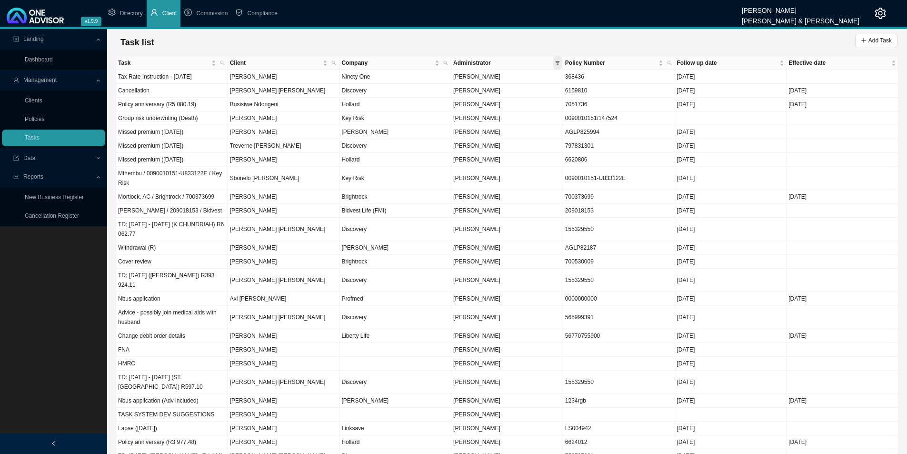
drag, startPoint x: 558, startPoint y: 62, endPoint x: 556, endPoint y: 68, distance: 6.5
click at [558, 62] on icon "filter" at bounding box center [557, 63] width 4 height 4
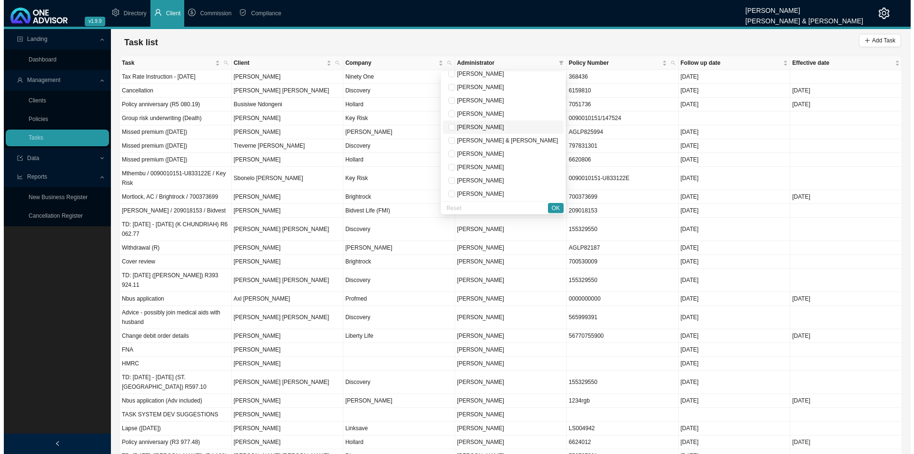
scroll to position [48, 0]
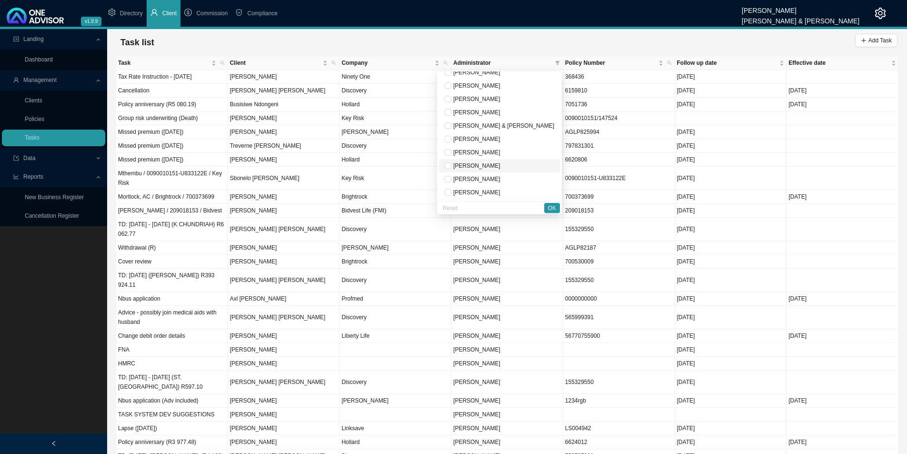
click at [498, 164] on span "Sarah-Lee Clements" at bounding box center [475, 165] width 49 height 7
click at [543, 203] on div "Reset OK" at bounding box center [499, 207] width 125 height 13
click at [548, 208] on span "OK" at bounding box center [552, 208] width 8 height 10
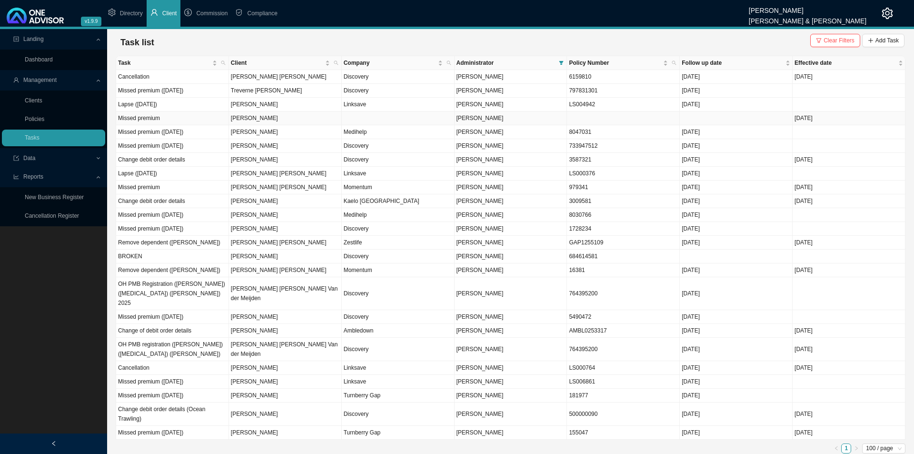
click at [387, 119] on td at bounding box center [398, 118] width 113 height 14
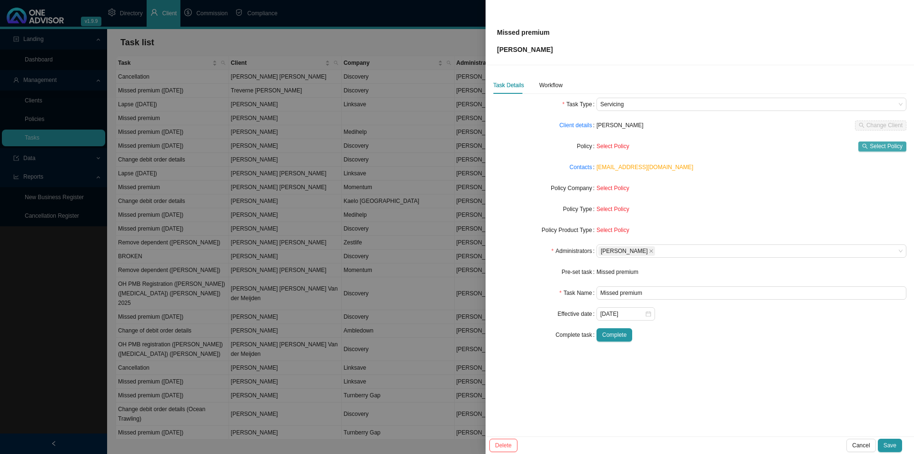
click at [731, 143] on span "Select Policy" at bounding box center [886, 146] width 33 height 10
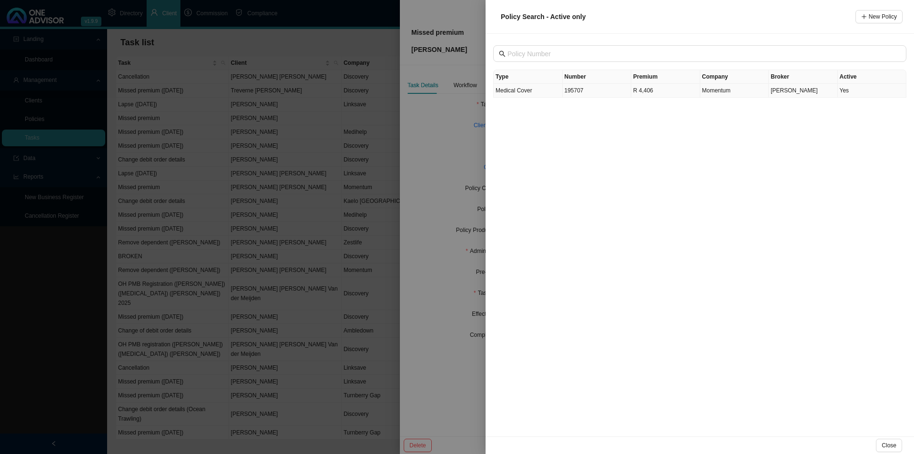
click at [523, 92] on span "Medical Cover" at bounding box center [514, 90] width 37 height 7
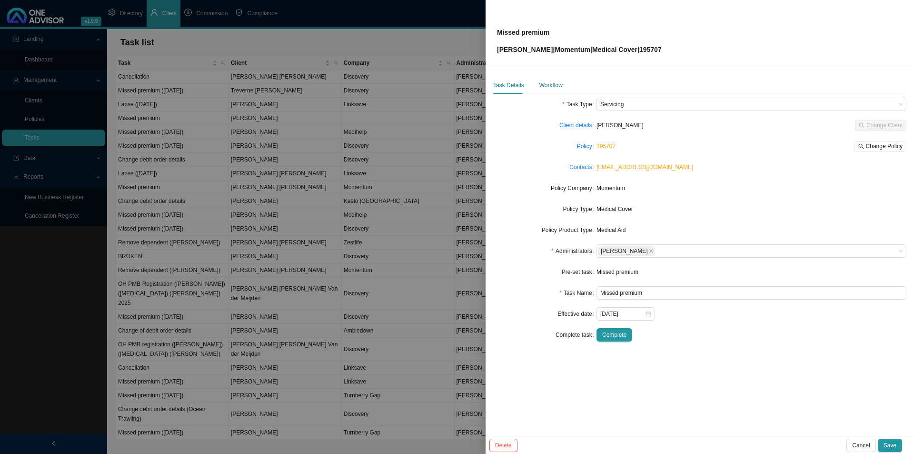
click at [550, 81] on div "Workflow" at bounding box center [550, 85] width 23 height 10
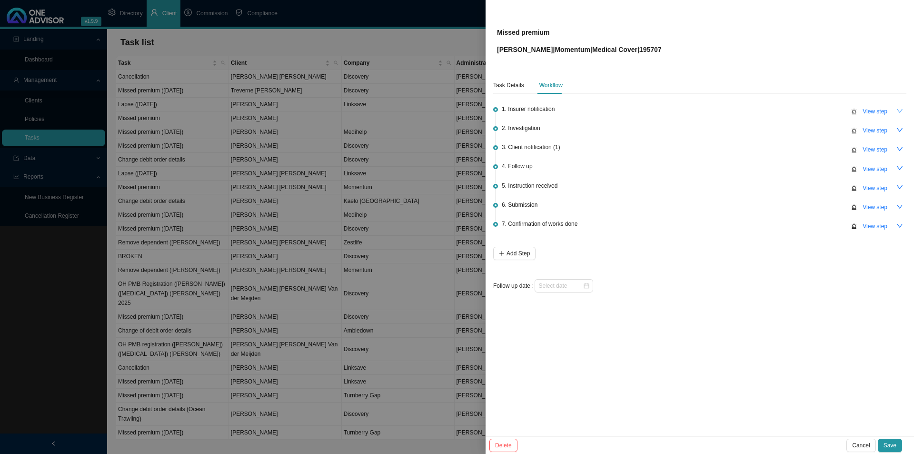
click at [731, 112] on icon "down" at bounding box center [900, 111] width 6 height 4
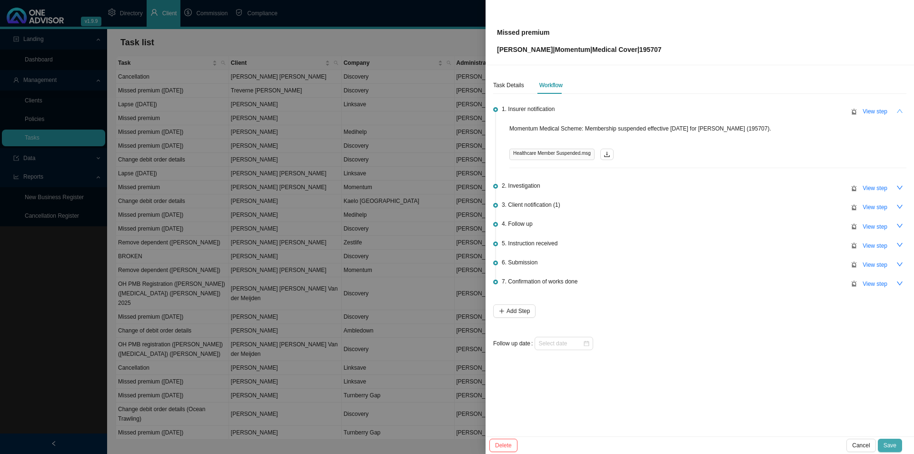
click at [731, 351] on button "Save" at bounding box center [890, 444] width 24 height 13
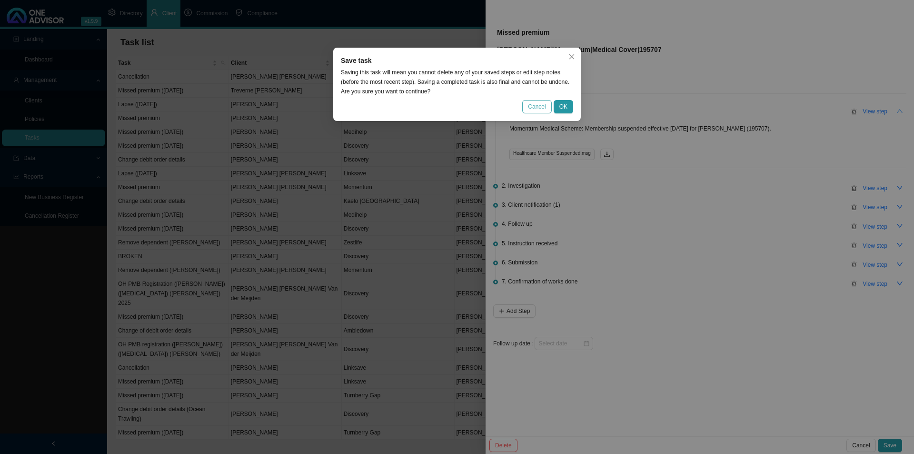
click at [544, 106] on span "Cancel" at bounding box center [537, 107] width 18 height 10
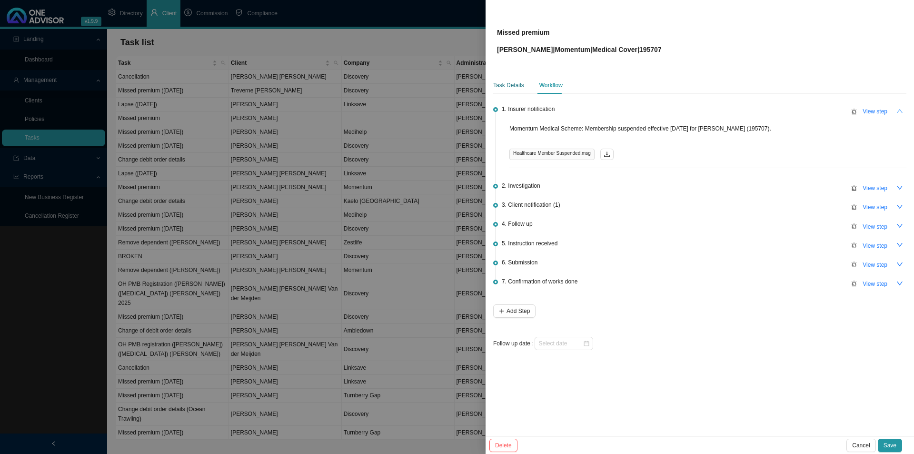
click at [504, 88] on div "Task Details" at bounding box center [508, 85] width 31 height 10
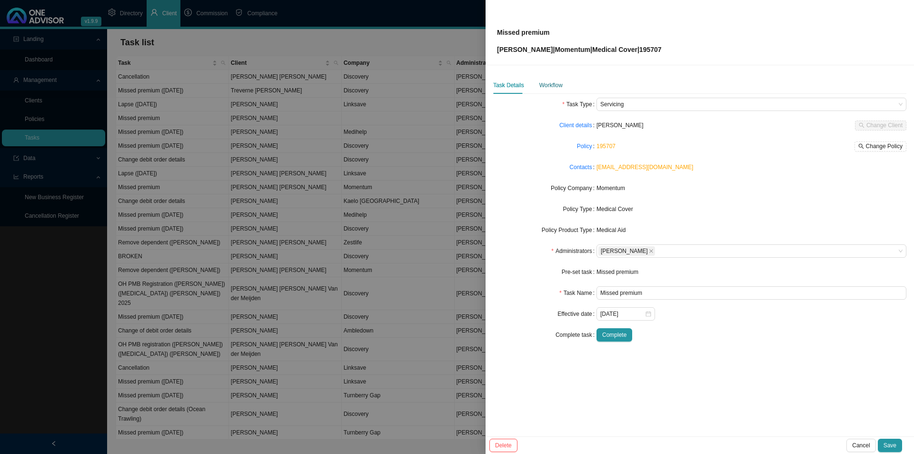
click at [551, 82] on div "Workflow" at bounding box center [550, 85] width 23 height 10
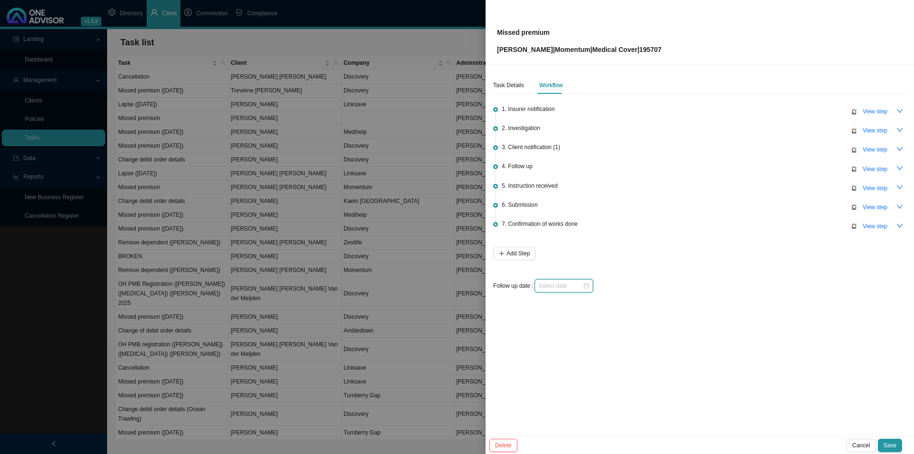
click at [562, 286] on input at bounding box center [560, 286] width 44 height 10
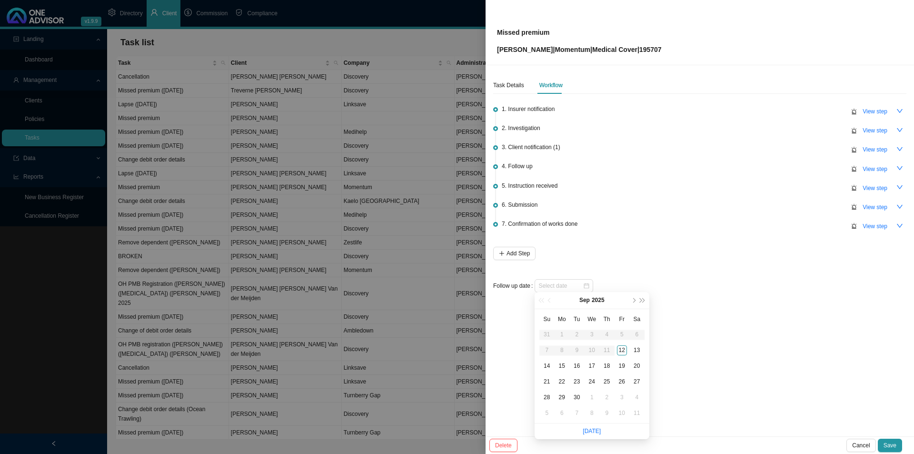
click at [596, 351] on link "Today" at bounding box center [592, 430] width 18 height 7
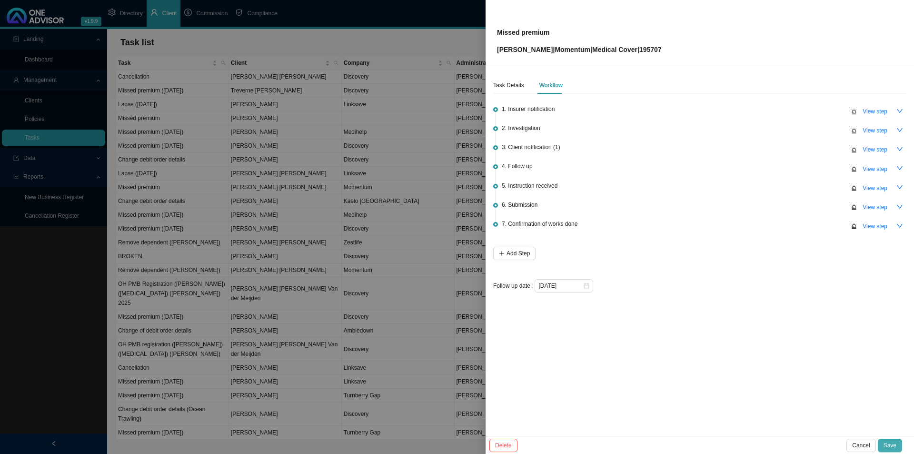
click at [731, 351] on button "Save" at bounding box center [890, 444] width 24 height 13
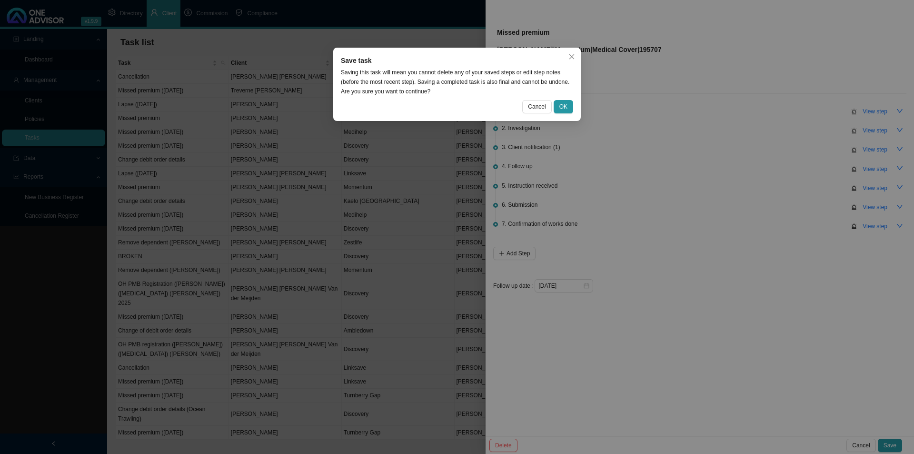
drag, startPoint x: 563, startPoint y: 106, endPoint x: 555, endPoint y: 120, distance: 16.4
click at [563, 108] on span "OK" at bounding box center [563, 107] width 8 height 10
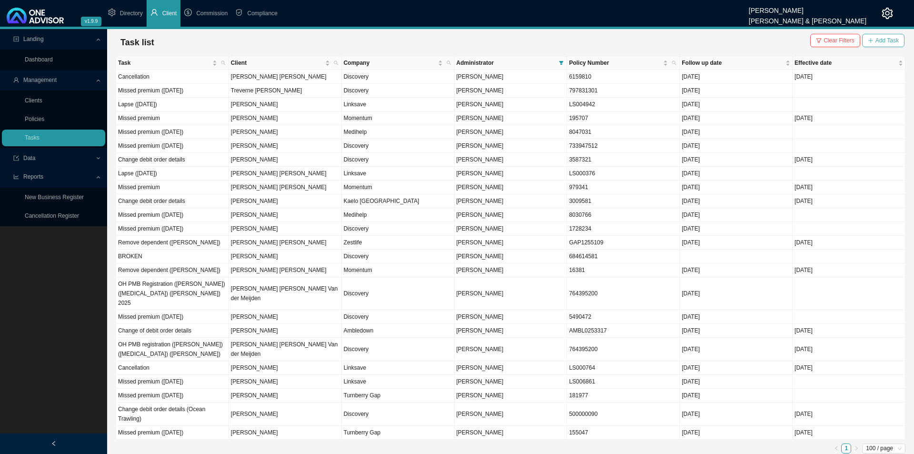
click at [731, 47] on button "Add Task" at bounding box center [883, 40] width 42 height 13
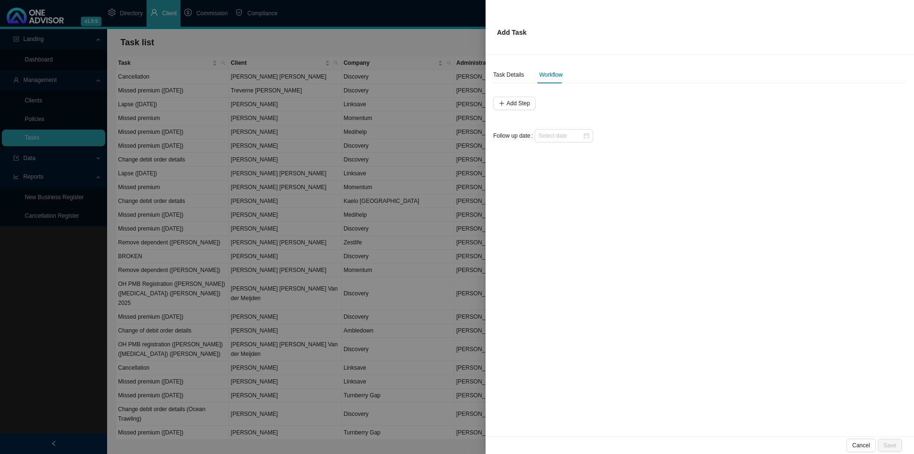
click at [731, 42] on div "Add Task" at bounding box center [700, 27] width 406 height 34
click at [506, 74] on div "Task Details" at bounding box center [508, 75] width 31 height 10
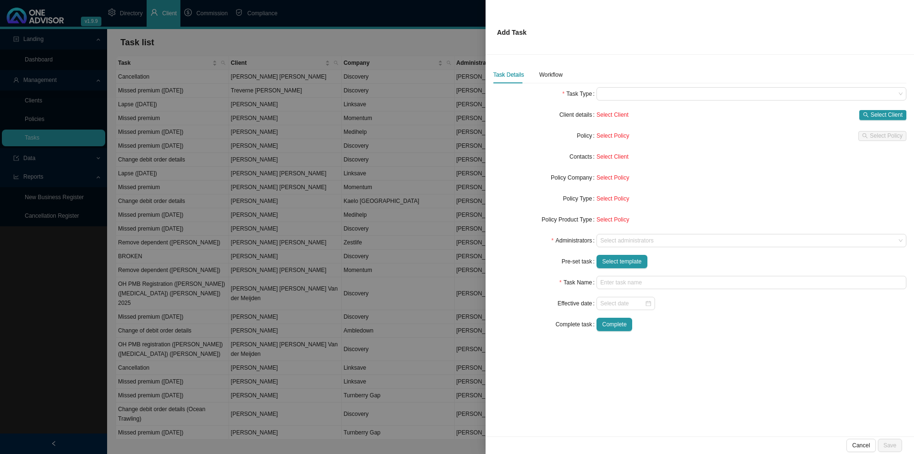
drag, startPoint x: 632, startPoint y: 97, endPoint x: 632, endPoint y: 102, distance: 4.8
click at [632, 99] on span at bounding box center [751, 94] width 302 height 12
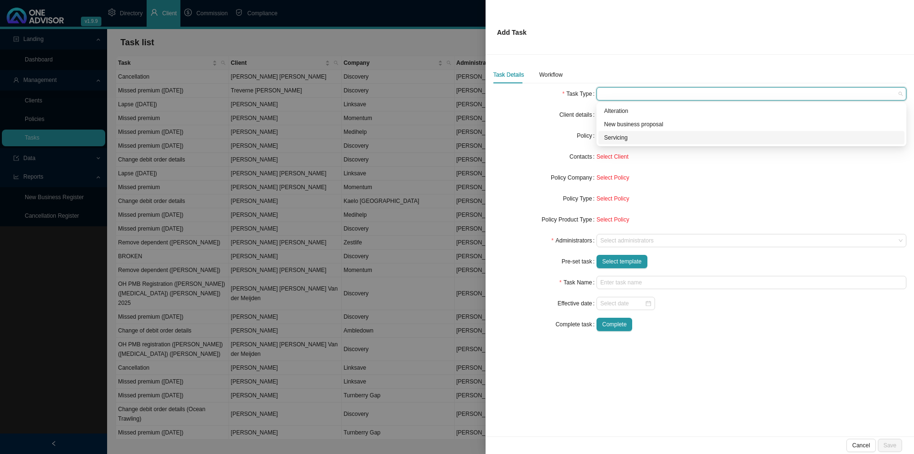
drag, startPoint x: 624, startPoint y: 139, endPoint x: 629, endPoint y: 138, distance: 5.3
click at [625, 139] on div "Servicing" at bounding box center [751, 138] width 295 height 10
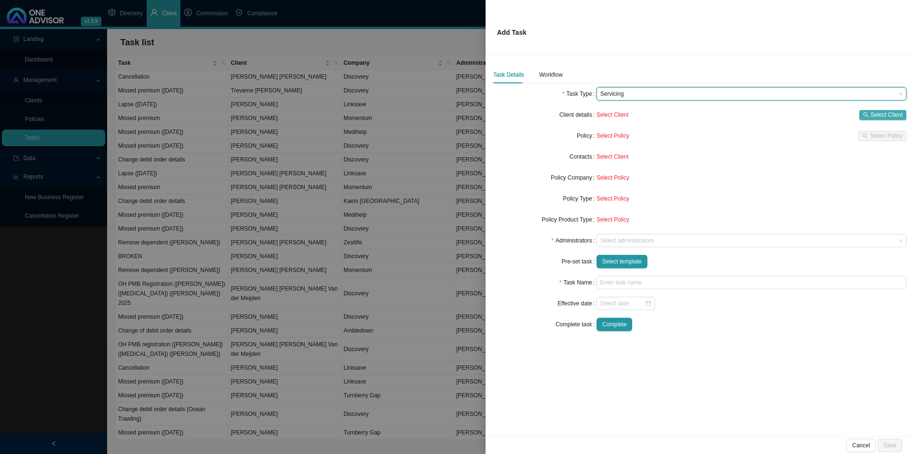
click at [731, 116] on span "Select Client" at bounding box center [887, 115] width 32 height 10
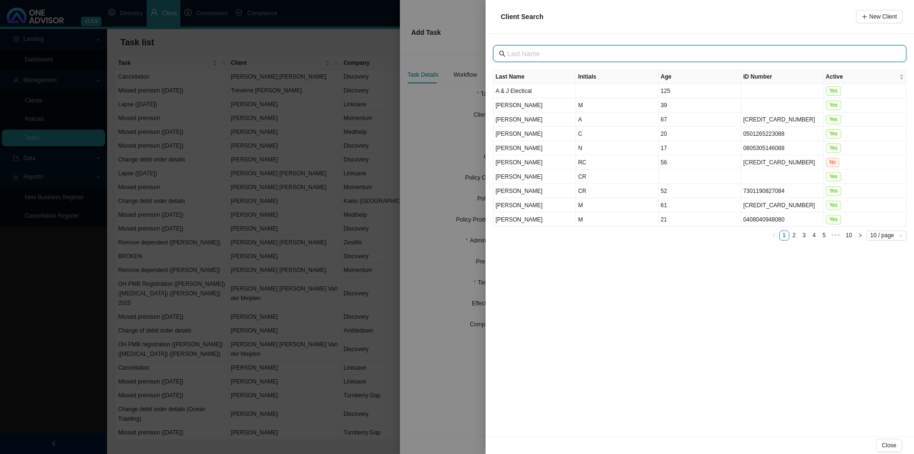
click at [576, 51] on input "text" at bounding box center [700, 54] width 387 height 10
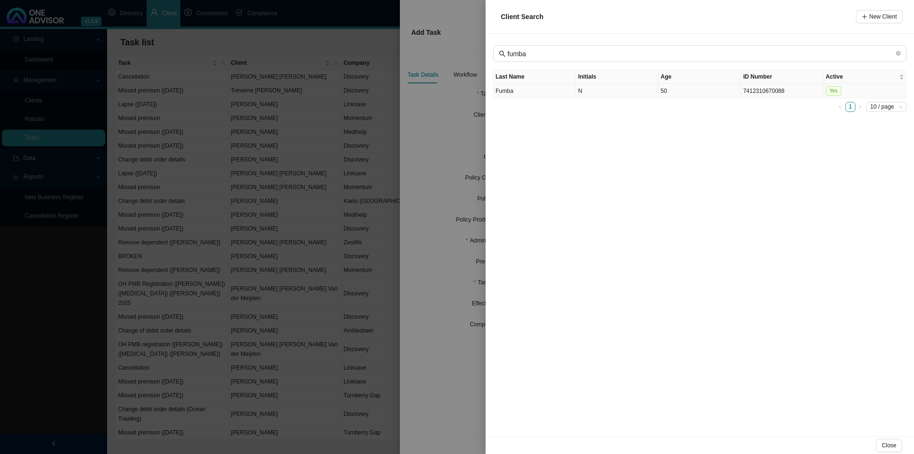
click at [539, 91] on td "Fumba" at bounding box center [535, 91] width 82 height 14
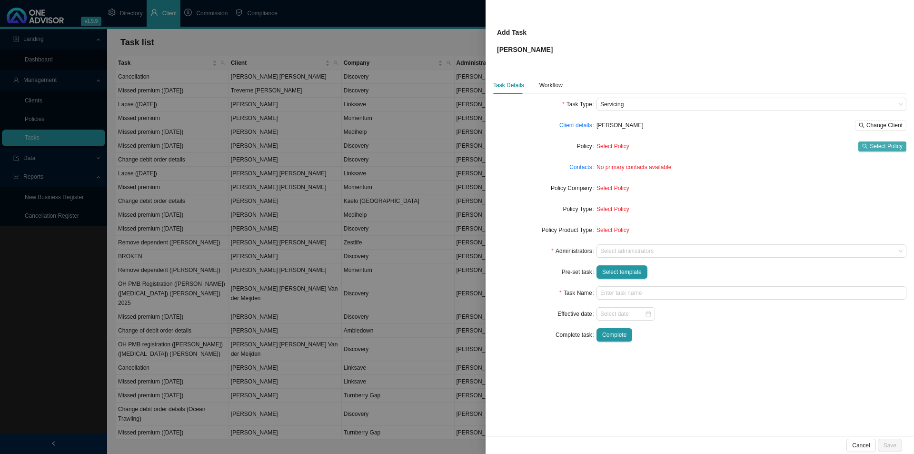
click at [731, 144] on span "Select Policy" at bounding box center [886, 146] width 33 height 10
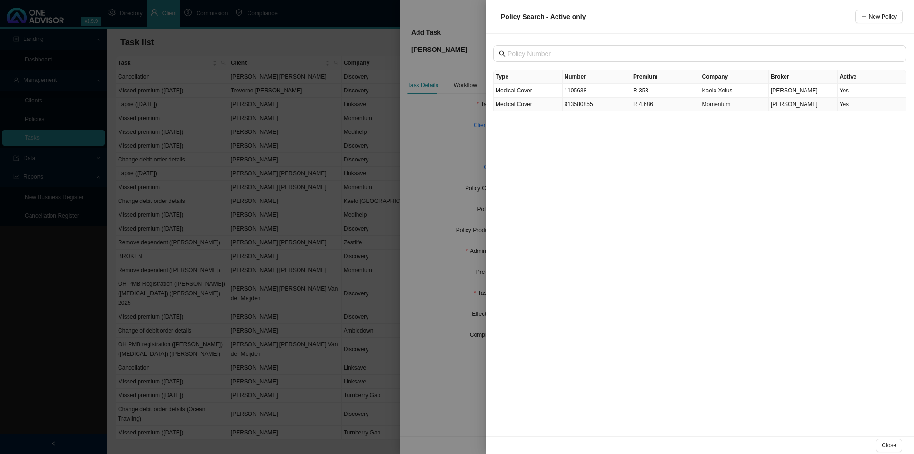
click at [591, 104] on td "913580855" at bounding box center [597, 105] width 69 height 14
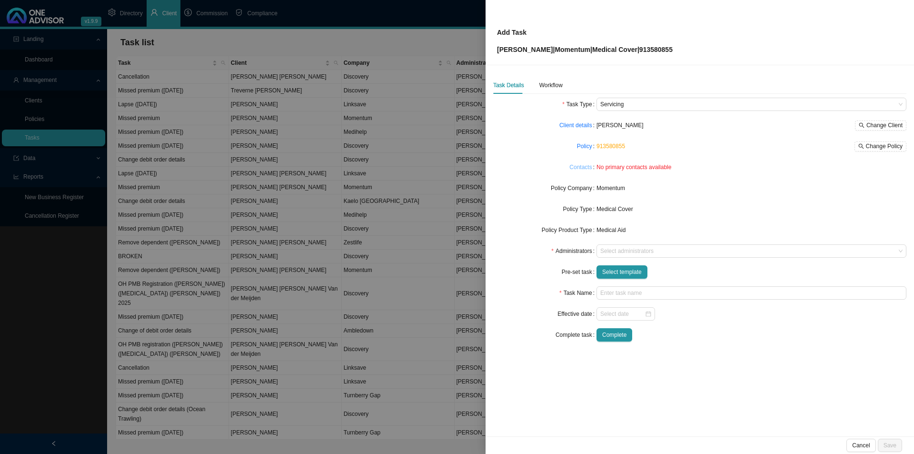
click at [577, 169] on link "Contacts" at bounding box center [580, 167] width 22 height 10
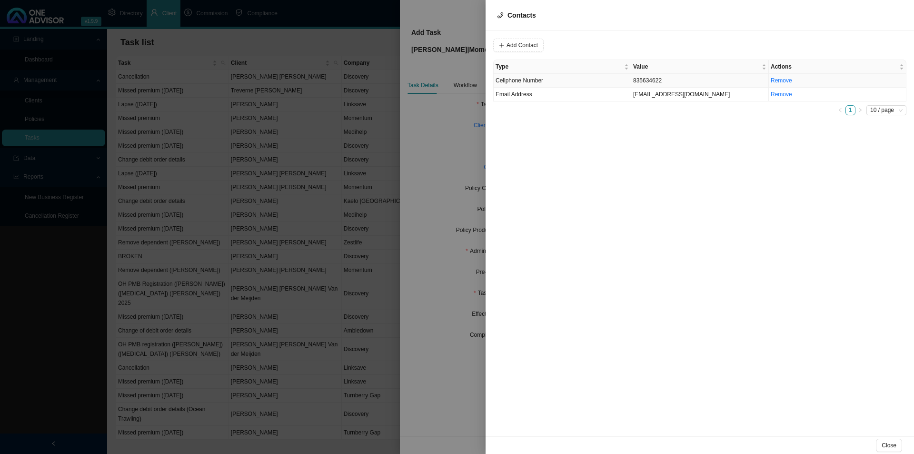
click at [535, 86] on td "Cellphone Number" at bounding box center [563, 81] width 138 height 14
drag, startPoint x: 515, startPoint y: 50, endPoint x: 648, endPoint y: 35, distance: 134.1
click at [515, 49] on input "835634622" at bounding box center [551, 45] width 79 height 13
click at [645, 44] on span "Cellphone Number" at bounding box center [648, 45] width 64 height 12
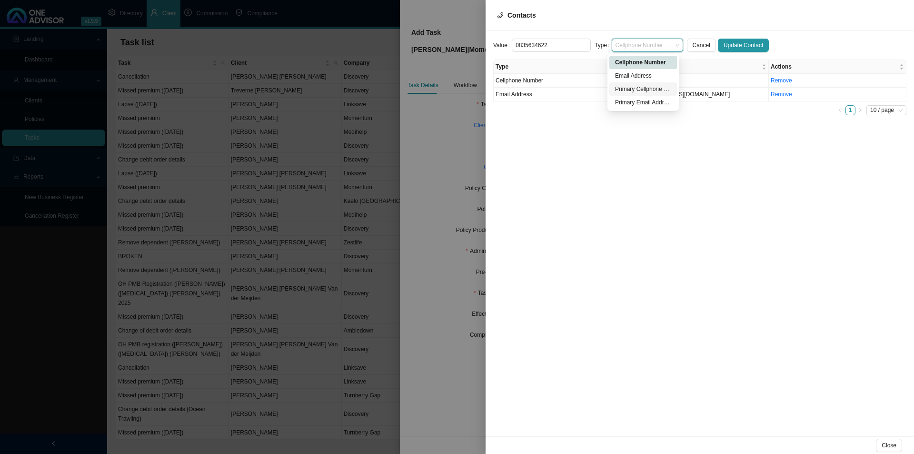
click at [637, 86] on div "Primary Cellphone Number" at bounding box center [643, 89] width 56 height 10
click at [730, 47] on span "Update Contact" at bounding box center [744, 45] width 40 height 10
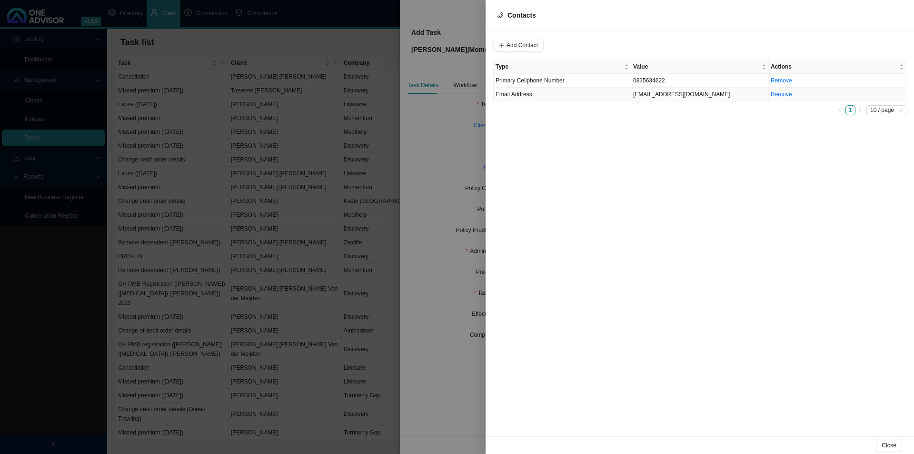
click at [588, 92] on td "Email Address" at bounding box center [563, 95] width 138 height 14
click at [557, 40] on input "noninafumba@gmail.com" at bounding box center [551, 45] width 79 height 13
click at [644, 40] on span "Email Address" at bounding box center [648, 45] width 64 height 12
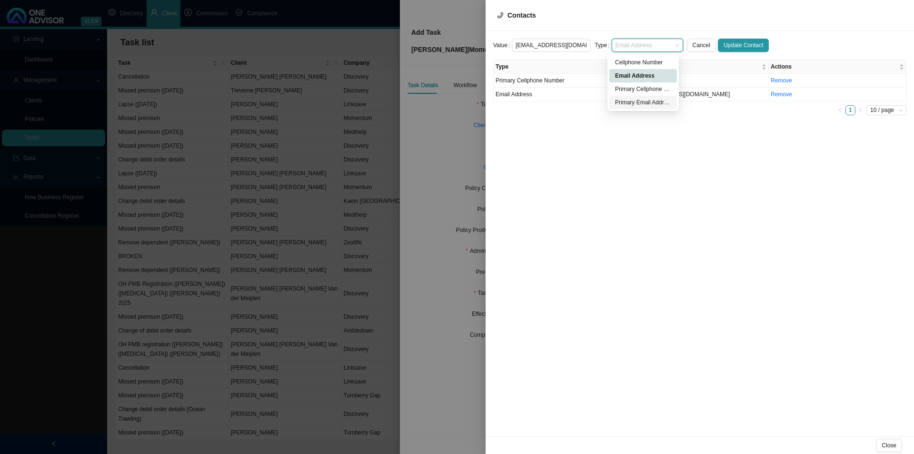
click at [629, 104] on div "Primary Email Address" at bounding box center [643, 103] width 56 height 10
click at [731, 47] on span "Update Contact" at bounding box center [744, 45] width 40 height 10
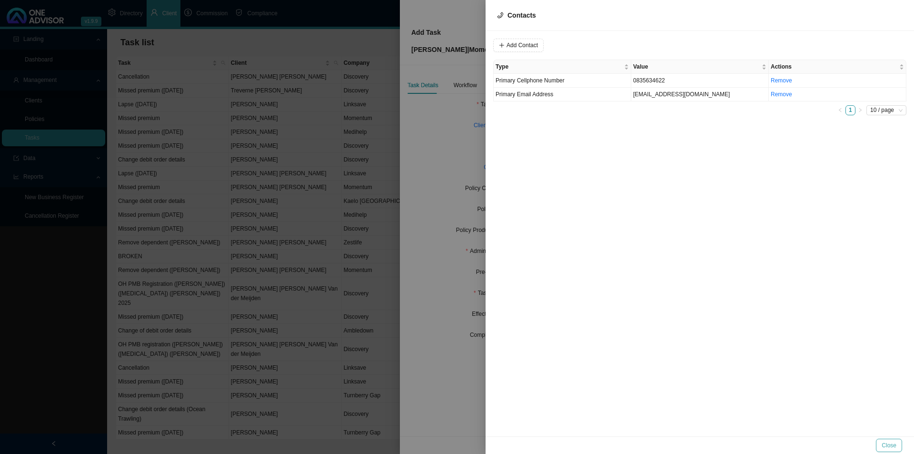
click at [731, 351] on button "Close" at bounding box center [889, 444] width 26 height 13
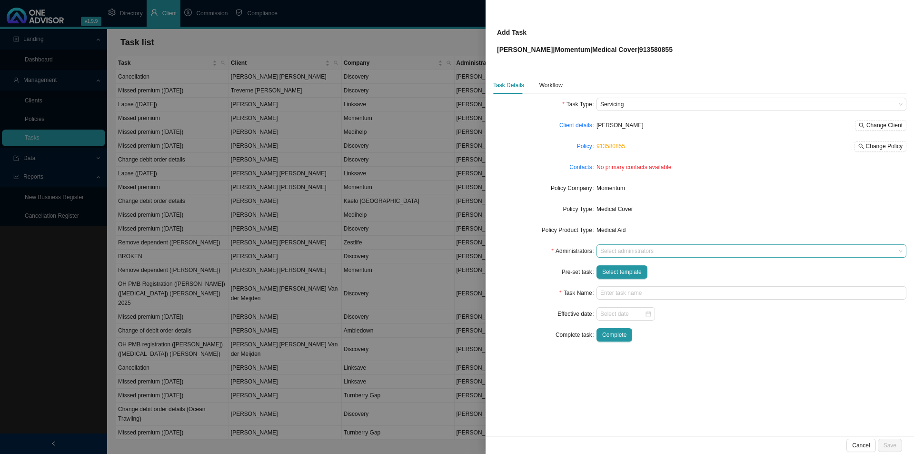
click at [625, 249] on div at bounding box center [746, 251] width 297 height 7
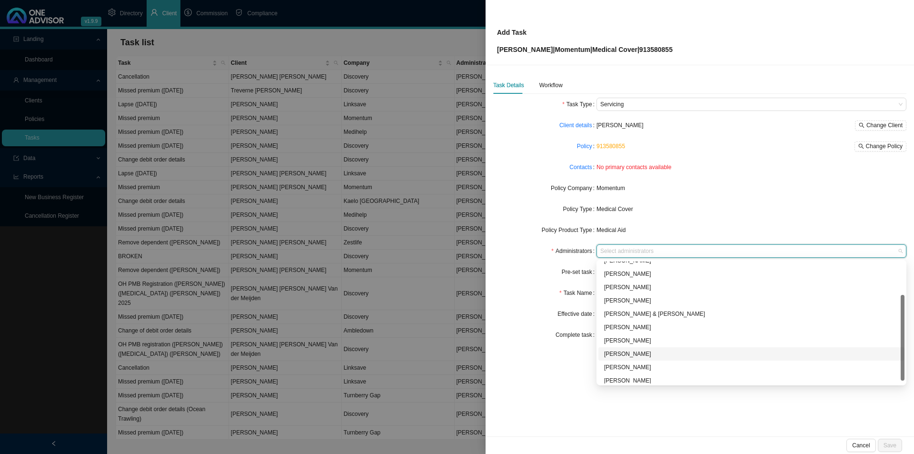
click at [618, 351] on div "Sarah-Lee Clements" at bounding box center [751, 354] width 295 height 10
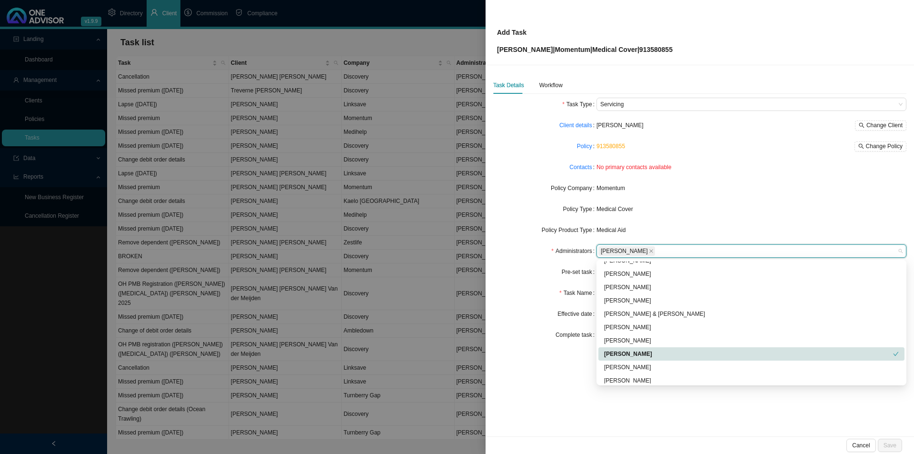
click at [528, 304] on form "Task Type Servicing Client details Nonina Fumba Change Client Policy 913580855 …" at bounding box center [699, 220] width 413 height 244
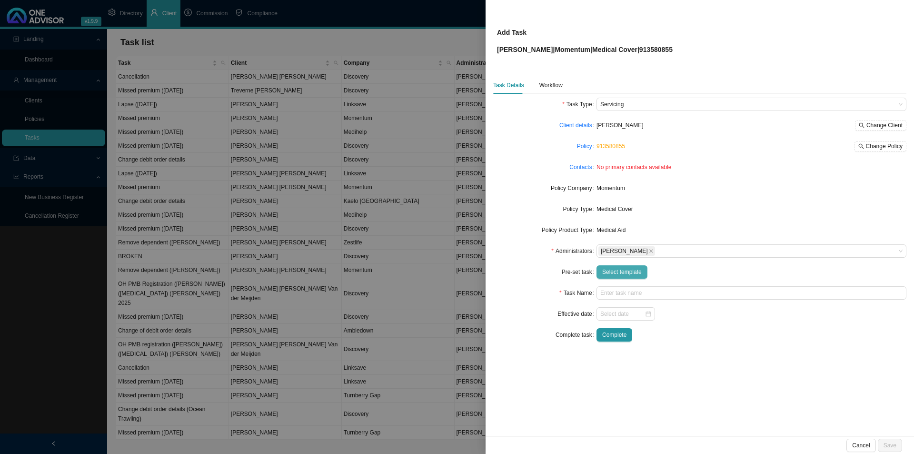
click at [624, 274] on span "Select template" at bounding box center [622, 272] width 40 height 10
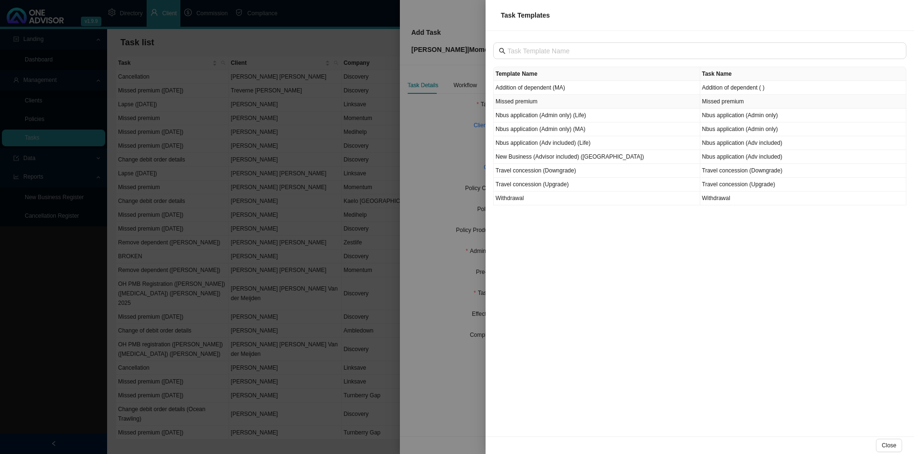
click at [522, 106] on td "Missed premium" at bounding box center [597, 102] width 207 height 14
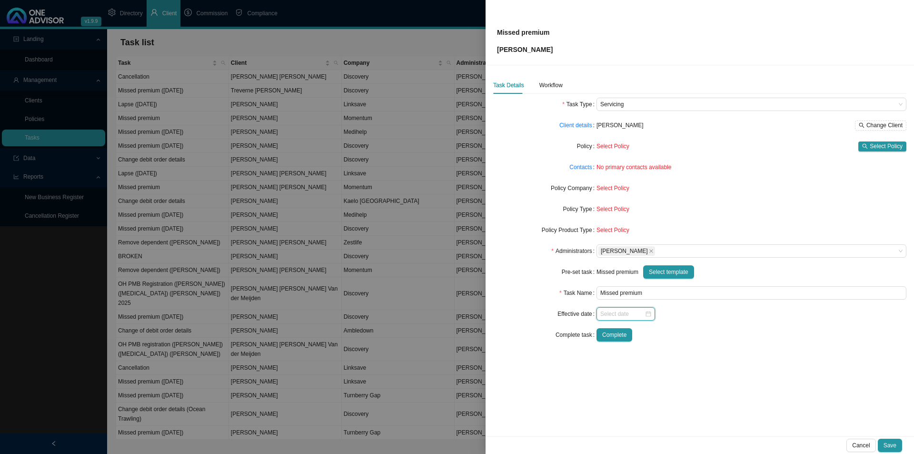
click at [609, 314] on input at bounding box center [622, 314] width 44 height 10
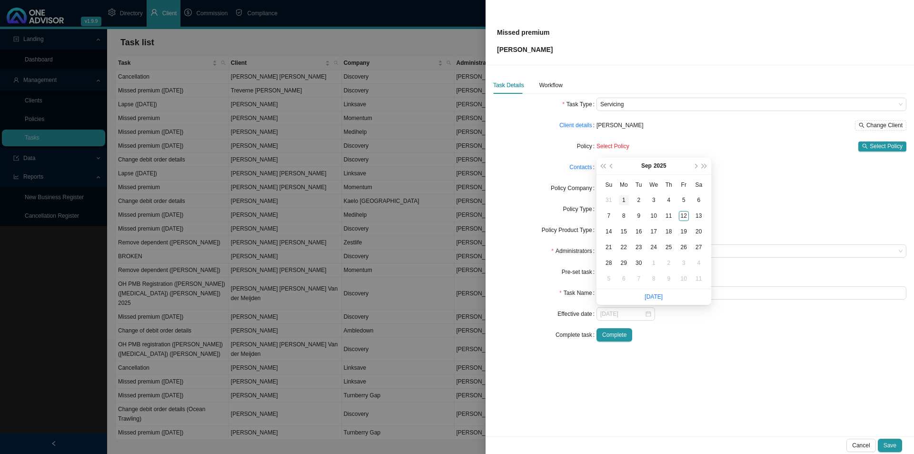
click at [626, 199] on div "1" at bounding box center [624, 200] width 10 height 10
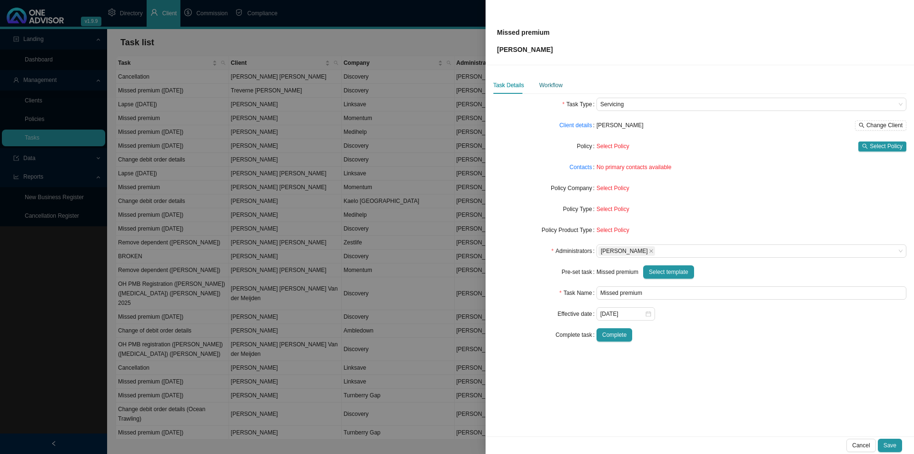
click at [560, 83] on div "Workflow" at bounding box center [550, 85] width 23 height 10
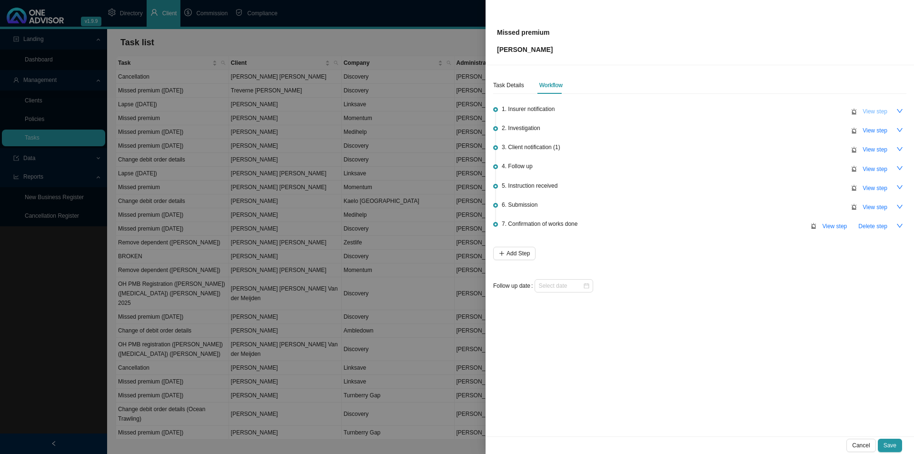
click at [731, 112] on span "View step" at bounding box center [875, 112] width 25 height 10
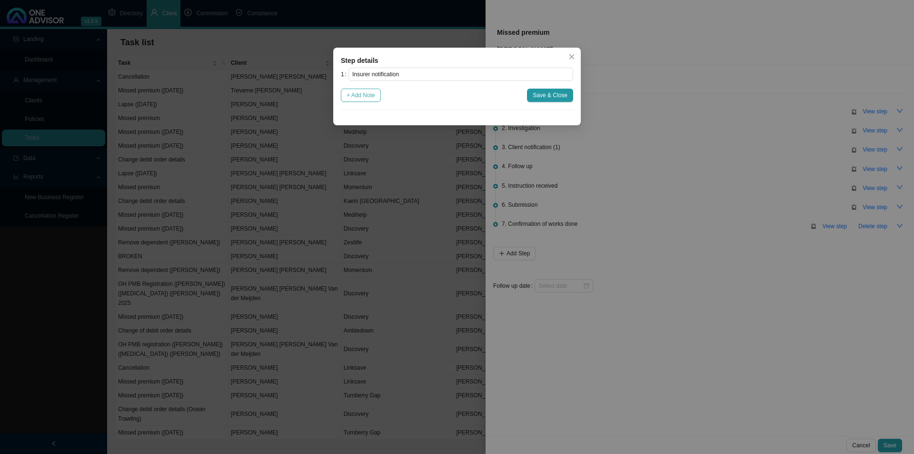
click at [374, 95] on span "+ Add Note" at bounding box center [361, 95] width 29 height 10
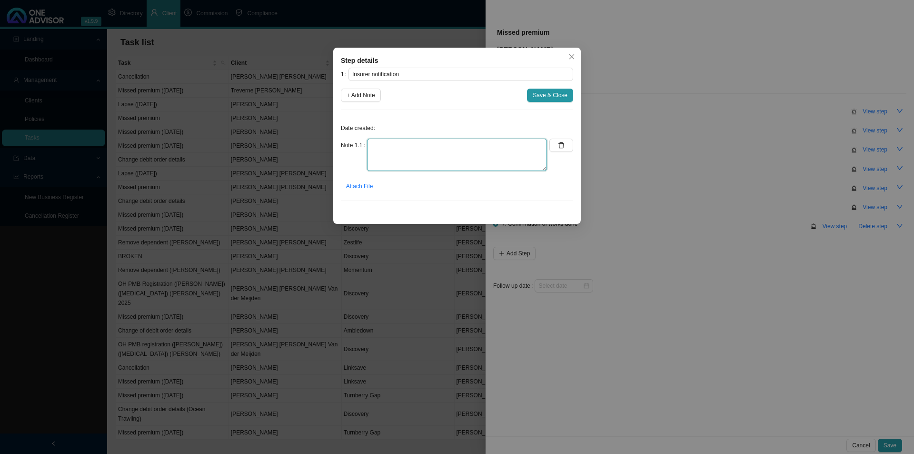
click at [370, 152] on textarea at bounding box center [457, 155] width 180 height 32
drag, startPoint x: 371, startPoint y: 148, endPoint x: 409, endPoint y: 153, distance: 38.4
click at [371, 148] on textarea at bounding box center [457, 155] width 180 height 32
paste textarea "Momentum Medical Scheme: Membership suspended effective September 2025 for NONI…"
click at [357, 190] on span "+ Attach File" at bounding box center [356, 186] width 31 height 10
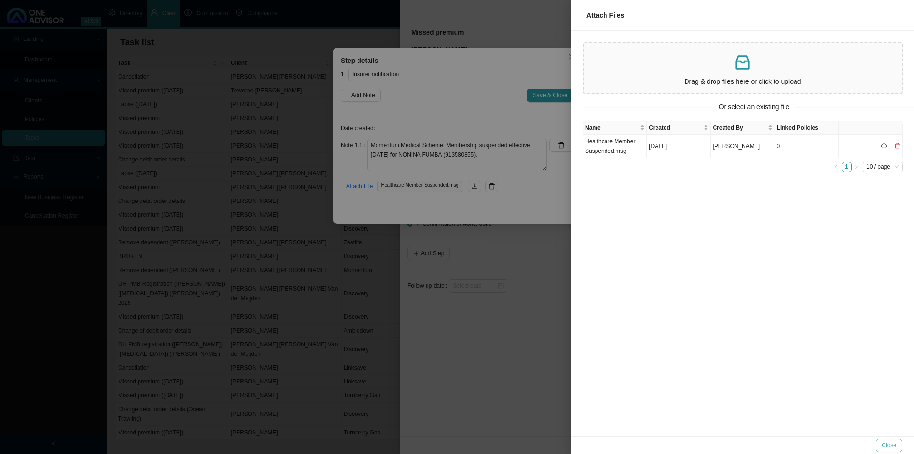
click at [731, 351] on span "Close" at bounding box center [889, 445] width 15 height 10
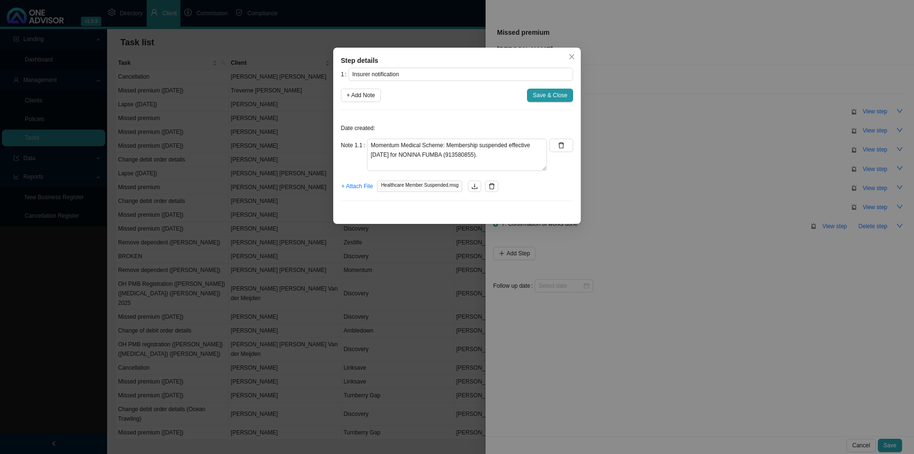
click at [543, 95] on span "Save & Close" at bounding box center [550, 95] width 35 height 10
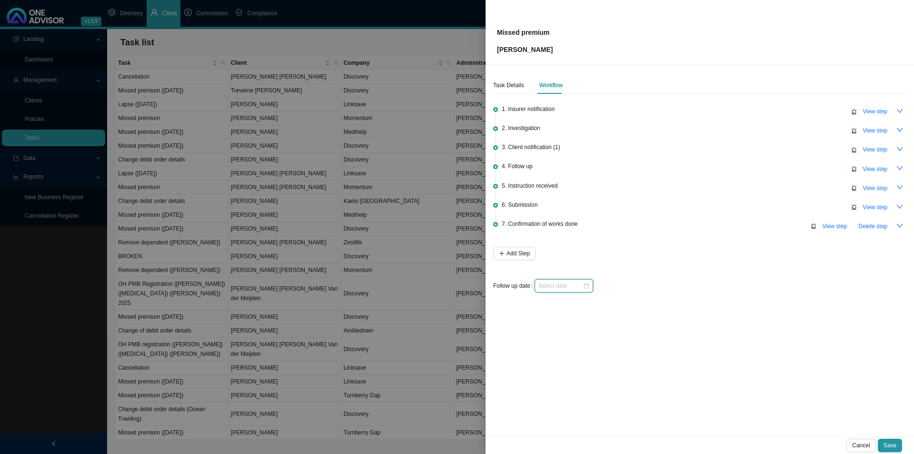
drag, startPoint x: 553, startPoint y: 286, endPoint x: 559, endPoint y: 287, distance: 6.3
click at [553, 285] on input at bounding box center [560, 286] width 44 height 10
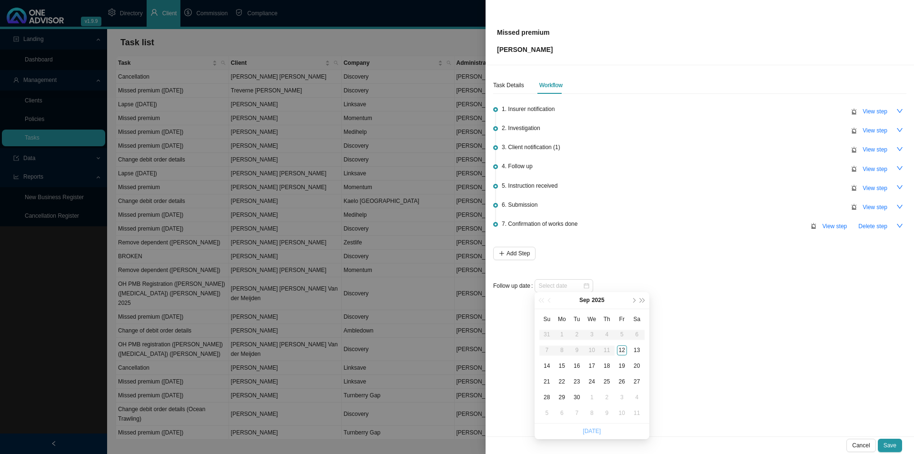
click at [598, 351] on link "Today" at bounding box center [592, 430] width 18 height 7
click at [503, 87] on div "Task Details" at bounding box center [508, 85] width 31 height 10
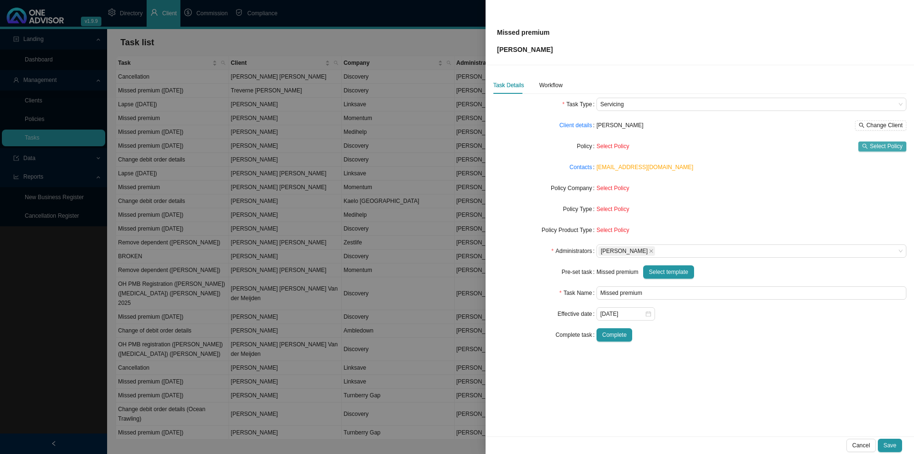
click at [731, 147] on span "Select Policy" at bounding box center [886, 146] width 33 height 10
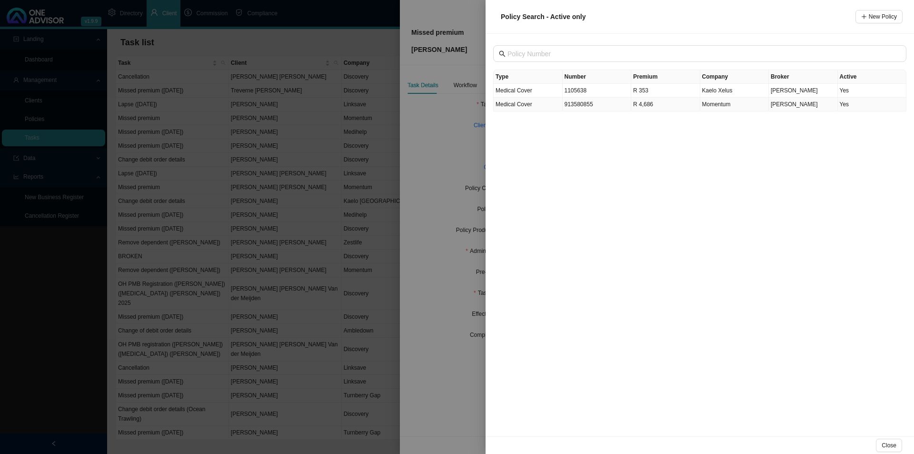
click at [655, 108] on td "R 4,686" at bounding box center [665, 105] width 69 height 14
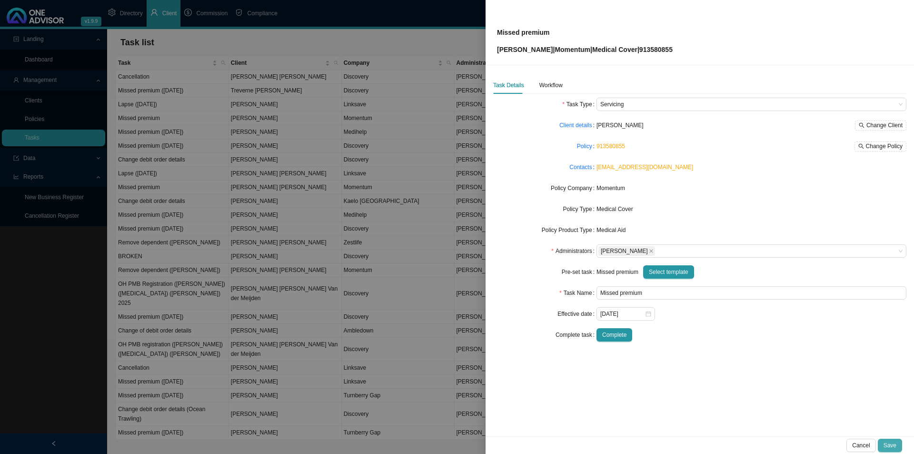
click at [731, 351] on span "Save" at bounding box center [890, 445] width 13 height 10
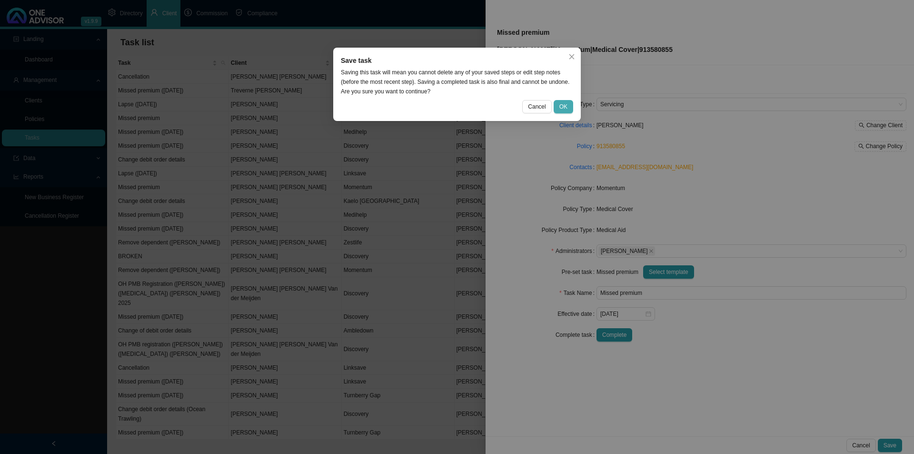
click at [561, 106] on span "OK" at bounding box center [563, 107] width 8 height 10
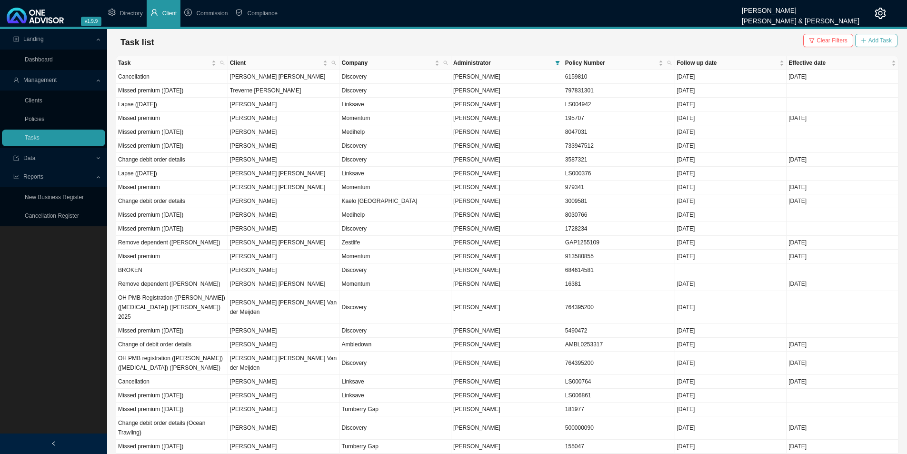
click at [731, 41] on span "Add Task" at bounding box center [879, 41] width 23 height 10
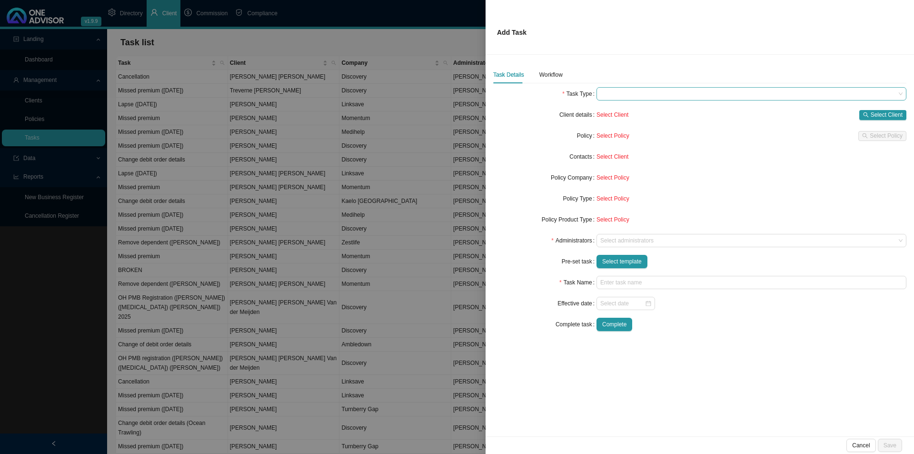
click at [623, 94] on span at bounding box center [751, 94] width 302 height 12
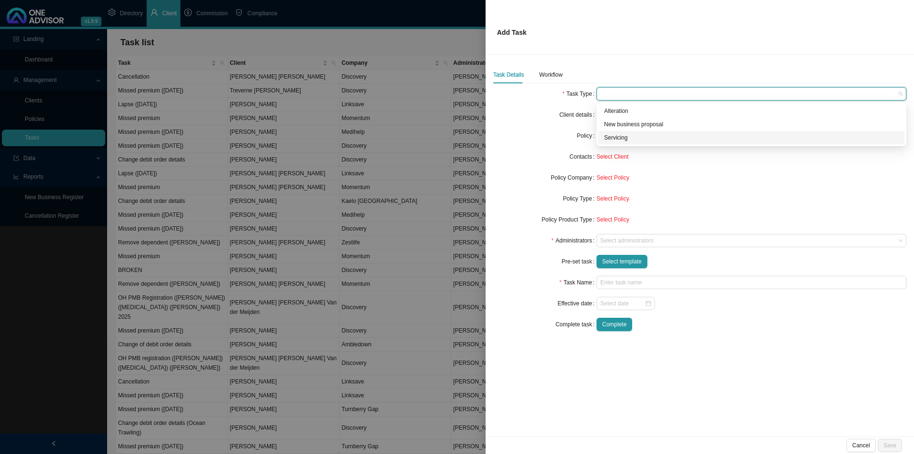
click at [627, 141] on div "Servicing" at bounding box center [751, 138] width 295 height 10
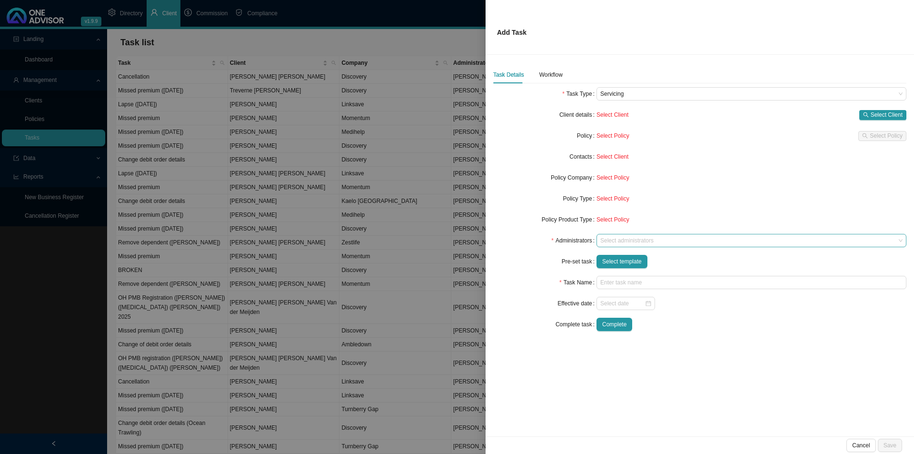
click at [628, 239] on div at bounding box center [746, 240] width 297 height 7
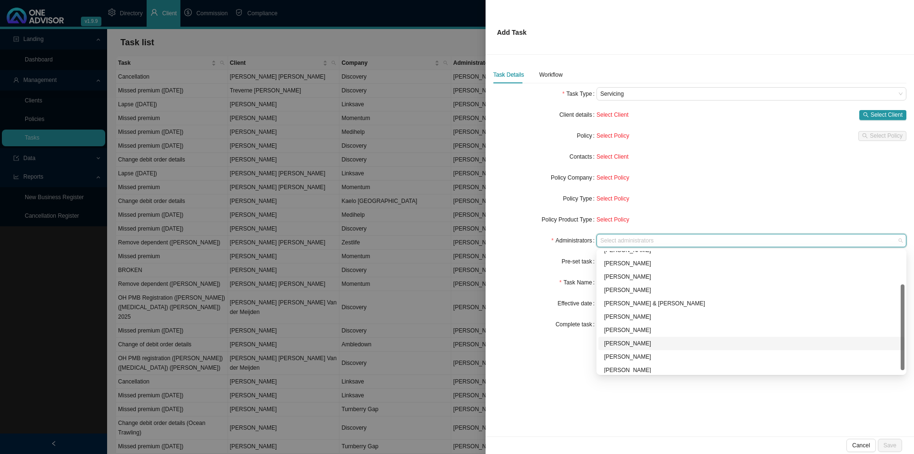
click at [638, 342] on div "Sarah-Lee Clements" at bounding box center [751, 343] width 295 height 10
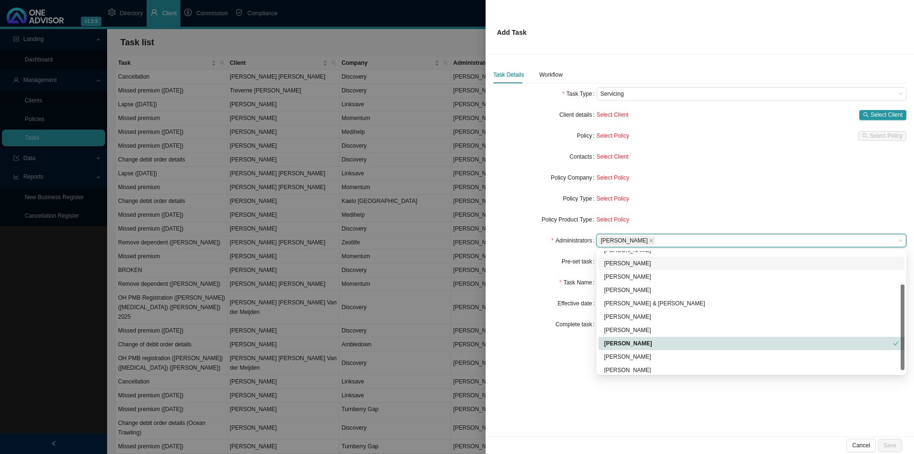
click at [516, 295] on form "Task Type Servicing Client details Select Client Select Client Policy Select Po…" at bounding box center [699, 209] width 413 height 244
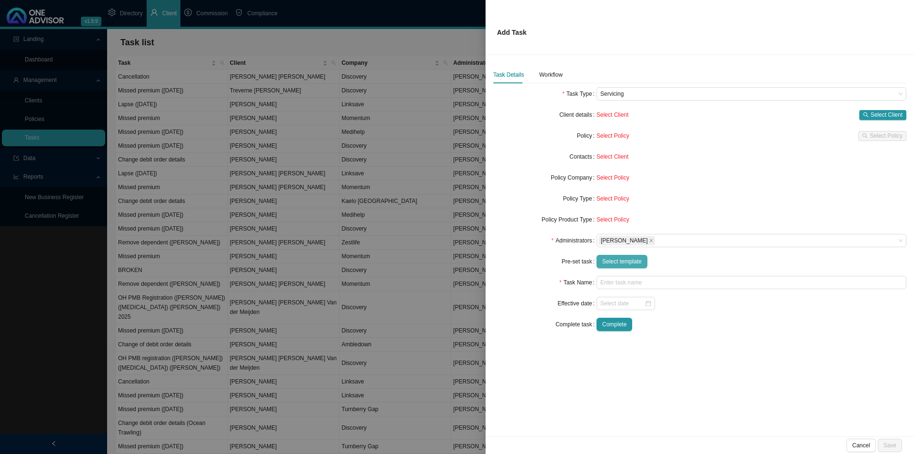
click at [619, 262] on span "Select template" at bounding box center [622, 262] width 40 height 10
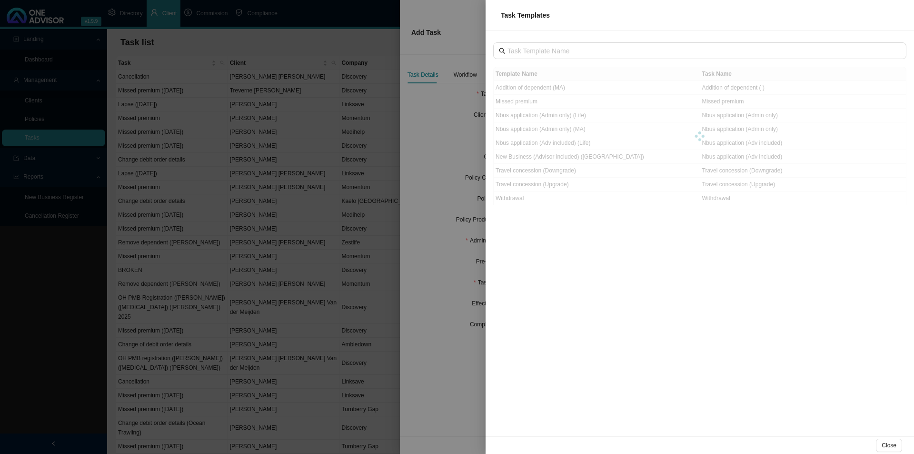
click at [526, 100] on td "Missed premium" at bounding box center [597, 102] width 207 height 14
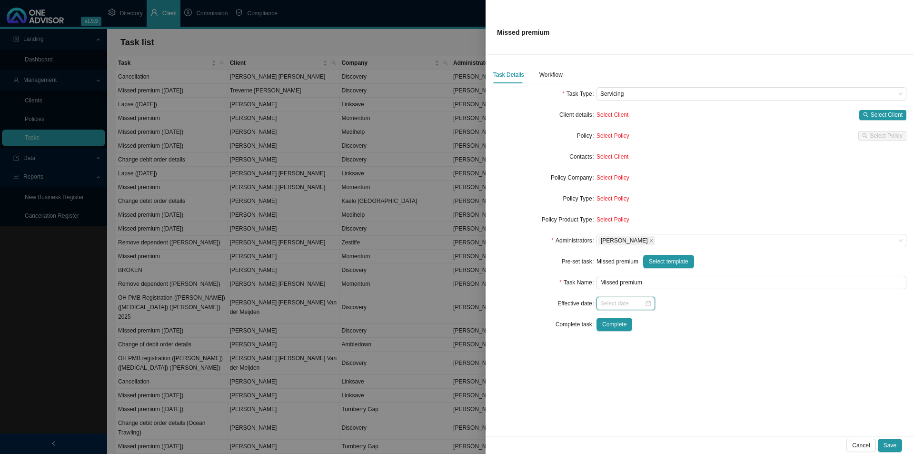
click at [622, 302] on input at bounding box center [622, 303] width 44 height 10
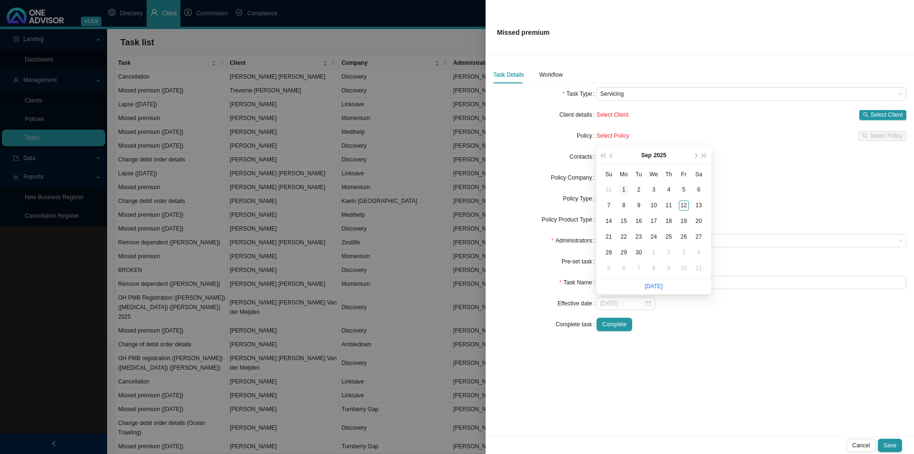
click at [625, 189] on div "1" at bounding box center [624, 190] width 10 height 10
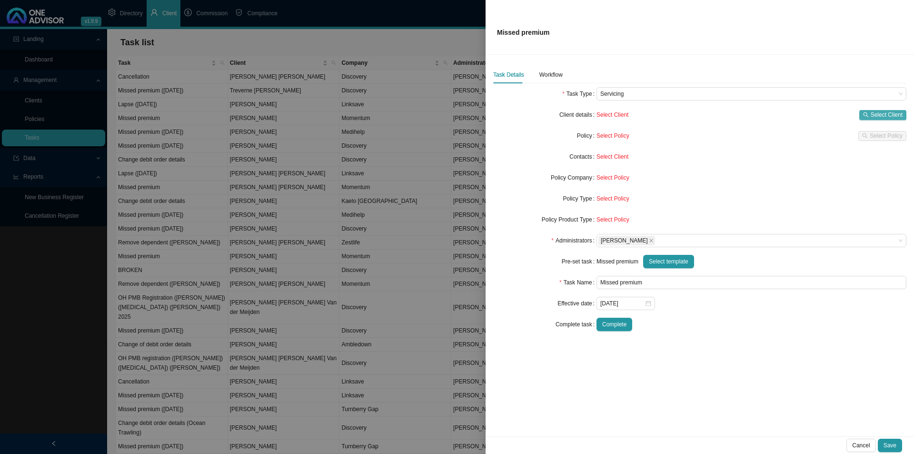
click at [731, 117] on span "Select Client" at bounding box center [887, 115] width 32 height 10
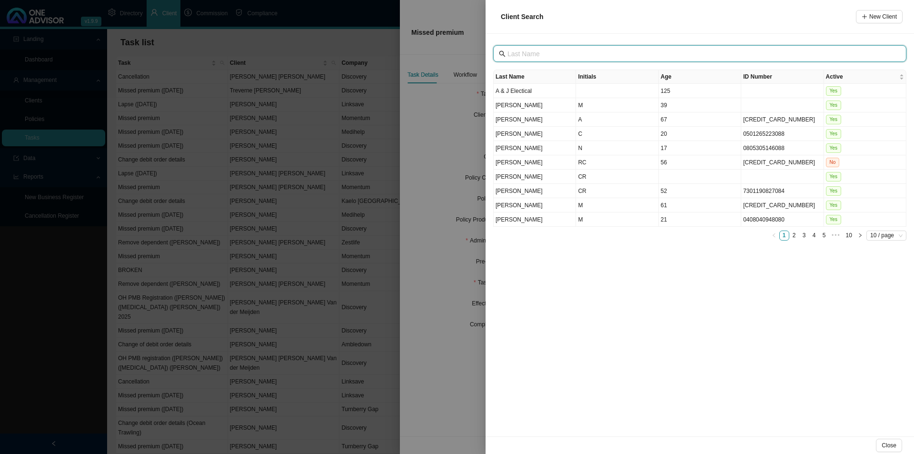
click at [562, 50] on input "text" at bounding box center [700, 54] width 387 height 10
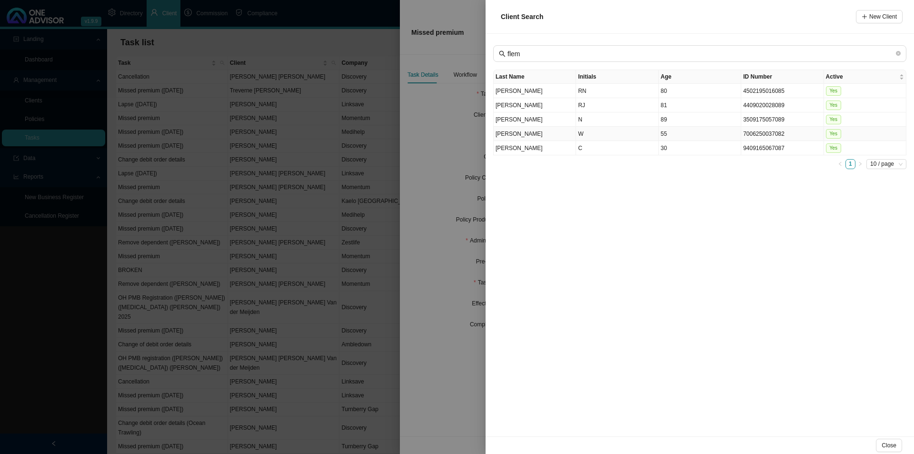
click at [592, 131] on td "W" at bounding box center [617, 134] width 82 height 14
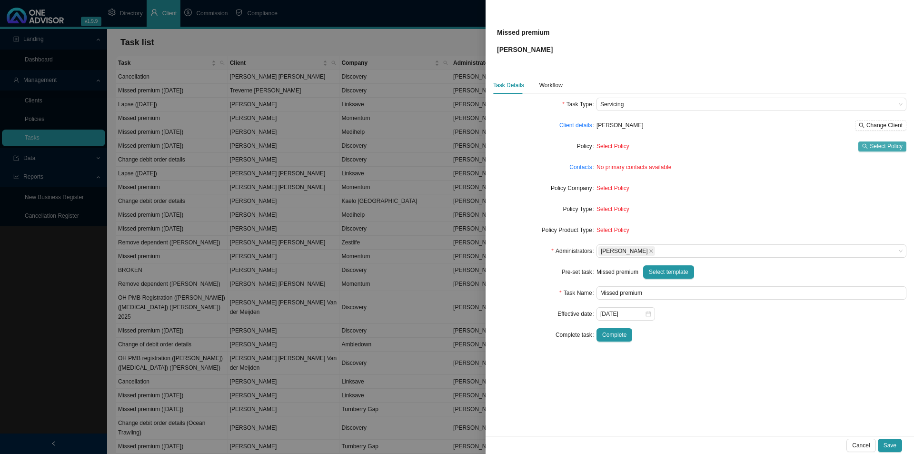
click at [731, 145] on span "Select Policy" at bounding box center [886, 146] width 33 height 10
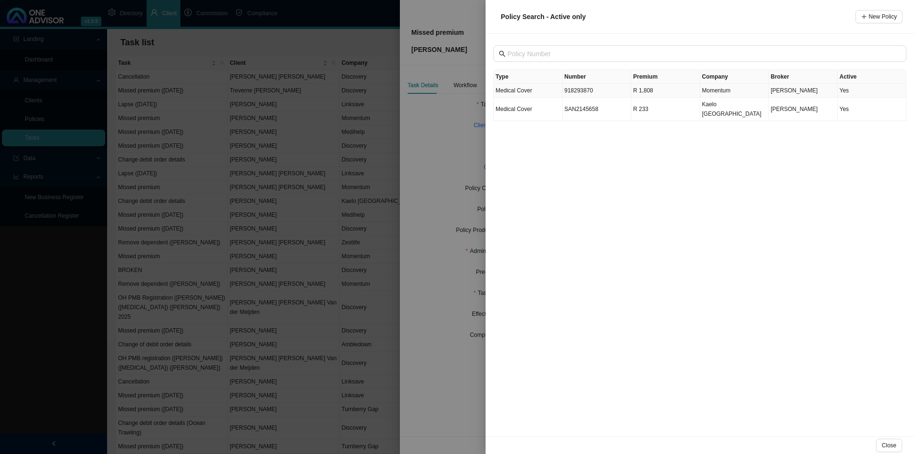
click at [582, 92] on td "918293870" at bounding box center [597, 91] width 69 height 14
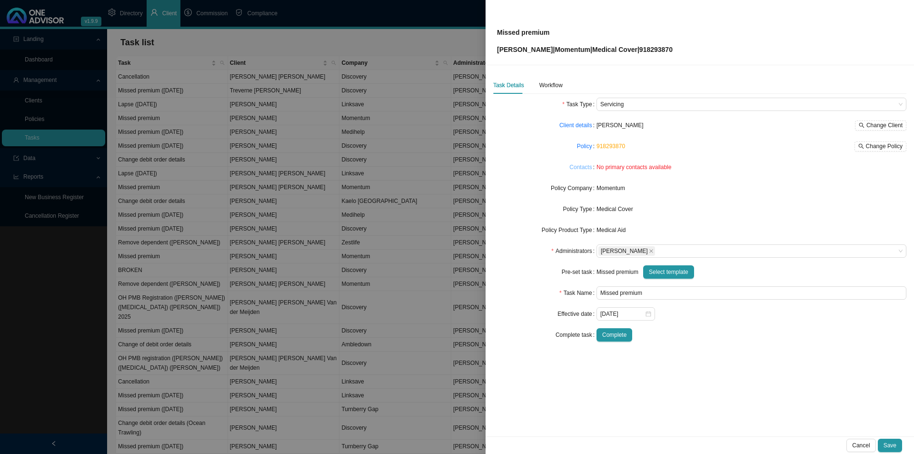
click at [590, 171] on link "Contacts" at bounding box center [580, 167] width 22 height 10
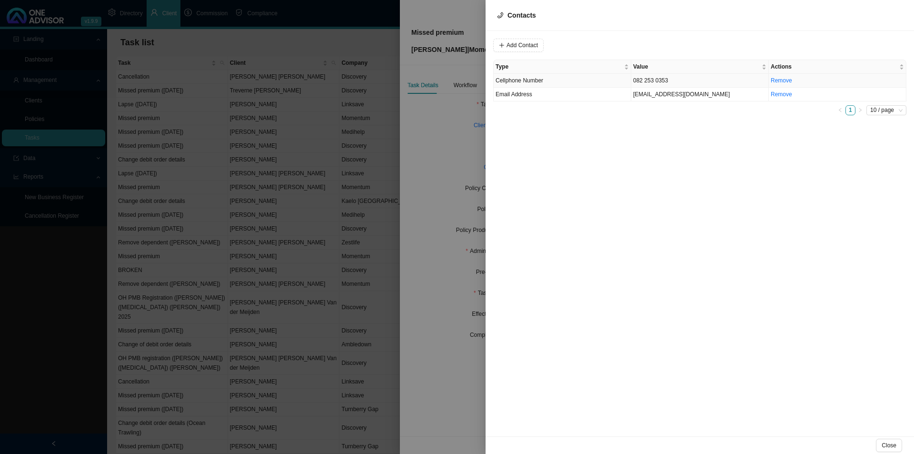
click at [544, 82] on td "Cellphone Number" at bounding box center [563, 81] width 138 height 14
click at [536, 45] on input "082 253 0353" at bounding box center [551, 45] width 79 height 13
click at [616, 41] on span "Cellphone Number" at bounding box center [648, 45] width 64 height 12
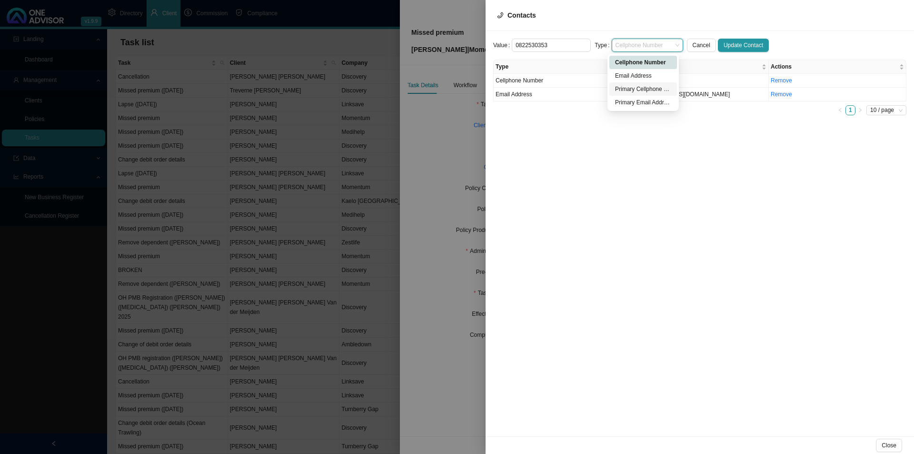
click at [651, 91] on div "Primary Cellphone Number" at bounding box center [643, 89] width 56 height 10
click at [731, 49] on span "Update Contact" at bounding box center [744, 45] width 40 height 10
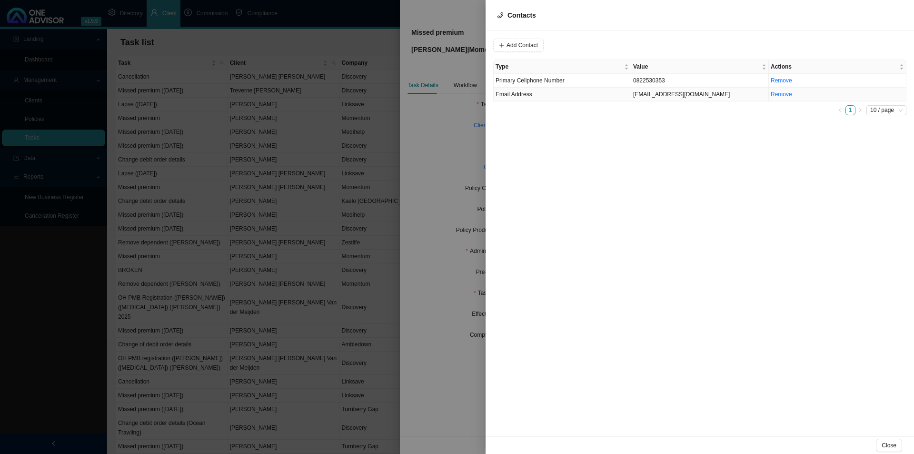
click at [546, 94] on td "Email Address" at bounding box center [563, 95] width 138 height 14
click at [621, 44] on span "Email Address" at bounding box center [648, 45] width 64 height 12
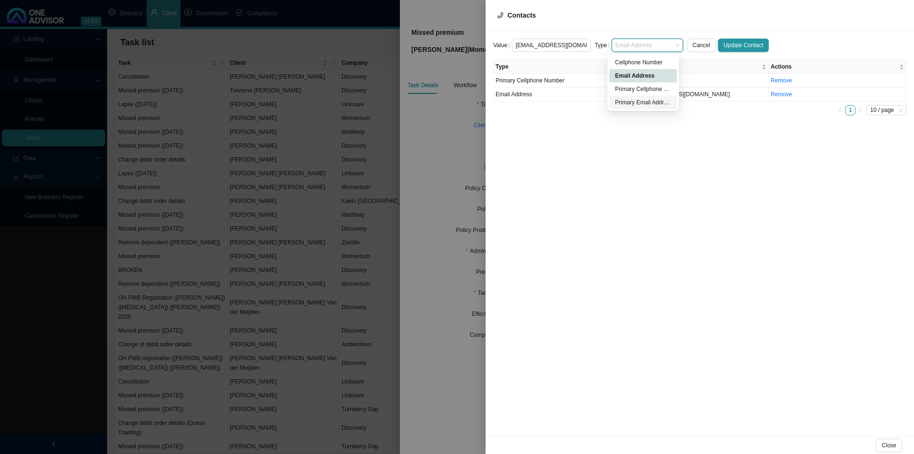
click at [644, 102] on div "Primary Email Address" at bounding box center [643, 103] width 56 height 10
click at [731, 43] on span "Update Contact" at bounding box center [744, 45] width 40 height 10
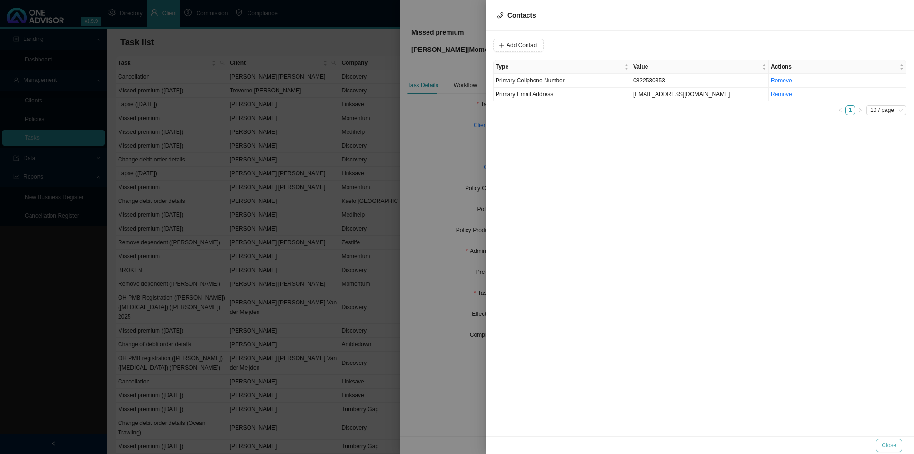
click at [731, 351] on span "Close" at bounding box center [889, 445] width 15 height 10
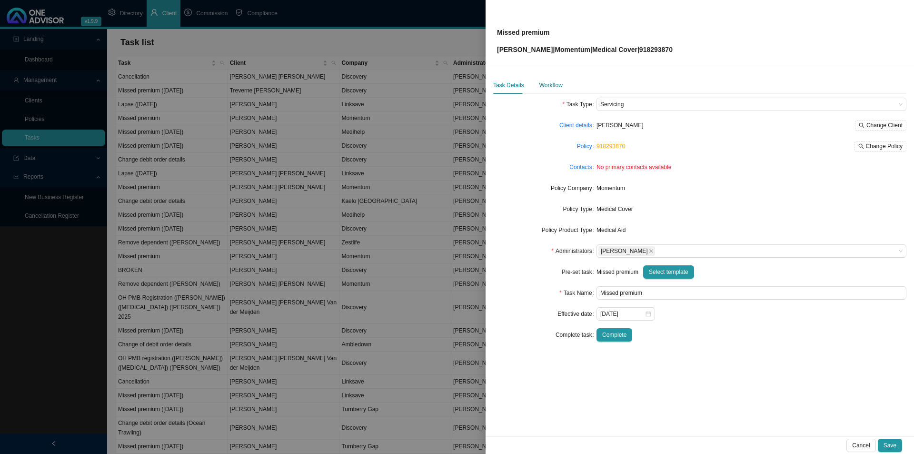
click at [549, 88] on div "Workflow" at bounding box center [550, 85] width 23 height 10
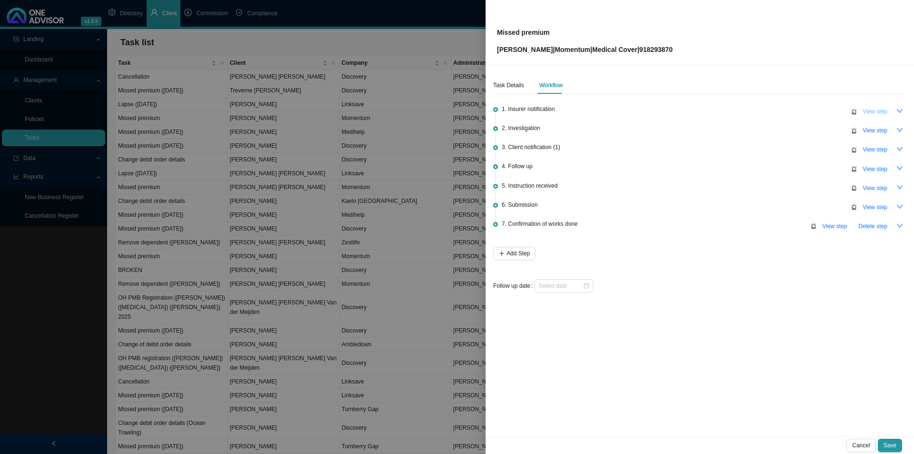
click at [731, 109] on span "View step" at bounding box center [875, 112] width 25 height 10
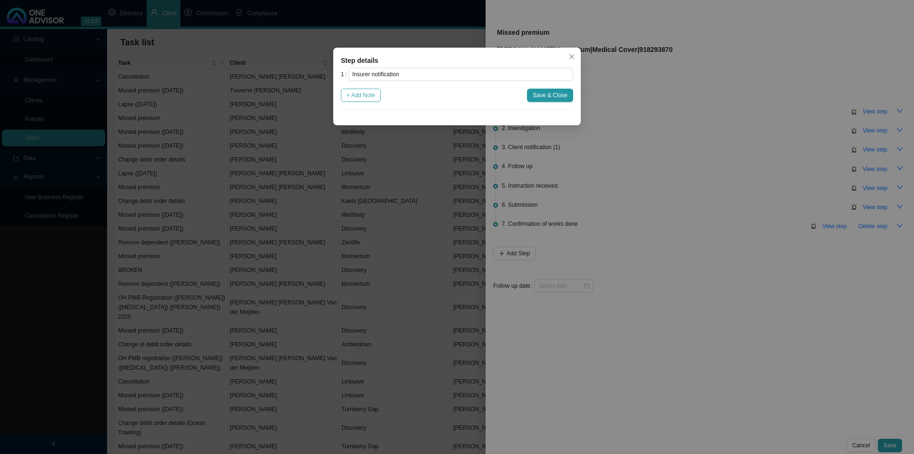
drag, startPoint x: 356, startPoint y: 92, endPoint x: 389, endPoint y: 102, distance: 35.1
click at [357, 92] on span "+ Add Note" at bounding box center [361, 95] width 29 height 10
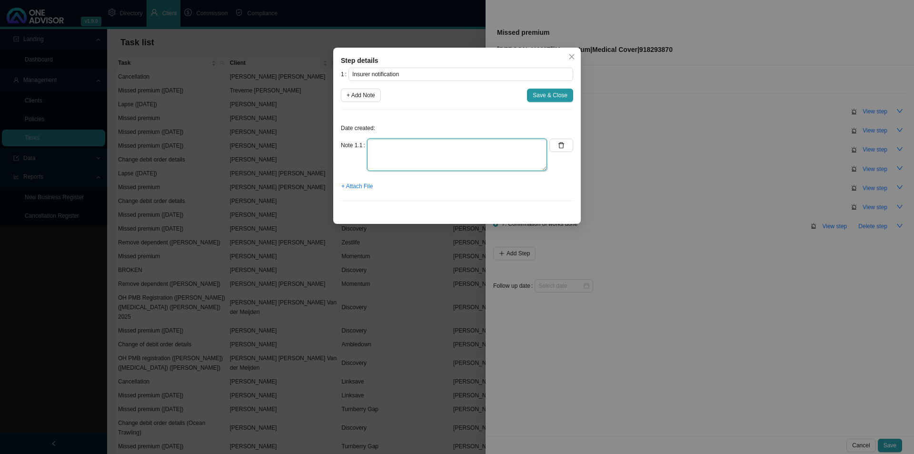
click at [485, 140] on textarea at bounding box center [457, 155] width 180 height 32
paste textarea "Momentum Medical Scheme: Membership suspended effective September 2025 for WEND…"
click at [365, 187] on span "+ Attach File" at bounding box center [356, 186] width 31 height 10
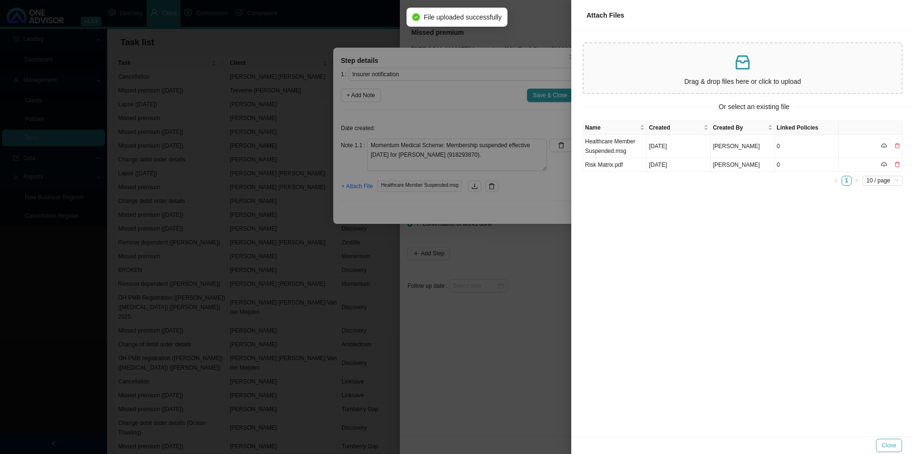
click at [731, 351] on button "Close" at bounding box center [889, 444] width 26 height 13
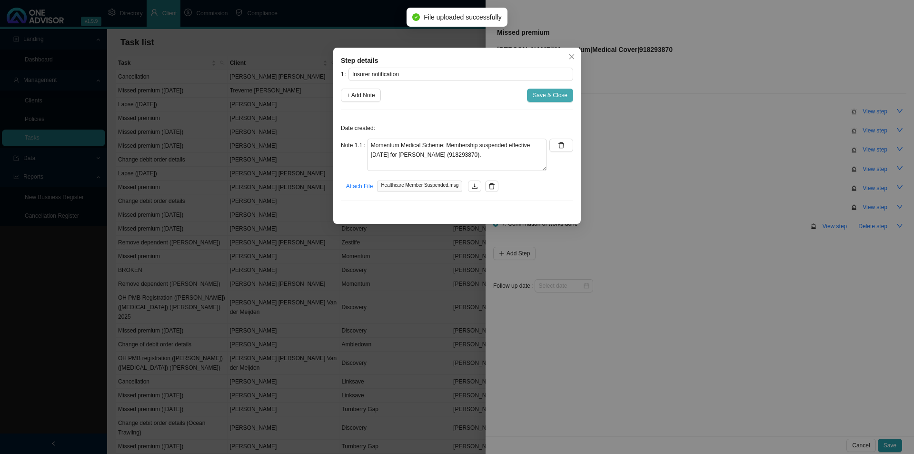
click at [546, 95] on span "Save & Close" at bounding box center [550, 95] width 35 height 10
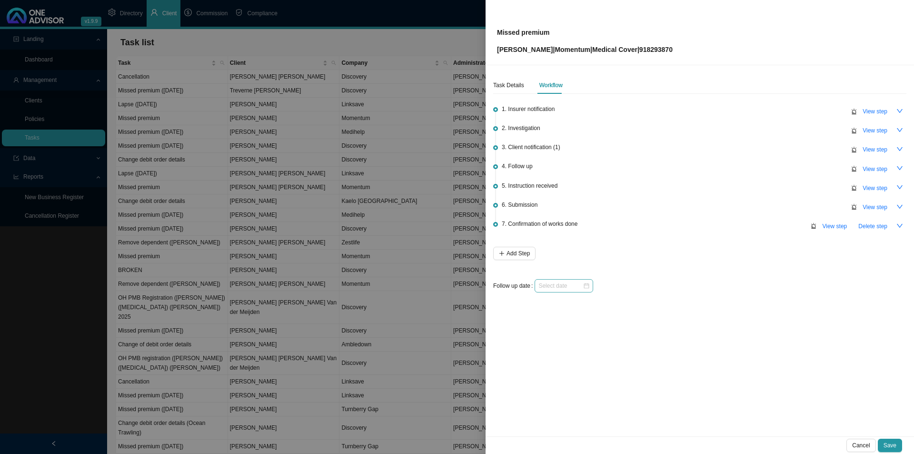
click at [555, 279] on div at bounding box center [564, 285] width 59 height 13
drag, startPoint x: 589, startPoint y: 431, endPoint x: 621, endPoint y: 442, distance: 33.9
click at [594, 351] on link "Today" at bounding box center [592, 430] width 18 height 7
click at [731, 351] on span "Save" at bounding box center [890, 445] width 13 height 10
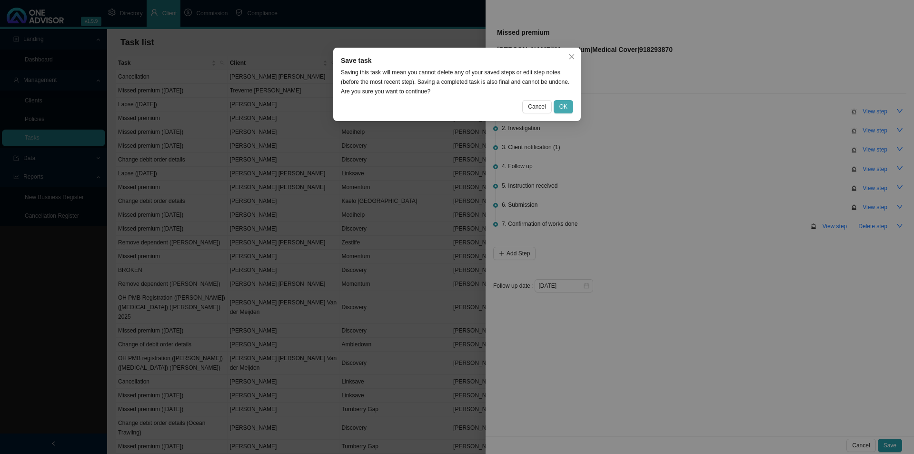
click at [560, 108] on span "OK" at bounding box center [563, 107] width 8 height 10
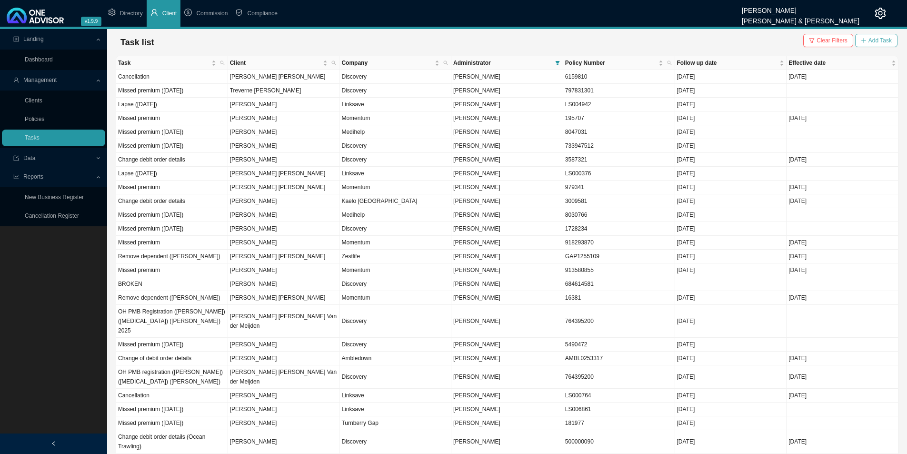
click at [731, 40] on span "Add Task" at bounding box center [879, 41] width 23 height 10
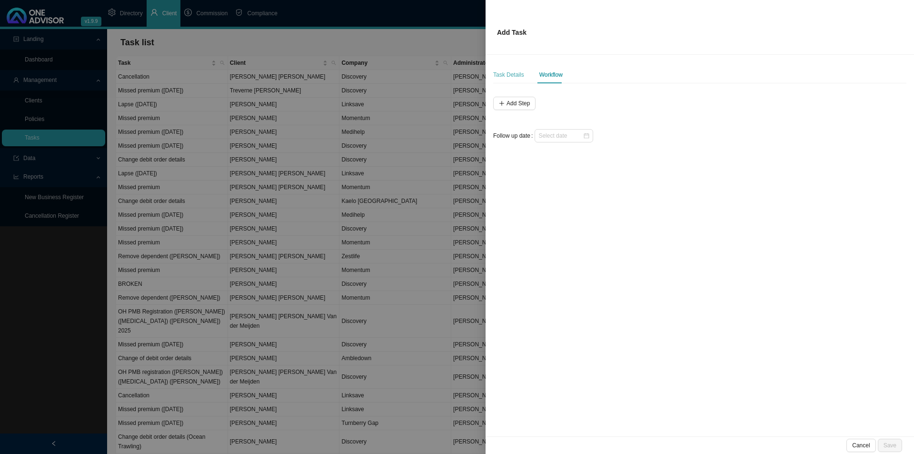
drag, startPoint x: 499, startPoint y: 79, endPoint x: 514, endPoint y: 80, distance: 14.8
click at [499, 79] on div "Task Details" at bounding box center [508, 74] width 31 height 17
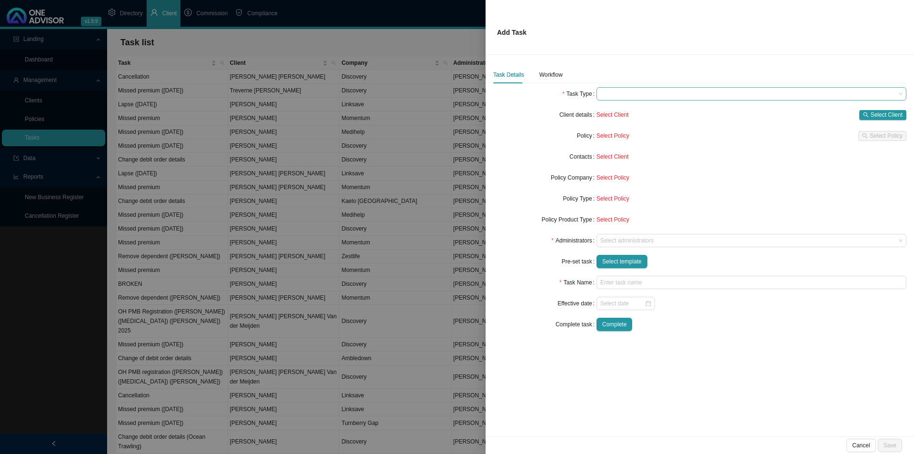
click at [622, 97] on span at bounding box center [751, 94] width 302 height 12
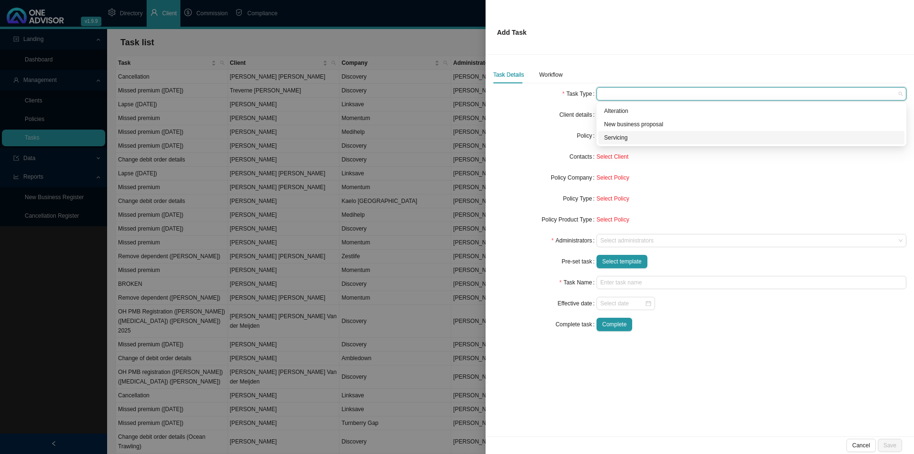
click at [627, 138] on div "Servicing" at bounding box center [751, 138] width 295 height 10
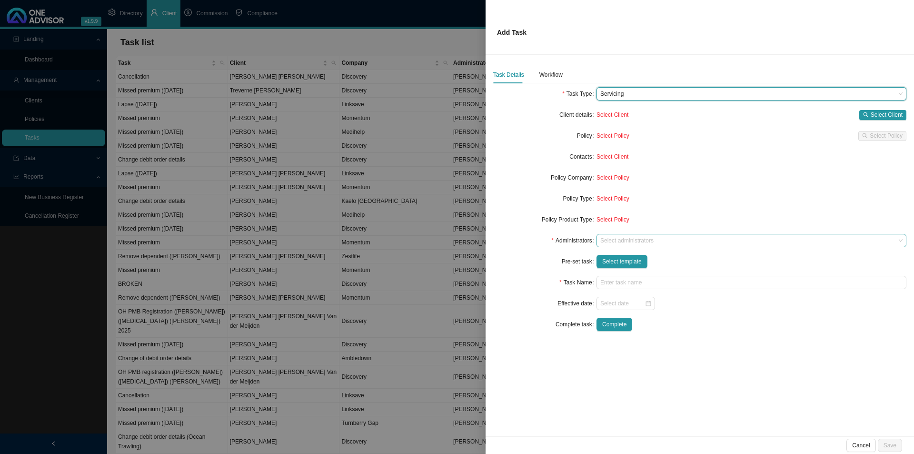
drag, startPoint x: 616, startPoint y: 242, endPoint x: 638, endPoint y: 242, distance: 21.9
click at [618, 242] on div at bounding box center [746, 240] width 297 height 7
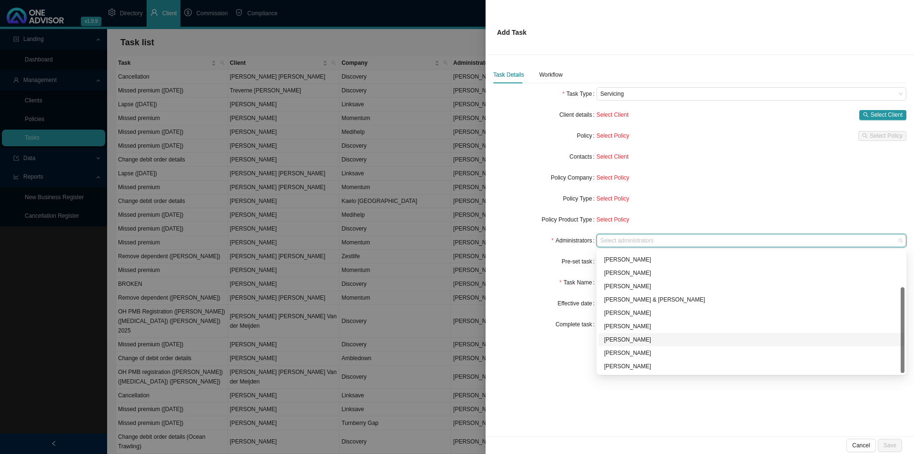
scroll to position [51, 0]
click at [633, 339] on div "Sarah-Lee Clements" at bounding box center [751, 340] width 295 height 10
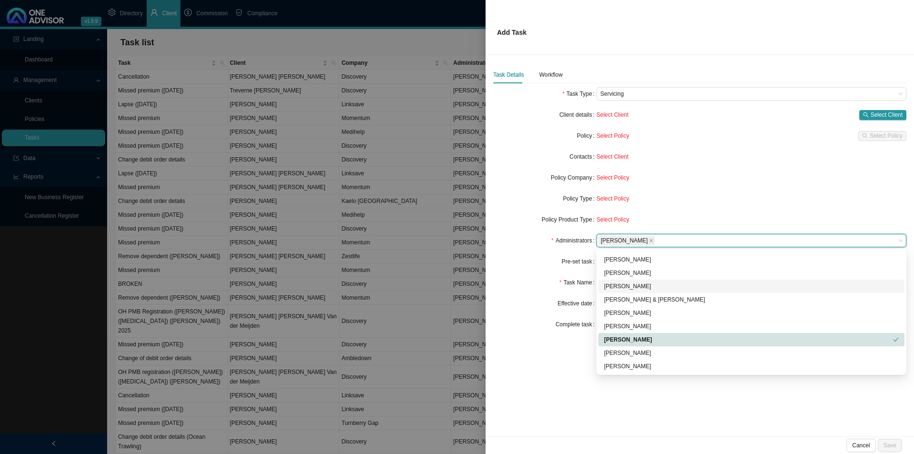
click at [556, 284] on div "Task Name" at bounding box center [544, 282] width 103 height 13
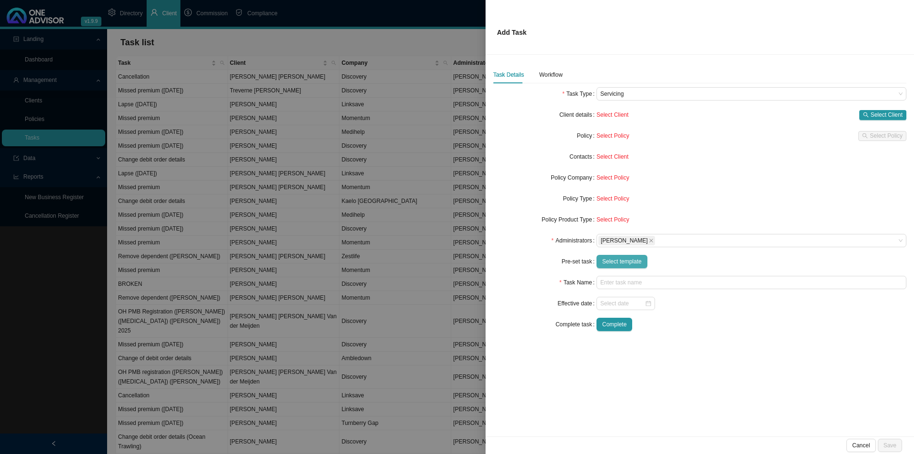
click at [625, 261] on span "Select template" at bounding box center [622, 262] width 40 height 10
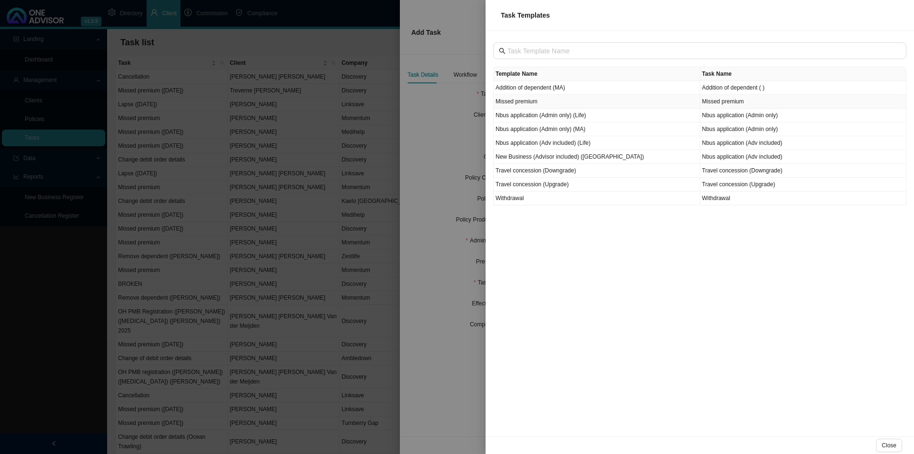
click at [541, 97] on td "Missed premium" at bounding box center [597, 102] width 207 height 14
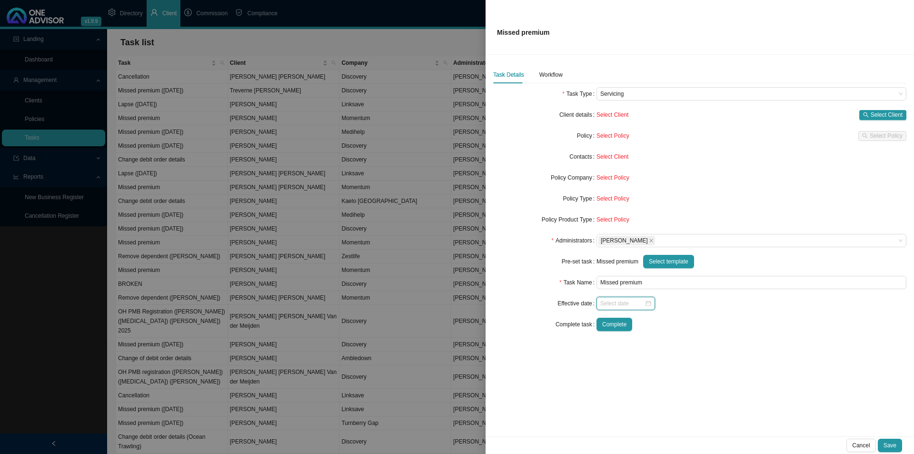
click at [605, 304] on input at bounding box center [622, 303] width 44 height 10
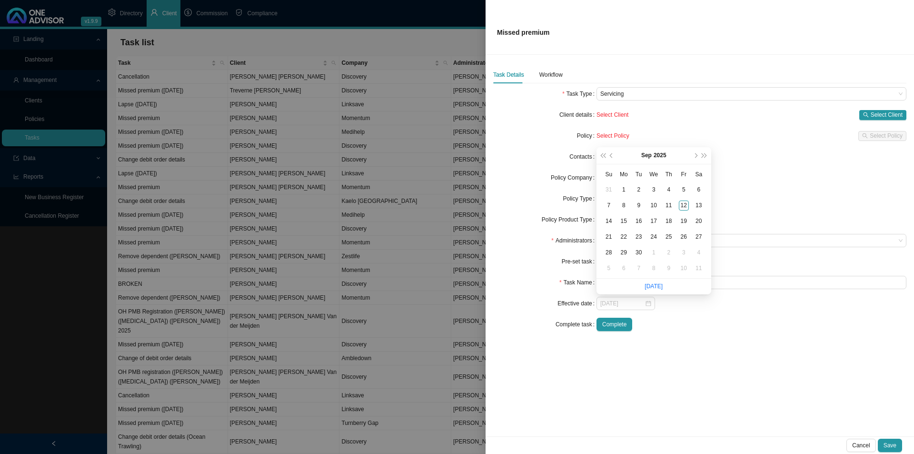
click at [622, 190] on div "1" at bounding box center [624, 190] width 10 height 10
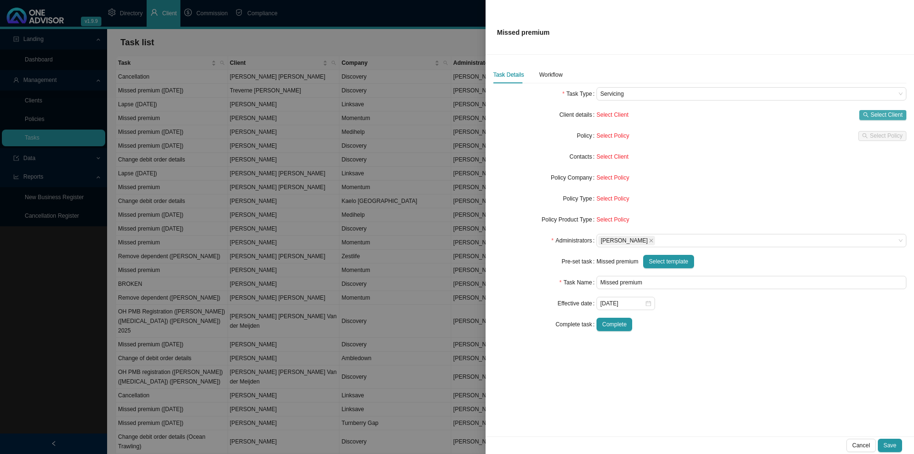
click at [731, 112] on span "Select Client" at bounding box center [887, 115] width 32 height 10
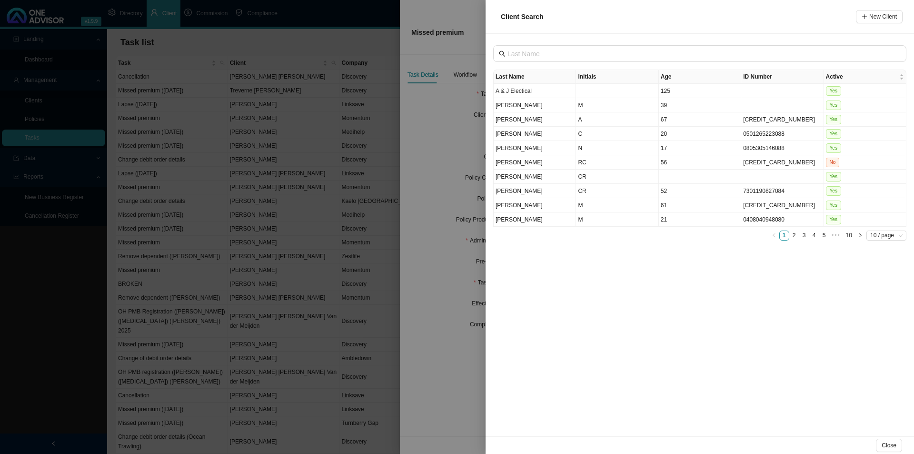
click at [555, 44] on div "Last Name Initials Age ID Number Active A & J Electical 125 Yes Ackerman M 39 Y…" at bounding box center [700, 235] width 428 height 402
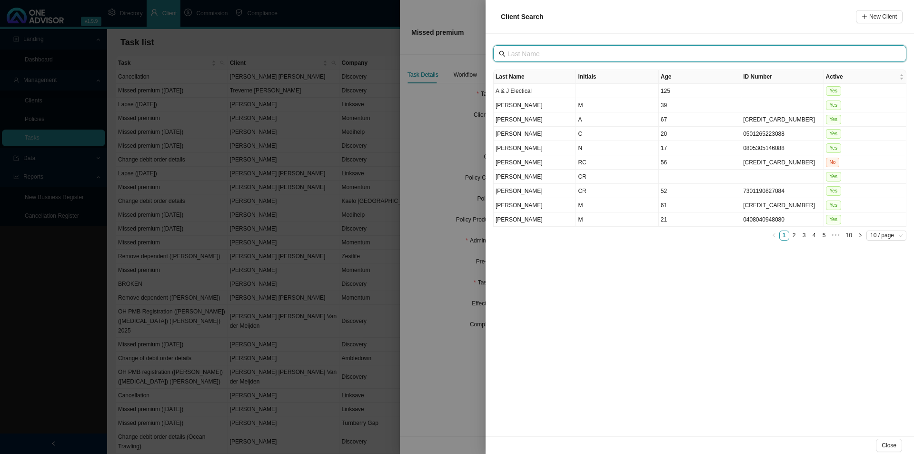
click at [549, 49] on input "text" at bounding box center [700, 54] width 387 height 10
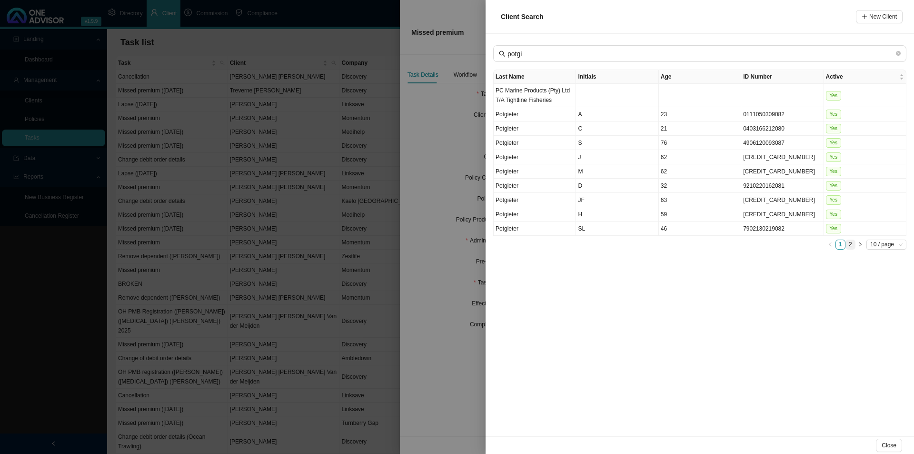
click at [731, 246] on link "2" at bounding box center [850, 244] width 9 height 9
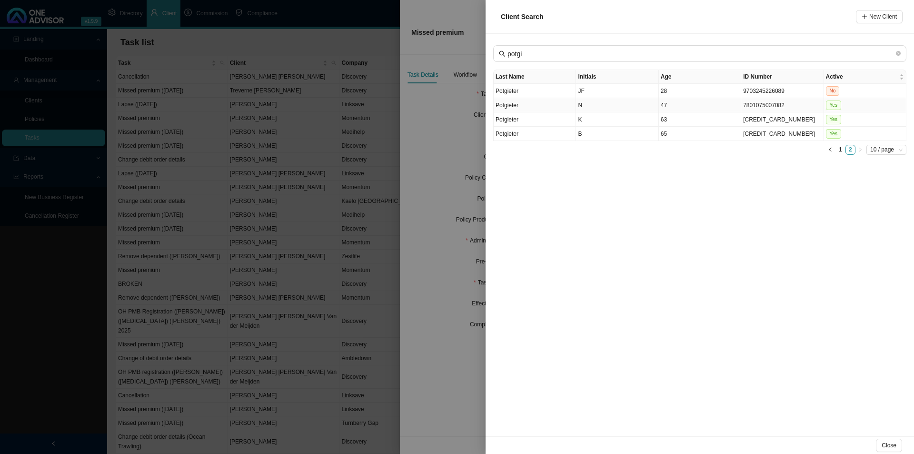
click at [613, 103] on td "N" at bounding box center [617, 105] width 82 height 14
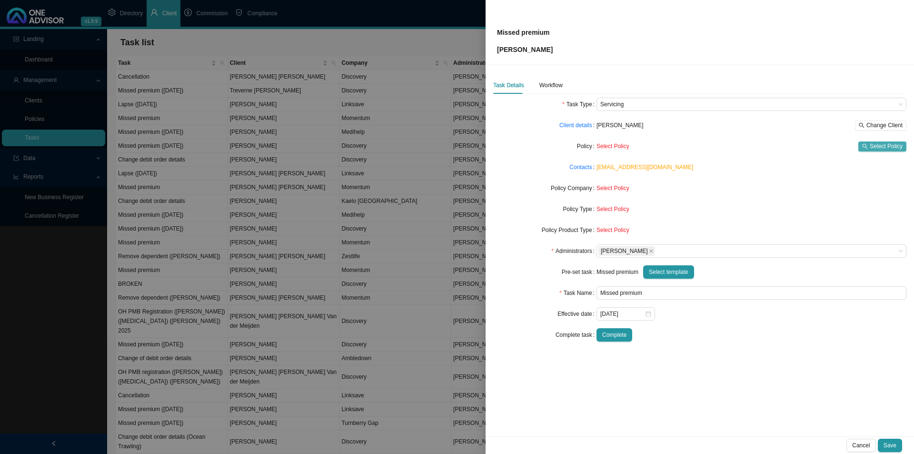
click at [731, 144] on span "Select Policy" at bounding box center [886, 146] width 33 height 10
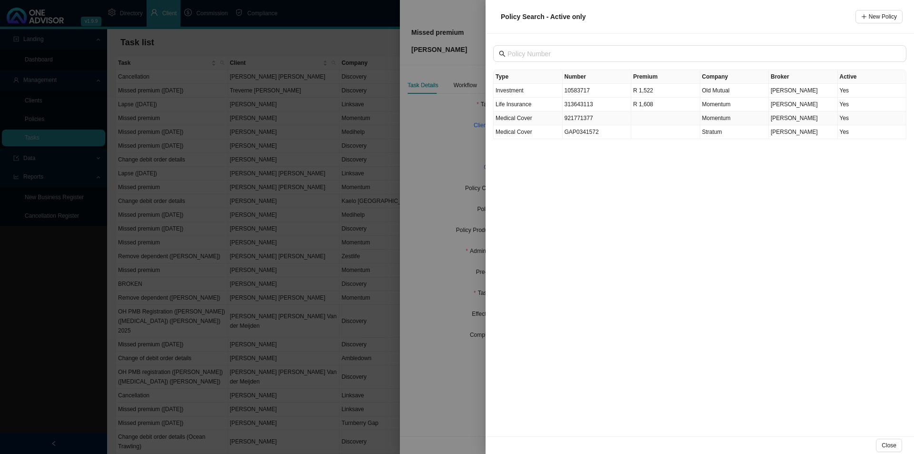
click at [531, 118] on span "Medical Cover" at bounding box center [514, 118] width 37 height 7
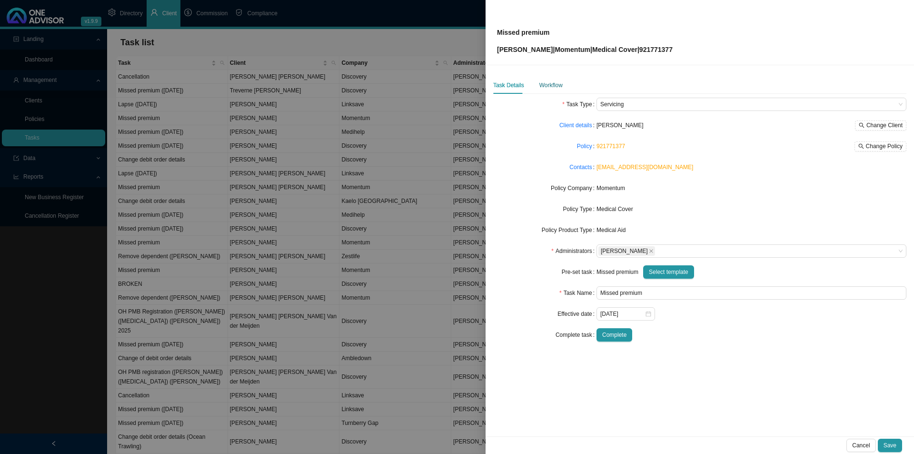
click at [556, 87] on div "Workflow" at bounding box center [550, 85] width 23 height 10
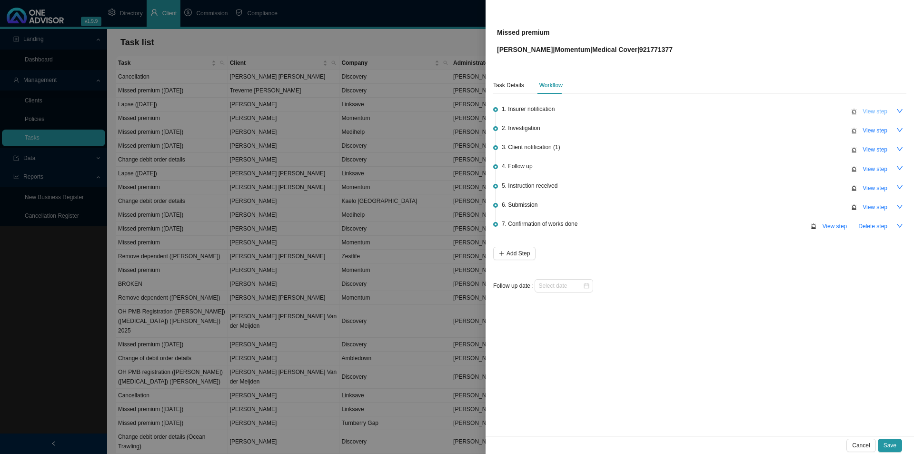
click at [731, 113] on span "View step" at bounding box center [875, 112] width 25 height 10
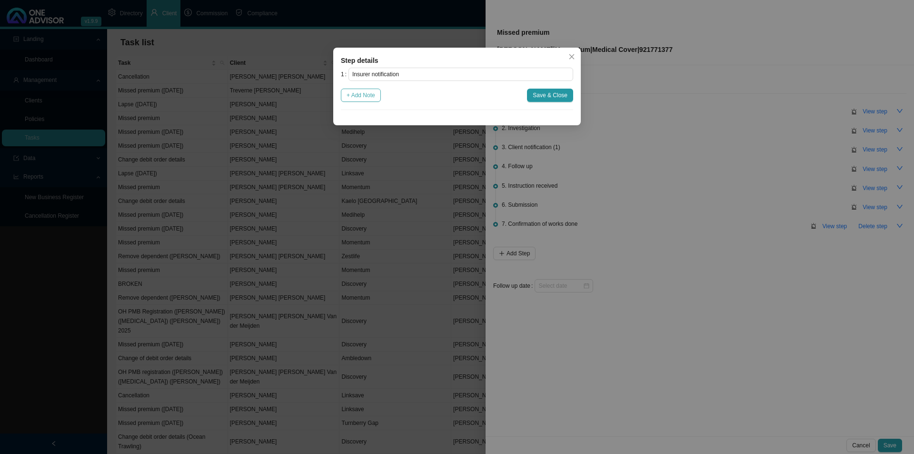
click at [369, 98] on span "+ Add Note" at bounding box center [361, 95] width 29 height 10
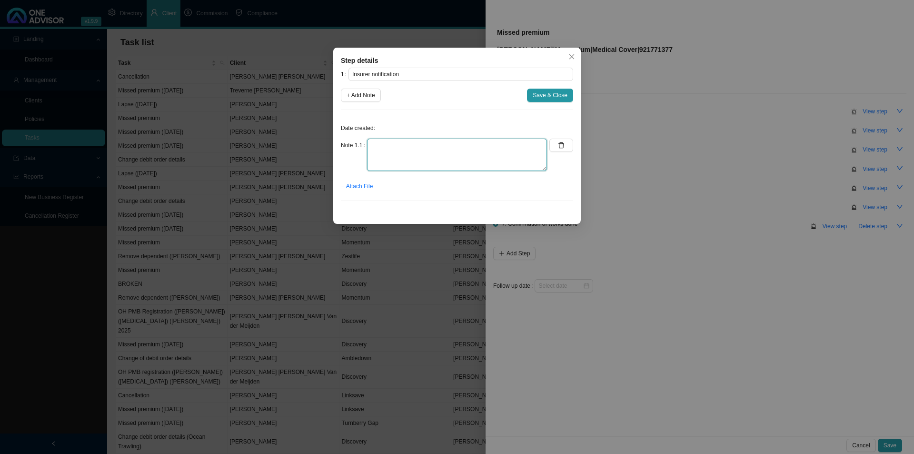
click at [407, 147] on textarea at bounding box center [457, 155] width 180 height 32
paste textarea "Momentum Medical Scheme: Membership suspended effective September 2025 for NIKO…"
click at [350, 184] on span "+ Attach File" at bounding box center [356, 186] width 31 height 10
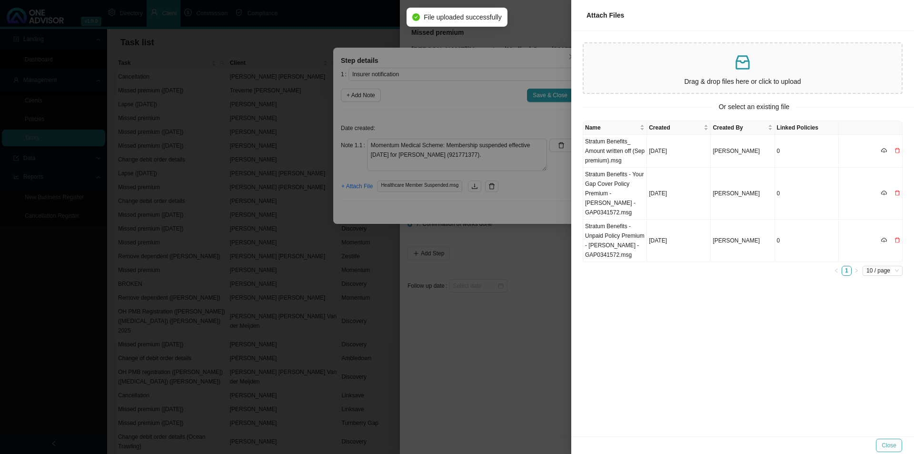
click at [731, 351] on span "Close" at bounding box center [889, 445] width 15 height 10
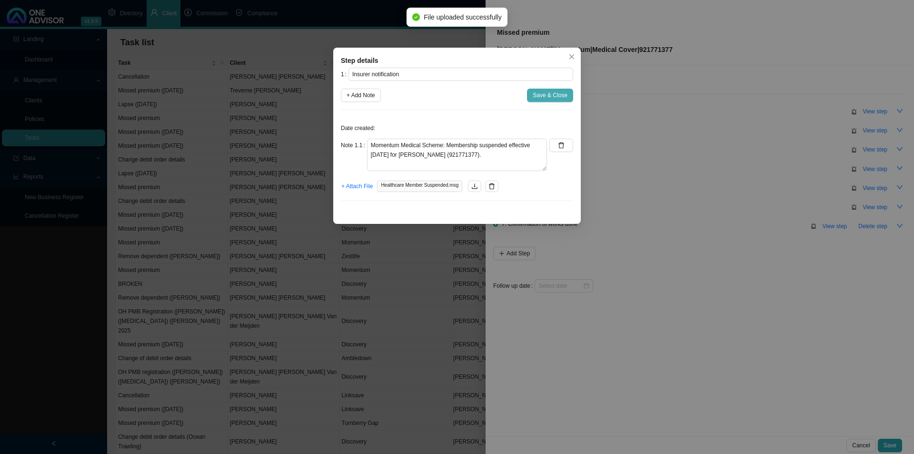
click at [546, 92] on span "Save & Close" at bounding box center [550, 95] width 35 height 10
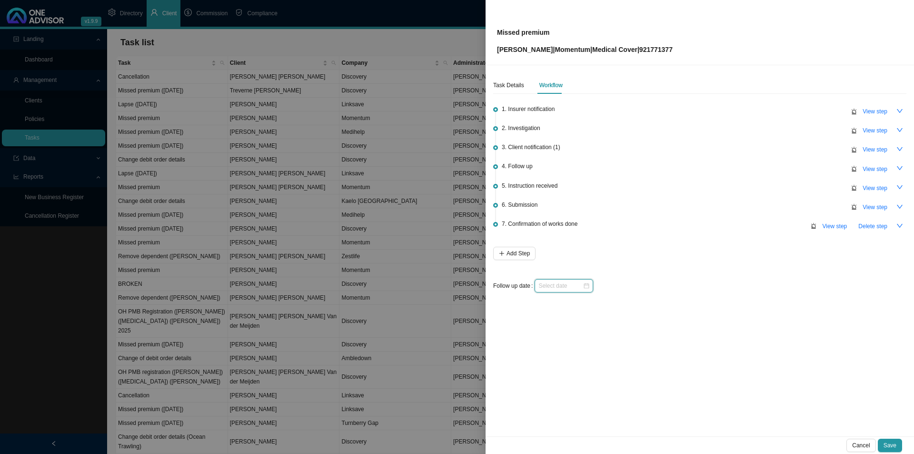
click at [556, 284] on input at bounding box center [560, 286] width 44 height 10
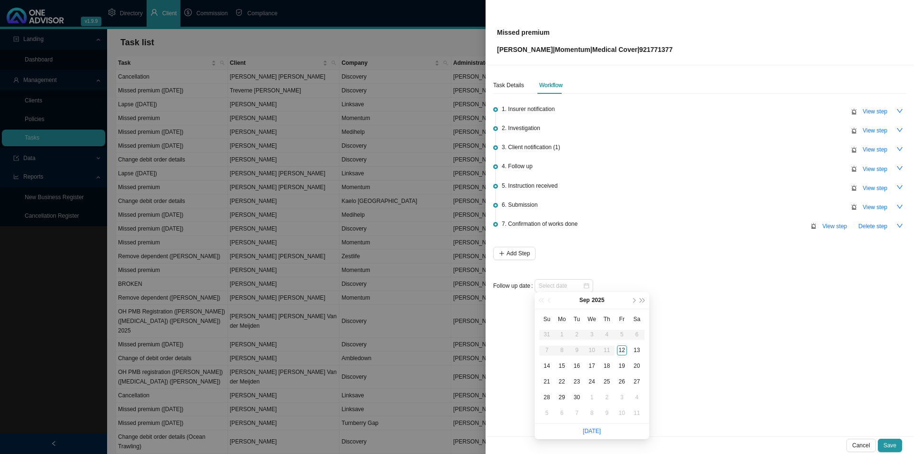
drag, startPoint x: 590, startPoint y: 433, endPoint x: 612, endPoint y: 437, distance: 22.3
click at [595, 351] on li "Today" at bounding box center [592, 431] width 18 height 16
click at [587, 351] on link "Today" at bounding box center [592, 430] width 18 height 7
click at [731, 351] on div "Cancel Save" at bounding box center [700, 445] width 428 height 18
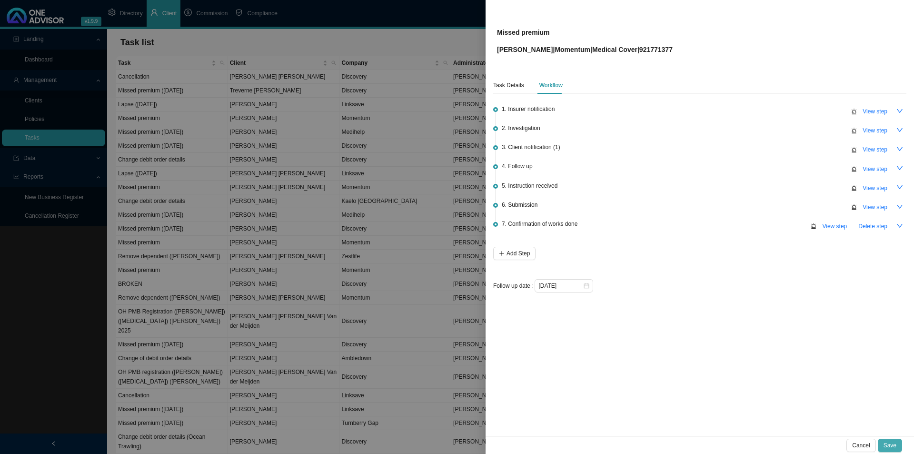
click at [731, 351] on span "Save" at bounding box center [890, 445] width 13 height 10
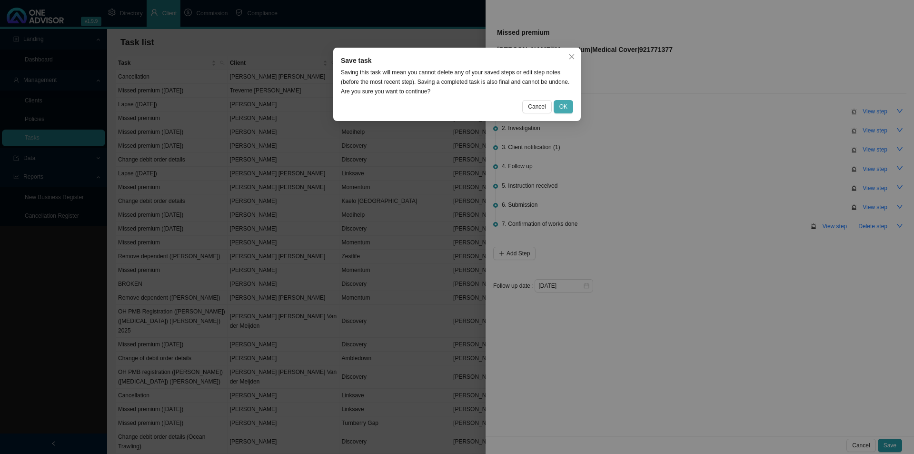
click at [571, 102] on button "OK" at bounding box center [564, 106] width 20 height 13
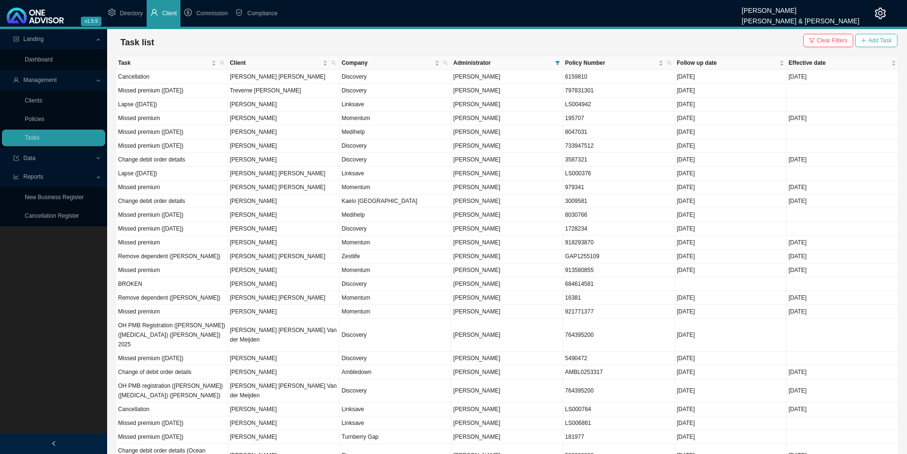
click at [731, 36] on span "Add Task" at bounding box center [879, 41] width 23 height 10
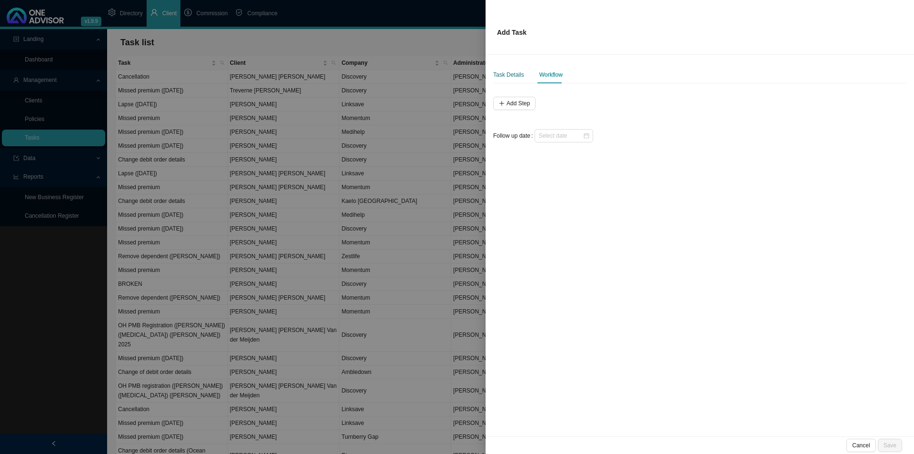
drag, startPoint x: 510, startPoint y: 73, endPoint x: 493, endPoint y: 96, distance: 29.2
click at [510, 72] on div "Task Details" at bounding box center [508, 75] width 31 height 10
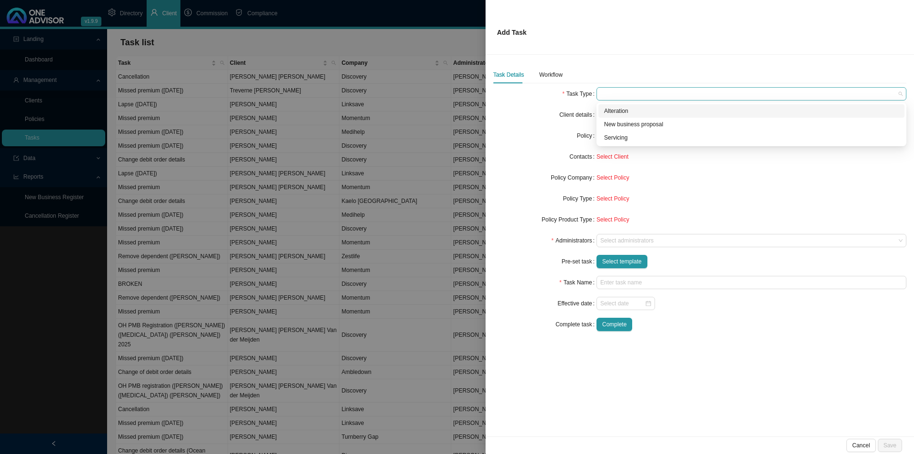
click at [639, 96] on span at bounding box center [751, 94] width 302 height 12
click at [627, 138] on div "Servicing" at bounding box center [751, 138] width 295 height 10
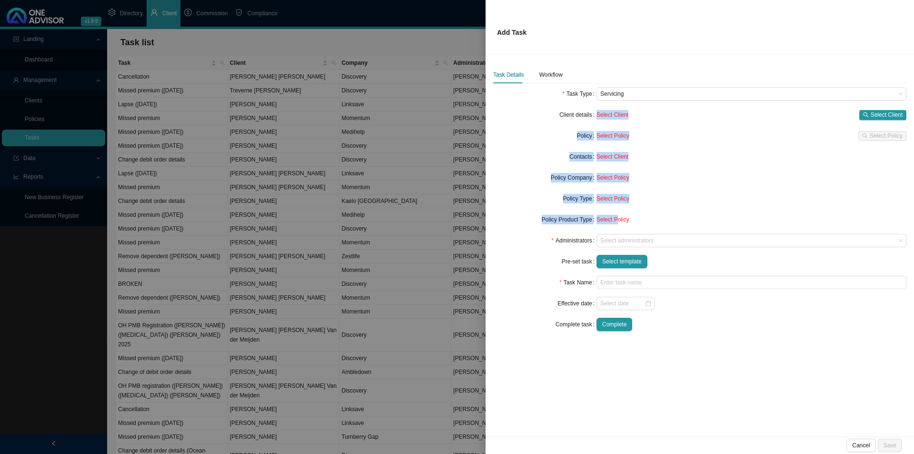
drag, startPoint x: 610, startPoint y: 196, endPoint x: 609, endPoint y: 201, distance: 4.9
click at [615, 220] on form "Task Type Servicing Client details Select Client Select Client Policy Select Po…" at bounding box center [699, 209] width 413 height 244
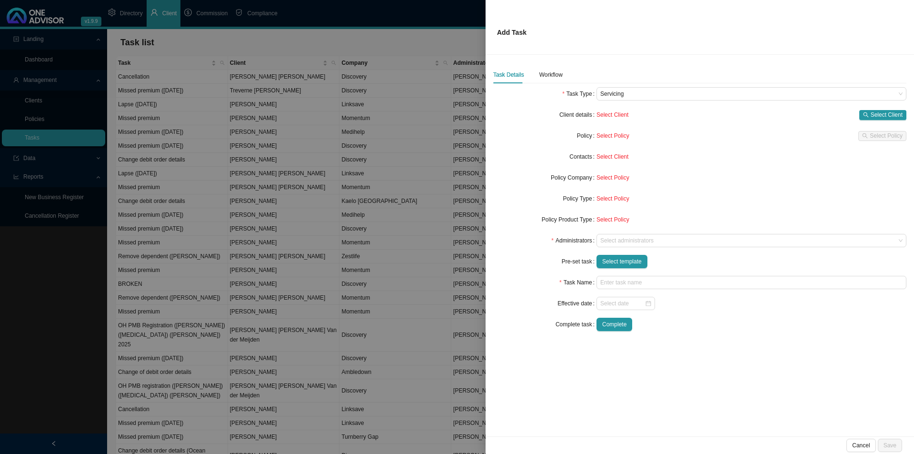
click at [665, 39] on div "Add Task" at bounding box center [700, 27] width 406 height 34
click at [625, 238] on div at bounding box center [746, 240] width 297 height 7
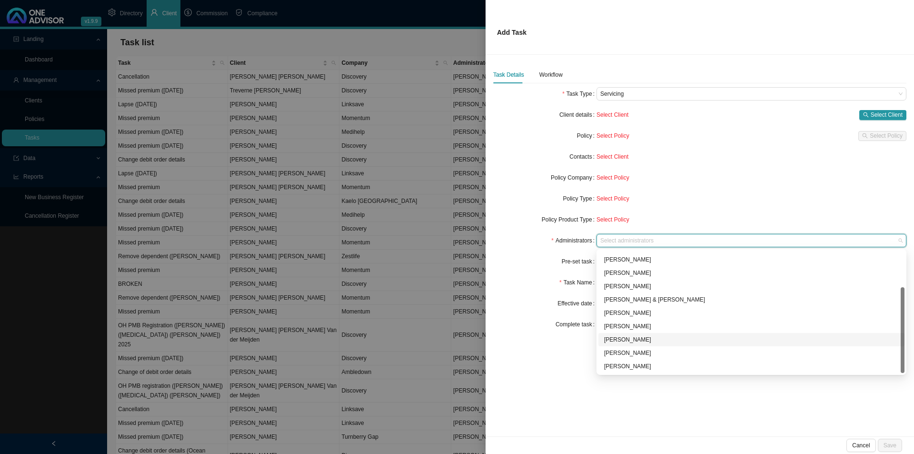
click at [634, 338] on div "Sarah-Lee Clements" at bounding box center [751, 340] width 295 height 10
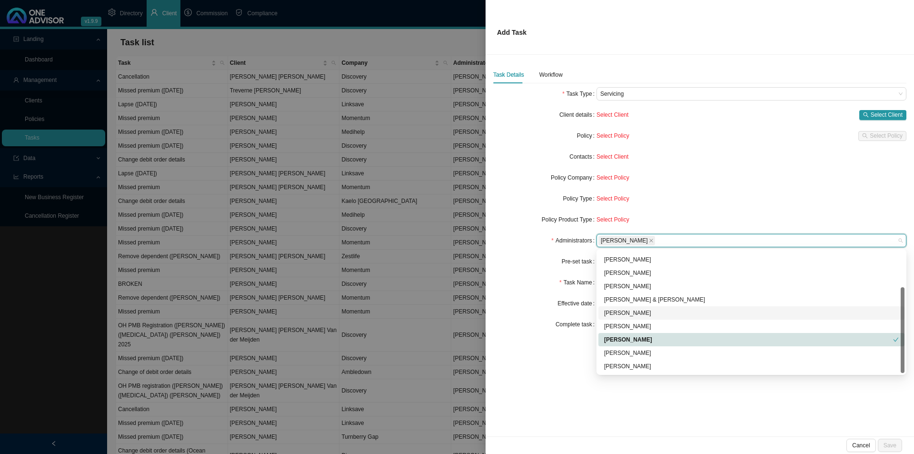
click at [546, 309] on div "Effective date" at bounding box center [544, 303] width 103 height 13
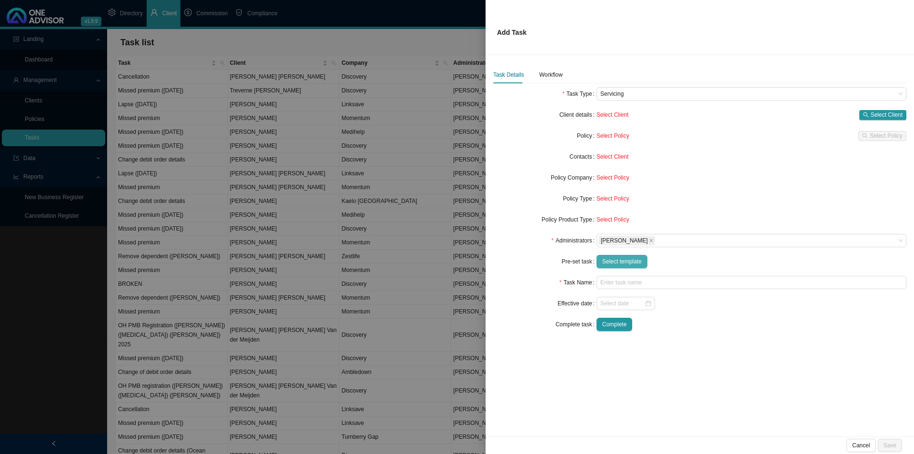
click at [625, 263] on span "Select template" at bounding box center [622, 262] width 40 height 10
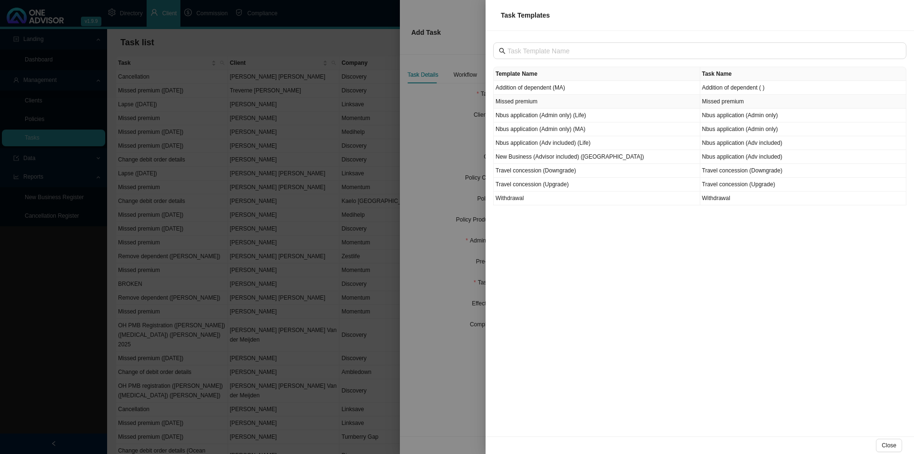
click at [535, 100] on td "Missed premium" at bounding box center [597, 102] width 207 height 14
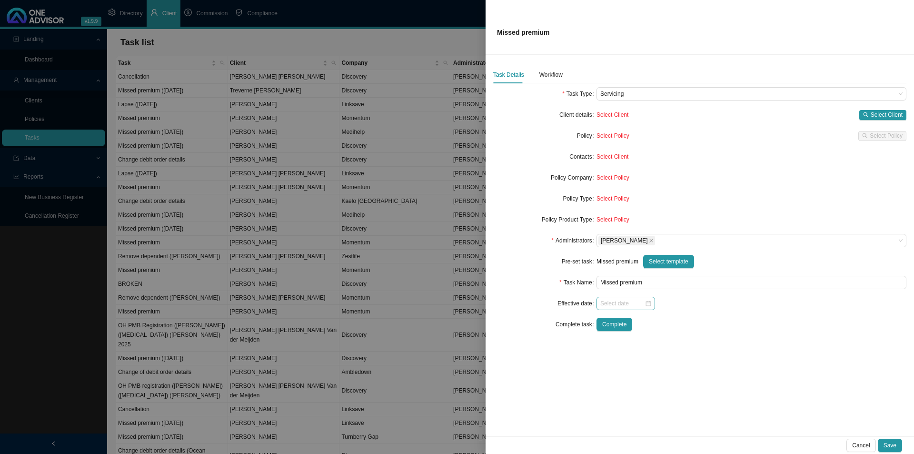
click at [625, 308] on div at bounding box center [625, 303] width 59 height 13
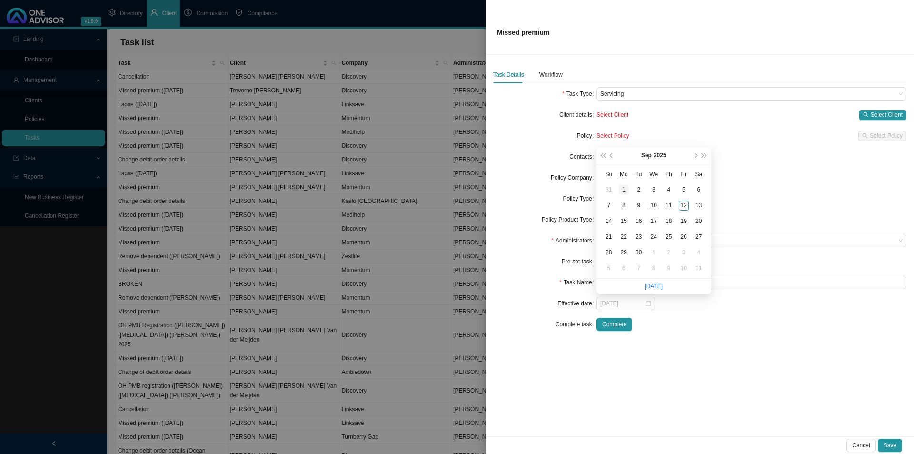
click at [623, 189] on div "1" at bounding box center [624, 190] width 10 height 10
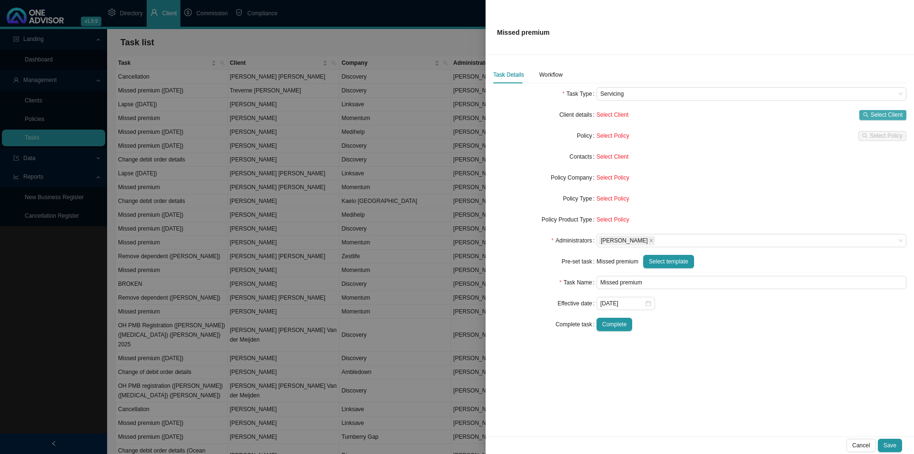
click at [731, 113] on span "Select Client" at bounding box center [887, 115] width 32 height 10
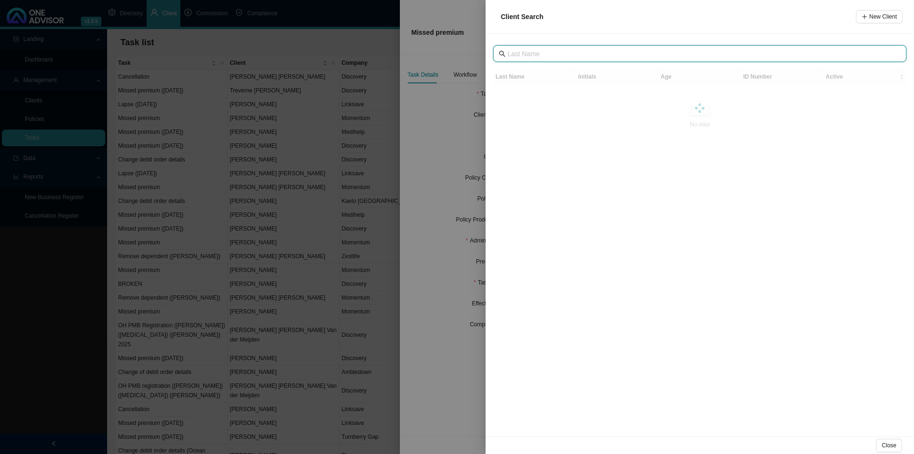
click at [557, 55] on input "text" at bounding box center [700, 54] width 387 height 10
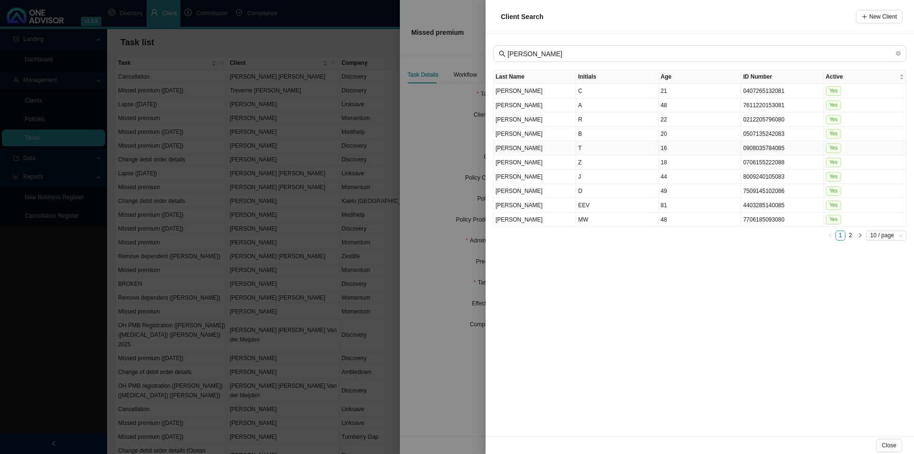
click at [545, 149] on td "Bormann" at bounding box center [535, 148] width 82 height 14
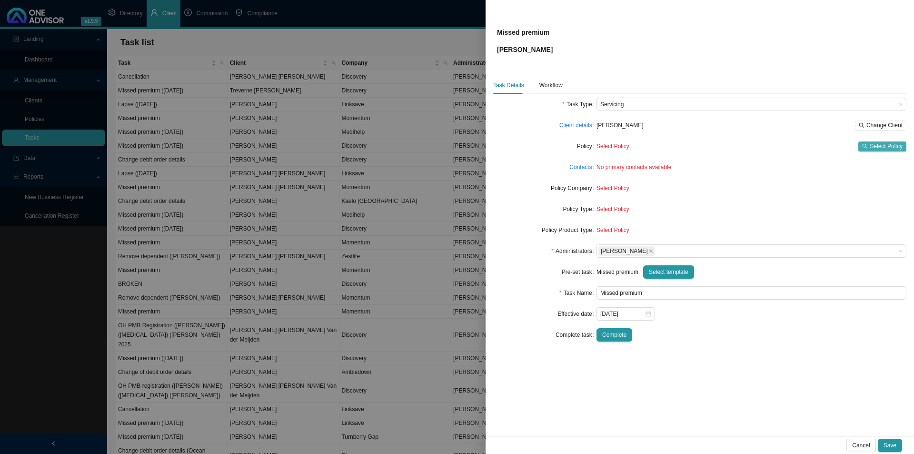
click at [731, 149] on button "Select Policy" at bounding box center [882, 146] width 48 height 10
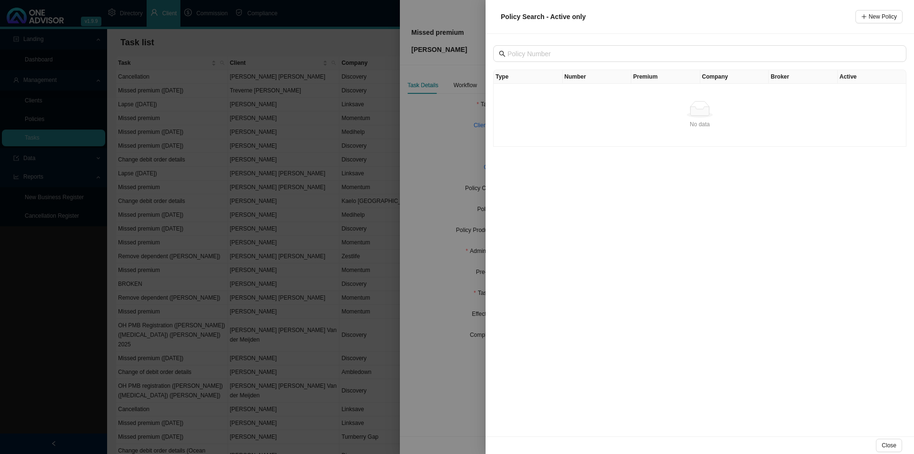
click at [448, 279] on div at bounding box center [457, 227] width 914 height 454
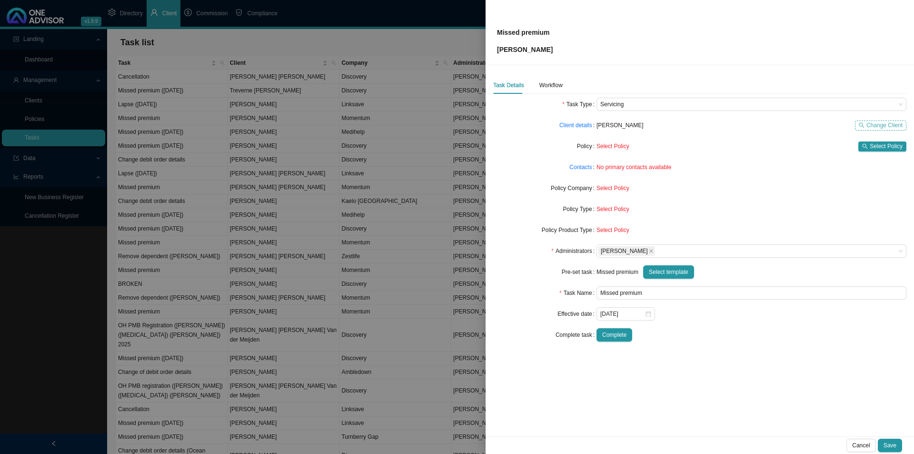
click at [731, 124] on span "Change Client" at bounding box center [884, 125] width 36 height 10
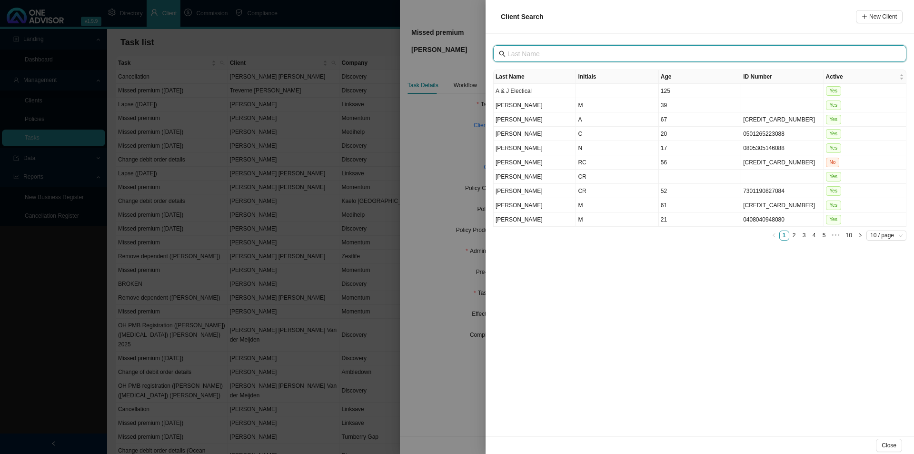
click at [555, 52] on input "text" at bounding box center [700, 54] width 387 height 10
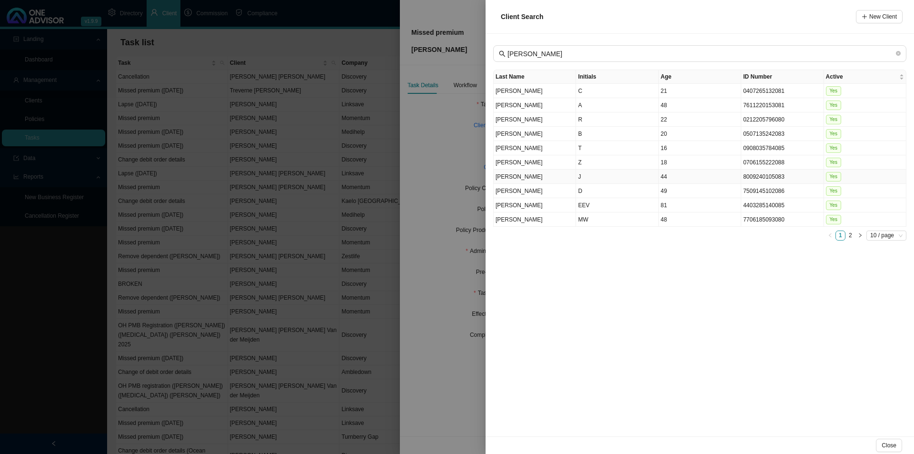
click at [638, 179] on td "J" at bounding box center [617, 176] width 82 height 14
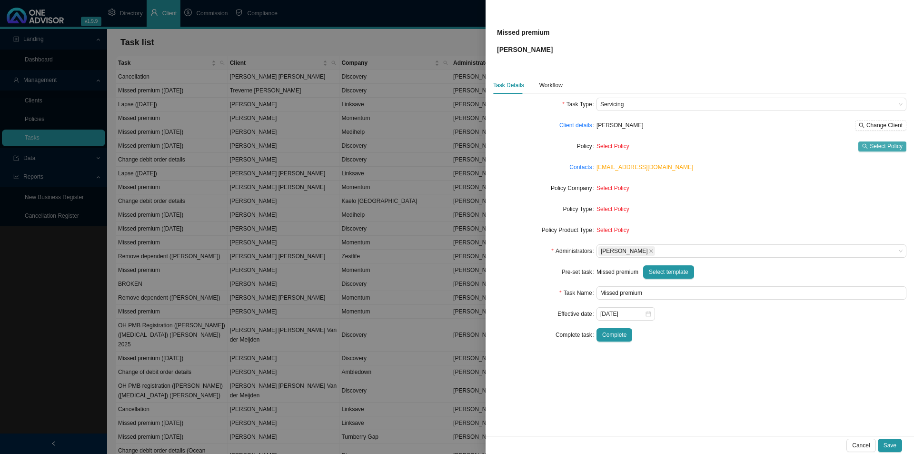
click at [731, 144] on button "Select Policy" at bounding box center [882, 146] width 48 height 10
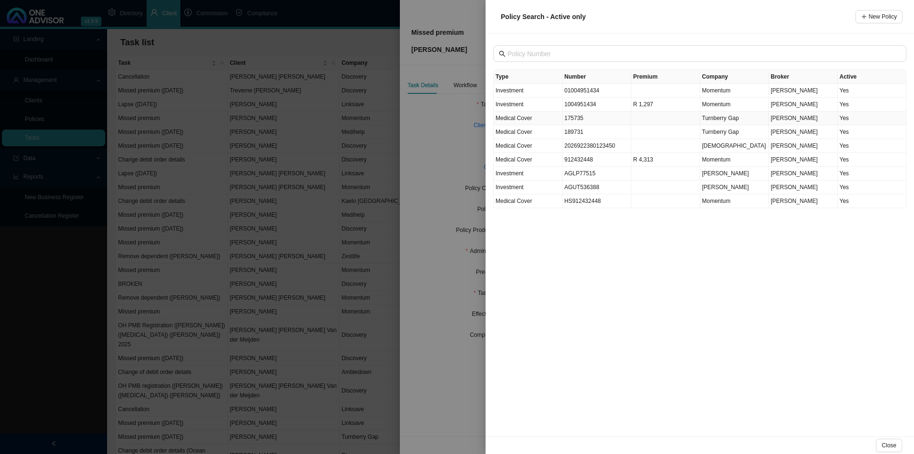
click at [595, 119] on td "175735" at bounding box center [597, 118] width 69 height 14
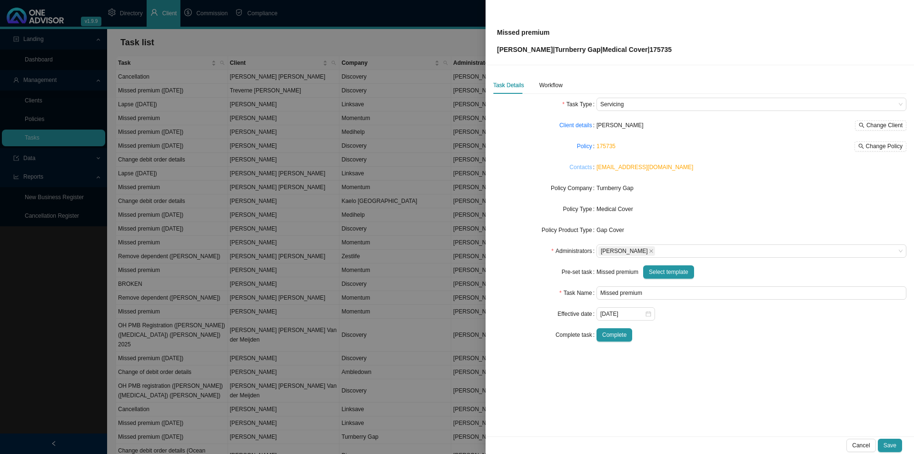
click at [579, 169] on link "Contacts" at bounding box center [580, 167] width 22 height 10
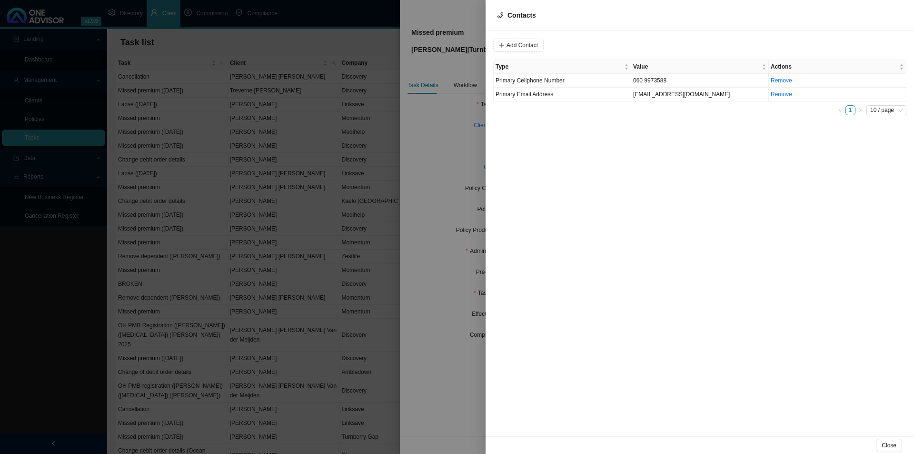
click at [444, 175] on div at bounding box center [457, 227] width 914 height 454
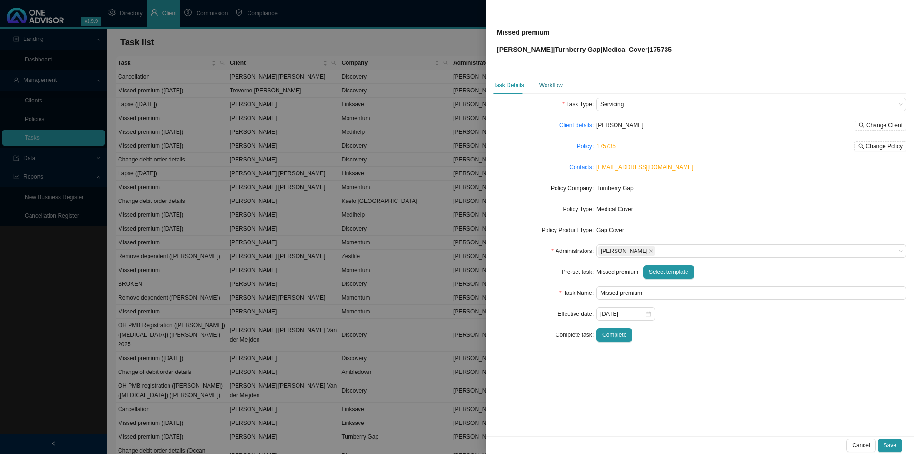
drag, startPoint x: 551, startPoint y: 86, endPoint x: 556, endPoint y: 94, distance: 9.2
click at [552, 84] on div "Workflow" at bounding box center [550, 85] width 23 height 10
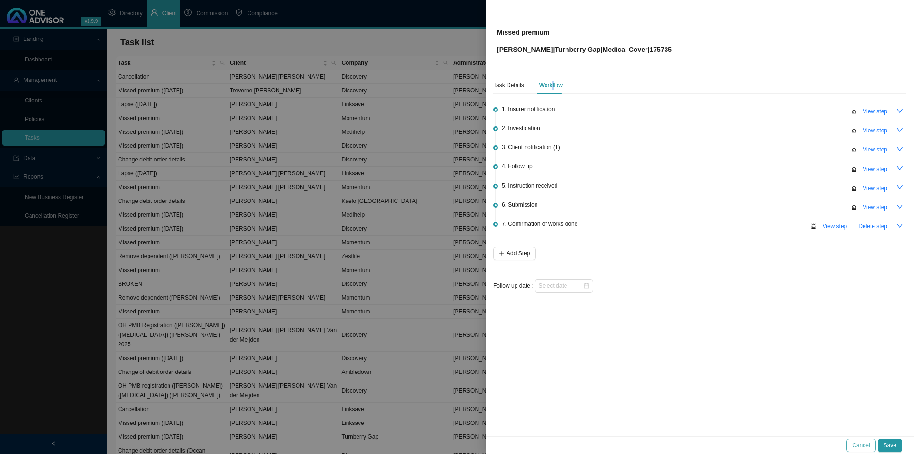
click at [731, 351] on span "Cancel" at bounding box center [861, 445] width 18 height 10
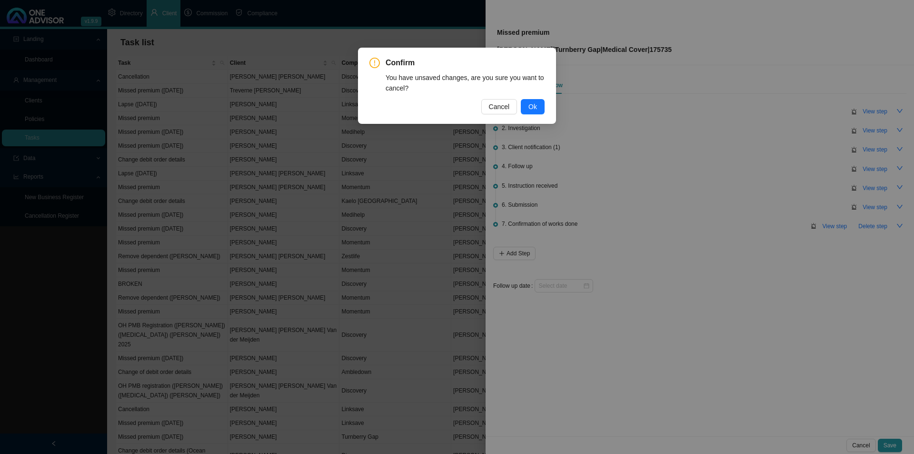
click at [538, 94] on div "Confirm You have unsaved changes, are you sure you want to cancel? Cancel Ok" at bounding box center [456, 85] width 175 height 57
click at [534, 103] on span "Ok" at bounding box center [532, 106] width 9 height 10
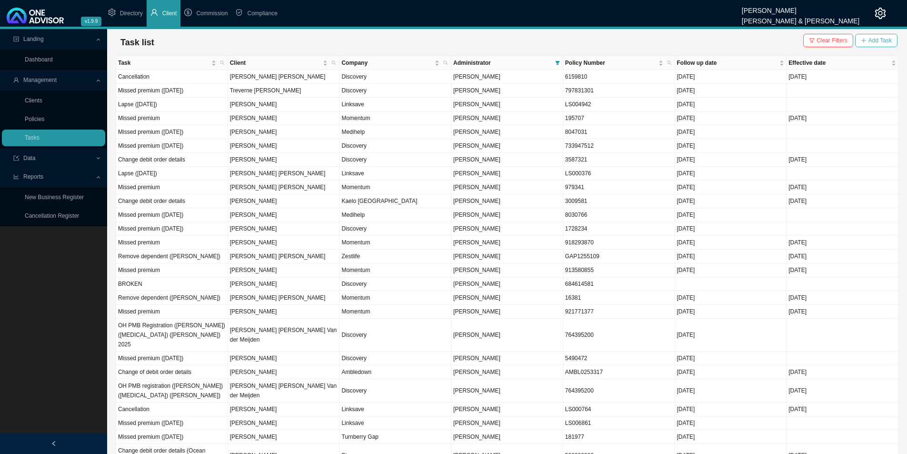
click at [731, 40] on span "Add Task" at bounding box center [879, 41] width 23 height 10
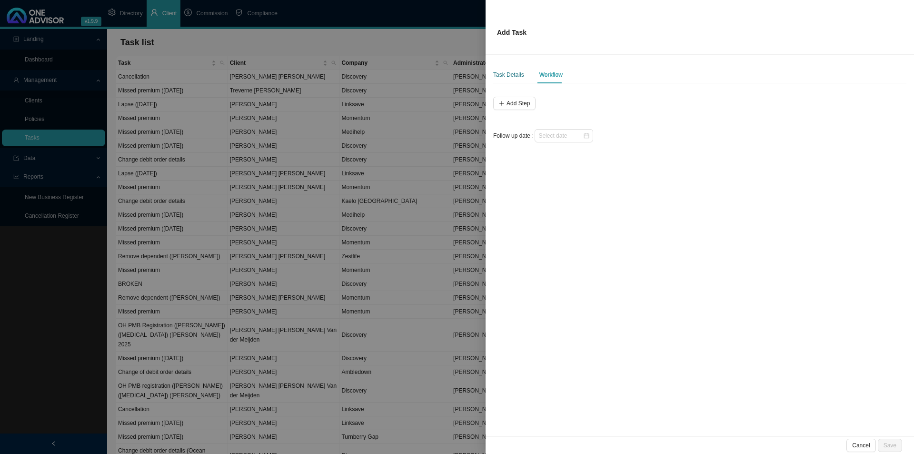
click at [512, 75] on div "Task Details" at bounding box center [508, 75] width 31 height 10
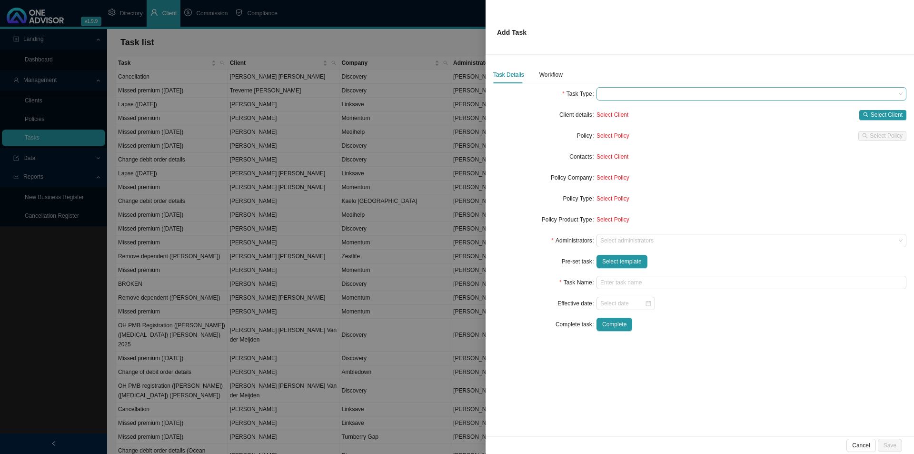
click at [628, 96] on span at bounding box center [751, 94] width 302 height 12
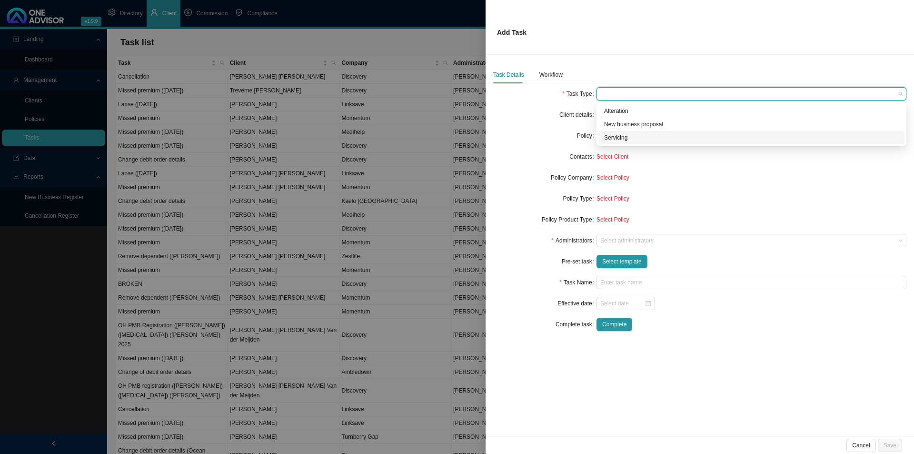
click at [634, 136] on div "Servicing" at bounding box center [751, 138] width 295 height 10
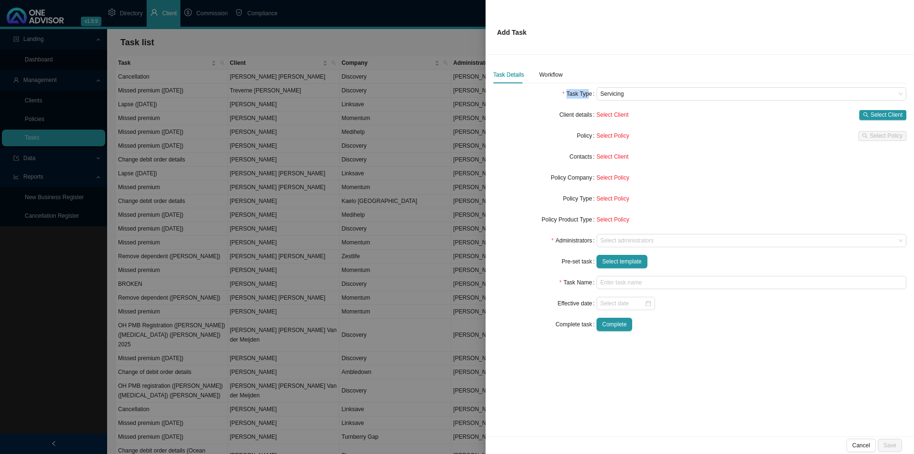
drag, startPoint x: 567, startPoint y: 95, endPoint x: 589, endPoint y: 94, distance: 22.4
click at [589, 94] on label "Task Type" at bounding box center [579, 93] width 34 height 13
click at [612, 241] on div at bounding box center [746, 240] width 297 height 7
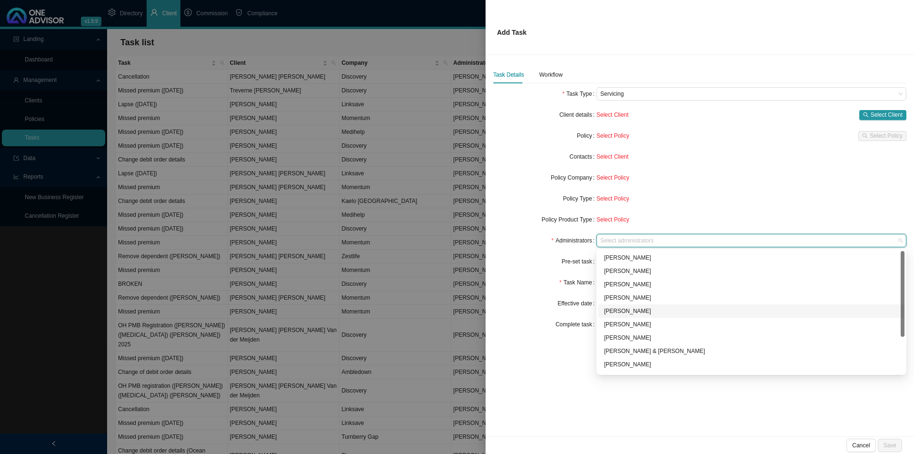
click at [635, 308] on div "Adrianna Carvalho" at bounding box center [751, 311] width 295 height 10
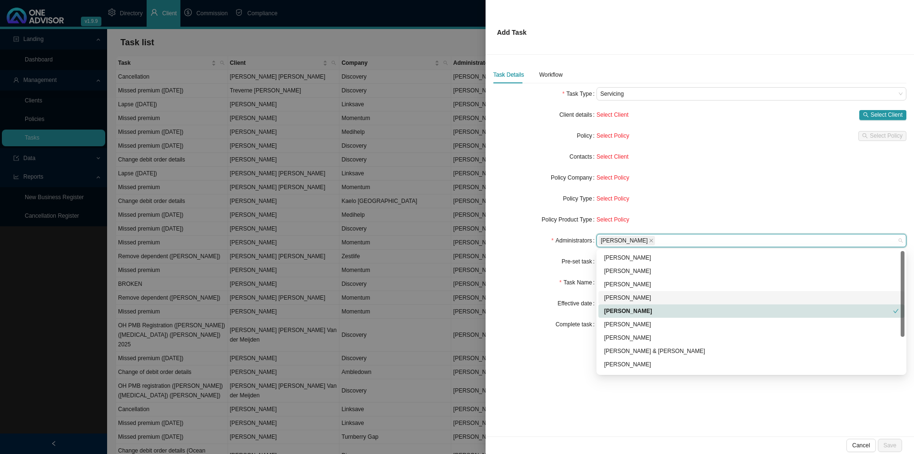
click at [535, 270] on form "Task Type Servicing Client details Select Client Select Client Policy Select Po…" at bounding box center [699, 209] width 413 height 244
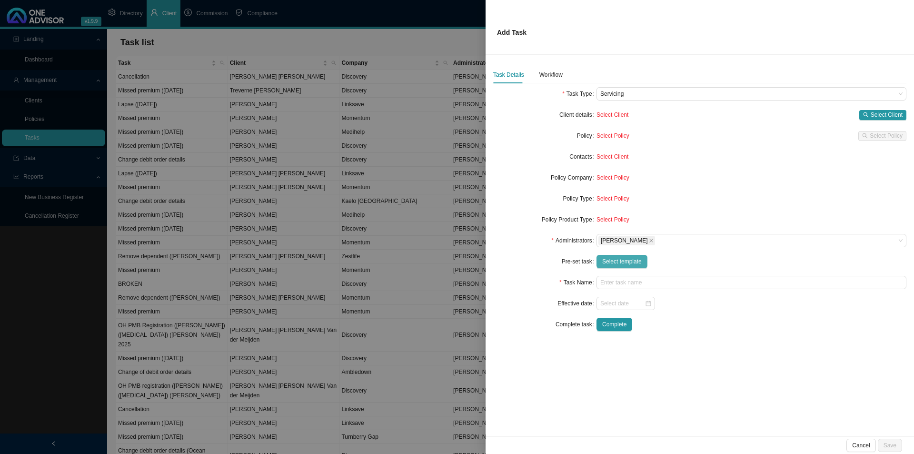
click at [616, 260] on span "Select template" at bounding box center [622, 262] width 40 height 10
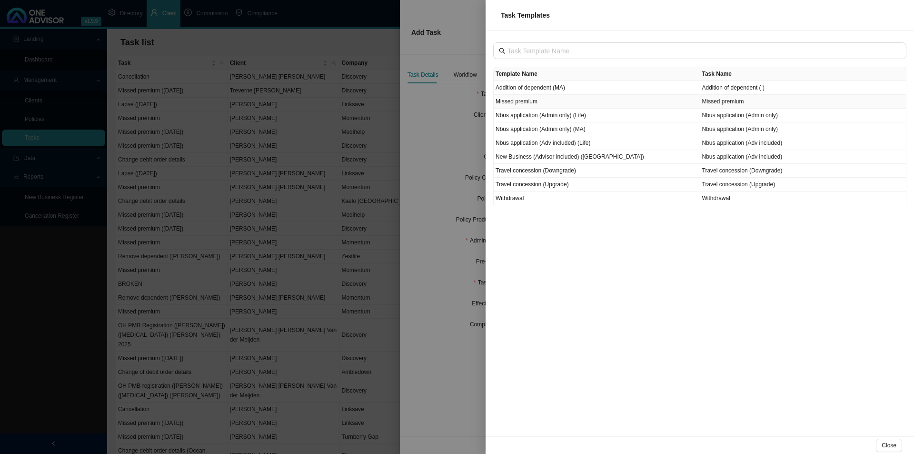
click at [545, 99] on td "Missed premium" at bounding box center [597, 102] width 207 height 14
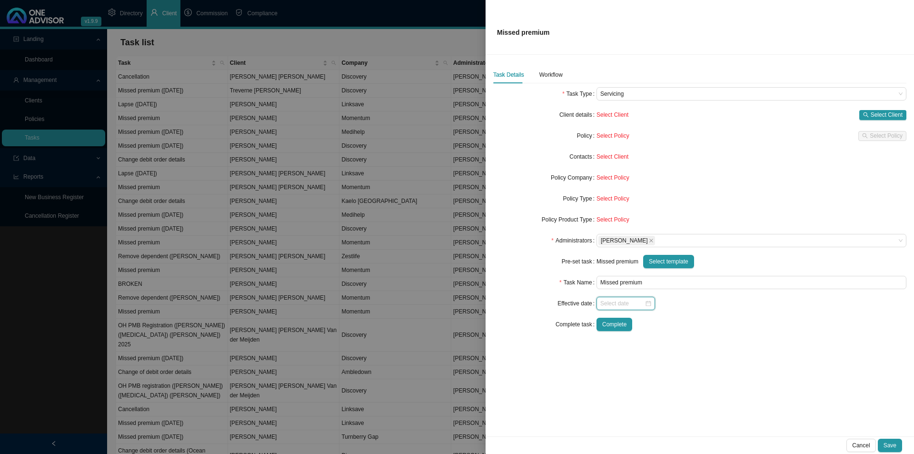
click at [619, 303] on input at bounding box center [622, 303] width 44 height 10
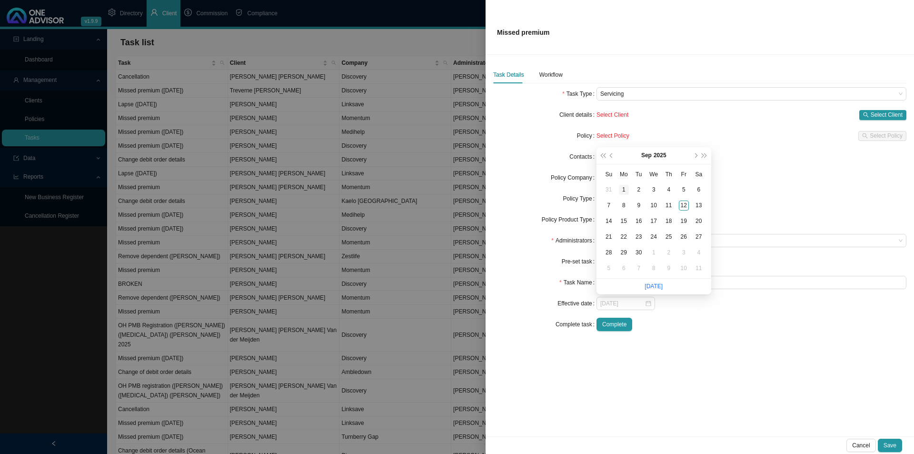
click at [624, 194] on div "1" at bounding box center [624, 190] width 10 height 10
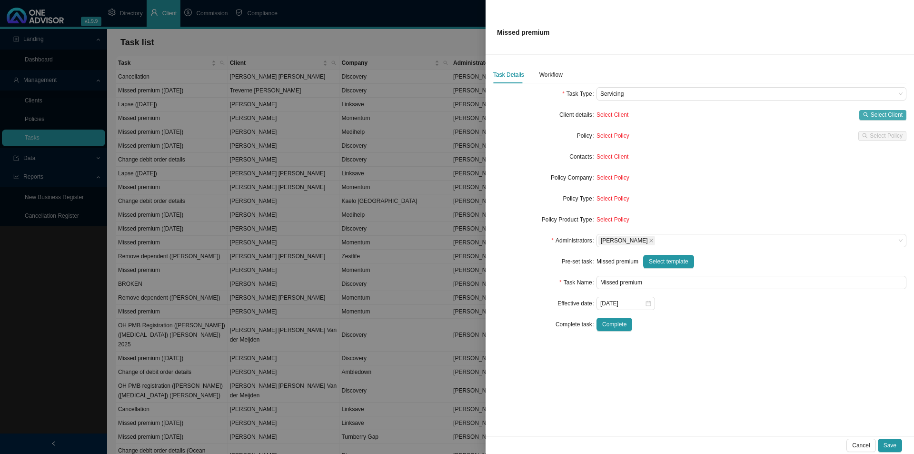
click at [731, 112] on button "Select Client" at bounding box center [882, 115] width 47 height 10
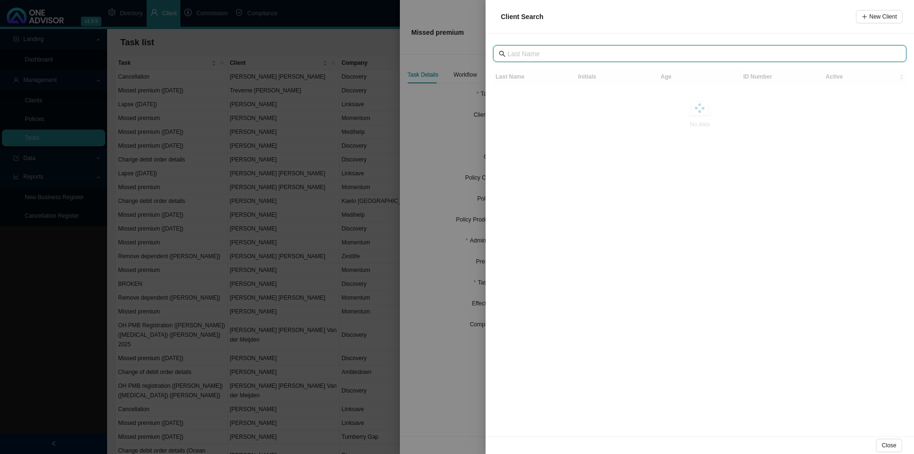
click at [550, 58] on input "text" at bounding box center [700, 54] width 387 height 10
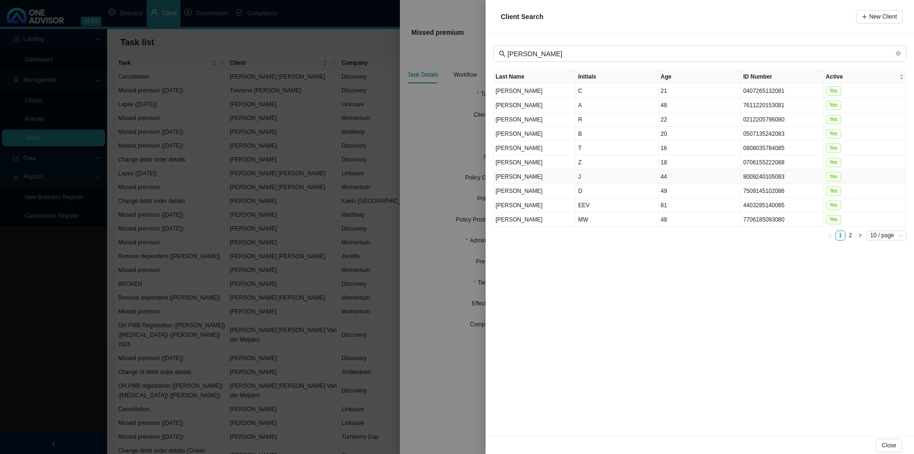
click at [637, 181] on td "J" at bounding box center [617, 176] width 82 height 14
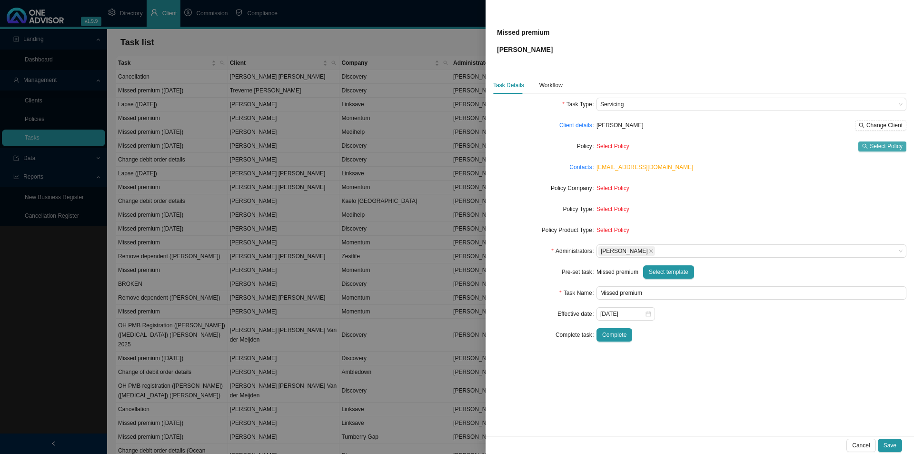
click at [731, 147] on span "Select Policy" at bounding box center [886, 146] width 33 height 10
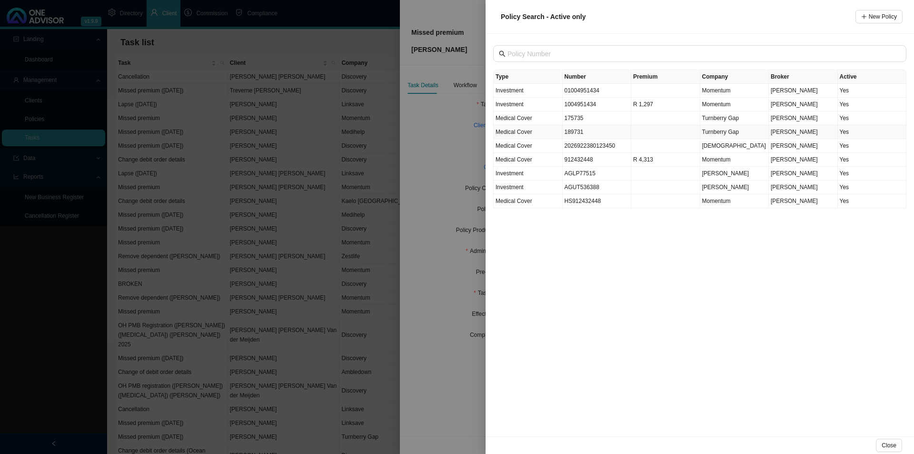
click at [518, 133] on span "Medical Cover" at bounding box center [514, 132] width 37 height 7
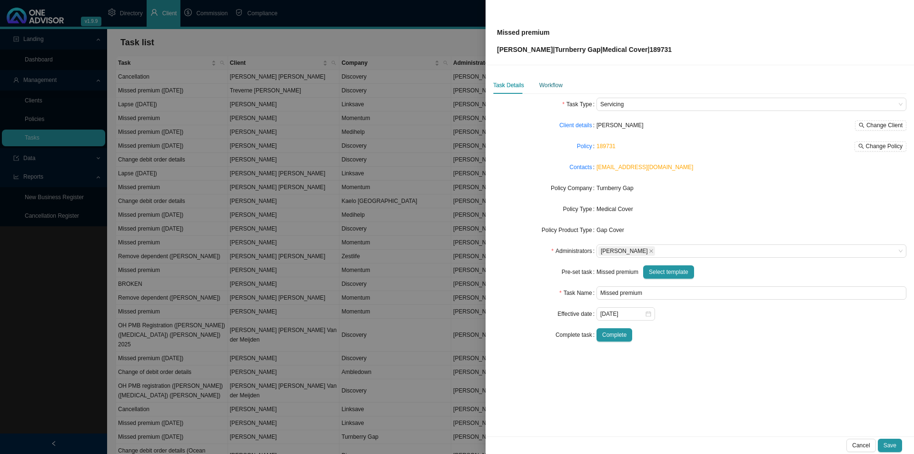
click at [539, 82] on div "Workflow" at bounding box center [550, 85] width 23 height 10
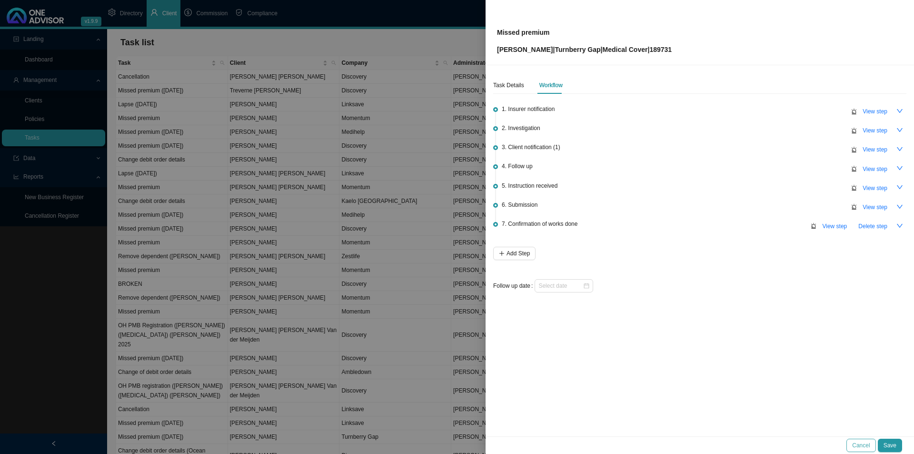
click at [731, 351] on button "Cancel" at bounding box center [860, 444] width 29 height 13
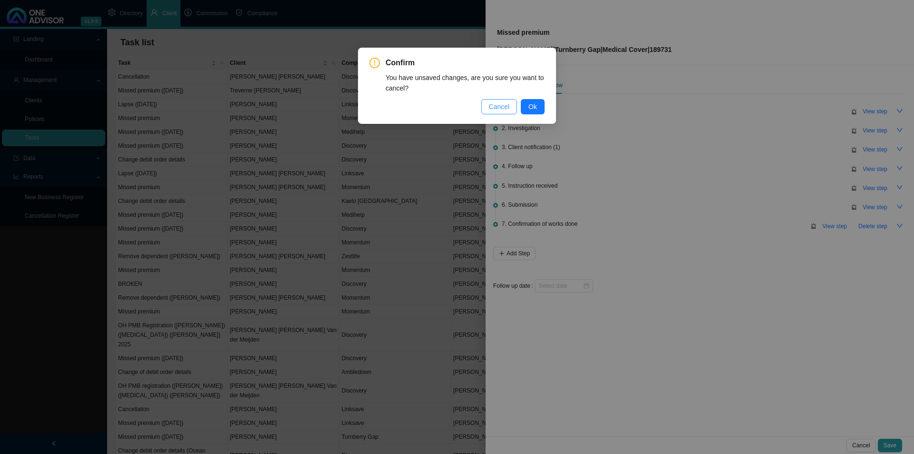
click at [507, 106] on span "Cancel" at bounding box center [499, 106] width 21 height 10
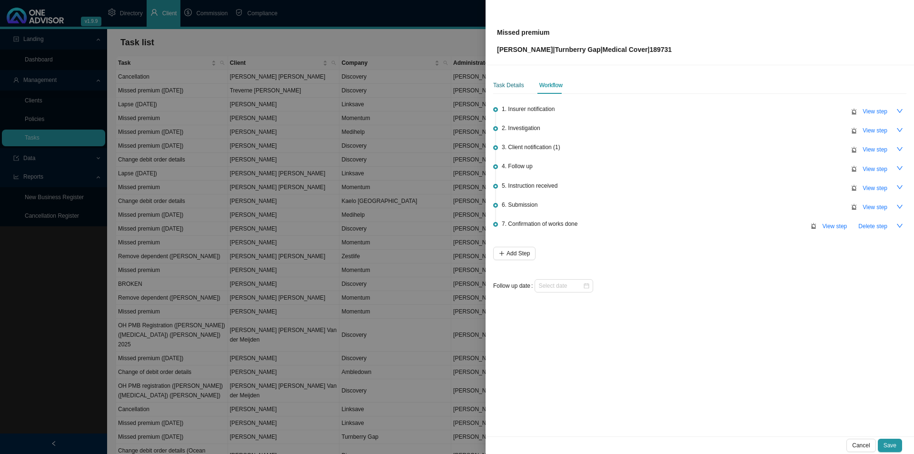
click at [513, 83] on div "Task Details" at bounding box center [508, 85] width 31 height 10
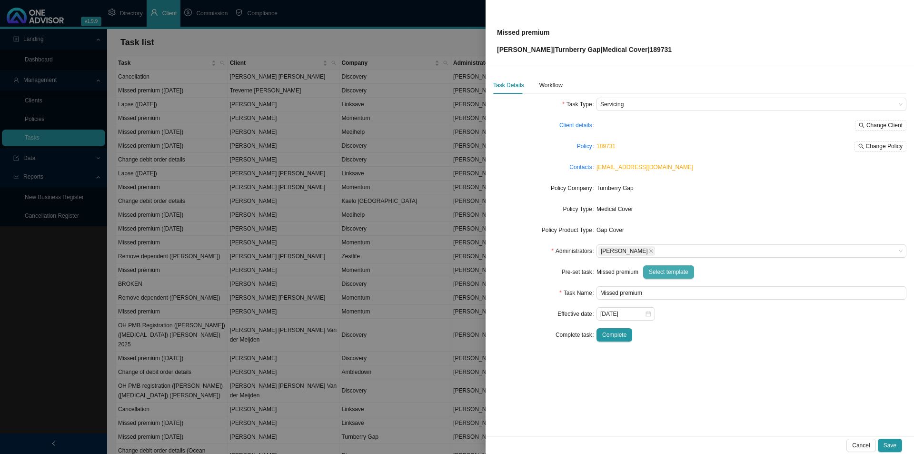
click at [667, 266] on button "Select template" at bounding box center [668, 271] width 51 height 13
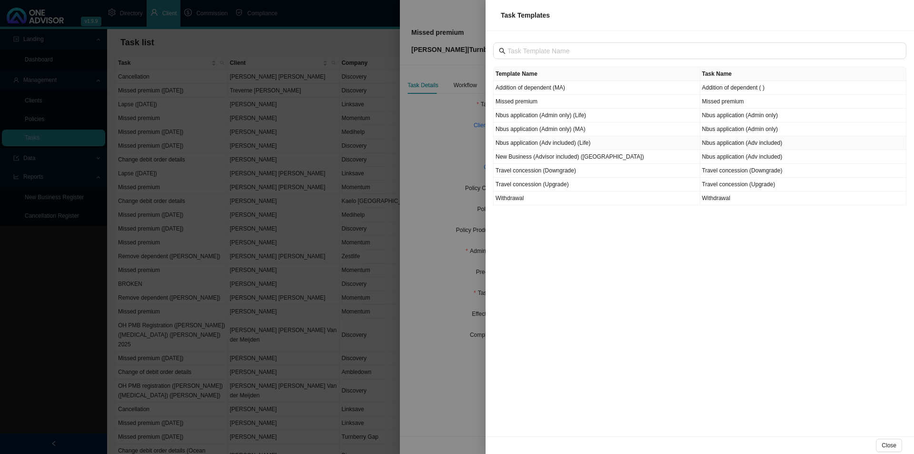
click at [570, 144] on td "Nbus application (Adv included) (Life)" at bounding box center [597, 143] width 207 height 14
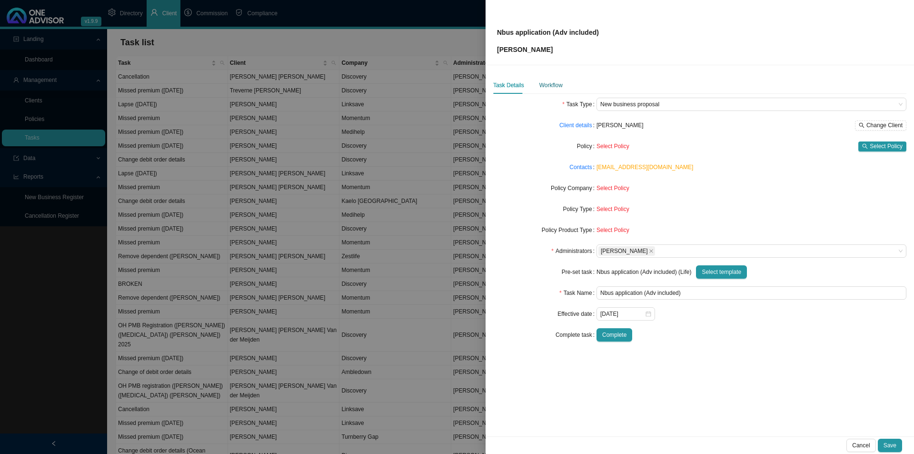
click at [545, 82] on div "Workflow" at bounding box center [550, 85] width 23 height 10
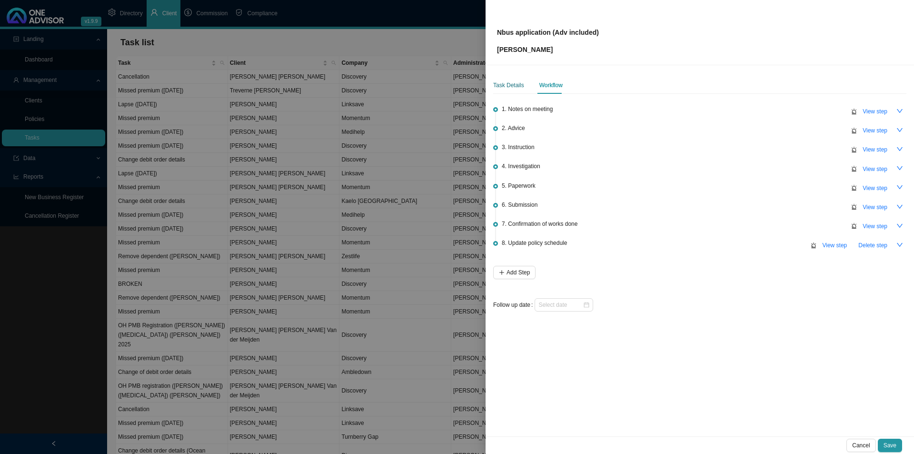
click at [516, 86] on div "Task Details" at bounding box center [508, 85] width 31 height 10
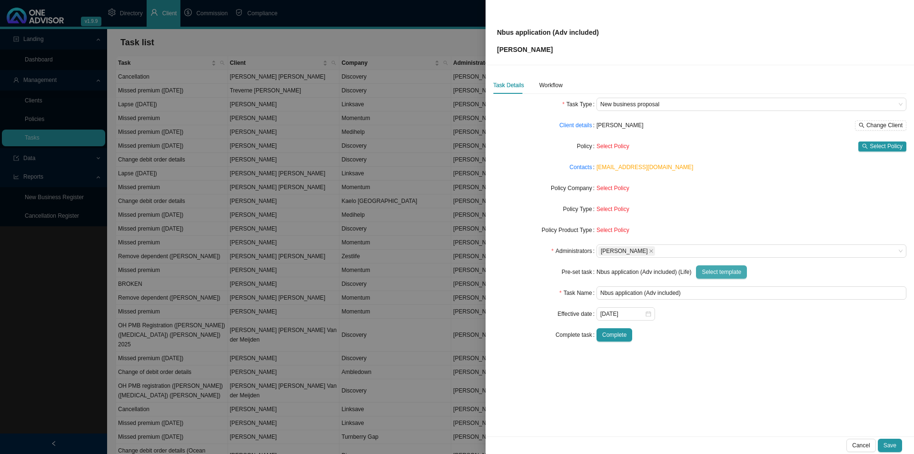
click at [721, 276] on span "Select template" at bounding box center [722, 272] width 40 height 10
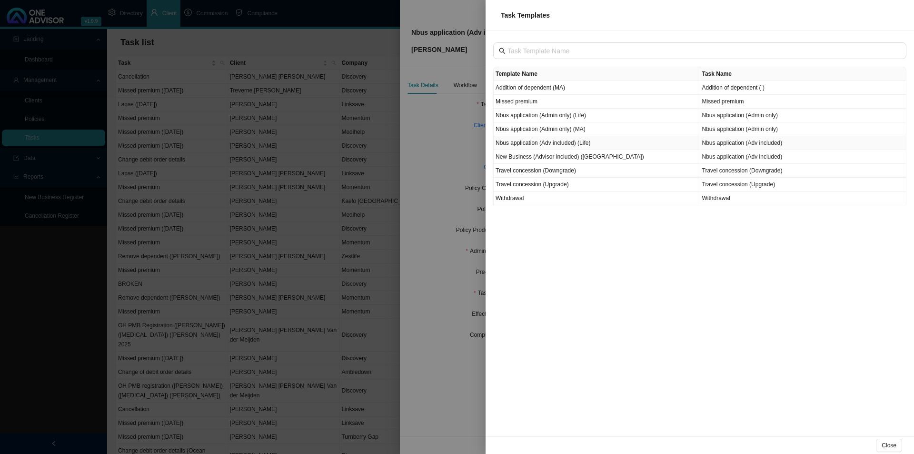
click at [586, 144] on td "Nbus application (Adv included) (Life)" at bounding box center [597, 143] width 207 height 14
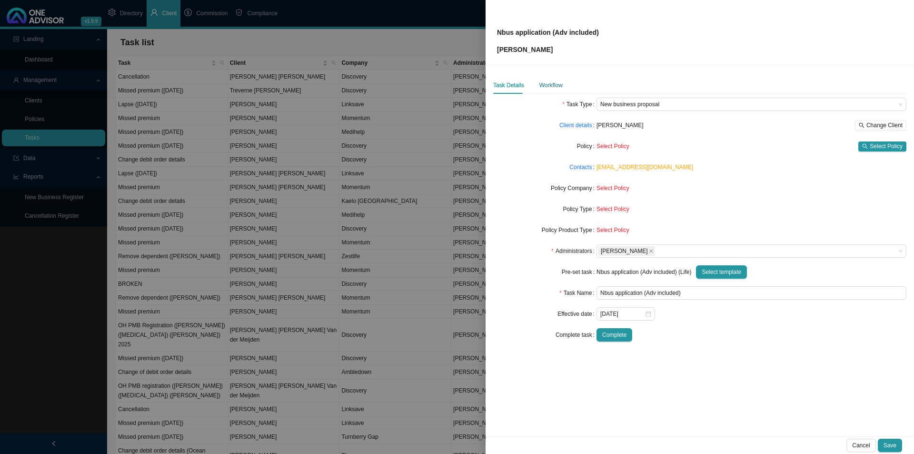
click at [539, 85] on div "Workflow" at bounding box center [550, 85] width 23 height 10
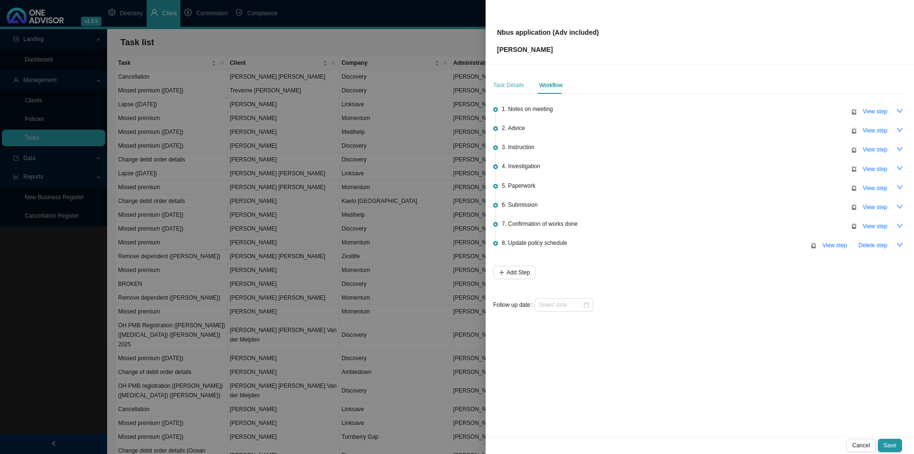
click at [497, 79] on div "Task Details" at bounding box center [508, 85] width 31 height 17
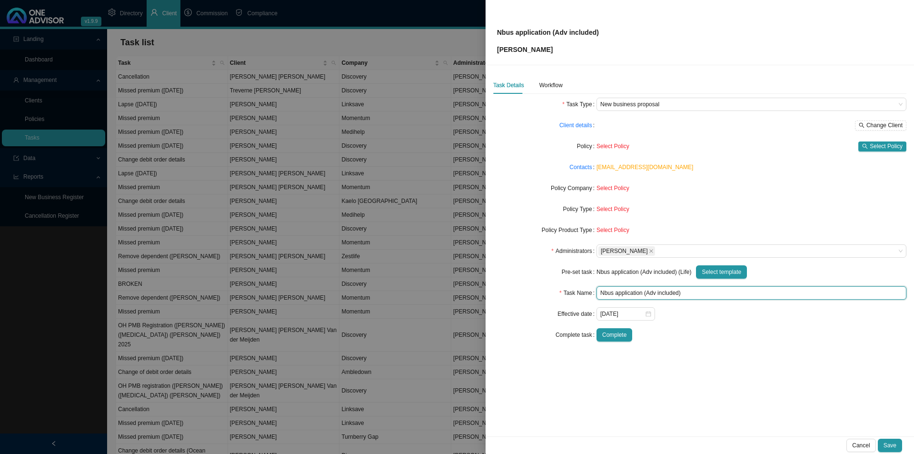
click at [658, 297] on input "Nbus application (Adv included)" at bounding box center [751, 292] width 310 height 13
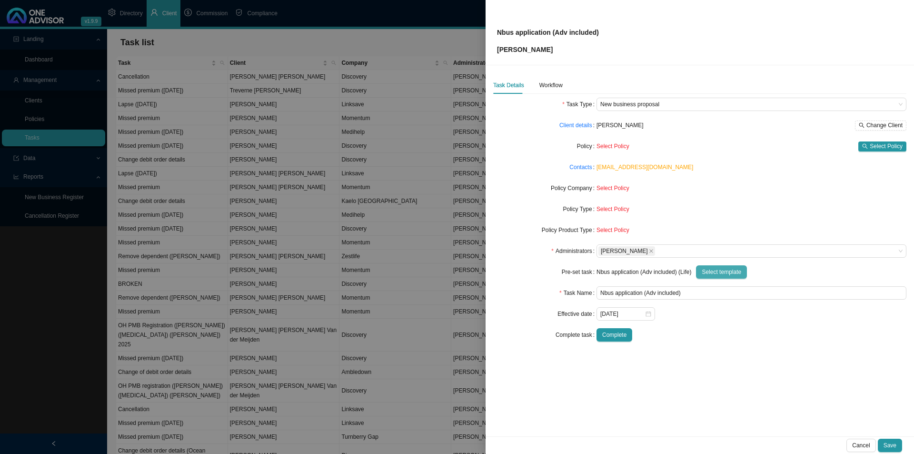
click at [721, 273] on span "Select template" at bounding box center [722, 272] width 40 height 10
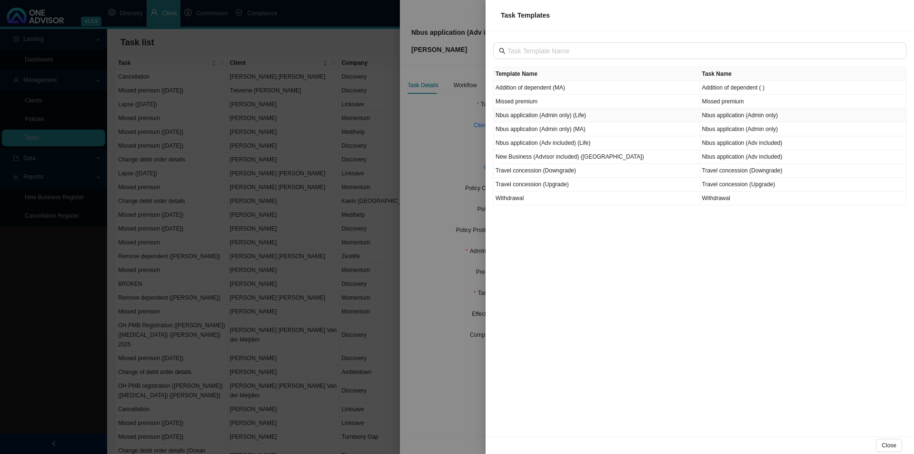
click at [586, 118] on td "Nbus application (Admin only) (Life)" at bounding box center [597, 116] width 207 height 14
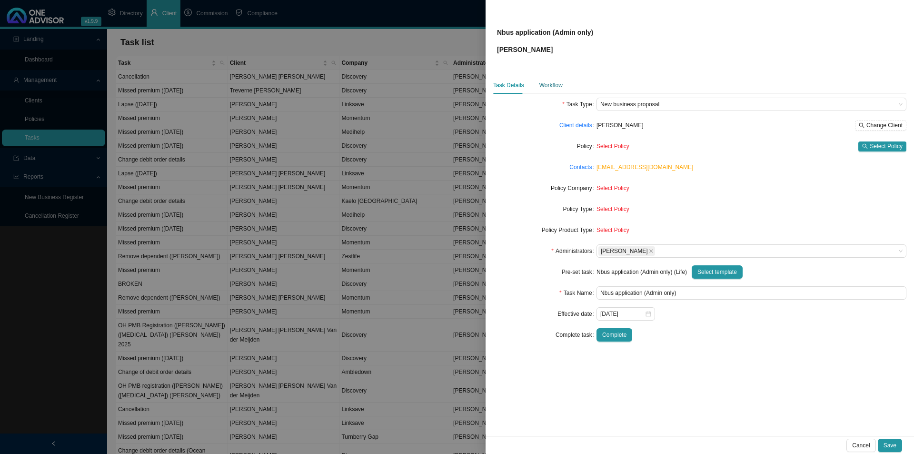
click at [556, 86] on div "Workflow" at bounding box center [550, 85] width 23 height 10
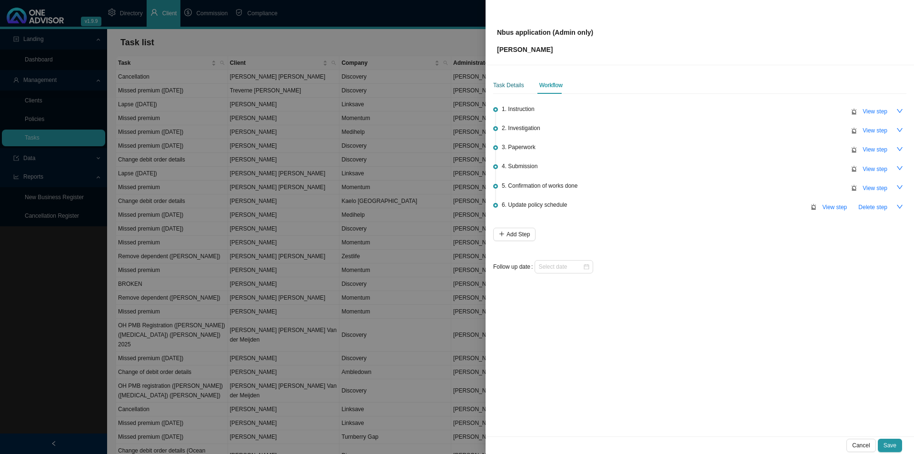
click at [508, 86] on div "Task Details" at bounding box center [508, 85] width 31 height 10
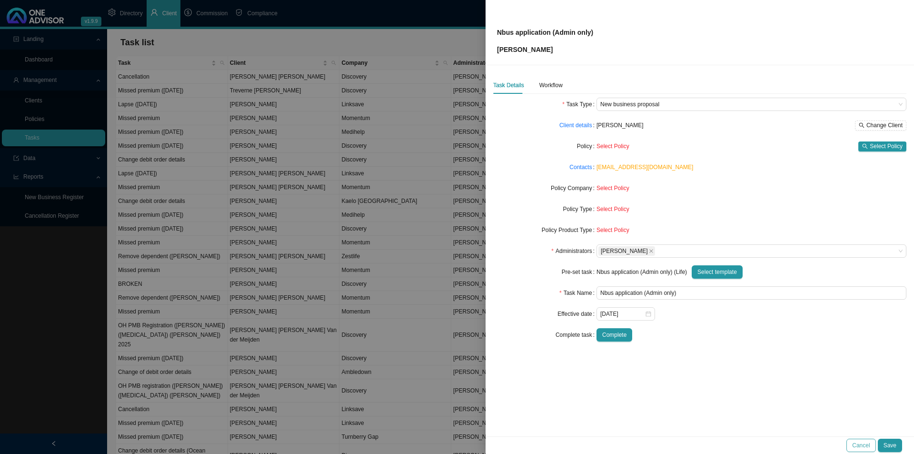
click at [731, 351] on span "Cancel" at bounding box center [861, 445] width 18 height 10
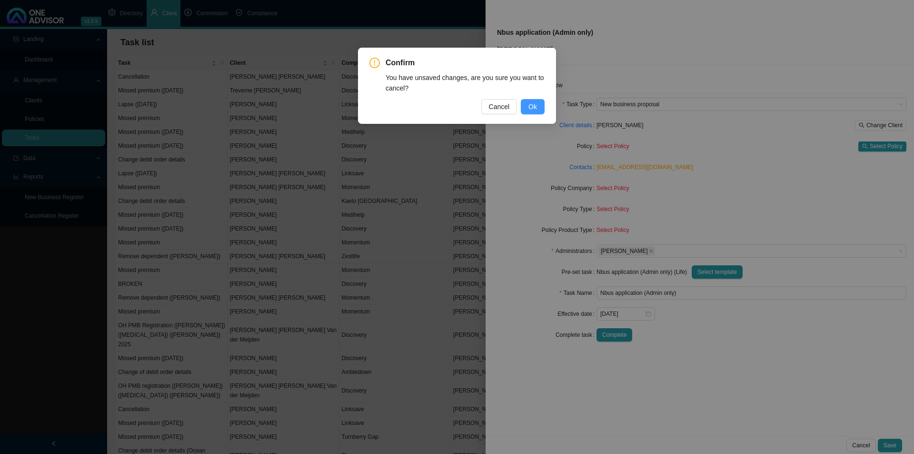
click at [527, 105] on button "Ok" at bounding box center [533, 106] width 24 height 15
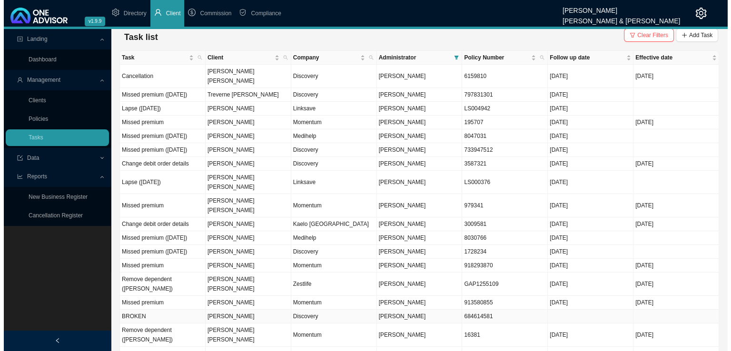
scroll to position [0, 0]
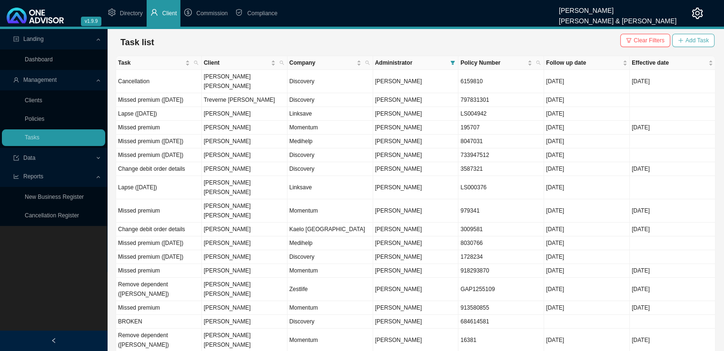
click at [691, 40] on span "Add Task" at bounding box center [696, 41] width 23 height 10
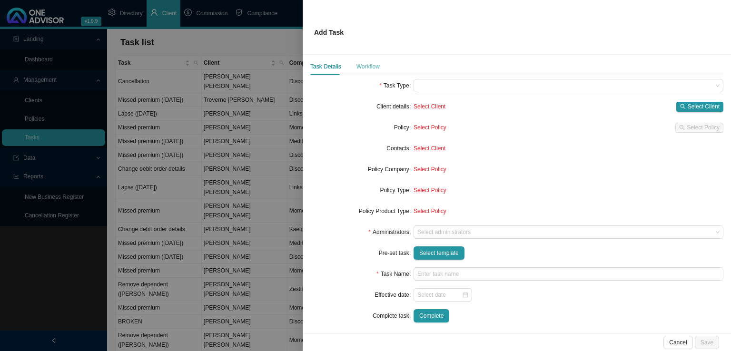
scroll to position [12, 0]
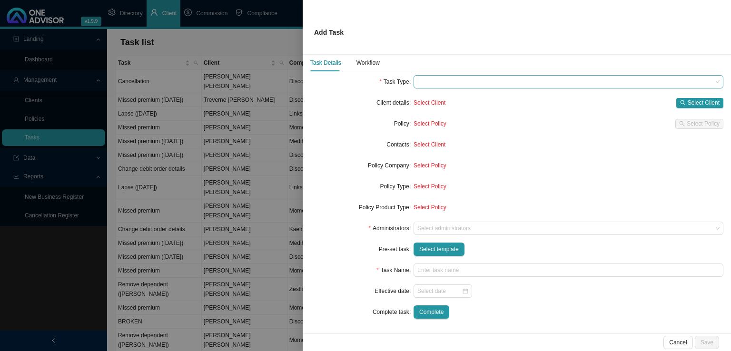
click at [446, 86] on span at bounding box center [568, 82] width 302 height 12
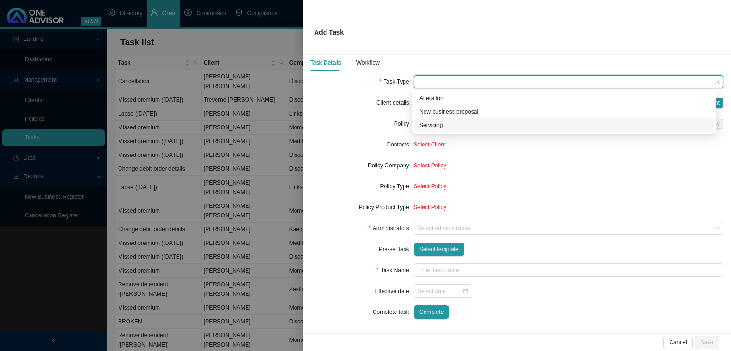
click at [442, 124] on div "Servicing" at bounding box center [563, 125] width 289 height 10
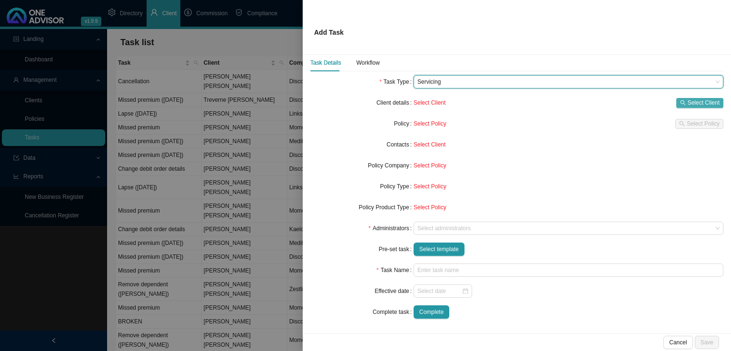
click at [680, 99] on button "Select Client" at bounding box center [699, 103] width 47 height 10
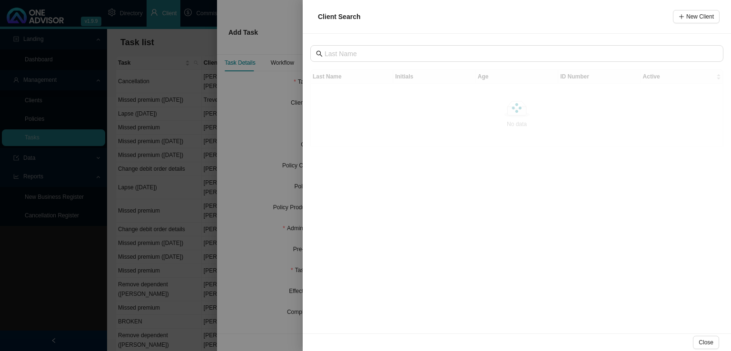
click at [248, 114] on div at bounding box center [365, 175] width 731 height 351
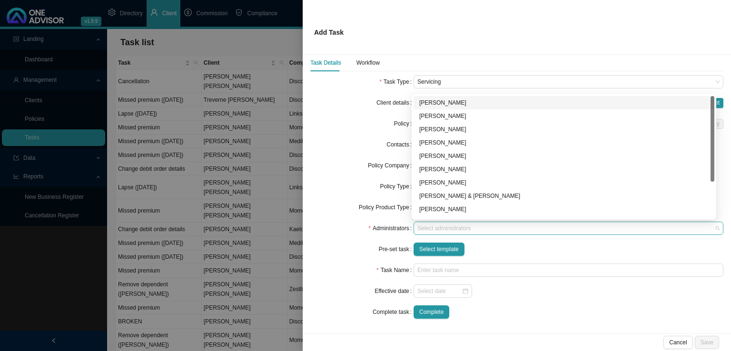
click at [430, 230] on div at bounding box center [564, 228] width 297 height 7
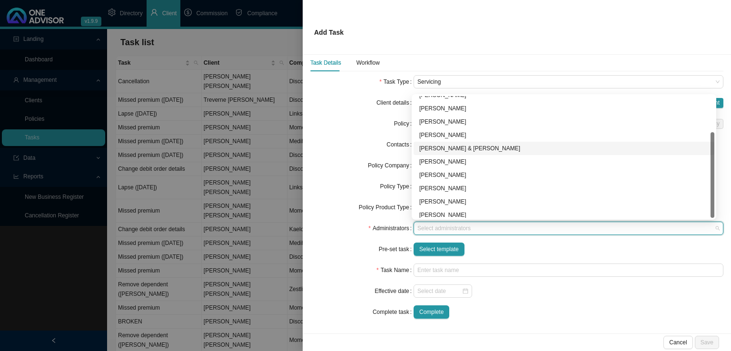
scroll to position [51, 0]
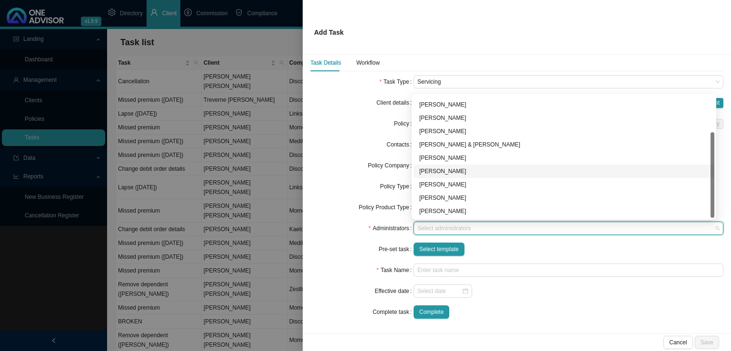
click at [444, 170] on div "Lynn van der Merwe" at bounding box center [563, 172] width 289 height 10
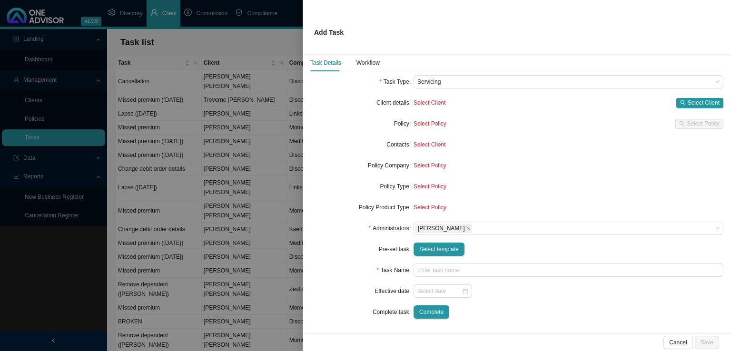
click at [355, 275] on div "Task Name" at bounding box center [361, 270] width 103 height 13
click at [443, 249] on span "Select template" at bounding box center [439, 250] width 40 height 10
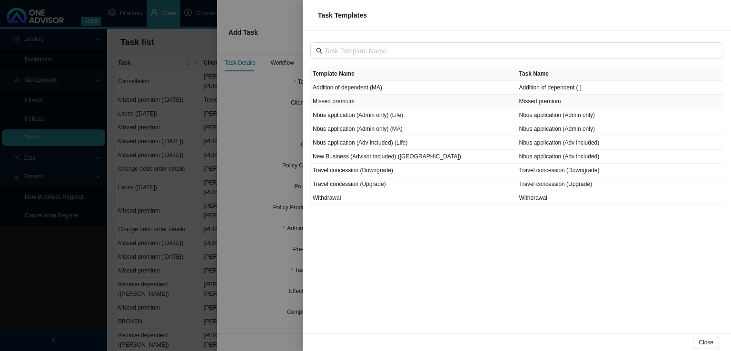
click at [411, 99] on td "Missed premium" at bounding box center [414, 102] width 207 height 14
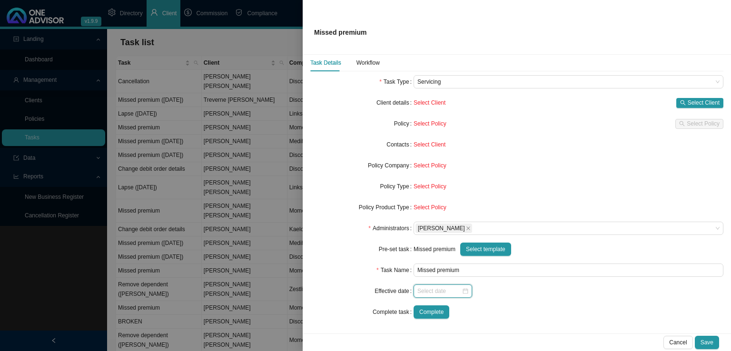
click at [430, 292] on input at bounding box center [439, 292] width 44 height 10
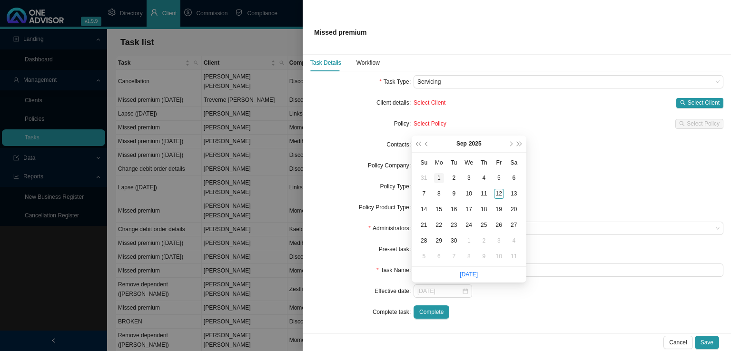
click at [442, 179] on div "1" at bounding box center [439, 178] width 10 height 10
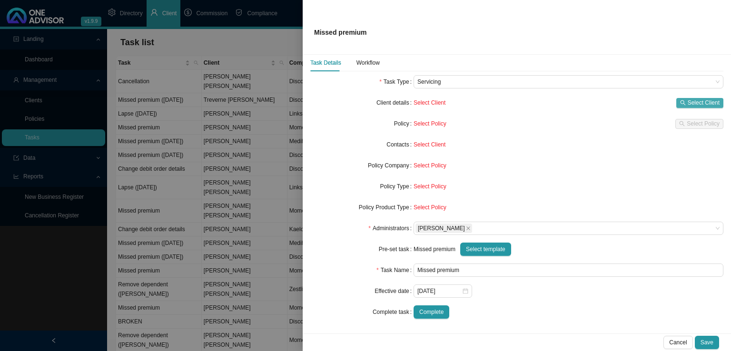
click at [694, 101] on span "Select Client" at bounding box center [704, 103] width 32 height 10
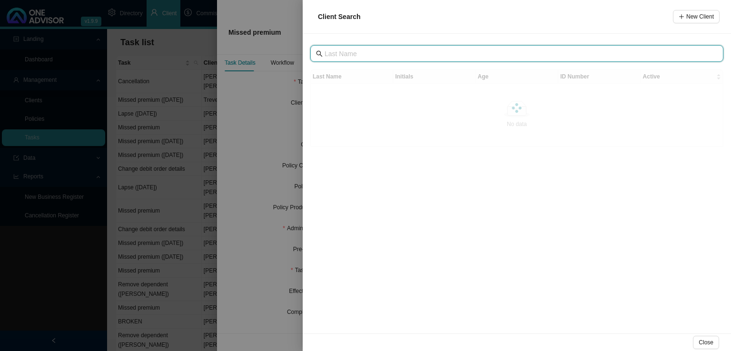
click at [386, 58] on input "text" at bounding box center [518, 54] width 387 height 10
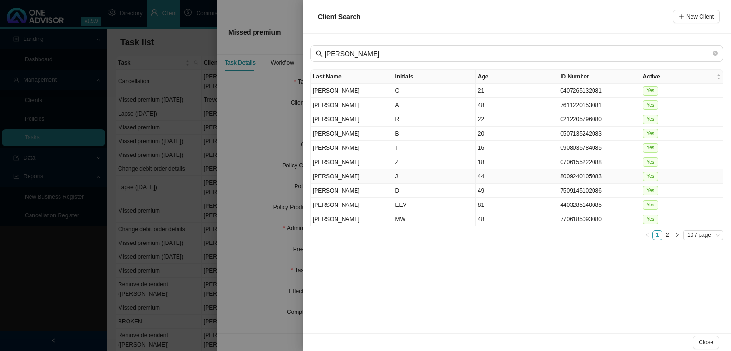
click at [403, 174] on td "J" at bounding box center [434, 176] width 82 height 14
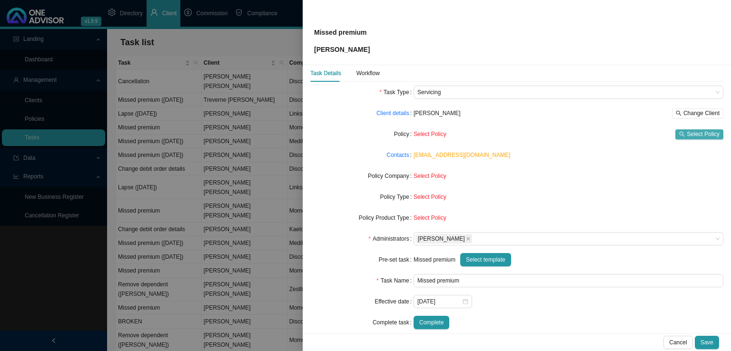
click at [700, 138] on span "Select Policy" at bounding box center [703, 134] width 33 height 10
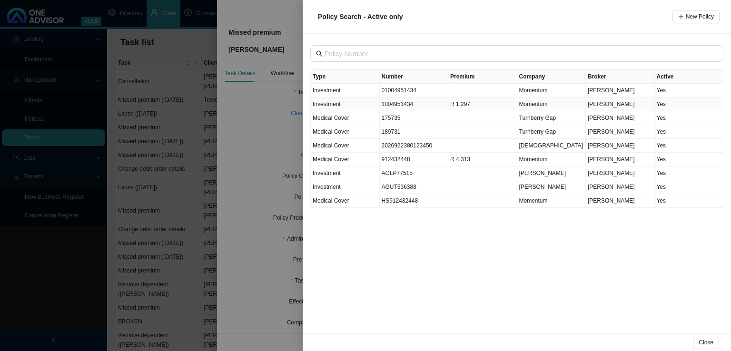
click at [430, 107] on td "1004951434" at bounding box center [414, 105] width 69 height 14
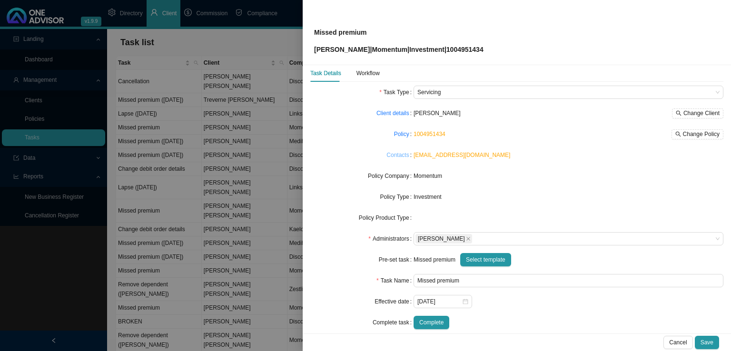
click at [398, 156] on link "Contacts" at bounding box center [398, 155] width 22 height 10
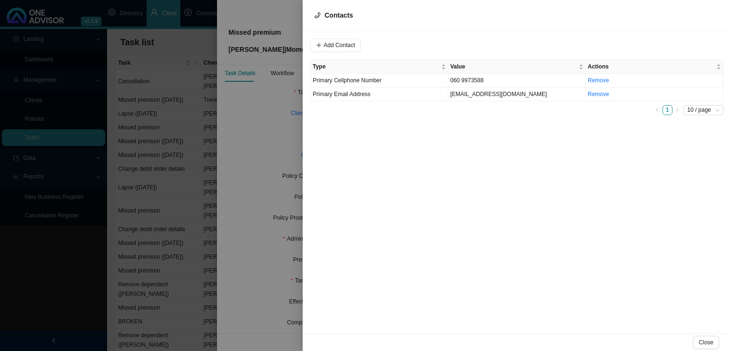
click at [240, 150] on div at bounding box center [365, 175] width 731 height 351
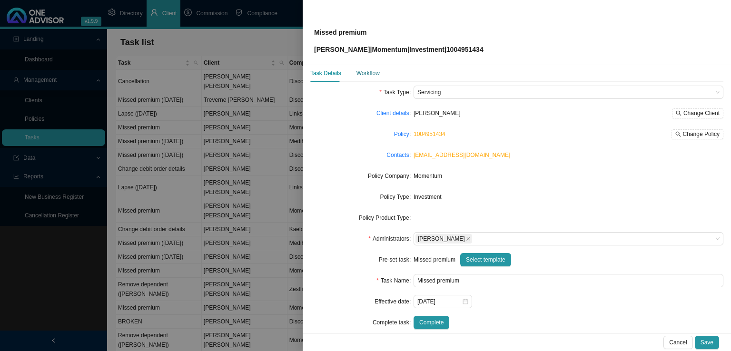
click at [373, 74] on div "Workflow" at bounding box center [368, 74] width 23 height 10
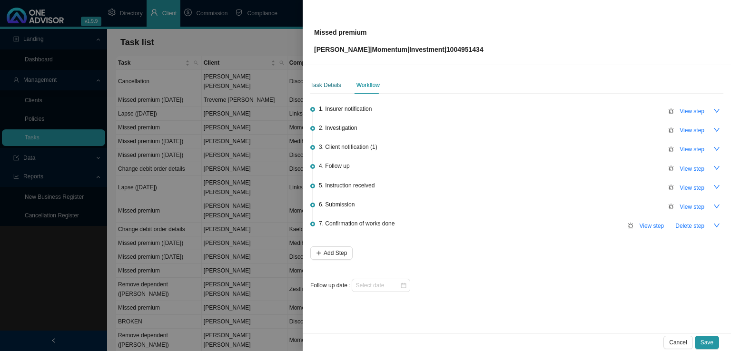
click at [328, 85] on div "Task Details" at bounding box center [325, 85] width 31 height 10
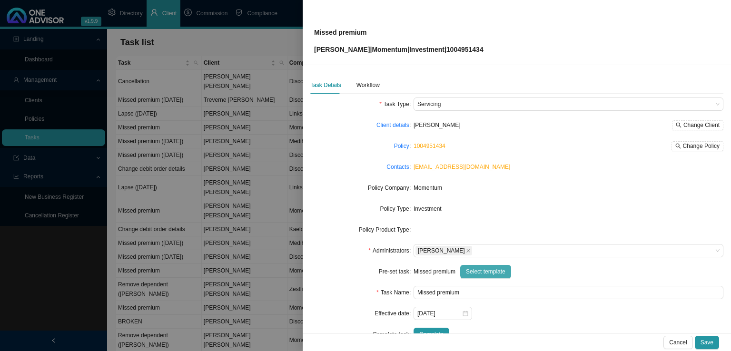
click at [486, 270] on span "Select template" at bounding box center [486, 272] width 40 height 10
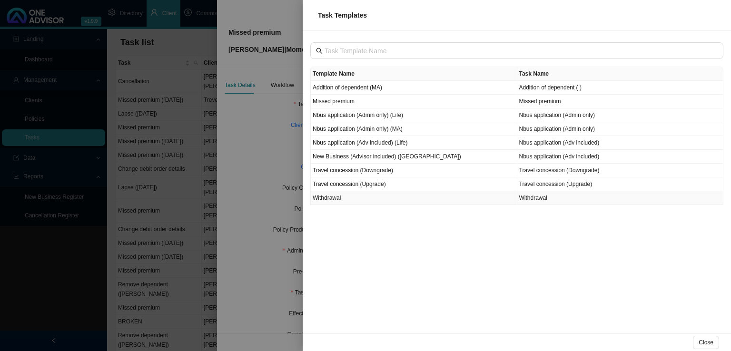
click at [375, 197] on td "Withdrawal" at bounding box center [414, 198] width 207 height 14
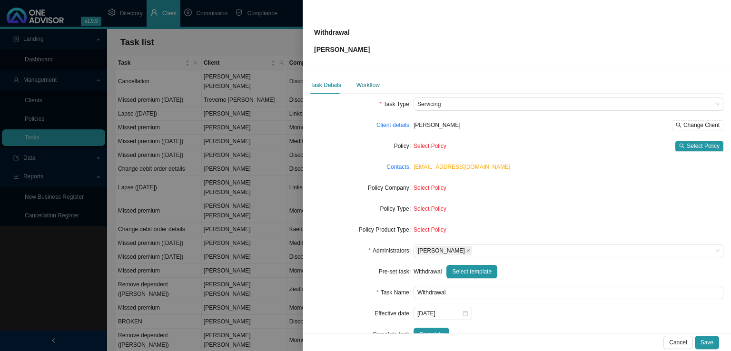
click at [375, 87] on div "Workflow" at bounding box center [368, 85] width 23 height 10
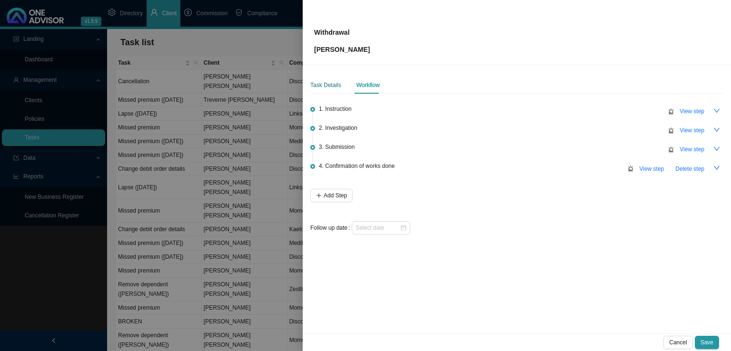
click at [324, 85] on div "Task Details" at bounding box center [325, 85] width 31 height 10
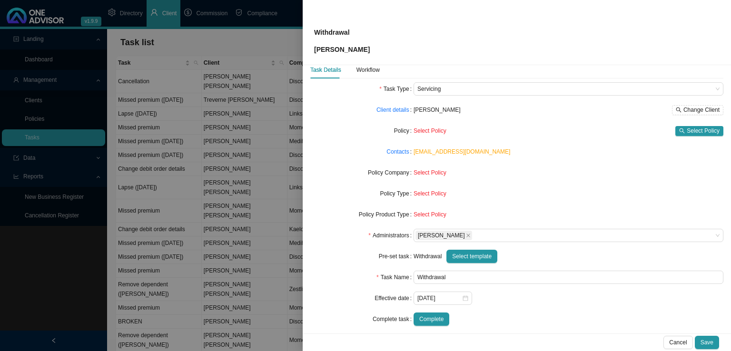
scroll to position [23, 0]
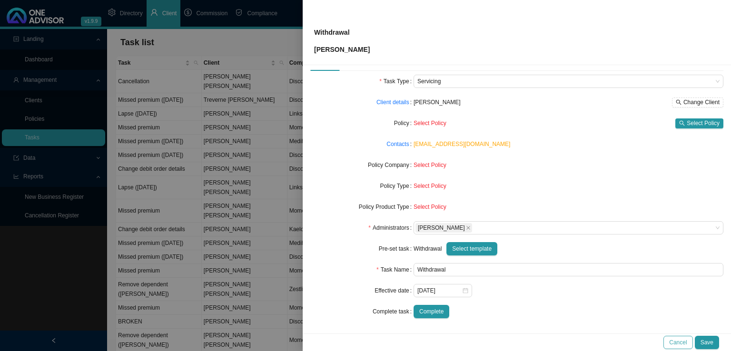
click at [682, 341] on span "Cancel" at bounding box center [678, 343] width 18 height 10
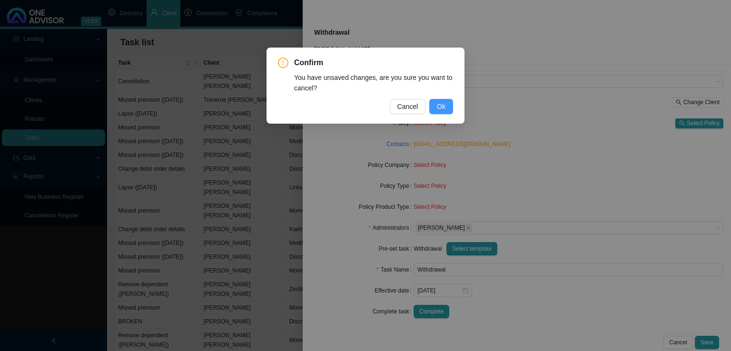
click at [446, 105] on button "Ok" at bounding box center [441, 106] width 24 height 15
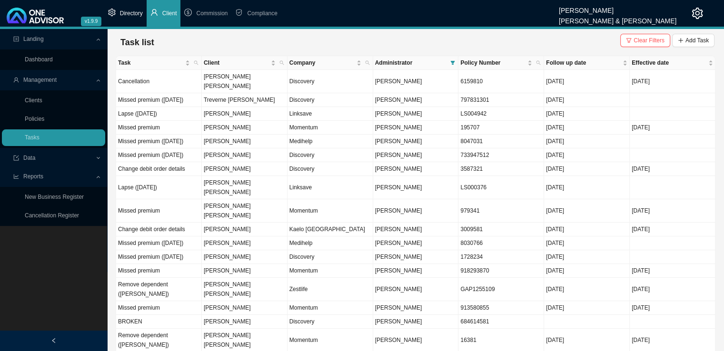
click at [132, 4] on li "Directory" at bounding box center [125, 13] width 42 height 27
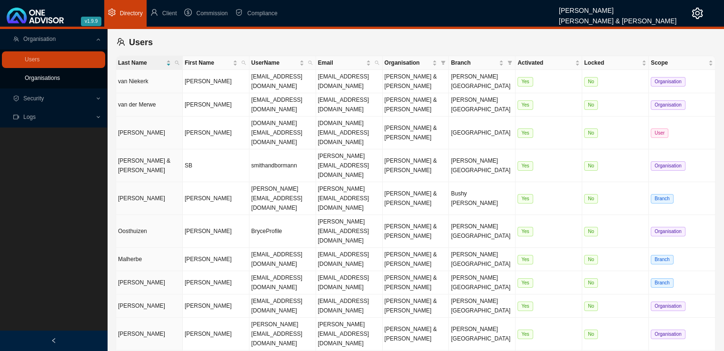
click at [52, 79] on link "Organisations" at bounding box center [42, 78] width 35 height 7
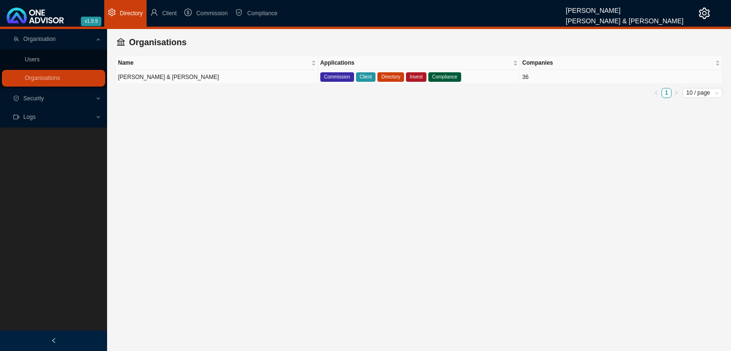
click at [247, 78] on td "Smith & Bormann" at bounding box center [217, 77] width 202 height 14
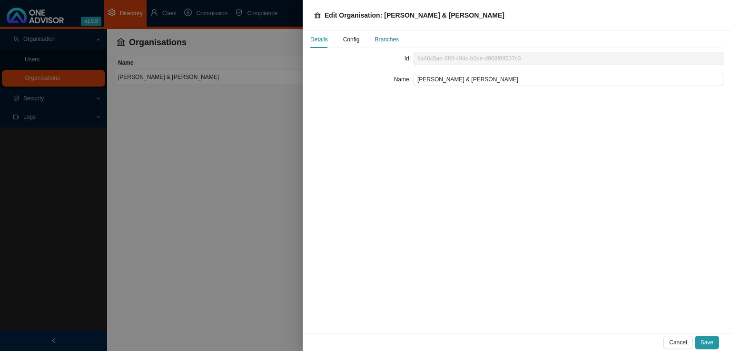
click at [379, 37] on div "Branches" at bounding box center [387, 40] width 24 height 10
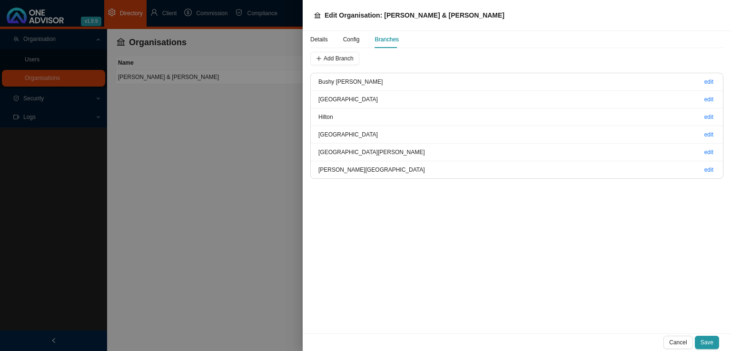
drag, startPoint x: 350, startPoint y: 39, endPoint x: 368, endPoint y: 51, distance: 21.5
click at [350, 39] on span "Config" at bounding box center [351, 40] width 17 height 6
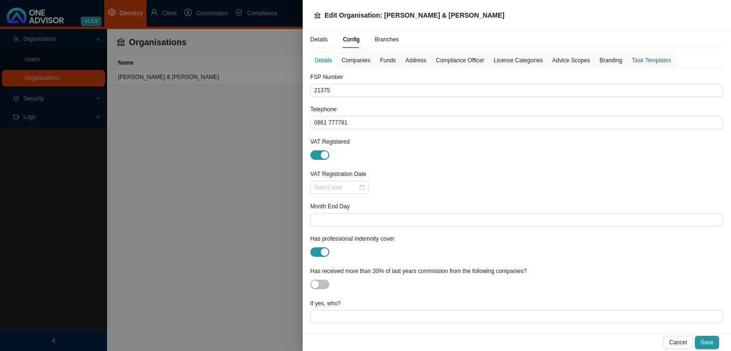
click at [651, 63] on div "Task Templates" at bounding box center [651, 61] width 39 height 10
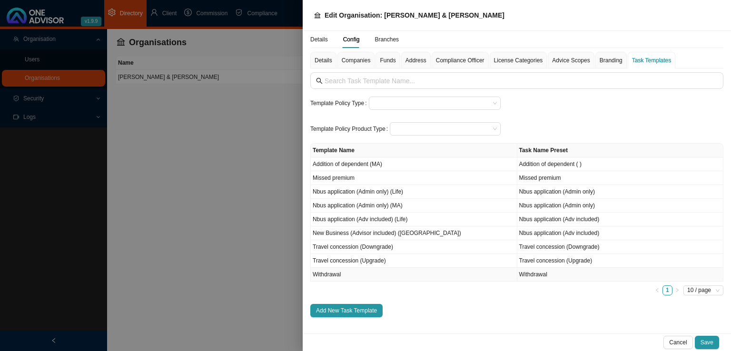
click at [349, 276] on td "Withdrawal" at bounding box center [414, 275] width 207 height 14
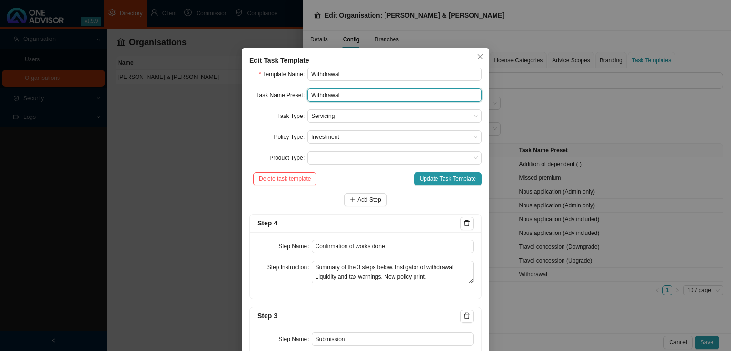
click at [342, 97] on input "Withdrawal" at bounding box center [395, 95] width 174 height 13
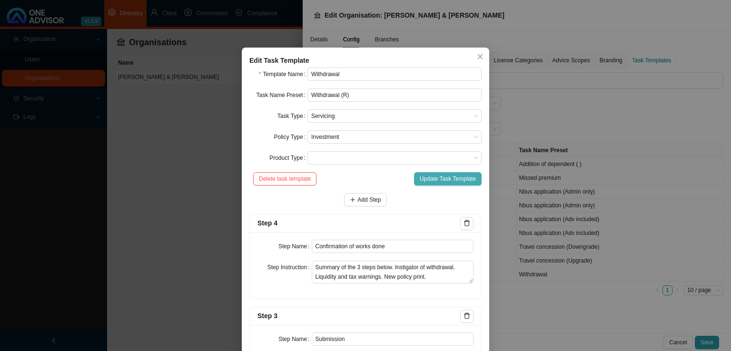
click at [430, 179] on span "Update Task Template" at bounding box center [448, 179] width 56 height 10
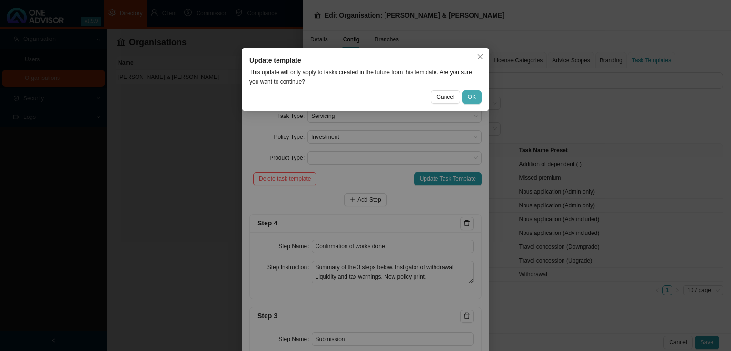
click at [476, 98] on span "OK" at bounding box center [472, 97] width 8 height 10
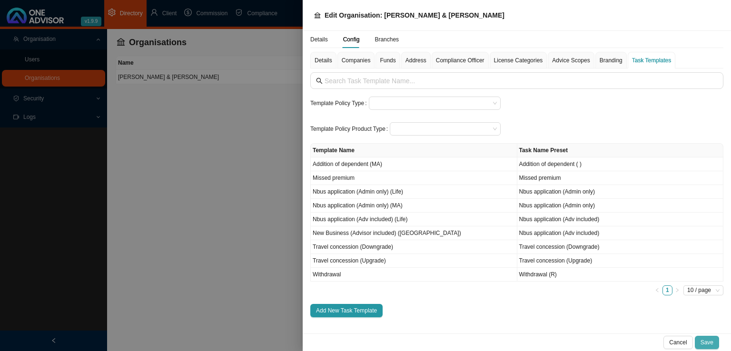
click at [710, 338] on span "Save" at bounding box center [707, 343] width 13 height 10
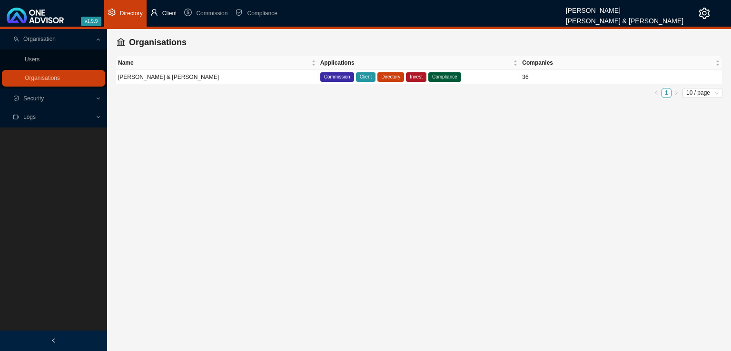
click at [171, 12] on span "Client" at bounding box center [169, 13] width 15 height 7
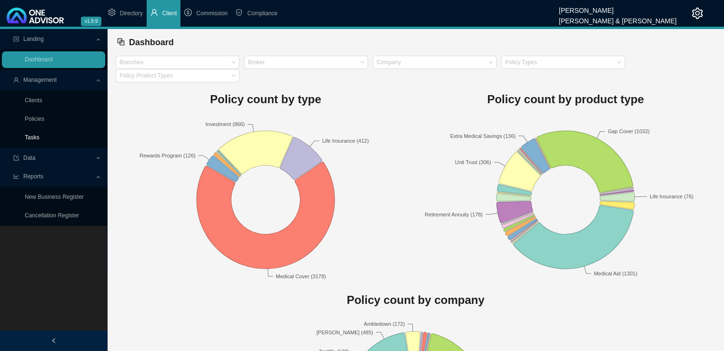
click at [35, 134] on link "Tasks" at bounding box center [32, 137] width 15 height 7
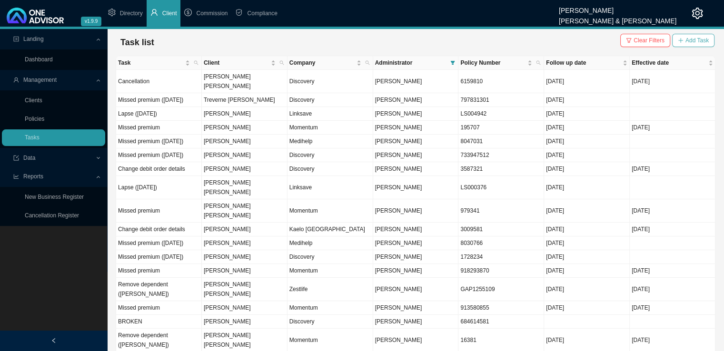
click at [703, 40] on span "Add Task" at bounding box center [696, 41] width 23 height 10
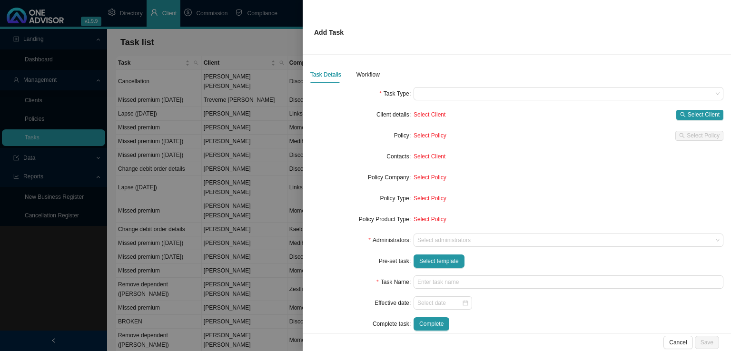
click at [477, 86] on div "Task Details Workflow Task Type Client details Select Client Select Client Poli…" at bounding box center [516, 202] width 413 height 272
click at [470, 92] on span at bounding box center [568, 94] width 302 height 12
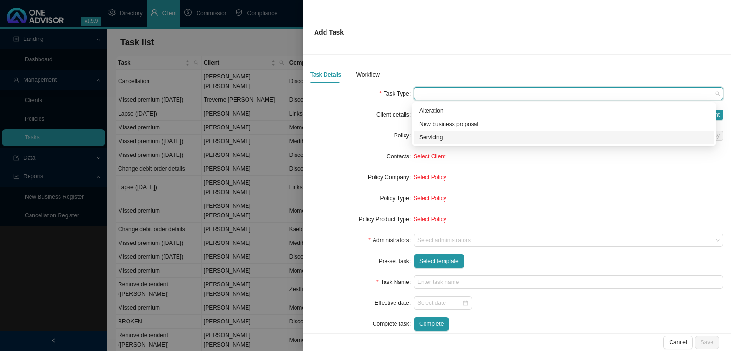
click at [436, 140] on div "Servicing" at bounding box center [563, 138] width 289 height 10
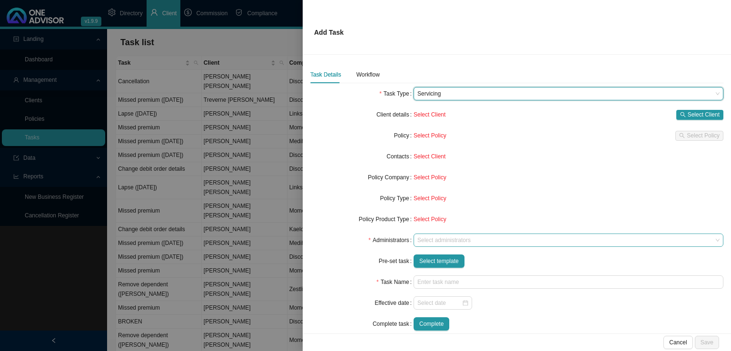
click at [434, 237] on div at bounding box center [564, 240] width 297 height 7
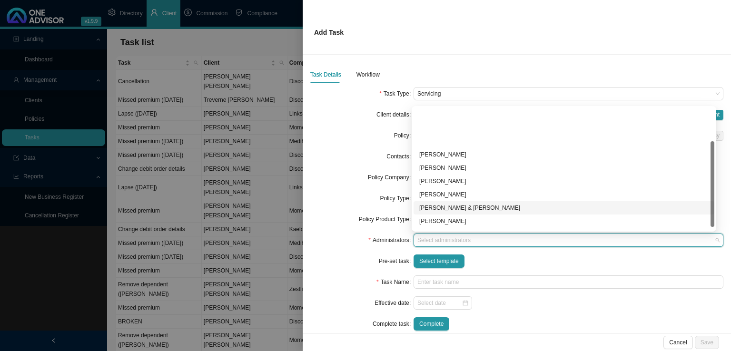
scroll to position [48, 0]
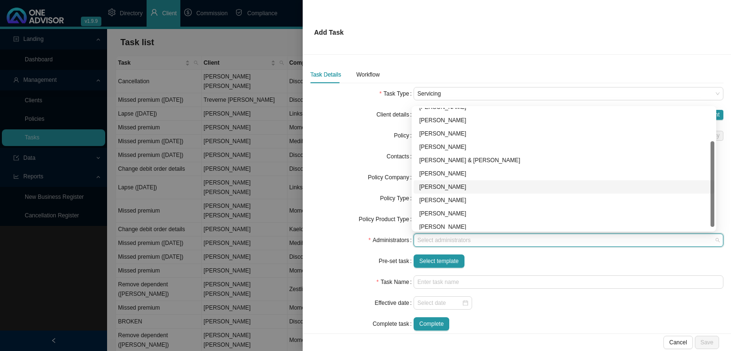
click at [443, 187] on div "Lynn van der Merwe" at bounding box center [563, 187] width 289 height 10
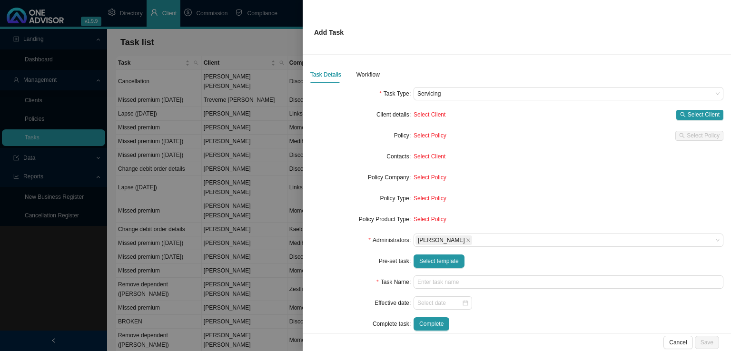
drag, startPoint x: 334, startPoint y: 286, endPoint x: 389, endPoint y: 284, distance: 55.3
click at [334, 287] on div "Task Name" at bounding box center [361, 282] width 103 height 13
click at [429, 264] on span "Select template" at bounding box center [439, 262] width 40 height 10
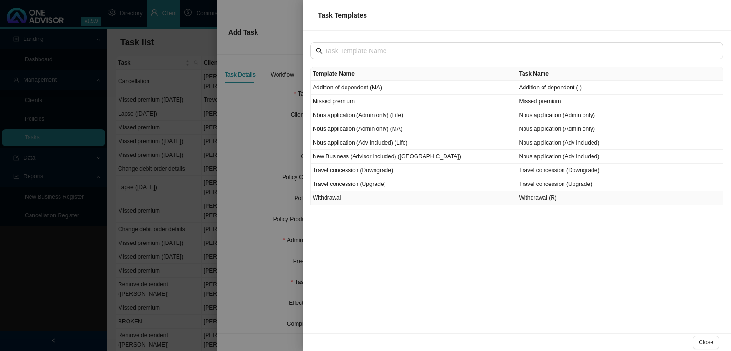
click at [575, 197] on td "Withdrawal (R)" at bounding box center [620, 198] width 207 height 14
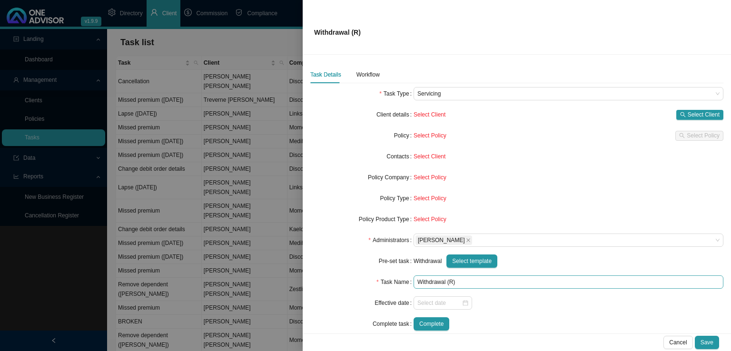
scroll to position [12, 0]
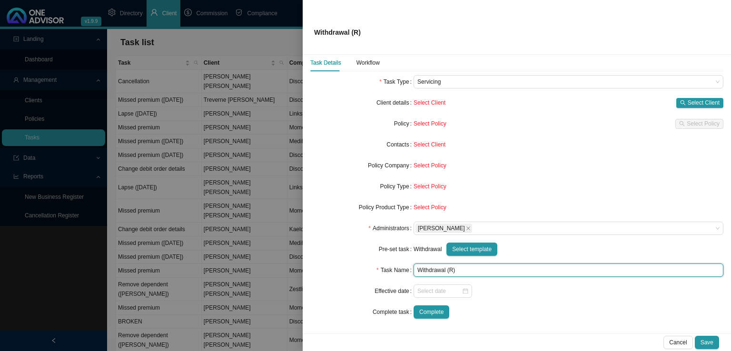
click at [450, 272] on input "Withdrawal (R)" at bounding box center [569, 270] width 310 height 13
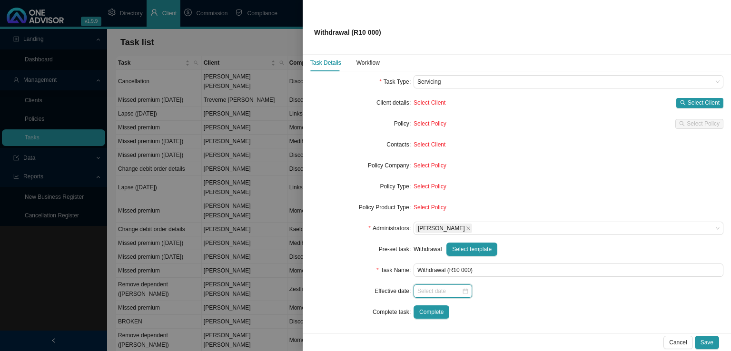
click at [440, 290] on input at bounding box center [439, 292] width 44 height 10
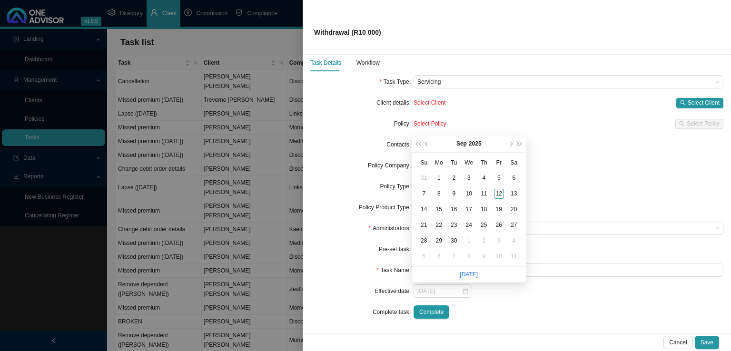
click at [453, 241] on div "30" at bounding box center [454, 241] width 10 height 10
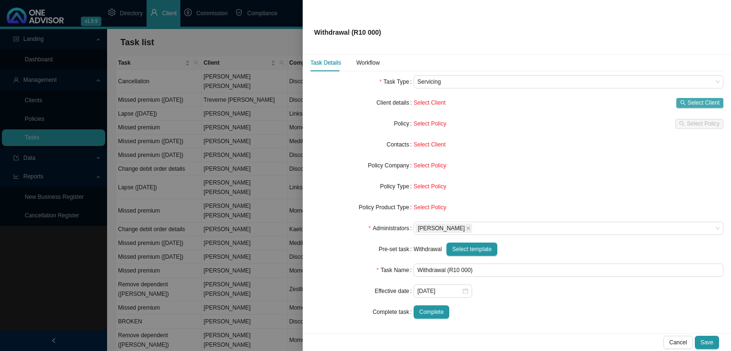
click at [688, 102] on span "Select Client" at bounding box center [704, 103] width 32 height 10
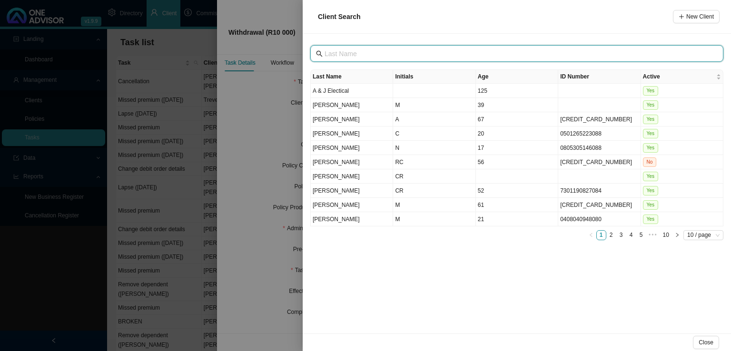
click at [386, 50] on input "text" at bounding box center [518, 54] width 387 height 10
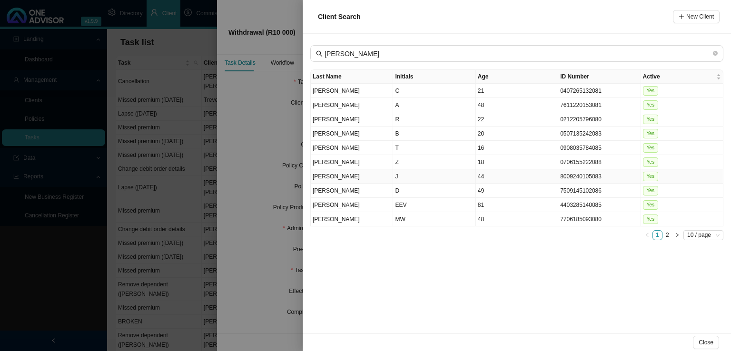
click at [408, 179] on td "J" at bounding box center [434, 176] width 82 height 14
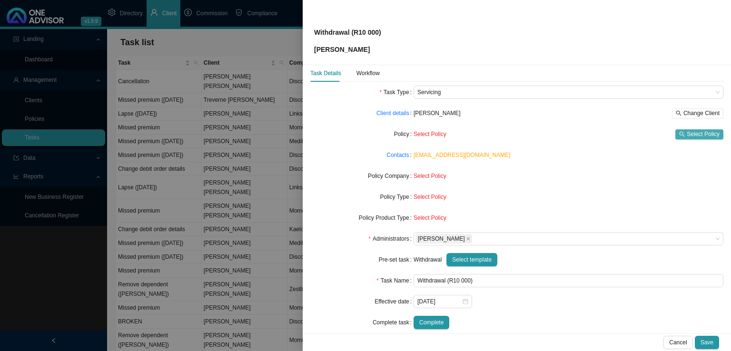
click at [687, 133] on span "Select Policy" at bounding box center [703, 134] width 33 height 10
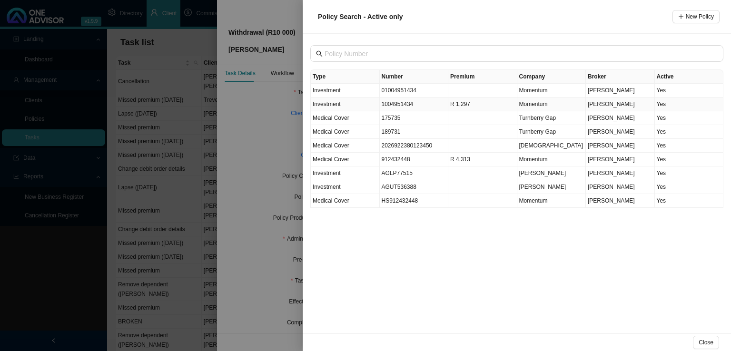
click at [350, 105] on td "Investment" at bounding box center [345, 105] width 69 height 14
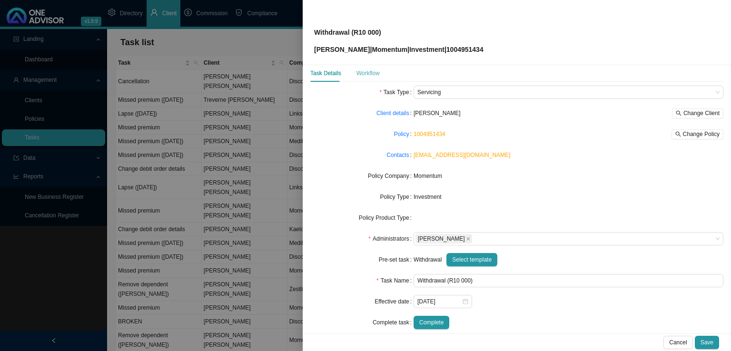
click at [367, 79] on div "Workflow" at bounding box center [368, 73] width 23 height 17
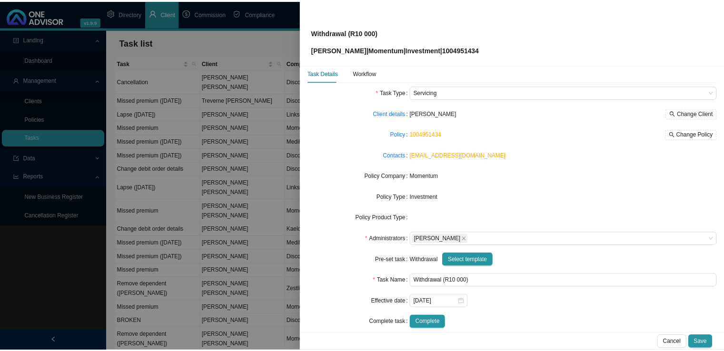
scroll to position [0, 0]
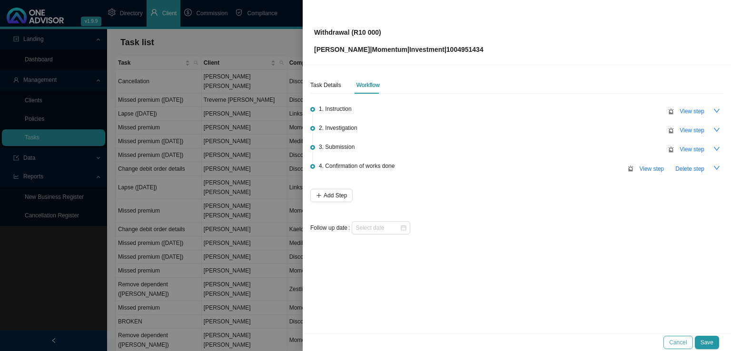
click at [689, 340] on button "Cancel" at bounding box center [678, 342] width 29 height 13
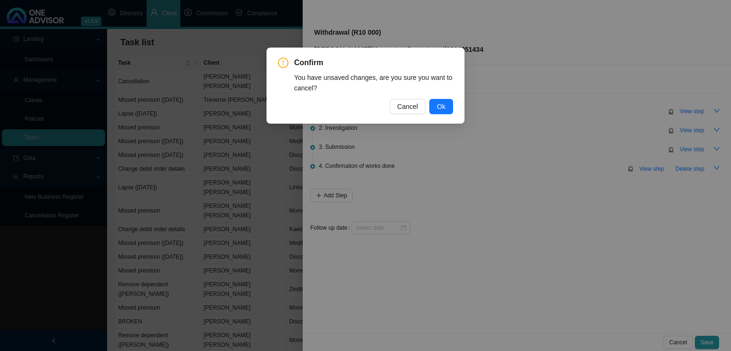
drag, startPoint x: 446, startPoint y: 99, endPoint x: 454, endPoint y: 117, distance: 19.8
click at [446, 99] on button "Ok" at bounding box center [441, 106] width 24 height 15
